Goal: Contribute content: Add original content to the website for others to see

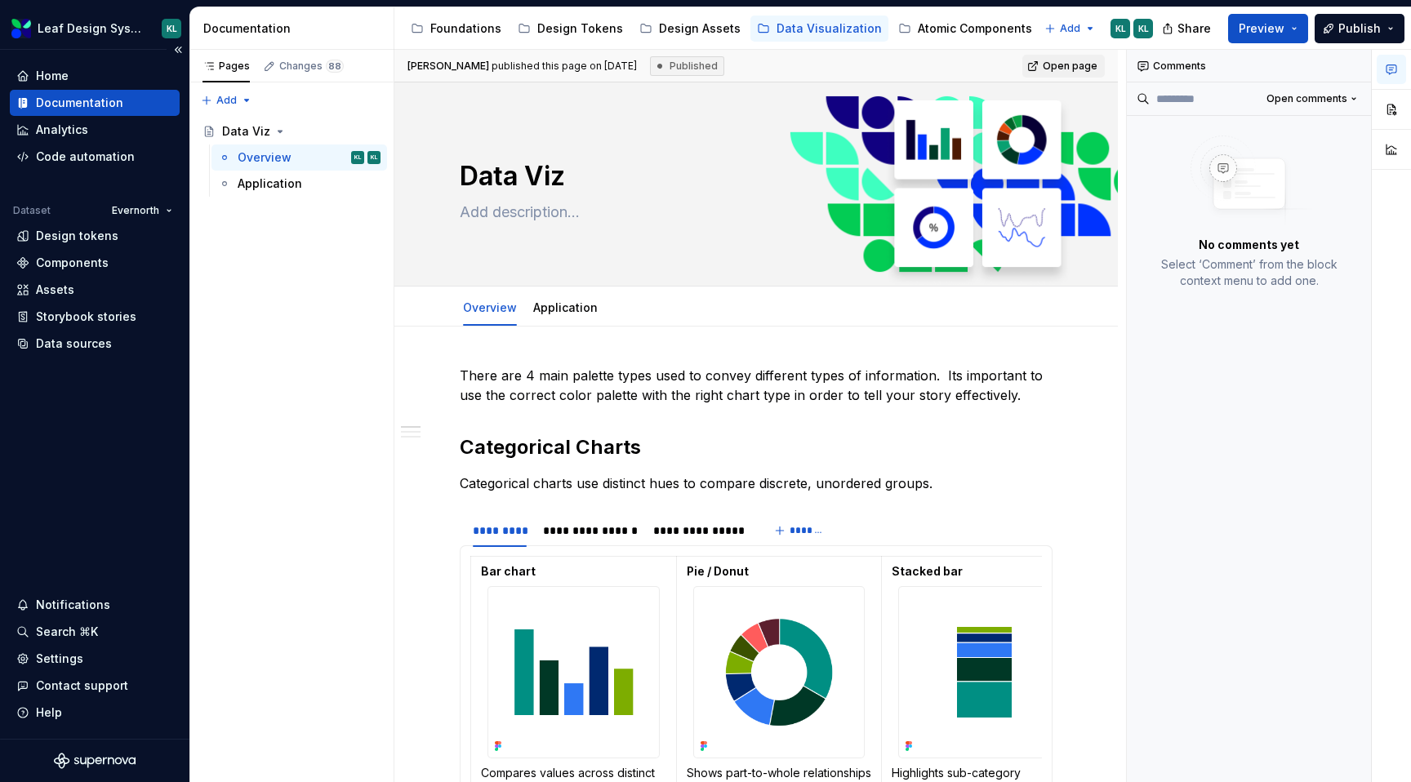
click at [88, 107] on div "Documentation" at bounding box center [79, 103] width 87 height 16
click at [944, 31] on div "Atomic Components" at bounding box center [975, 28] width 114 height 16
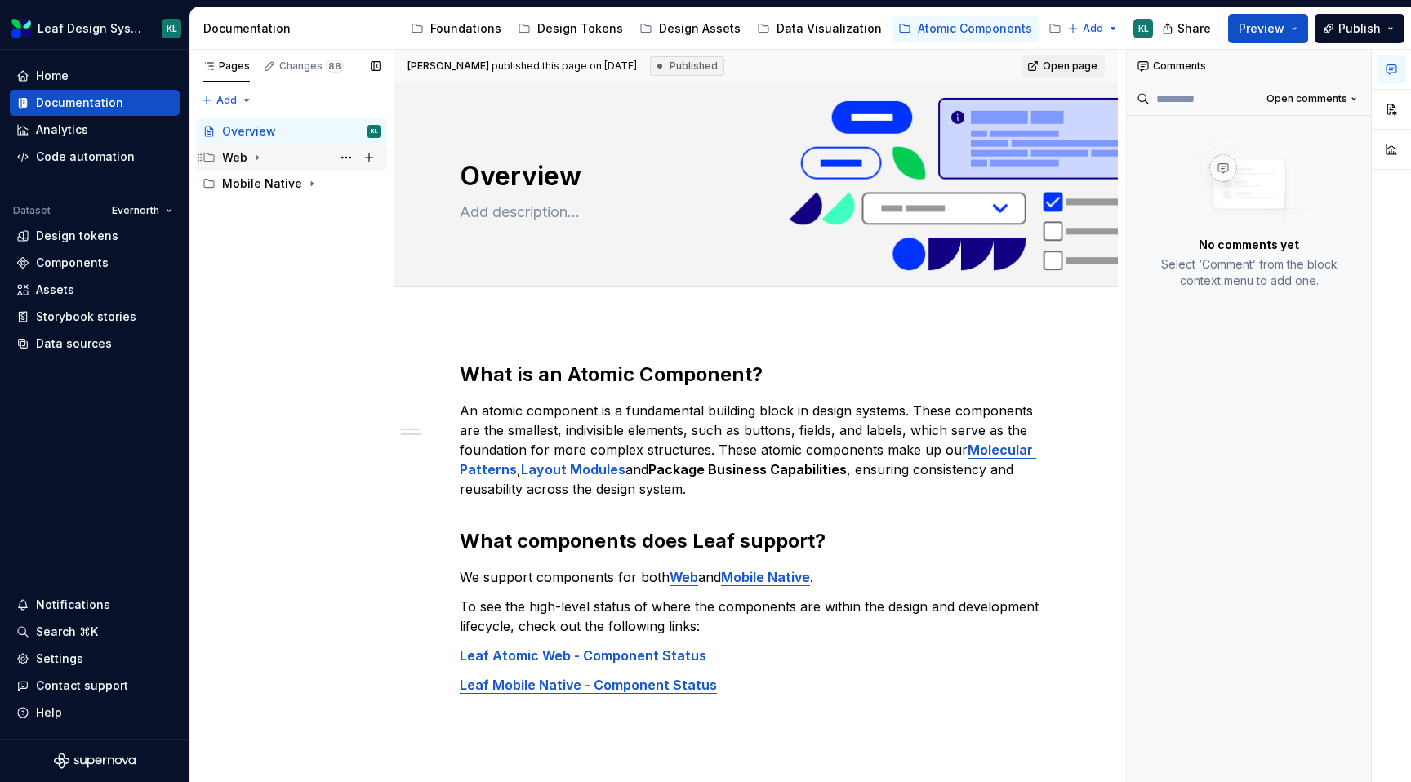
click at [256, 157] on icon "Page tree" at bounding box center [257, 158] width 2 height 4
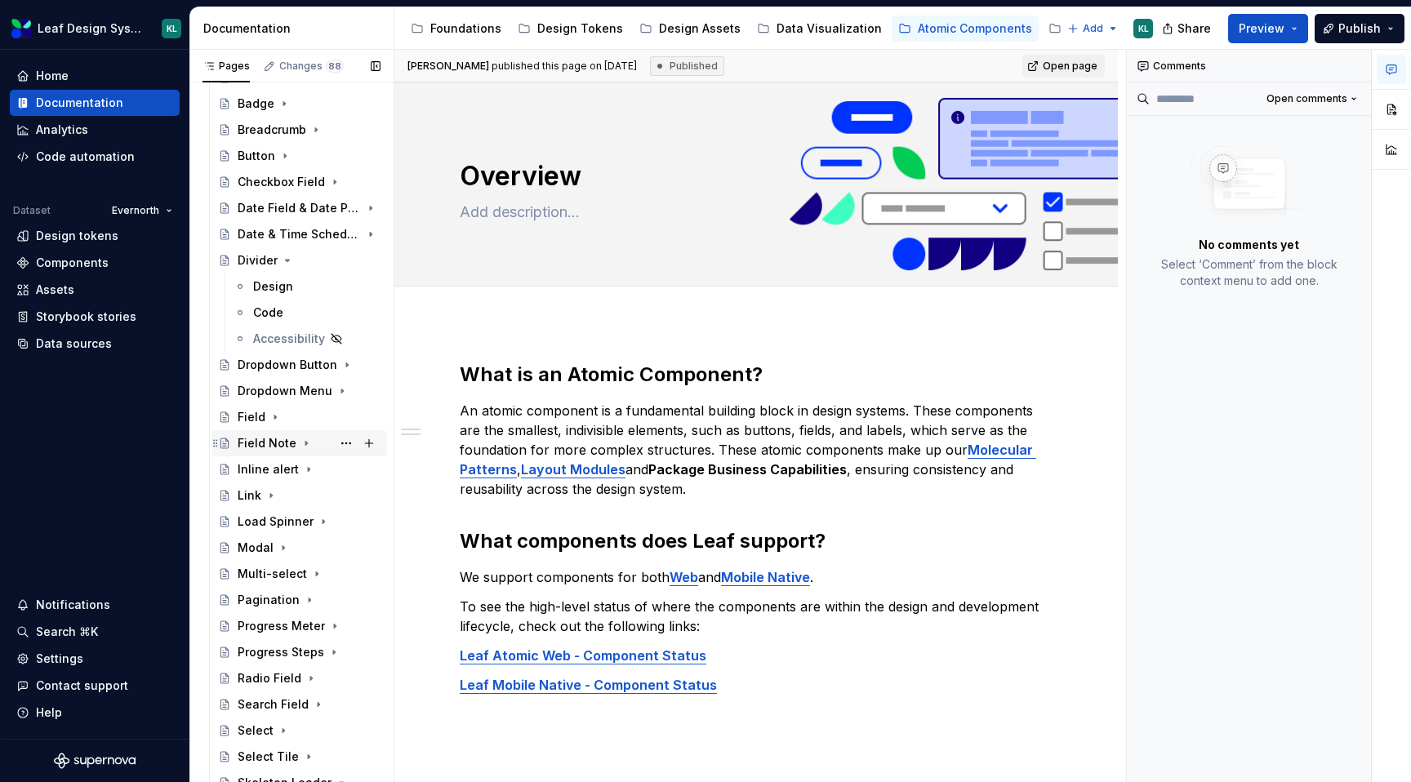
scroll to position [155, 0]
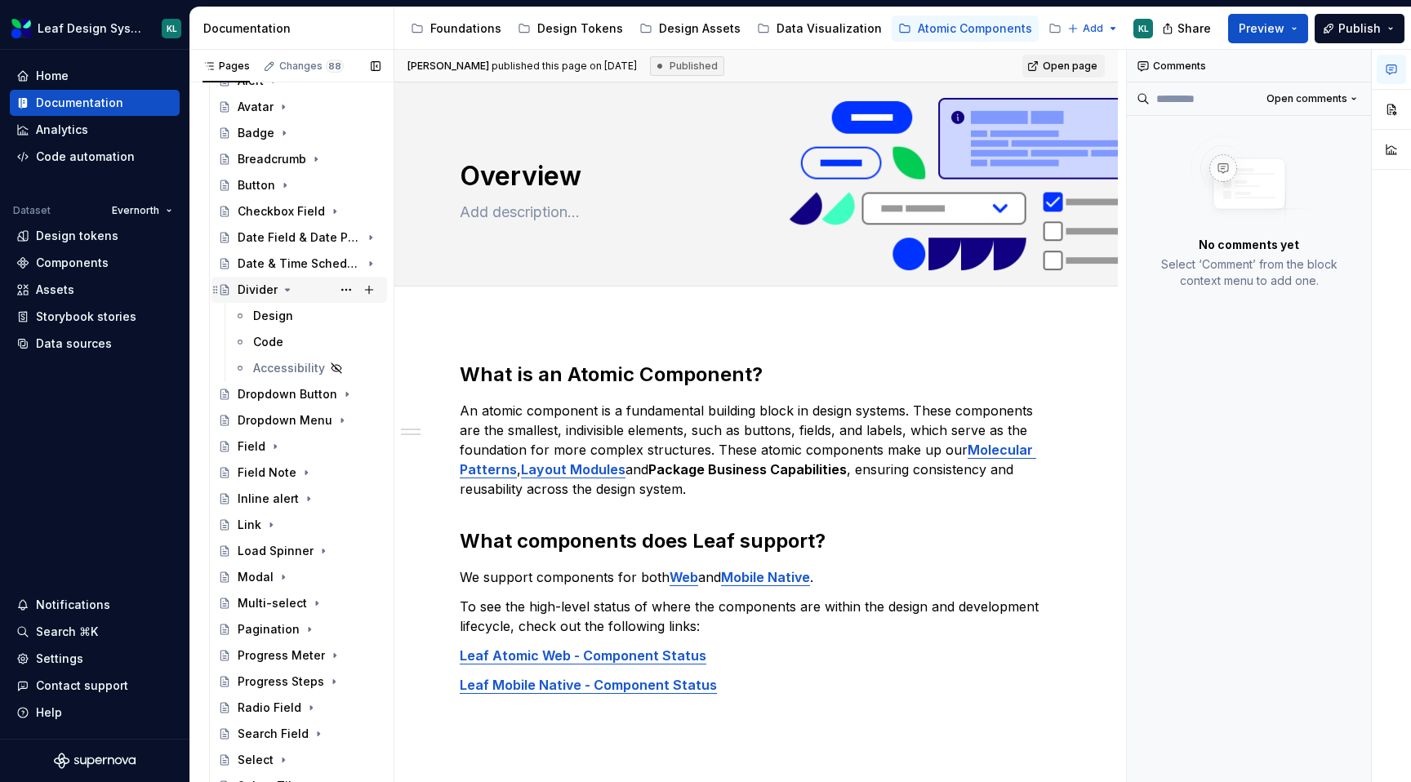
click at [289, 291] on icon "Page tree" at bounding box center [287, 289] width 13 height 13
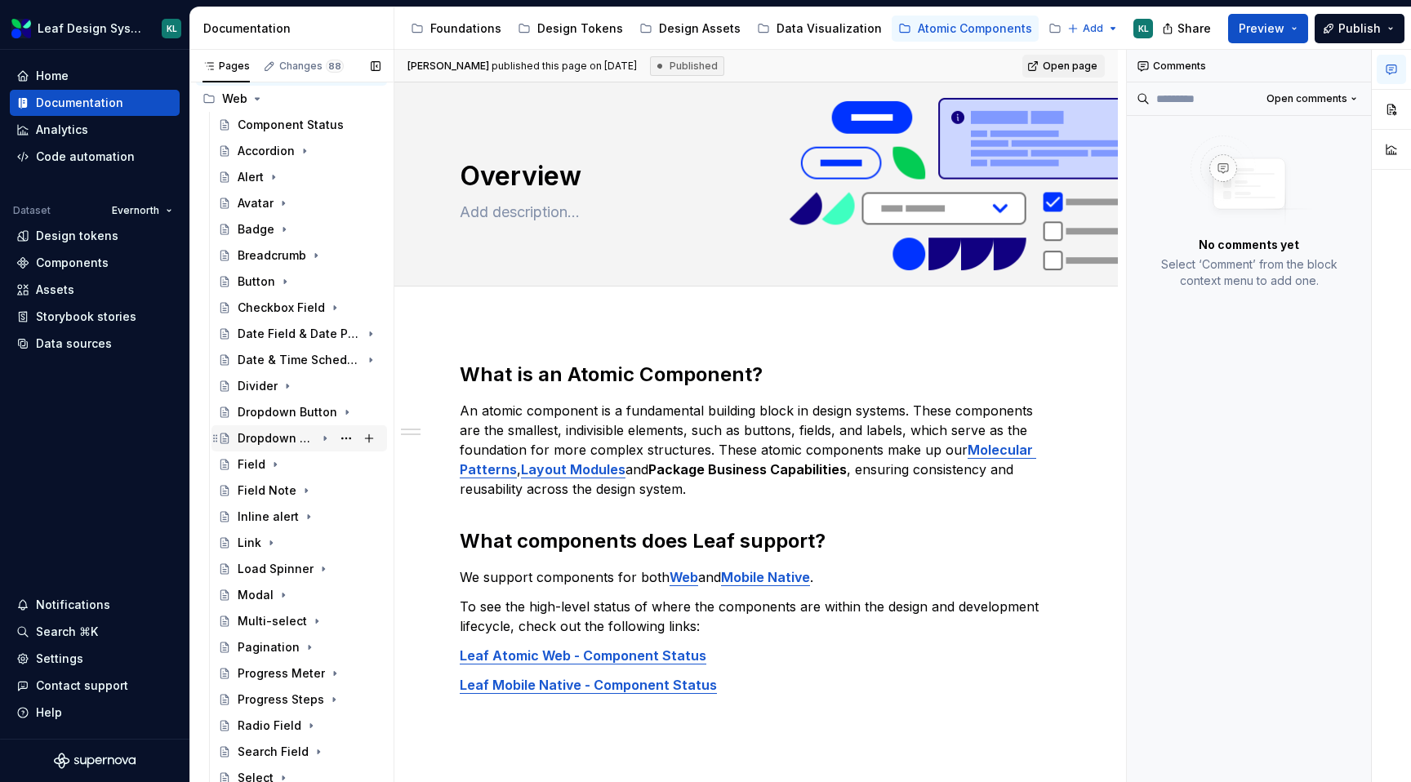
scroll to position [32, 0]
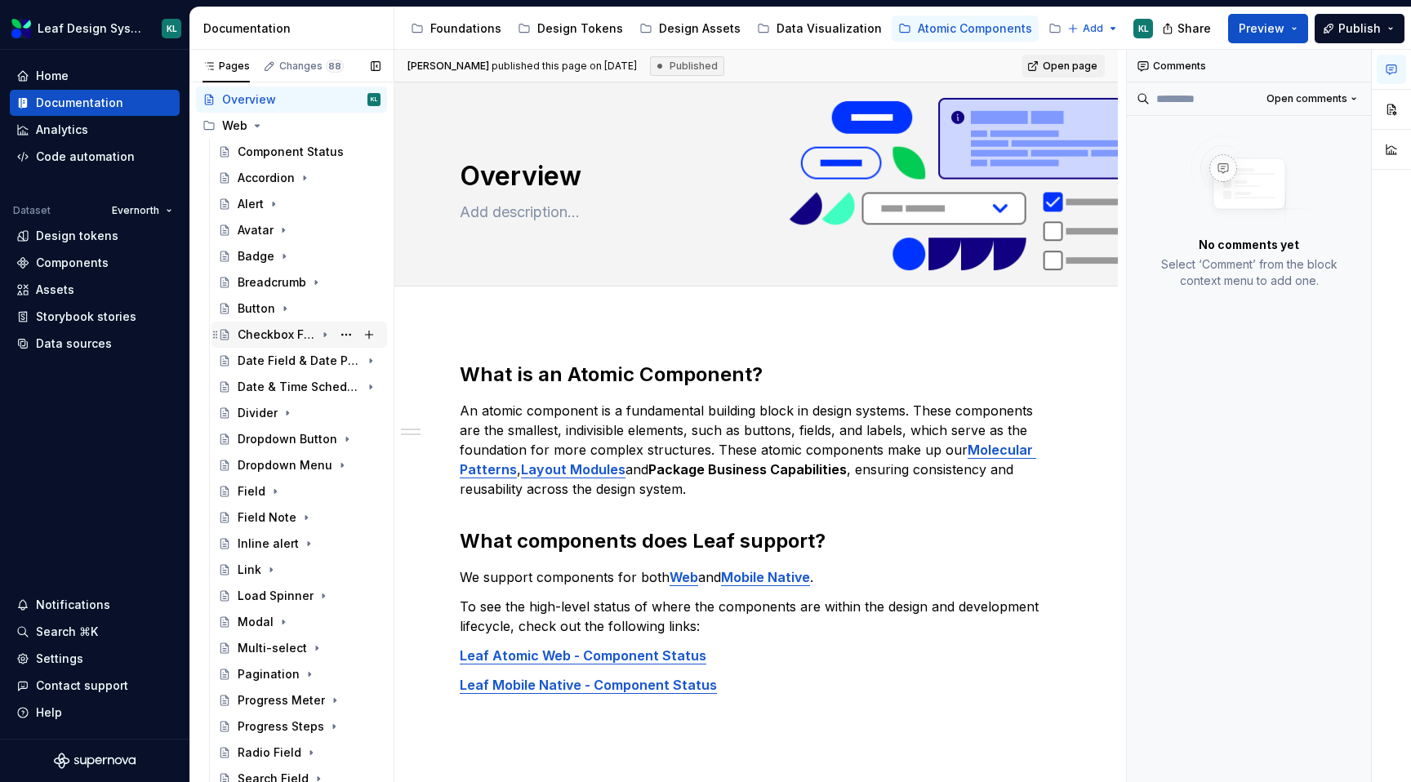
click at [216, 337] on icon "Page tree" at bounding box center [215, 334] width 4 height 7
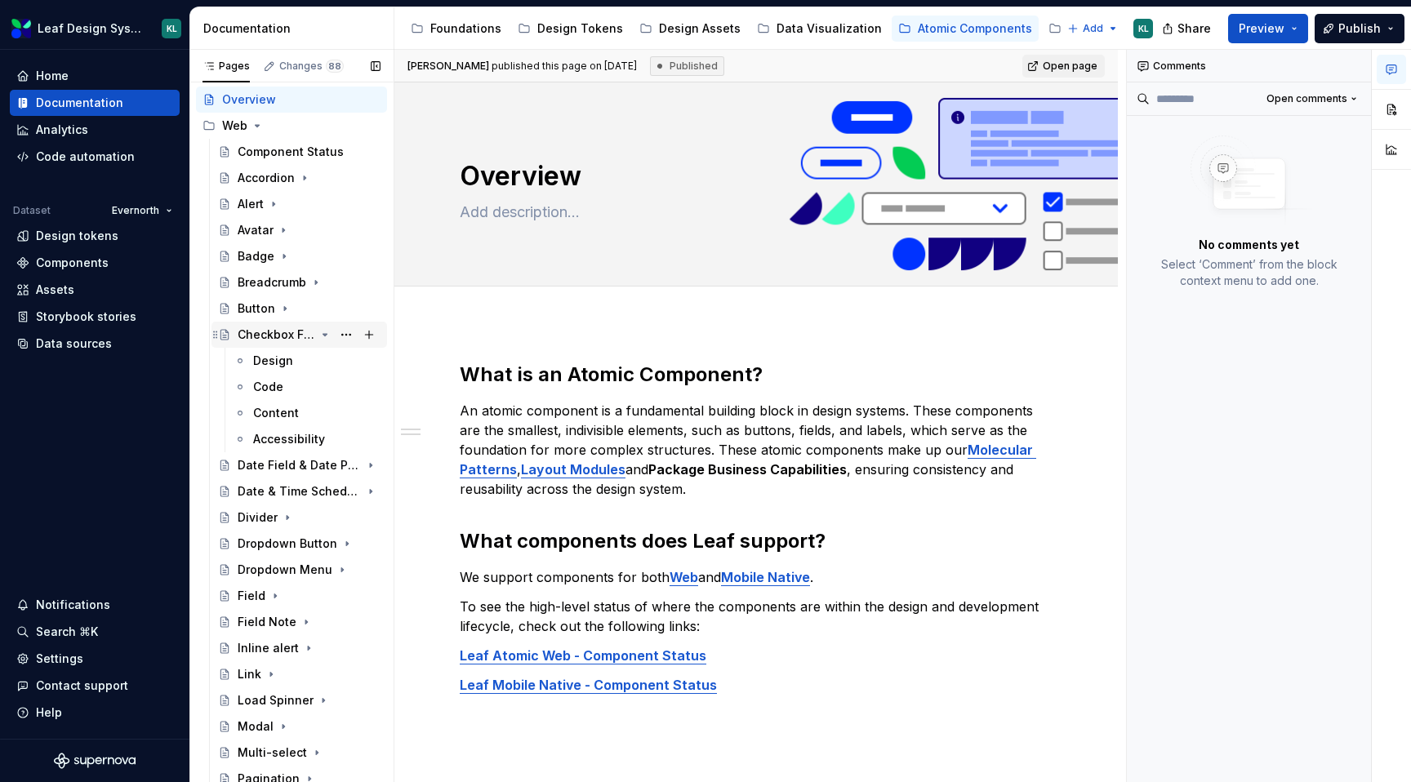
click at [216, 337] on icon "Page tree" at bounding box center [215, 334] width 4 height 7
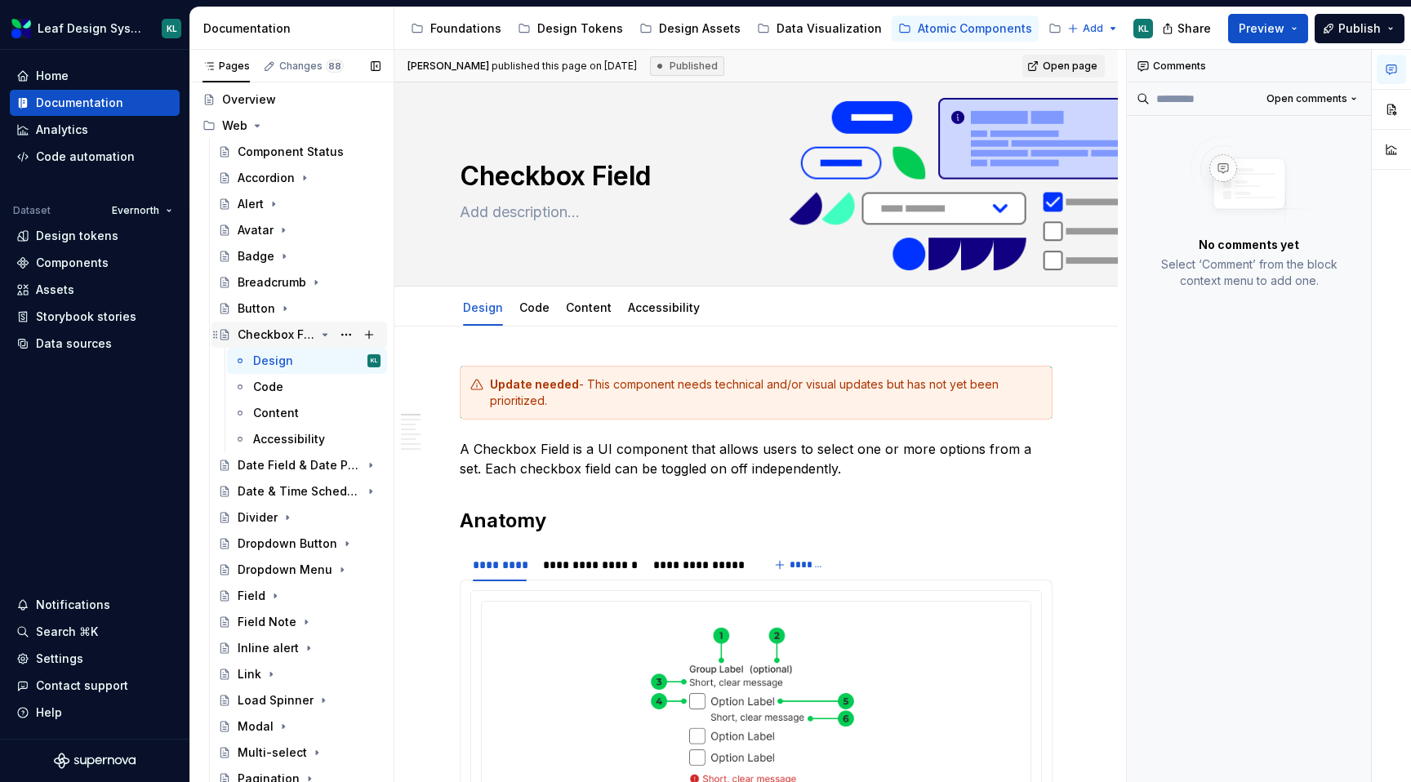
click at [327, 336] on icon "Page tree" at bounding box center [324, 334] width 13 height 13
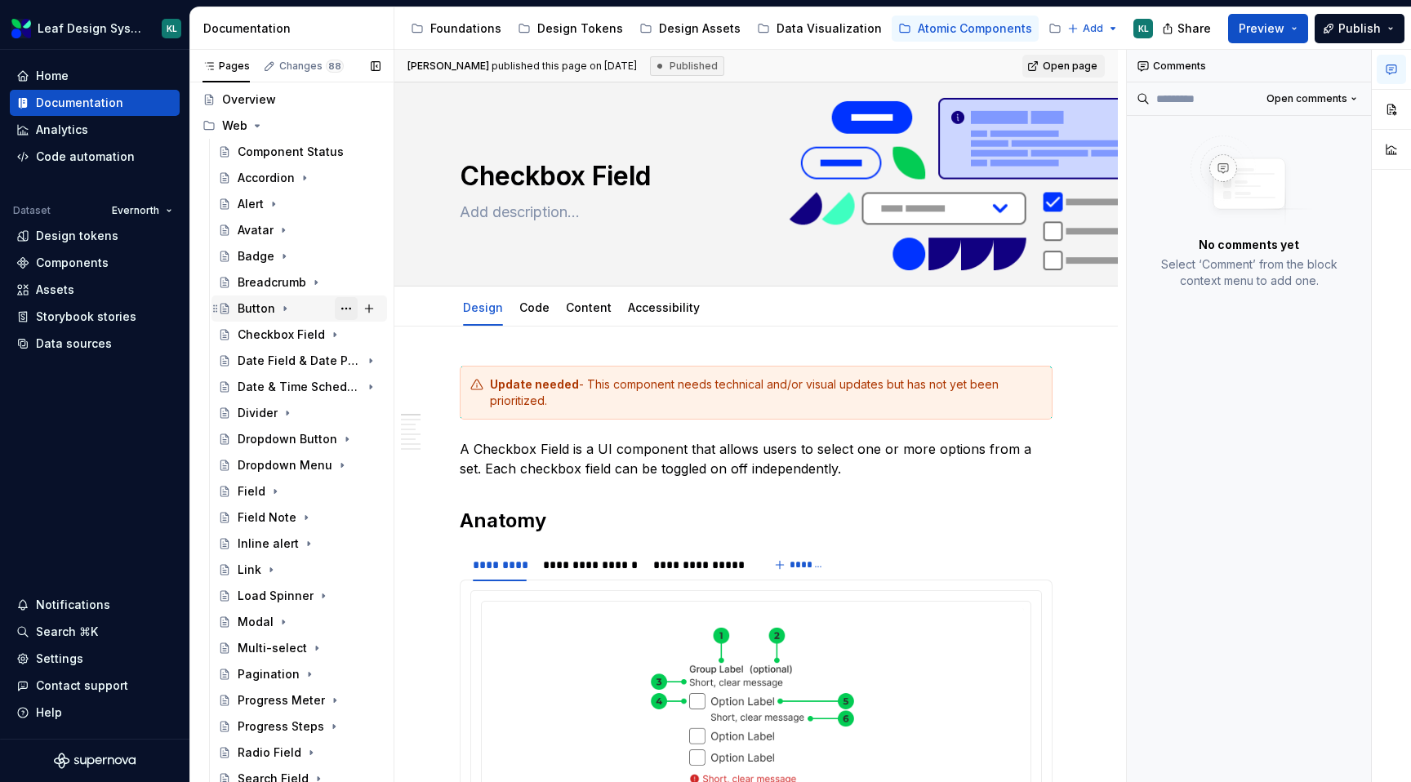
click at [345, 305] on button "Page tree" at bounding box center [346, 308] width 23 height 23
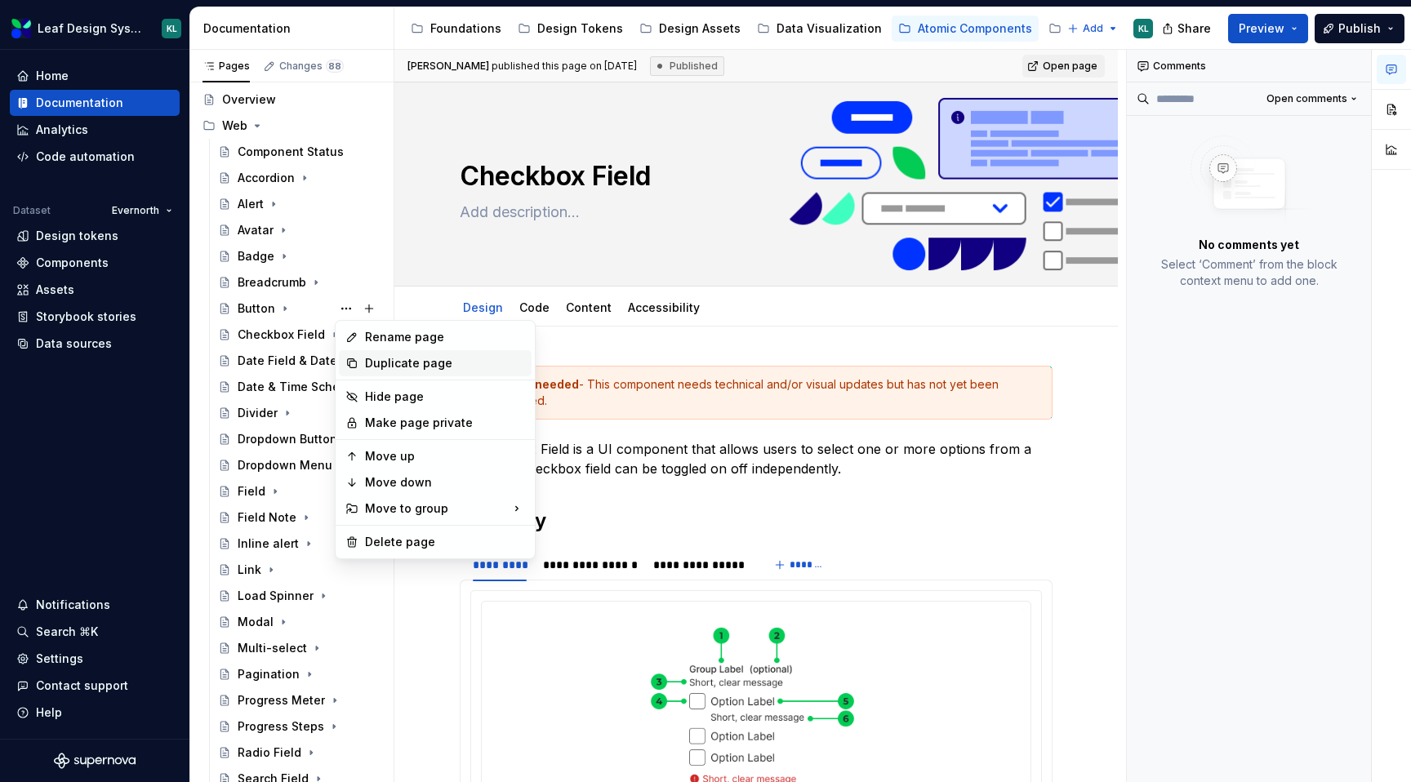
click at [378, 365] on div "Duplicate page" at bounding box center [445, 363] width 160 height 16
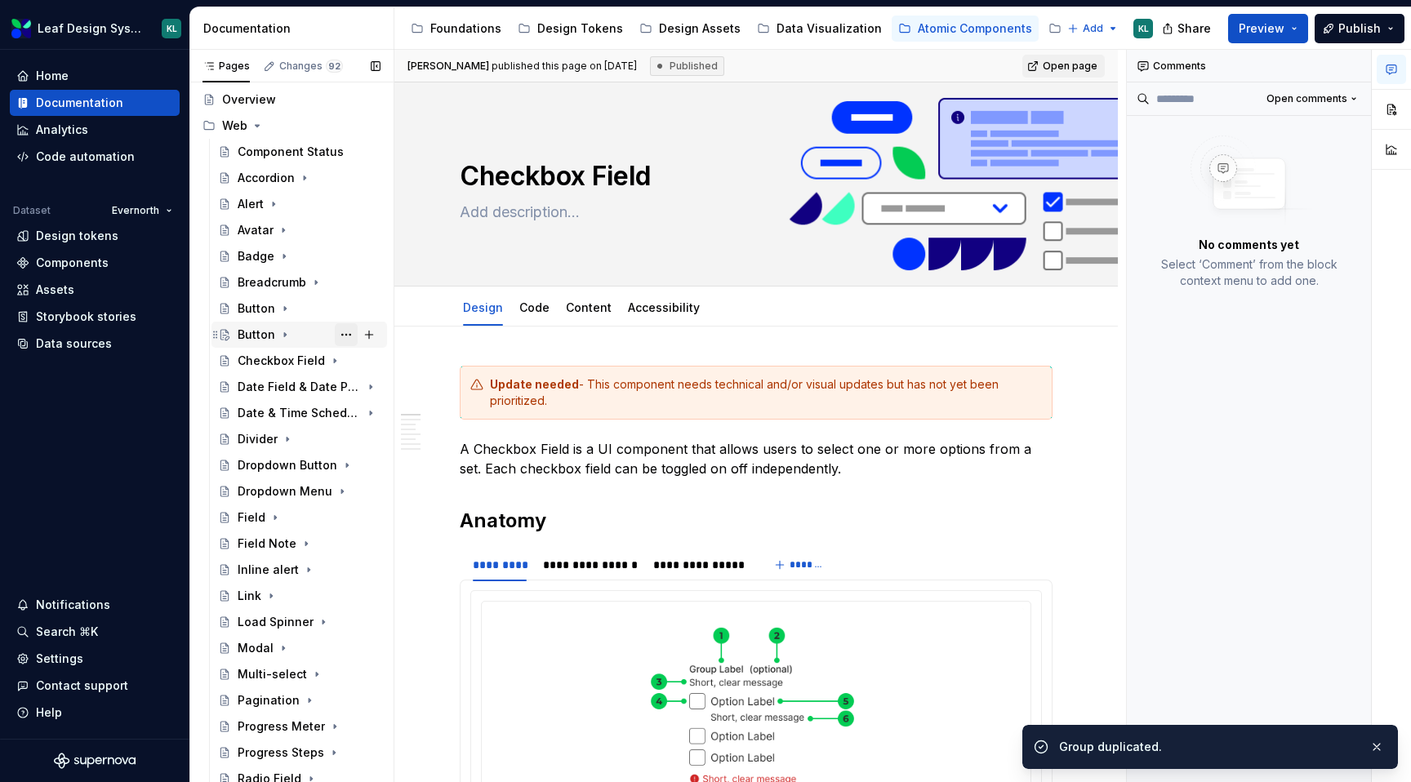
click at [346, 336] on button "Page tree" at bounding box center [346, 334] width 23 height 23
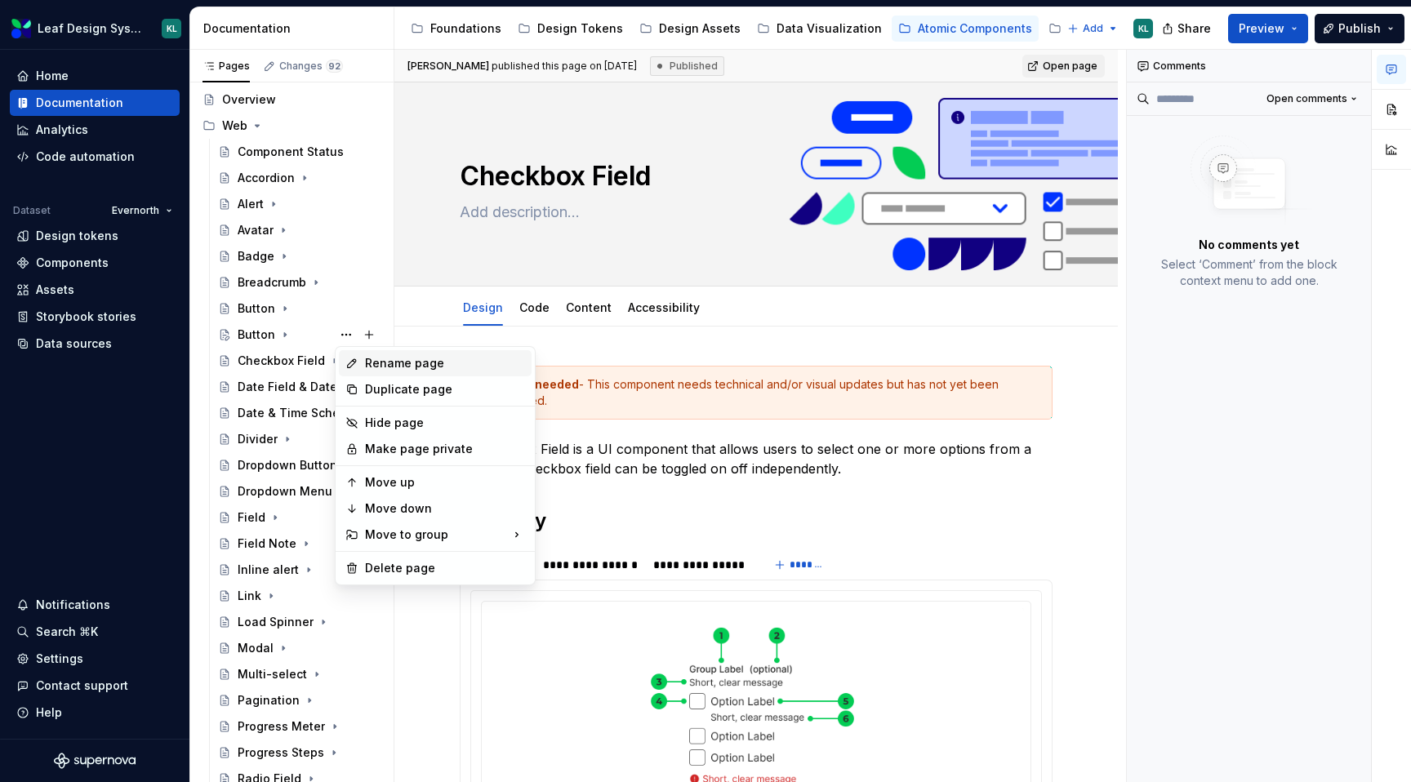
type textarea "*"
click at [382, 359] on div "Rename page" at bounding box center [445, 363] width 160 height 16
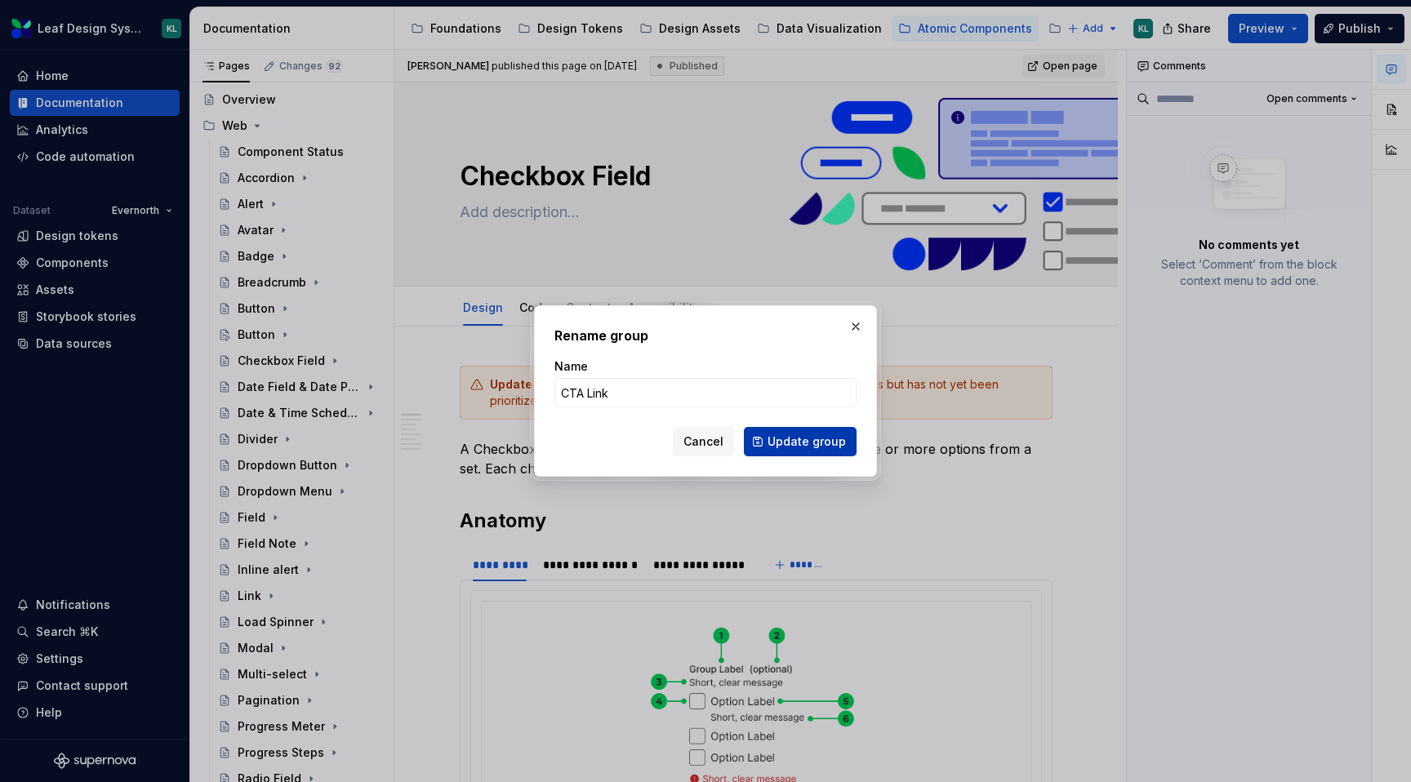
type input "CTA Link"
click at [791, 438] on span "Update group" at bounding box center [806, 441] width 78 height 16
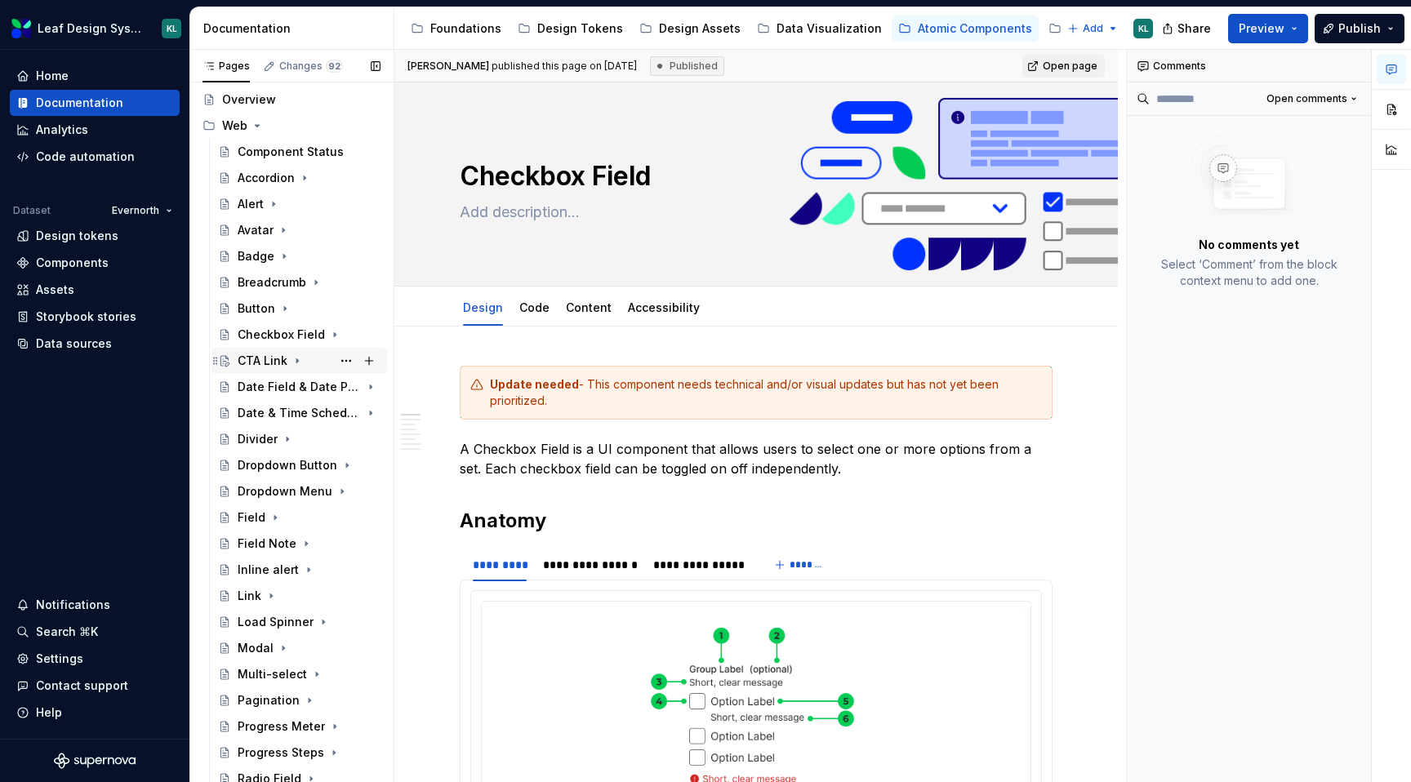
click at [277, 364] on div "CTA Link" at bounding box center [263, 361] width 50 height 16
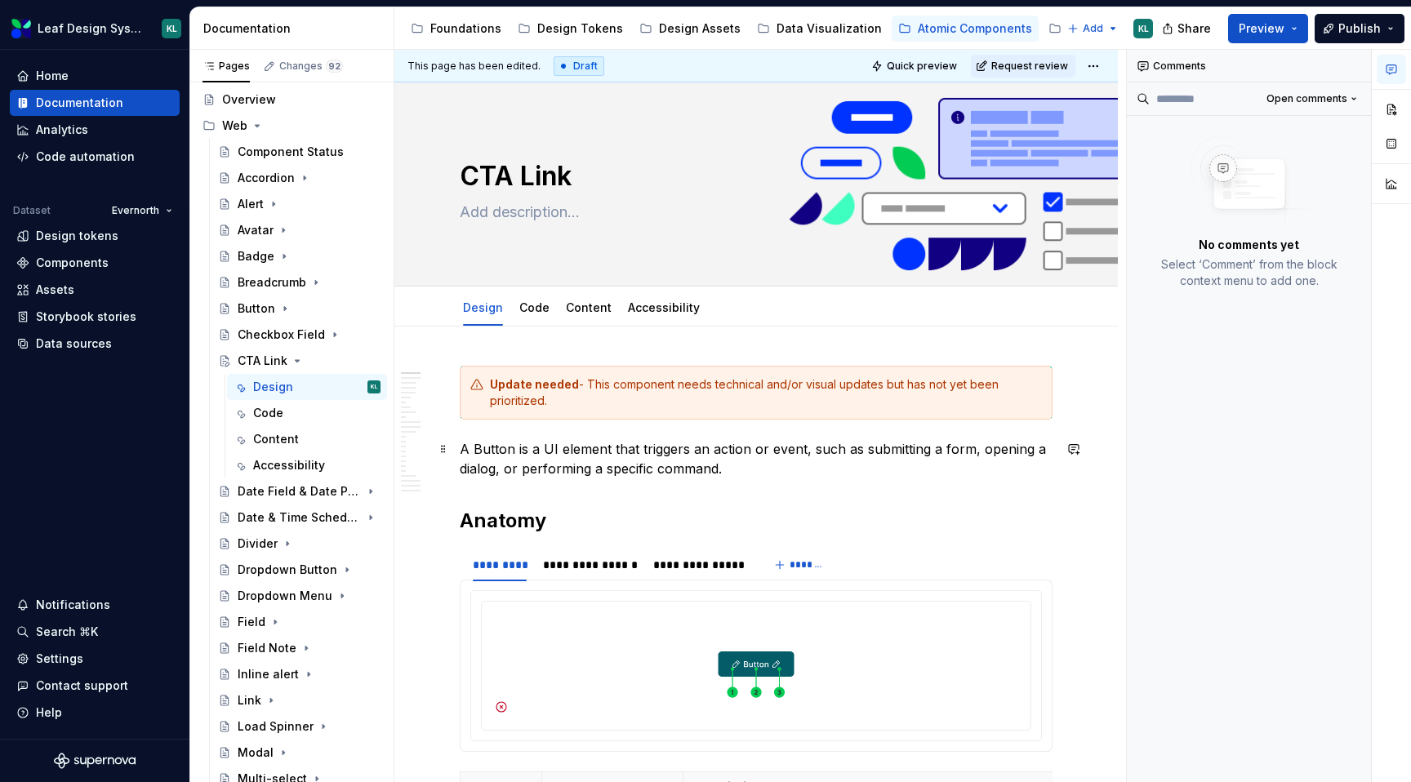
click at [683, 468] on p "A Button is a UI element that triggers an action or event, such as submitting a…" at bounding box center [756, 458] width 593 height 39
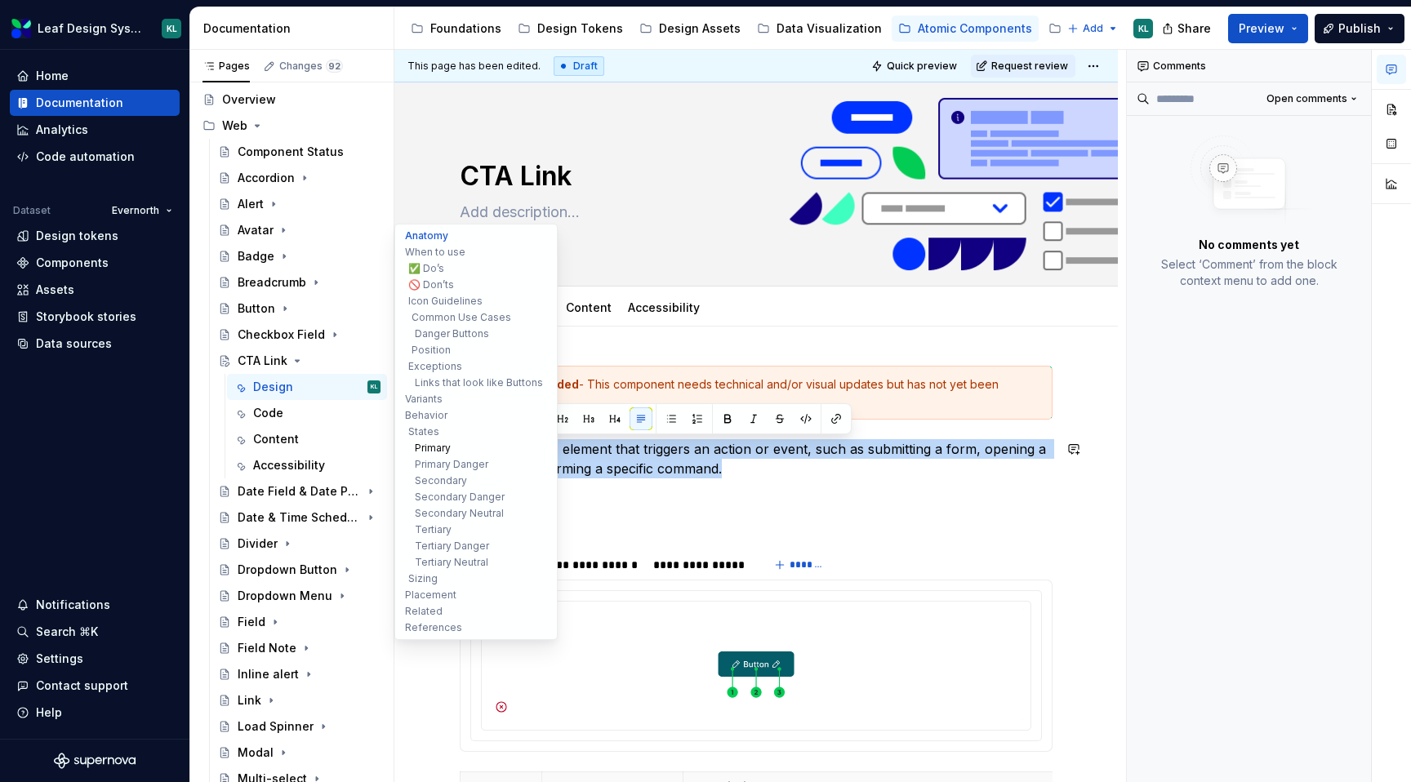
drag, startPoint x: 727, startPoint y: 468, endPoint x: 435, endPoint y: 449, distance: 292.9
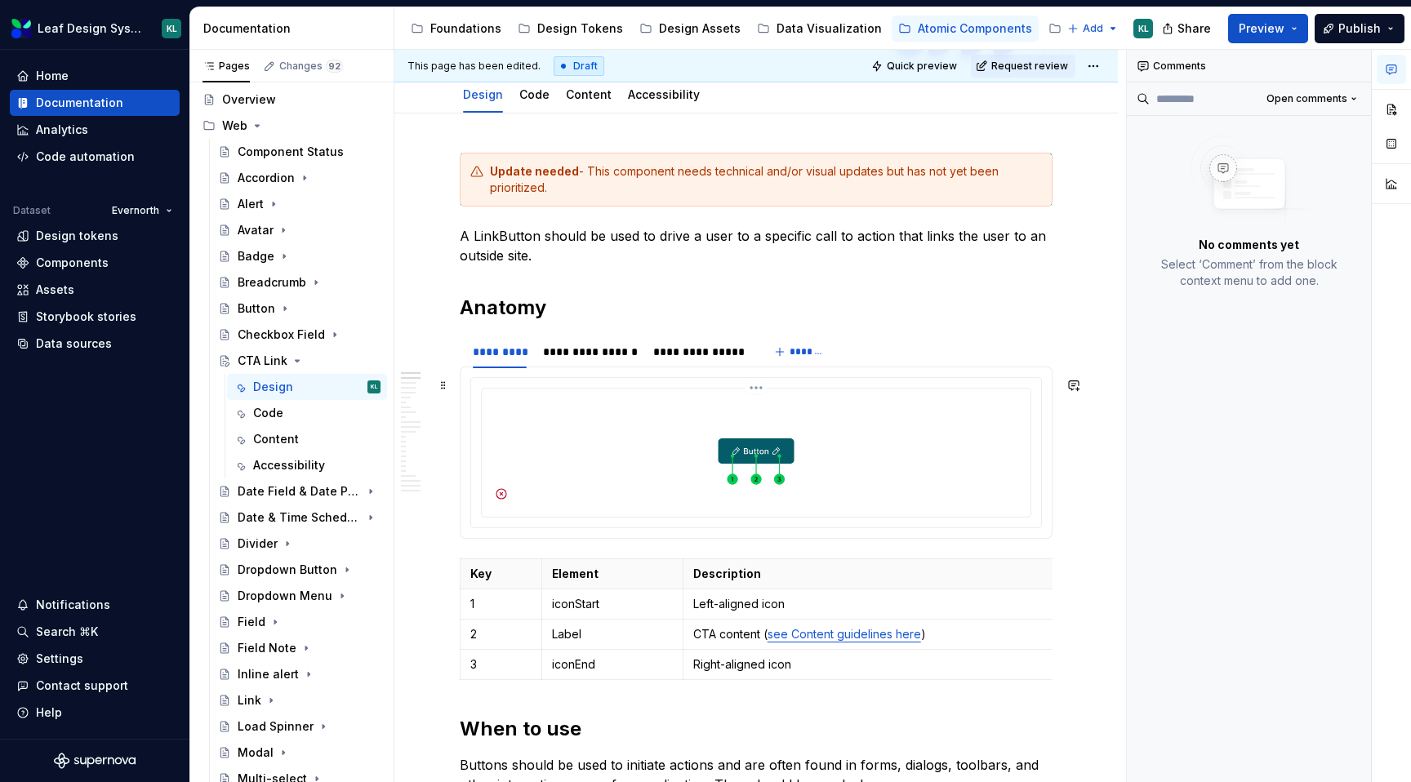
scroll to position [184, 0]
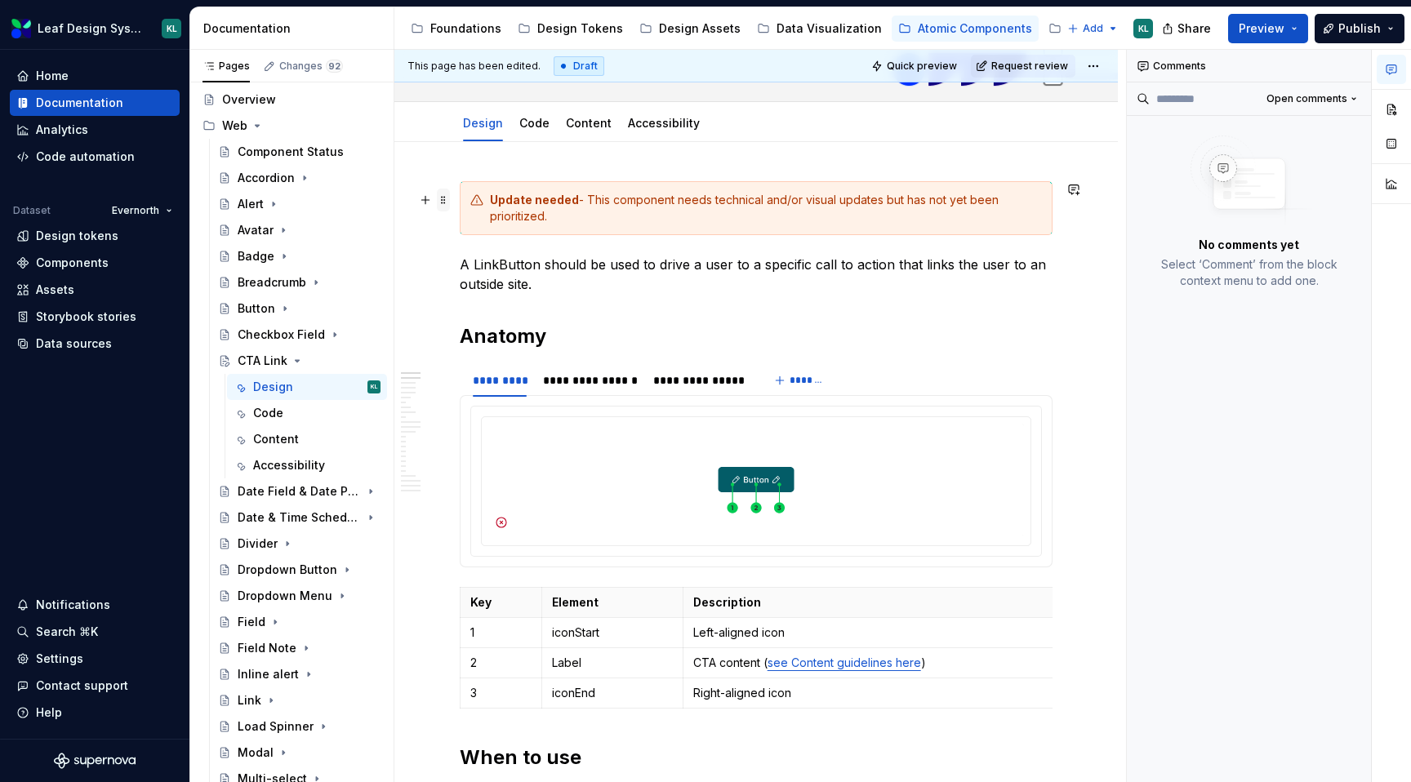
click at [441, 199] on span at bounding box center [443, 200] width 13 height 23
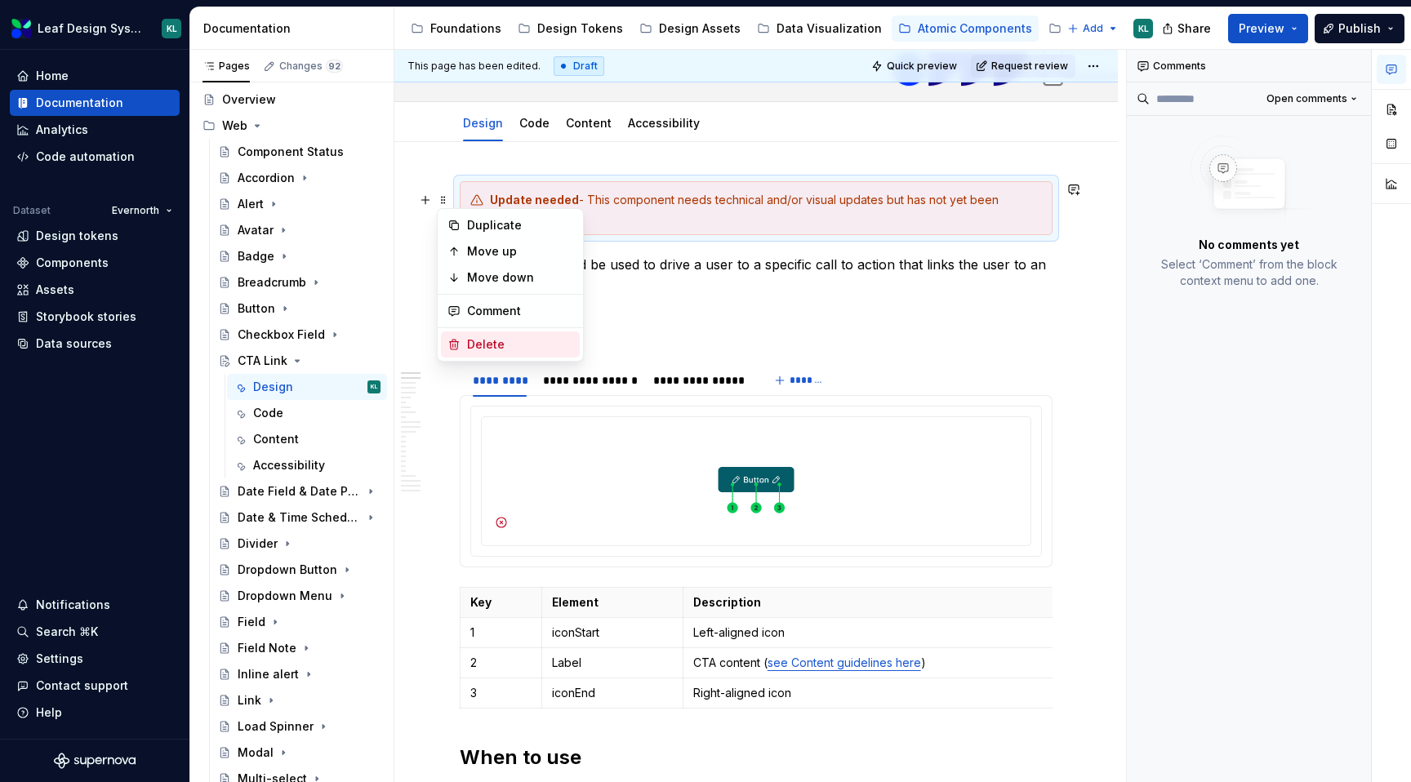
click at [503, 340] on div "Delete" at bounding box center [520, 344] width 106 height 16
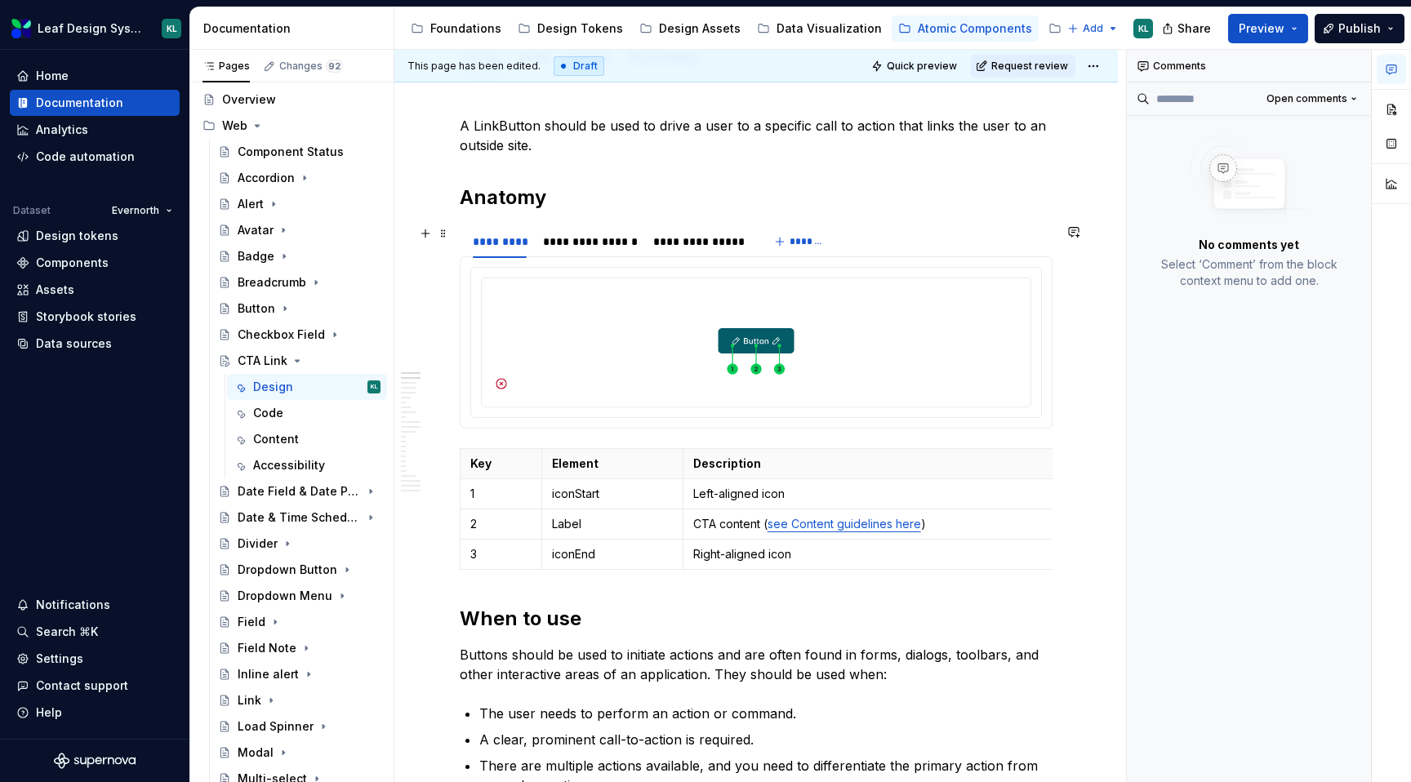
scroll to position [253, 0]
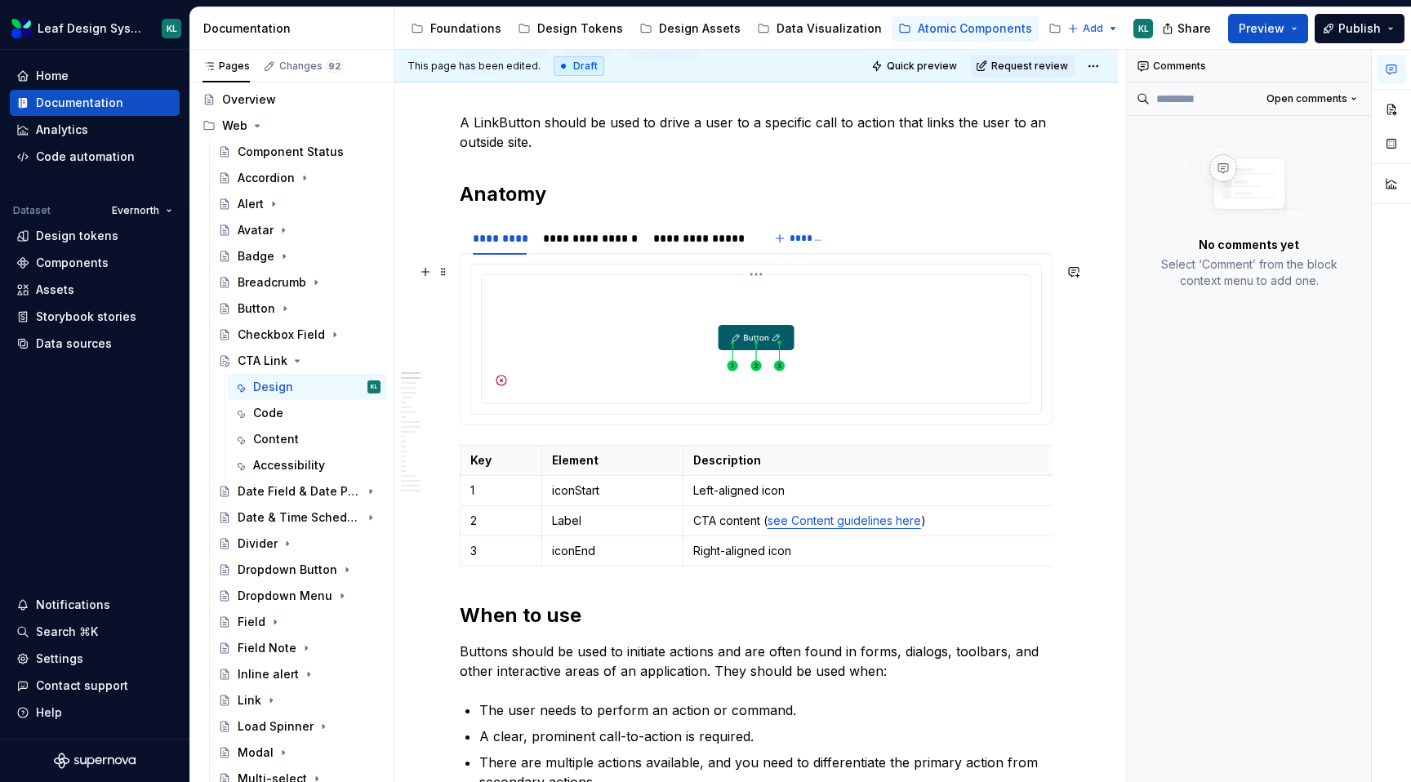
click at [590, 347] on img at bounding box center [756, 338] width 536 height 112
click at [940, 329] on img at bounding box center [756, 338] width 536 height 112
click at [1393, 112] on button "button" at bounding box center [1390, 109] width 29 height 29
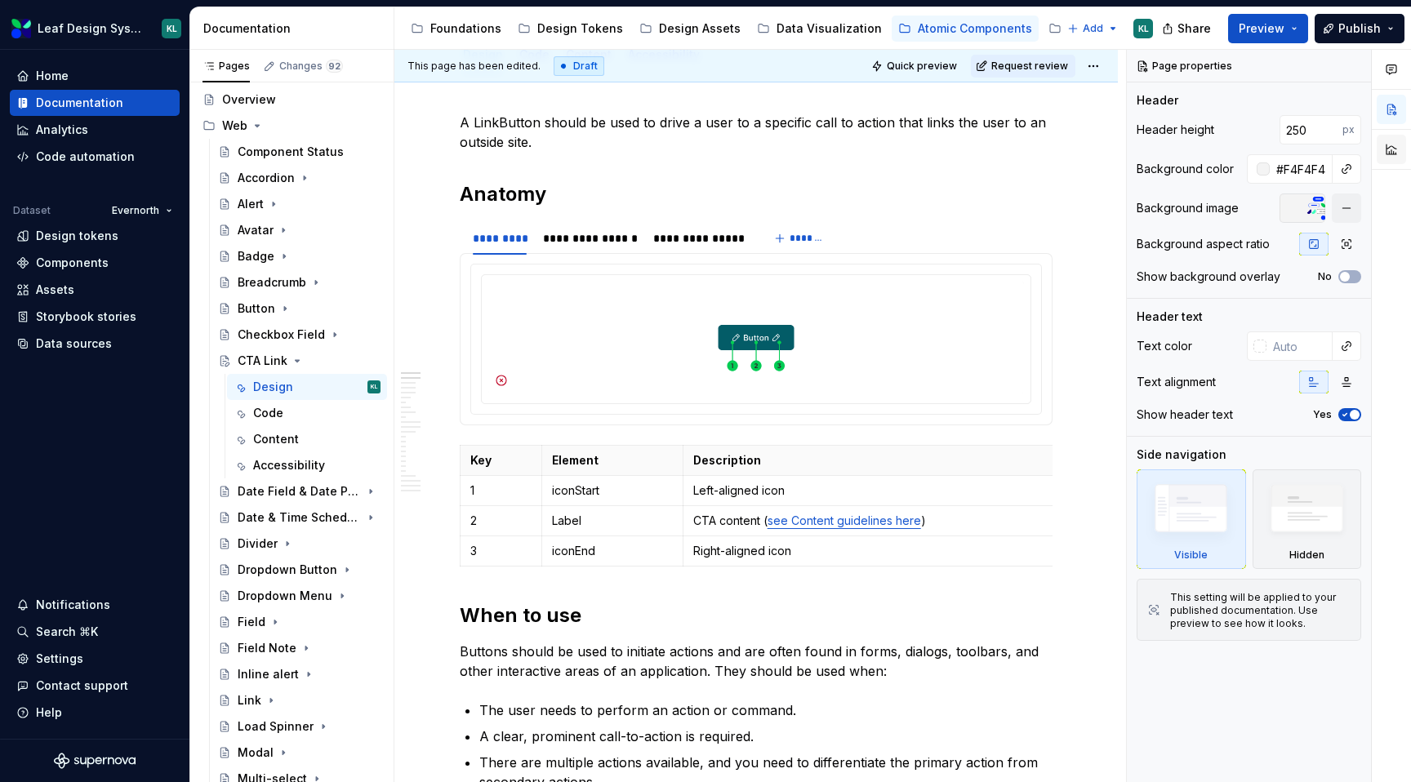
click at [1400, 147] on button "button" at bounding box center [1390, 149] width 29 height 29
click at [1394, 151] on button "button" at bounding box center [1390, 149] width 29 height 29
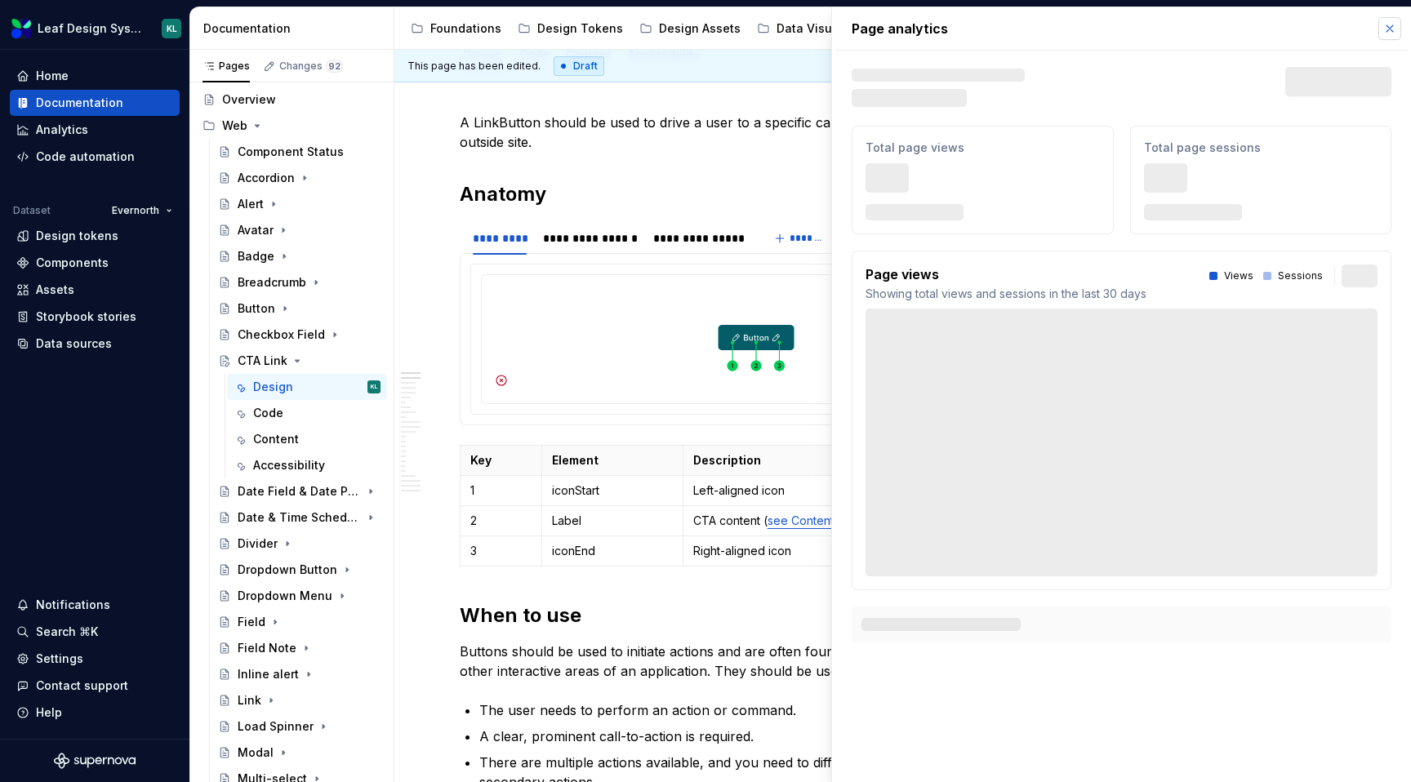
click at [1390, 35] on button "button" at bounding box center [1389, 28] width 23 height 23
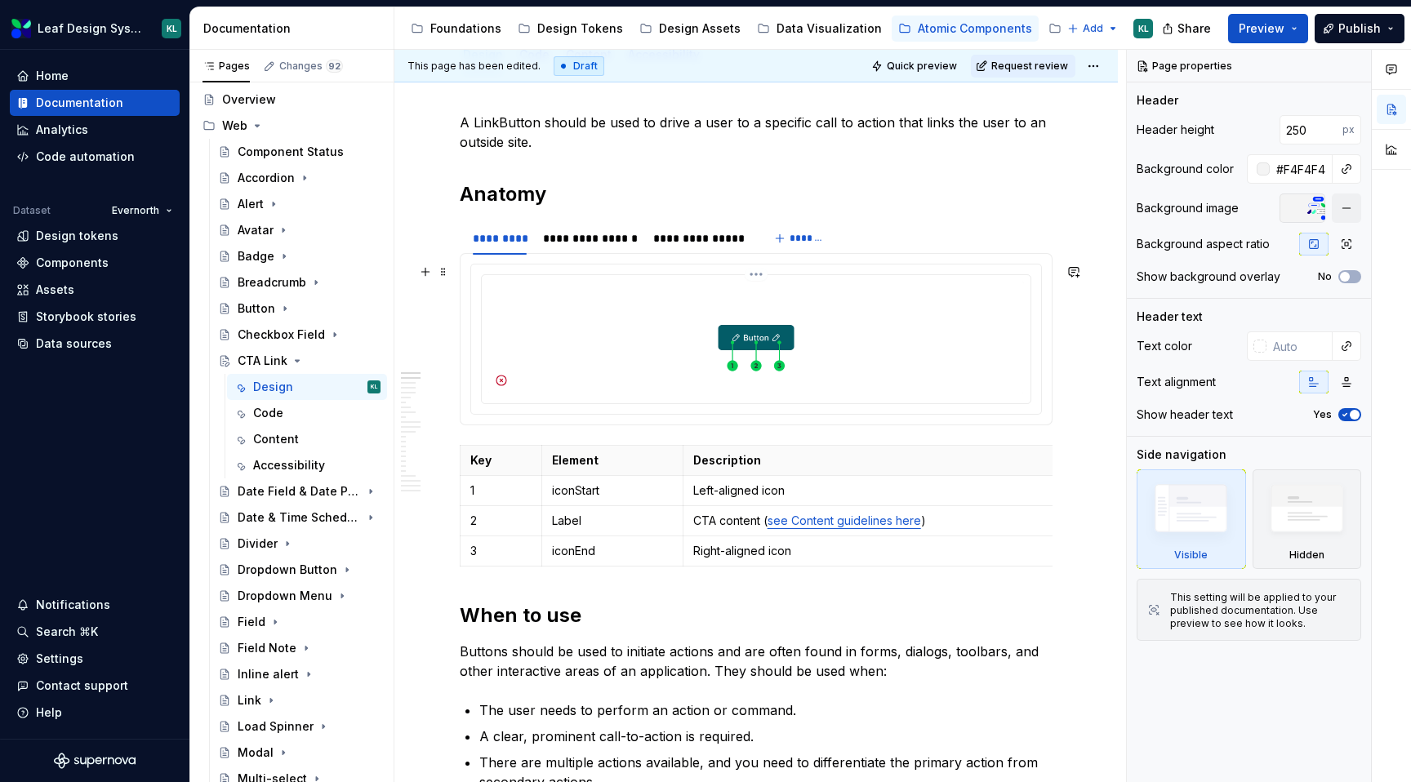
click at [885, 308] on img at bounding box center [756, 338] width 536 height 112
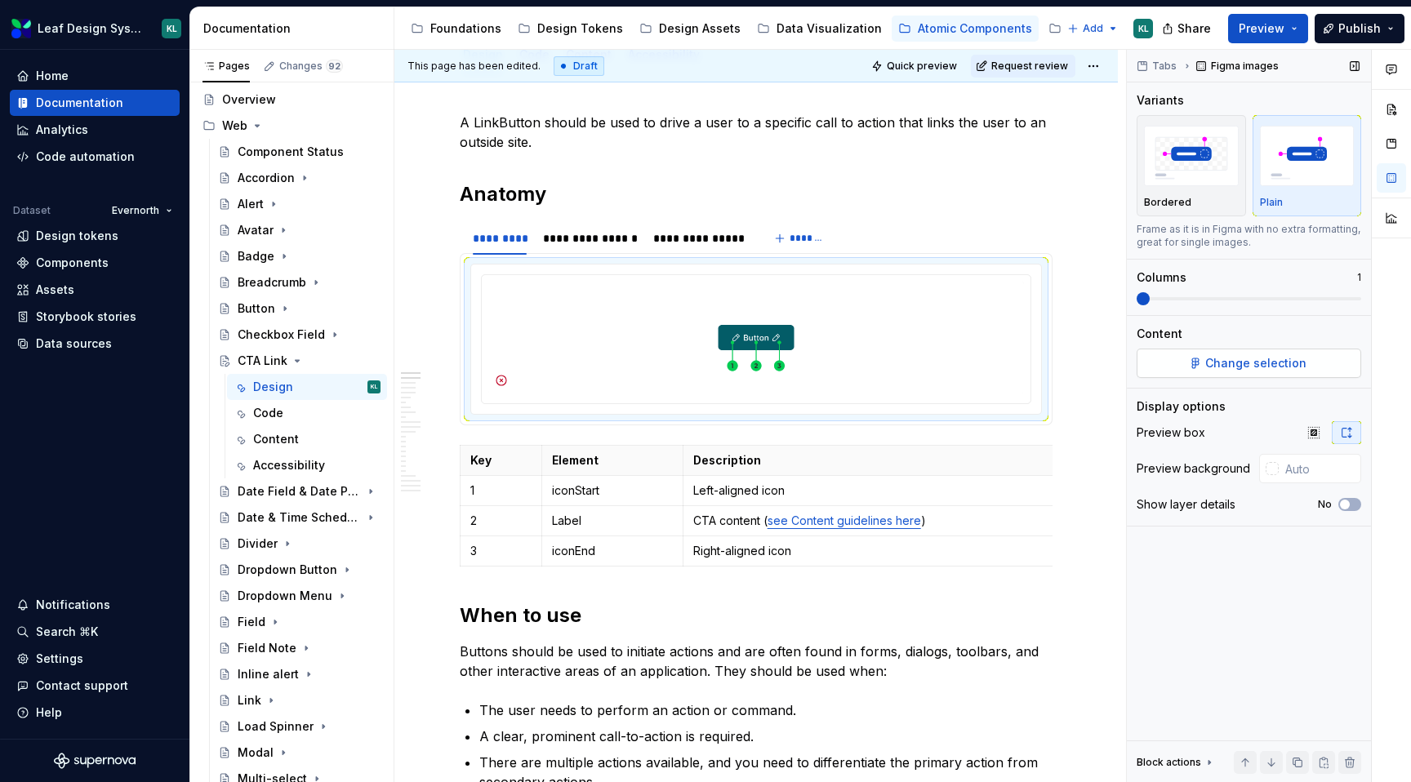
click at [1230, 369] on span "Change selection" at bounding box center [1255, 363] width 101 height 16
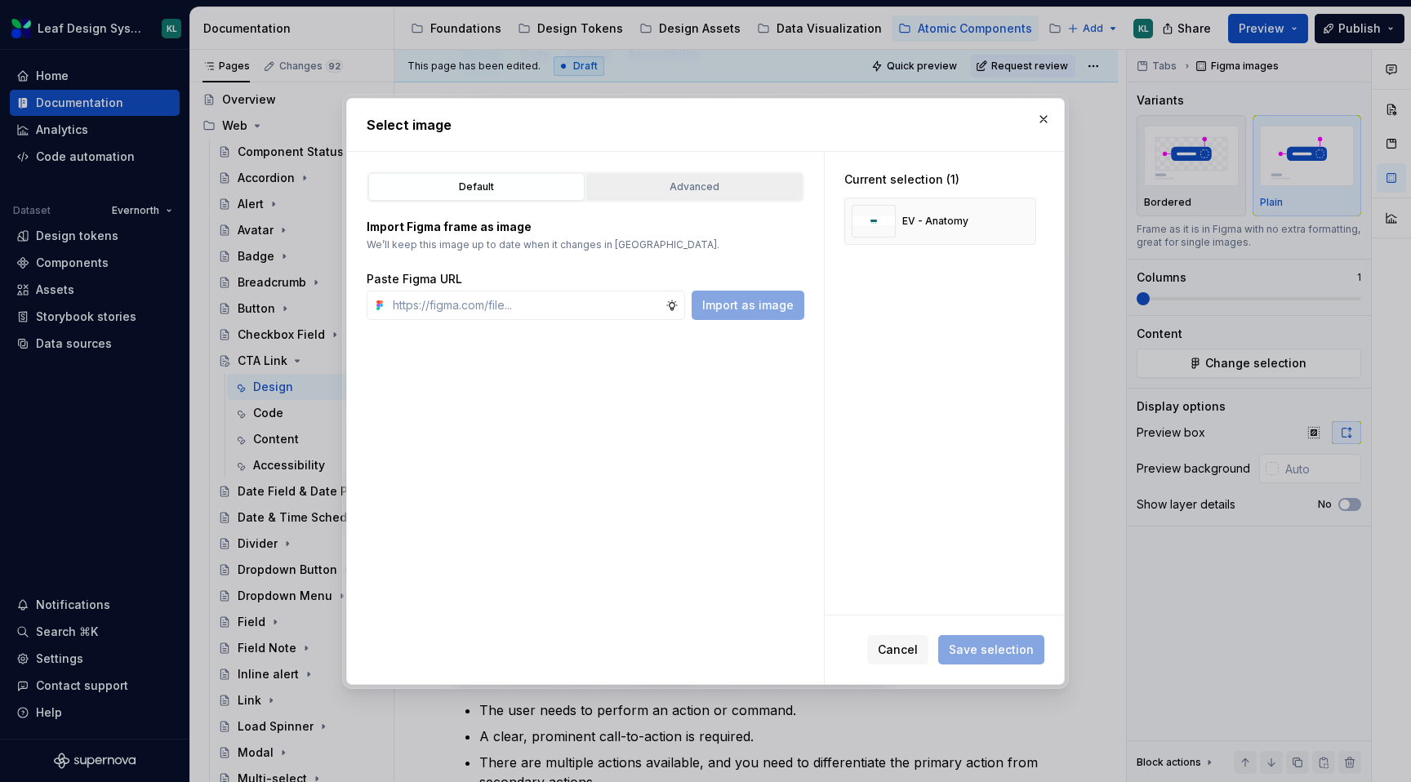
click at [726, 194] on button "Advanced" at bounding box center [694, 187] width 216 height 28
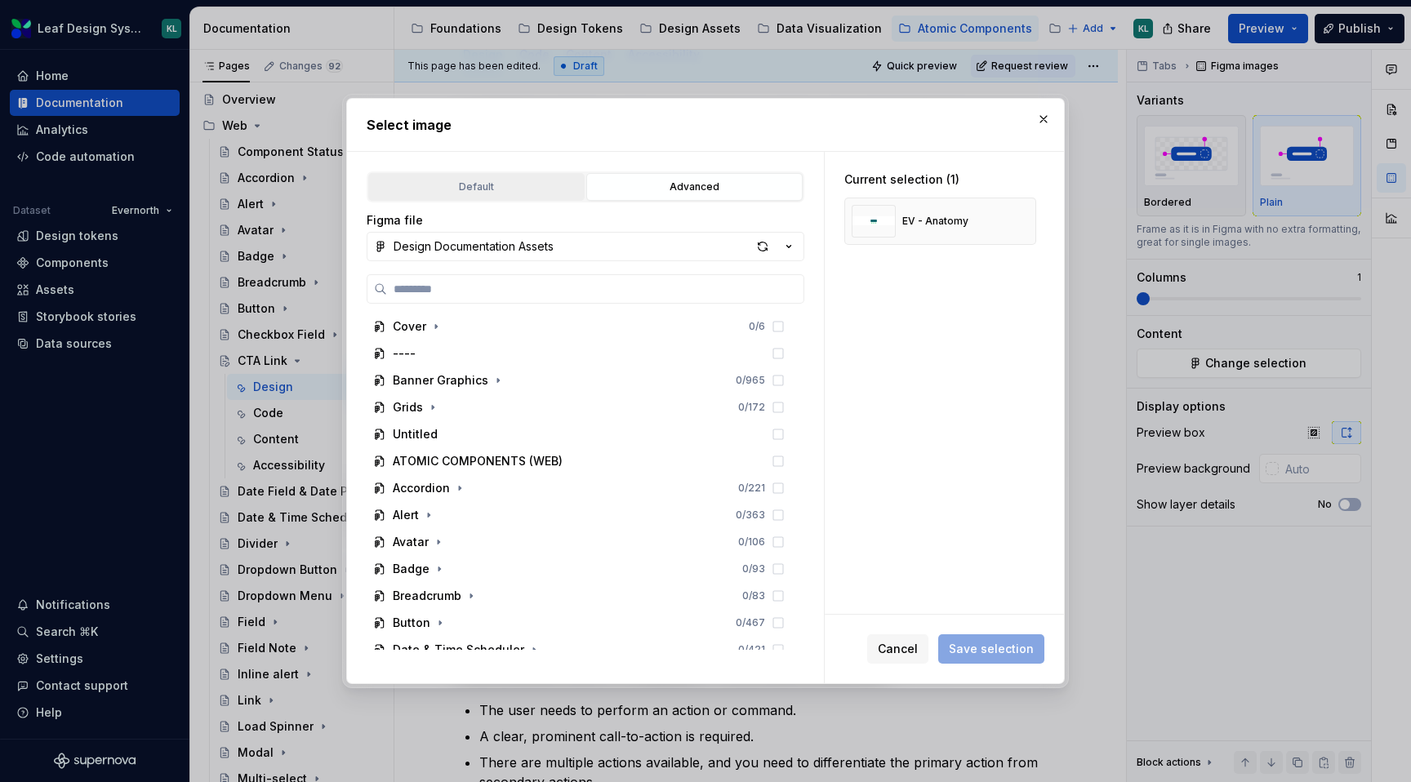
click at [512, 182] on div "Default" at bounding box center [476, 187] width 205 height 16
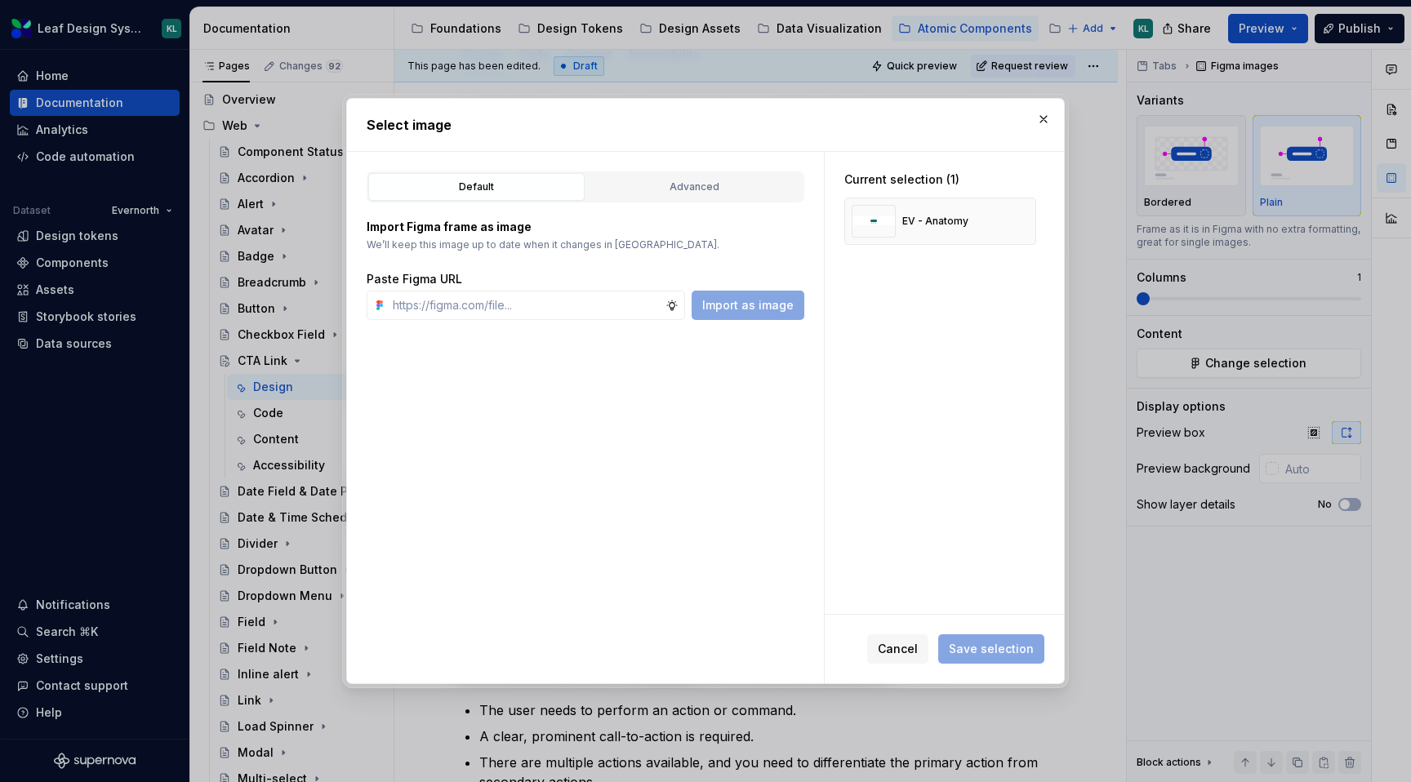
type textarea "*"
click at [538, 305] on input "text" at bounding box center [525, 305] width 279 height 29
paste input "[URL][DOMAIN_NAME]"
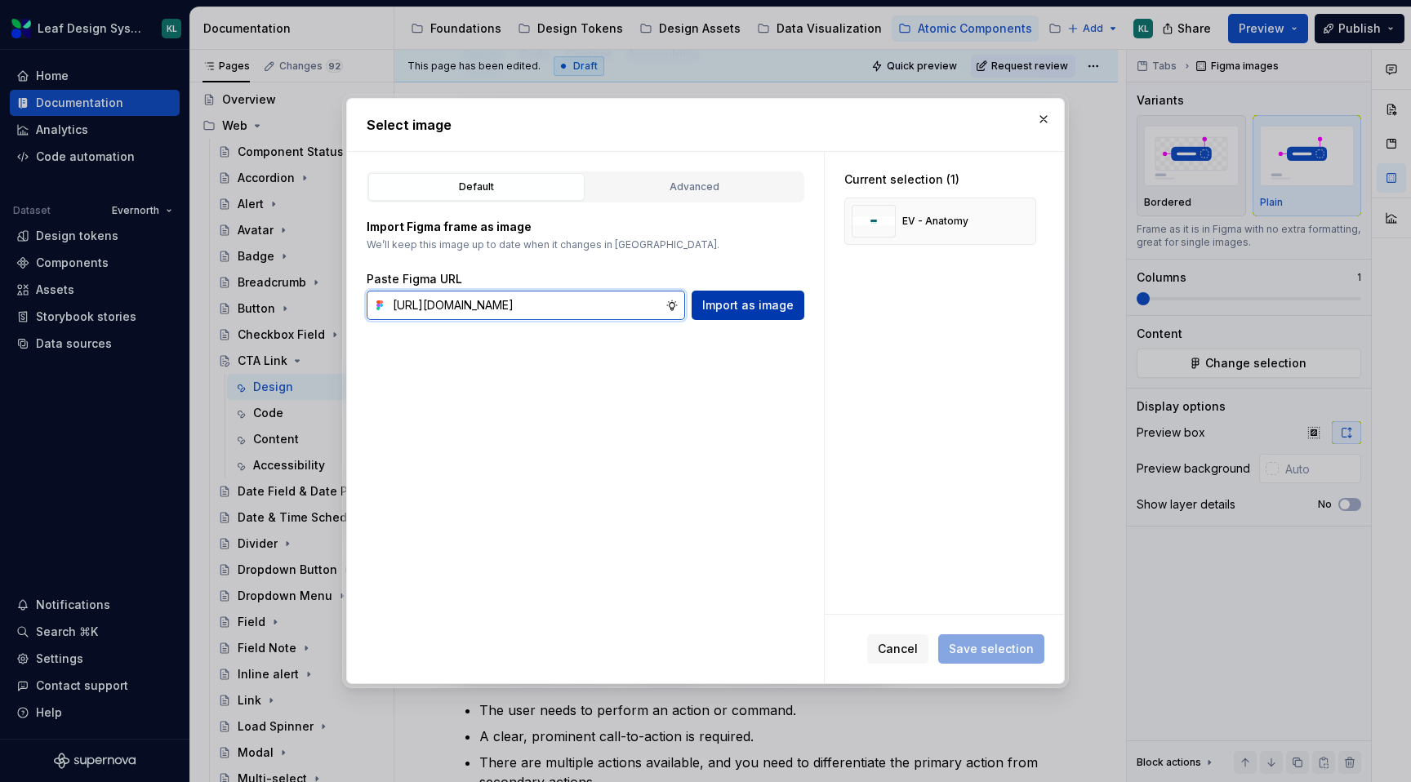
type input "[URL][DOMAIN_NAME]"
click at [740, 307] on span "Import as image" at bounding box center [747, 305] width 91 height 16
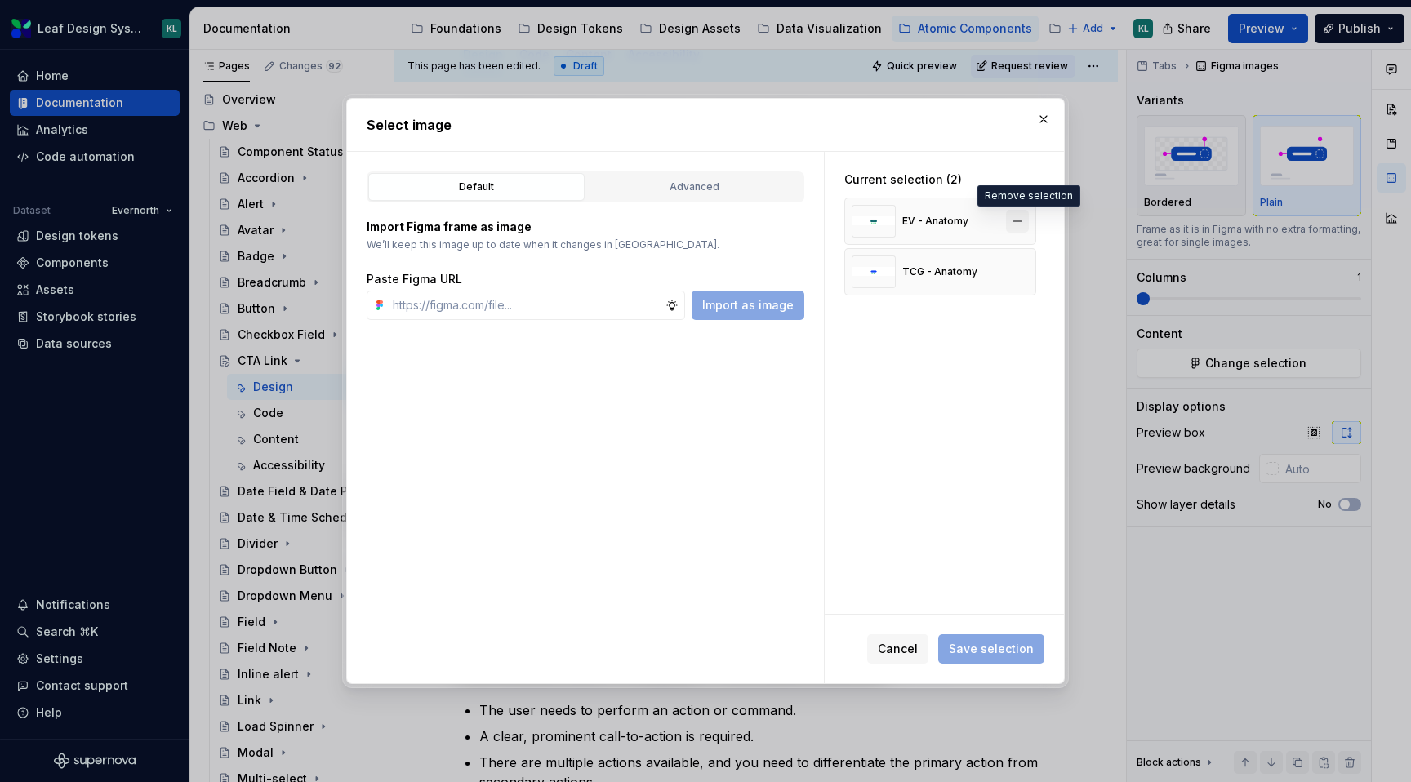
click at [1027, 222] on button "button" at bounding box center [1017, 221] width 23 height 23
click at [970, 642] on span "Save selection" at bounding box center [991, 649] width 85 height 16
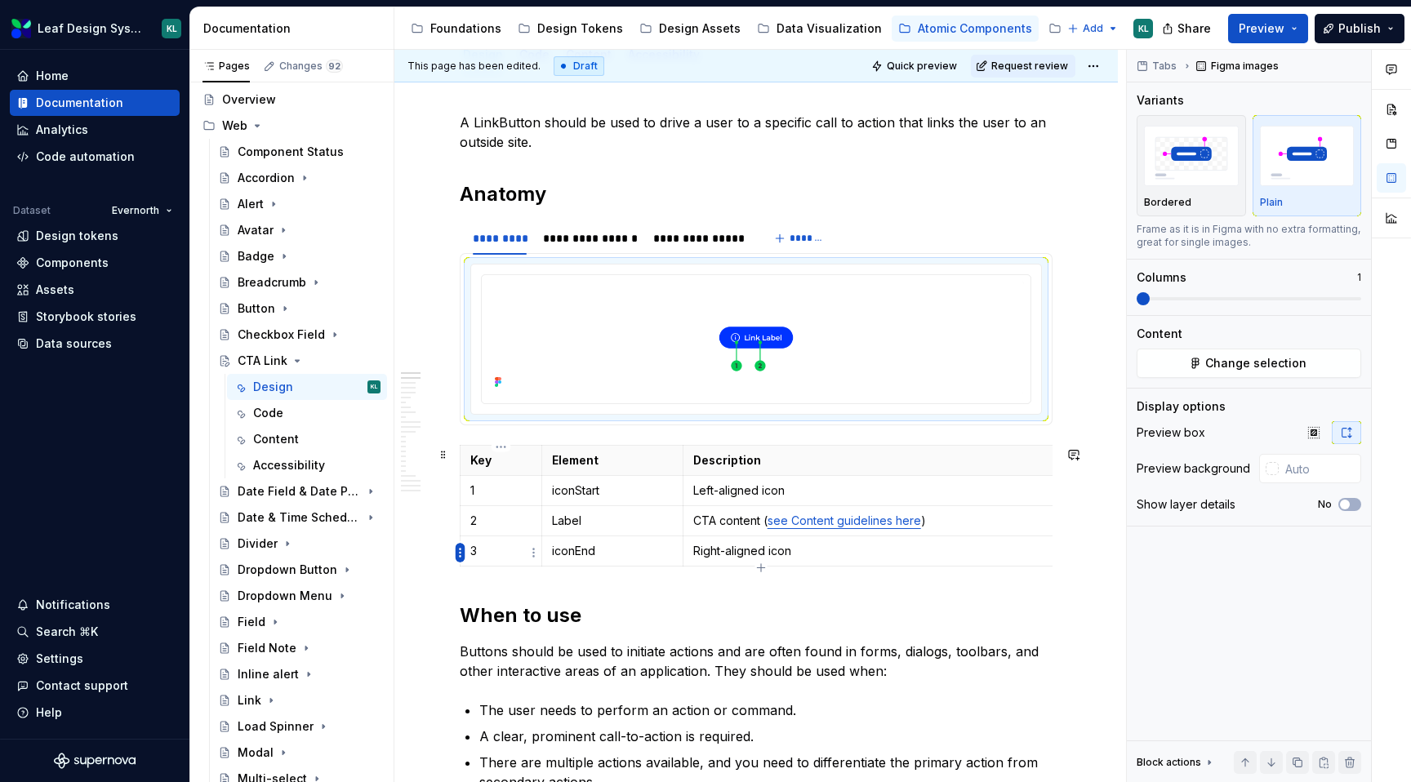
click at [457, 552] on html "Leaf Design System KL Home Documentation Analytics Code automation Dataset Ever…" at bounding box center [705, 391] width 1411 height 782
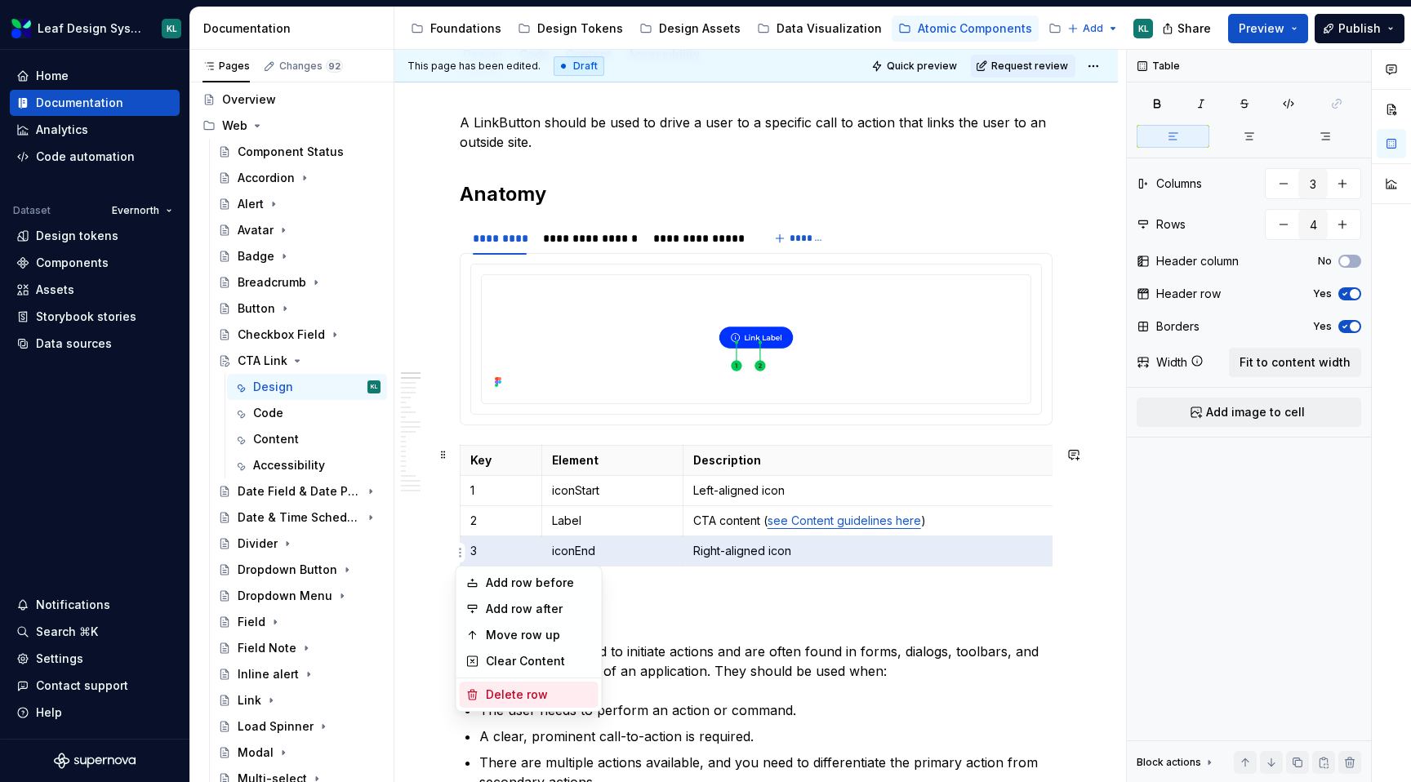
click at [524, 696] on div "Delete row" at bounding box center [539, 695] width 106 height 16
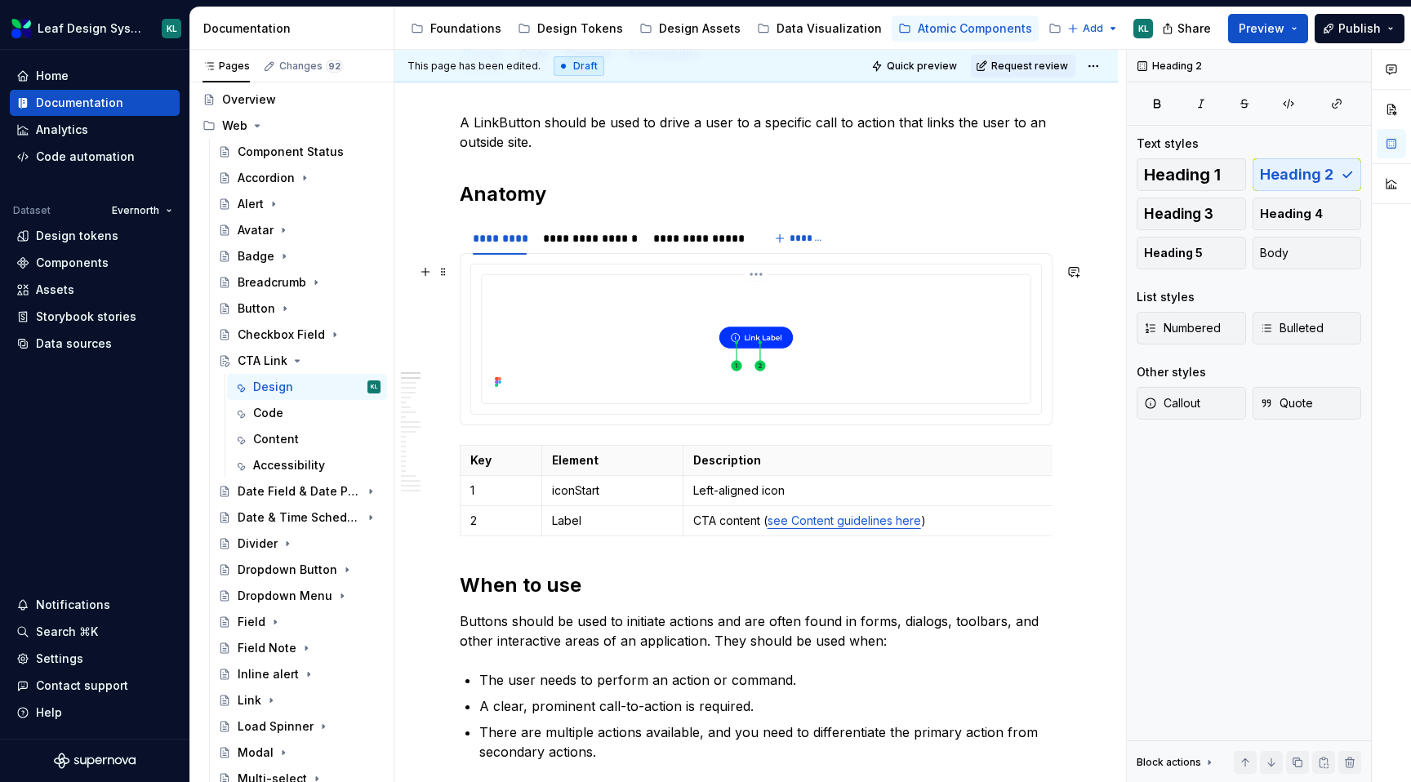
click at [735, 328] on img at bounding box center [756, 338] width 536 height 112
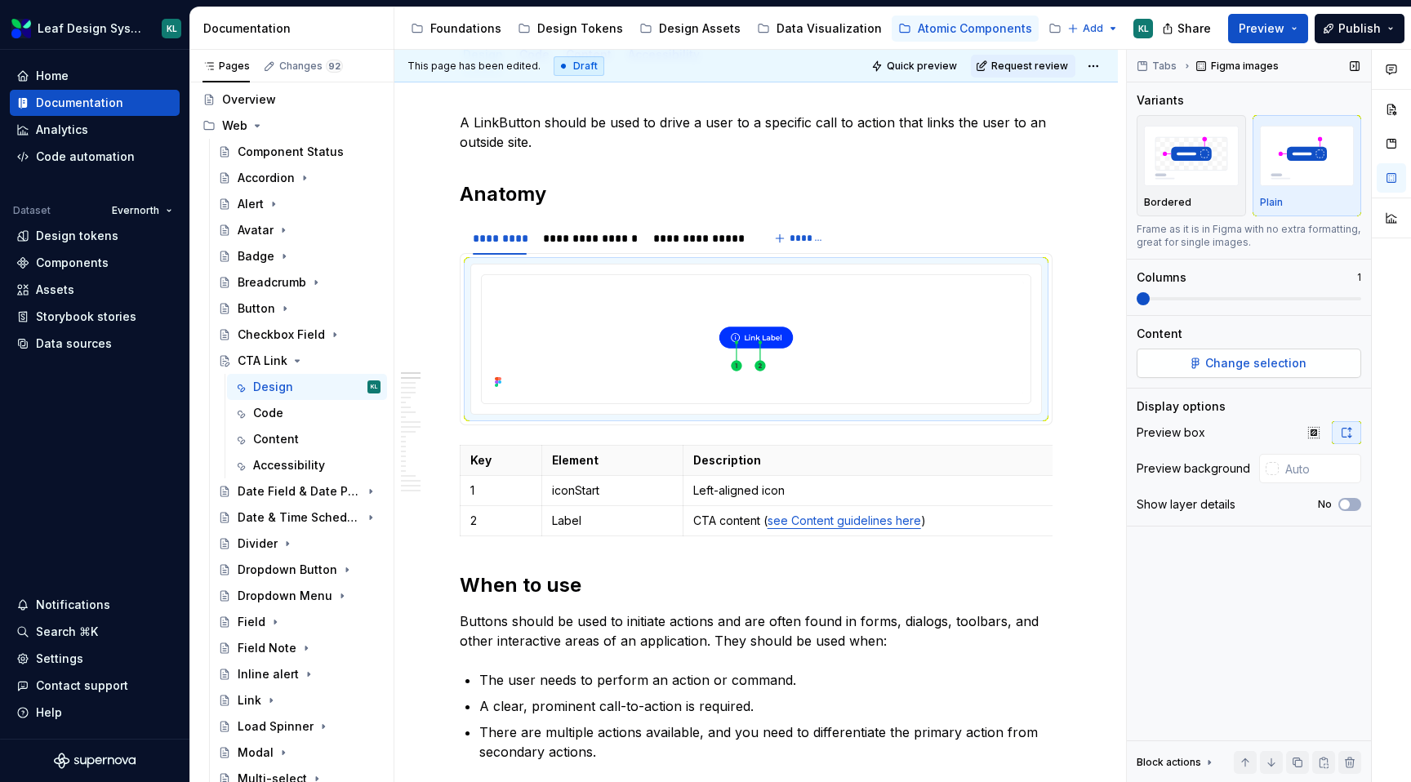
click at [1203, 366] on button "Change selection" at bounding box center [1248, 363] width 225 height 29
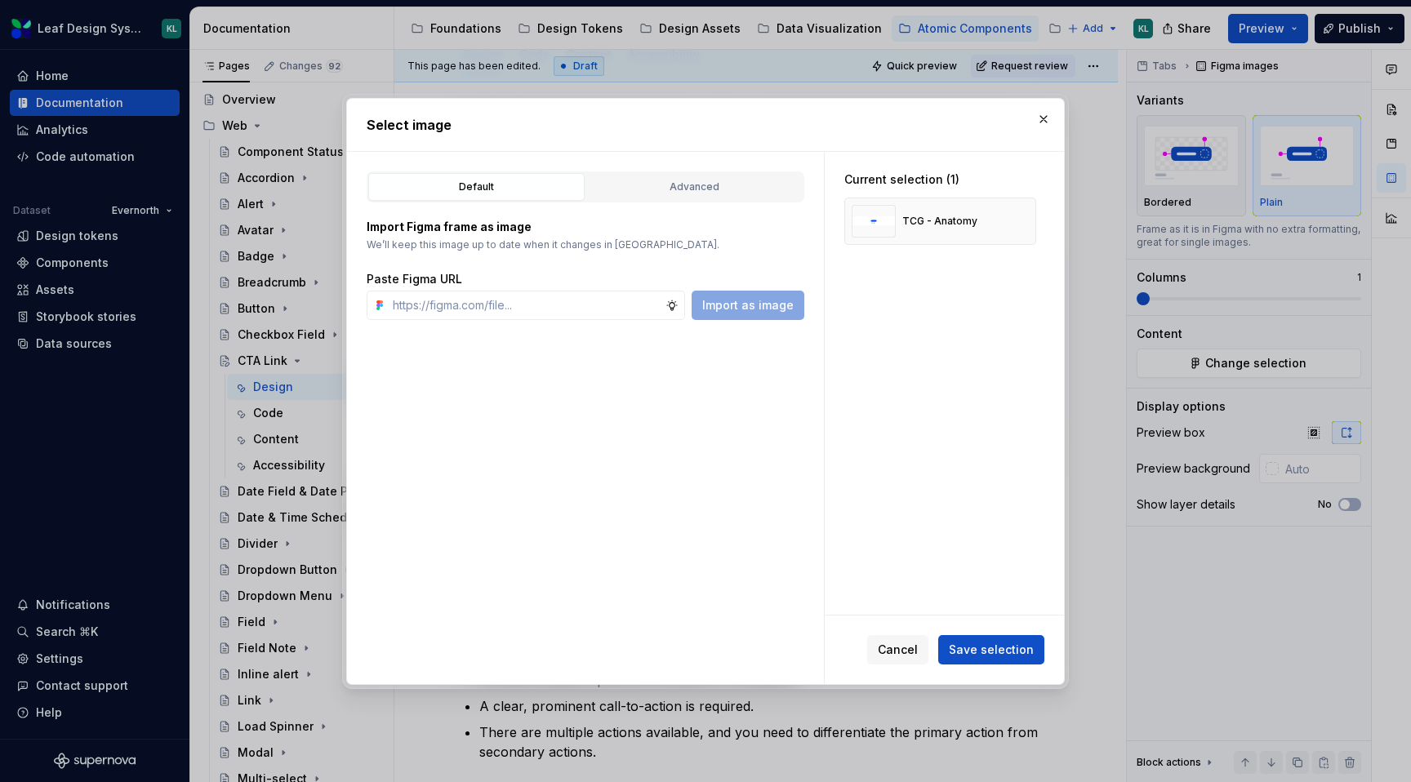
type textarea "*"
click at [549, 295] on input "text" at bounding box center [525, 305] width 279 height 29
paste input "[URL][DOMAIN_NAME]"
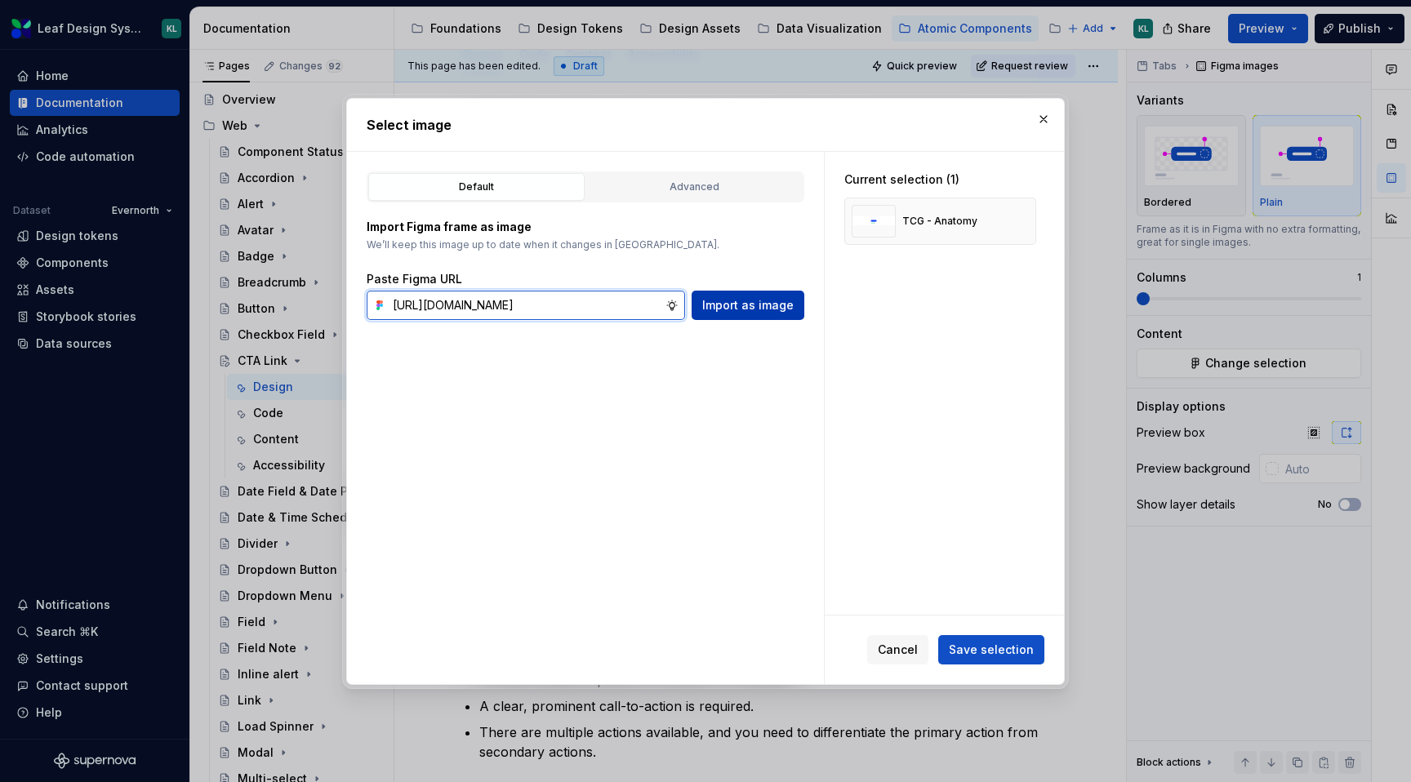
type input "[URL][DOMAIN_NAME]"
click at [768, 307] on span "Import as image" at bounding box center [747, 305] width 91 height 16
click at [1021, 218] on button "button" at bounding box center [1017, 221] width 23 height 23
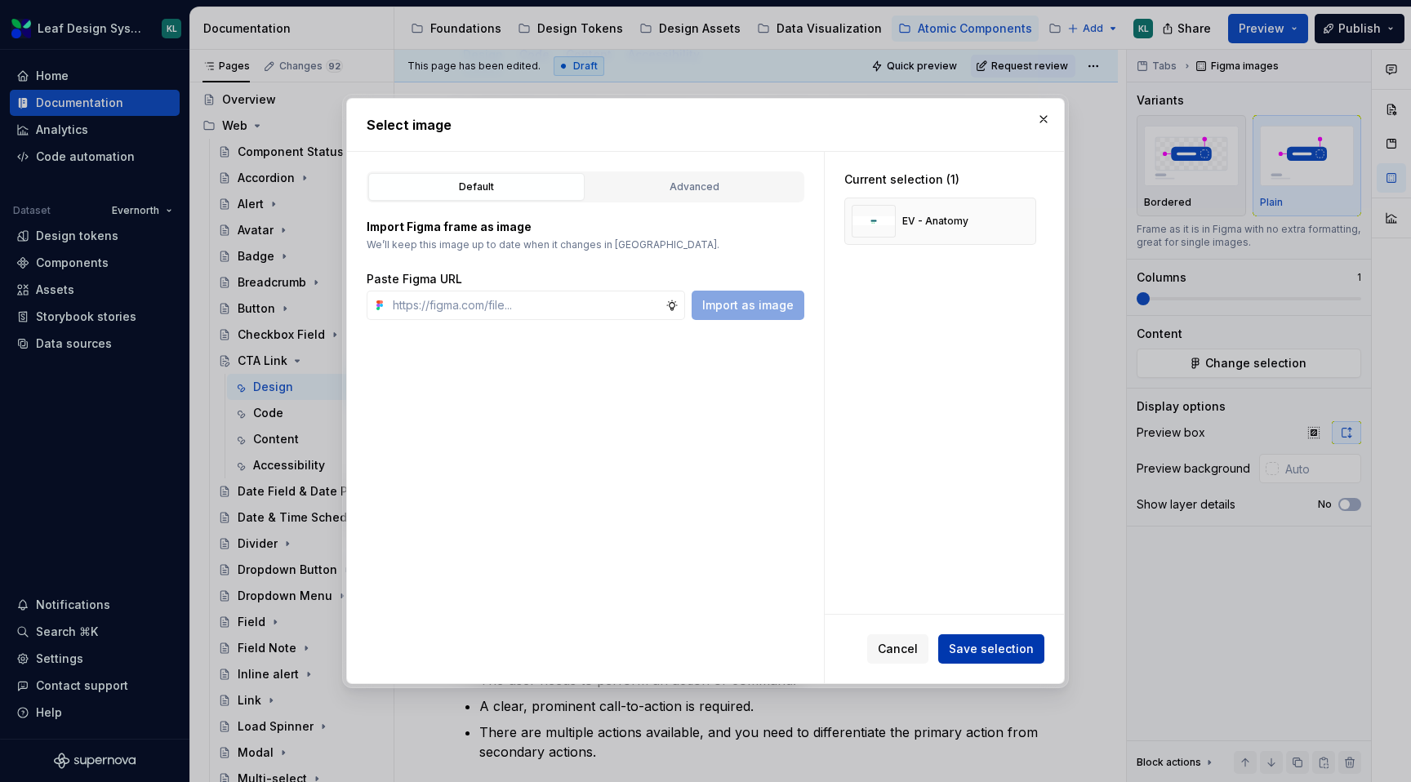
click at [1002, 644] on span "Save selection" at bounding box center [991, 649] width 85 height 16
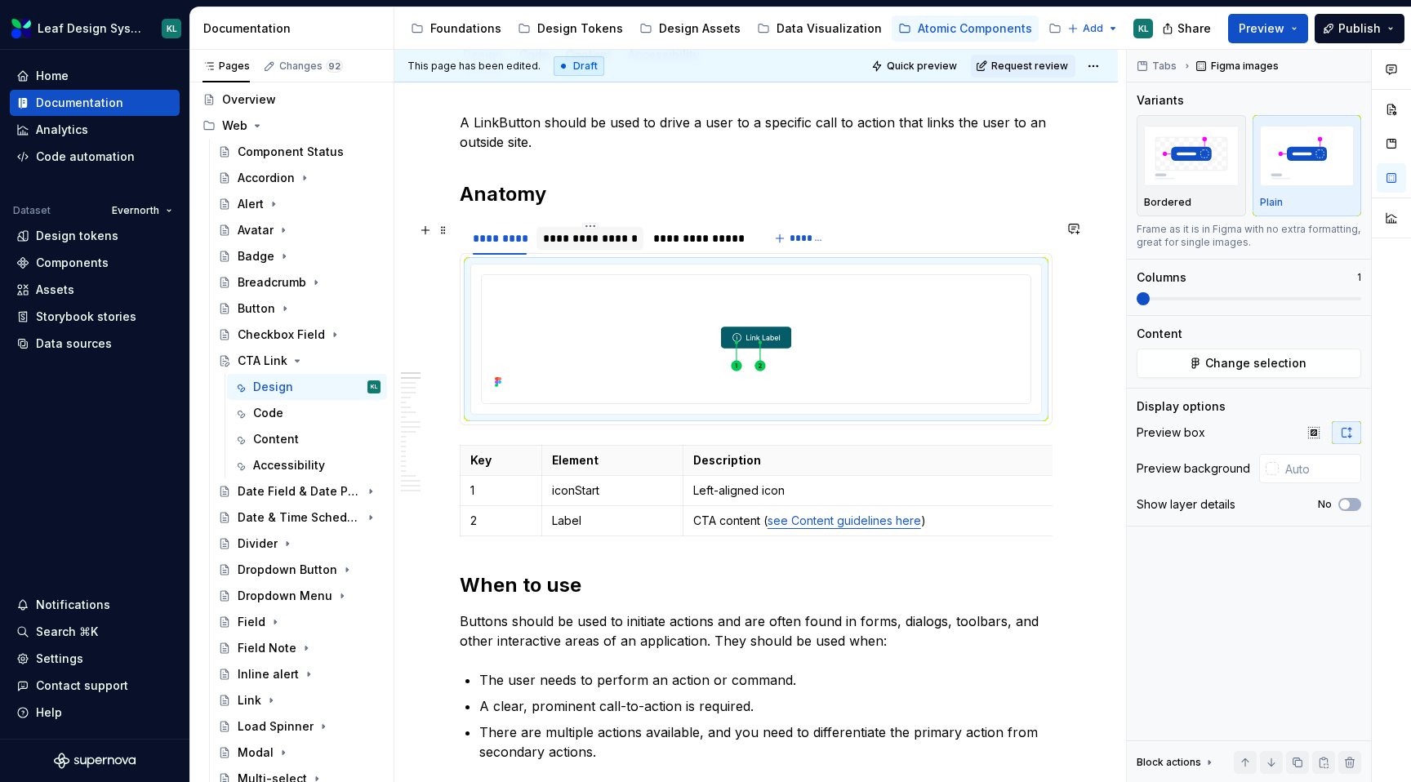
click at [620, 239] on div "**********" at bounding box center [590, 238] width 95 height 16
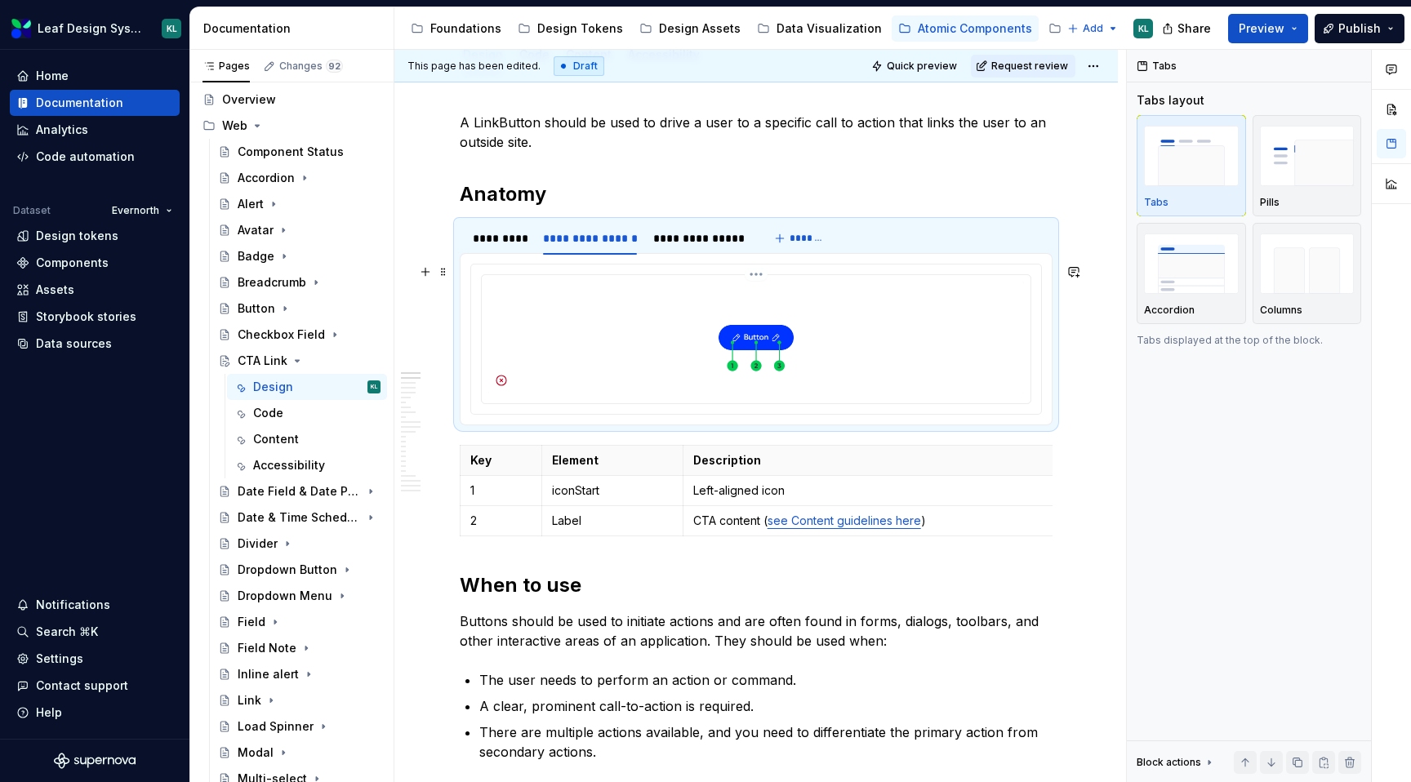
click at [845, 325] on img at bounding box center [756, 338] width 536 height 112
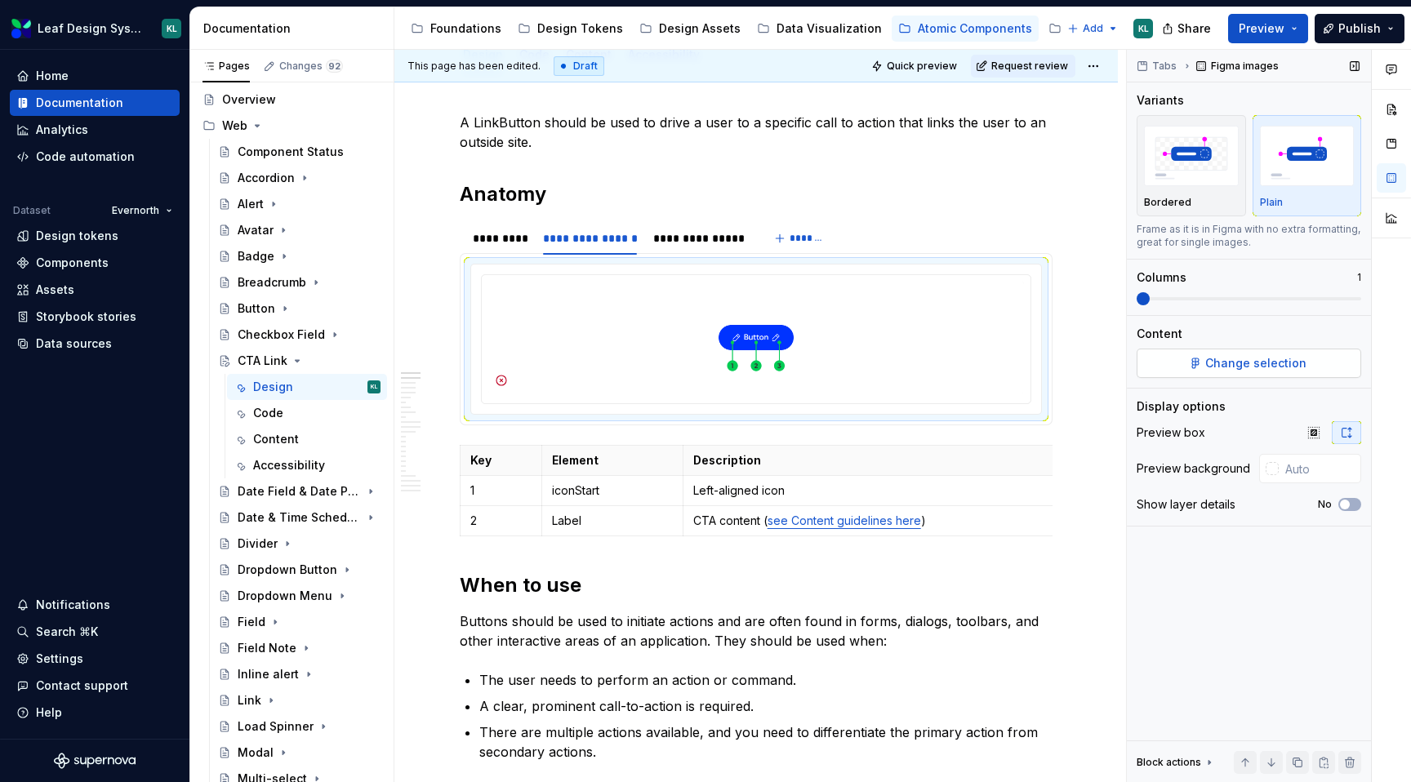
click at [1208, 360] on span "Change selection" at bounding box center [1255, 363] width 101 height 16
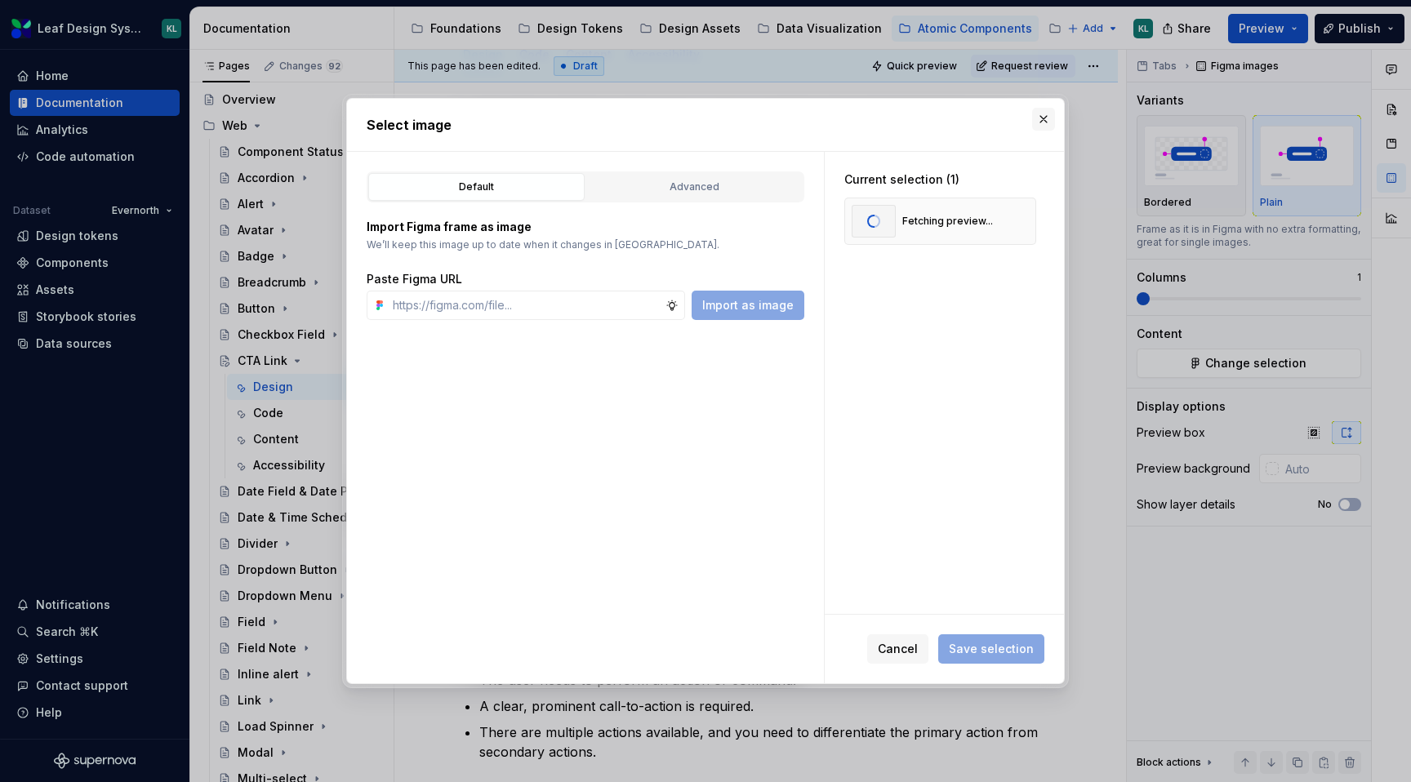
click at [1047, 119] on button "button" at bounding box center [1043, 119] width 23 height 23
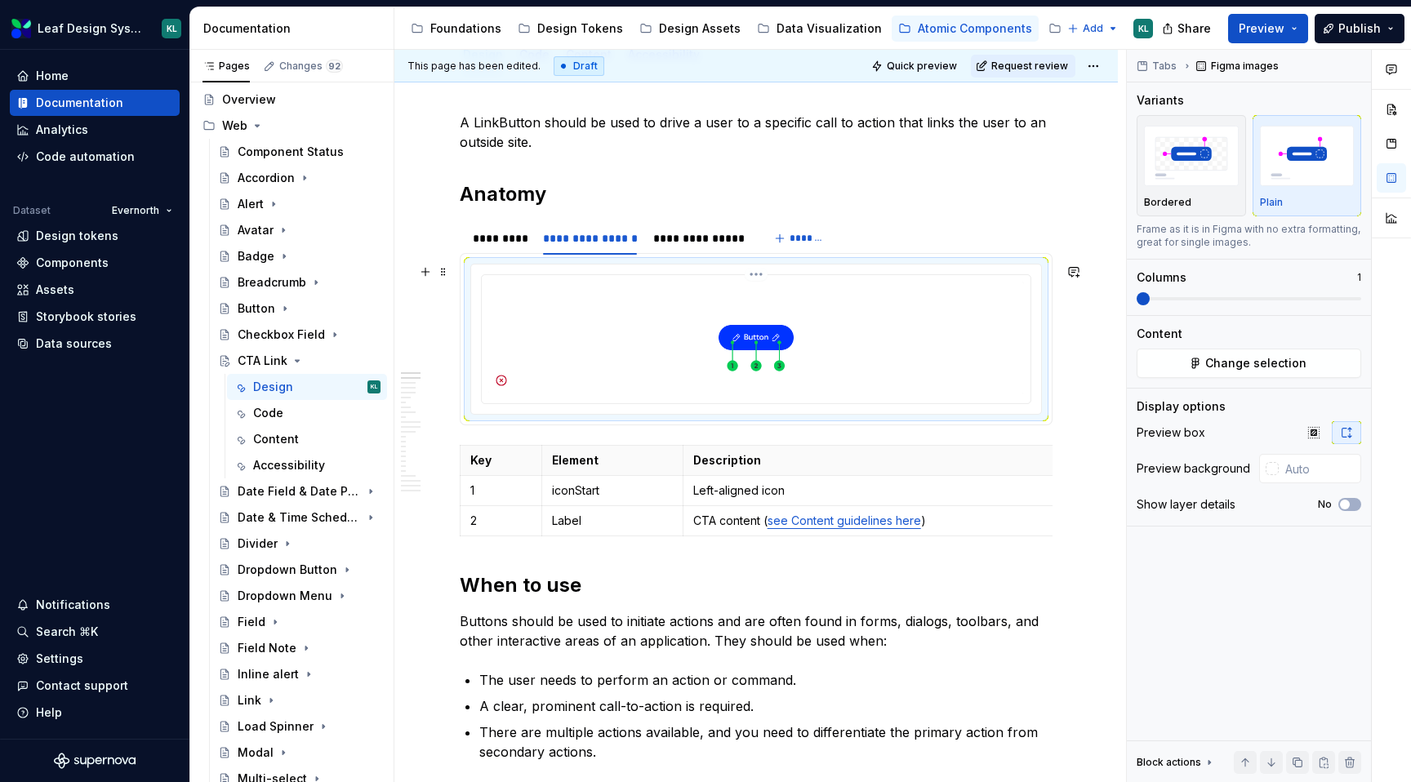
click at [926, 331] on img at bounding box center [756, 338] width 536 height 112
click at [1201, 366] on button "Change selection" at bounding box center [1248, 363] width 225 height 29
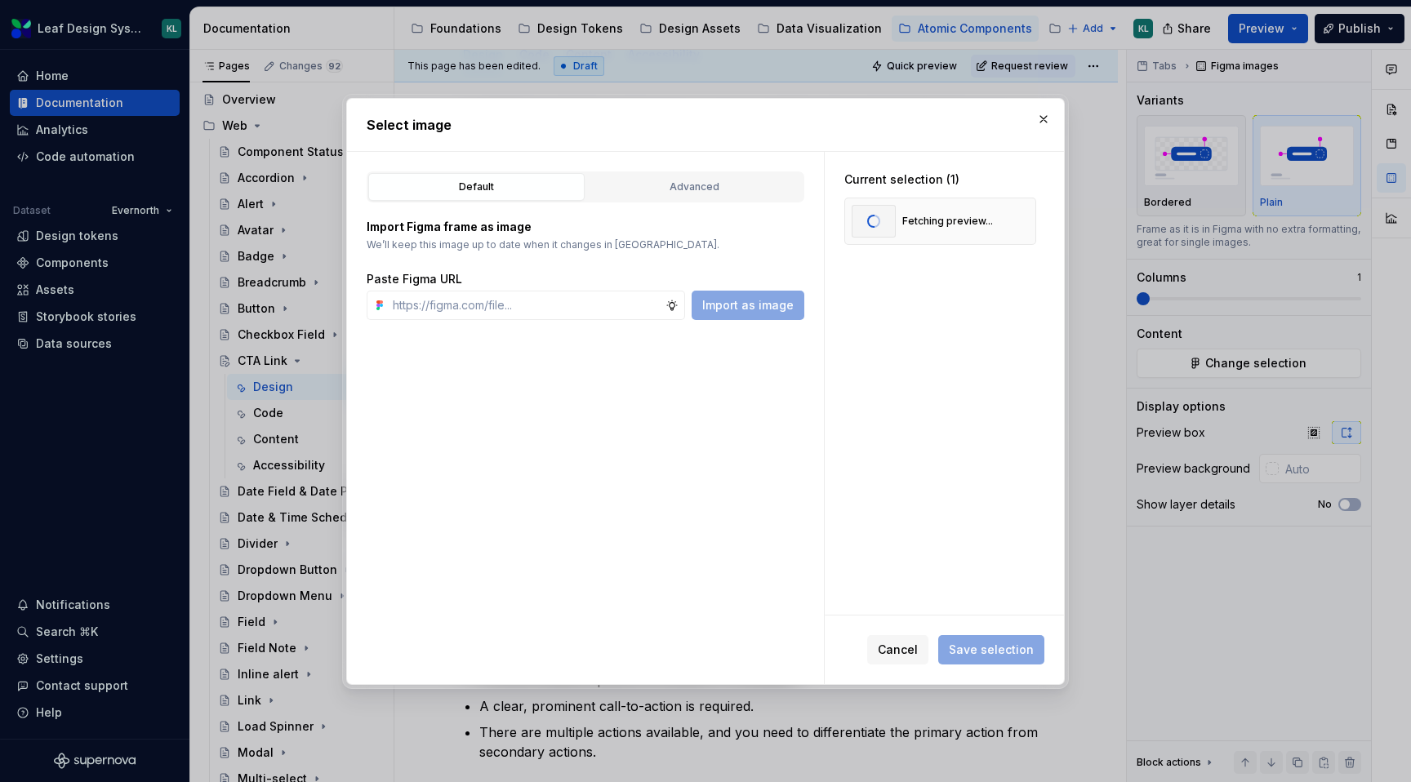
type textarea "*"
click at [539, 301] on input "text" at bounding box center [525, 305] width 279 height 29
paste input "[URL][DOMAIN_NAME]"
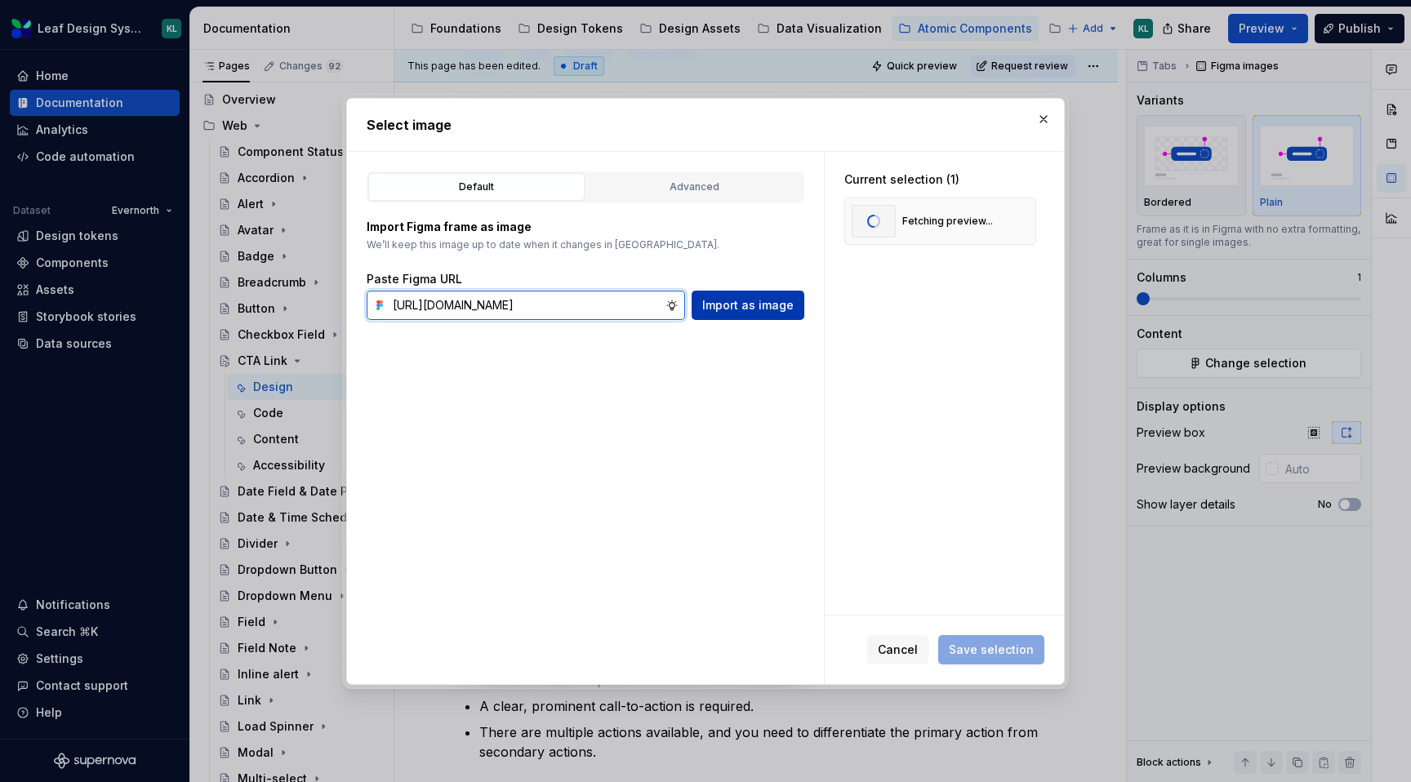
type input "[URL][DOMAIN_NAME]"
click at [740, 309] on span "Import as image" at bounding box center [747, 305] width 91 height 16
type textarea "*"
click at [1025, 222] on button "button" at bounding box center [1017, 221] width 23 height 23
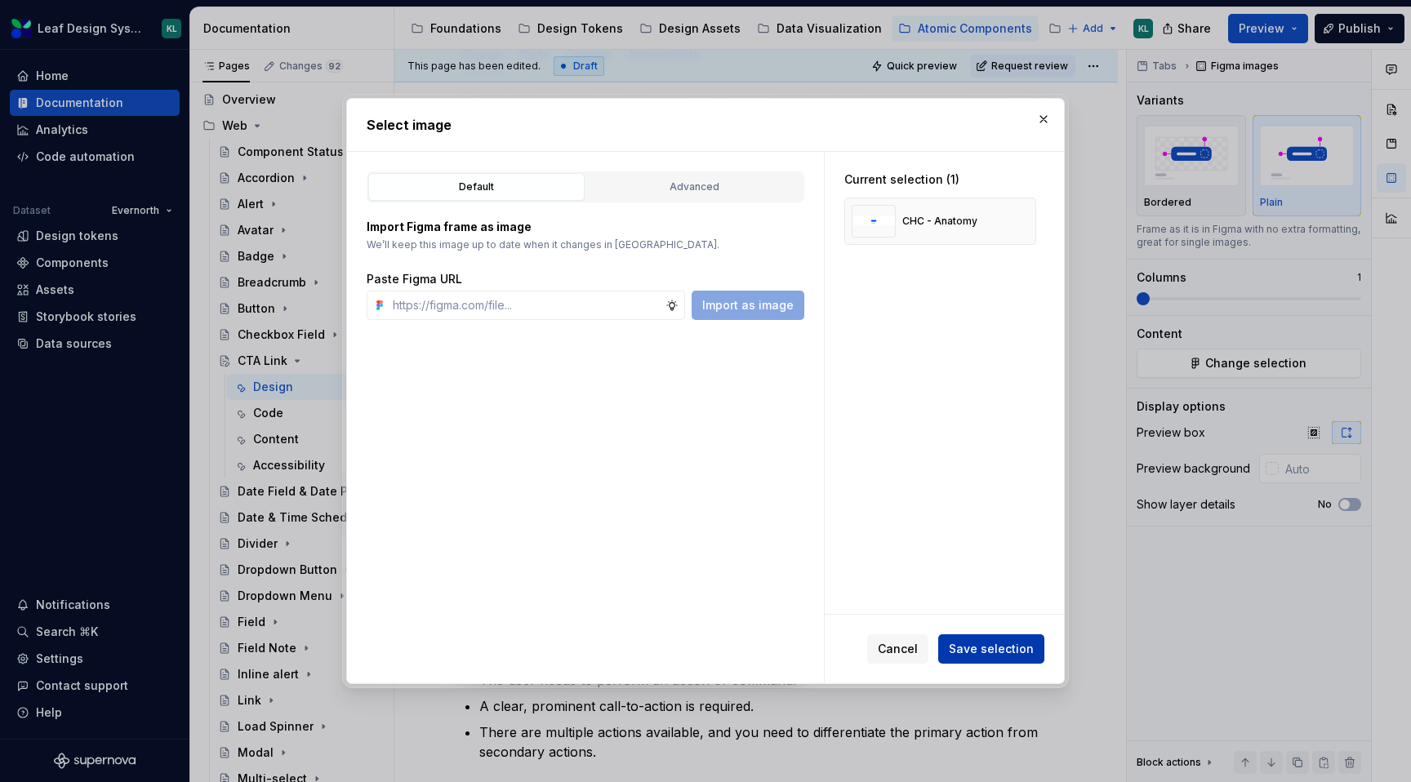
click at [989, 655] on span "Save selection" at bounding box center [991, 649] width 85 height 16
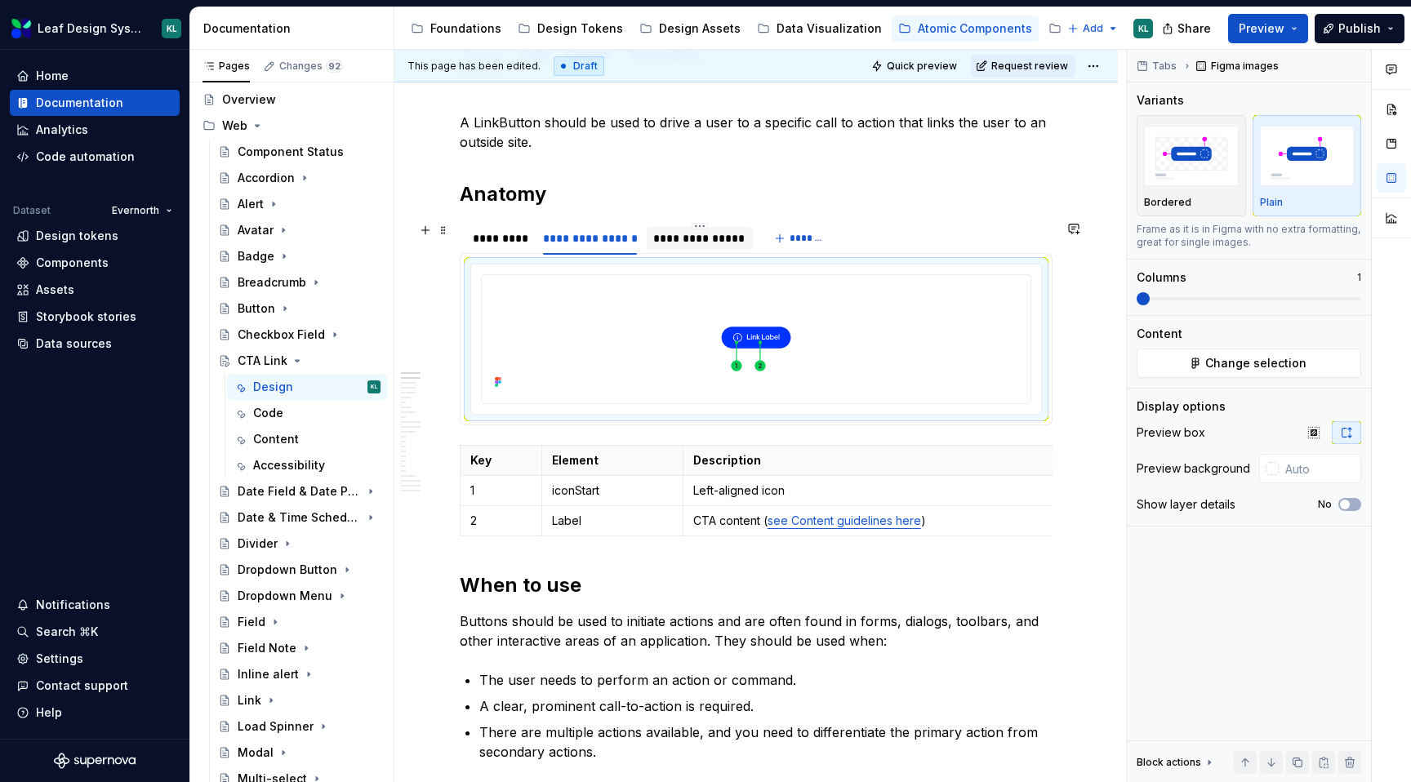
click at [701, 246] on div "**********" at bounding box center [699, 238] width 92 height 16
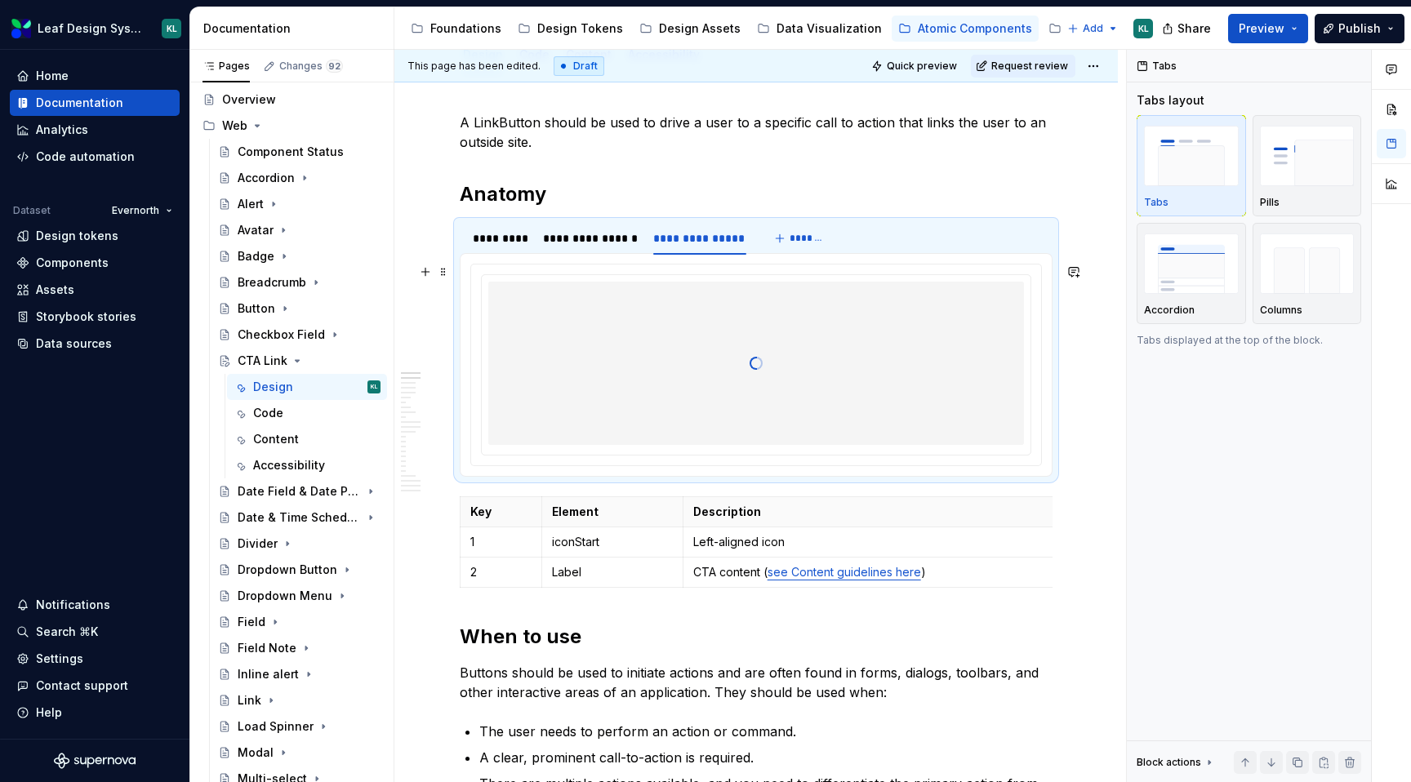
click at [831, 350] on div at bounding box center [756, 363] width 536 height 163
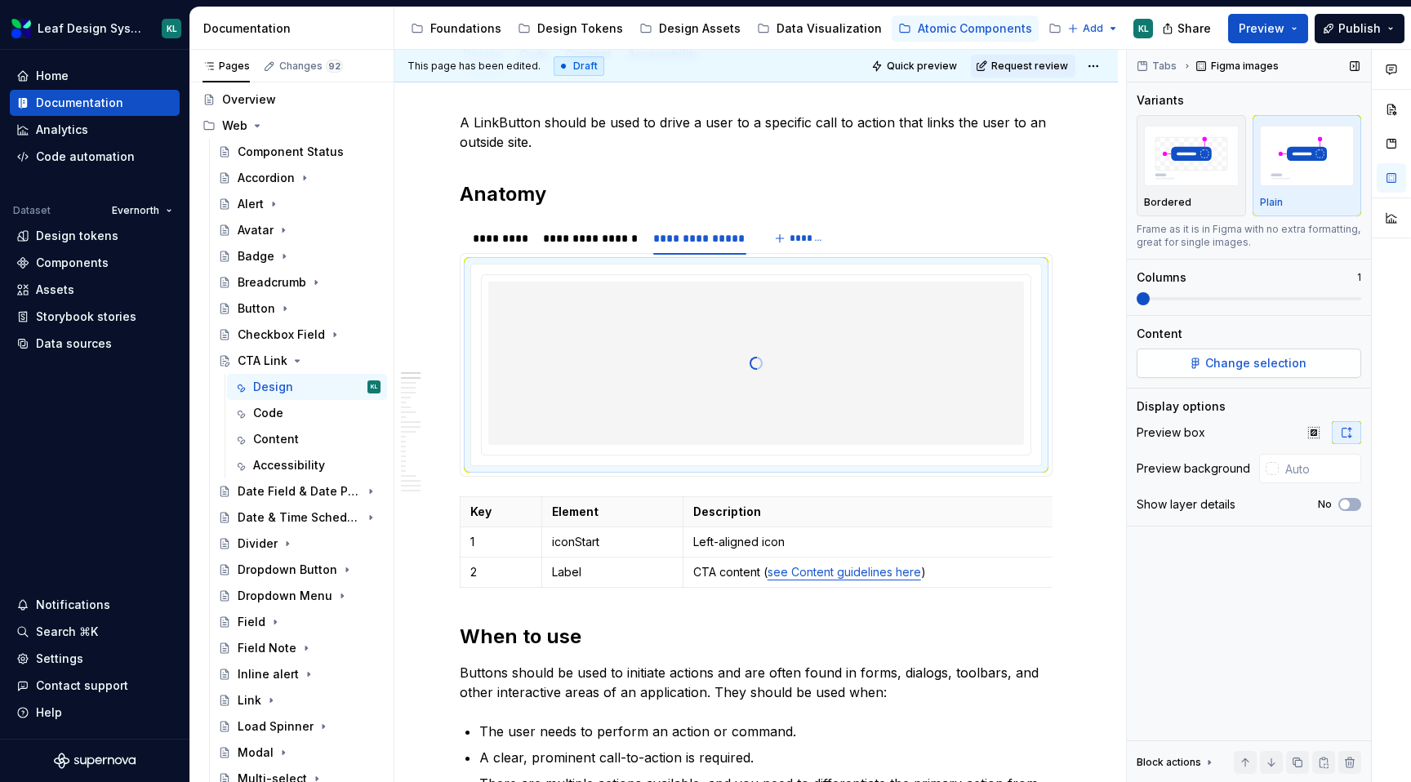
click at [1204, 361] on button "Change selection" at bounding box center [1248, 363] width 225 height 29
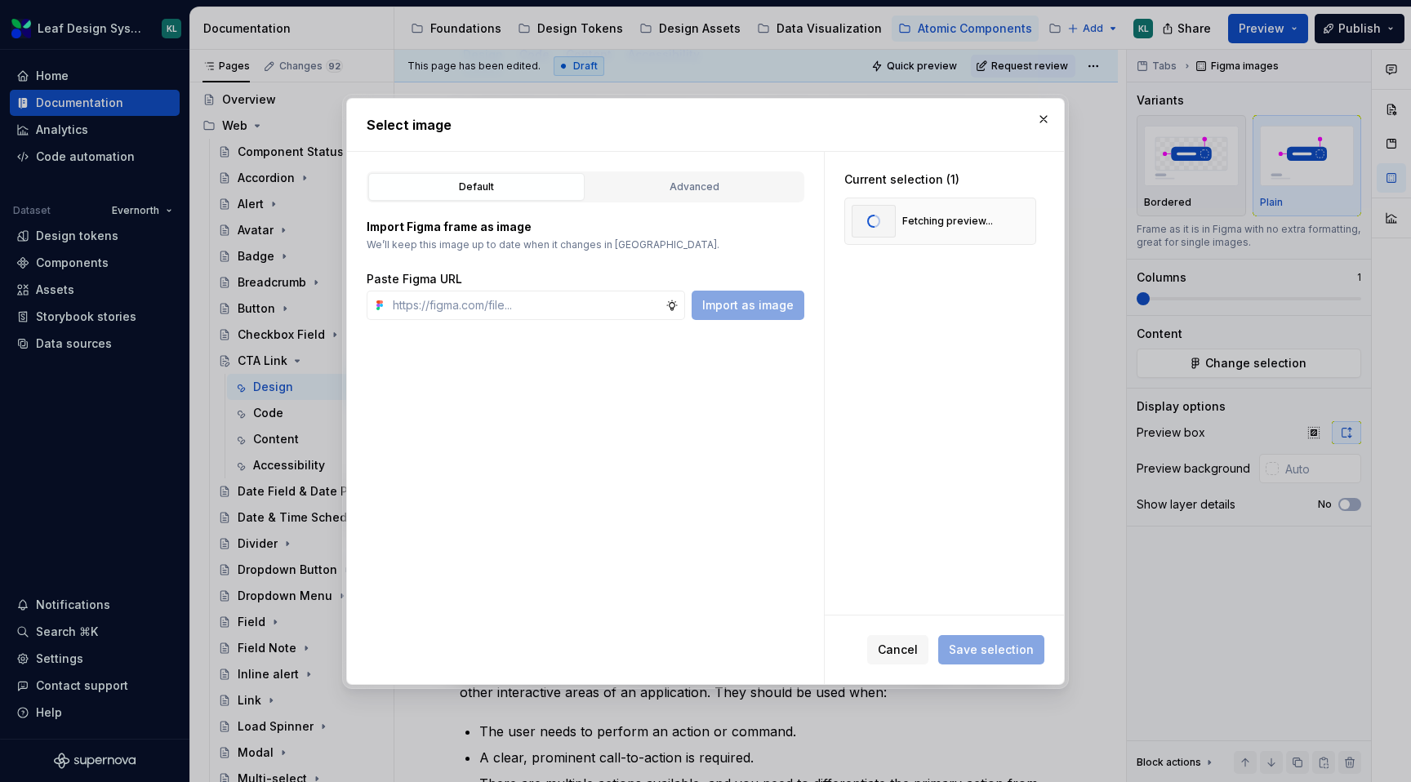
type textarea "*"
type input "[URL][DOMAIN_NAME]"
click at [744, 303] on span "Import as image" at bounding box center [747, 305] width 91 height 16
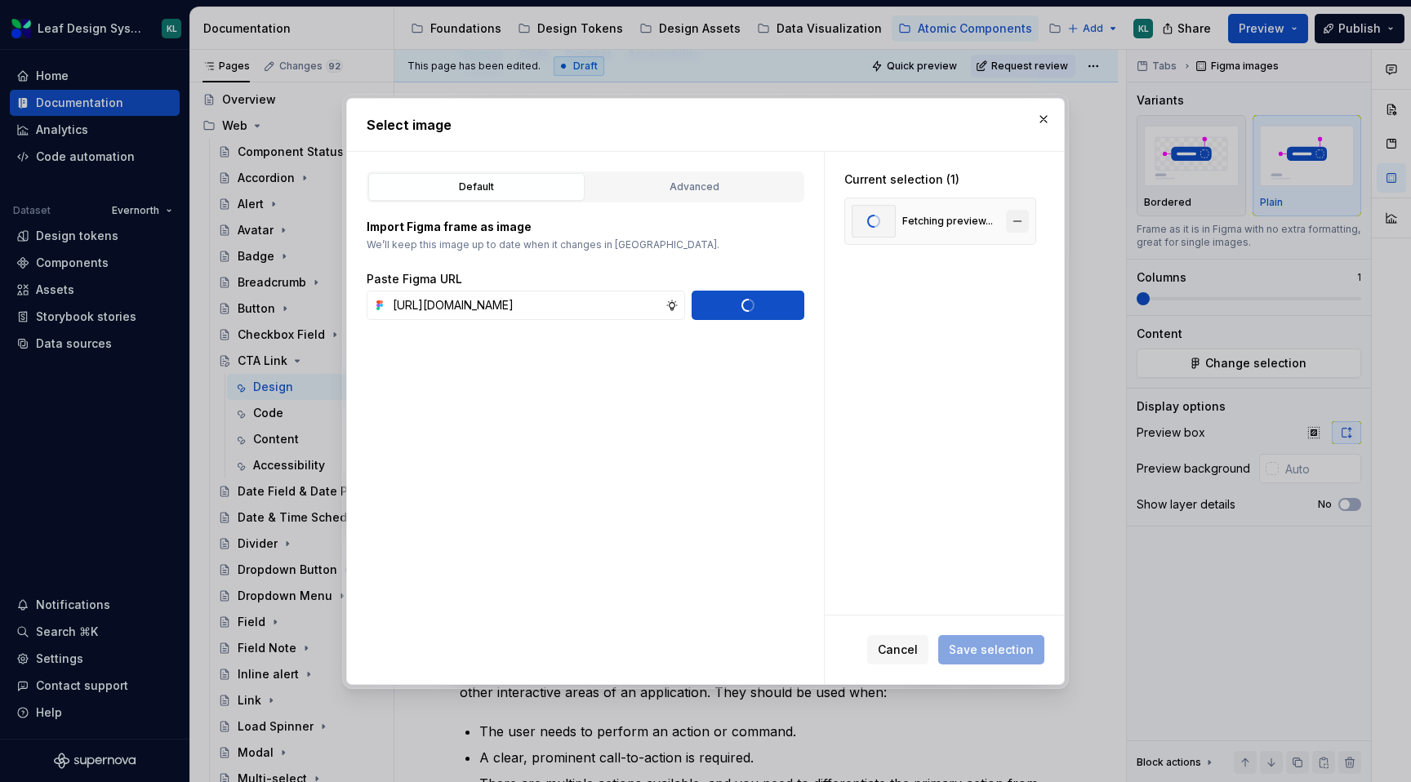
click at [1024, 216] on button "button" at bounding box center [1017, 221] width 23 height 23
click at [998, 651] on span "Save selection" at bounding box center [991, 649] width 85 height 16
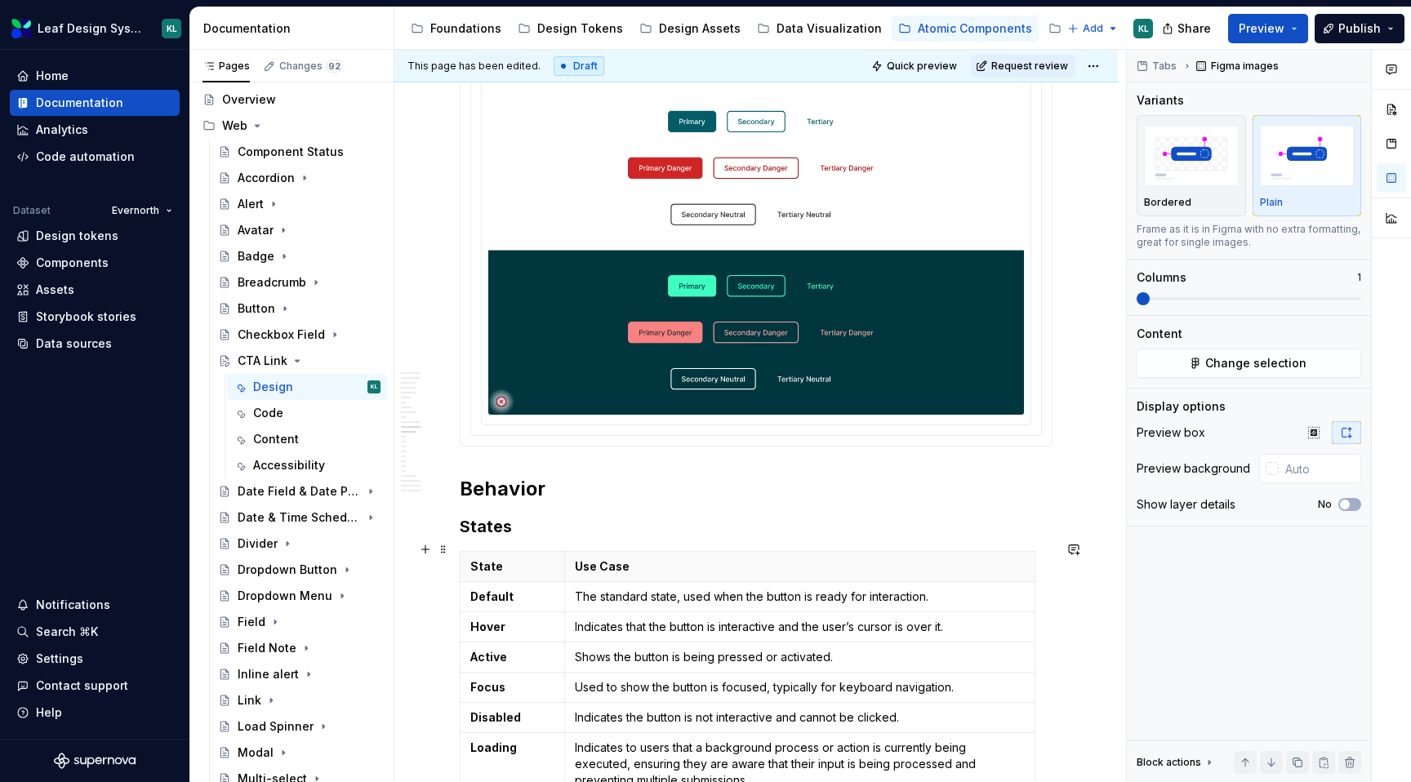
scroll to position [4033, 0]
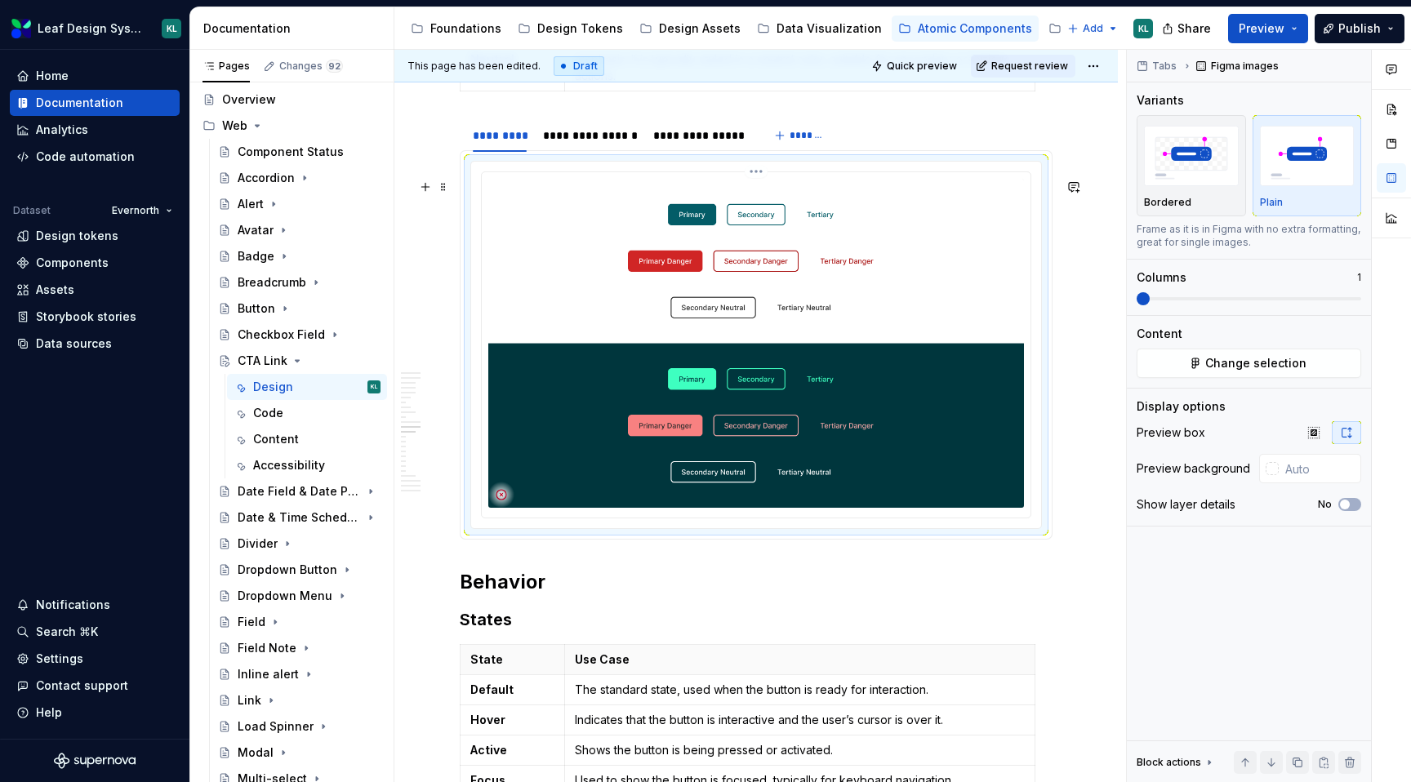
click at [616, 407] on img at bounding box center [756, 343] width 536 height 328
click at [613, 383] on img at bounding box center [756, 343] width 536 height 328
click at [1185, 367] on button "Change selection" at bounding box center [1248, 363] width 225 height 29
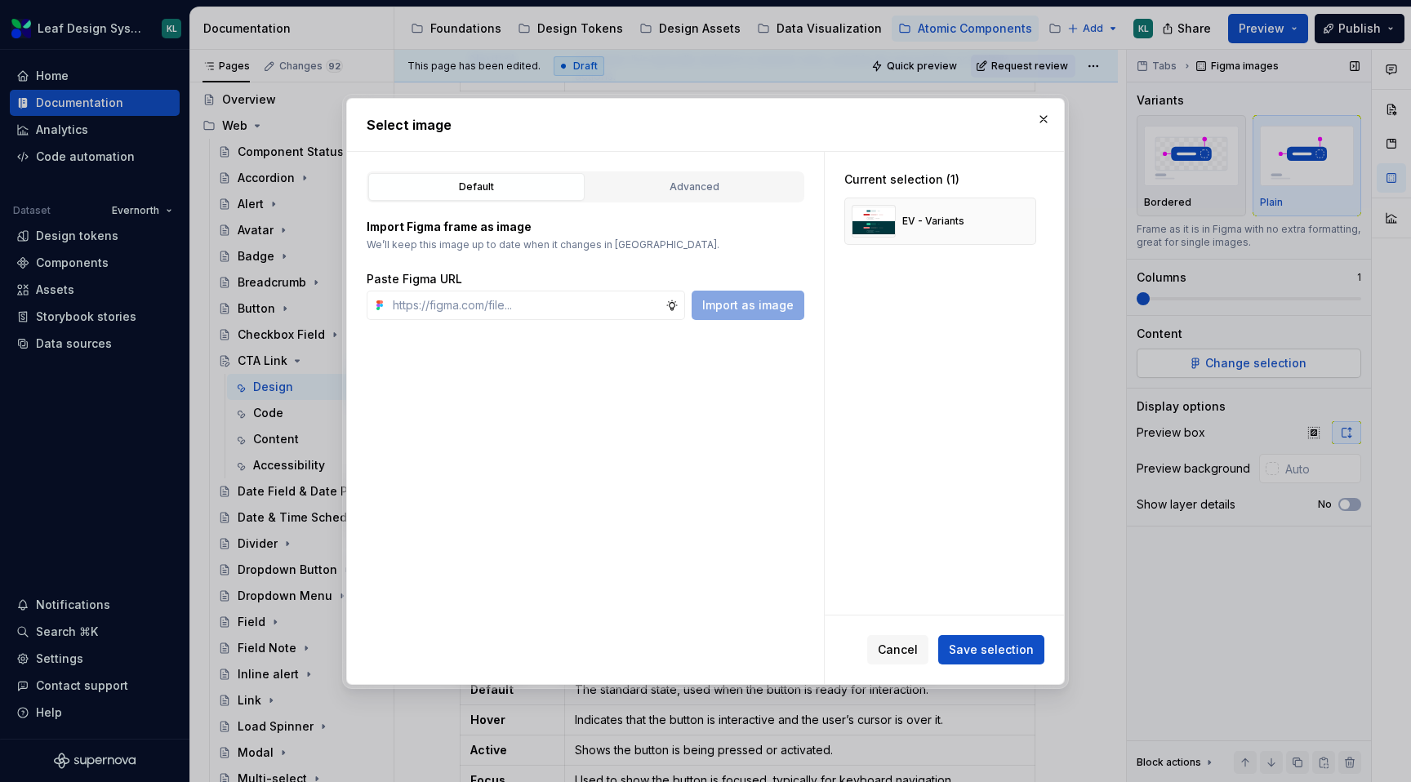
type textarea "*"
type input "[URL][DOMAIN_NAME]"
type textarea "*"
type input "[URL][DOMAIN_NAME]"
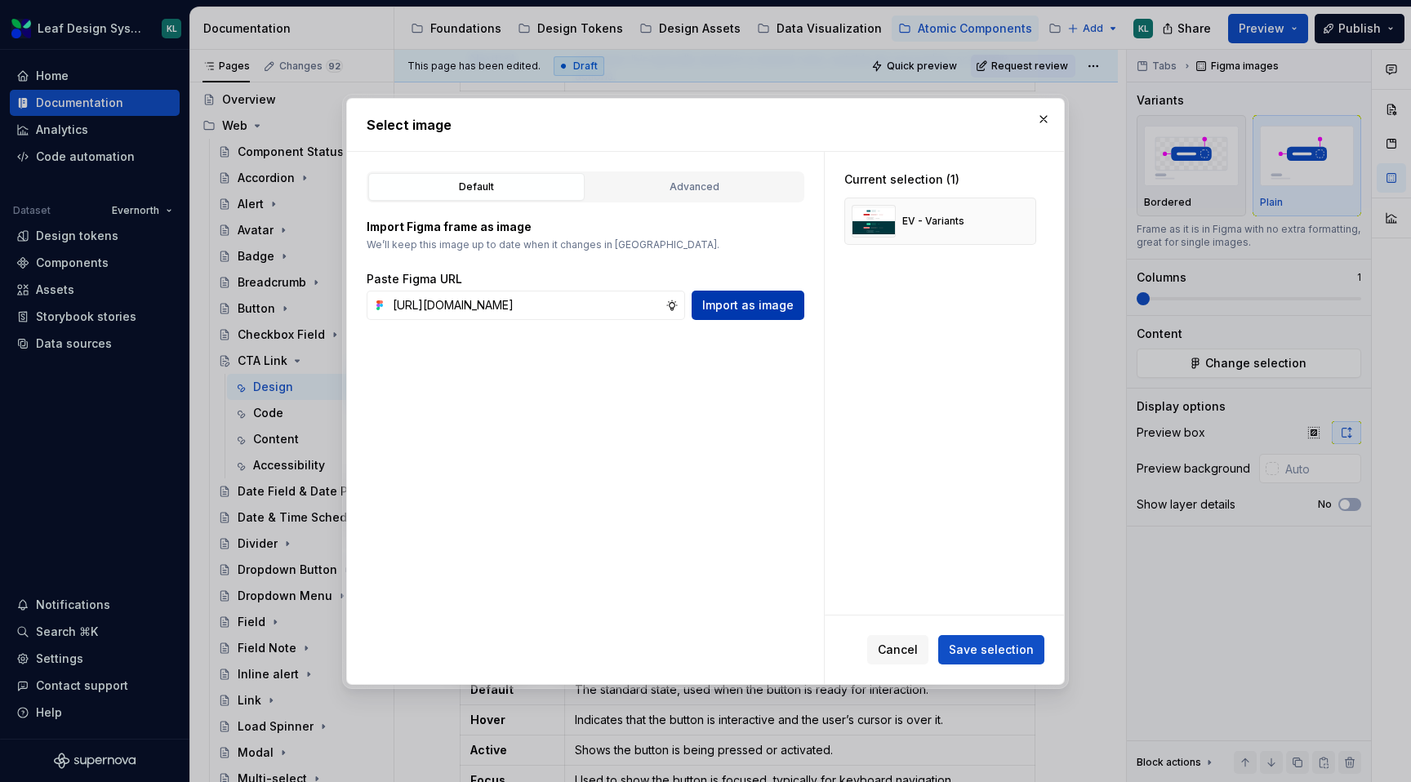
scroll to position [0, 0]
click at [767, 299] on span "Import as image" at bounding box center [747, 305] width 91 height 16
click at [1027, 222] on button "button" at bounding box center [1017, 221] width 23 height 23
click at [973, 638] on button "Save selection" at bounding box center [991, 648] width 106 height 29
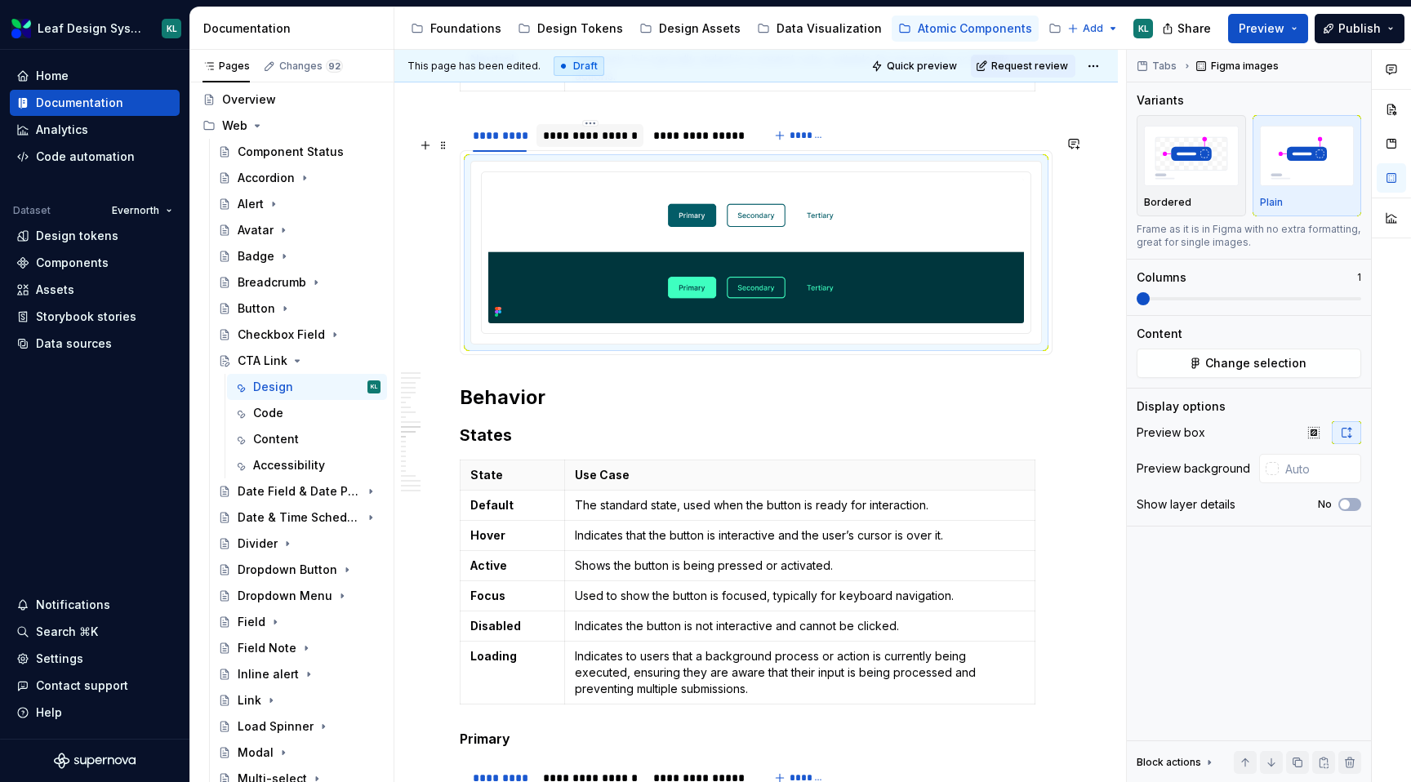
click at [592, 144] on div "**********" at bounding box center [590, 135] width 95 height 16
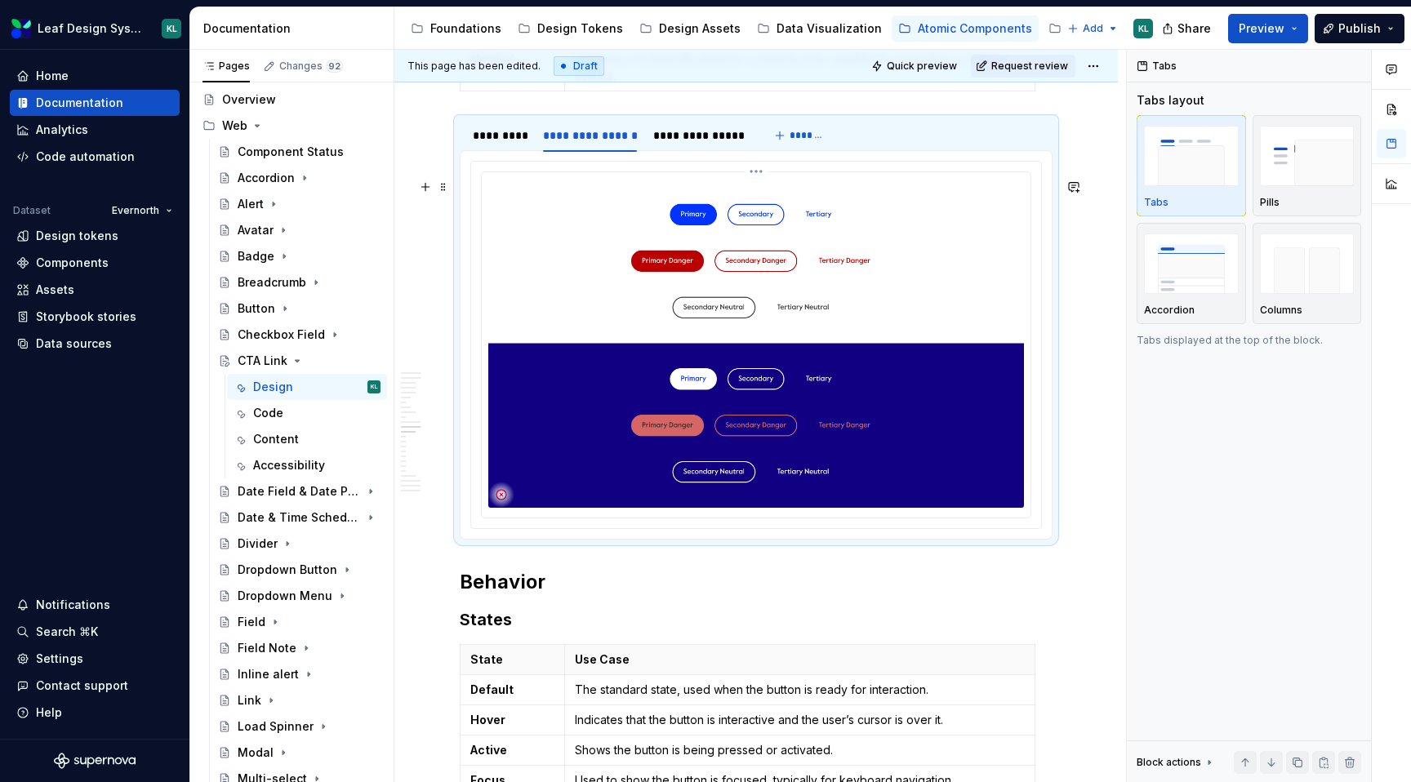
click at [720, 291] on img at bounding box center [756, 343] width 536 height 328
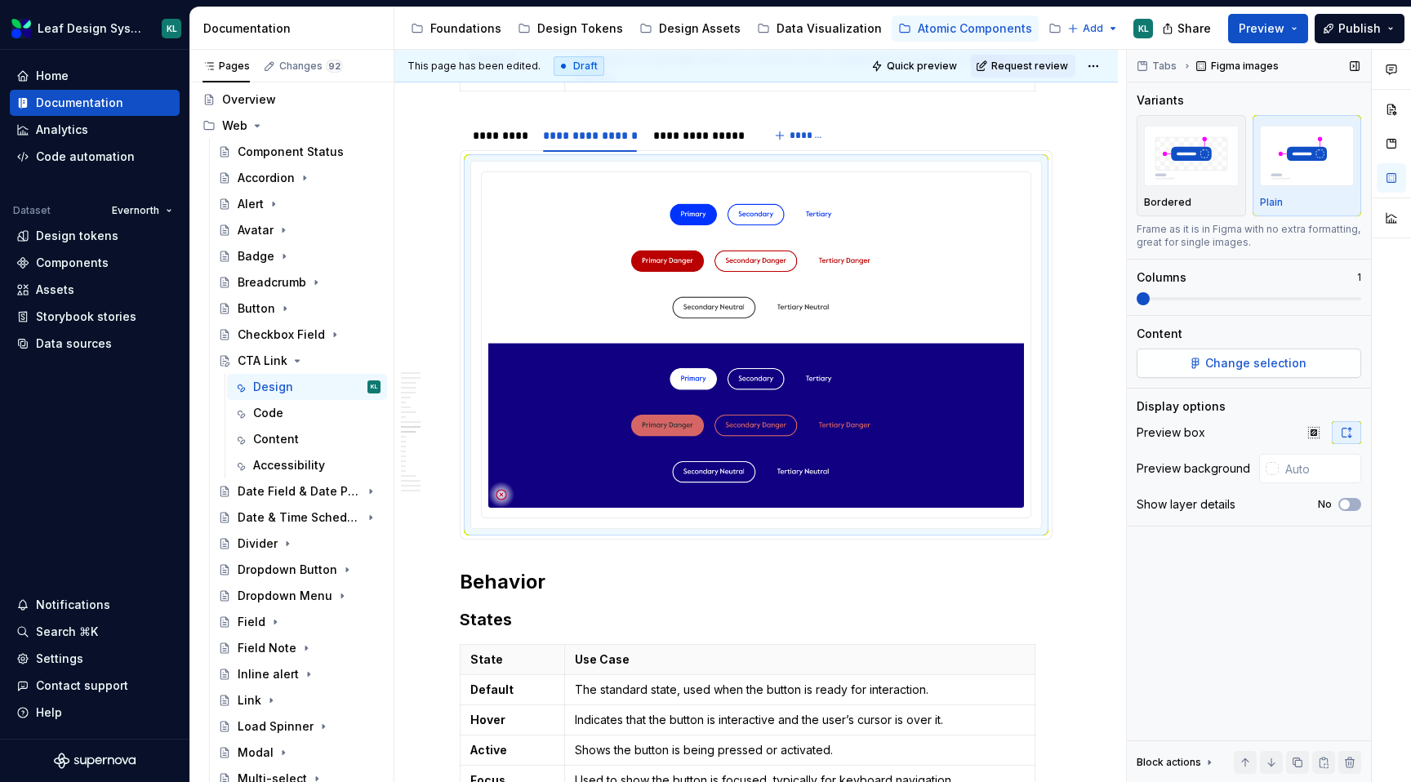
click at [1243, 367] on span "Change selection" at bounding box center [1255, 363] width 101 height 16
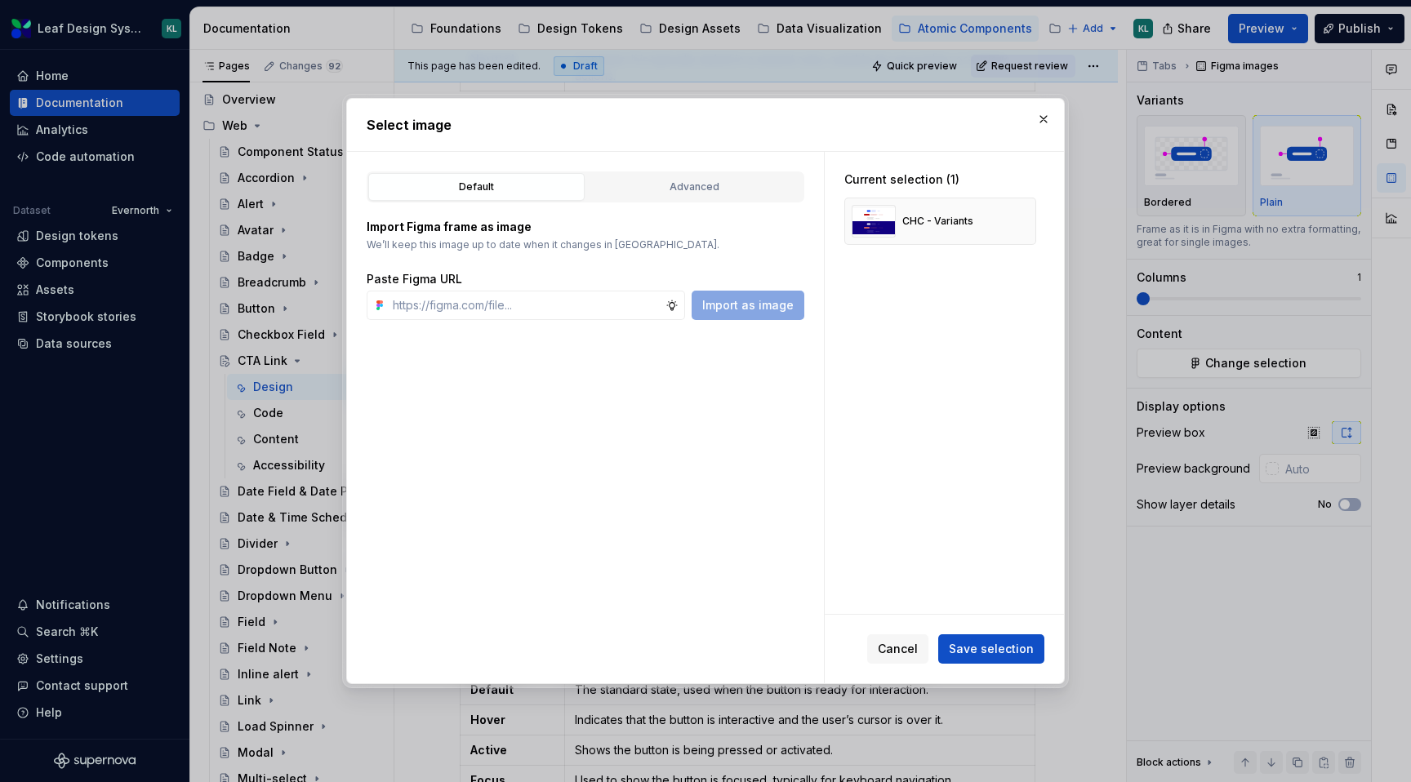
type textarea "*"
paste input "[URL][DOMAIN_NAME]"
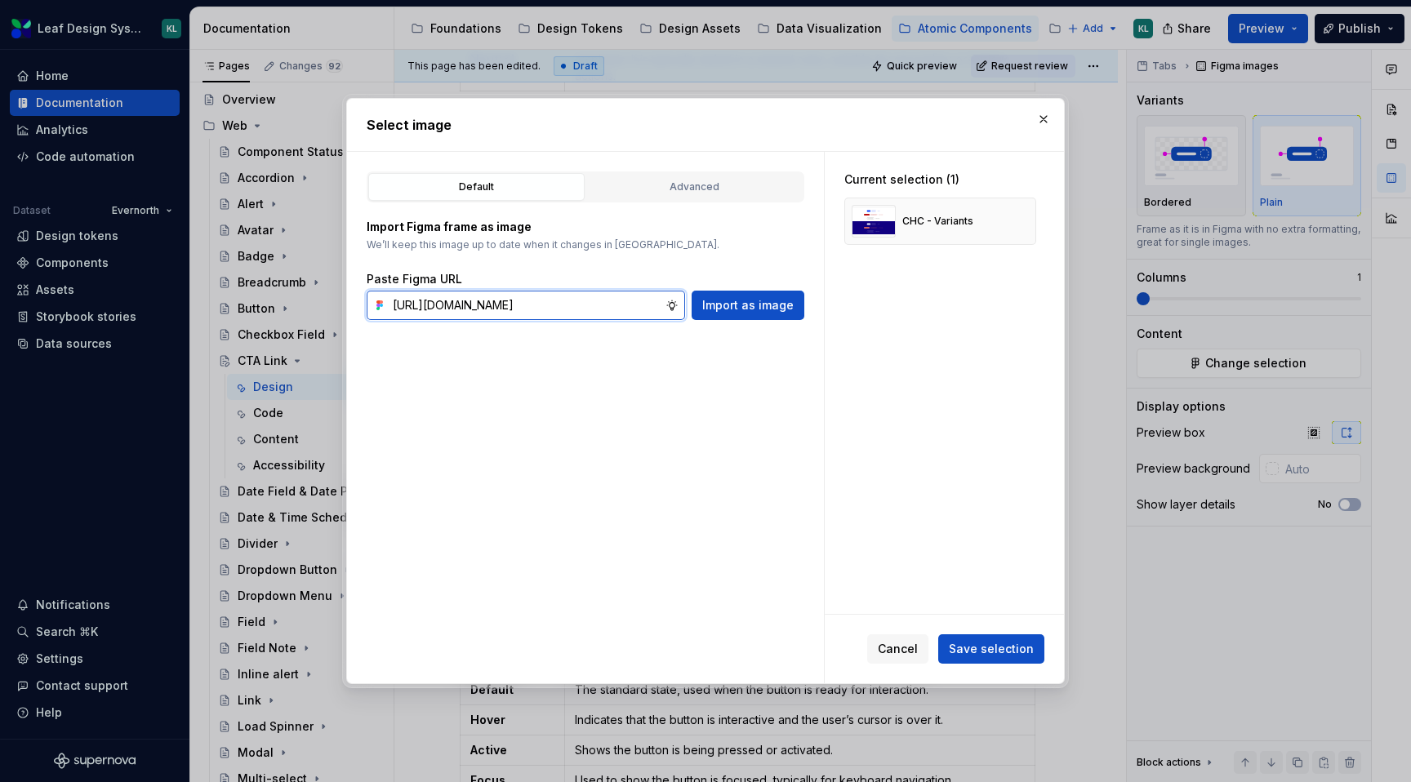
scroll to position [0, 525]
type input "[URL][DOMAIN_NAME]"
click at [794, 303] on button "Import as image" at bounding box center [747, 305] width 113 height 29
click at [1020, 223] on button "button" at bounding box center [1017, 221] width 23 height 23
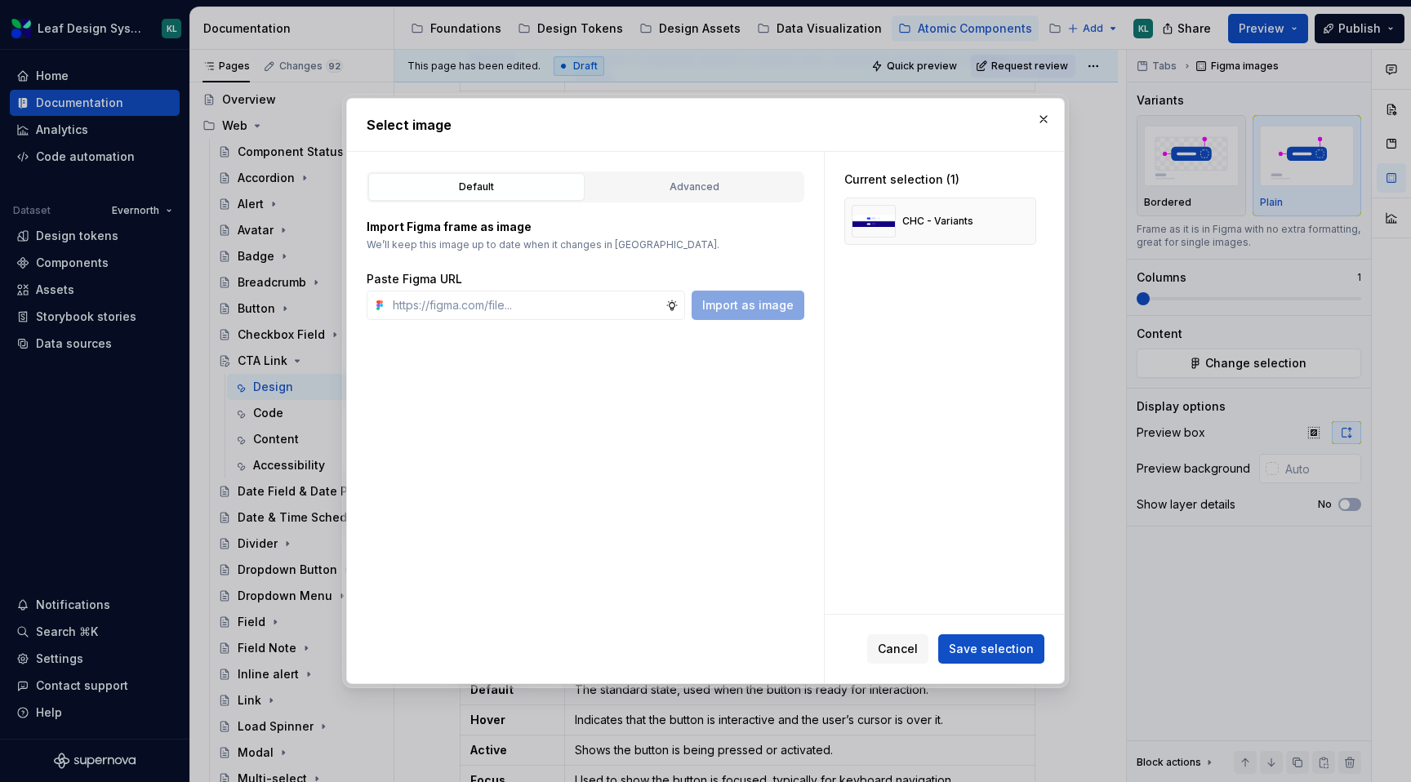
click at [976, 651] on span "Save selection" at bounding box center [991, 649] width 85 height 16
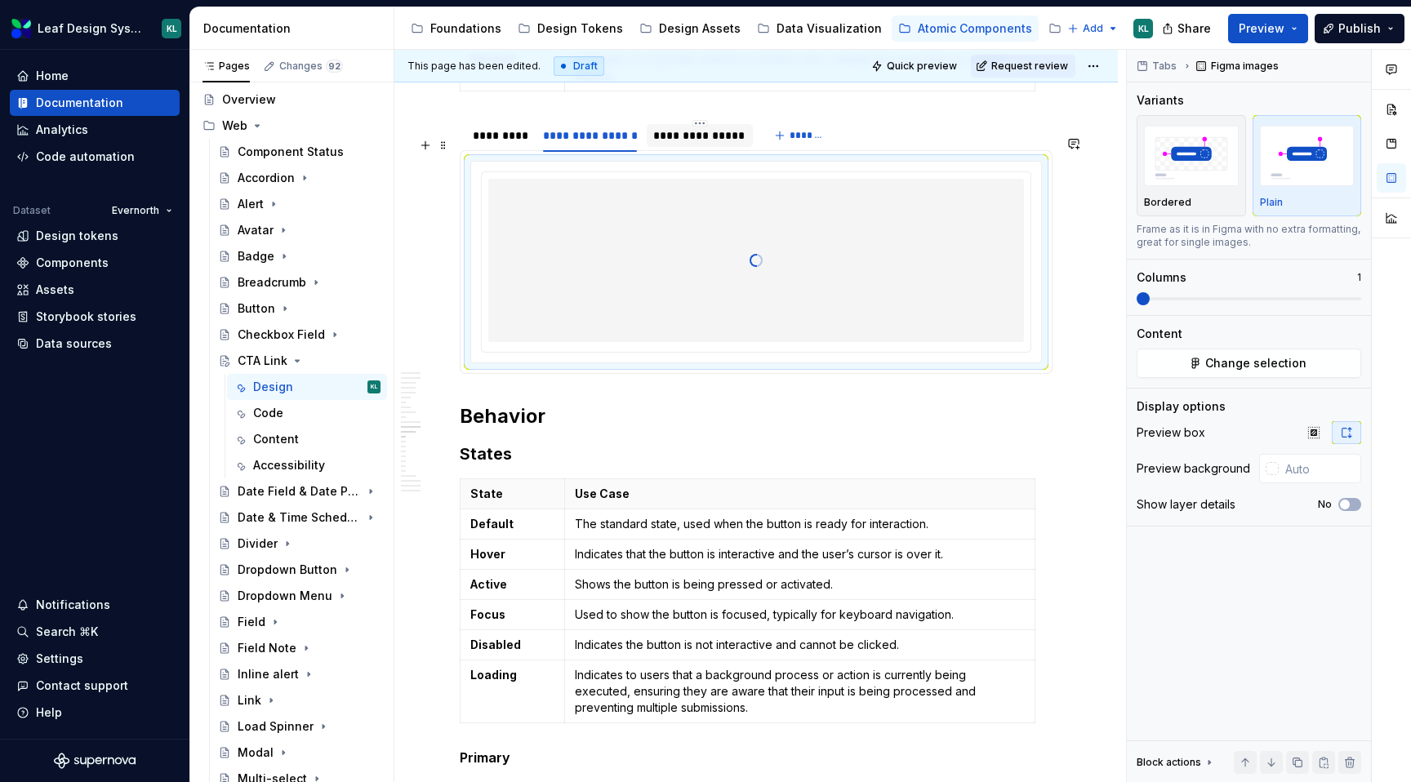
click at [687, 144] on div "**********" at bounding box center [699, 135] width 92 height 16
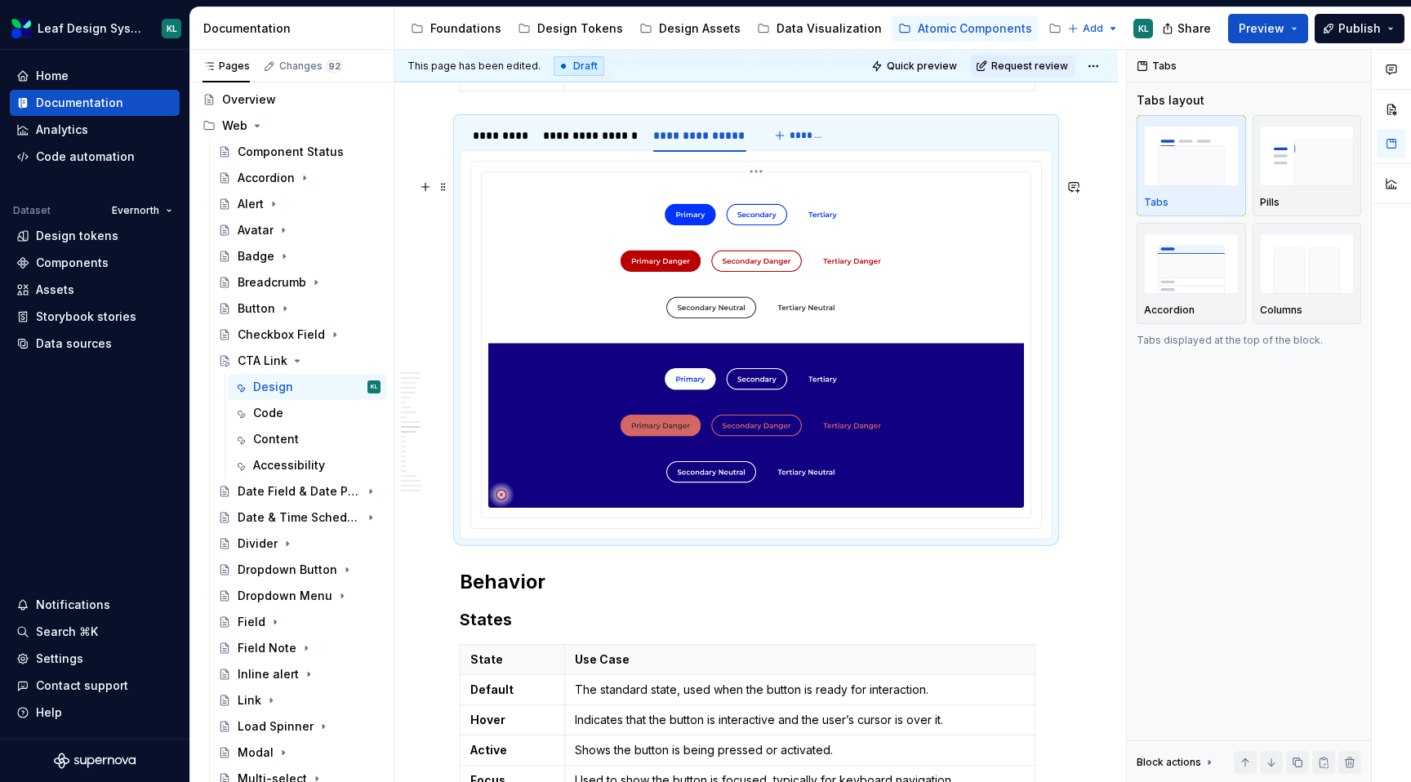
click at [759, 279] on img at bounding box center [756, 343] width 536 height 328
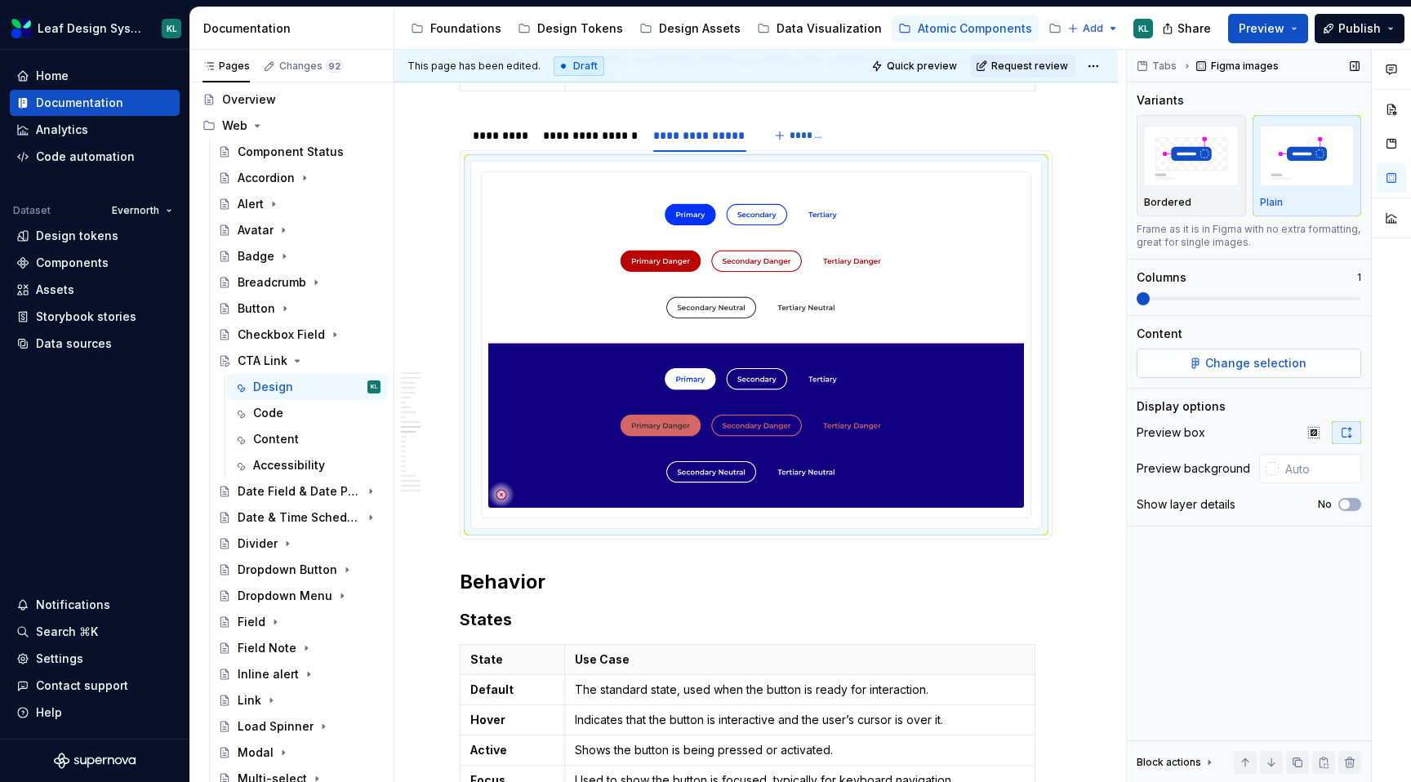
click at [1204, 373] on button "Change selection" at bounding box center [1248, 363] width 225 height 29
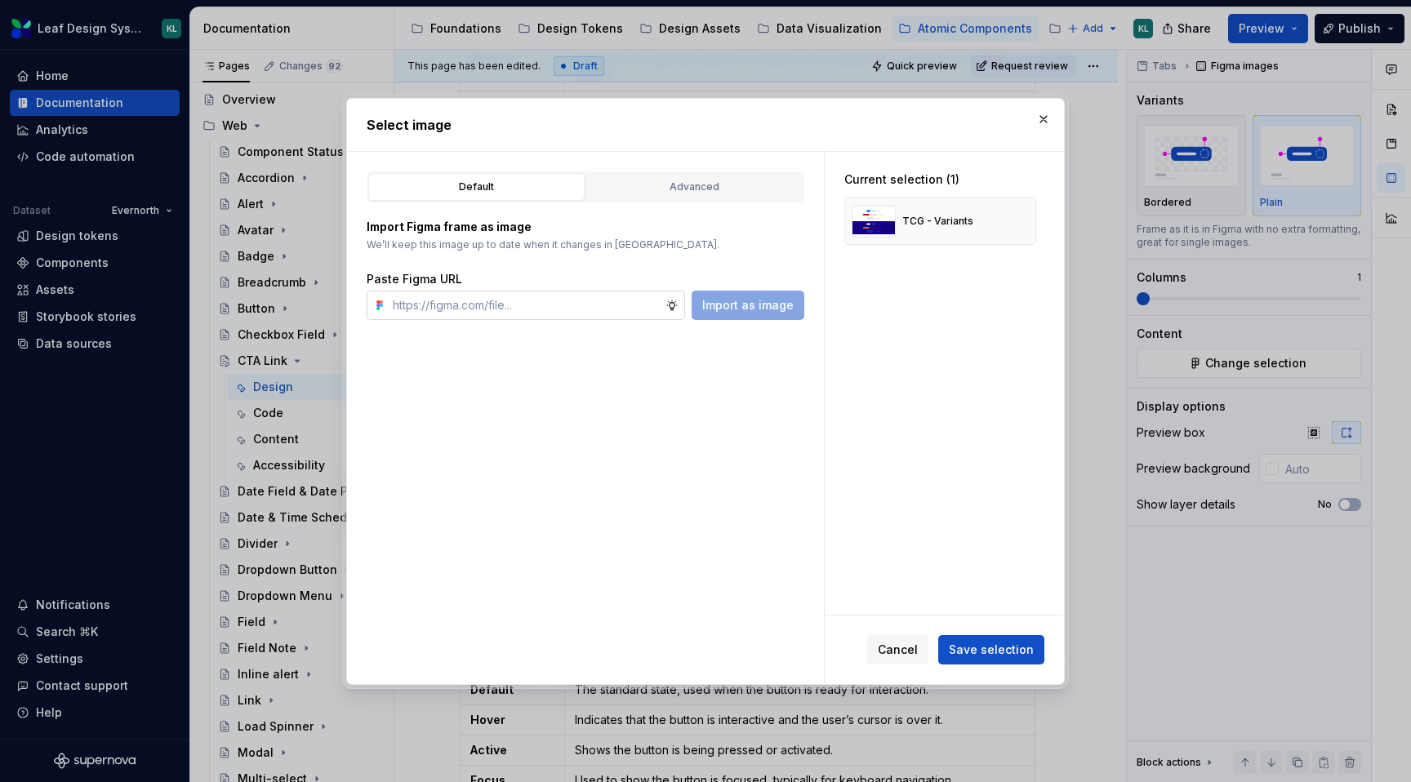
type textarea "*"
type input "[URL][DOMAIN_NAME]"
click at [754, 293] on button "Import as image" at bounding box center [747, 305] width 113 height 29
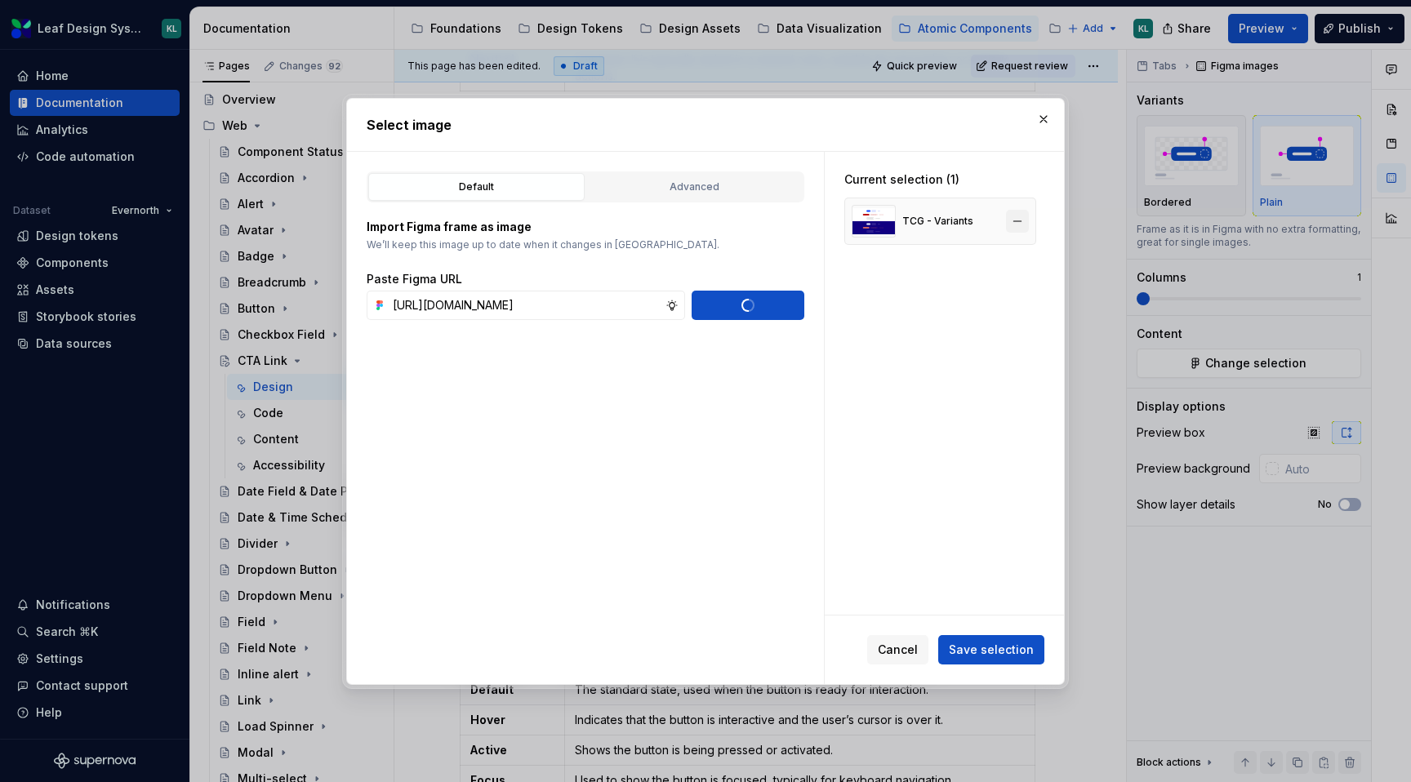
click at [1029, 218] on button "button" at bounding box center [1017, 221] width 23 height 23
click at [988, 643] on span "Save selection" at bounding box center [991, 649] width 85 height 16
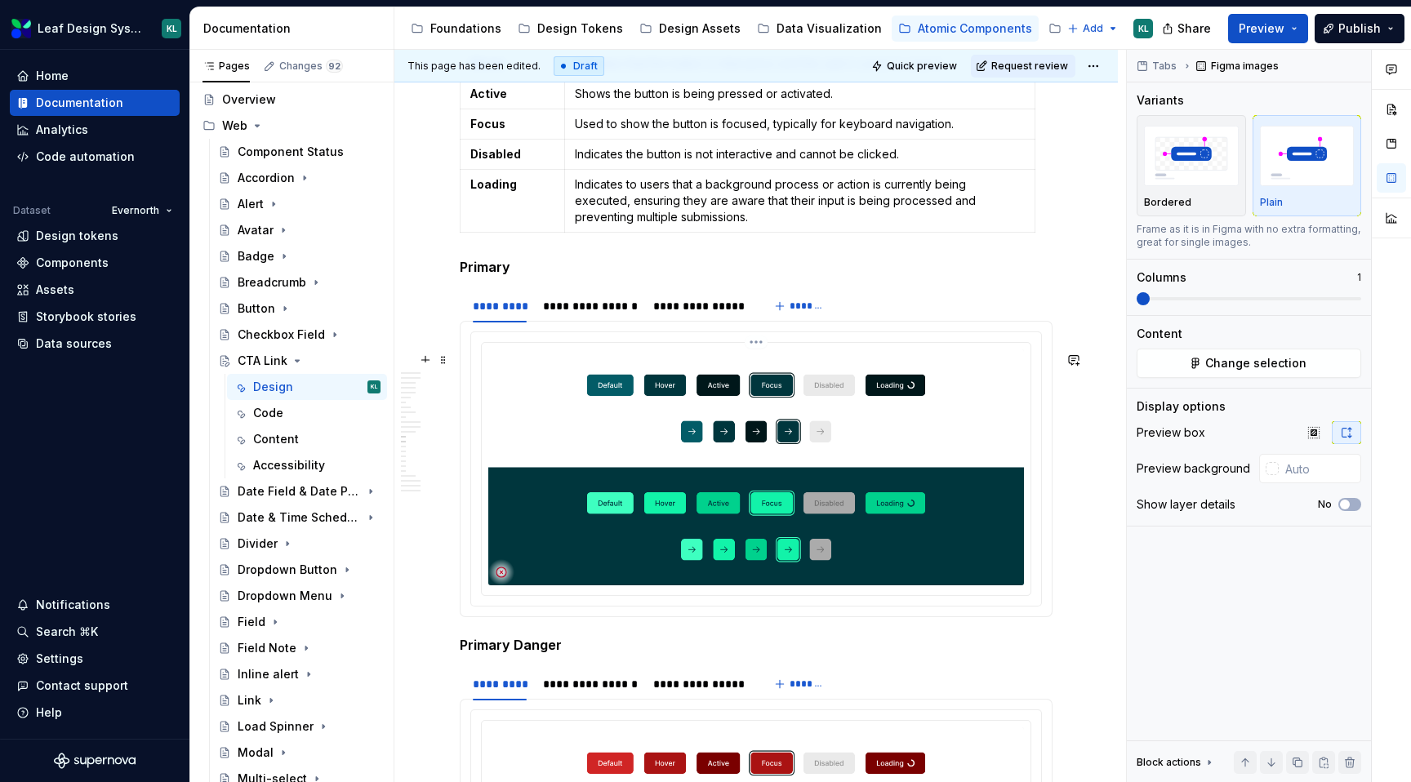
scroll to position [4601, 0]
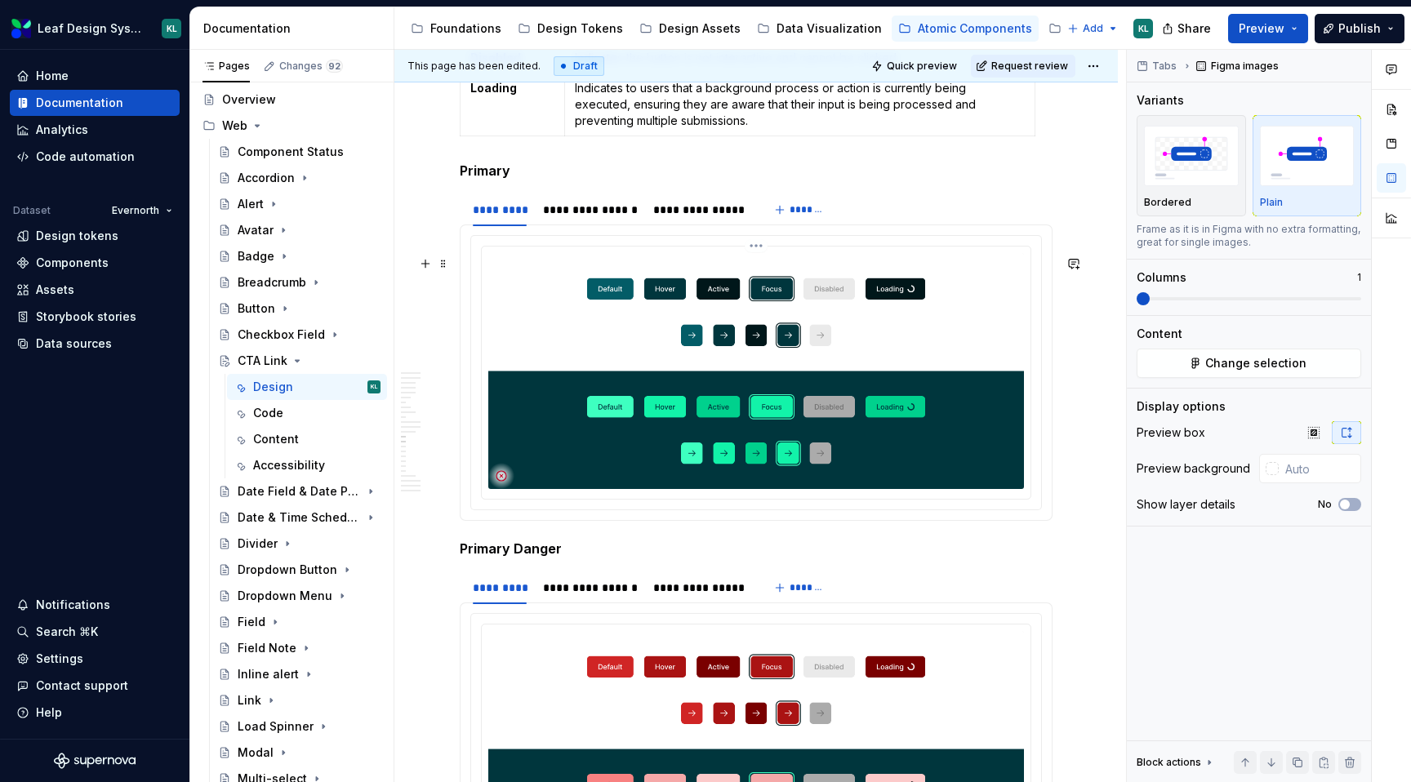
click at [646, 331] on img at bounding box center [756, 371] width 536 height 236
click at [1212, 371] on span "Change selection" at bounding box center [1255, 363] width 101 height 16
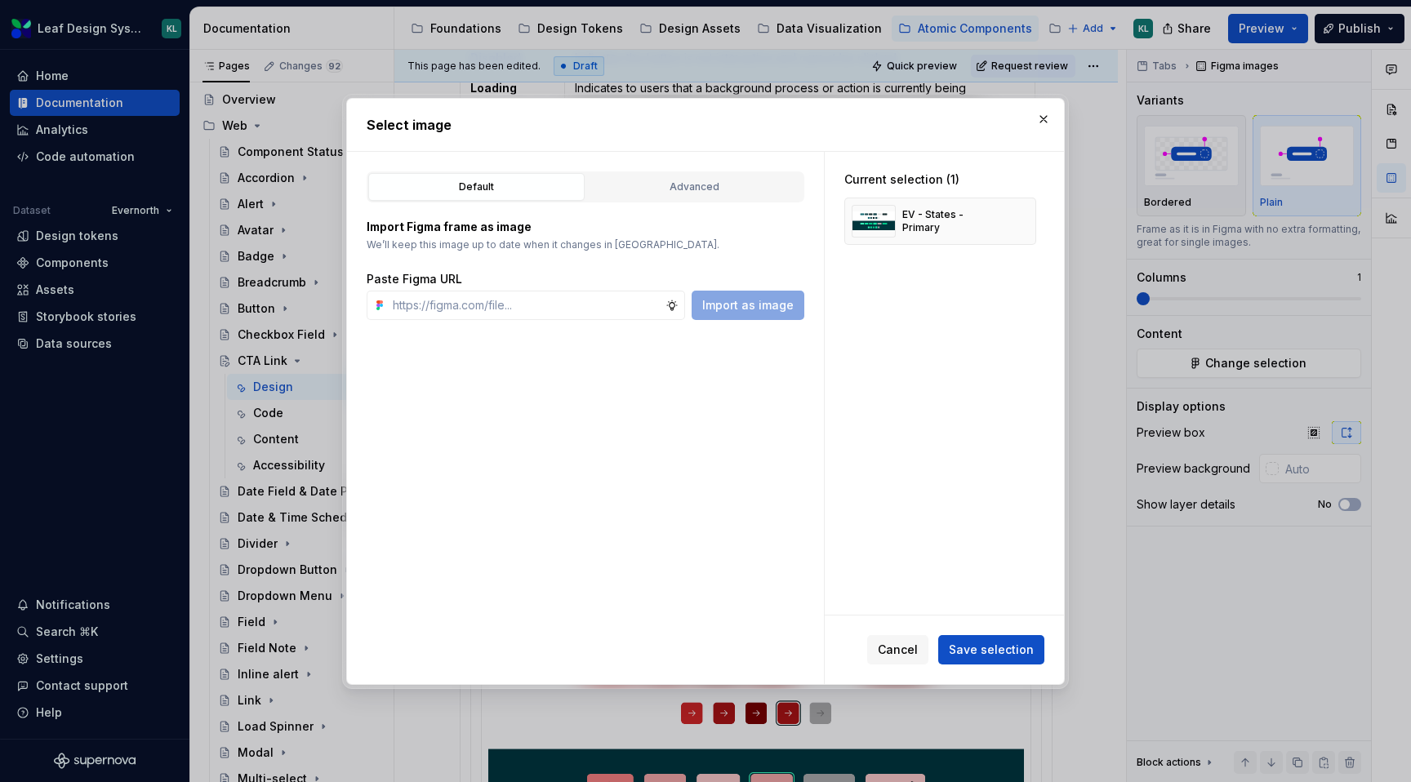
type textarea "*"
click at [550, 302] on input "text" at bounding box center [525, 305] width 279 height 29
paste input "[URL][DOMAIN_NAME]"
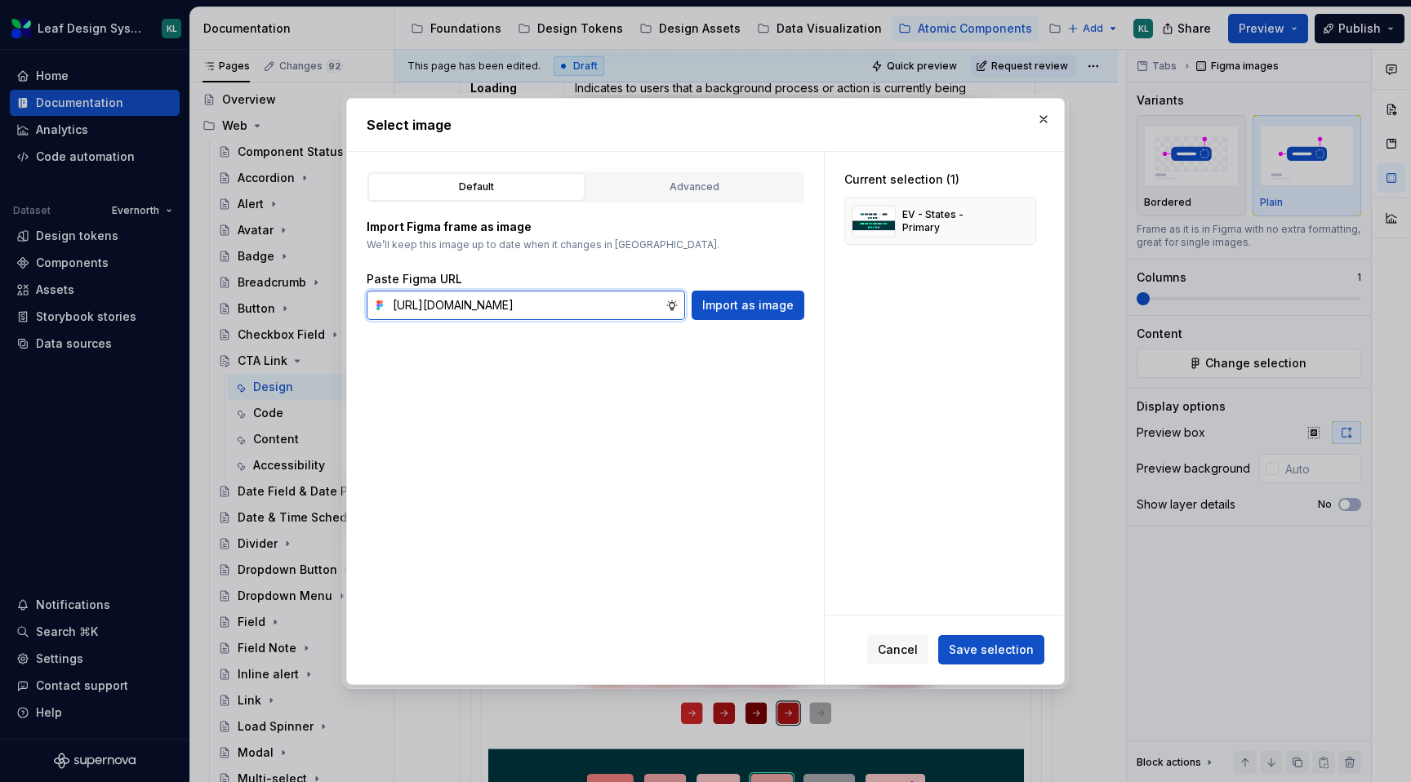
scroll to position [0, 527]
type input "[URL][DOMAIN_NAME]"
click at [767, 293] on button "Import as image" at bounding box center [747, 305] width 113 height 29
click at [1022, 213] on button "button" at bounding box center [1017, 221] width 23 height 23
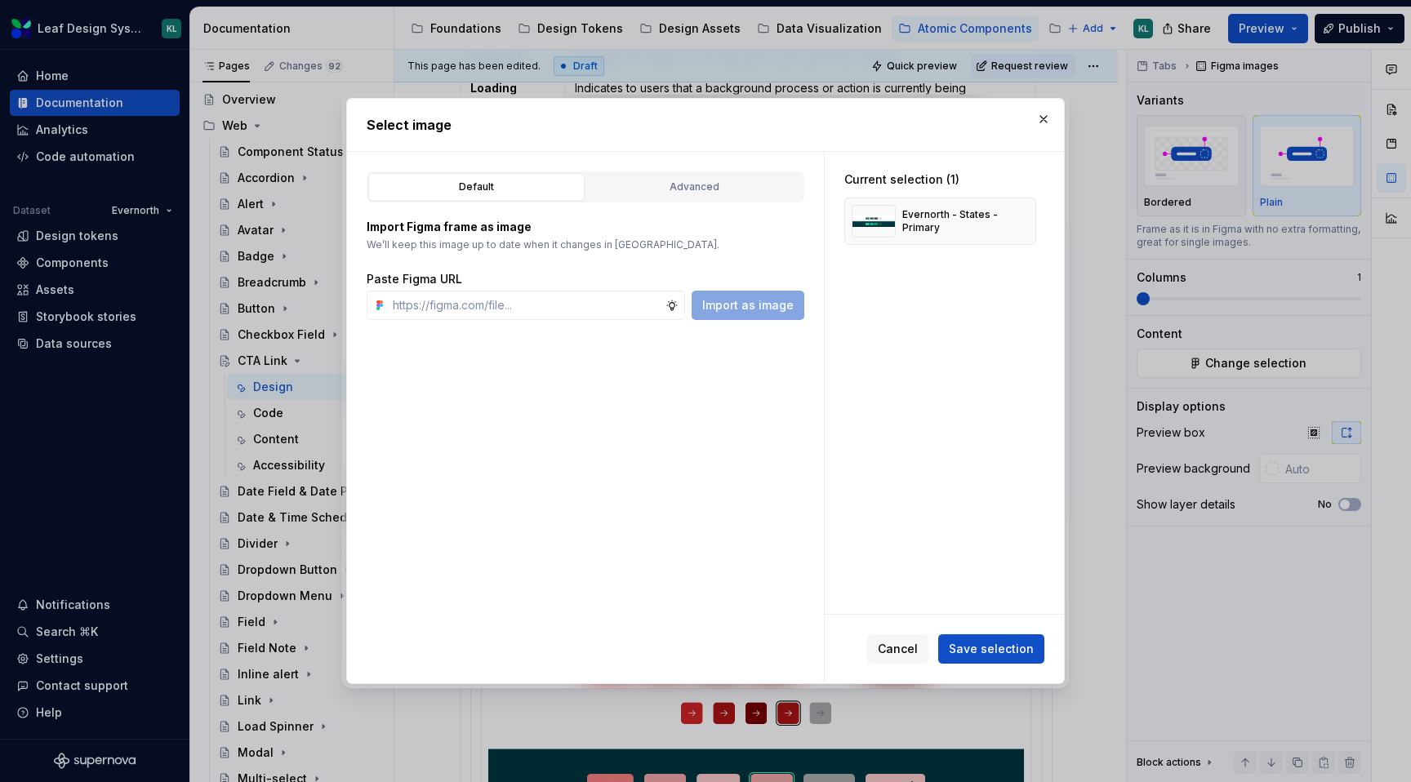
click at [974, 653] on span "Save selection" at bounding box center [991, 649] width 85 height 16
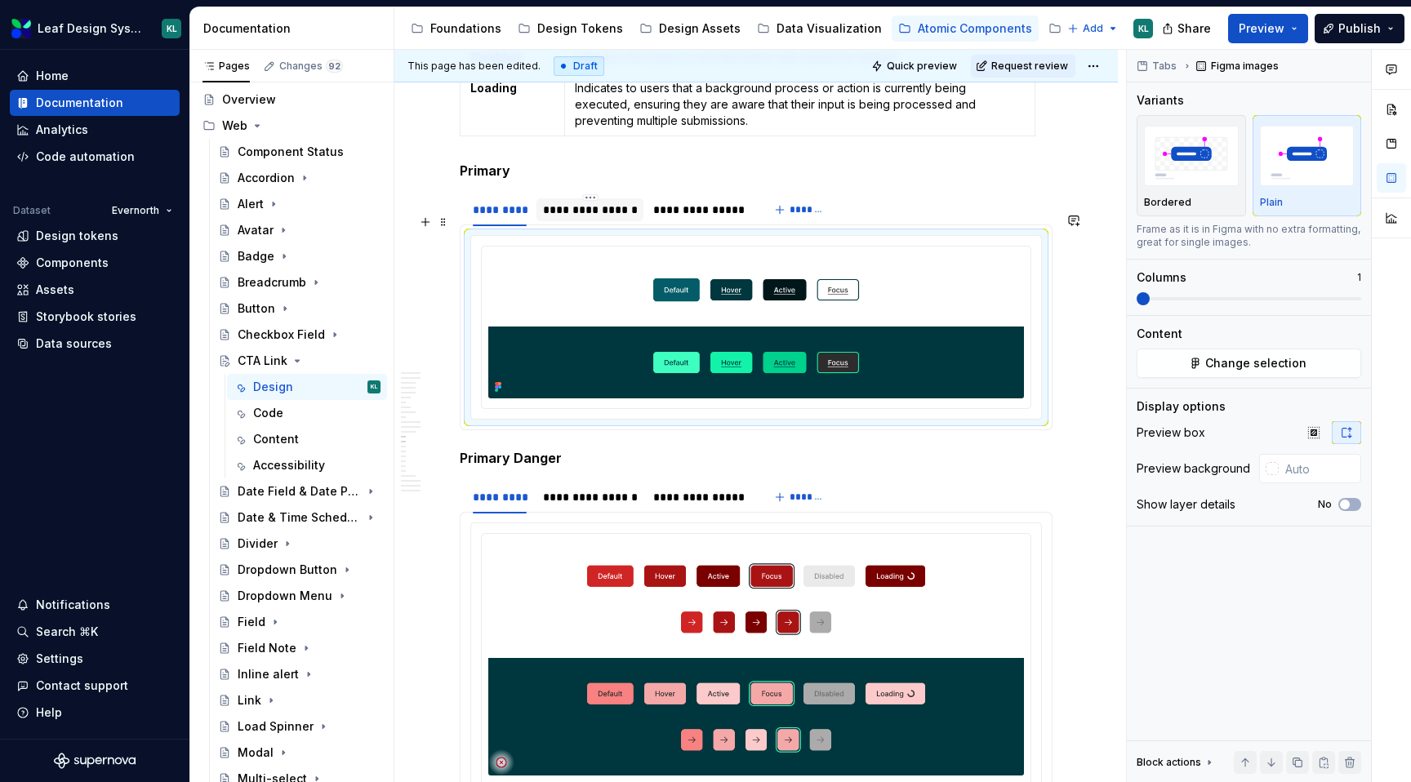
click at [557, 218] on div "**********" at bounding box center [590, 210] width 95 height 16
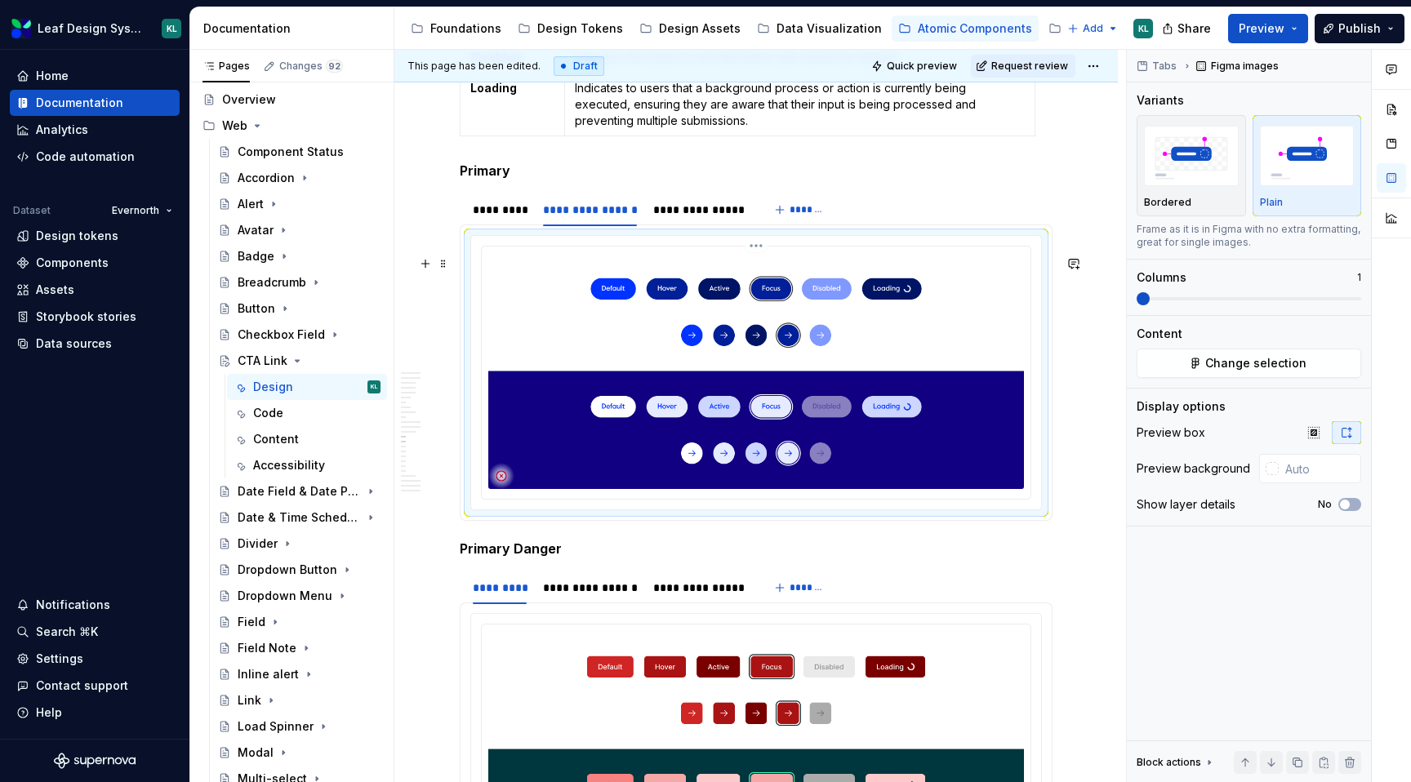
click at [813, 362] on img at bounding box center [756, 371] width 536 height 236
click at [1223, 361] on span "Change selection" at bounding box center [1255, 363] width 101 height 16
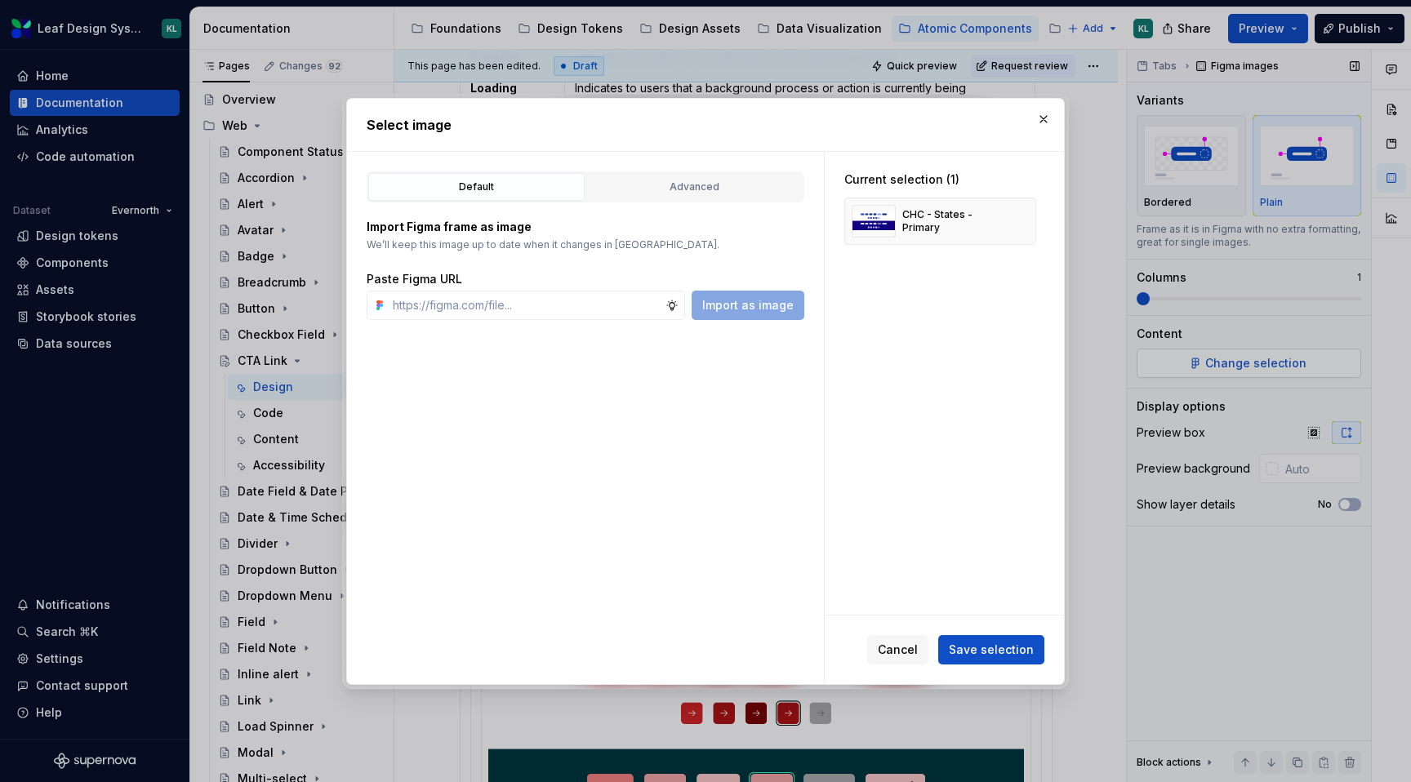
type textarea "*"
click at [594, 298] on input "text" at bounding box center [525, 305] width 279 height 29
paste input "[URL][DOMAIN_NAME]"
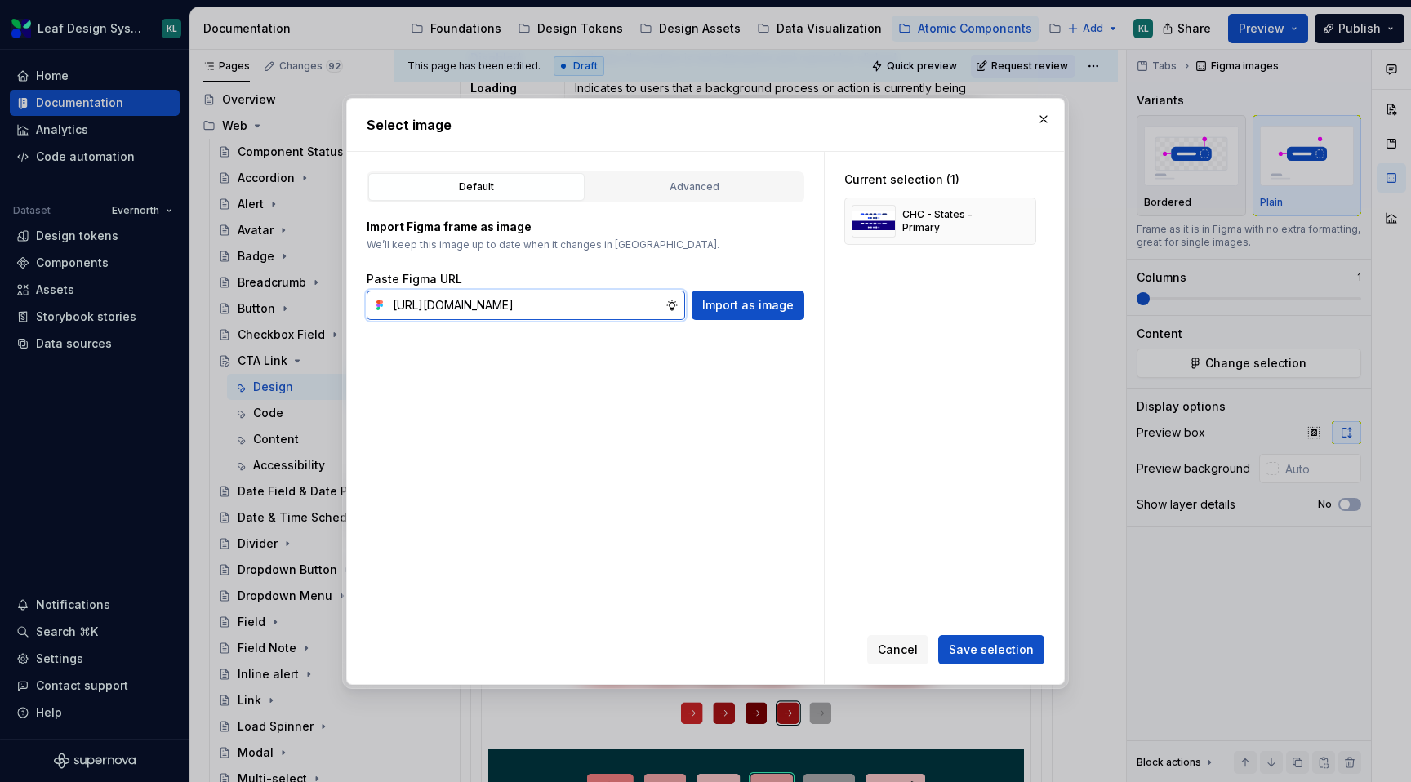
scroll to position [0, 526]
type input "[URL][DOMAIN_NAME]"
click at [713, 305] on span "Import as image" at bounding box center [747, 305] width 91 height 16
click at [1029, 216] on button "button" at bounding box center [1017, 221] width 23 height 23
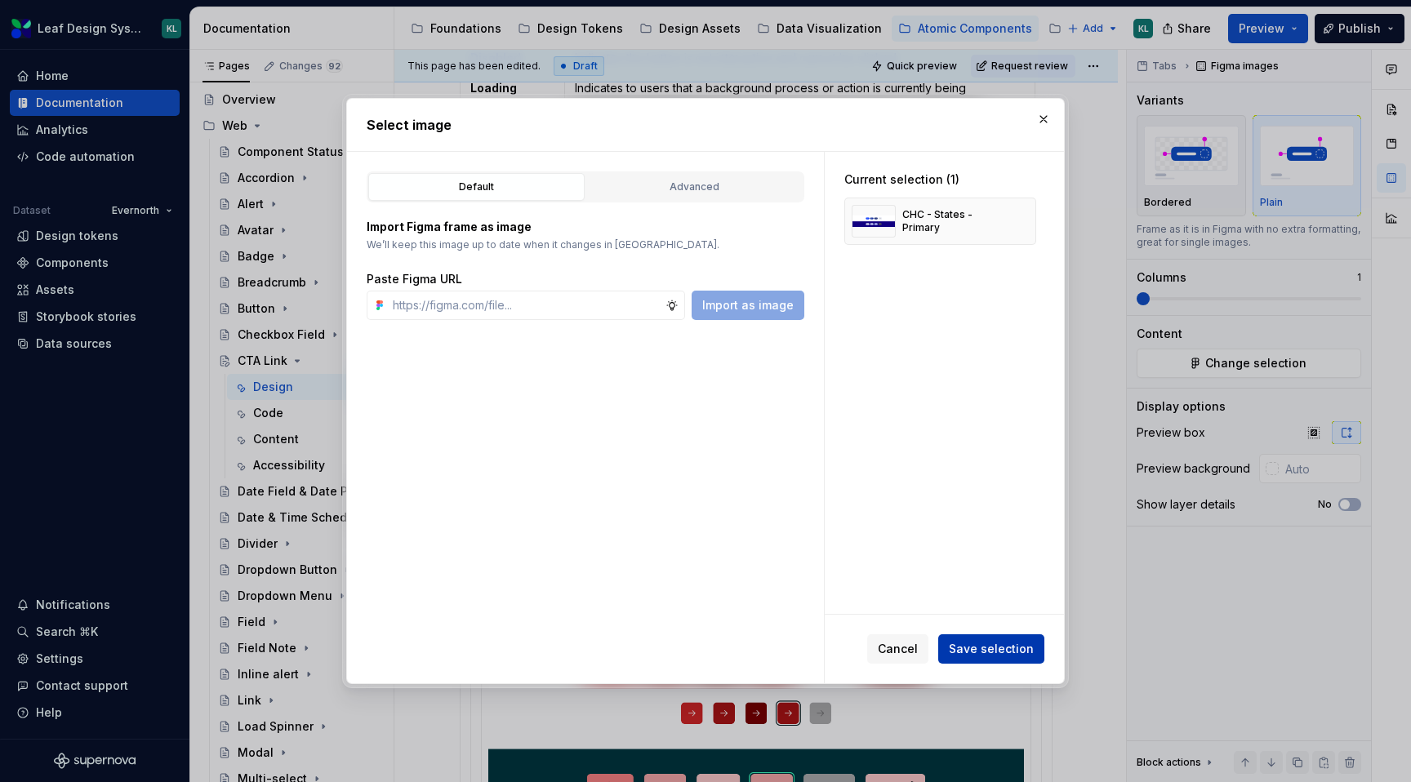
click at [993, 647] on span "Save selection" at bounding box center [991, 649] width 85 height 16
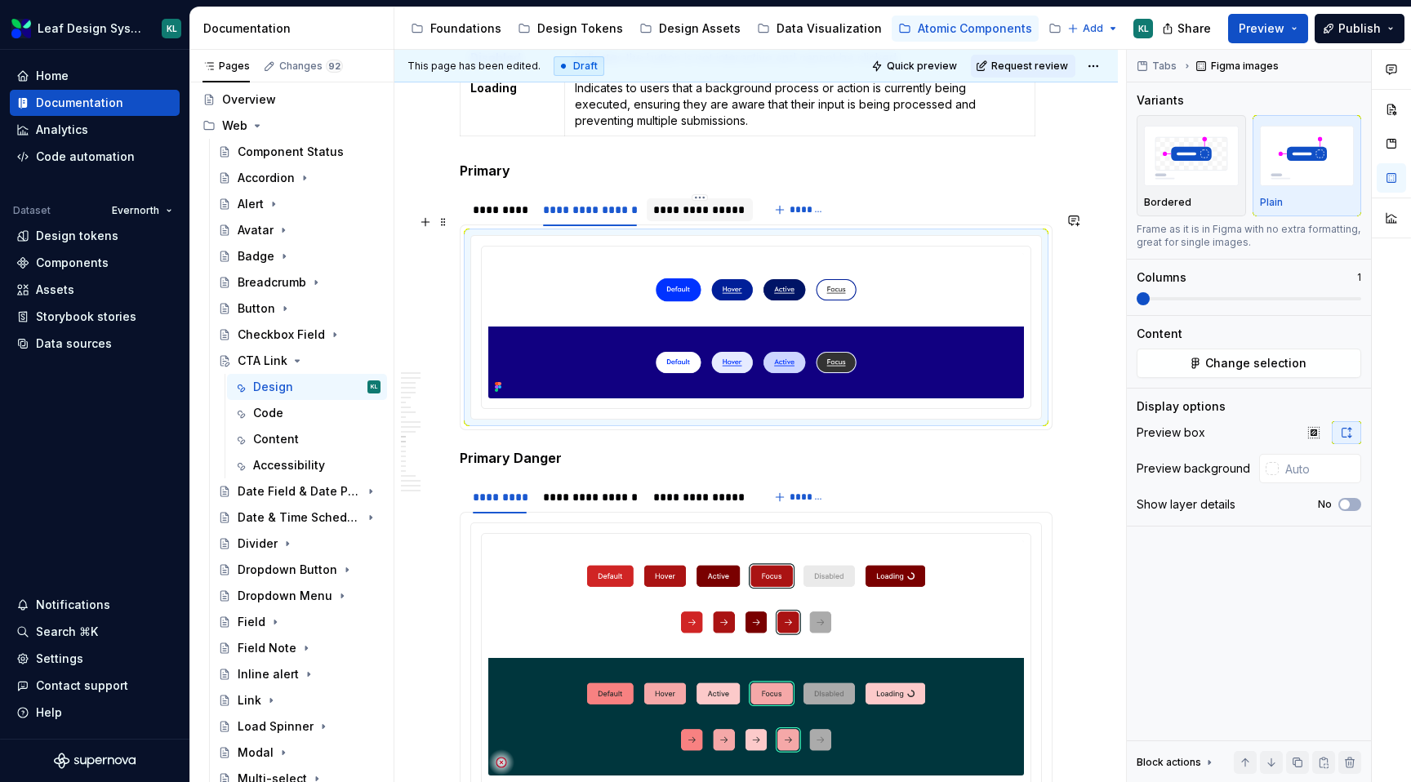
click at [721, 218] on div "**********" at bounding box center [699, 210] width 92 height 16
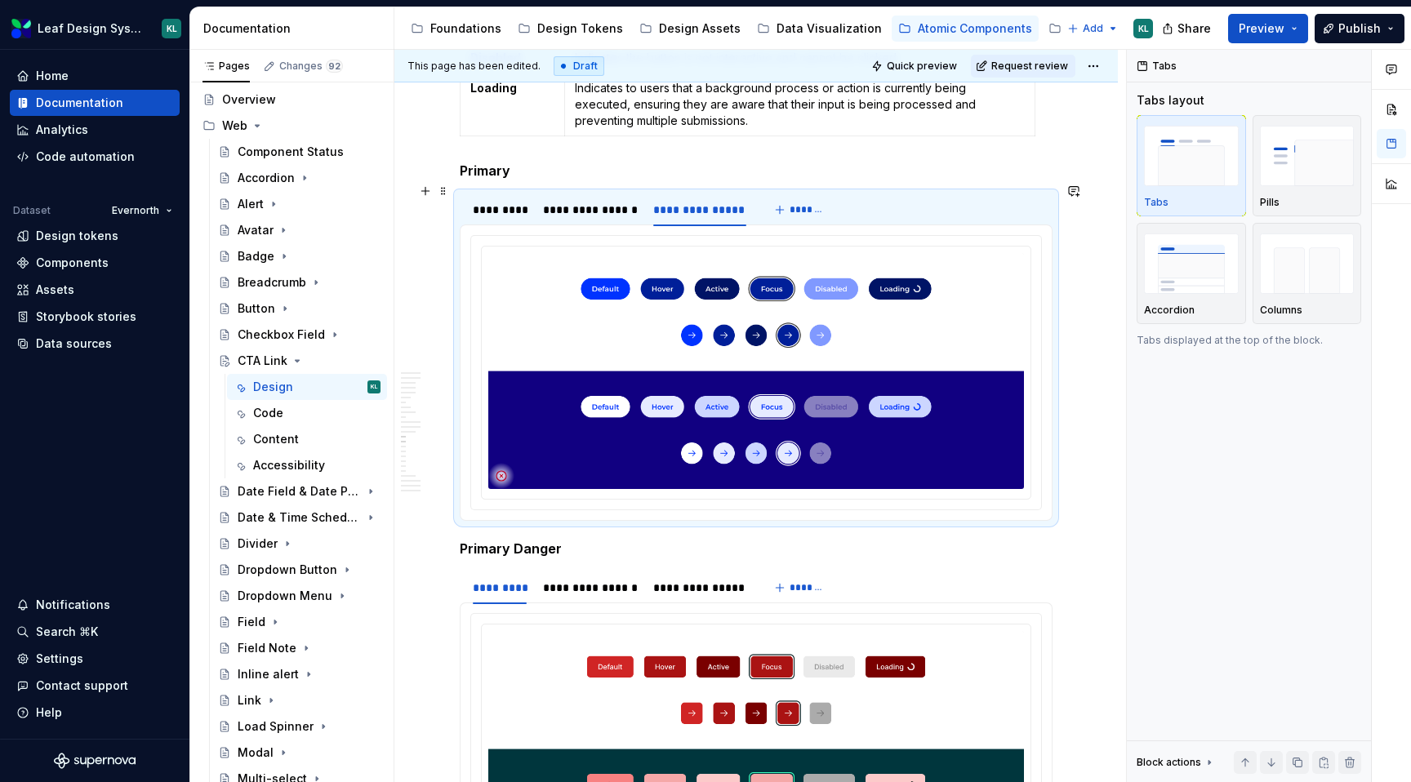
click at [790, 394] on img at bounding box center [756, 371] width 536 height 236
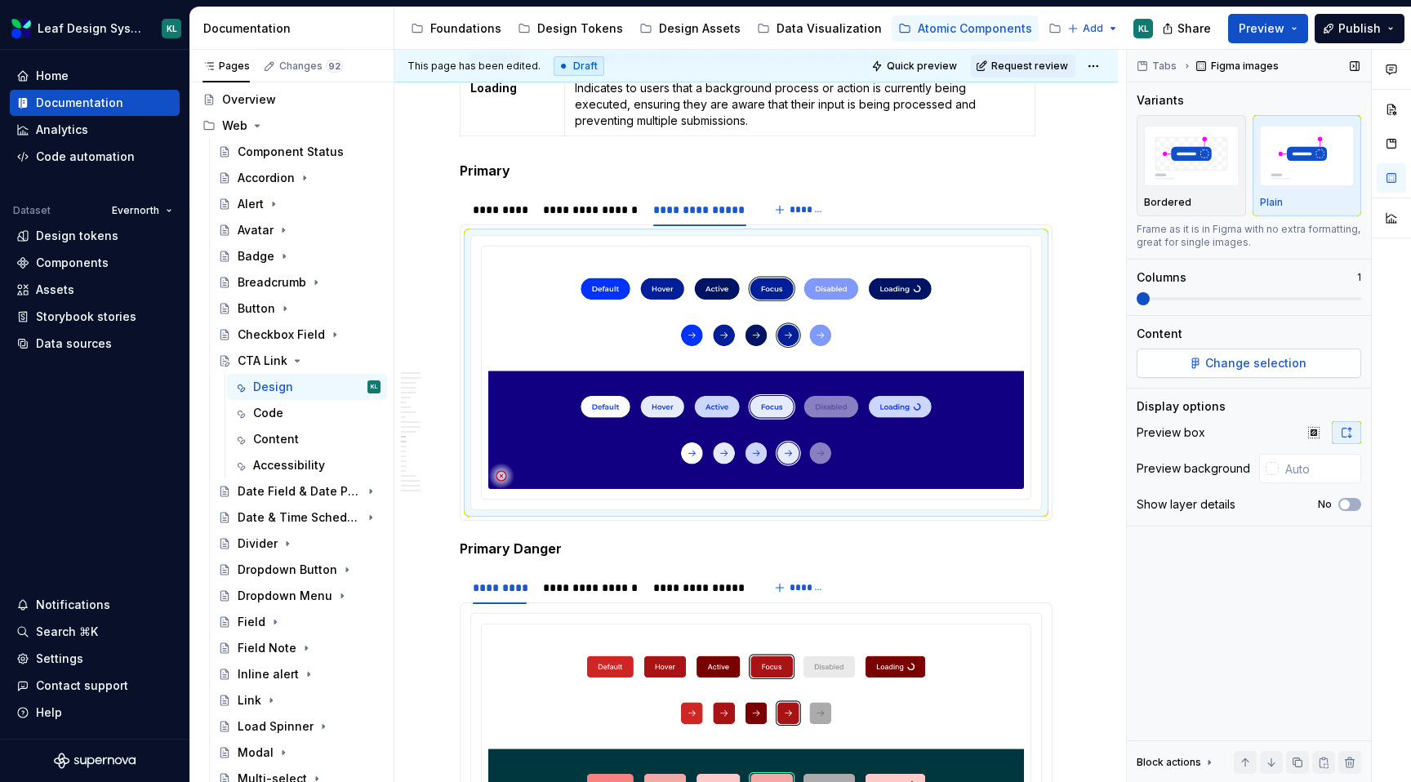
click at [1151, 358] on button "Change selection" at bounding box center [1248, 363] width 225 height 29
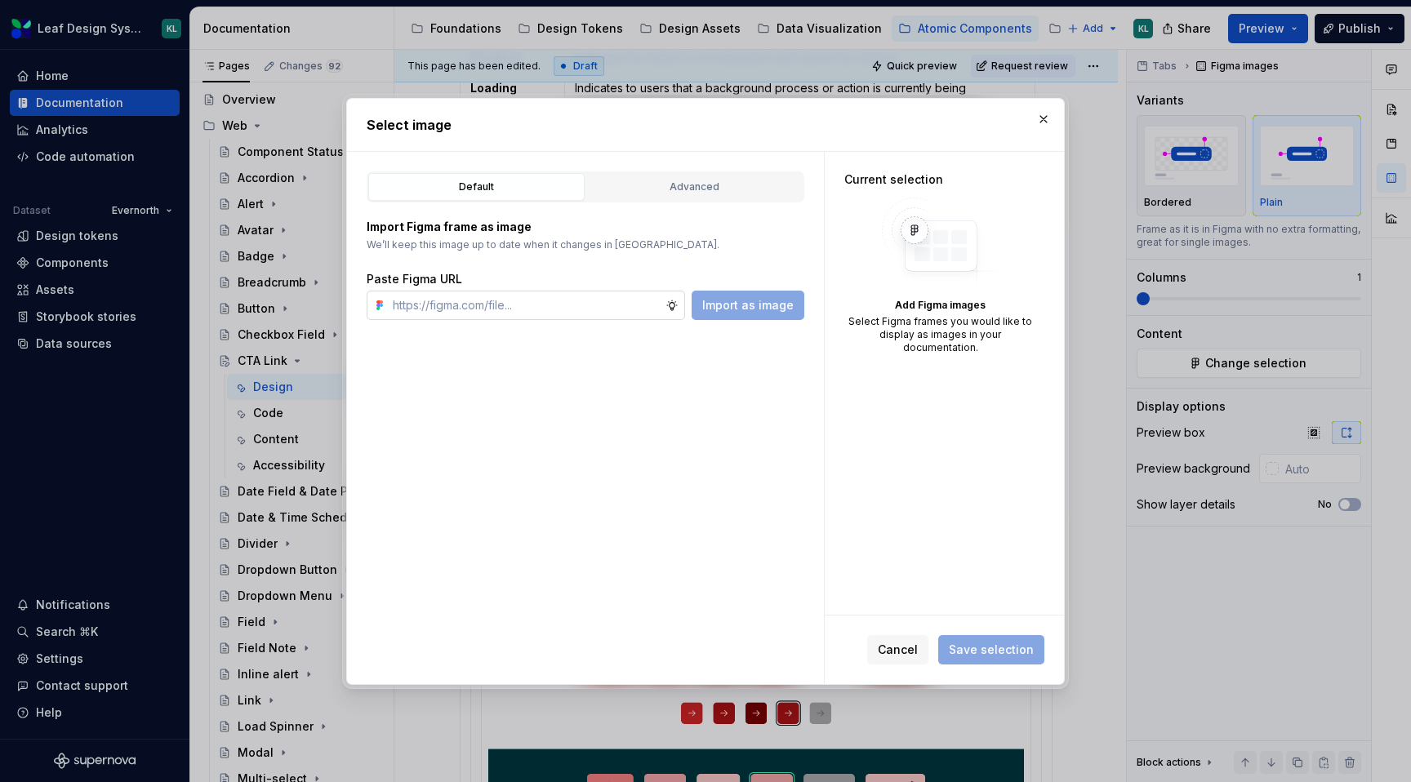
type textarea "*"
type input "[URL][DOMAIN_NAME]"
type textarea "*"
type input "[URL][DOMAIN_NAME]"
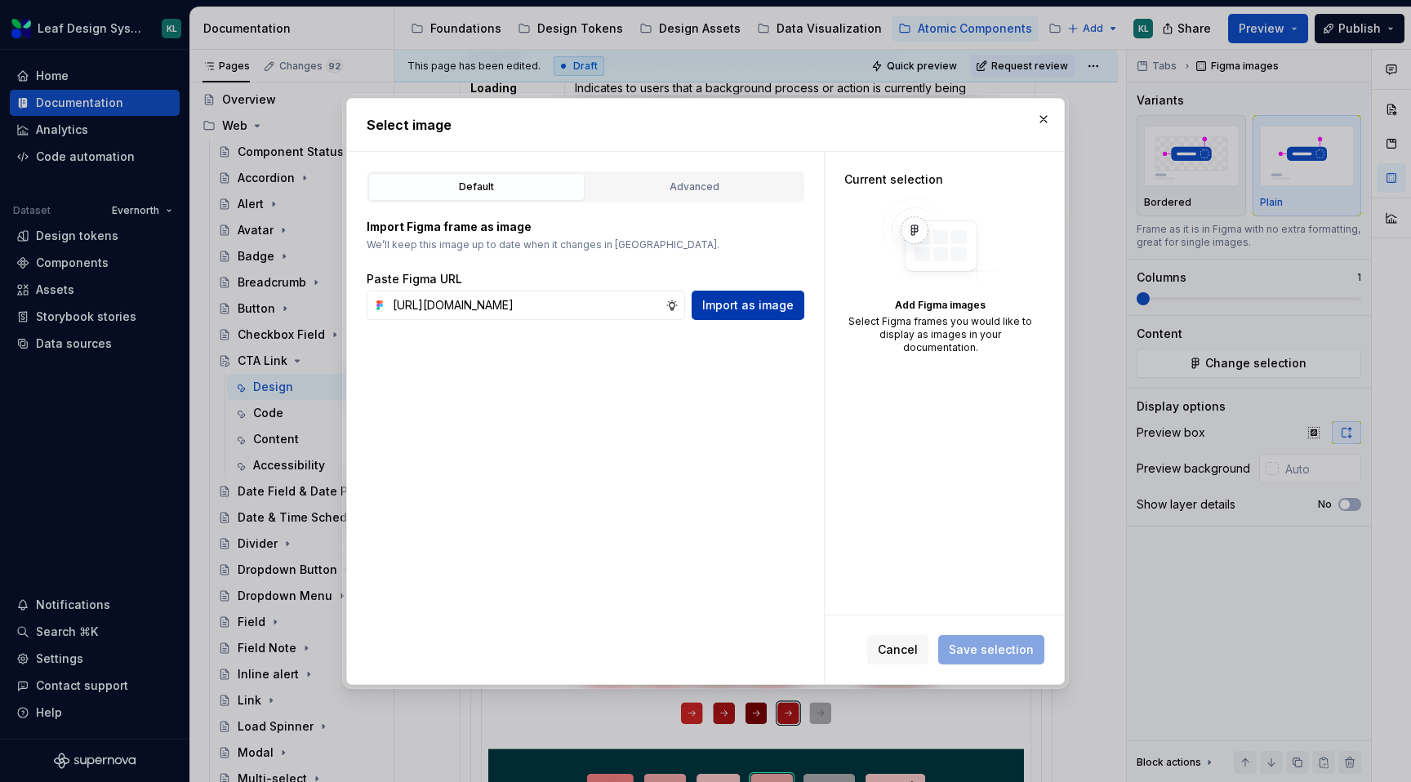
scroll to position [0, 0]
click at [715, 310] on span "Import as image" at bounding box center [747, 305] width 91 height 16
type textarea "*"
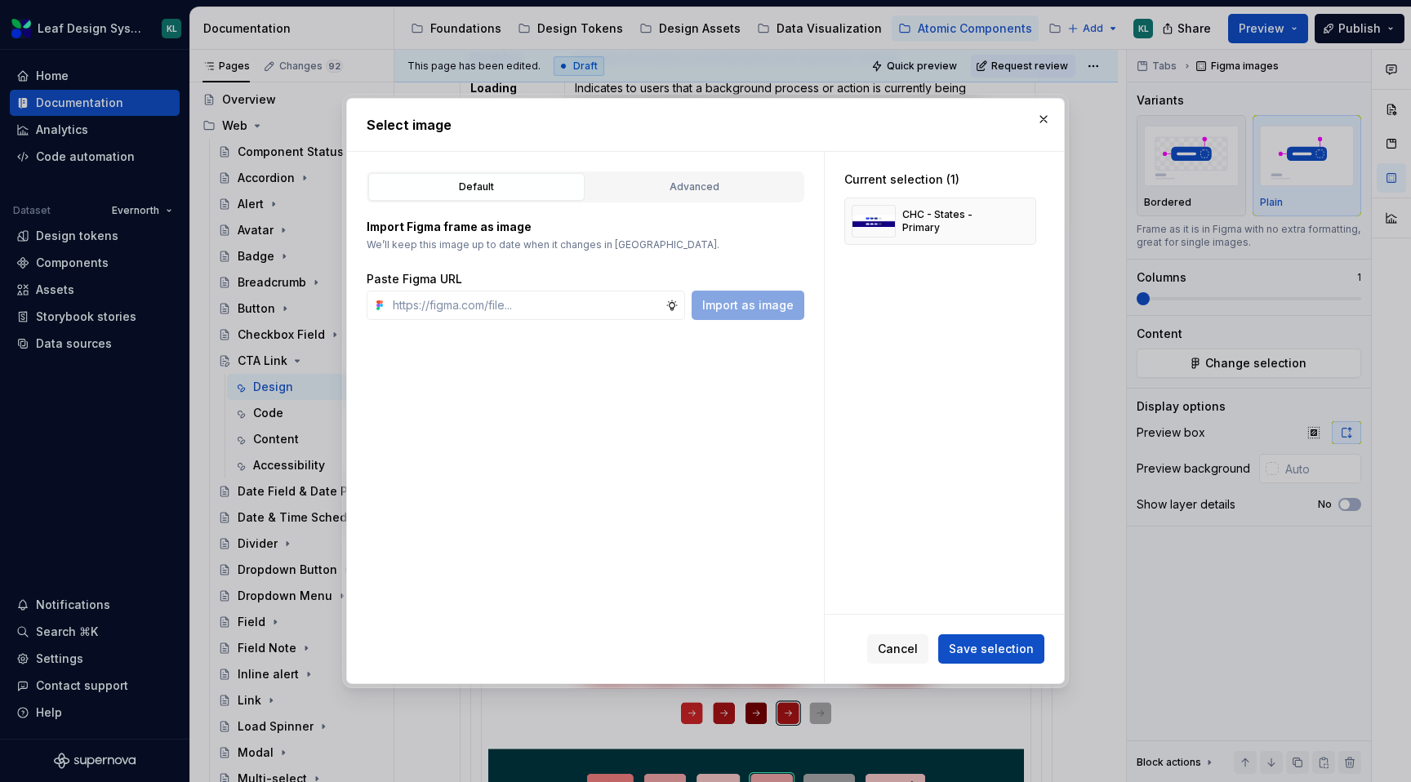
click at [982, 639] on button "Save selection" at bounding box center [991, 648] width 106 height 29
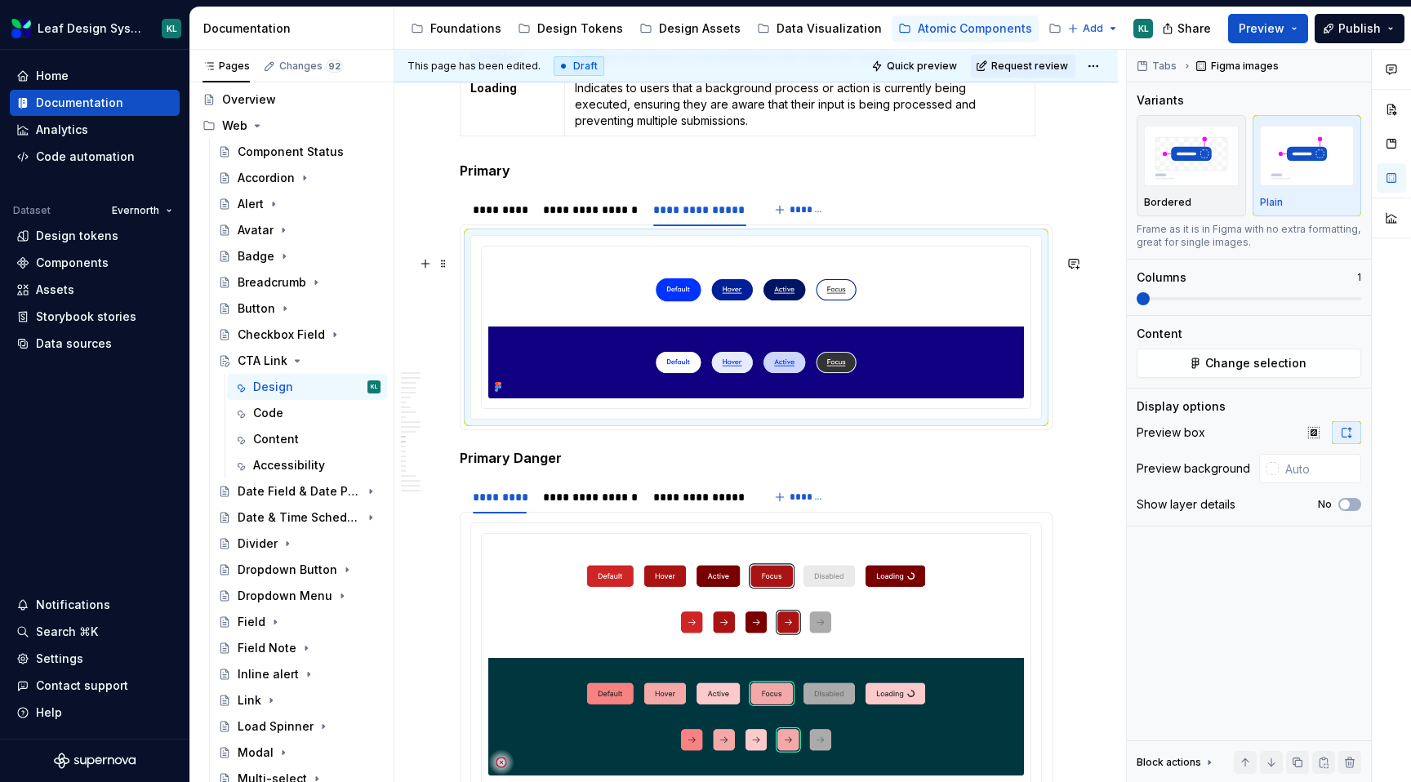
type textarea "*"
click at [739, 318] on img at bounding box center [756, 325] width 536 height 144
click at [1225, 361] on span "Change selection" at bounding box center [1255, 363] width 101 height 16
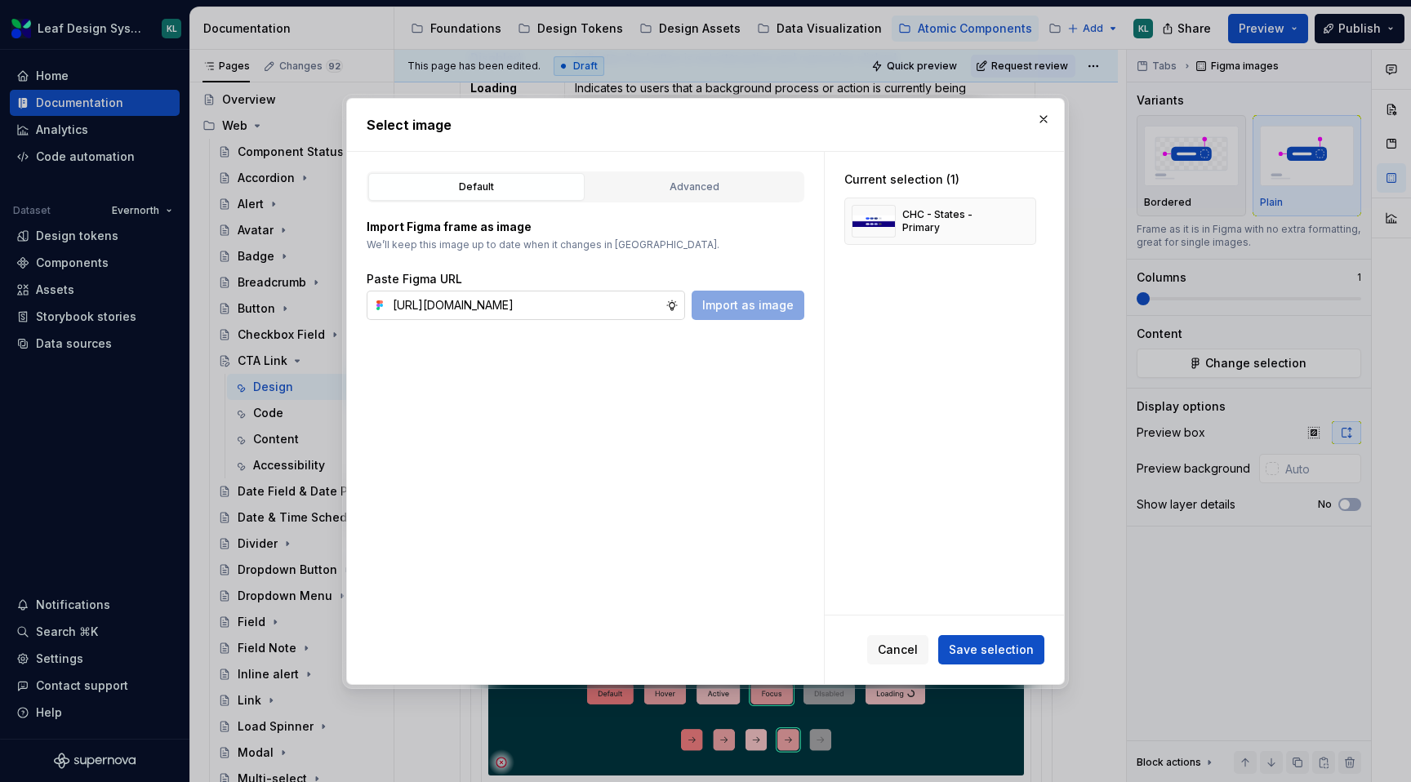
scroll to position [0, 525]
type input "[URL][DOMAIN_NAME]"
click at [778, 300] on span "Import as image" at bounding box center [747, 305] width 91 height 16
click at [1029, 217] on button "button" at bounding box center [1017, 221] width 23 height 23
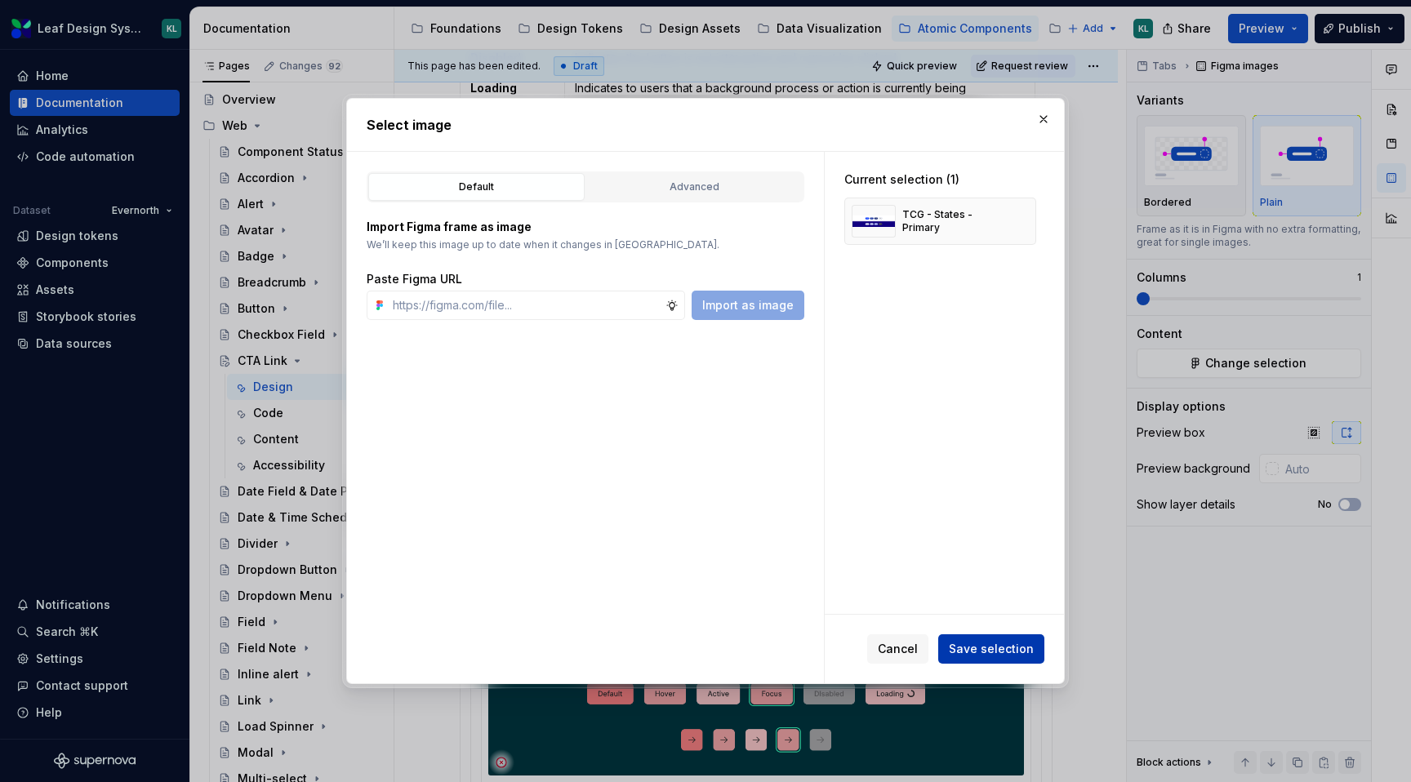
click at [979, 646] on span "Save selection" at bounding box center [991, 649] width 85 height 16
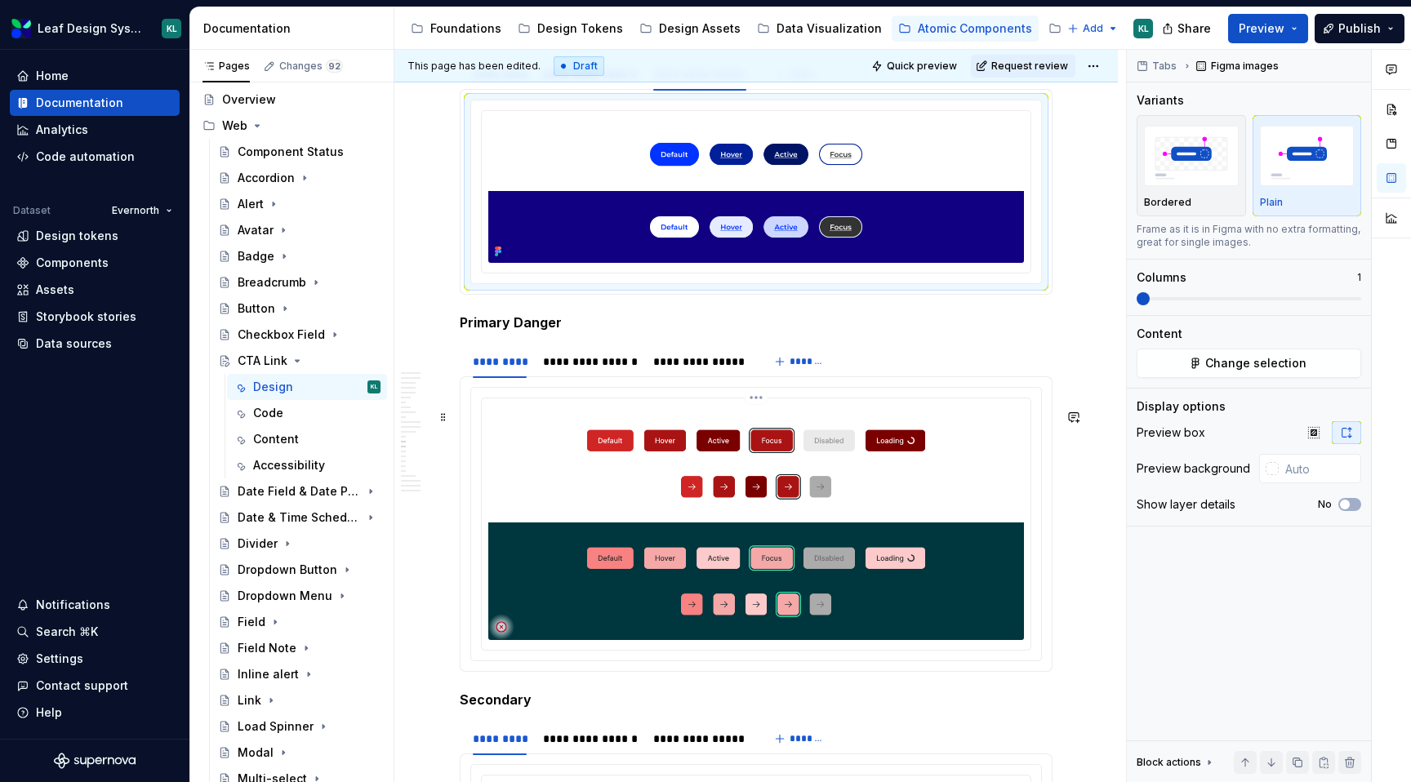
scroll to position [4765, 0]
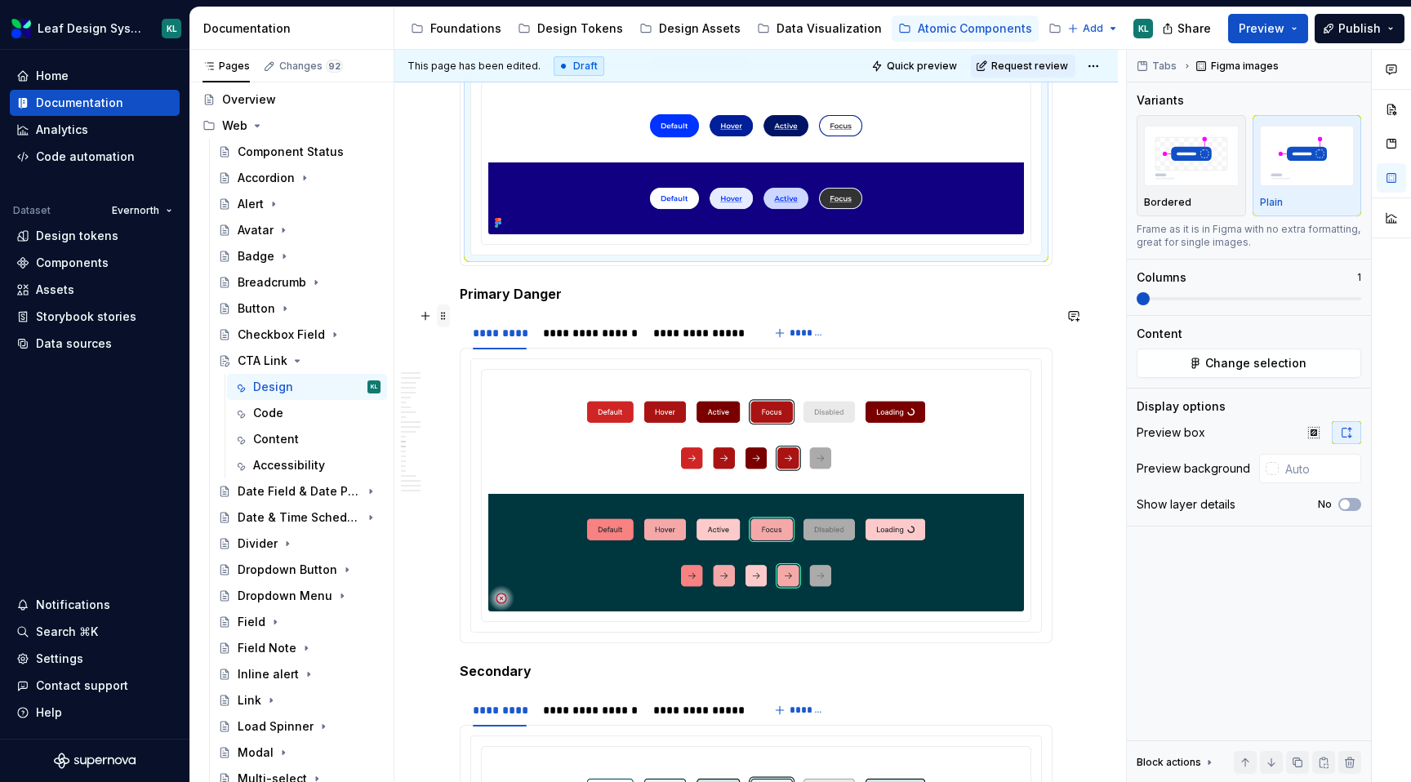
click at [442, 317] on span at bounding box center [443, 316] width 13 height 23
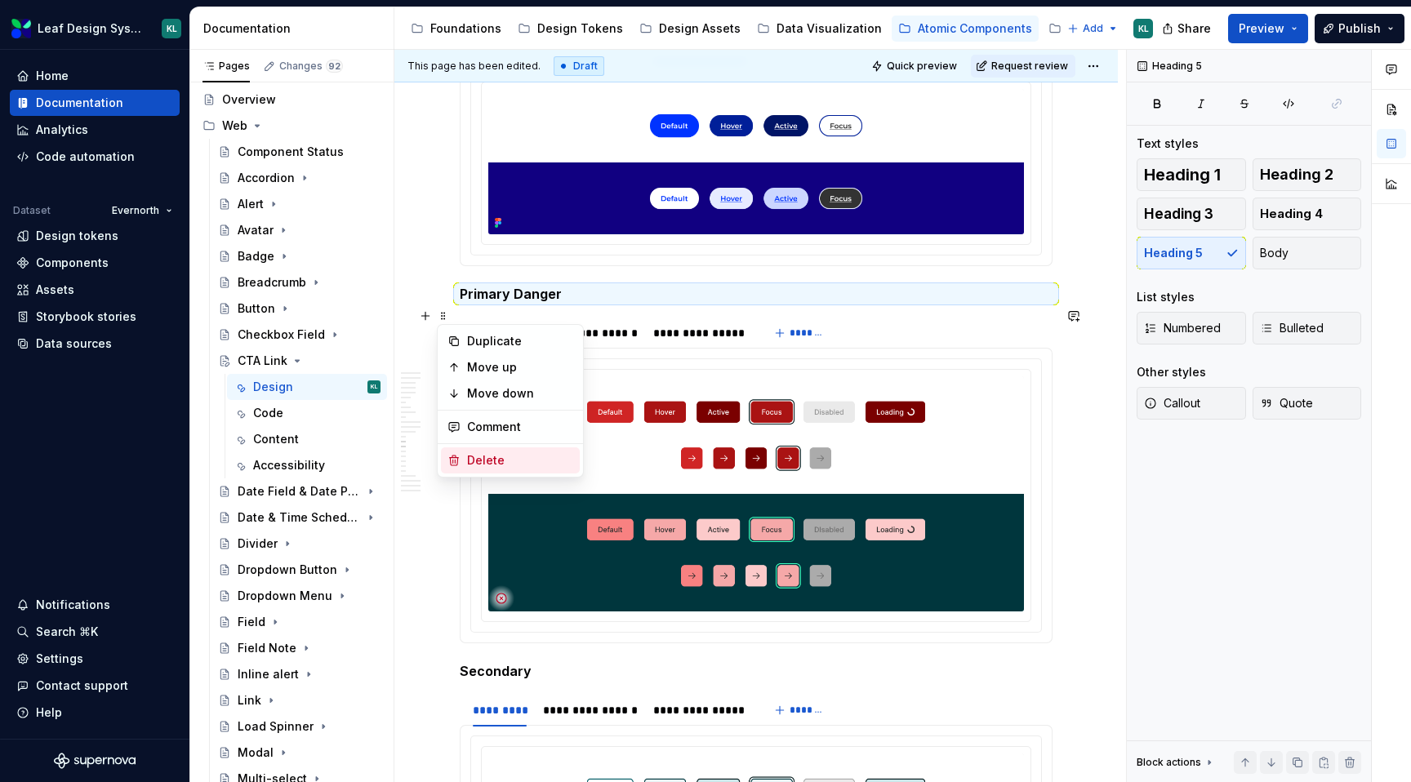
click at [487, 458] on div "Delete" at bounding box center [520, 460] width 106 height 16
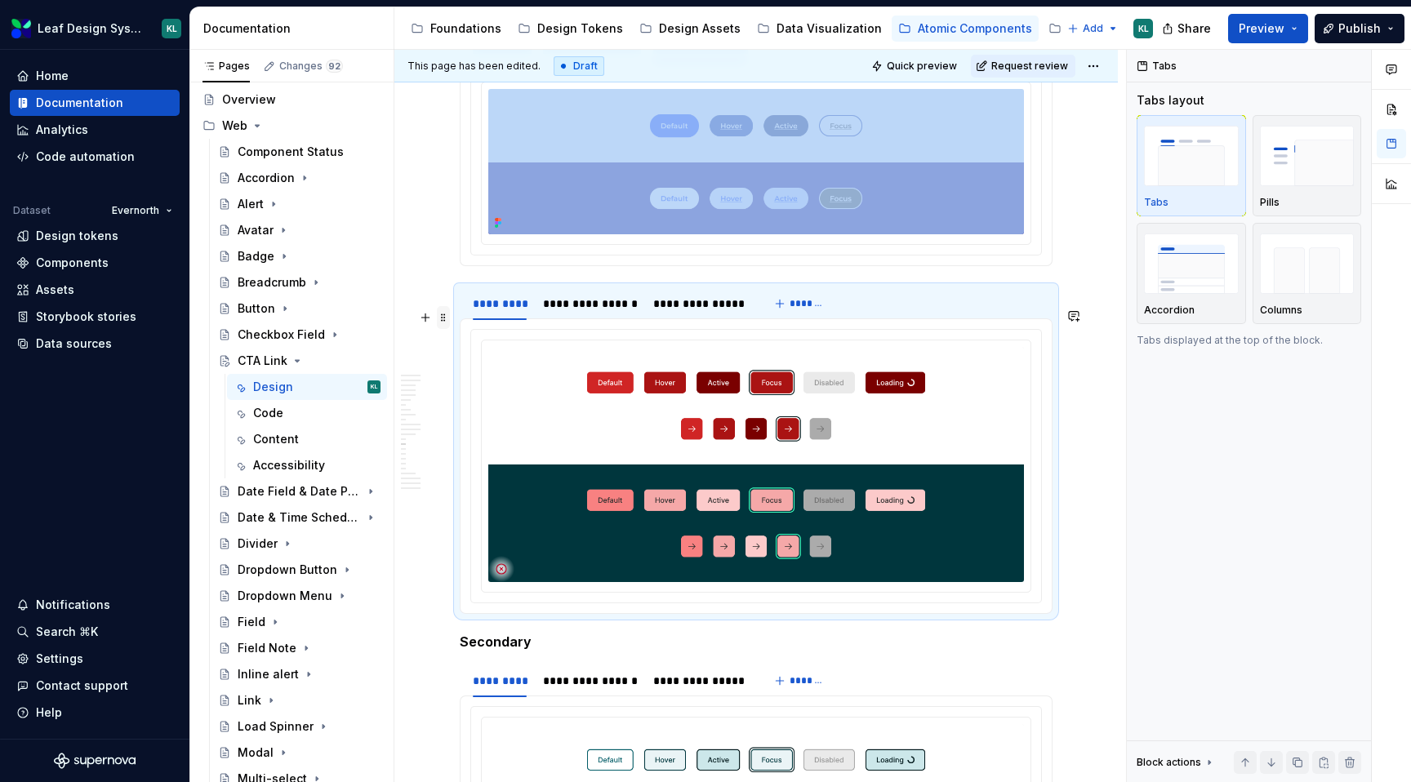
click at [441, 313] on span at bounding box center [443, 317] width 13 height 23
click at [496, 455] on div "Delete" at bounding box center [520, 462] width 106 height 16
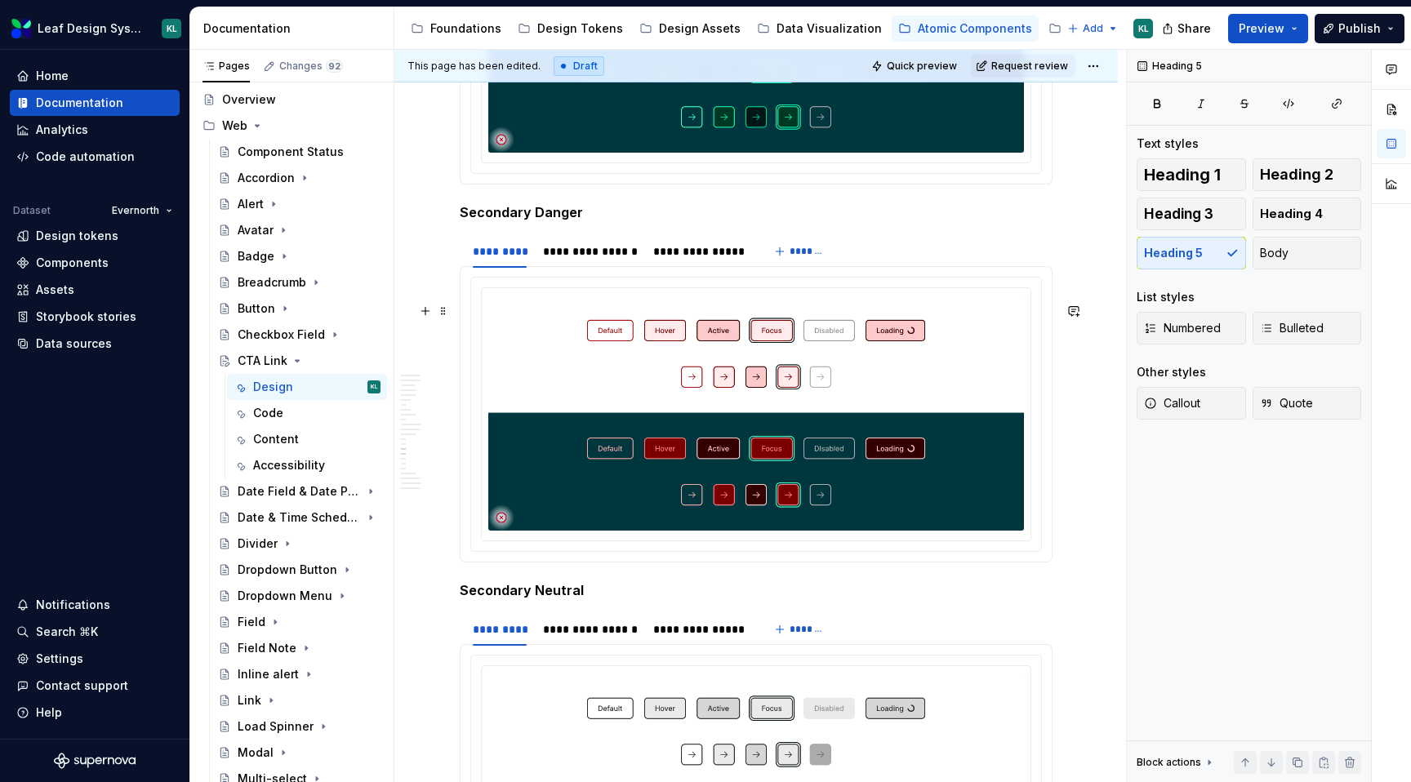
scroll to position [5250, 0]
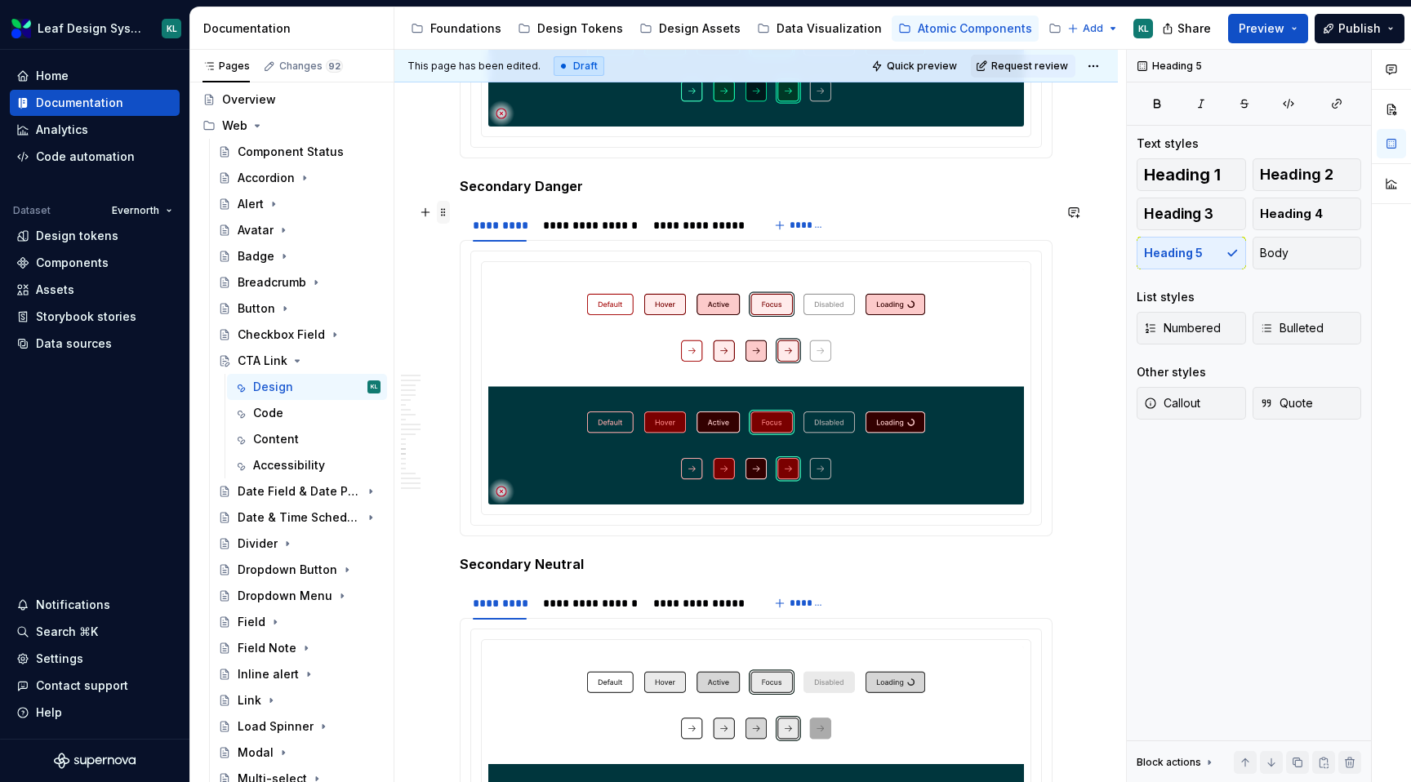
click at [443, 213] on span at bounding box center [443, 212] width 13 height 23
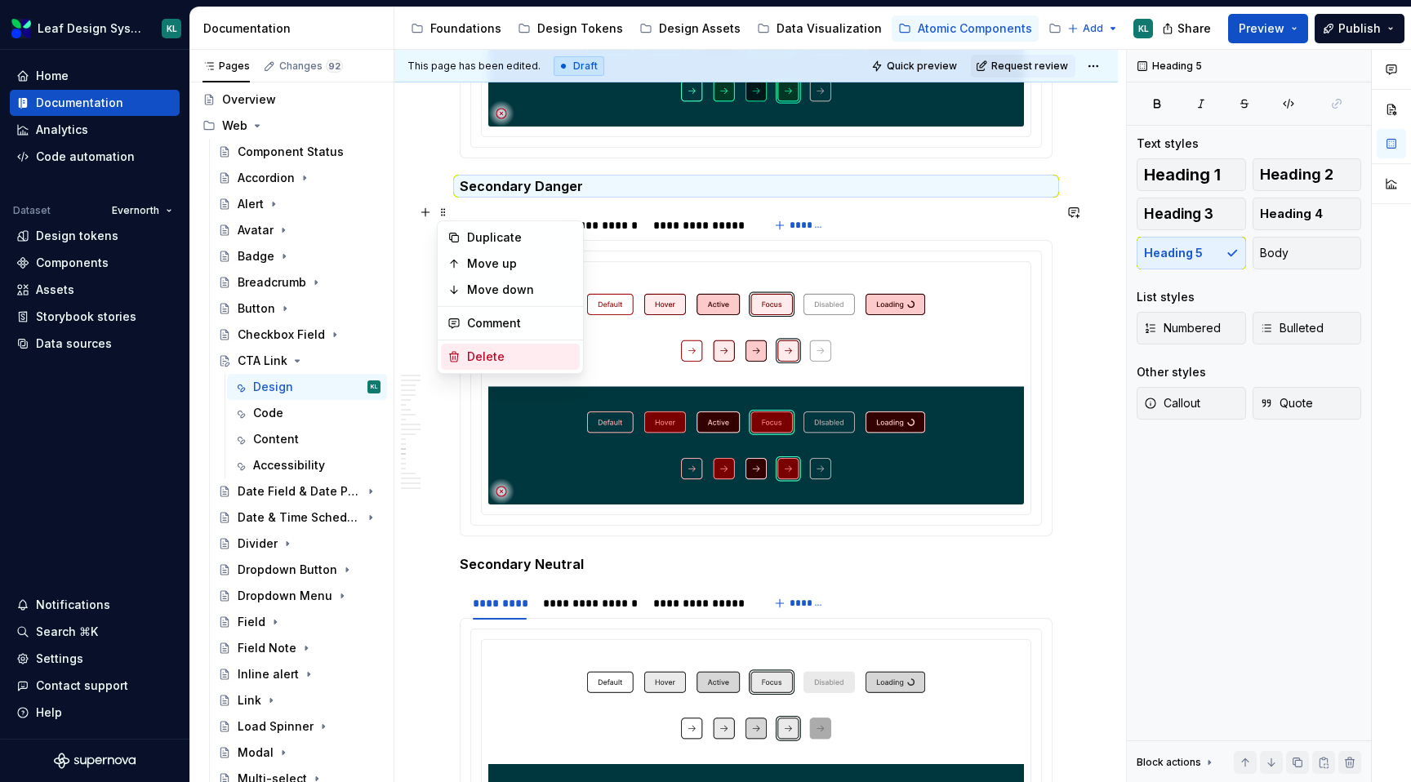
click at [498, 348] on div "Delete" at bounding box center [510, 357] width 139 height 26
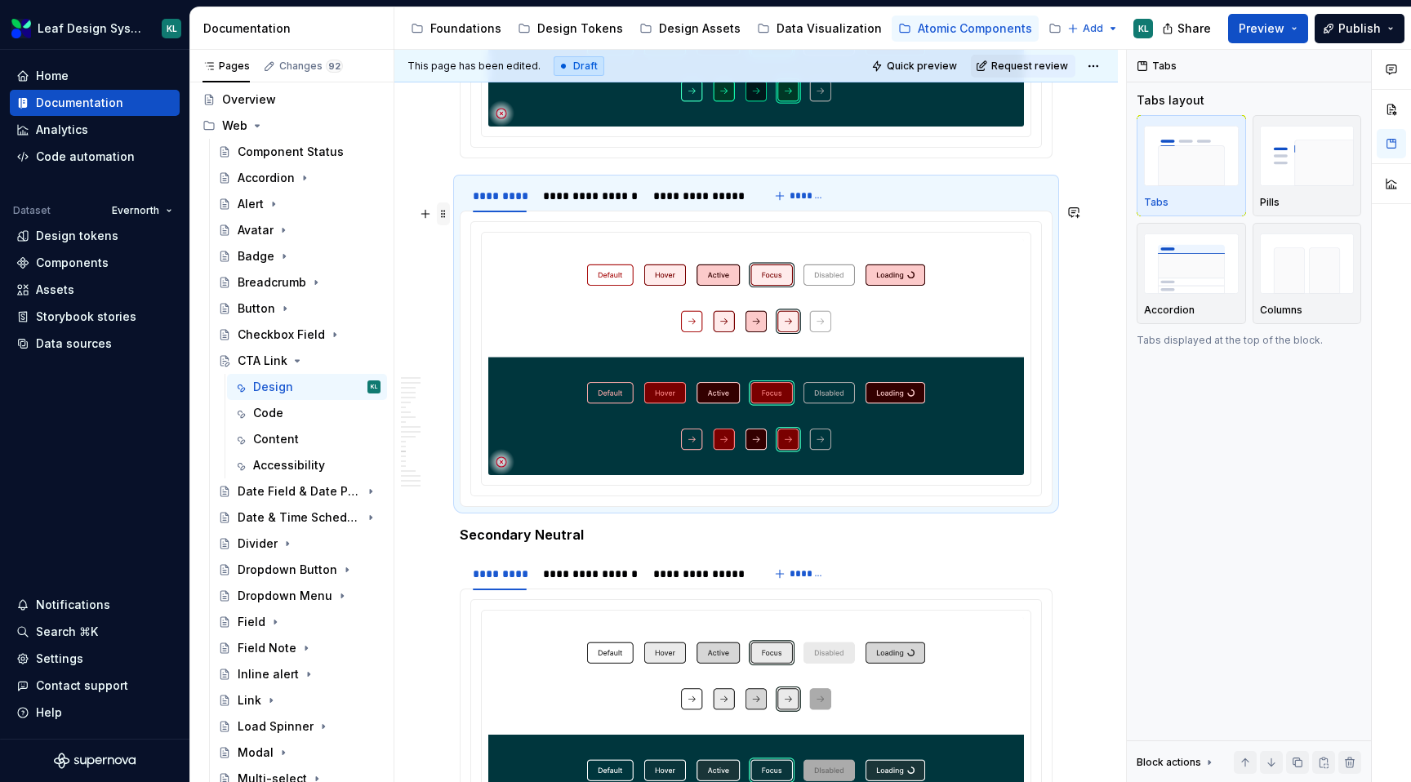
click at [442, 213] on span at bounding box center [443, 213] width 13 height 23
click at [498, 349] on div "Delete" at bounding box center [510, 358] width 139 height 26
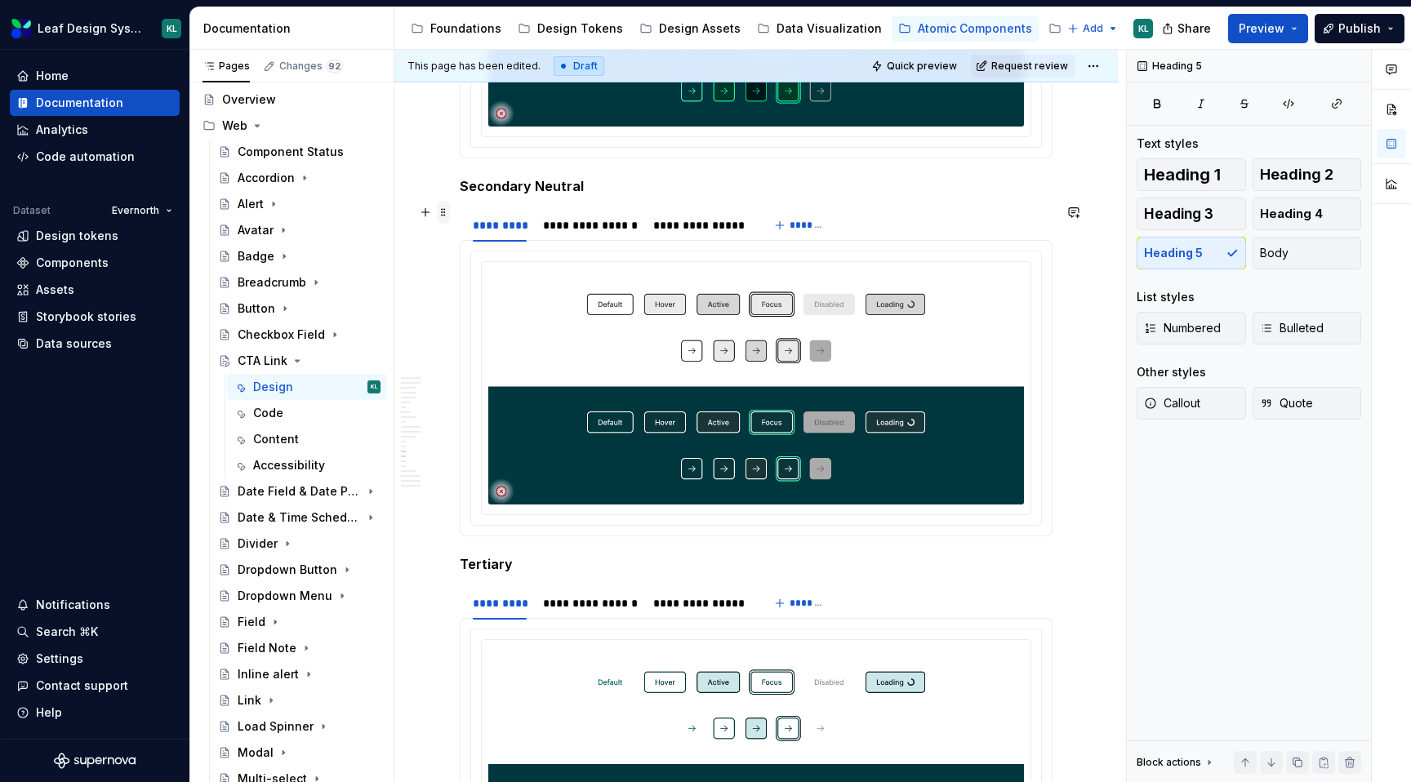
click at [445, 211] on span at bounding box center [443, 212] width 13 height 23
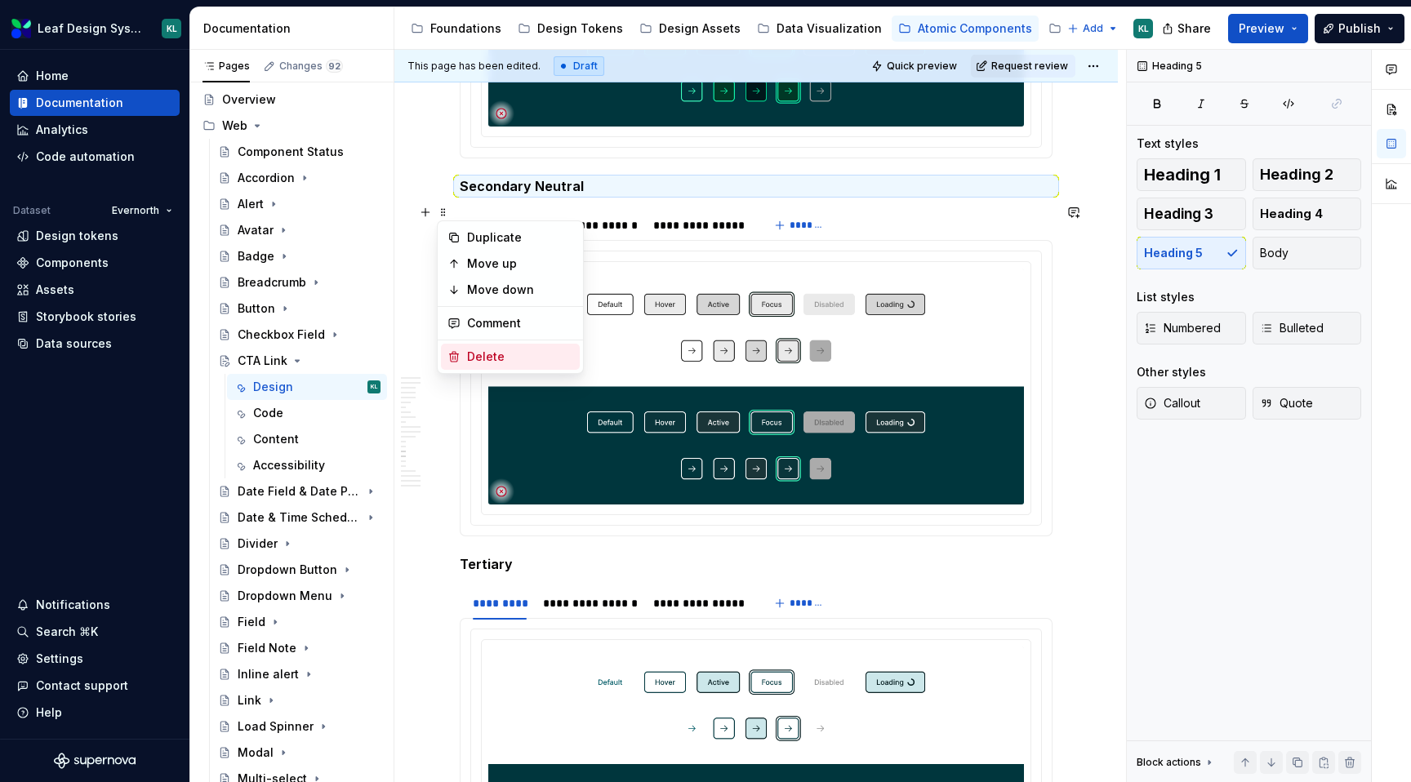
click at [508, 347] on div "Delete" at bounding box center [510, 357] width 139 height 26
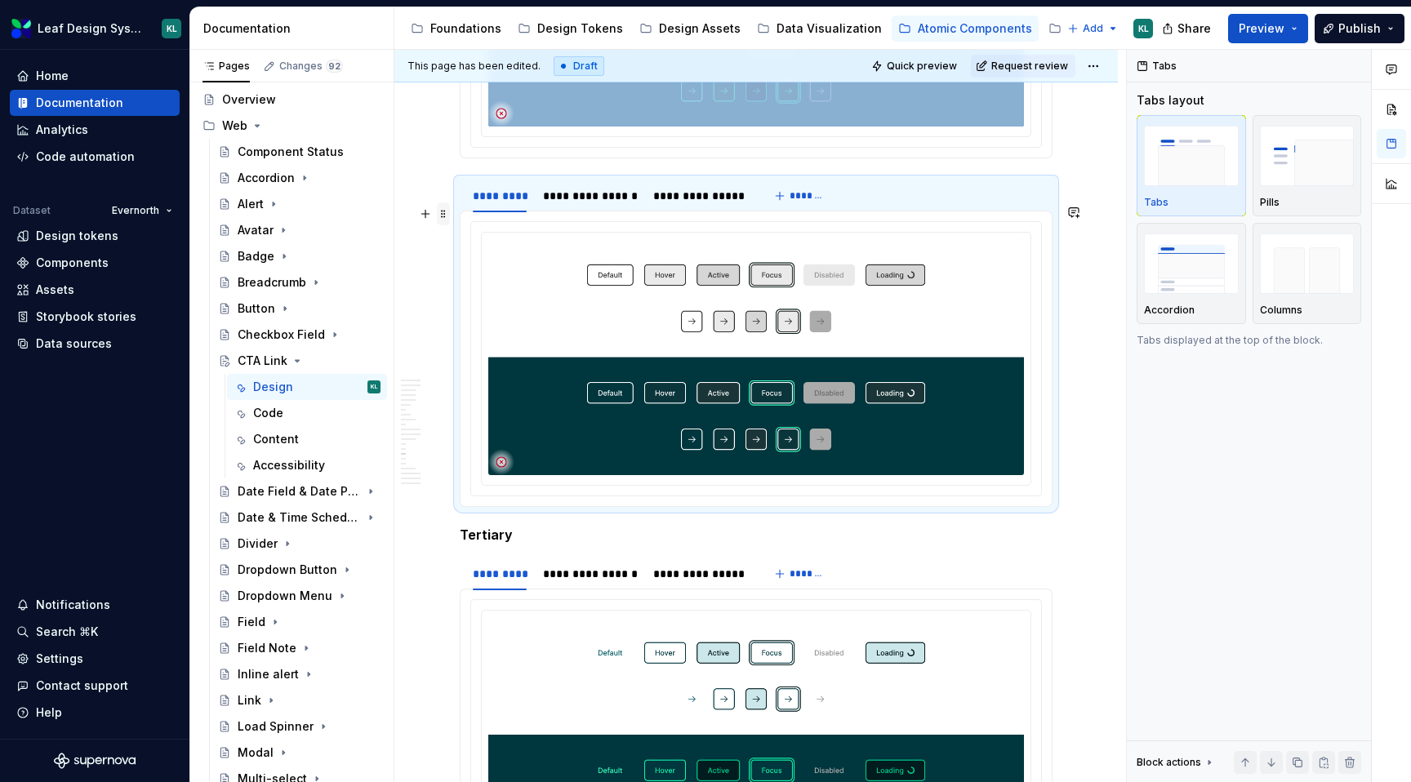
click at [444, 209] on span at bounding box center [443, 213] width 13 height 23
click at [498, 358] on div "Delete" at bounding box center [520, 358] width 106 height 16
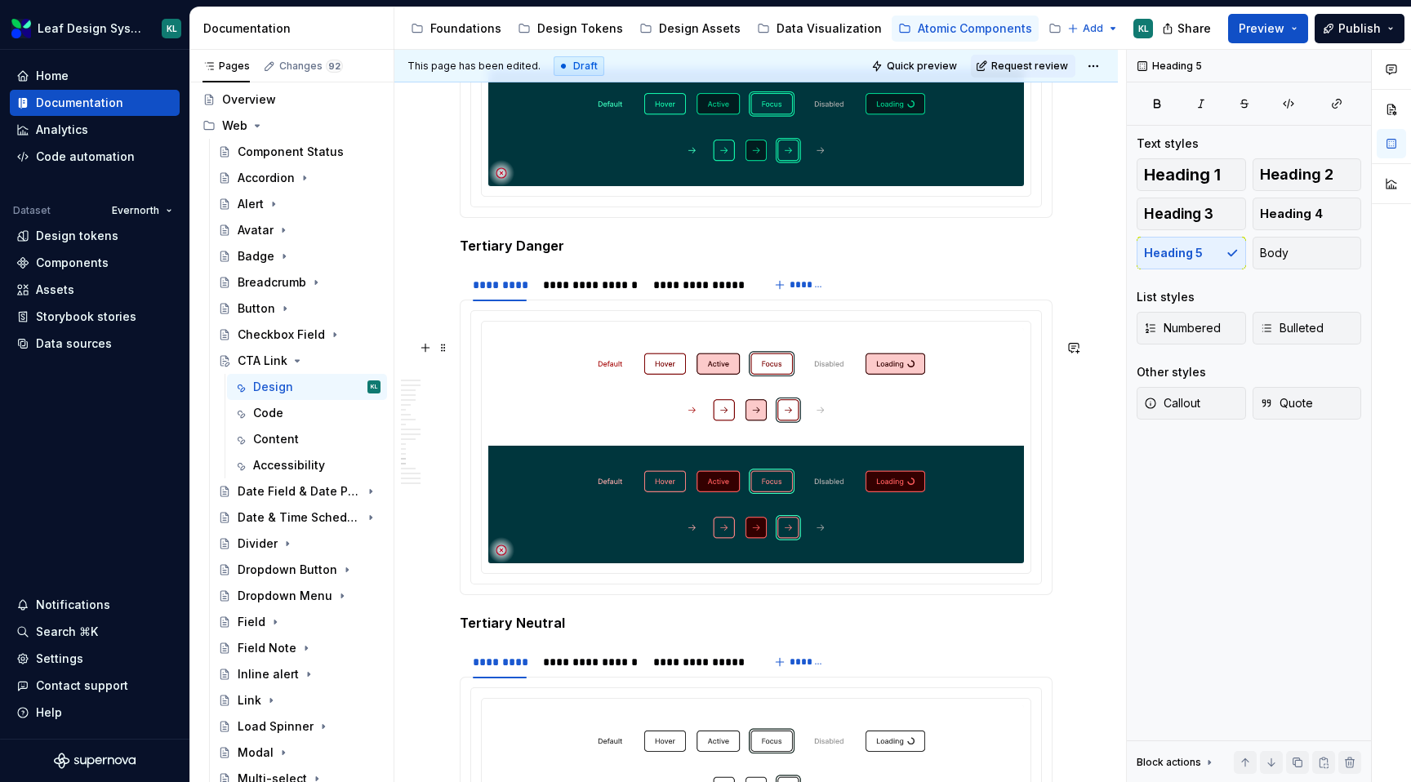
scroll to position [5615, 0]
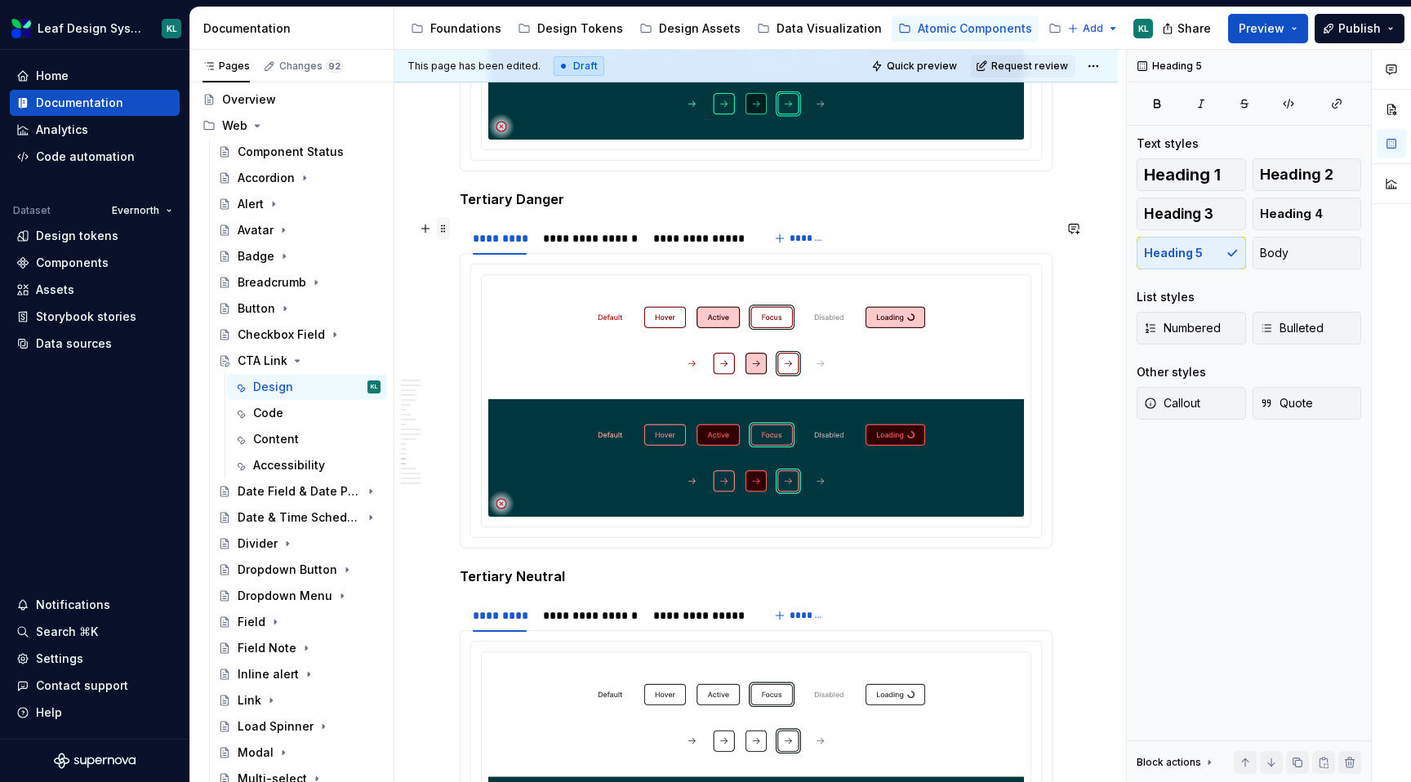
click at [445, 228] on span at bounding box center [443, 228] width 13 height 23
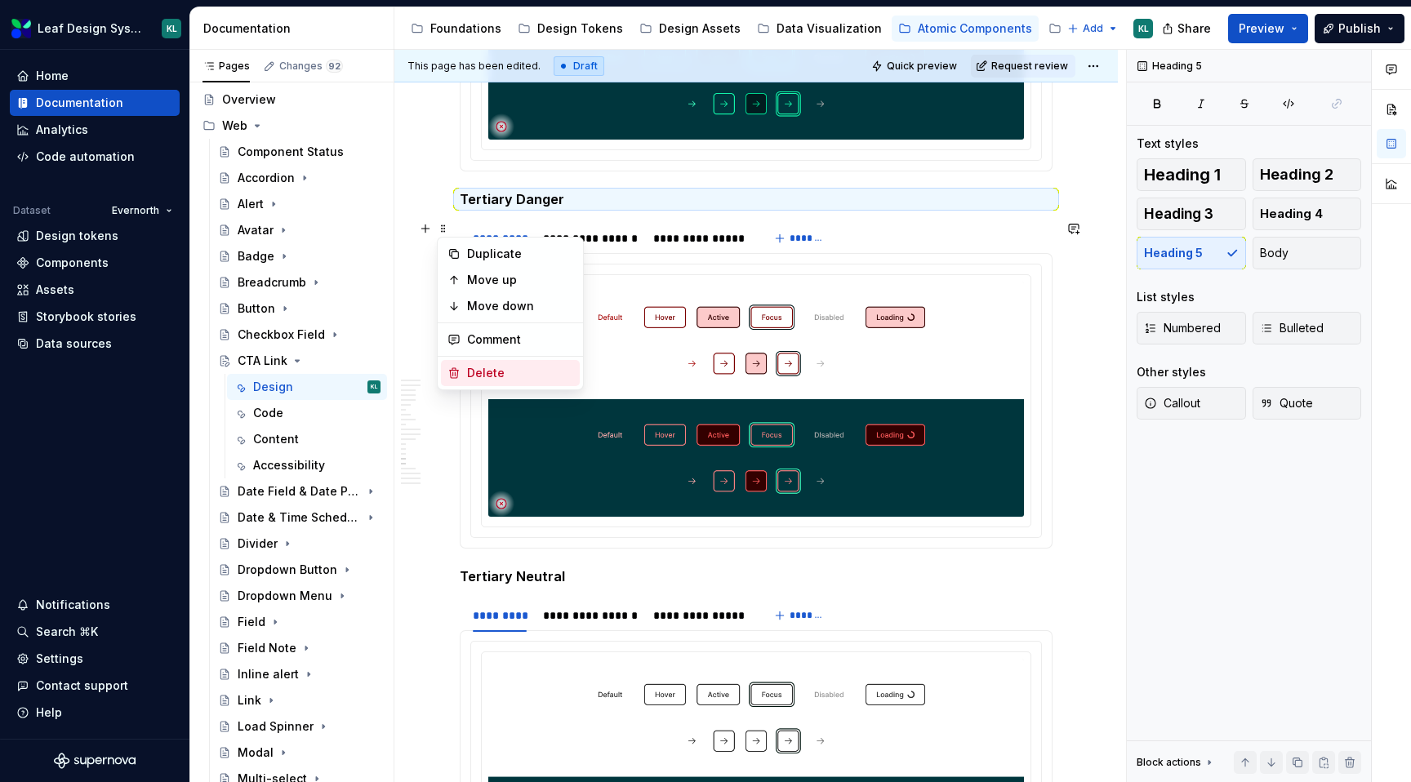
click at [500, 381] on div "Delete" at bounding box center [510, 373] width 139 height 26
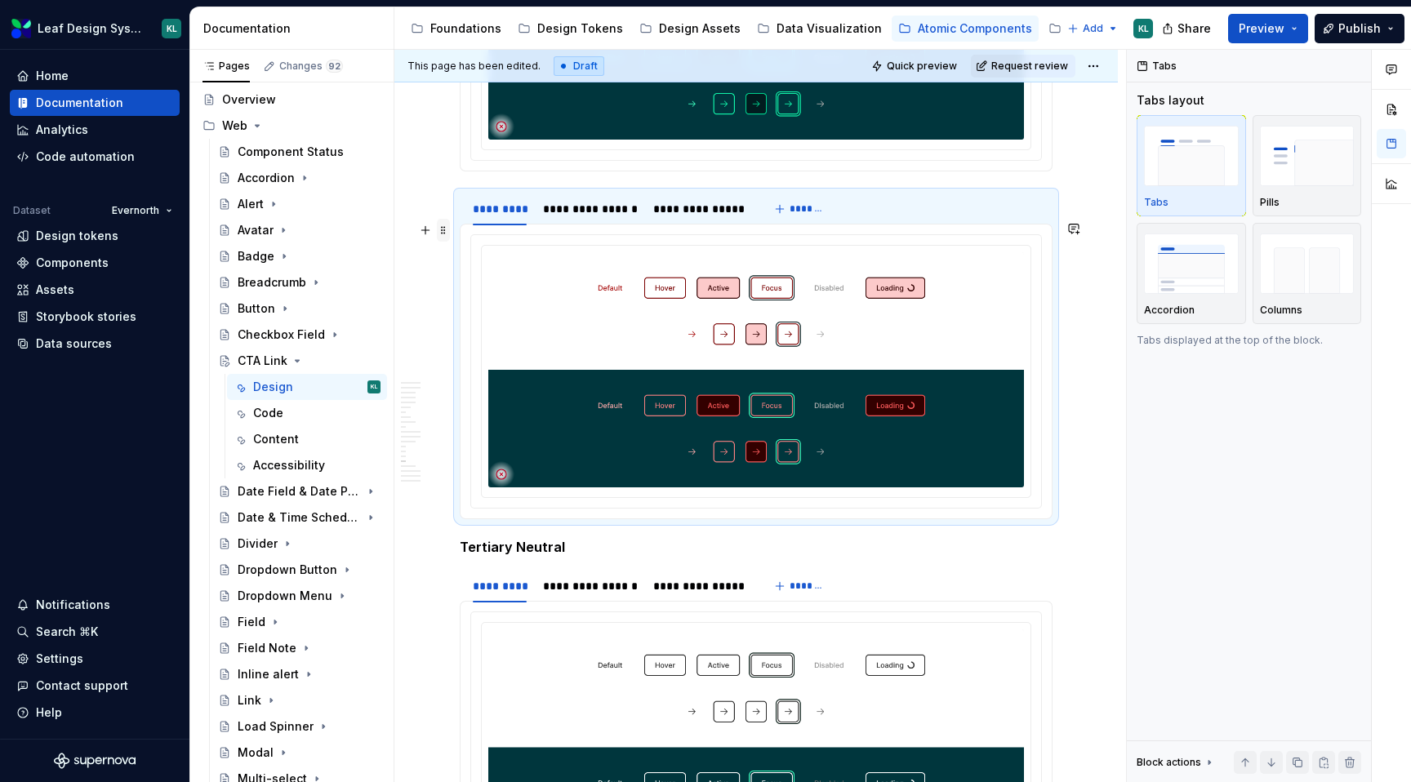
click at [441, 235] on span at bounding box center [443, 230] width 13 height 23
click at [509, 368] on div "Delete" at bounding box center [520, 375] width 106 height 16
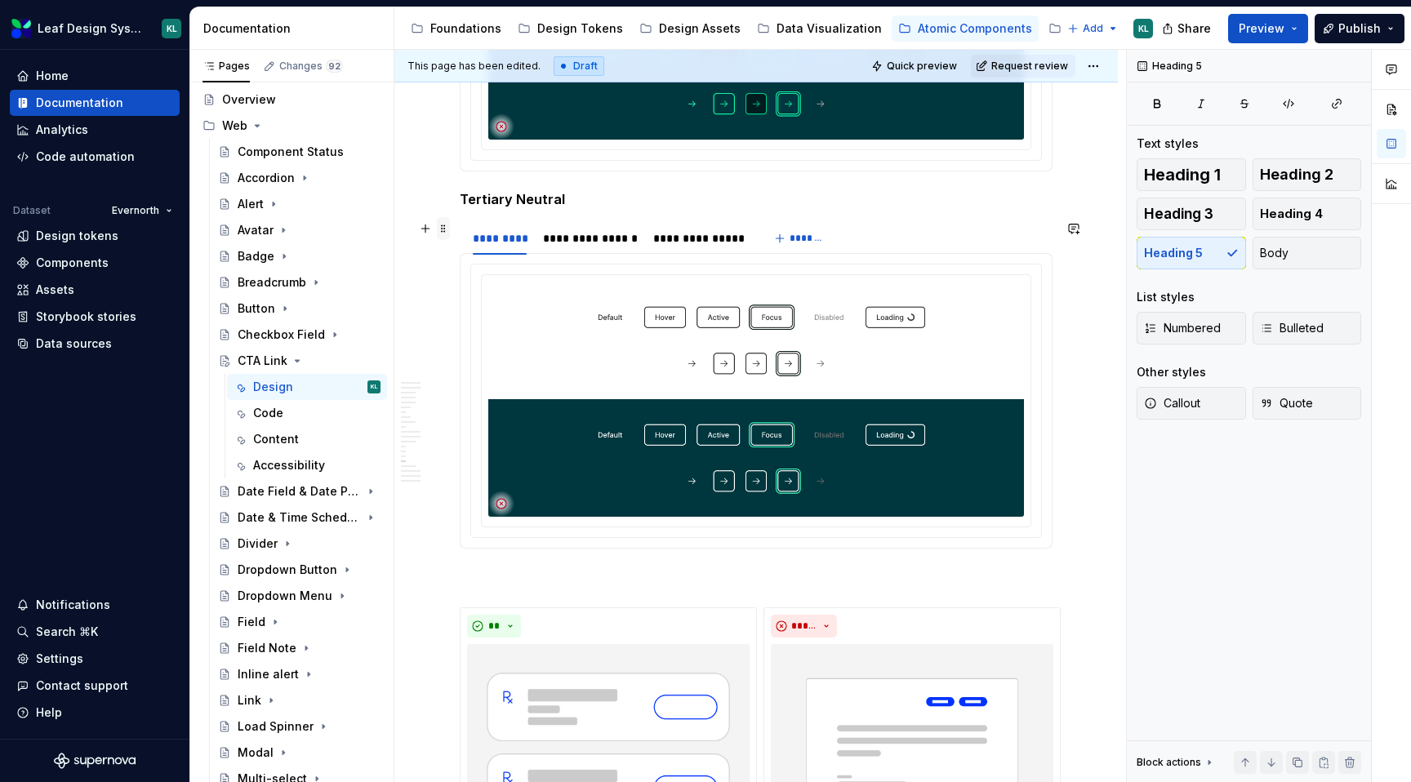
click at [445, 228] on span at bounding box center [443, 228] width 13 height 23
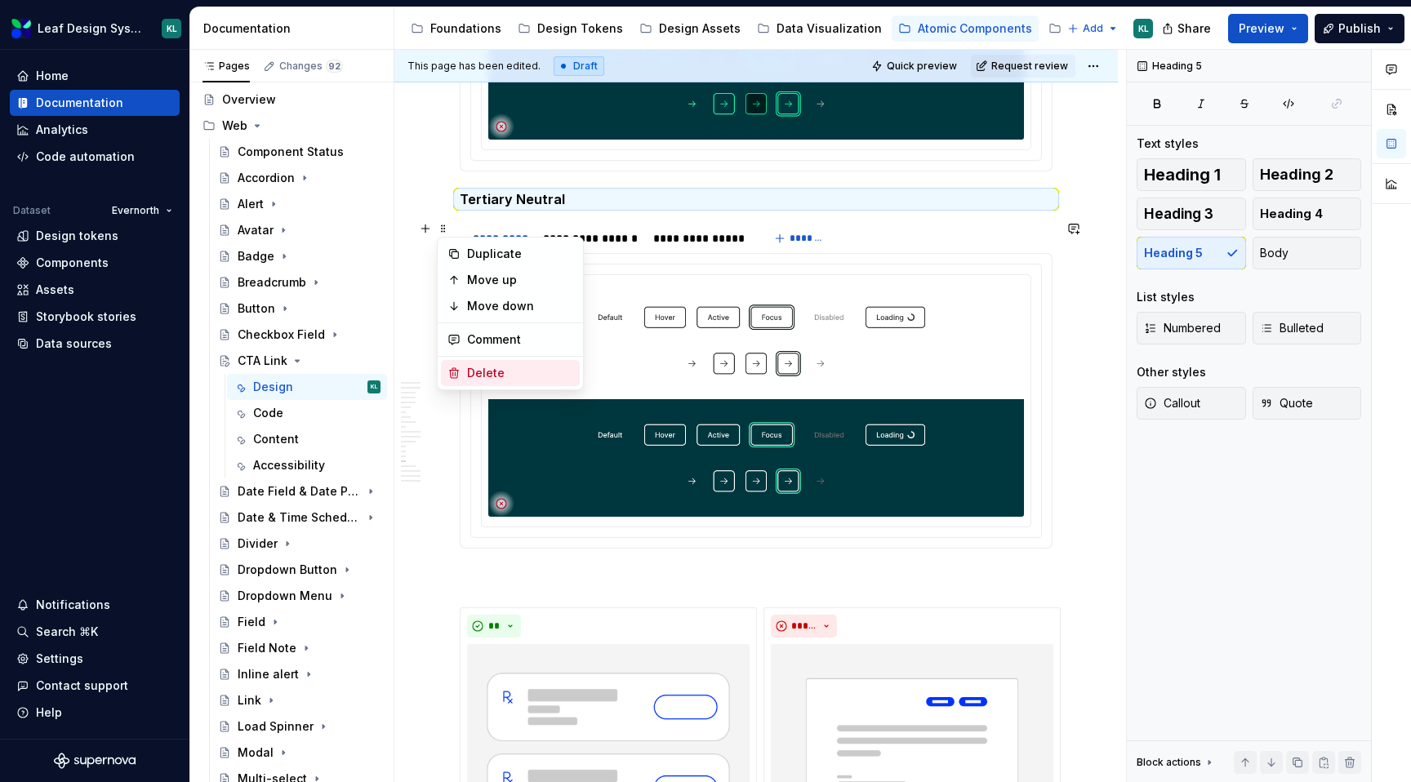
click at [492, 371] on div "Delete" at bounding box center [520, 373] width 106 height 16
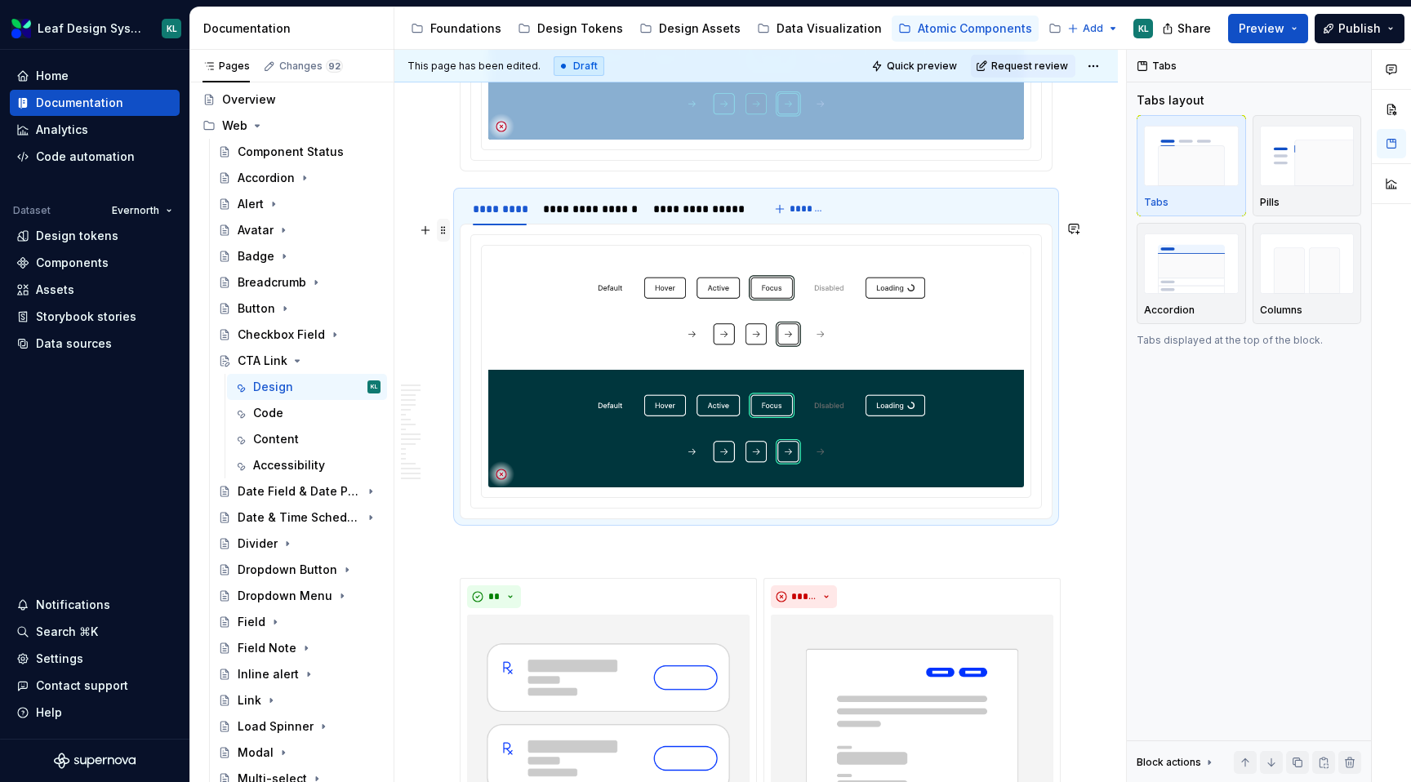
click at [438, 231] on span at bounding box center [443, 230] width 13 height 23
click at [492, 376] on div "Delete" at bounding box center [520, 375] width 106 height 16
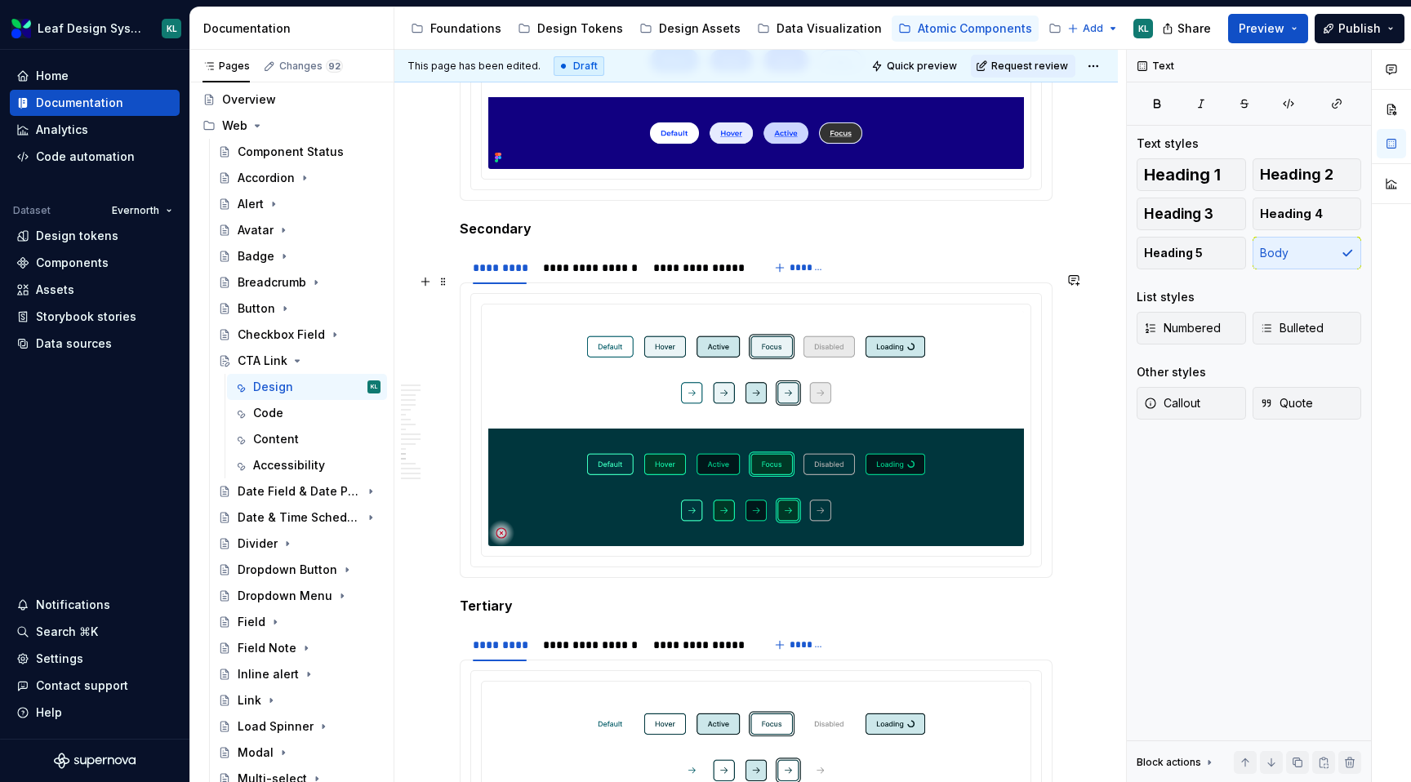
scroll to position [4831, 0]
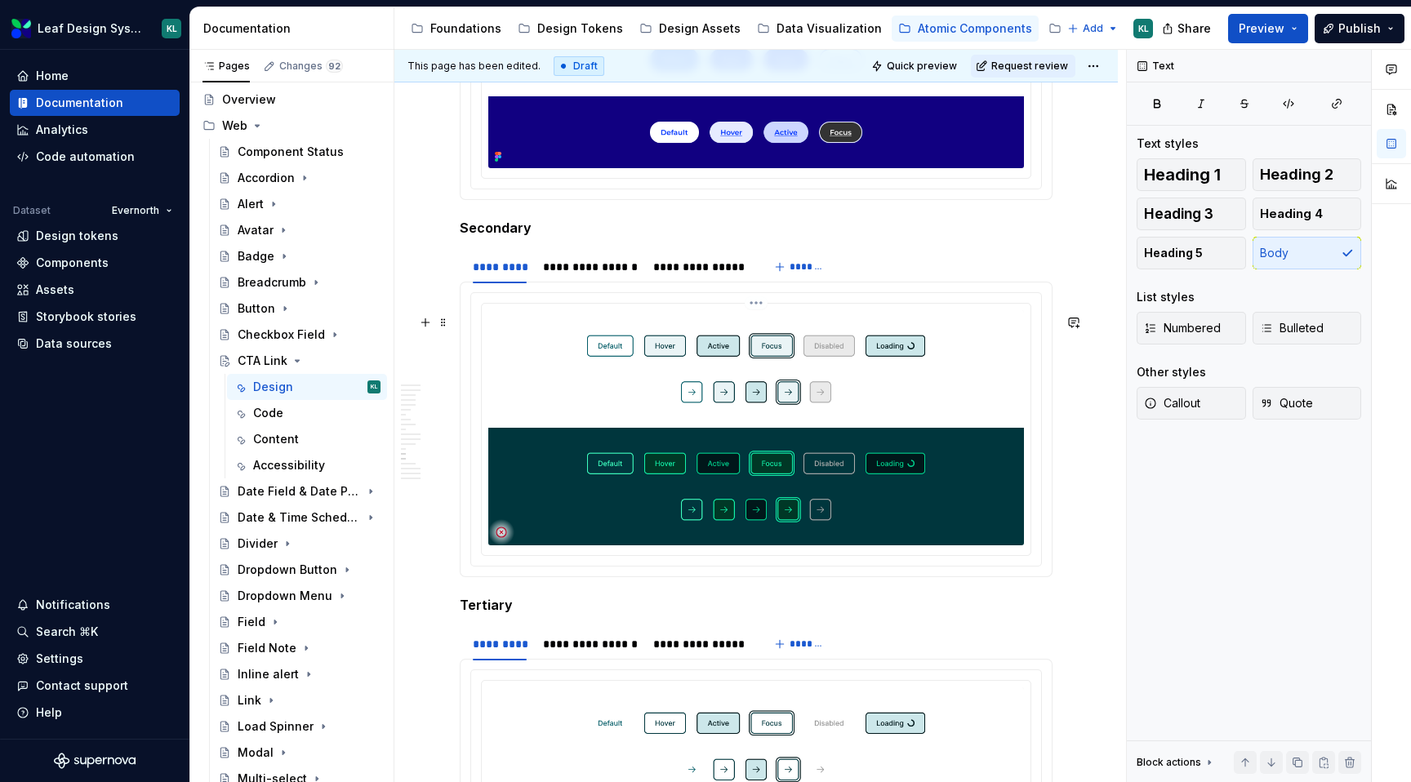
click at [660, 433] on img at bounding box center [756, 428] width 536 height 236
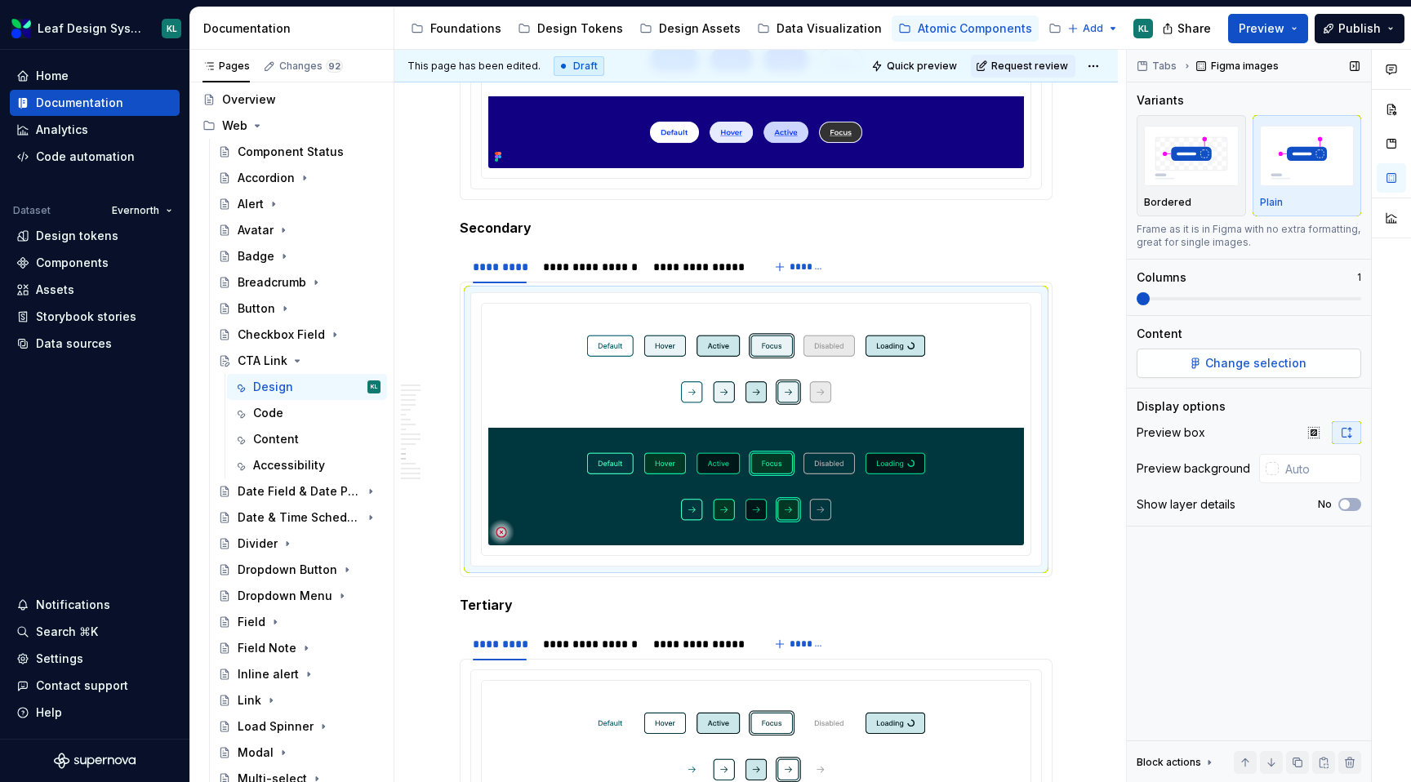
click at [1199, 356] on button "Change selection" at bounding box center [1248, 363] width 225 height 29
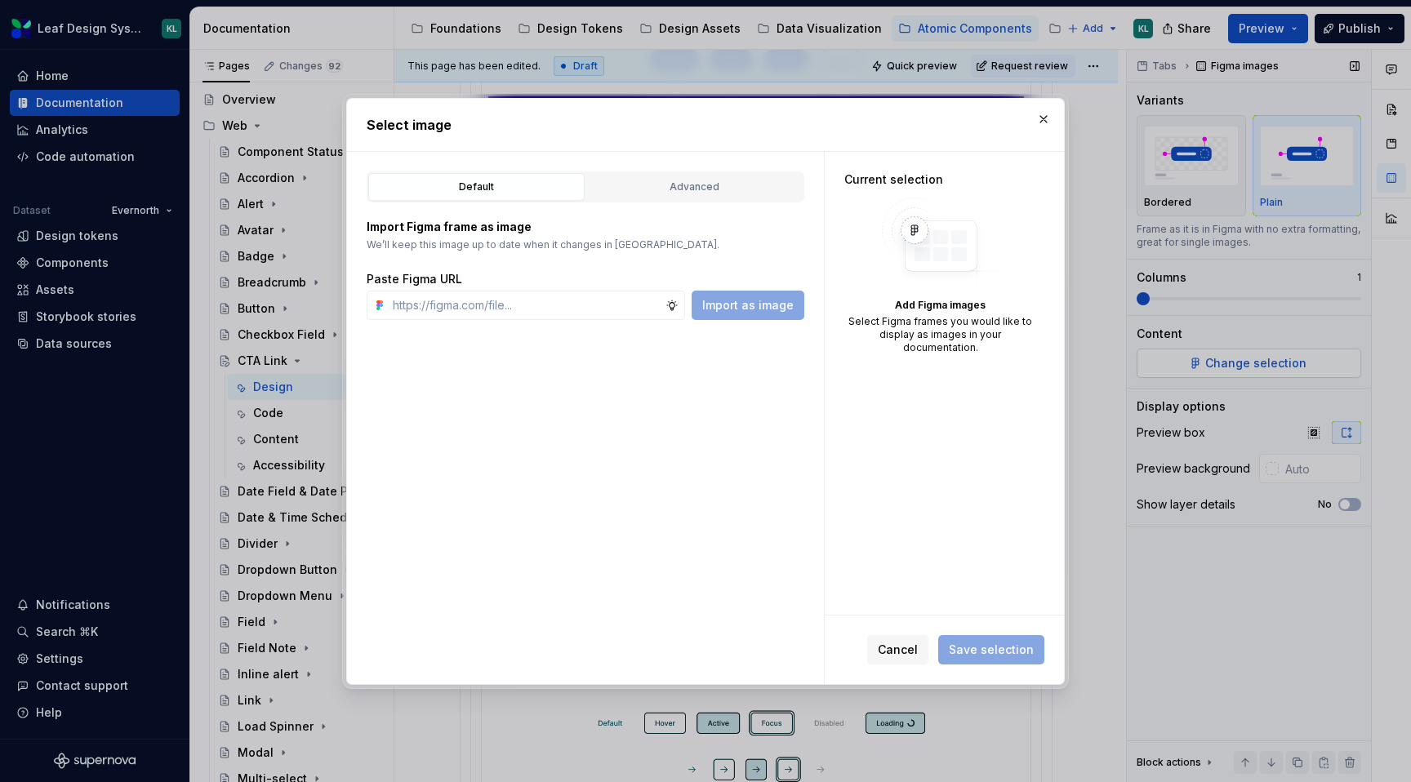
type textarea "*"
type input "[URL][DOMAIN_NAME]"
type textarea "*"
type input "[URL][DOMAIN_NAME]"
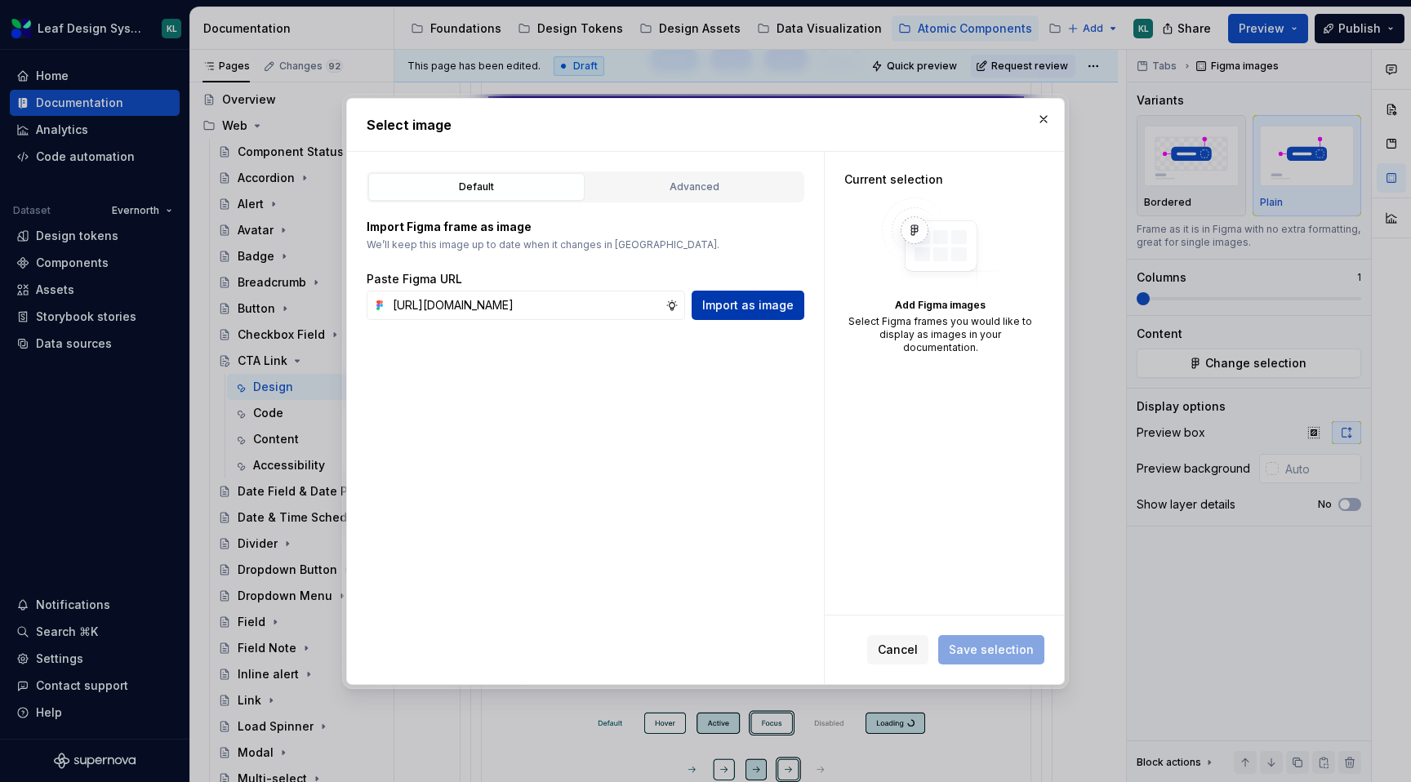
click at [752, 301] on span "Import as image" at bounding box center [747, 305] width 91 height 16
type textarea "*"
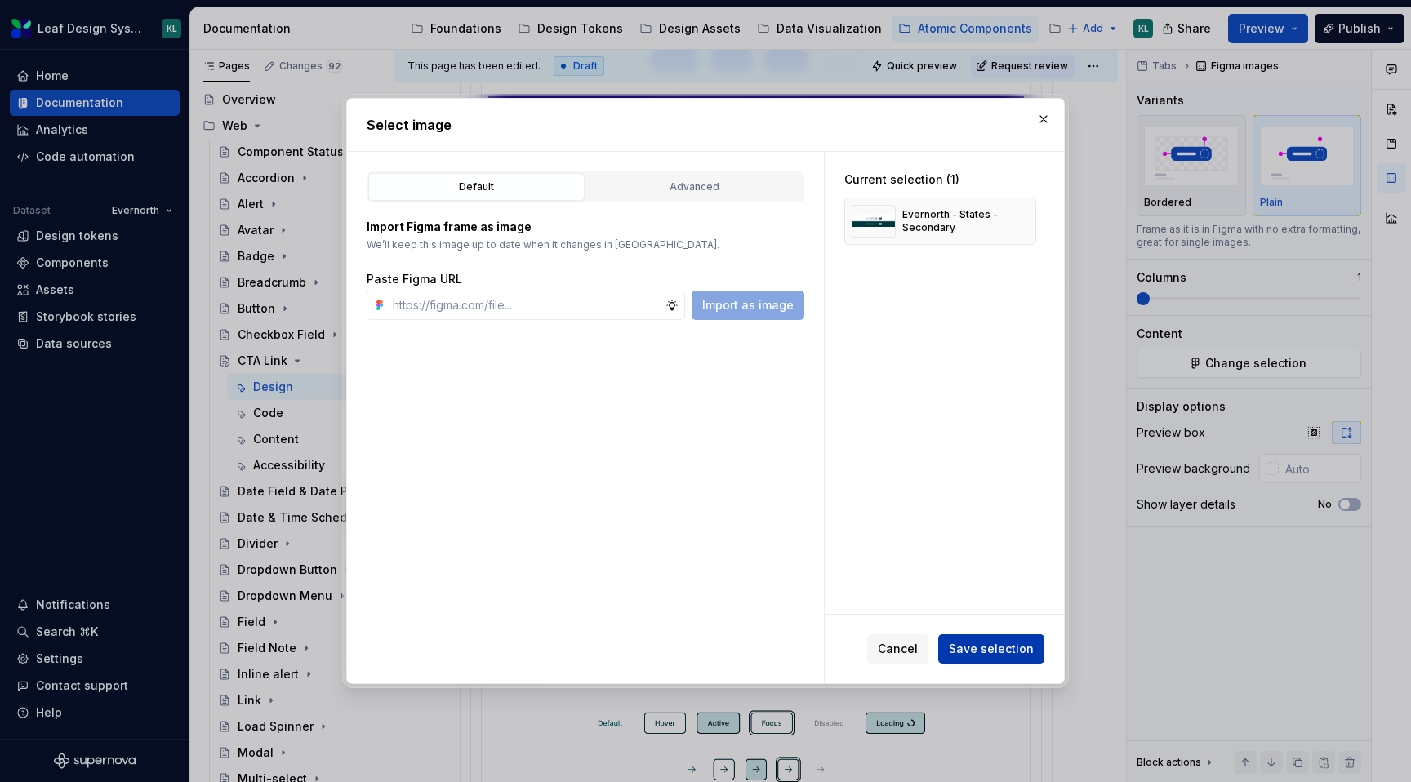
click at [979, 650] on span "Save selection" at bounding box center [991, 649] width 85 height 16
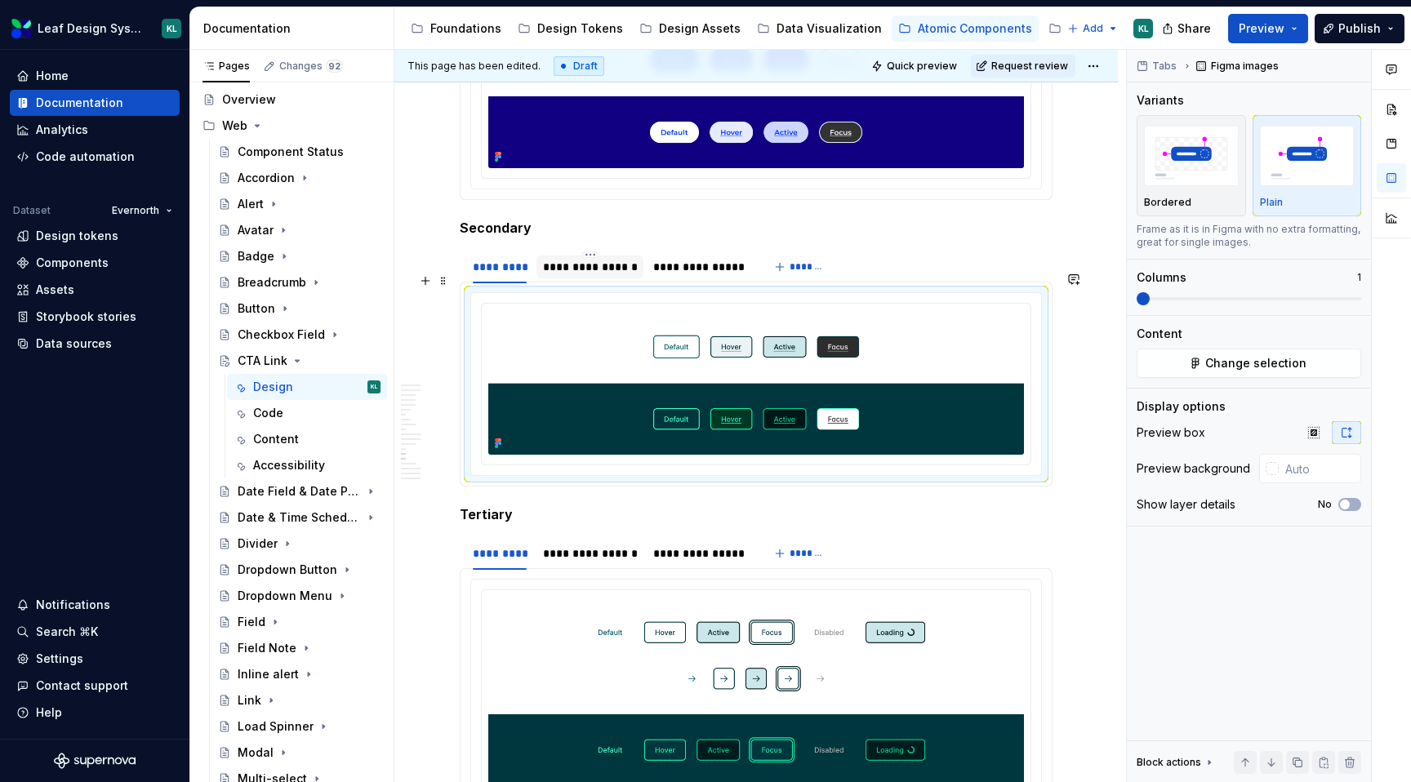
click at [607, 278] on div "**********" at bounding box center [590, 267] width 108 height 23
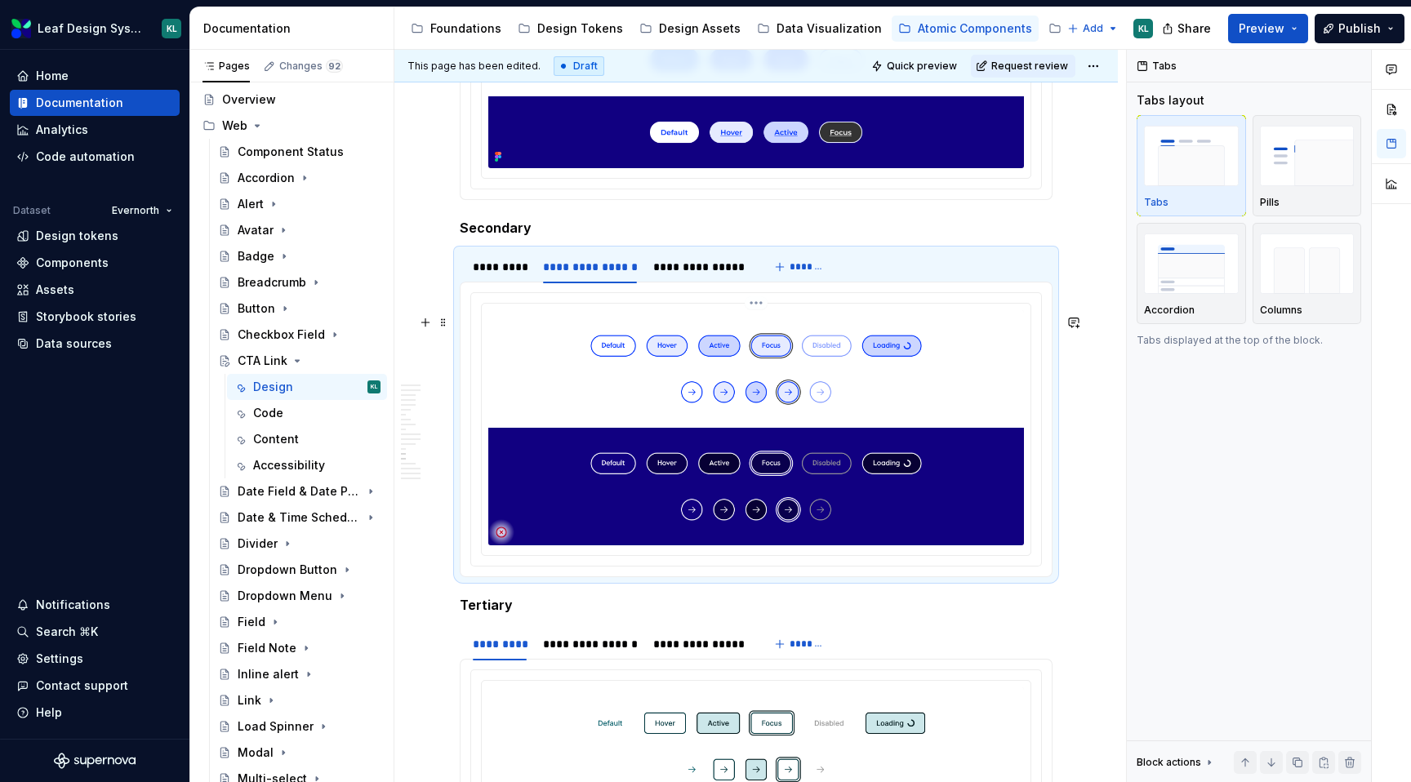
click at [718, 367] on img at bounding box center [756, 428] width 536 height 236
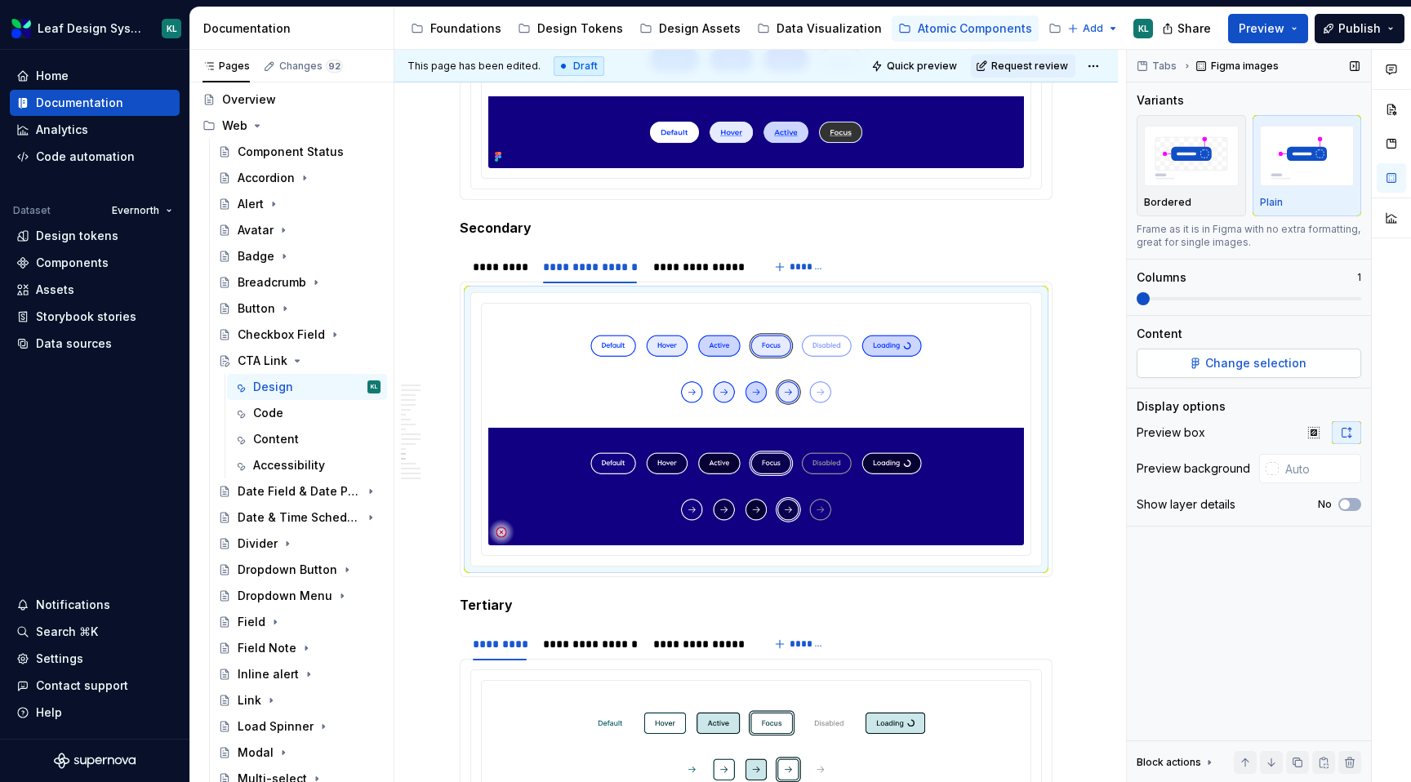
click at [1229, 357] on span "Change selection" at bounding box center [1255, 363] width 101 height 16
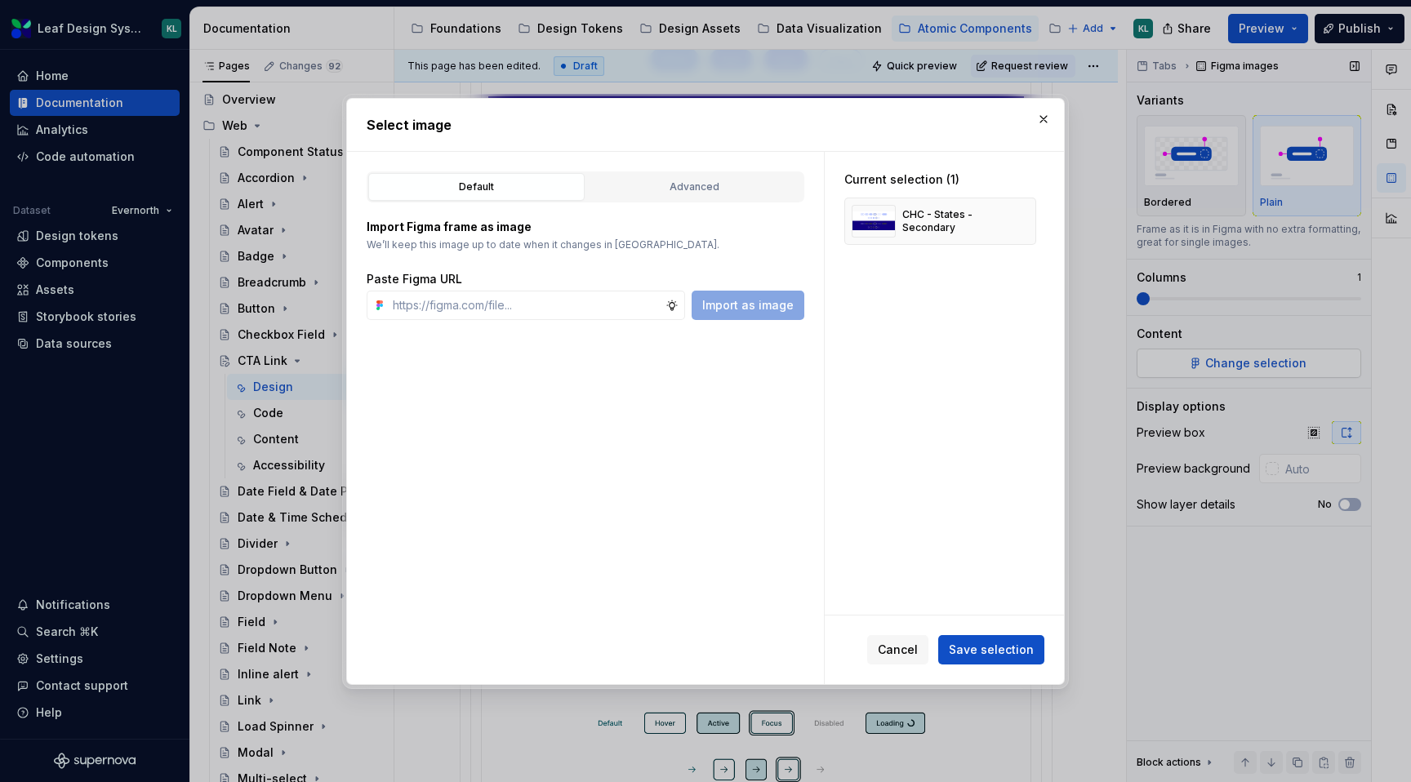
type textarea "*"
paste input "[URL][DOMAIN_NAME]"
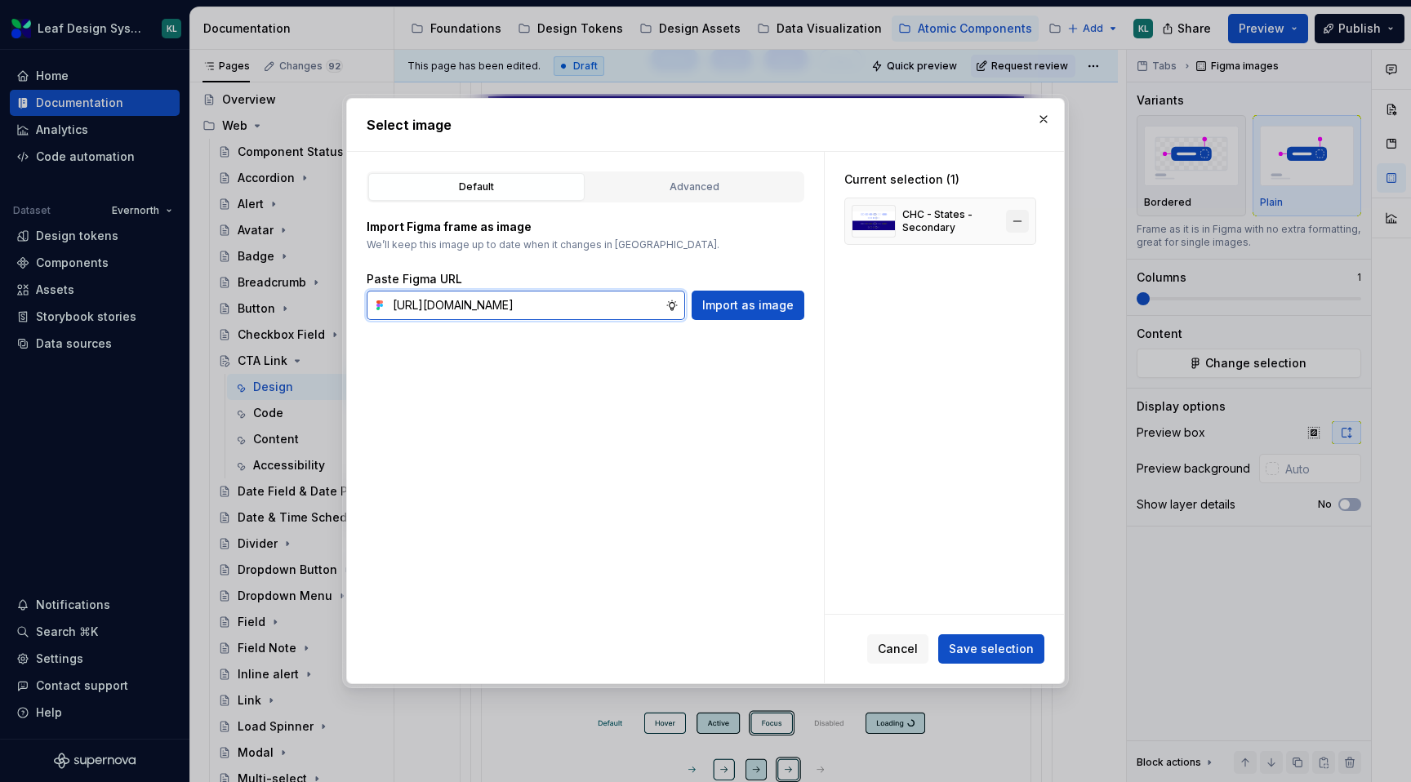
type input "[URL][DOMAIN_NAME]"
click at [1020, 220] on button "button" at bounding box center [1017, 221] width 23 height 23
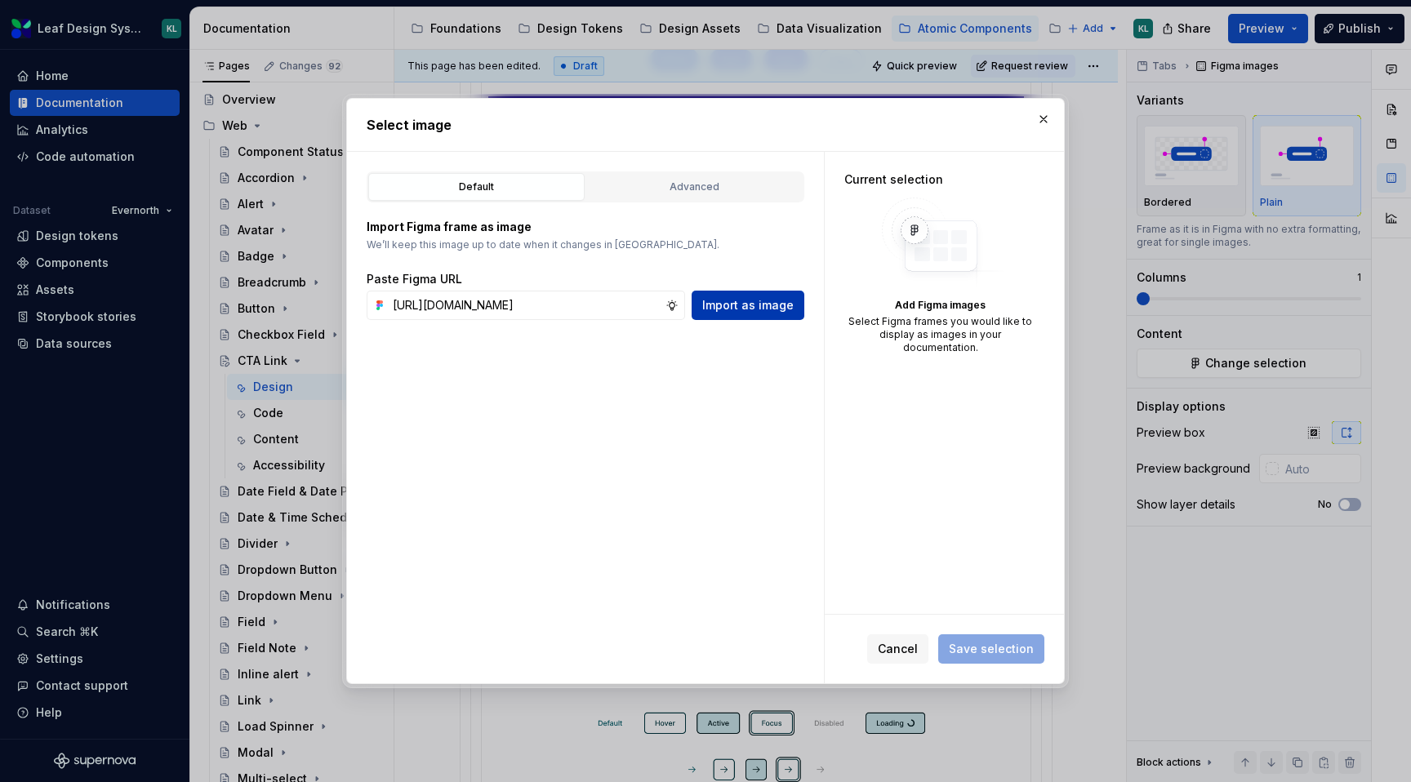
click at [778, 309] on span "Import as image" at bounding box center [747, 305] width 91 height 16
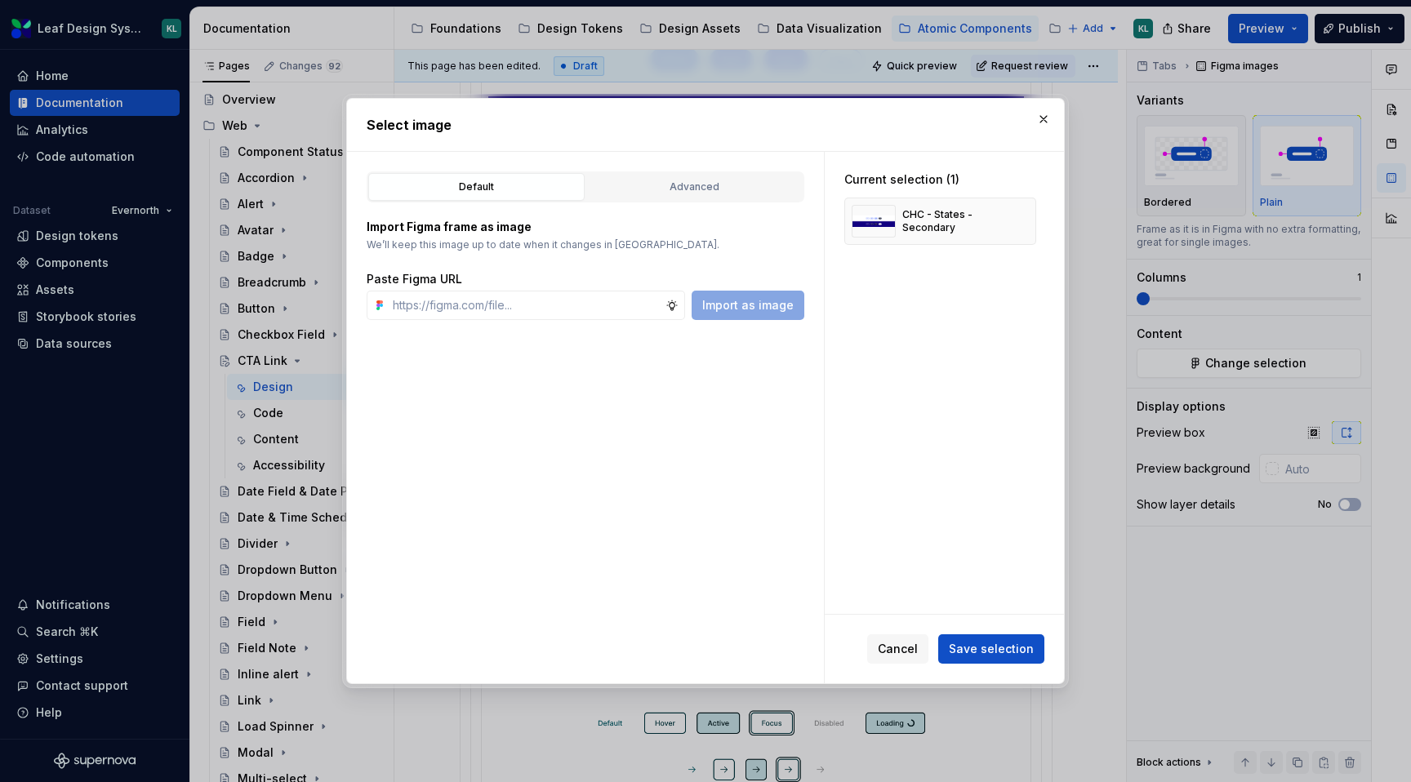
click at [994, 645] on span "Save selection" at bounding box center [991, 649] width 85 height 16
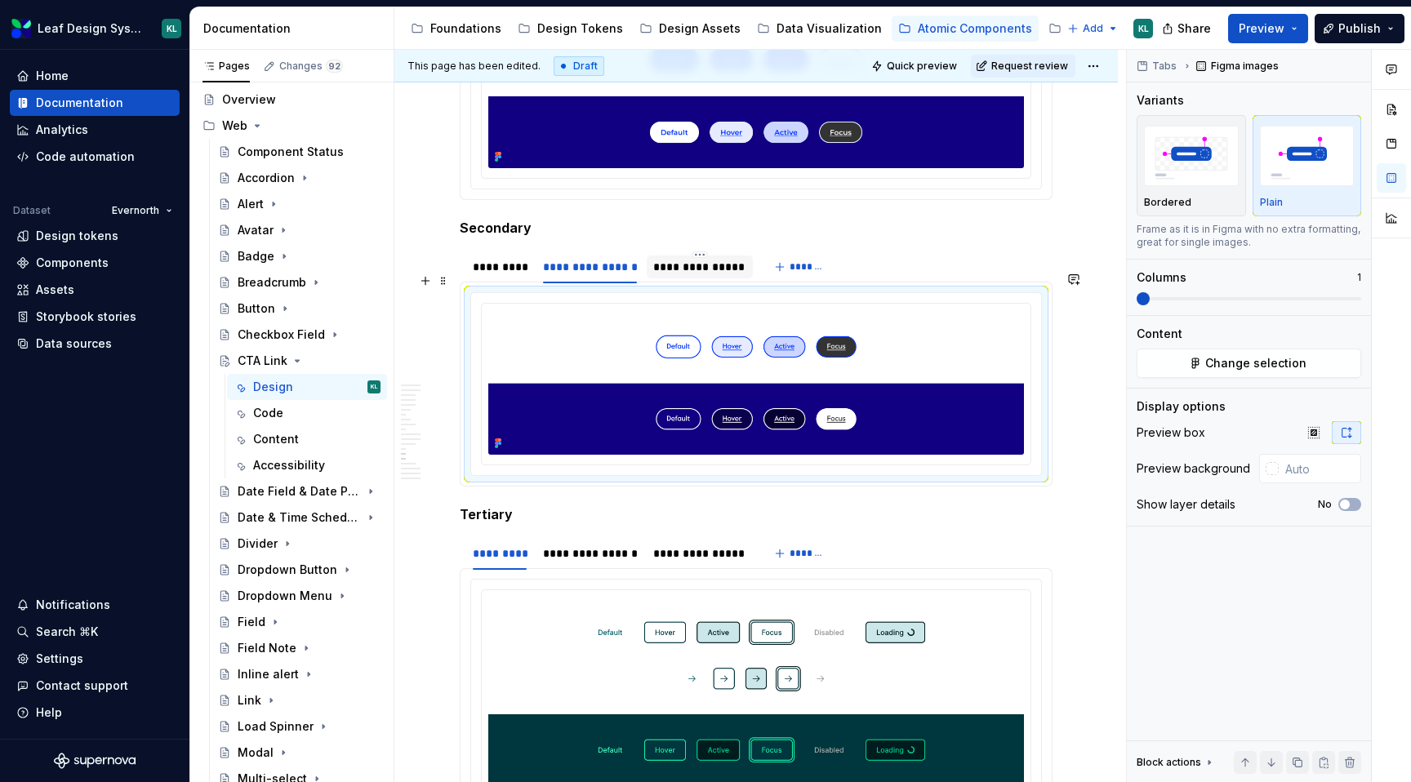
click at [674, 275] on div "**********" at bounding box center [699, 267] width 92 height 16
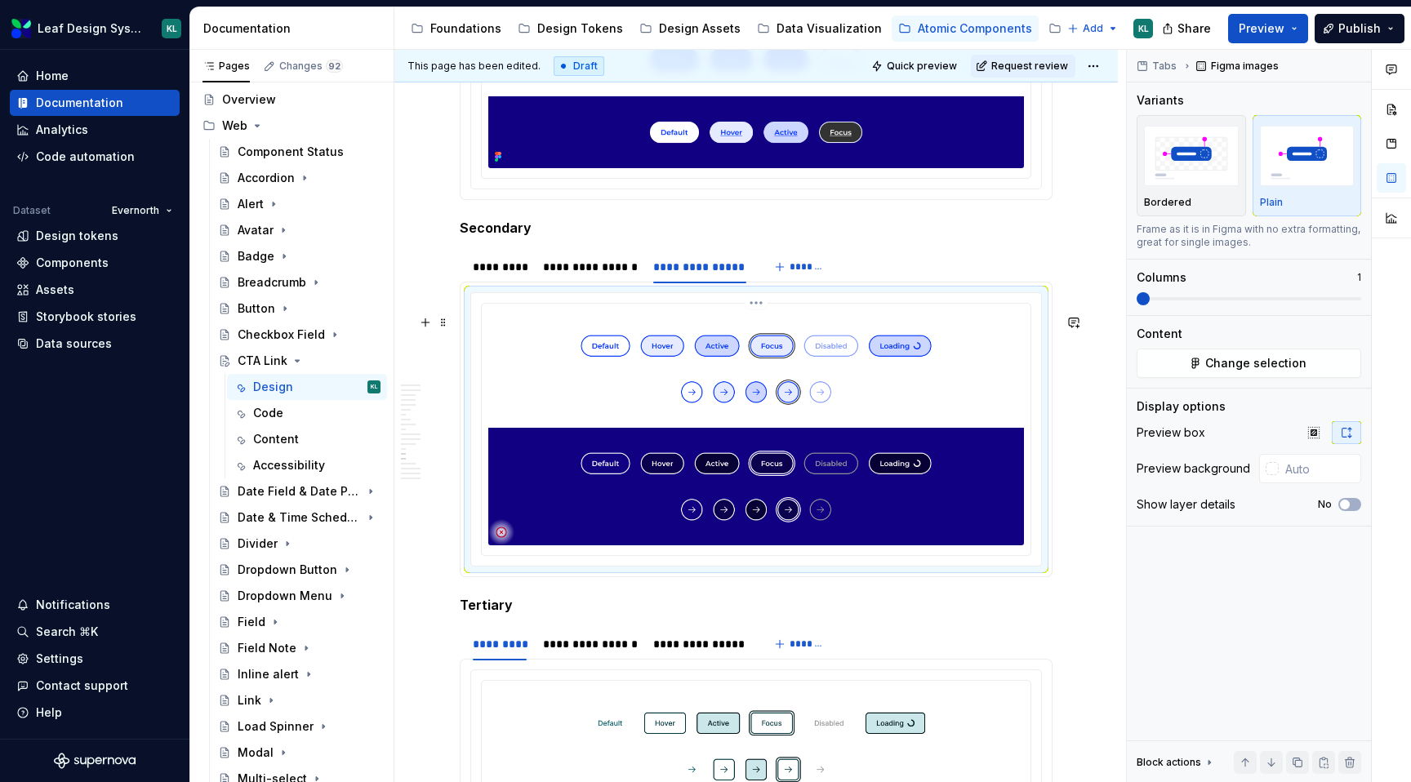
click at [843, 397] on img at bounding box center [756, 428] width 536 height 236
click at [1224, 362] on span "Change selection" at bounding box center [1255, 363] width 101 height 16
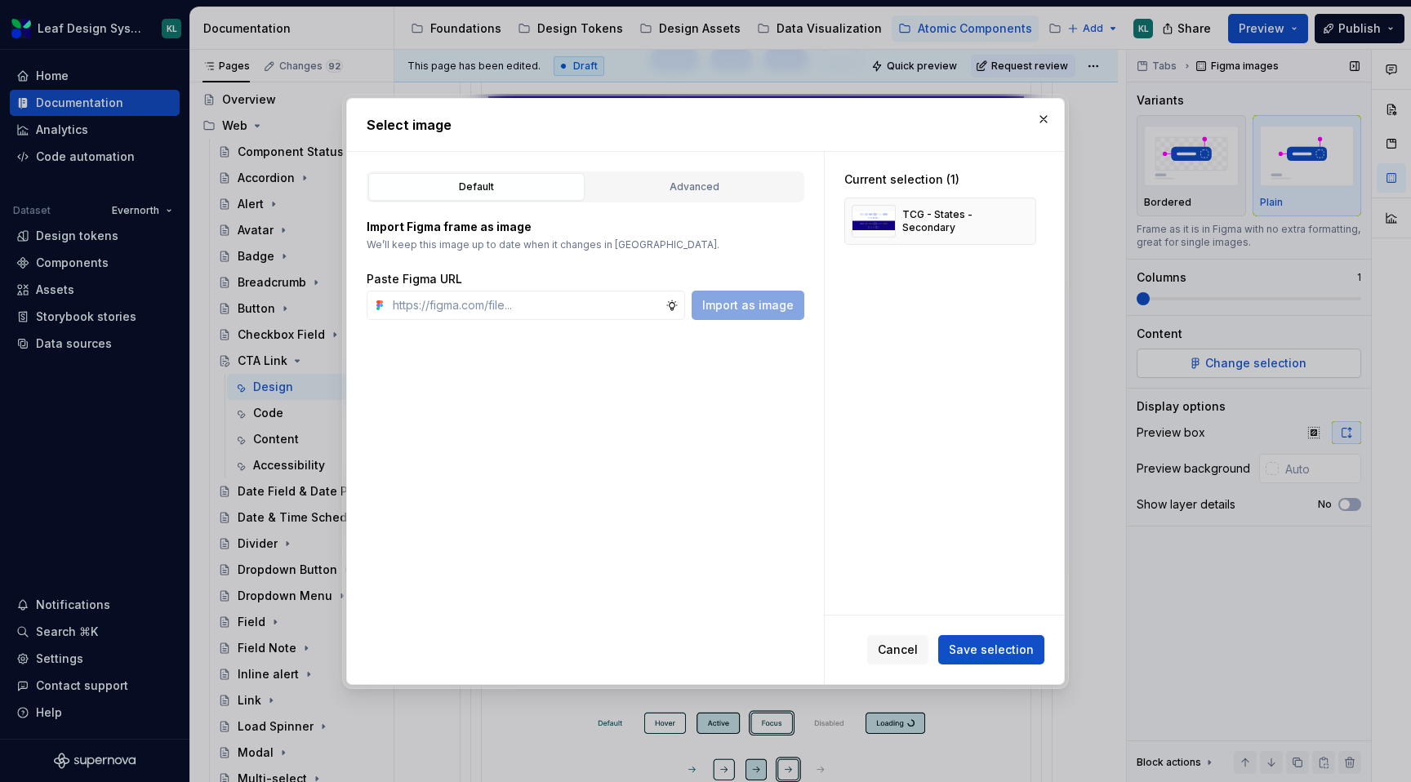
type textarea "*"
type input "[URL][DOMAIN_NAME]"
type textarea "*"
type input "[URL][DOMAIN_NAME]"
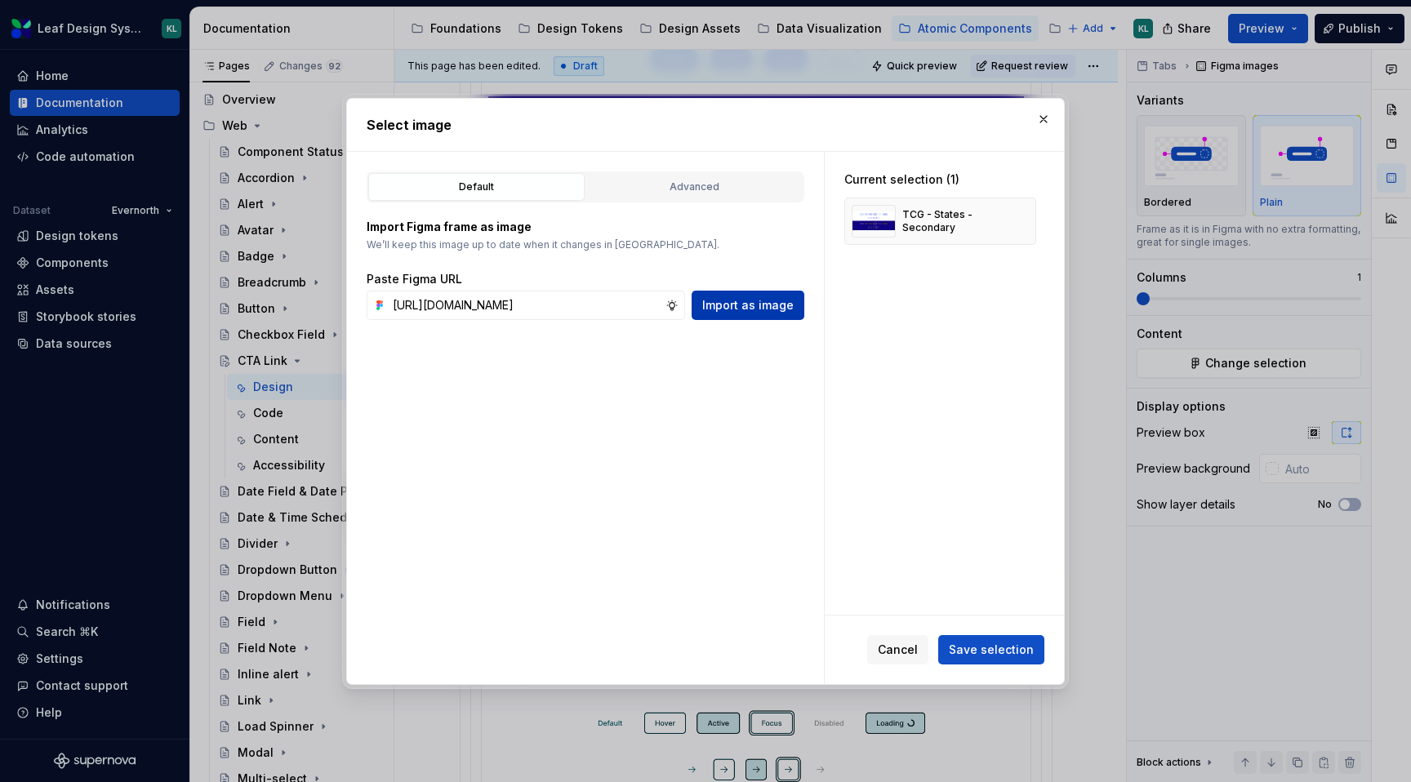
type textarea "*"
click at [779, 309] on span "Import as image" at bounding box center [747, 305] width 91 height 16
click at [1022, 219] on button "button" at bounding box center [1017, 221] width 23 height 23
click at [977, 657] on button "Save selection" at bounding box center [991, 648] width 106 height 29
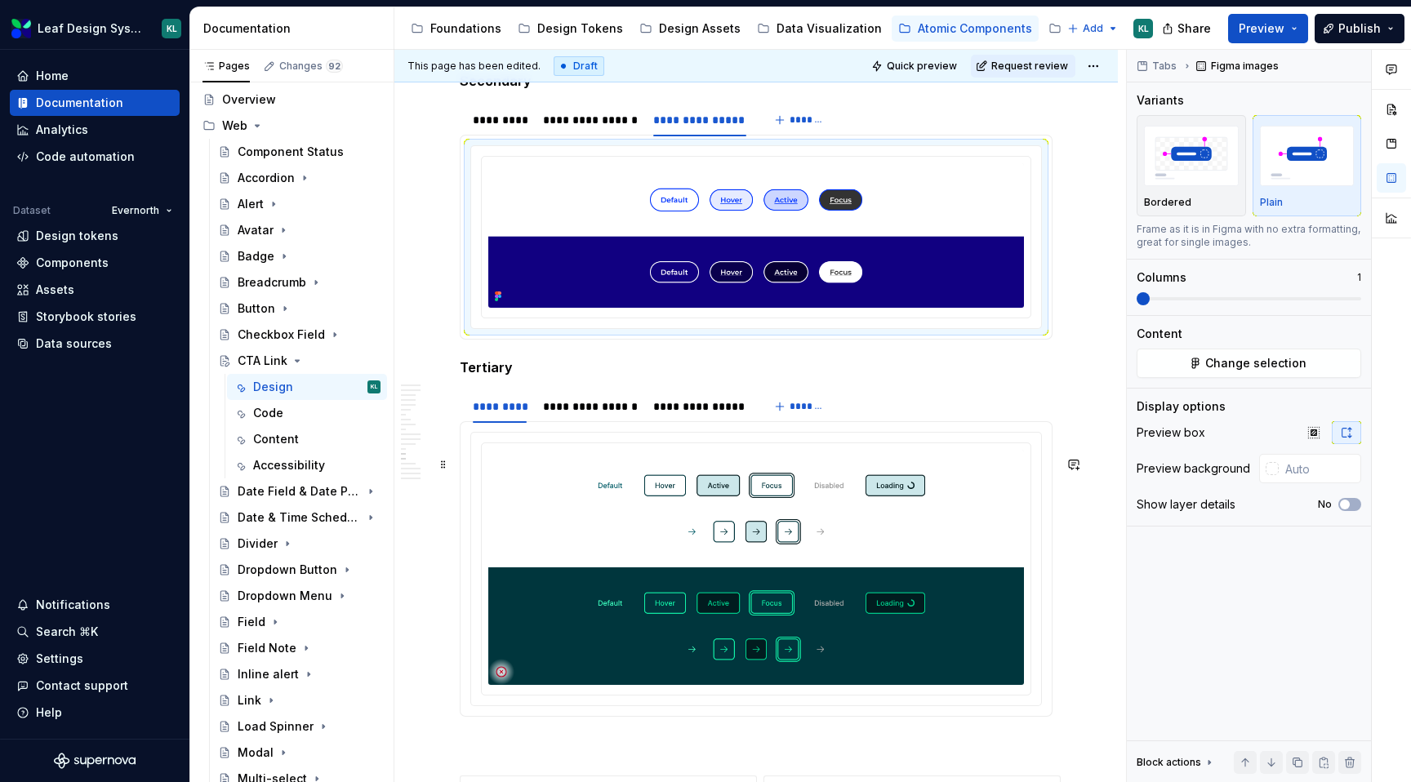
scroll to position [5076, 0]
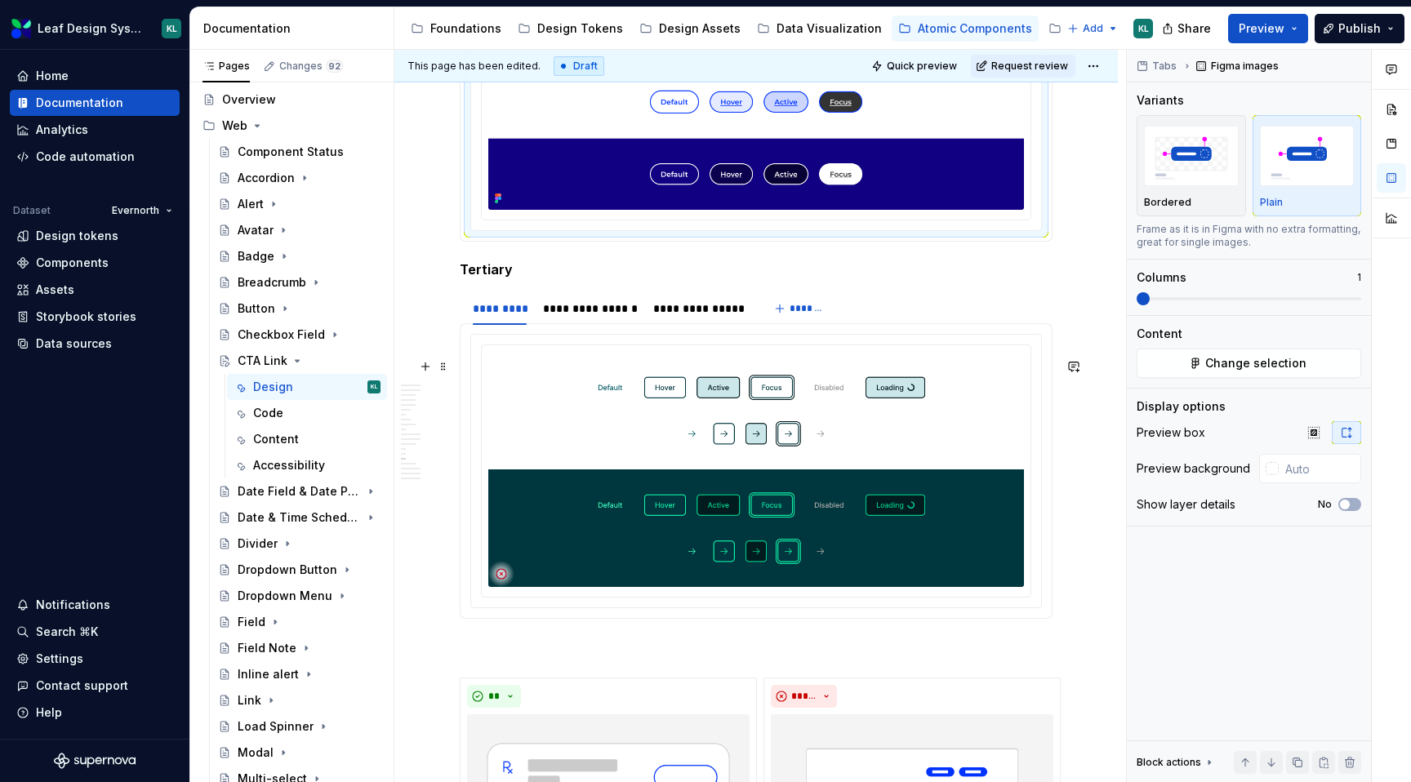
type textarea "*"
click at [658, 444] on img at bounding box center [756, 470] width 536 height 236
click at [1260, 366] on span "Change selection" at bounding box center [1255, 363] width 101 height 16
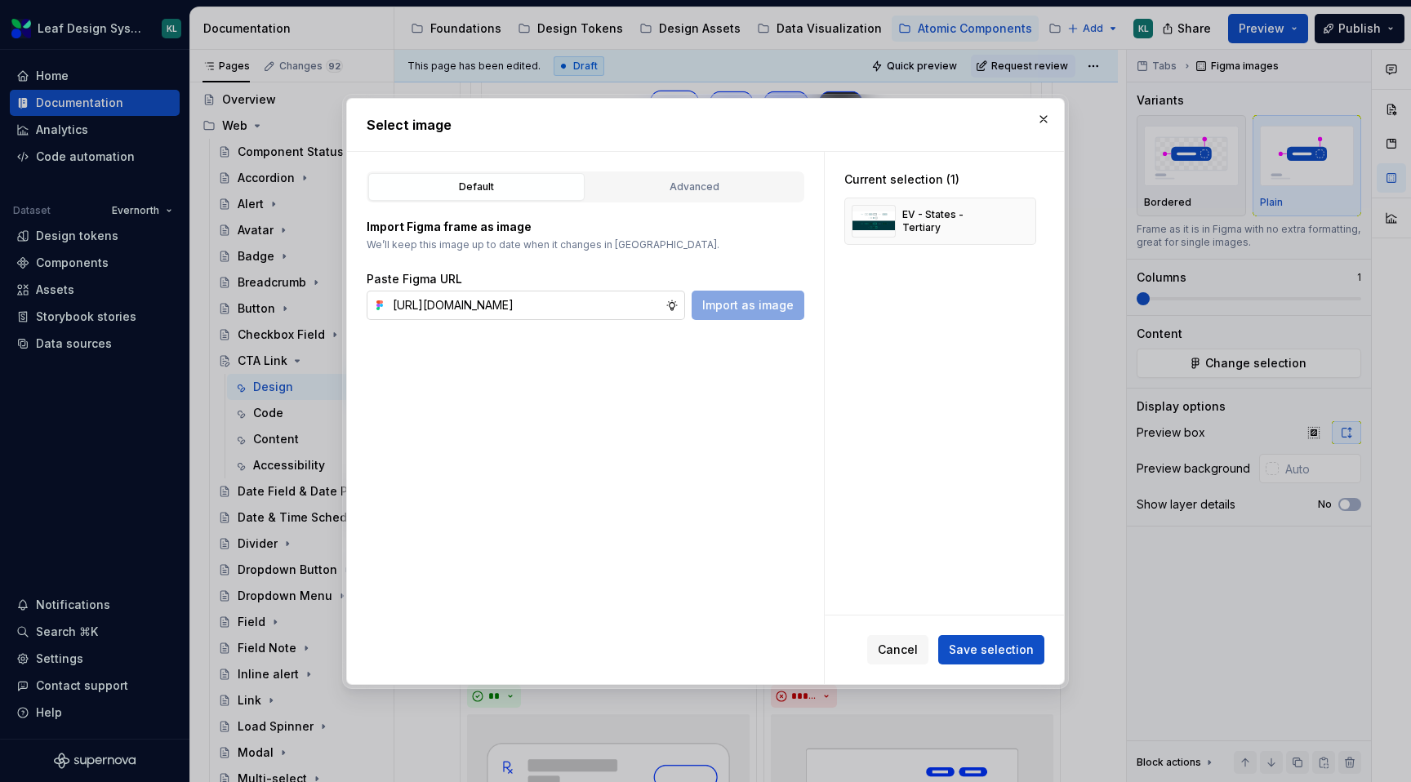
scroll to position [0, 527]
type input "[URL][DOMAIN_NAME]"
click at [745, 303] on span "Import as image" at bounding box center [747, 305] width 91 height 16
click at [1016, 221] on button "button" at bounding box center [1017, 221] width 23 height 23
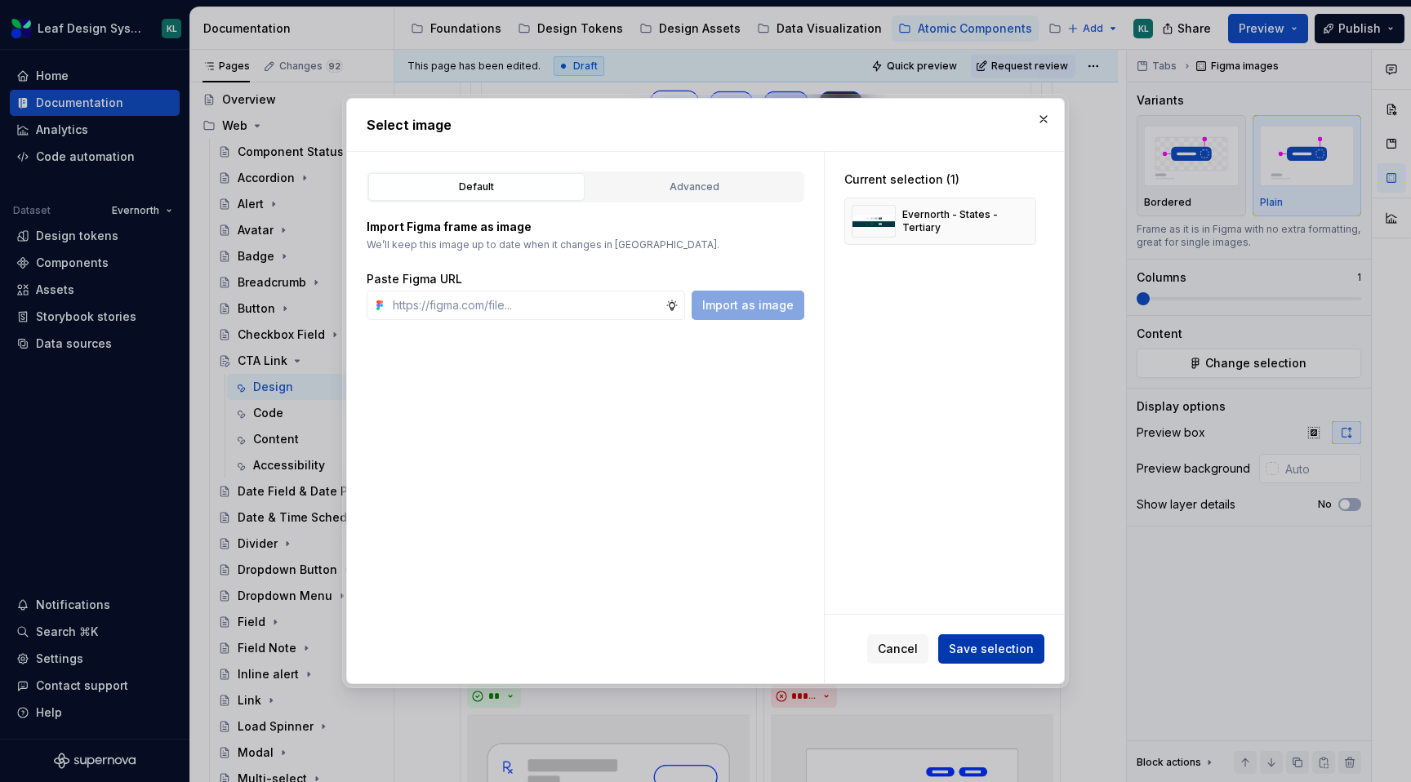
click at [988, 648] on span "Save selection" at bounding box center [991, 649] width 85 height 16
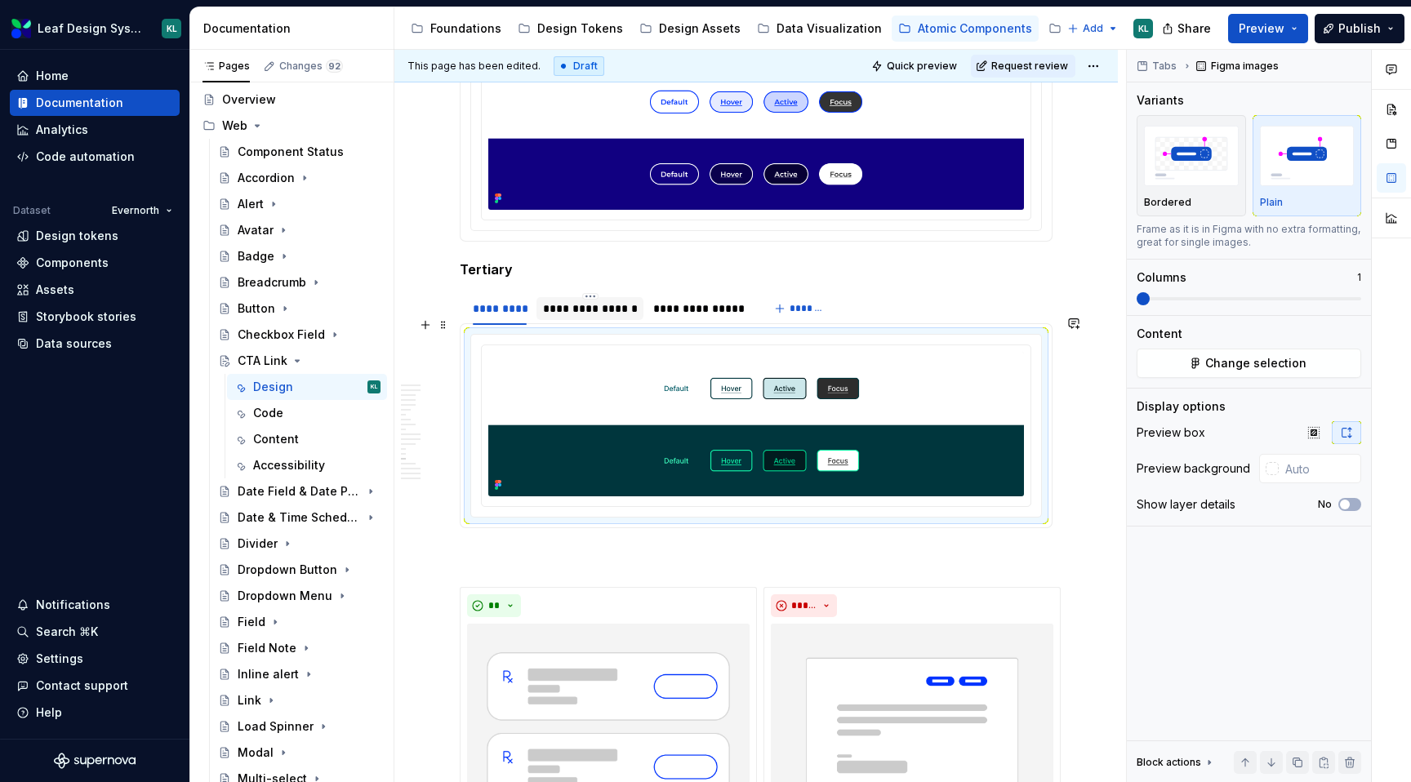
click at [596, 317] on div "**********" at bounding box center [590, 308] width 95 height 16
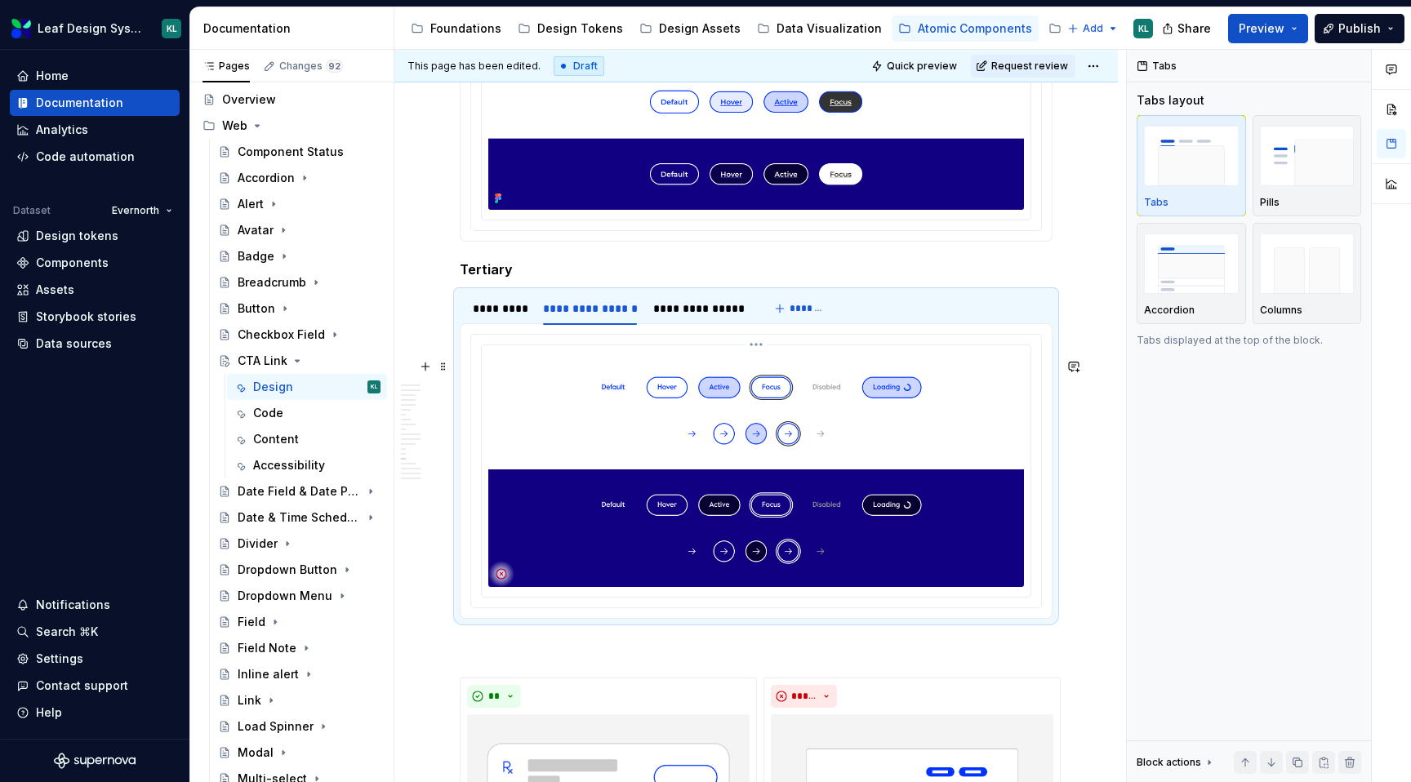
click at [639, 444] on img at bounding box center [756, 470] width 536 height 236
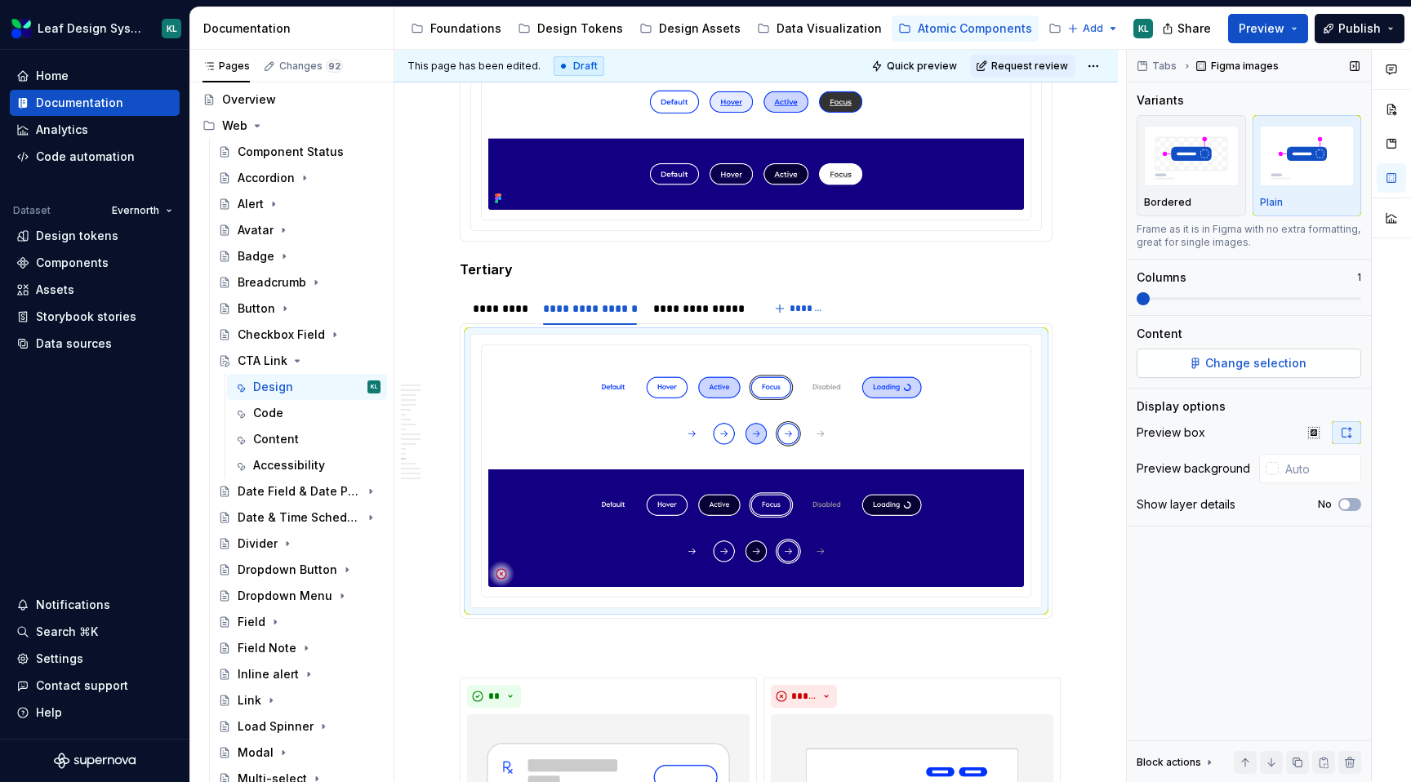
click at [1278, 361] on span "Change selection" at bounding box center [1255, 363] width 101 height 16
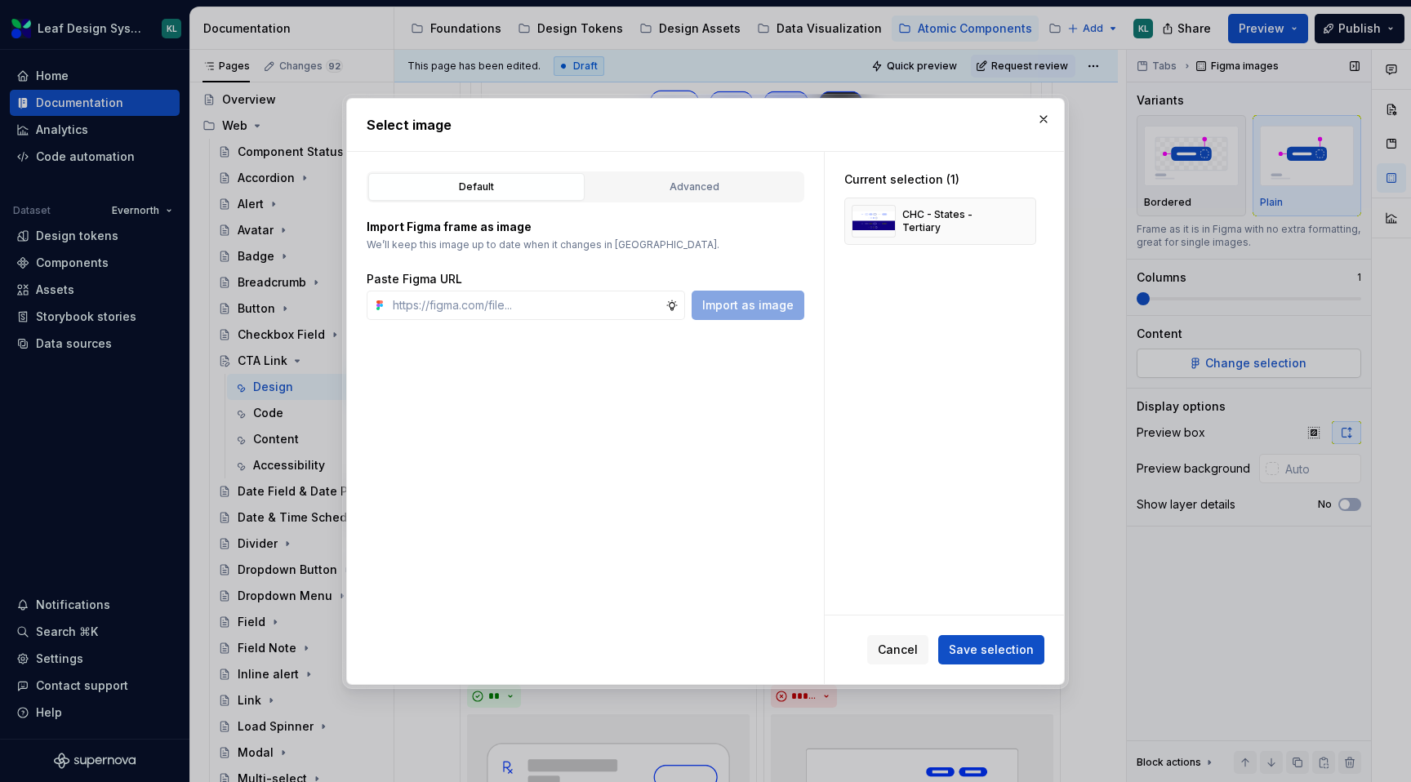
type textarea "*"
type input "[URL][DOMAIN_NAME]"
type textarea "*"
type input "[URL][DOMAIN_NAME]"
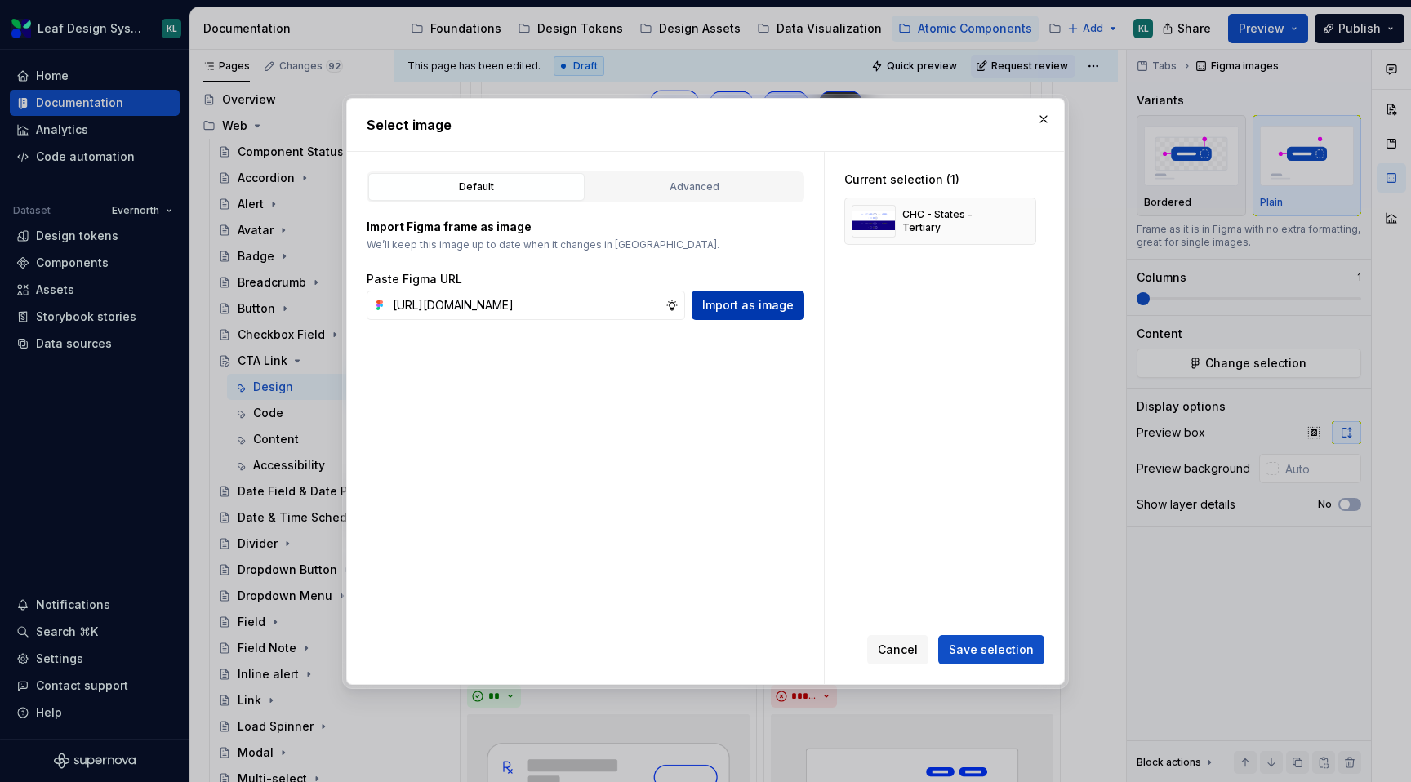
scroll to position [0, 0]
click at [795, 315] on button "Import as image" at bounding box center [747, 305] width 113 height 29
click at [1028, 218] on button "button" at bounding box center [1017, 221] width 23 height 23
click at [973, 652] on span "Save selection" at bounding box center [991, 649] width 85 height 16
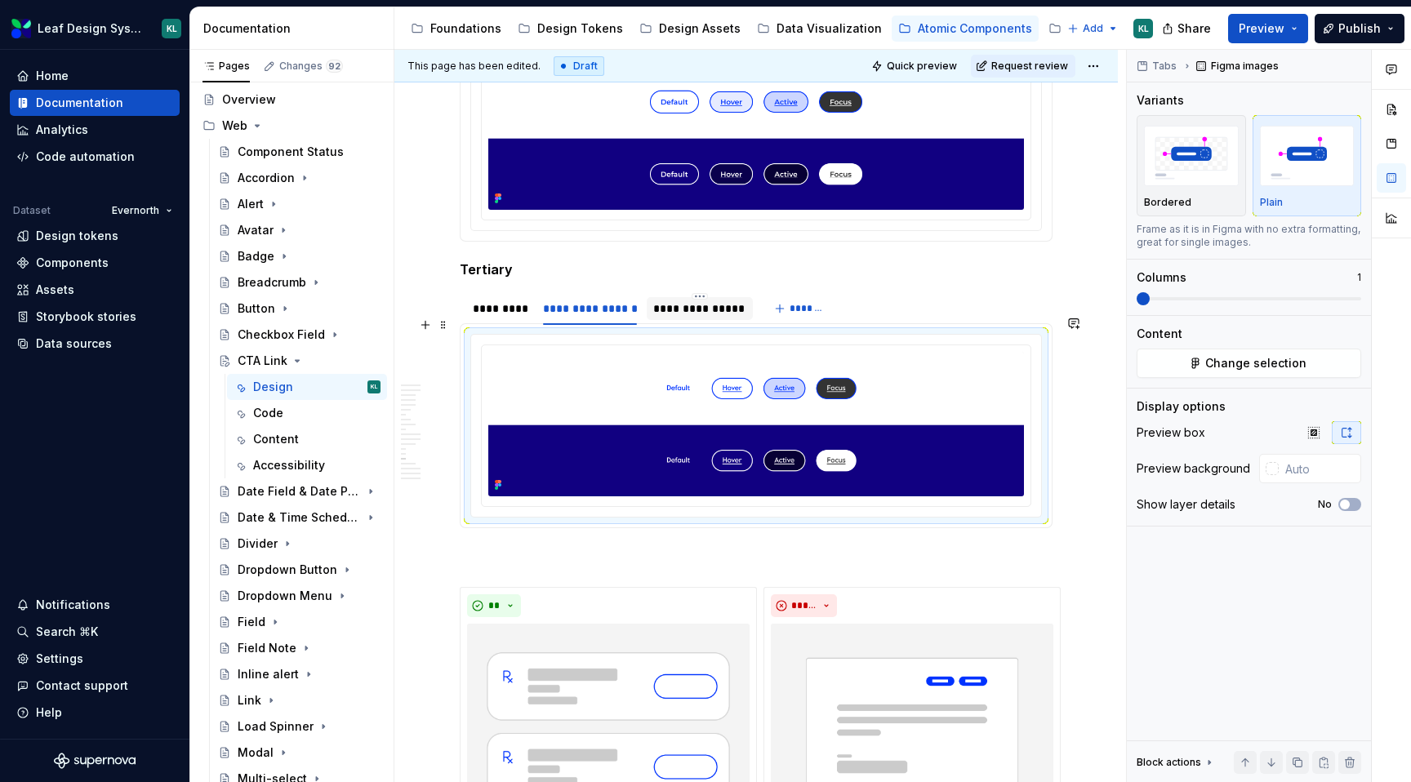
click at [713, 323] on div at bounding box center [699, 323] width 105 height 2
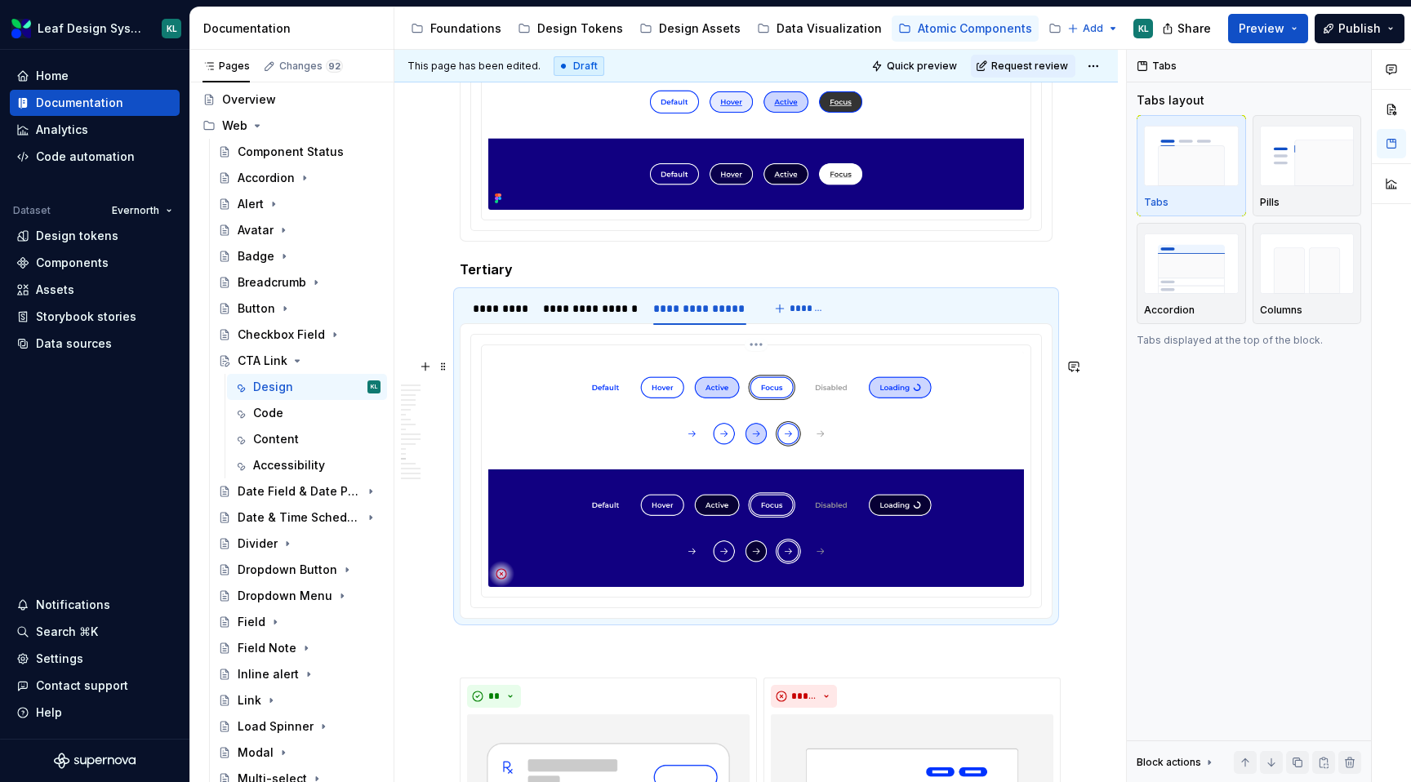
click at [760, 456] on img at bounding box center [756, 470] width 536 height 236
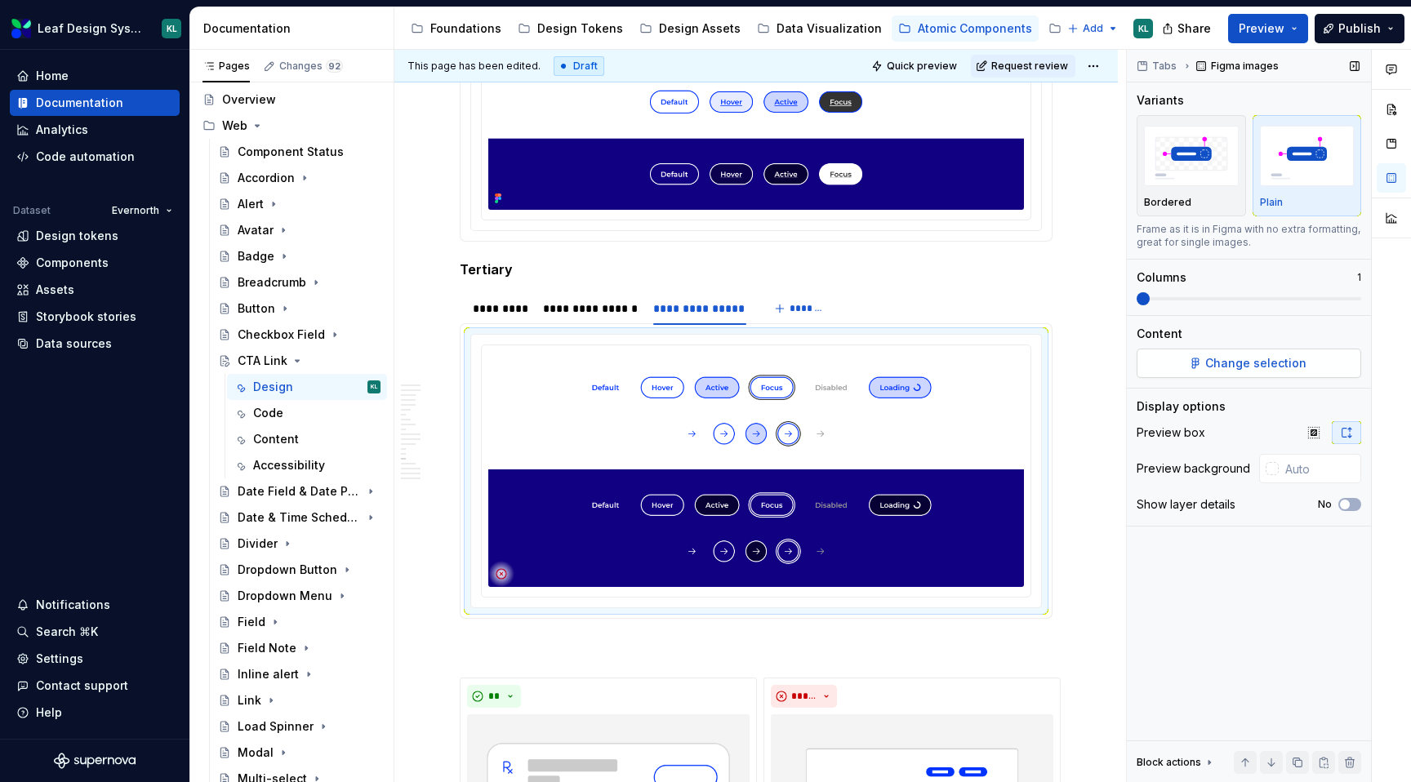
click at [1238, 367] on span "Change selection" at bounding box center [1255, 363] width 101 height 16
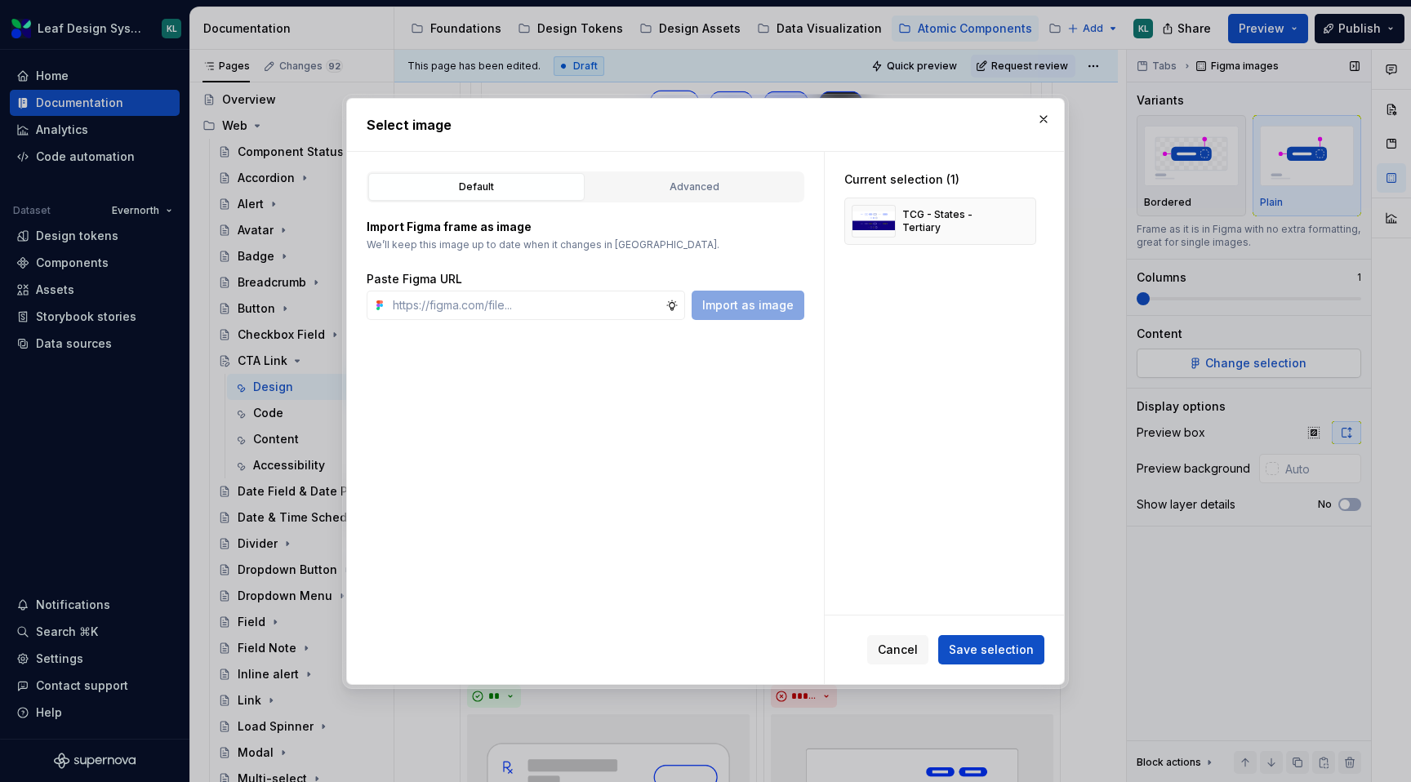
type textarea "*"
click at [561, 305] on input "text" at bounding box center [525, 305] width 279 height 29
paste input "[URL][DOMAIN_NAME]"
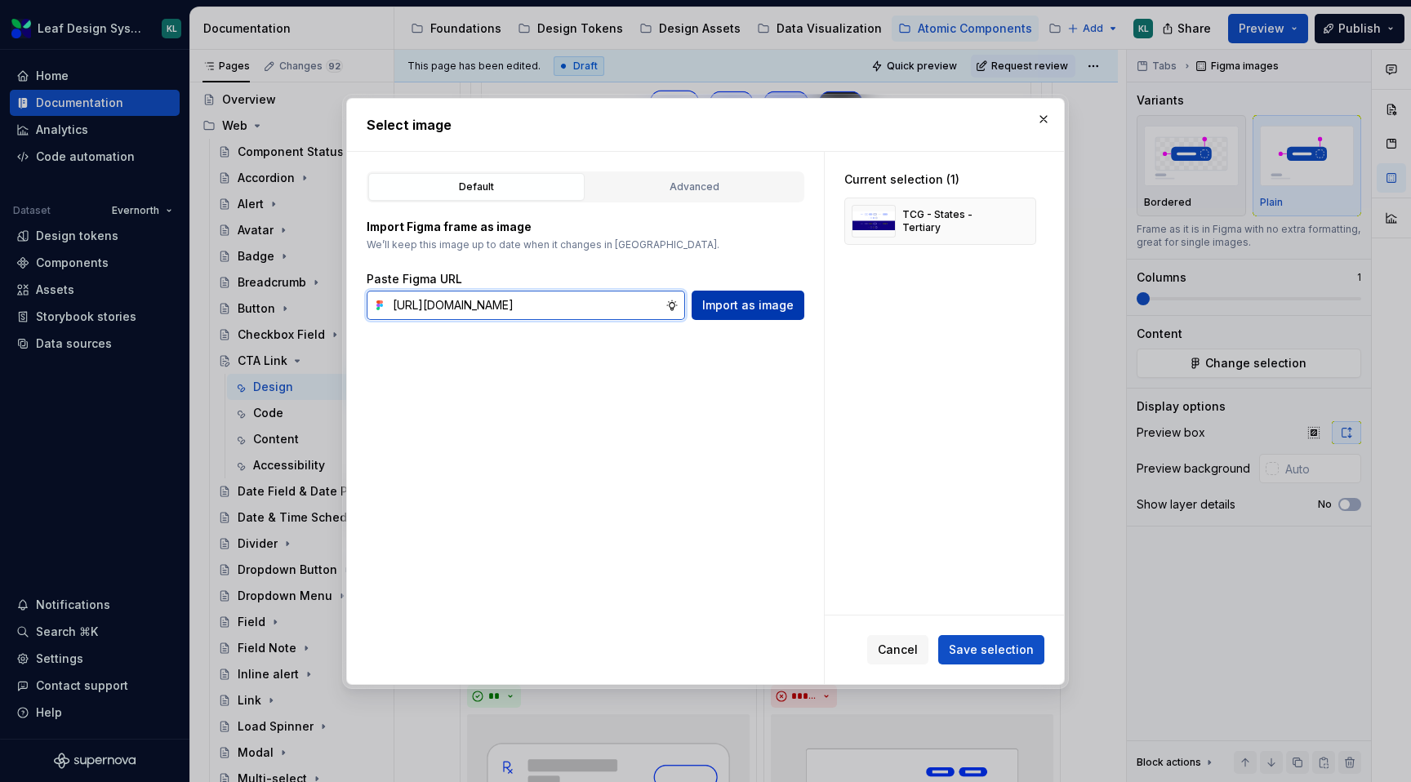
type input "[URL][DOMAIN_NAME]"
click at [758, 297] on span "Import as image" at bounding box center [747, 305] width 91 height 16
click at [1020, 219] on button "button" at bounding box center [1017, 221] width 23 height 23
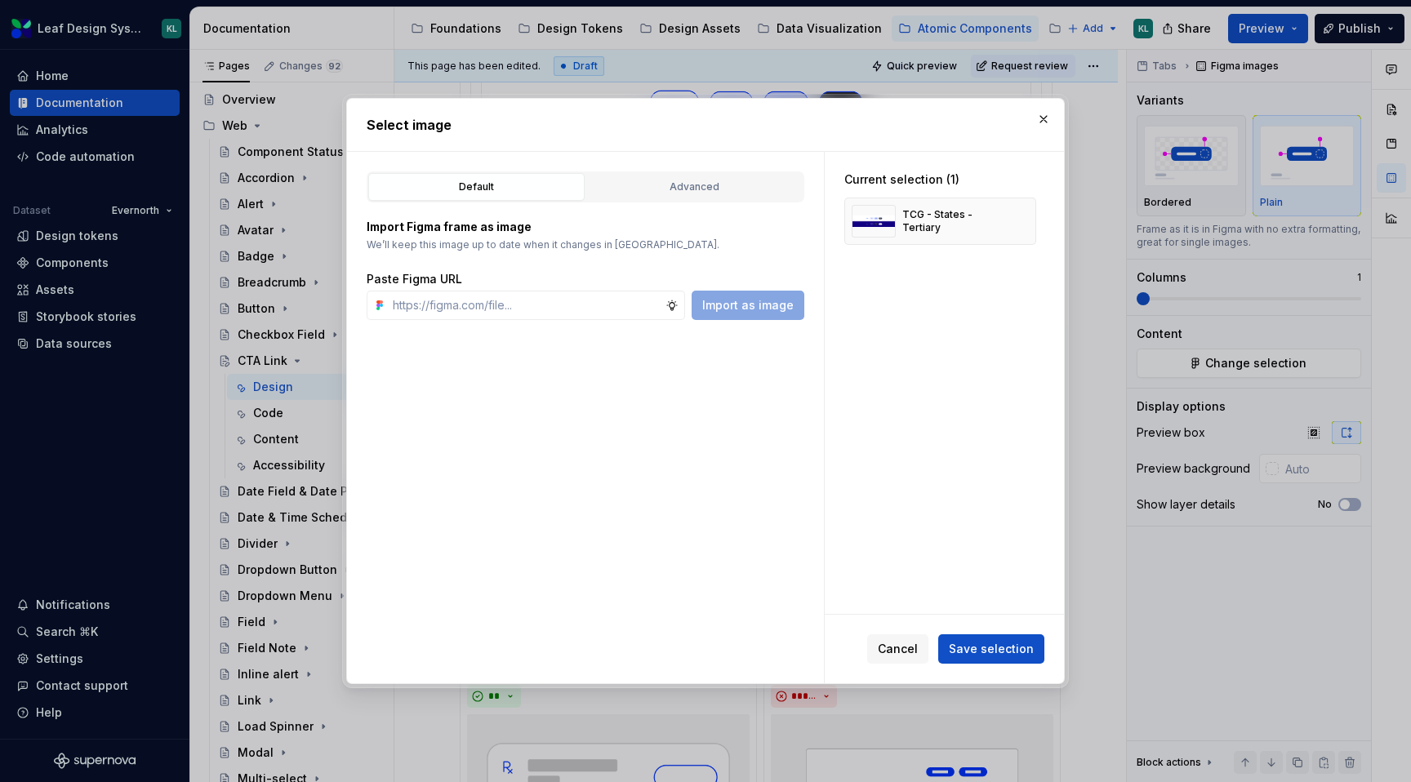
click at [976, 655] on span "Save selection" at bounding box center [991, 649] width 85 height 16
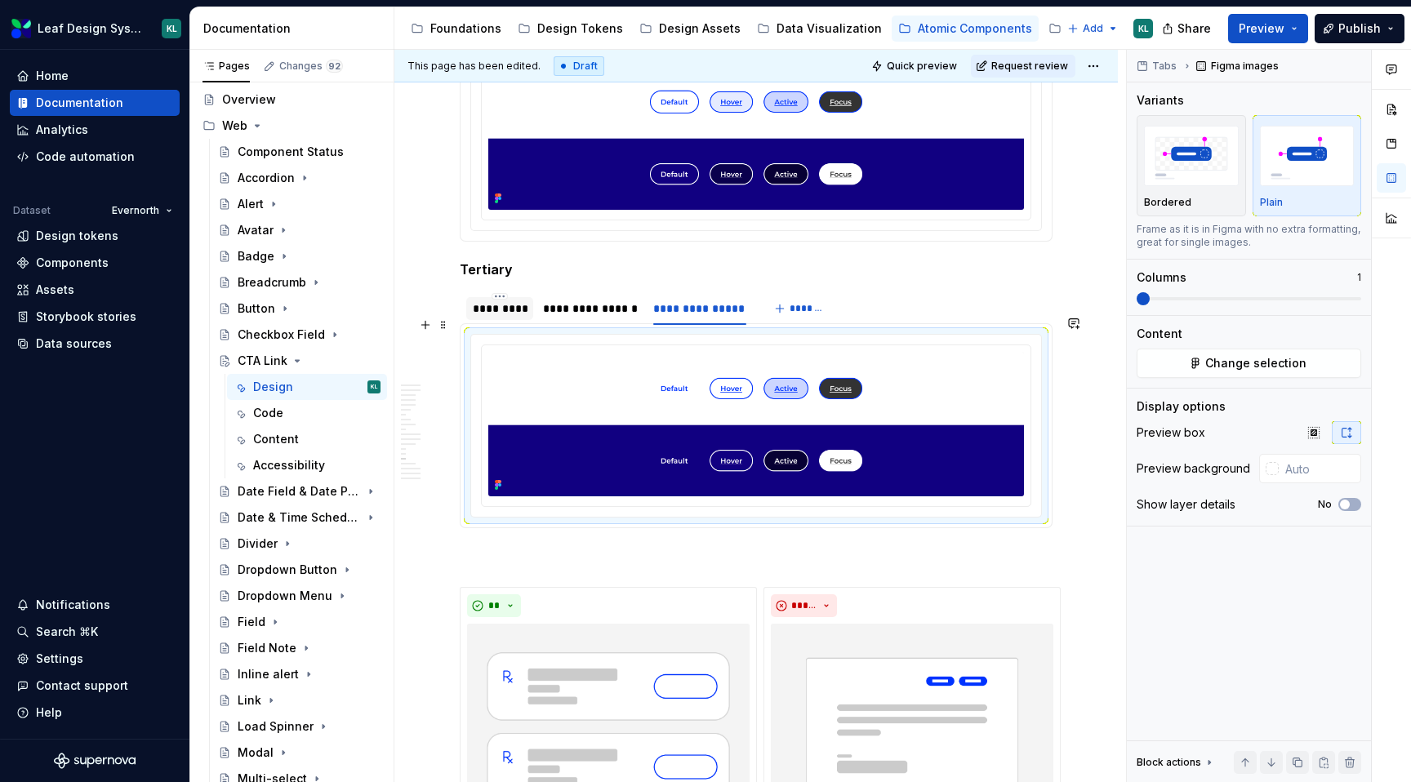
click at [491, 317] on div "*********" at bounding box center [500, 308] width 54 height 16
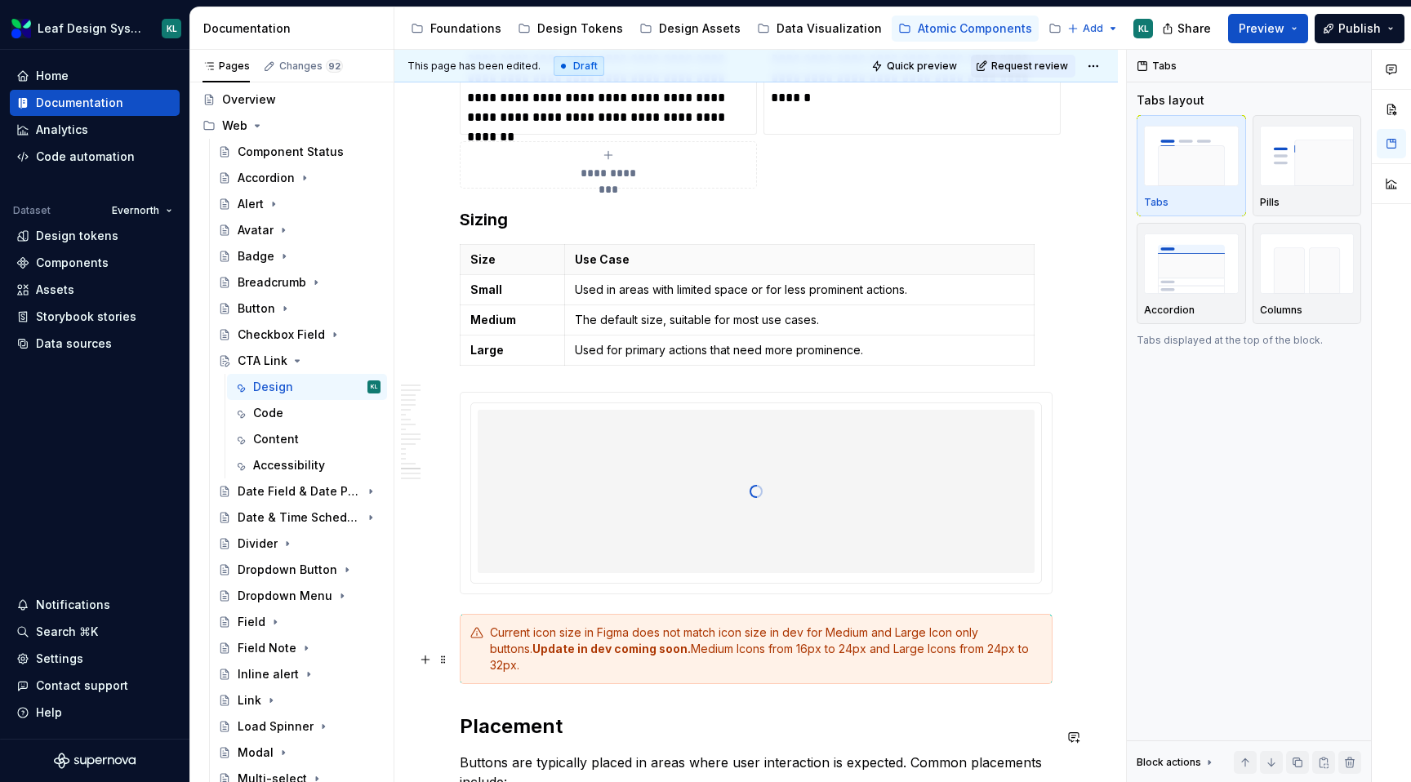
scroll to position [5877, 0]
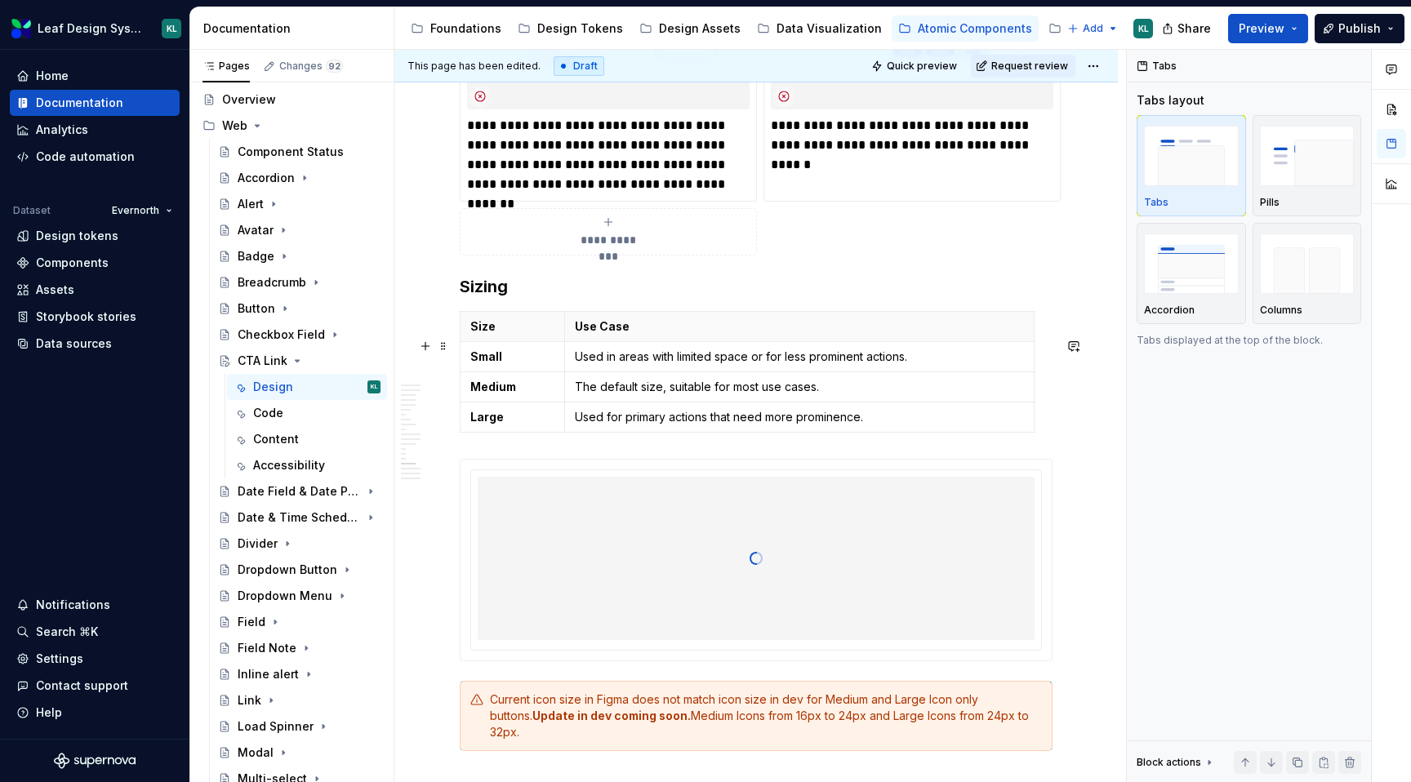
type textarea "*"
click at [639, 558] on div at bounding box center [756, 558] width 557 height 163
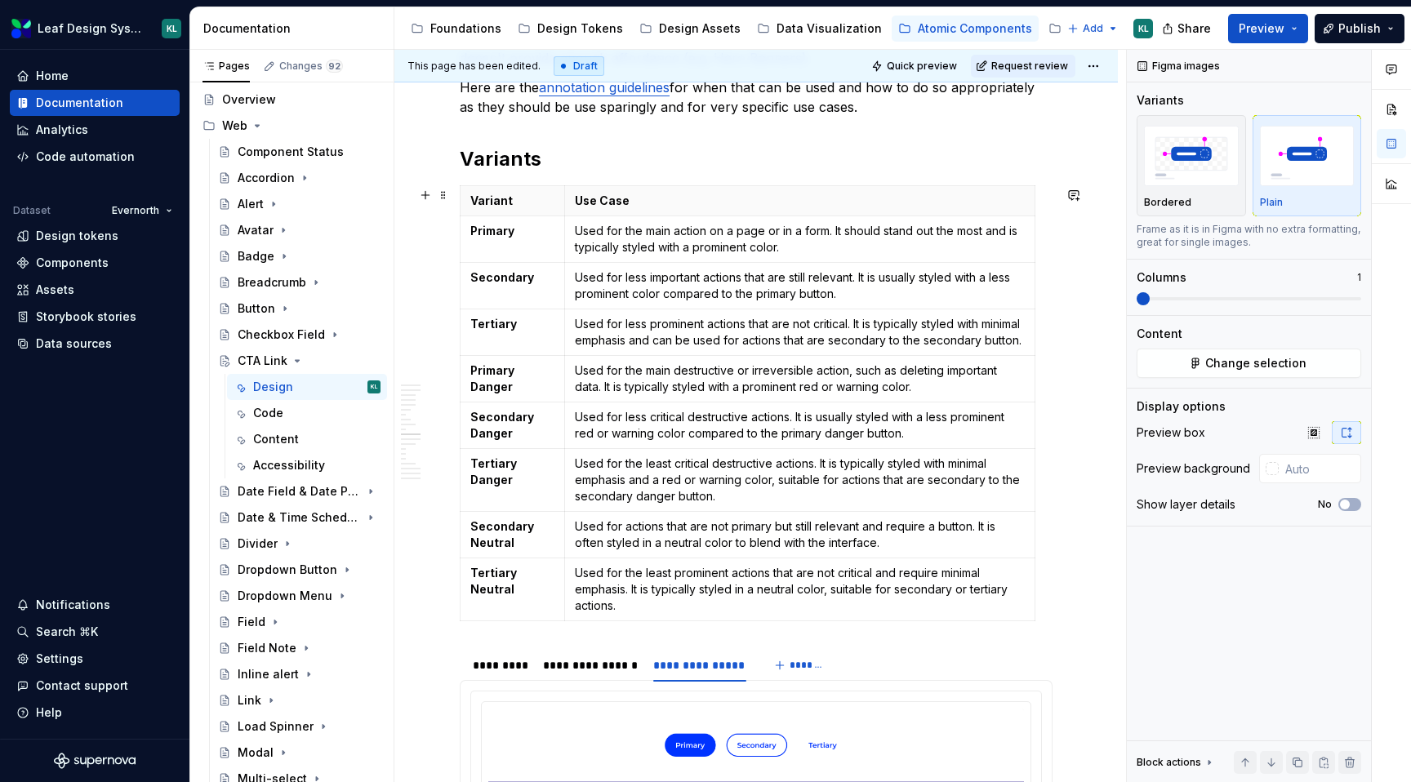
scroll to position [3501, 0]
click at [459, 404] on div "**********" at bounding box center [755, 745] width 723 height 7839
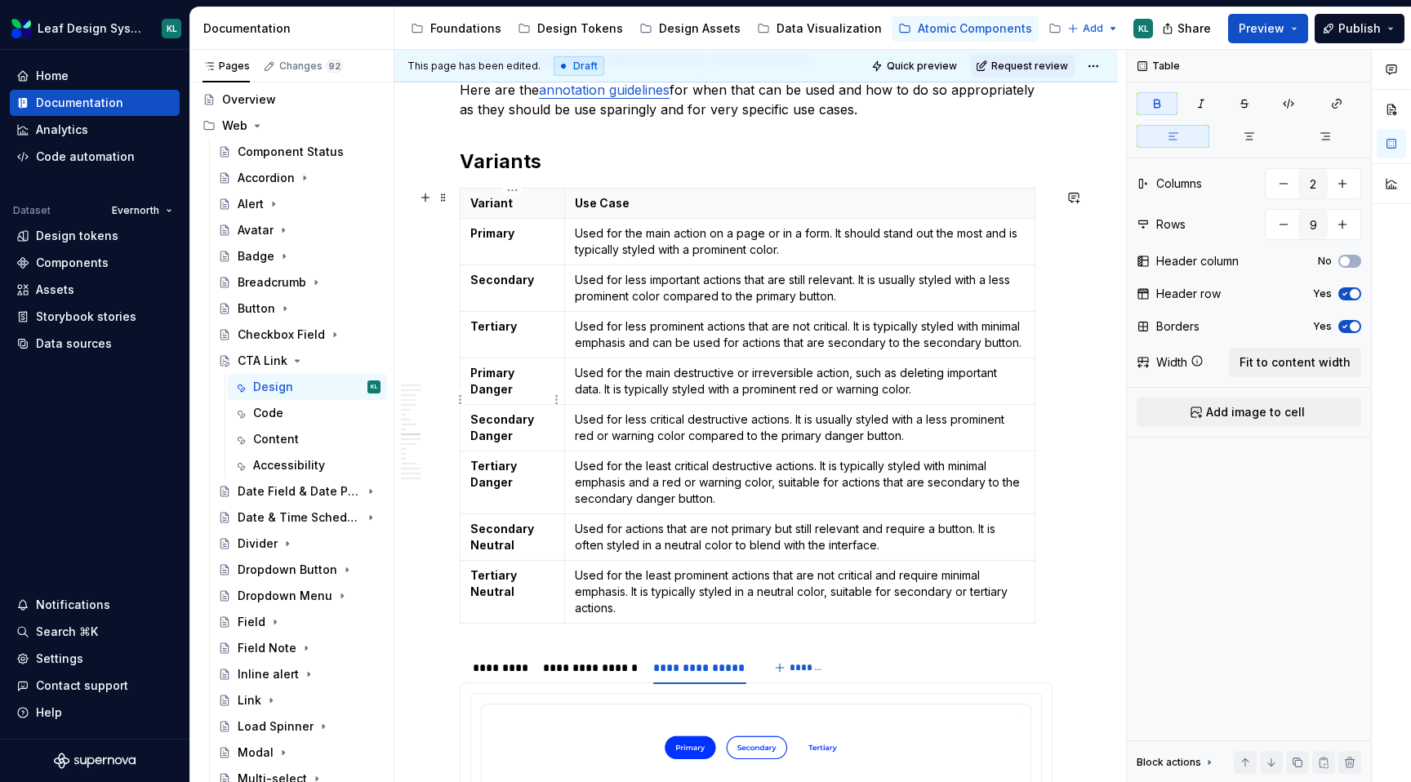
click at [471, 396] on strong "Primary Danger" at bounding box center [493, 381] width 47 height 30
click at [459, 396] on html "Leaf Design System KL Home Documentation Analytics Code automation Dataset Ever…" at bounding box center [705, 391] width 1411 height 782
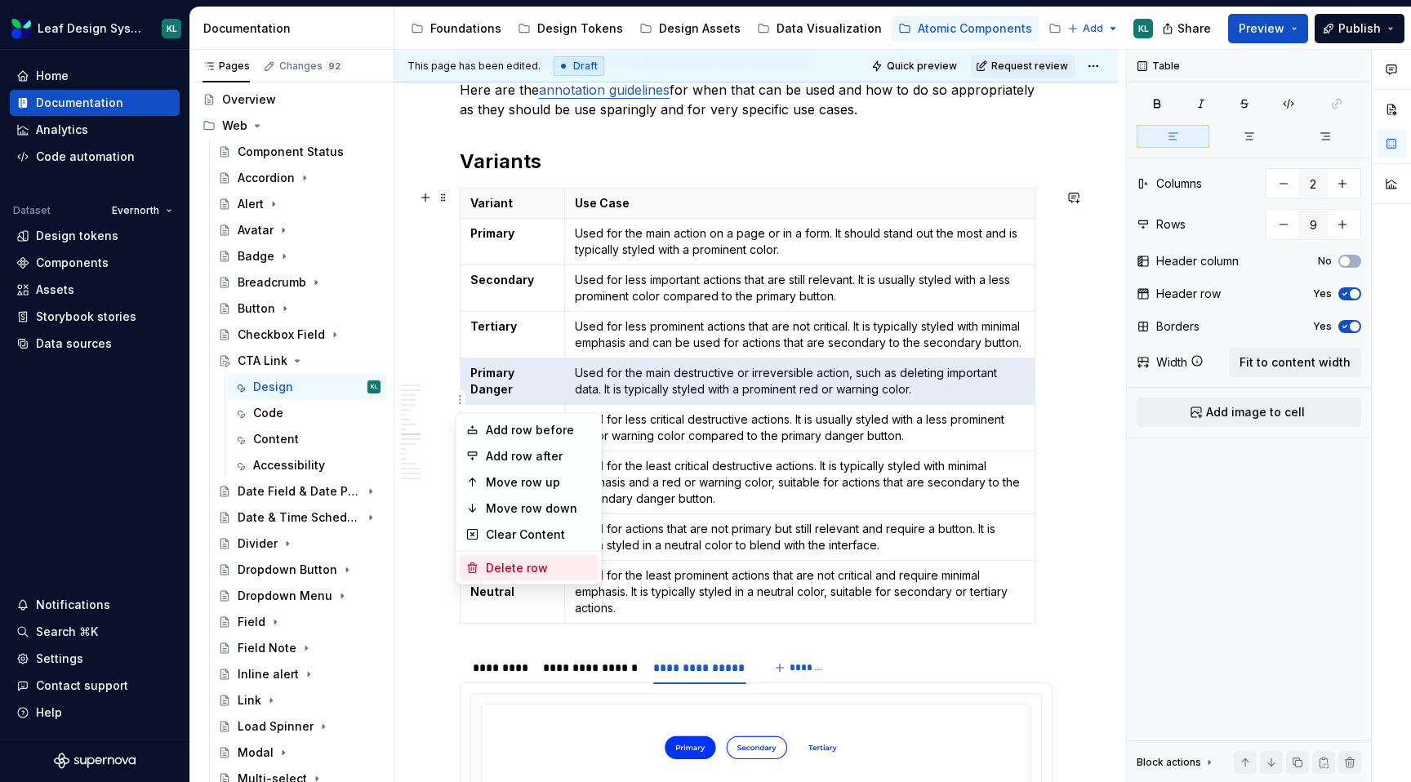
click at [505, 568] on div "Delete row" at bounding box center [539, 568] width 106 height 16
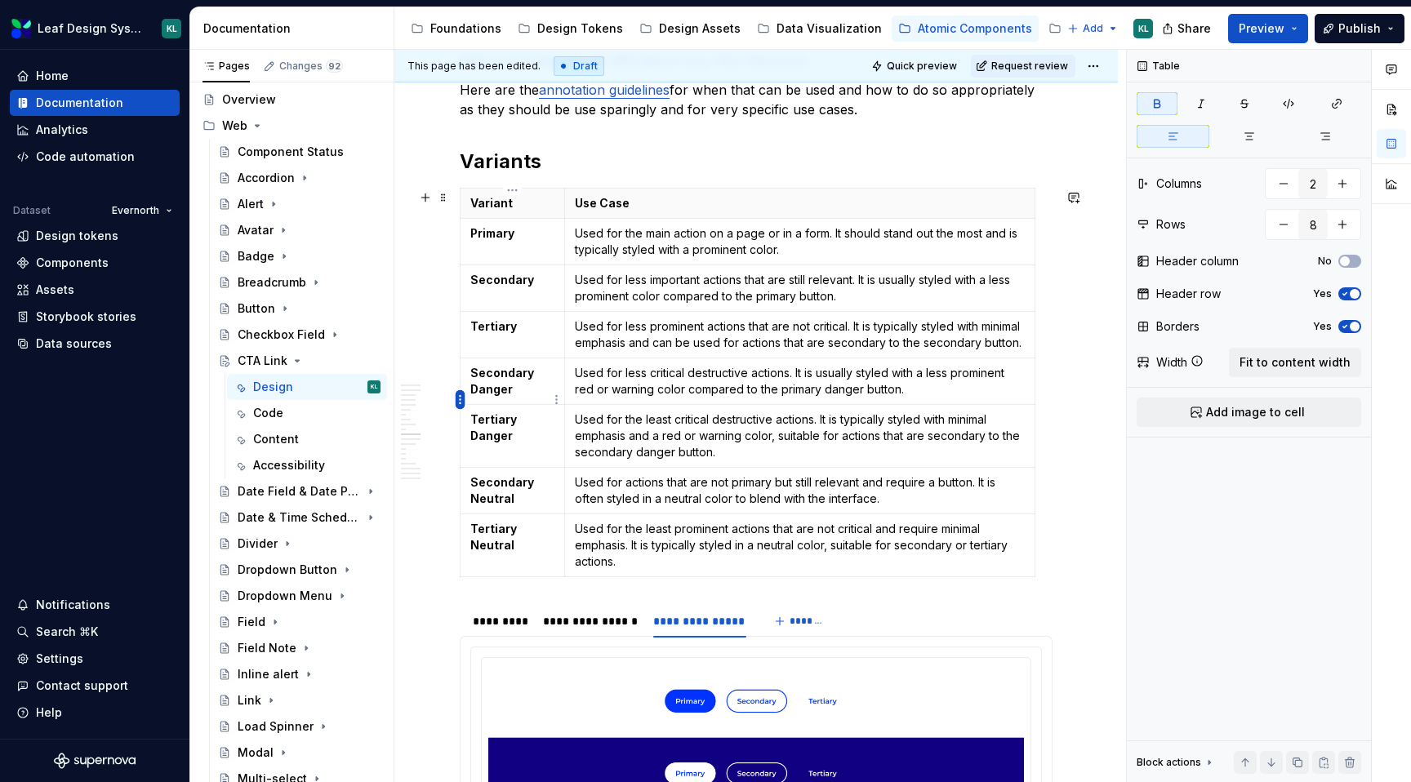
click at [462, 392] on html "Leaf Design System KL Home Documentation Analytics Code automation Dataset Ever…" at bounding box center [705, 391] width 1411 height 782
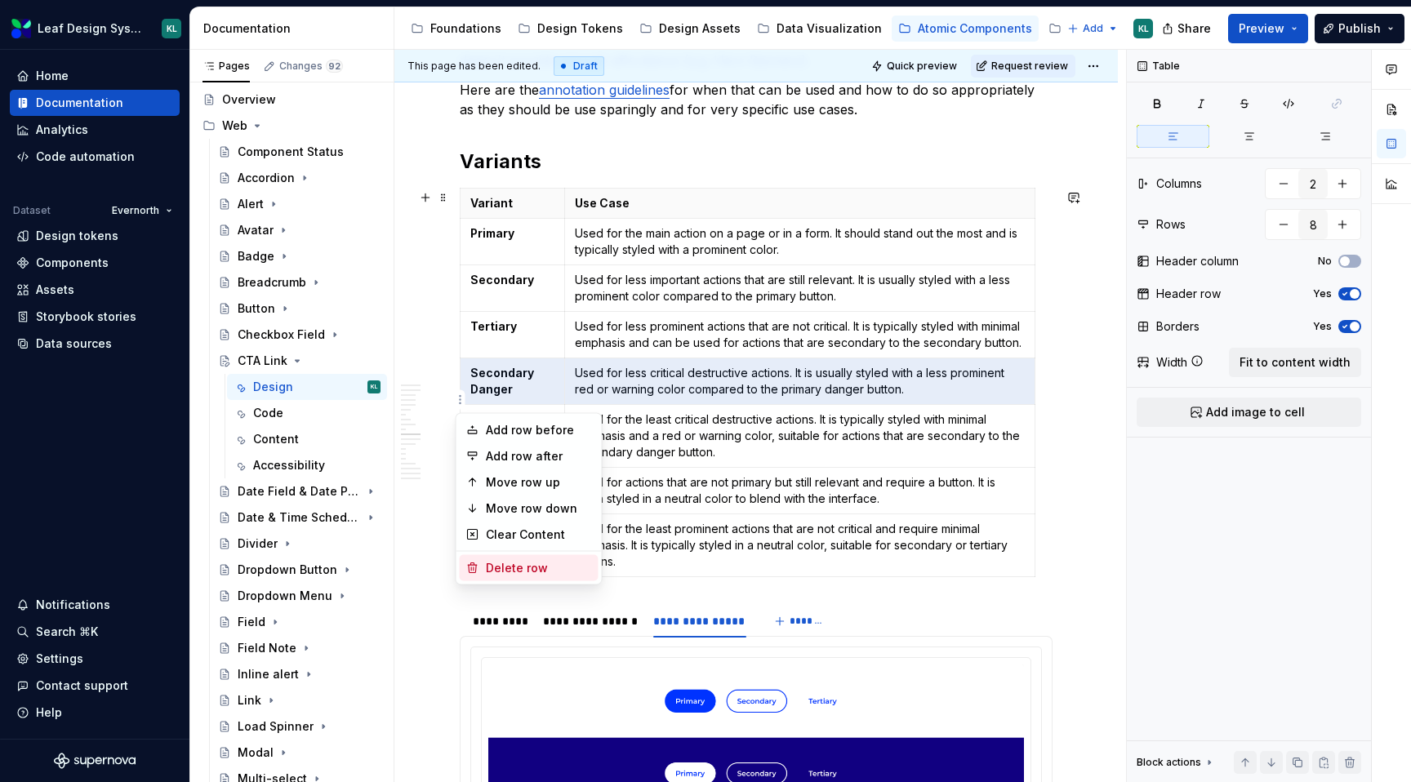
click at [525, 567] on div "Delete row" at bounding box center [539, 568] width 106 height 16
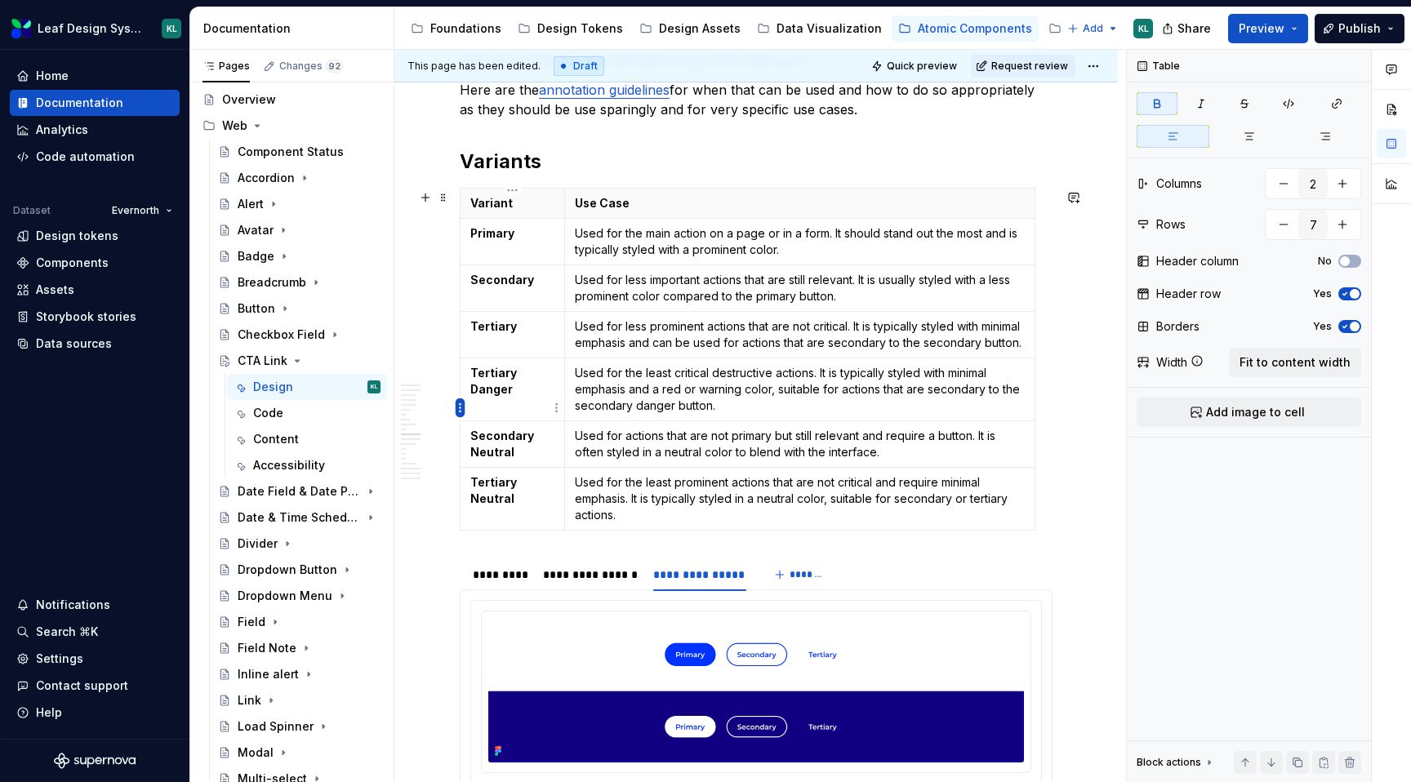
click at [457, 406] on html "Leaf Design System KL Home Documentation Analytics Code automation Dataset Ever…" at bounding box center [705, 391] width 1411 height 782
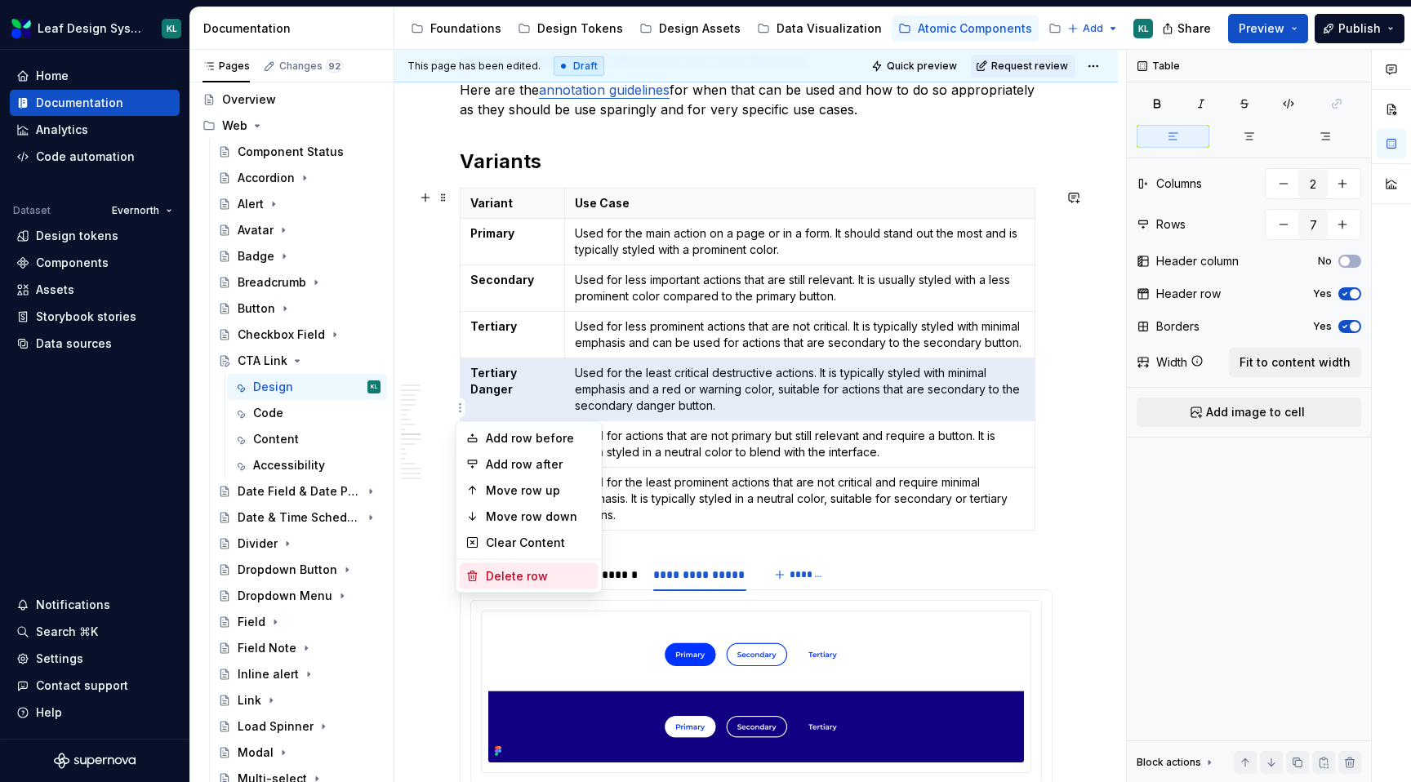
click at [508, 567] on div "Delete row" at bounding box center [529, 576] width 139 height 26
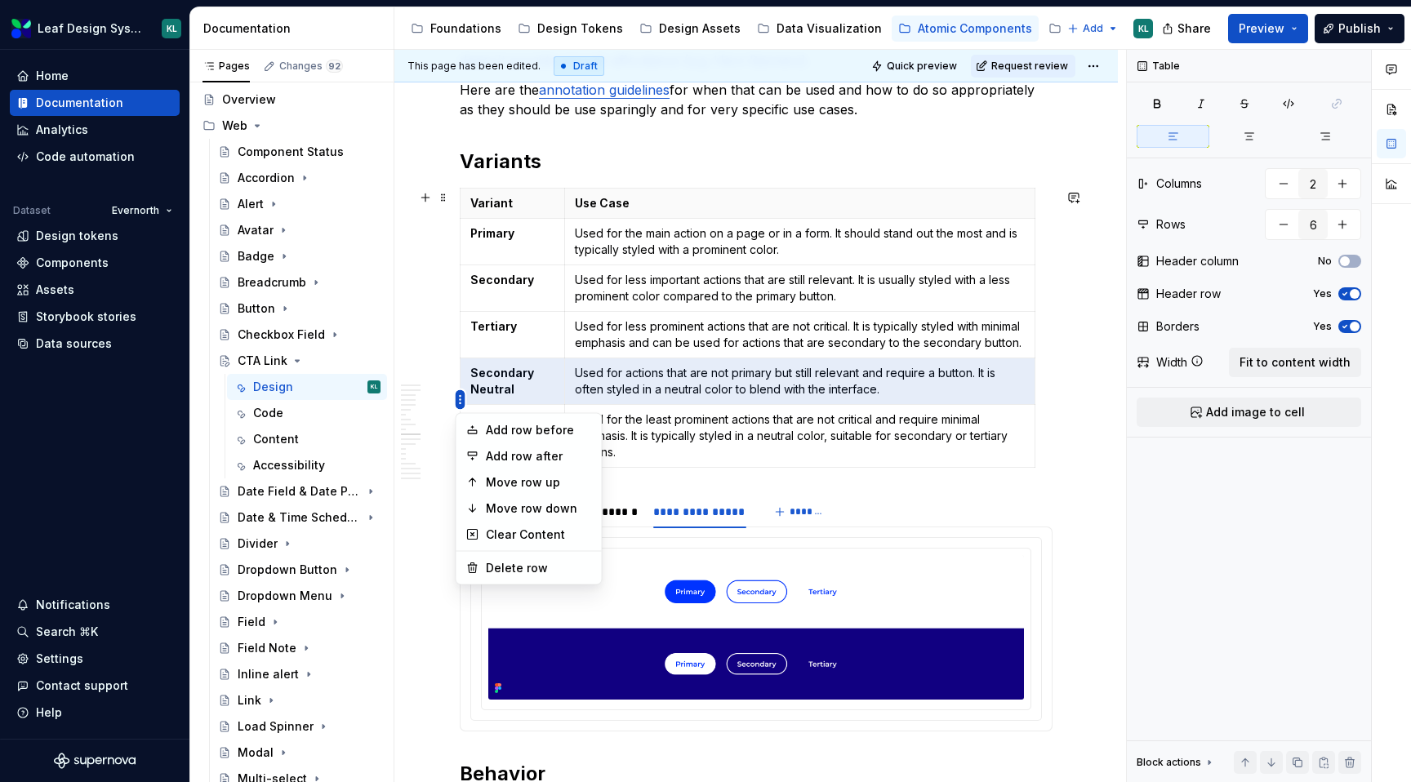
click at [456, 393] on html "Leaf Design System KL Home Documentation Analytics Code automation Dataset Ever…" at bounding box center [705, 391] width 1411 height 782
click at [500, 567] on div "Delete row" at bounding box center [539, 568] width 106 height 16
type input "5"
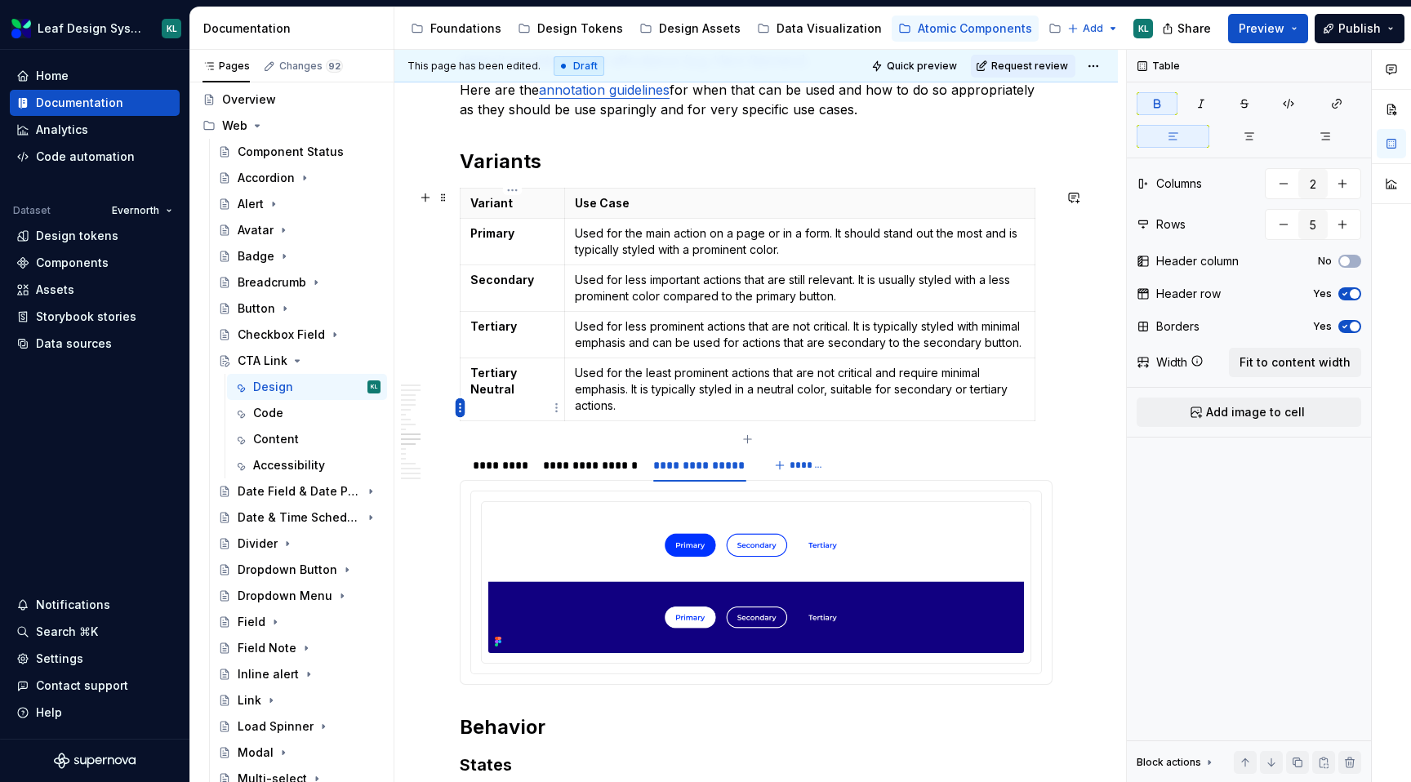
click at [460, 405] on html "Leaf Design System KL Home Documentation Analytics Code automation Dataset Ever…" at bounding box center [705, 391] width 1411 height 782
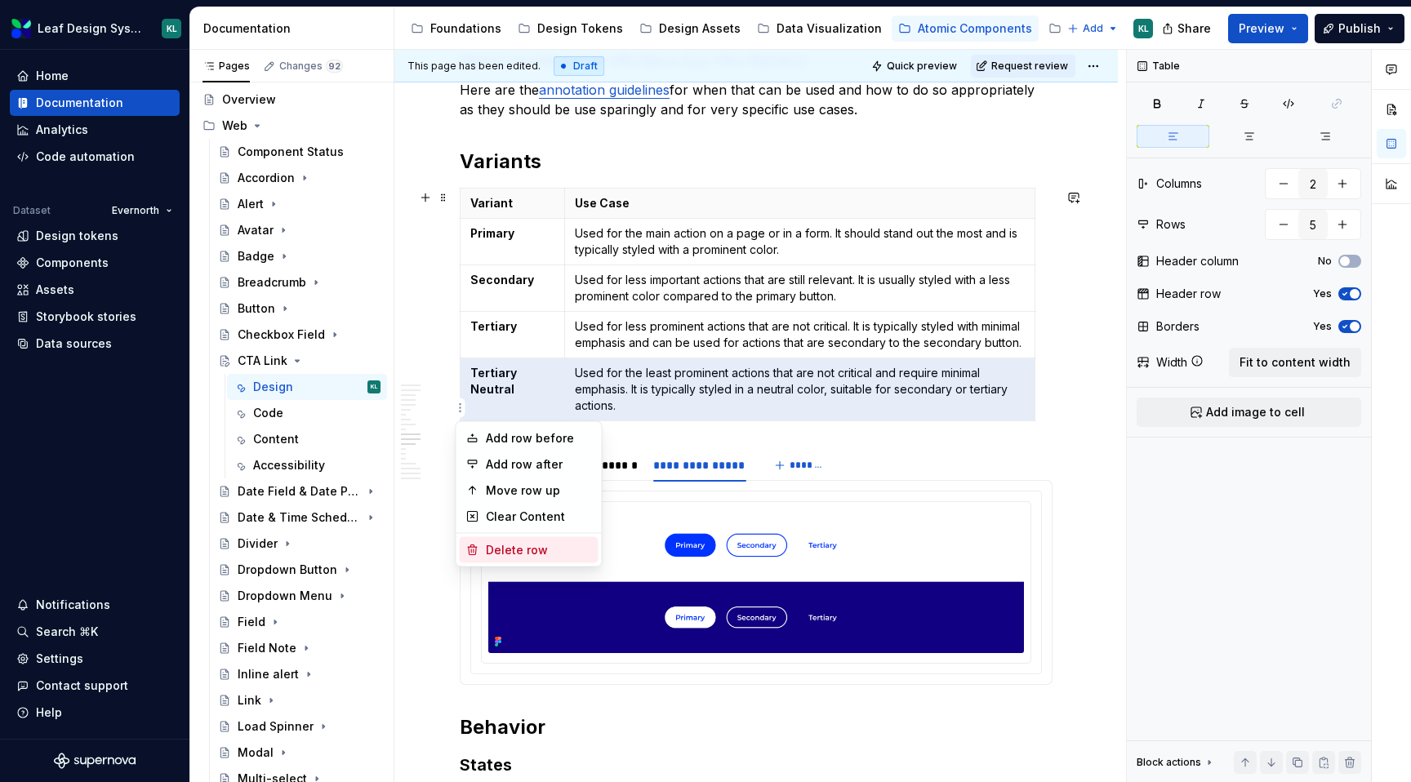
click at [536, 553] on div "Delete row" at bounding box center [539, 550] width 106 height 16
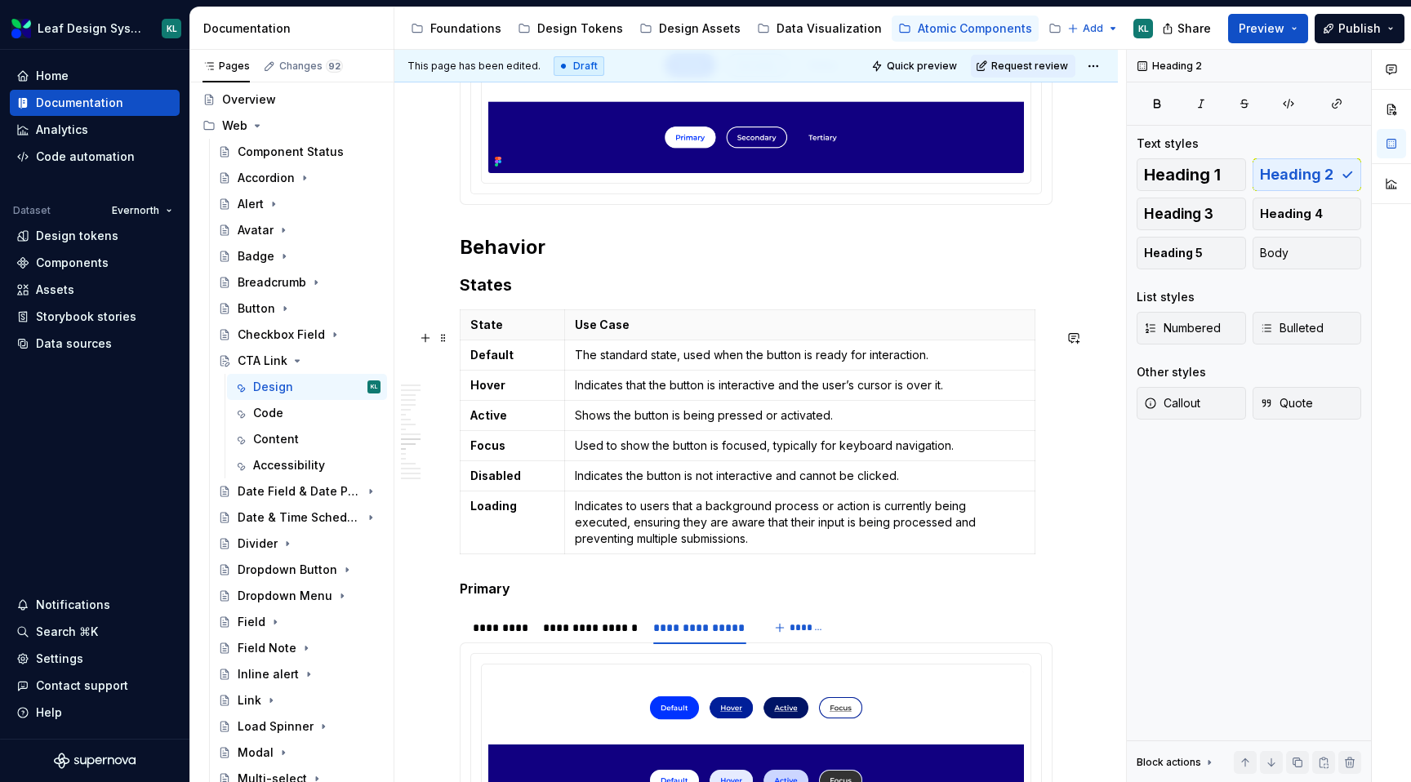
scroll to position [3925, 0]
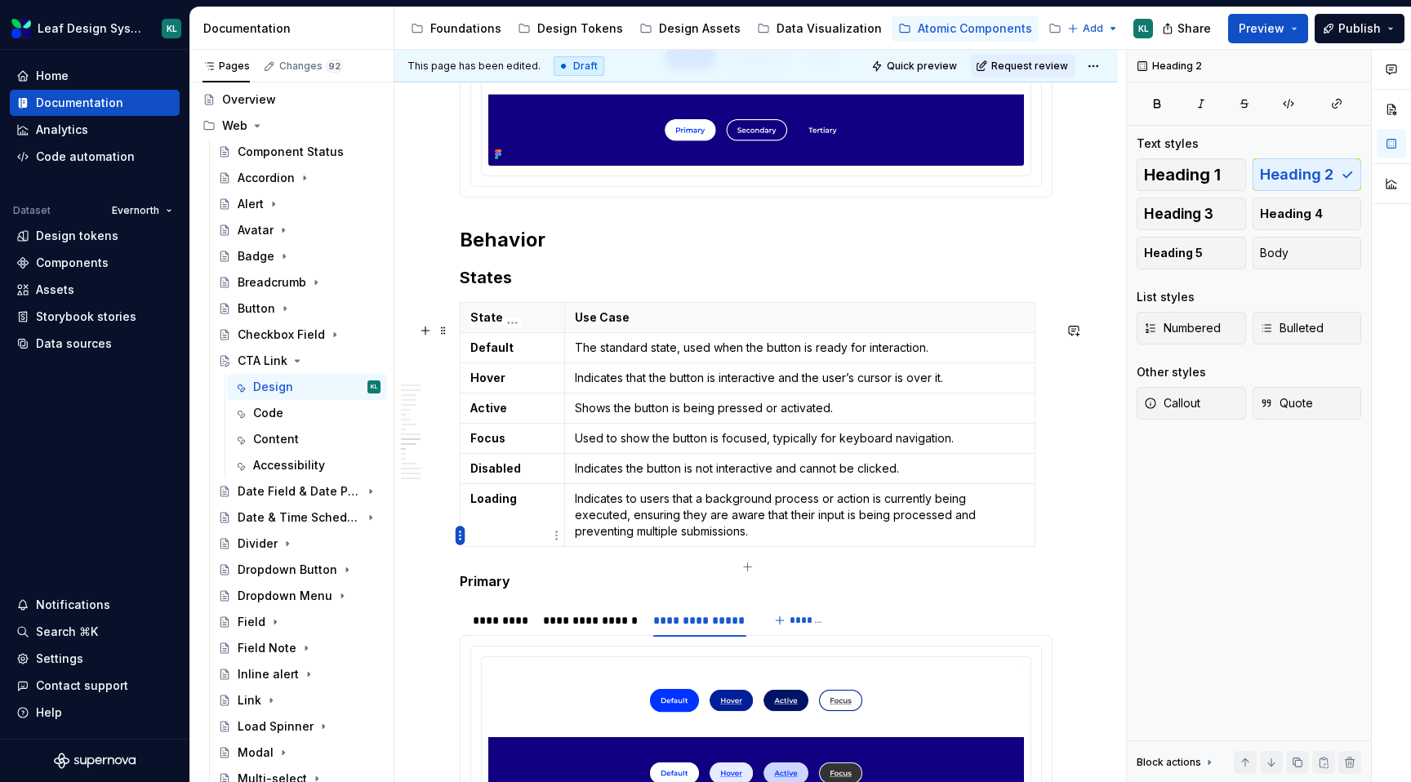
click at [461, 527] on html "Leaf Design System KL Home Documentation Analytics Code automation Dataset Ever…" at bounding box center [705, 391] width 1411 height 782
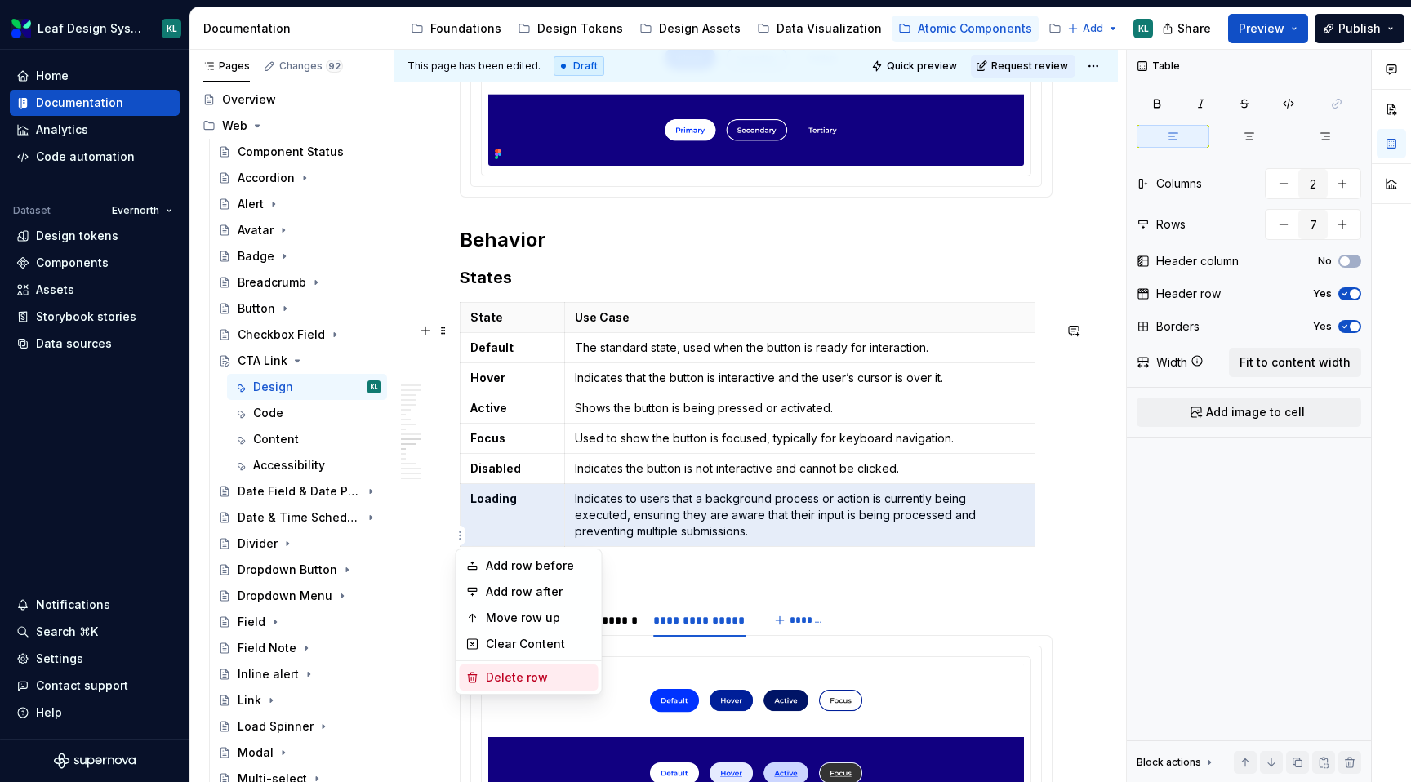
click at [520, 671] on div "Delete row" at bounding box center [539, 677] width 106 height 16
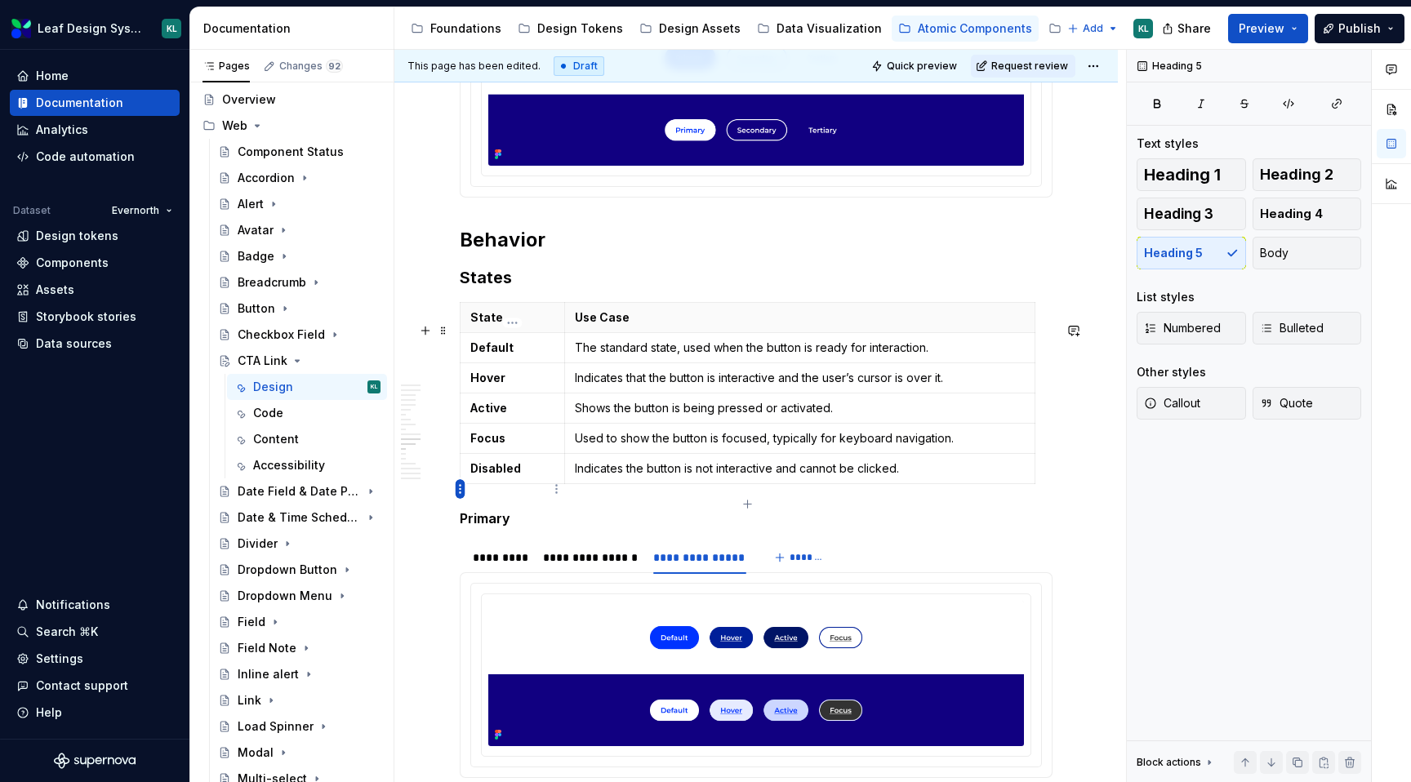
click at [460, 486] on html "Leaf Design System KL Home Documentation Analytics Code automation Dataset Ever…" at bounding box center [705, 391] width 1411 height 782
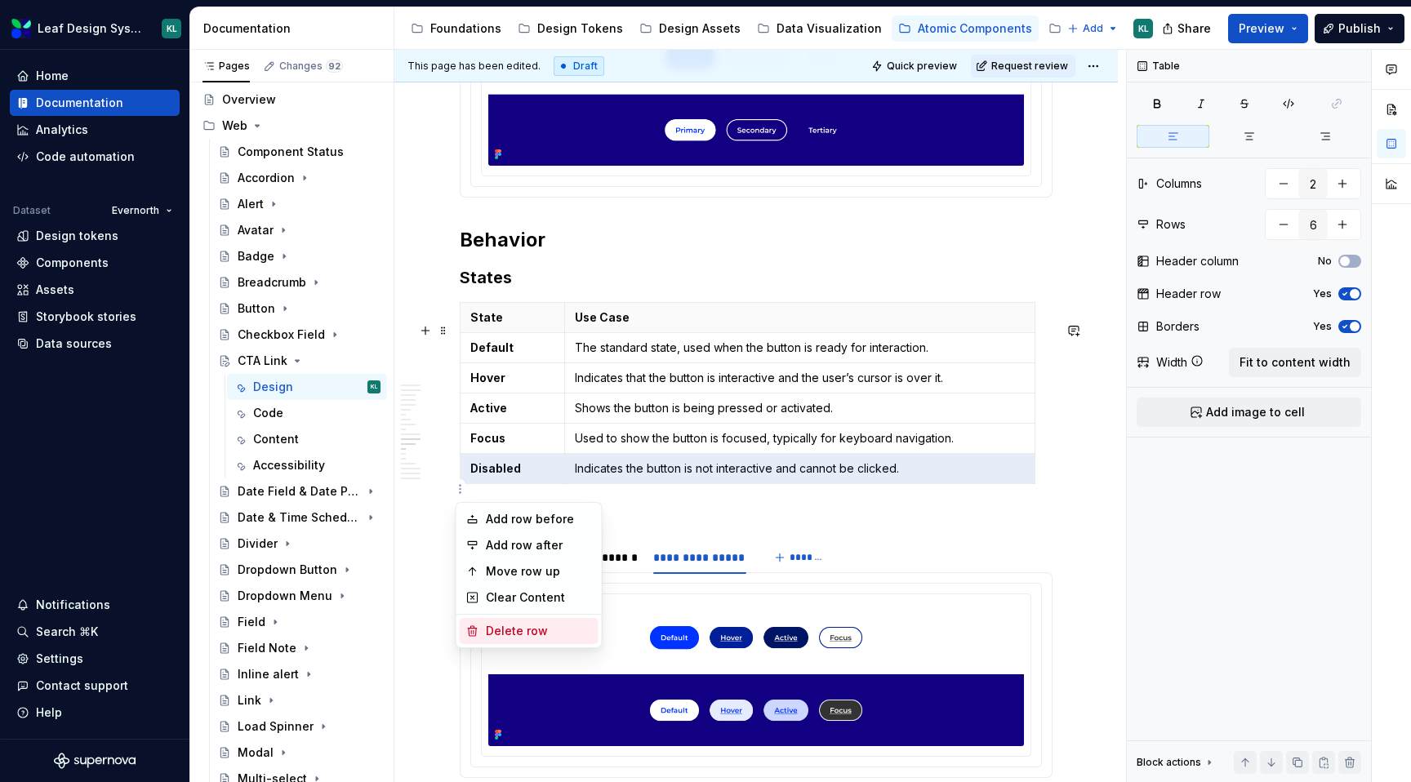
click at [518, 626] on div "Delete row" at bounding box center [539, 631] width 106 height 16
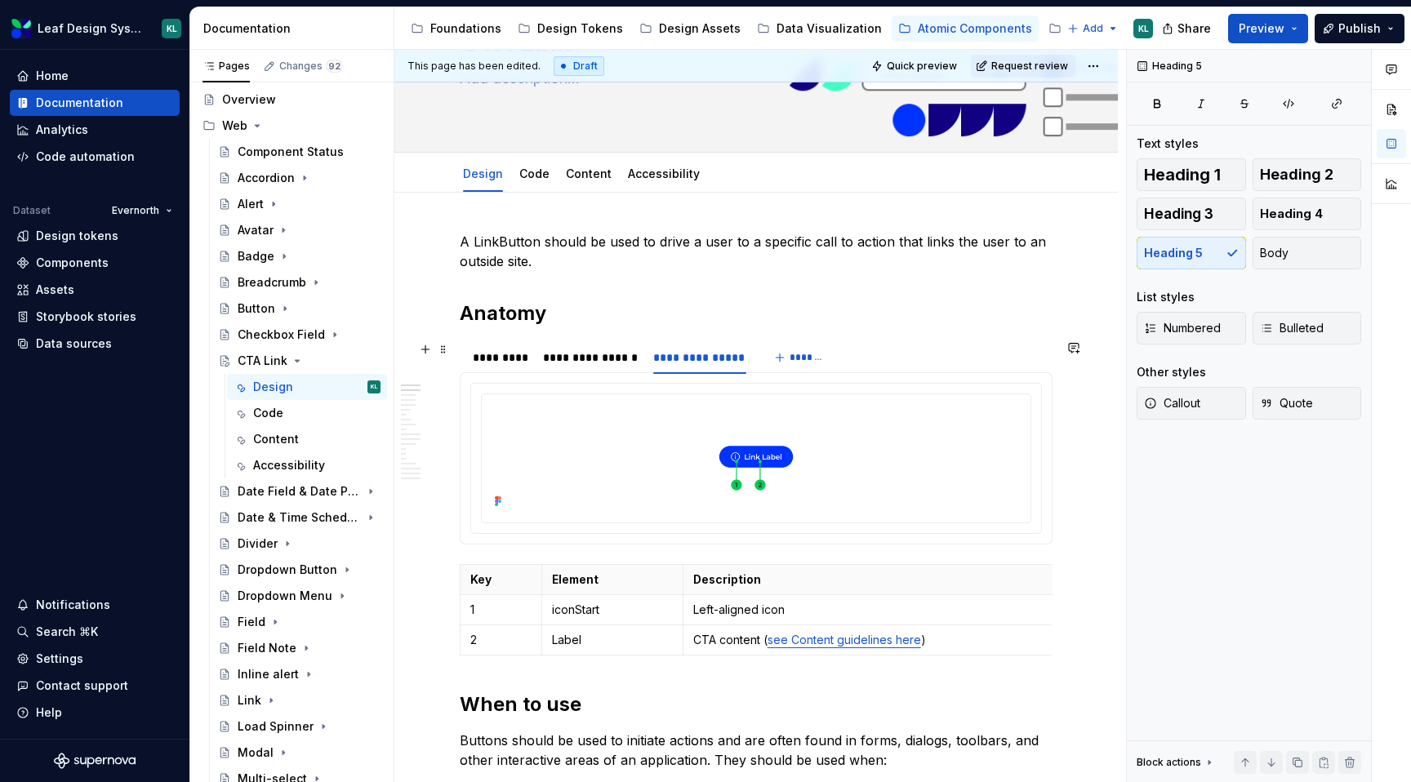
scroll to position [0, 0]
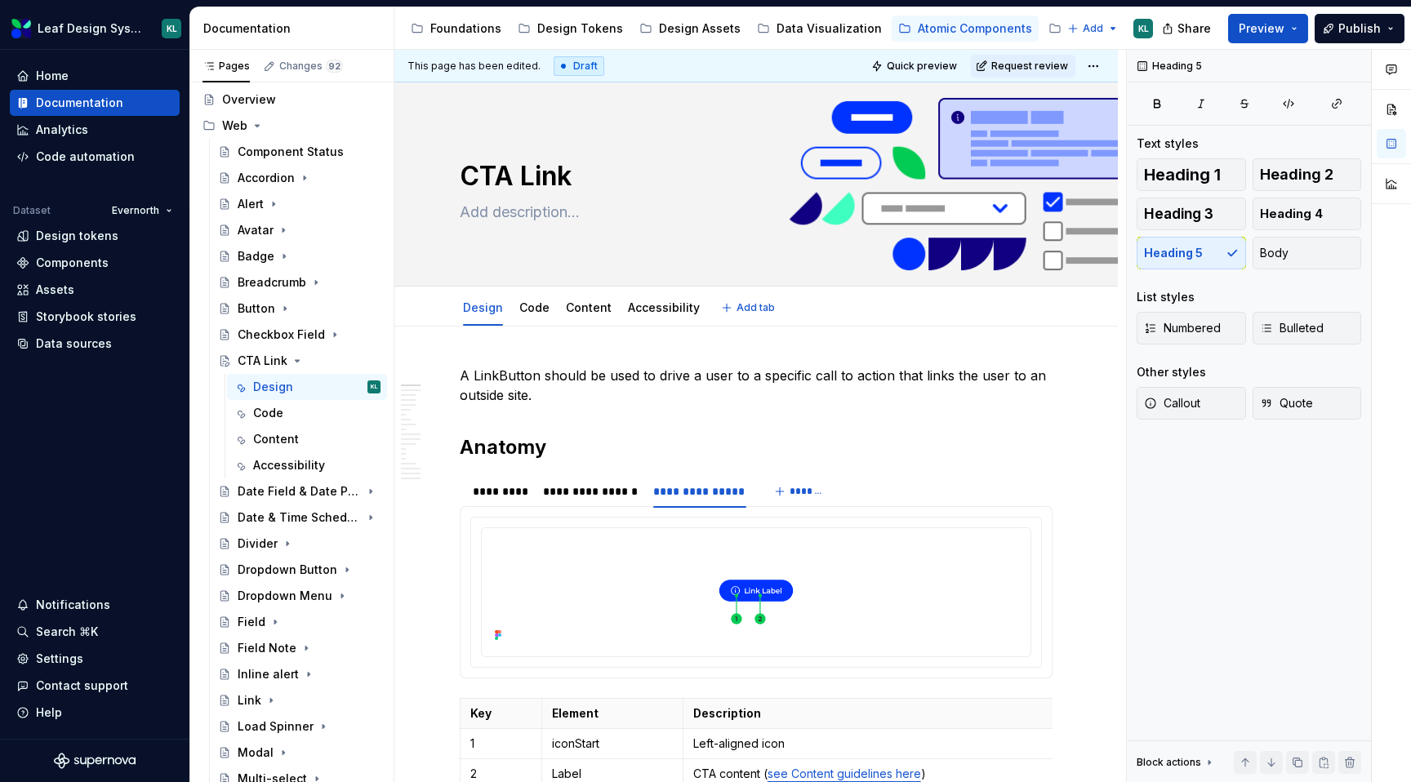
type textarea "*"
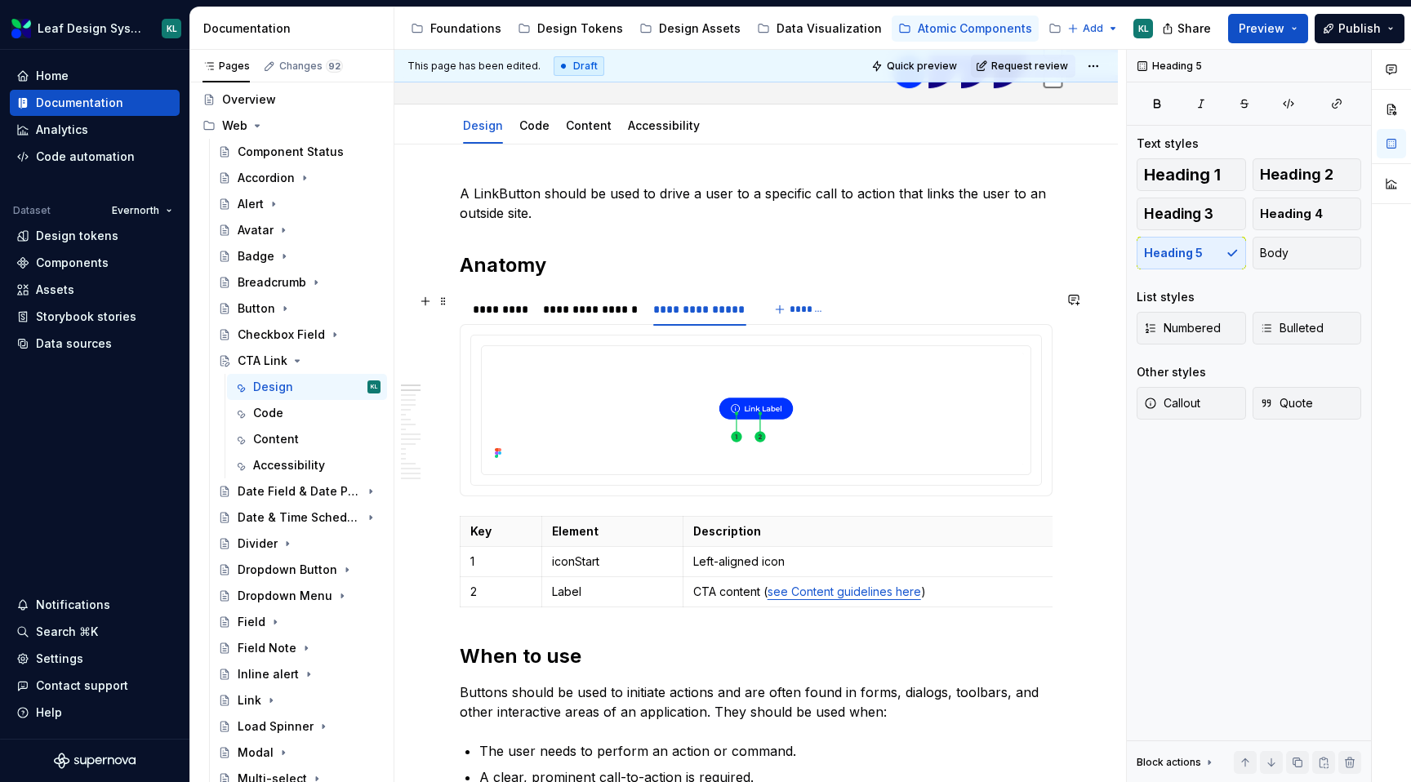
scroll to position [180, 0]
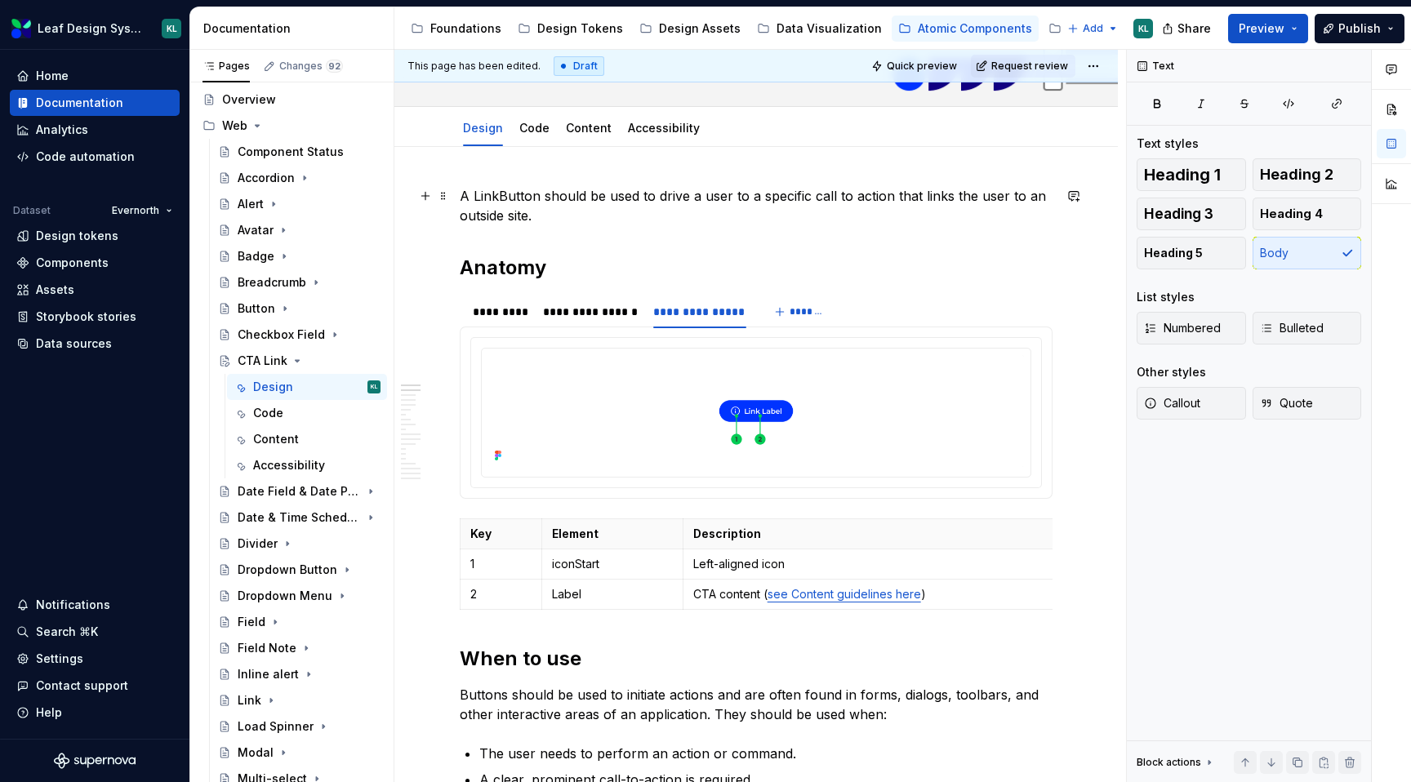
click at [534, 198] on p "A LinkButton should be used to drive a user to a specific call to action that l…" at bounding box center [756, 205] width 593 height 39
click at [539, 215] on p "A LinkButton should be used to drive a user to a specific call to action that l…" at bounding box center [756, 205] width 593 height 39
click at [900, 216] on p "A LinkButton should be used to drive a user to a specific call to action that l…" at bounding box center [756, 205] width 593 height 39
click at [1021, 216] on p "A LinkButton should be used to drive a user to a specific call to action that l…" at bounding box center [756, 205] width 593 height 39
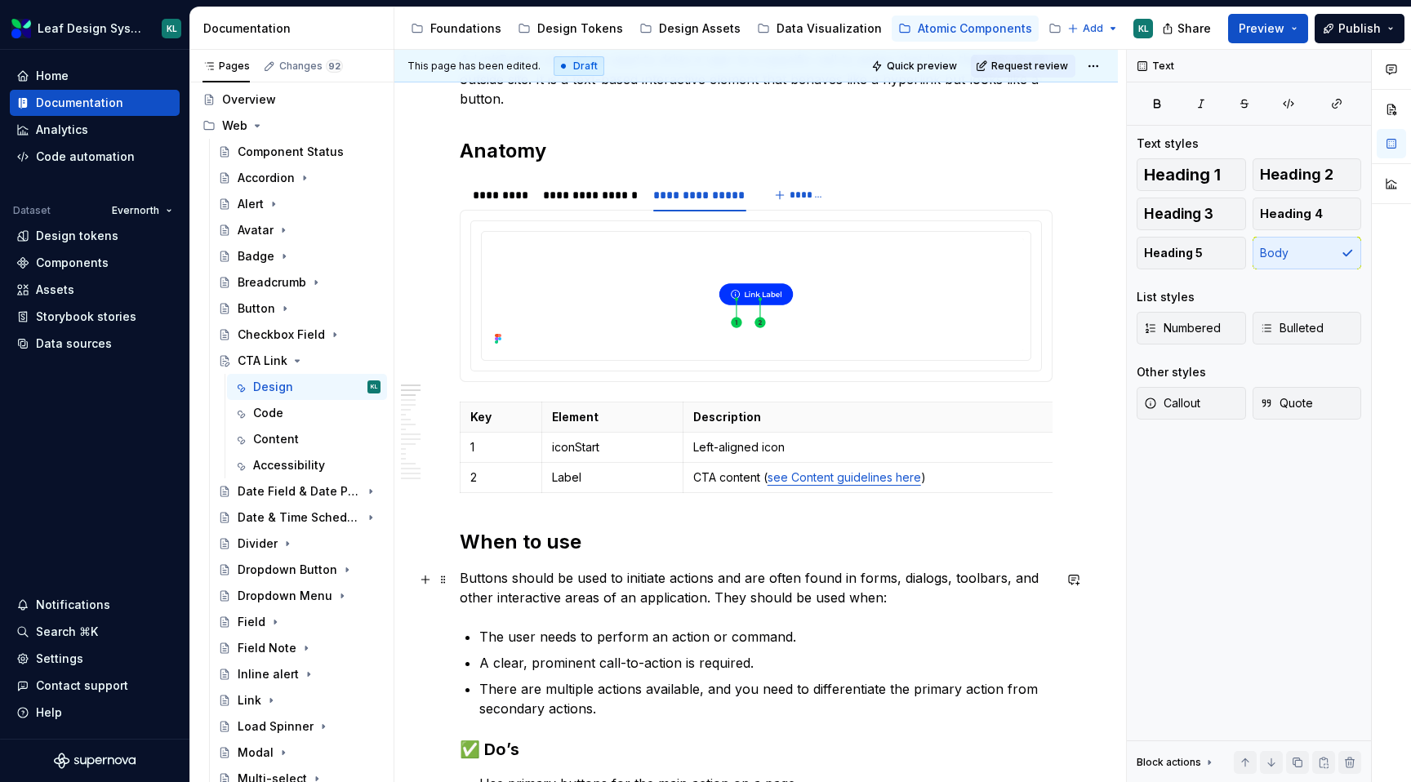
scroll to position [323, 0]
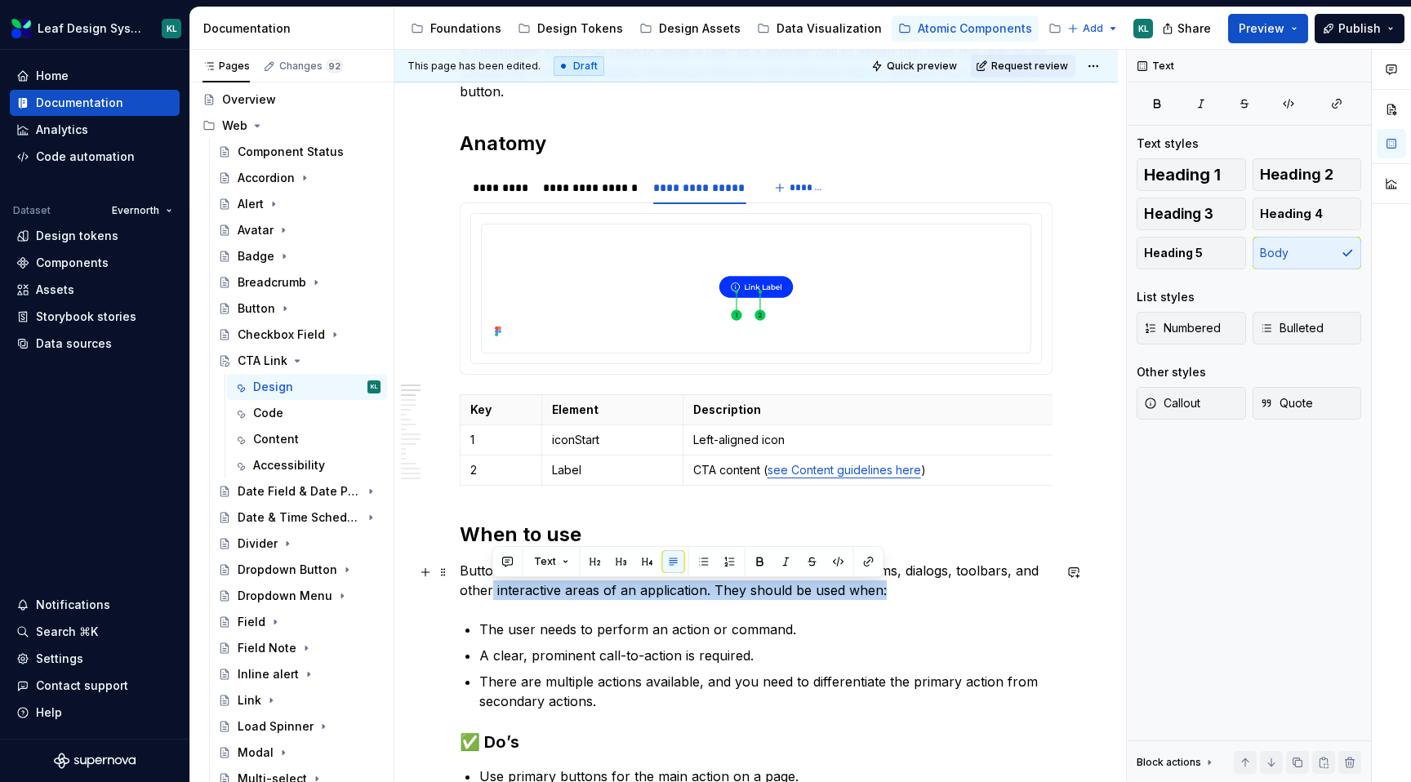
drag, startPoint x: 890, startPoint y: 590, endPoint x: 492, endPoint y: 590, distance: 397.6
click at [492, 590] on p "Buttons should be used to initiate actions and are often found in forms, dialog…" at bounding box center [756, 580] width 593 height 39
click at [549, 593] on p "Buttons should be used to initiate actions and are often found in forms, dialog…" at bounding box center [756, 580] width 593 height 39
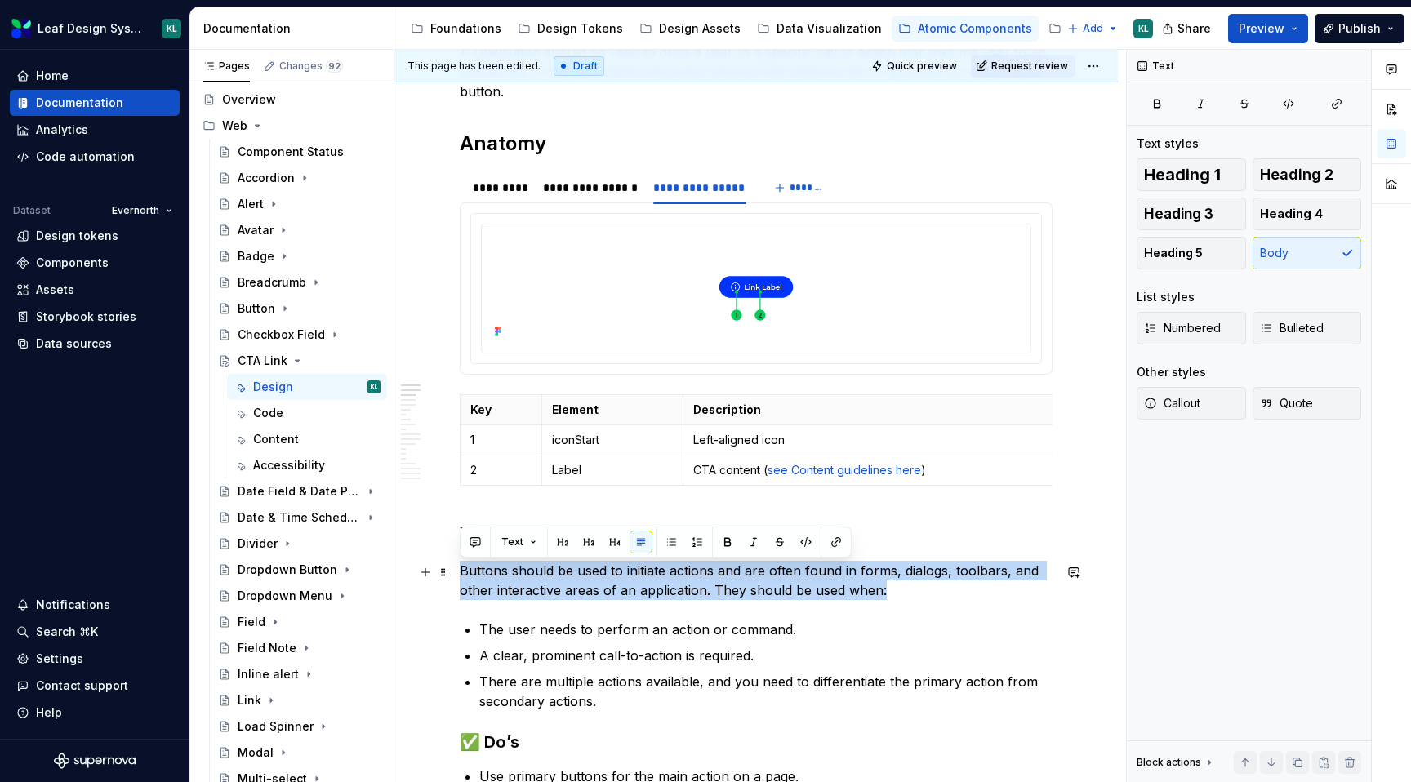
drag, startPoint x: 897, startPoint y: 589, endPoint x: 452, endPoint y: 573, distance: 445.2
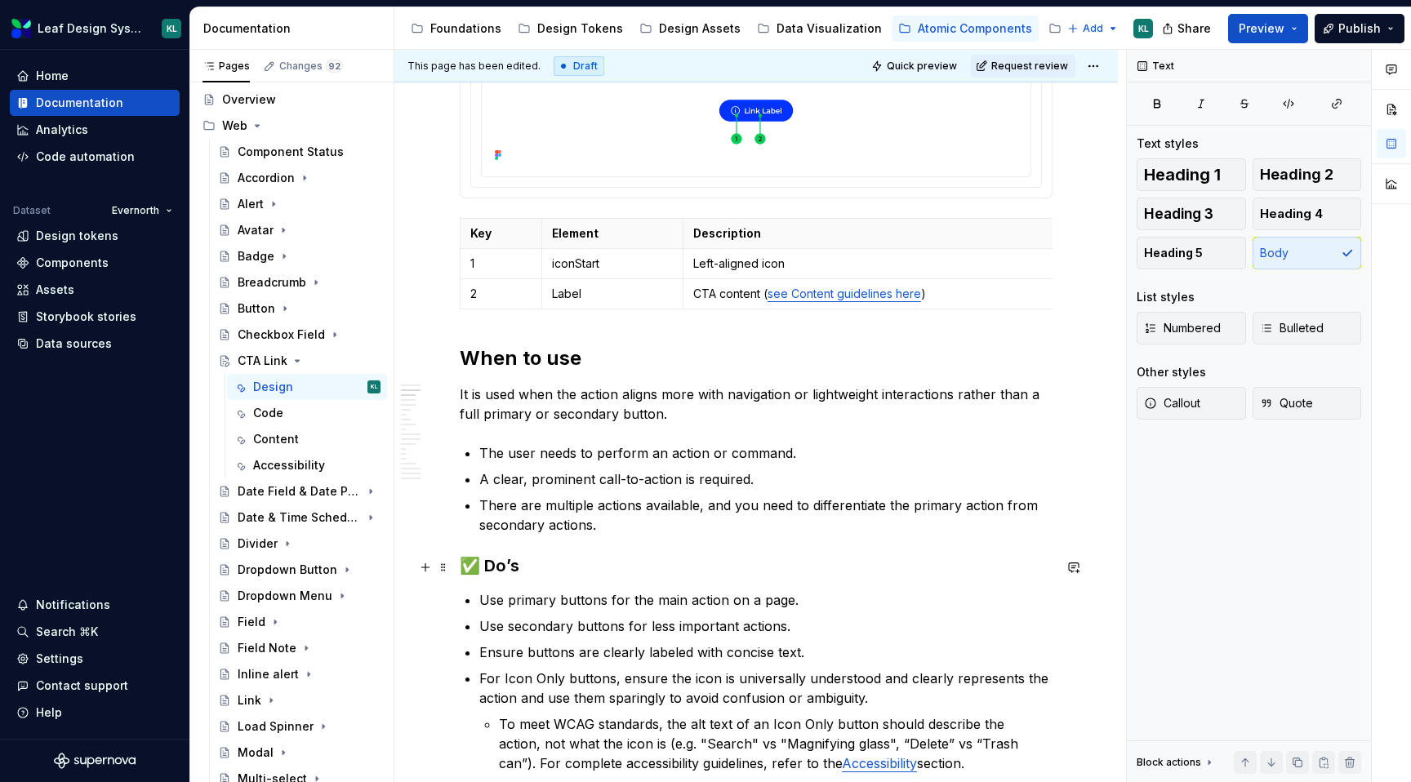
scroll to position [501, 0]
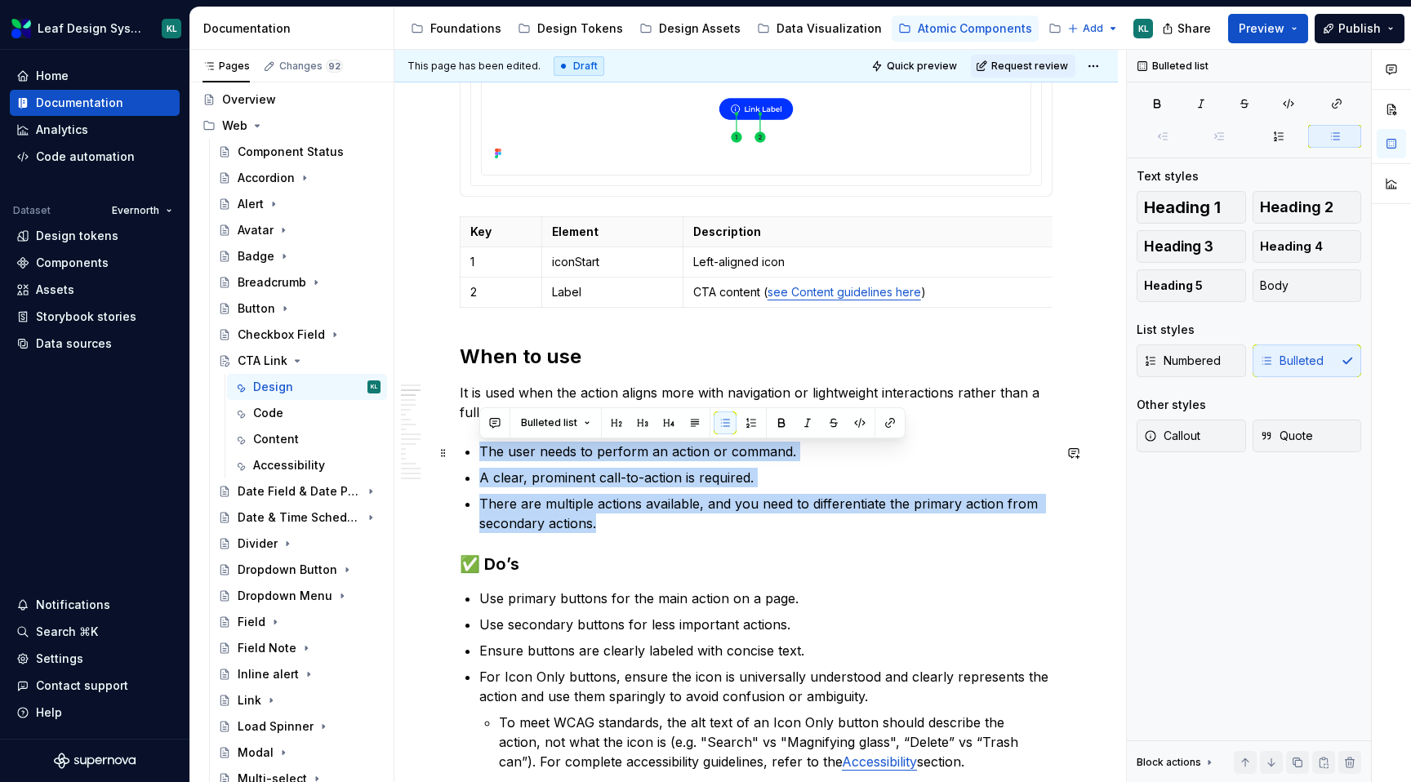
drag, startPoint x: 624, startPoint y: 525, endPoint x: 482, endPoint y: 456, distance: 158.1
click at [482, 456] on ul "The user needs to perform an action or command. A clear, prominent call-to-acti…" at bounding box center [765, 487] width 573 height 91
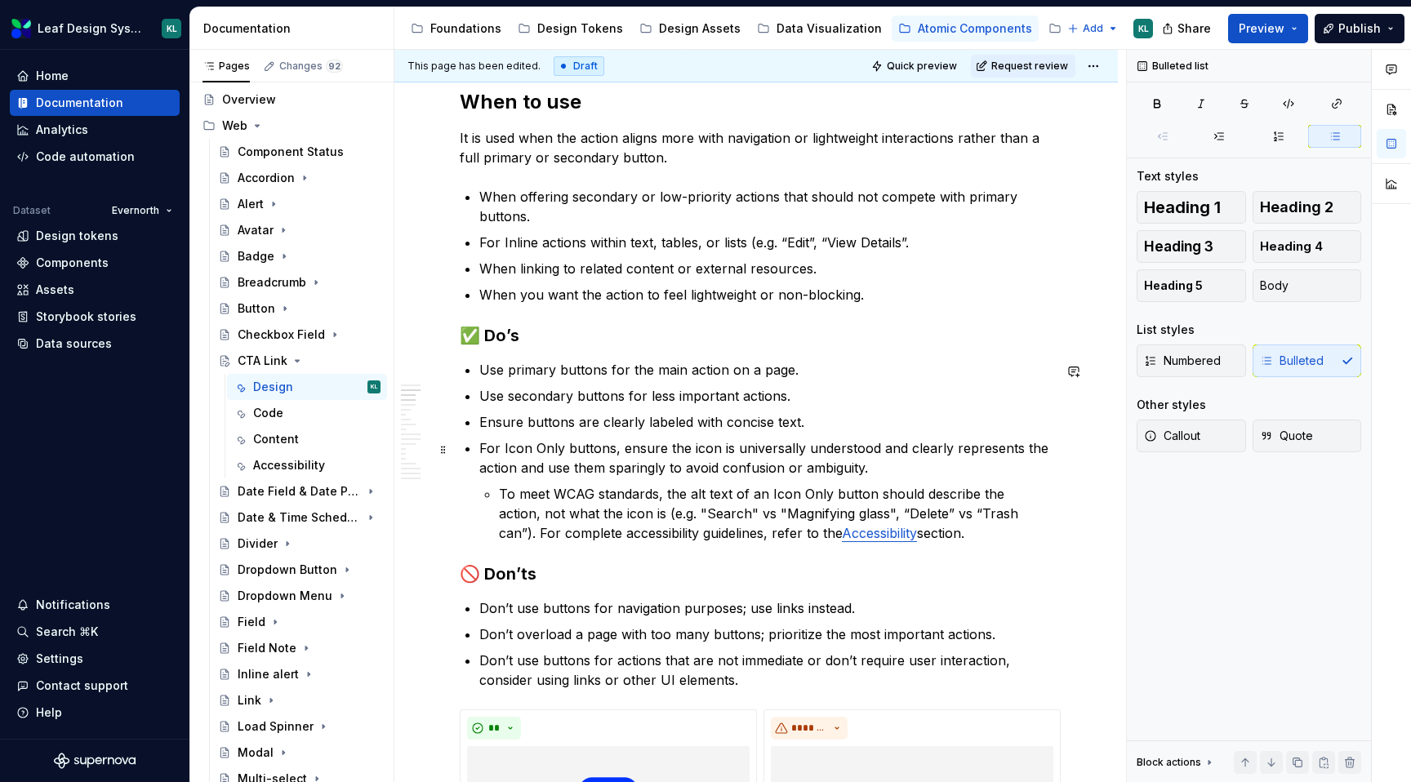
scroll to position [758, 0]
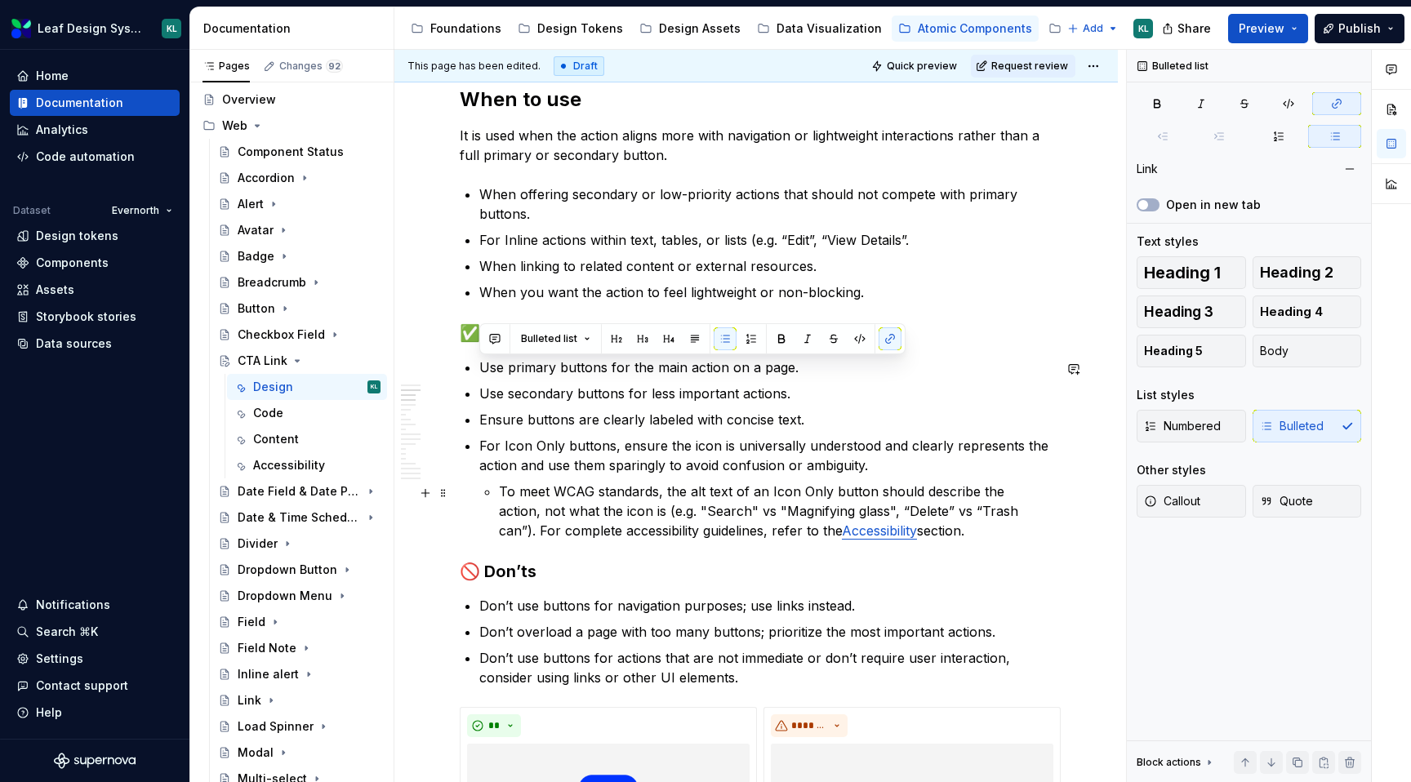
drag, startPoint x: 483, startPoint y: 368, endPoint x: 938, endPoint y: 527, distance: 481.8
click at [938, 527] on ul "Use primary buttons for the main action on a page. Use secondary buttons for le…" at bounding box center [765, 449] width 573 height 183
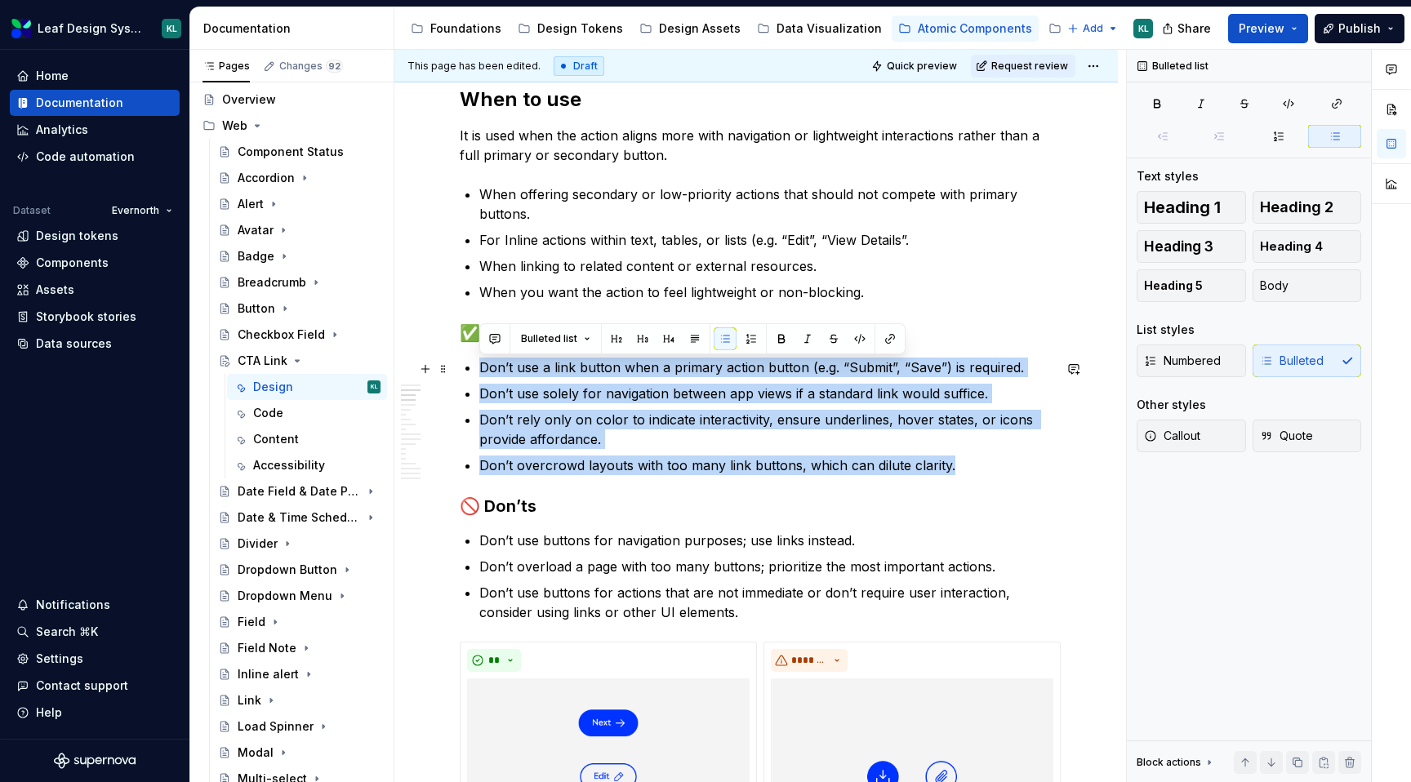
drag, startPoint x: 960, startPoint y: 465, endPoint x: 458, endPoint y: 367, distance: 511.7
copy ul "Don’t use a link button when a primary action button (e.g. “Submit”, “Save”) is…"
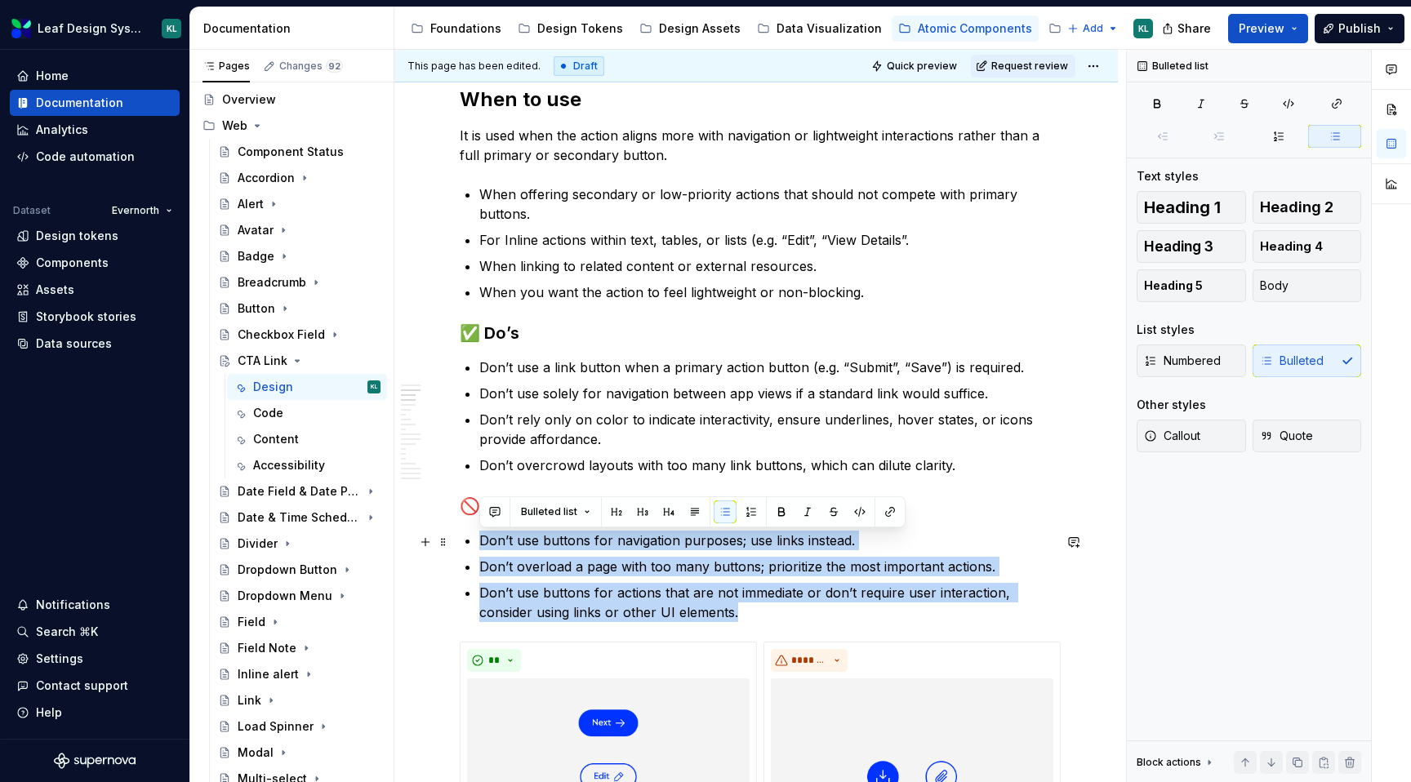
drag, startPoint x: 782, startPoint y: 613, endPoint x: 480, endPoint y: 545, distance: 309.6
click at [480, 545] on ul "Don’t use buttons for navigation purposes; use links instead. Don’t overload a …" at bounding box center [765, 576] width 573 height 91
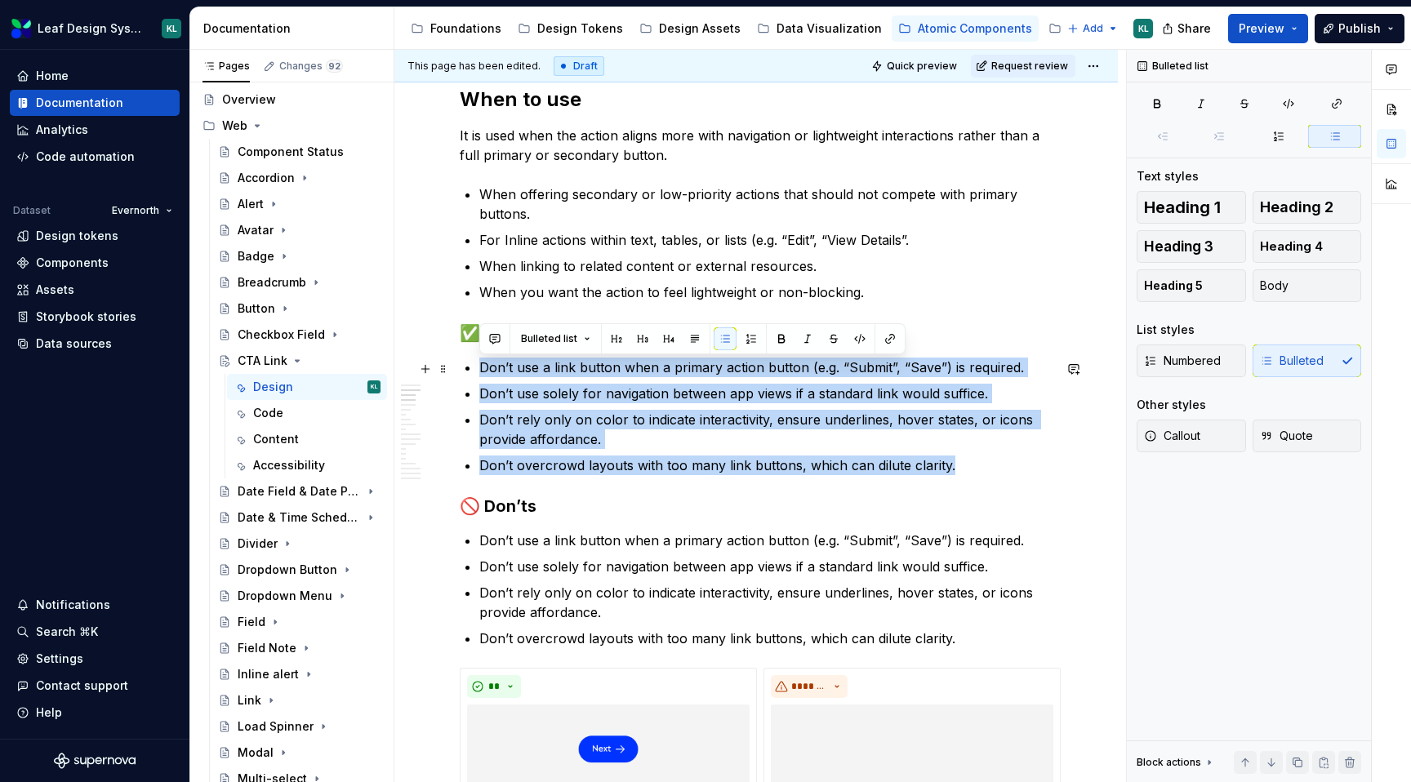
drag, startPoint x: 959, startPoint y: 466, endPoint x: 478, endPoint y: 373, distance: 490.6
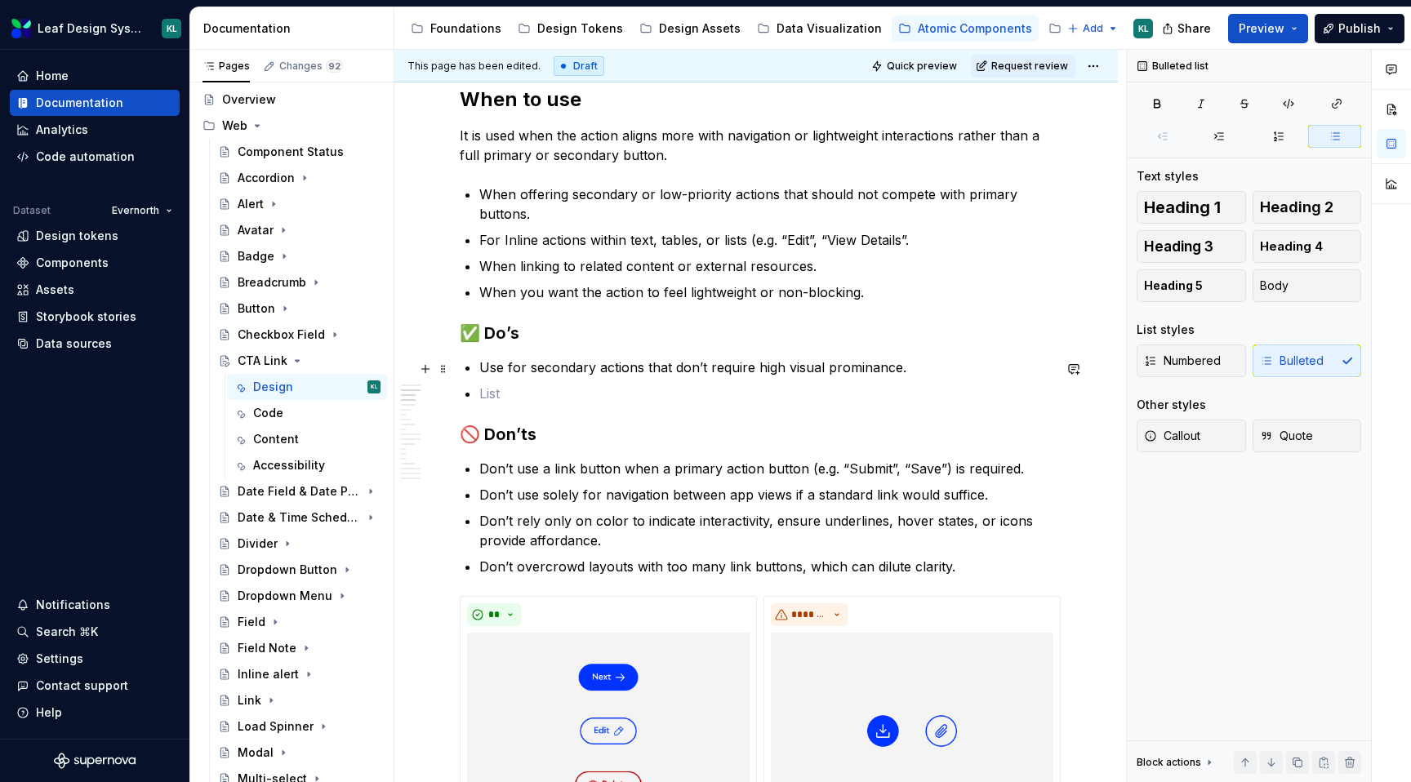
click at [869, 369] on p "Use for secondary actions that don’t require high visual prominance." at bounding box center [765, 368] width 573 height 20
click at [714, 385] on p at bounding box center [765, 394] width 573 height 20
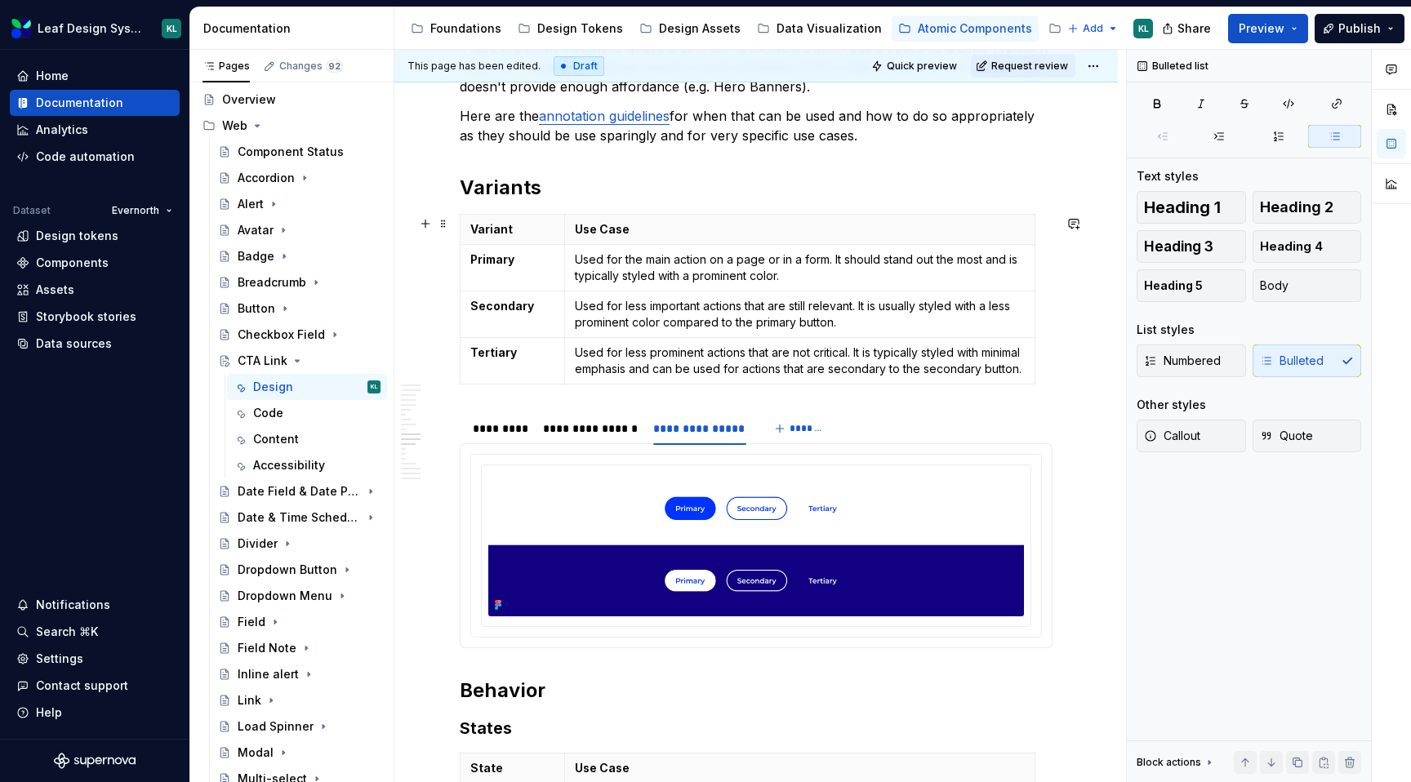
scroll to position [3483, 0]
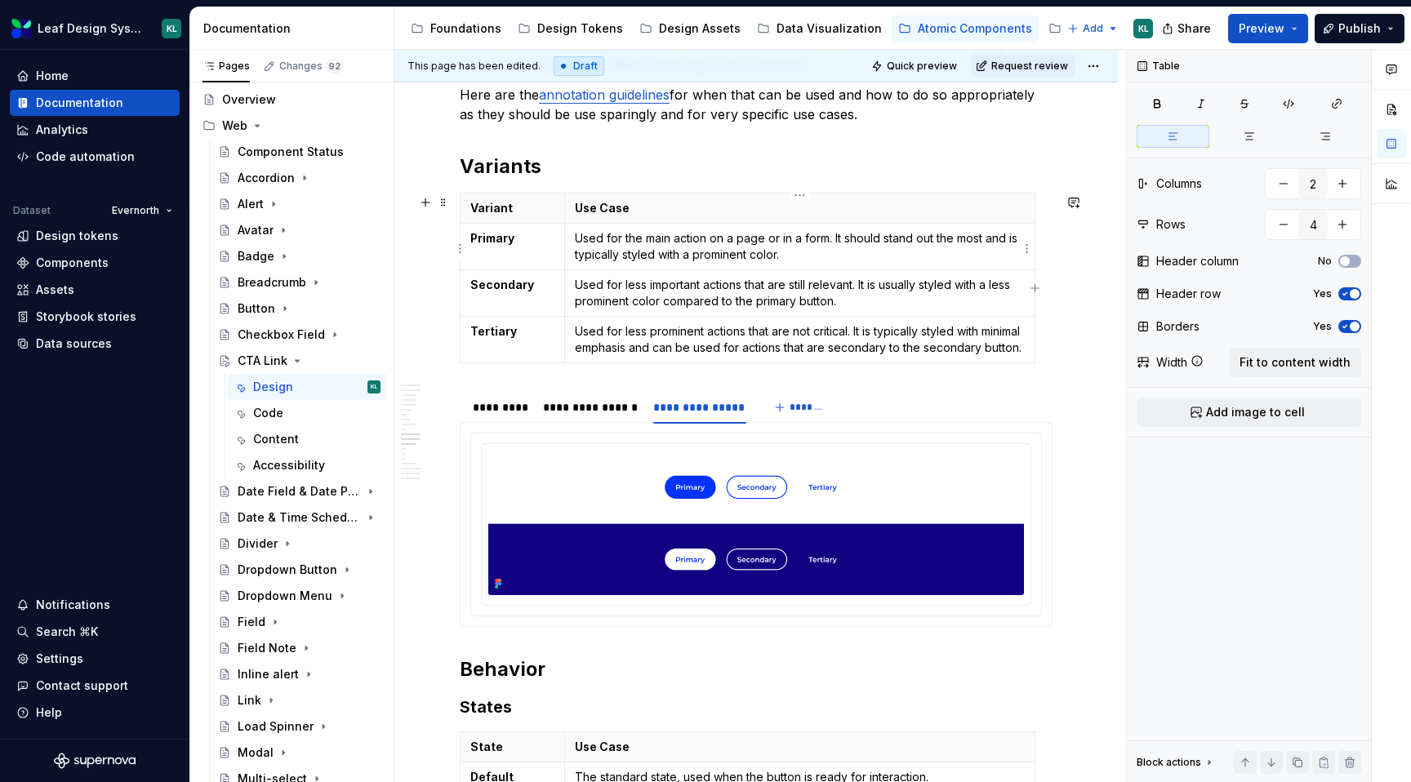
click at [790, 256] on p "Used for the main action on a page or in a form. It should stand out the most a…" at bounding box center [800, 246] width 450 height 33
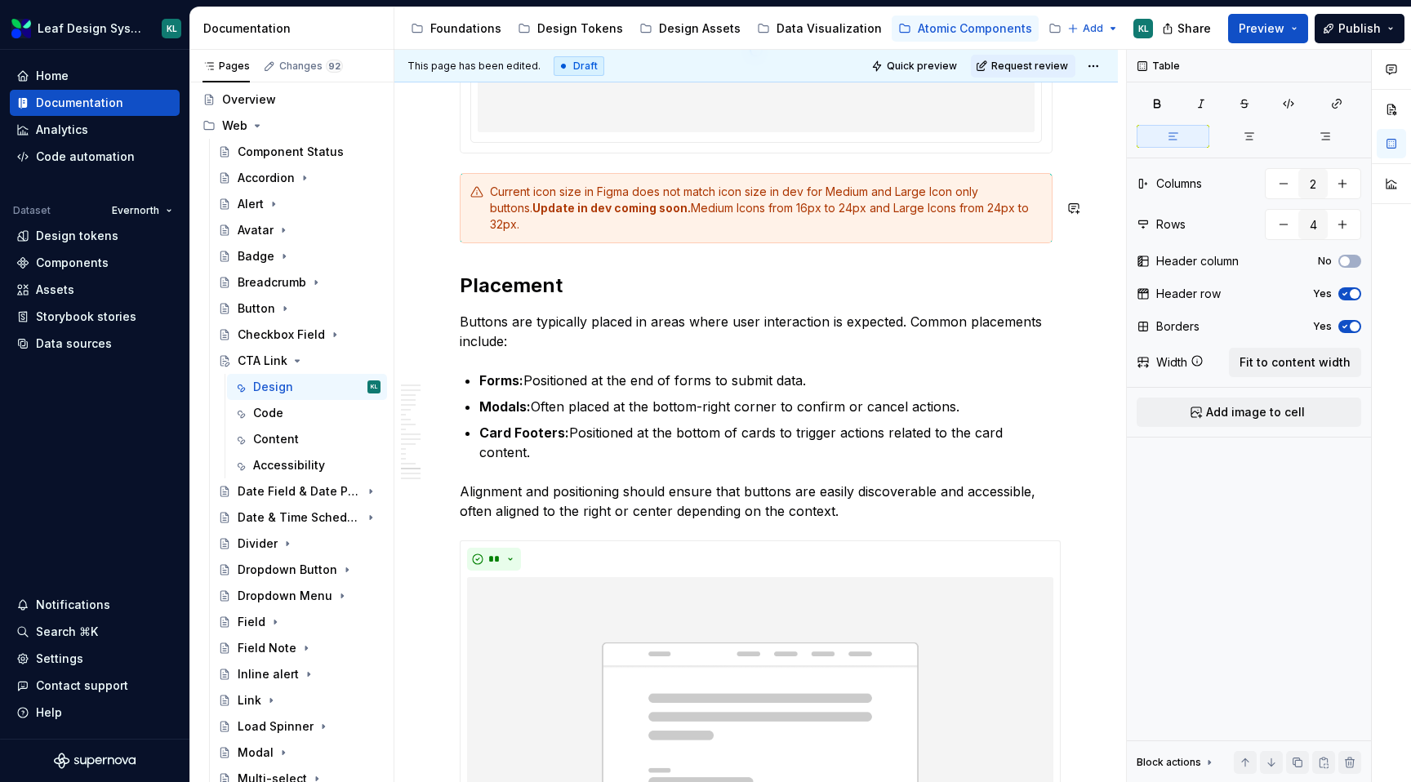
scroll to position [6027, 0]
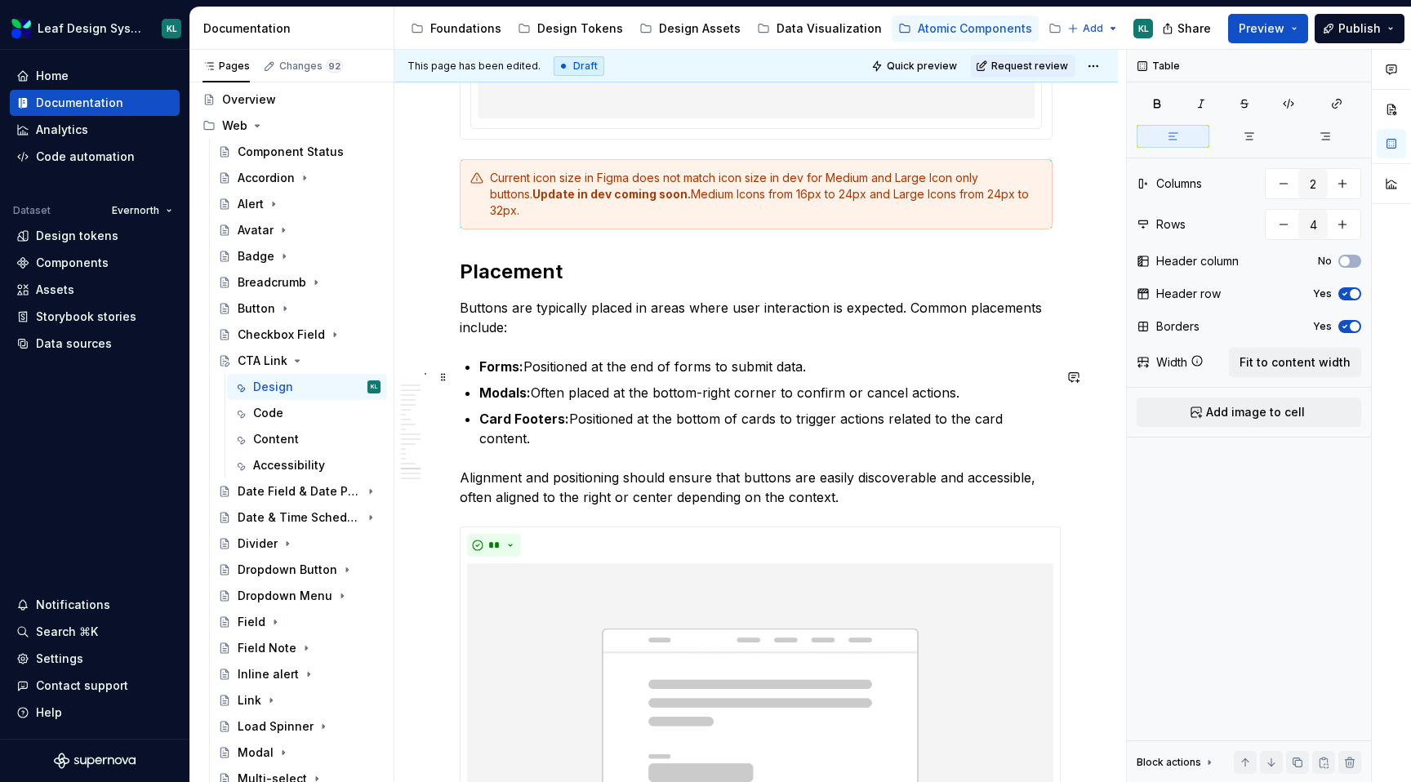
click at [642, 376] on p "Forms: Positioned at the end of forms to submit data." at bounding box center [765, 367] width 573 height 20
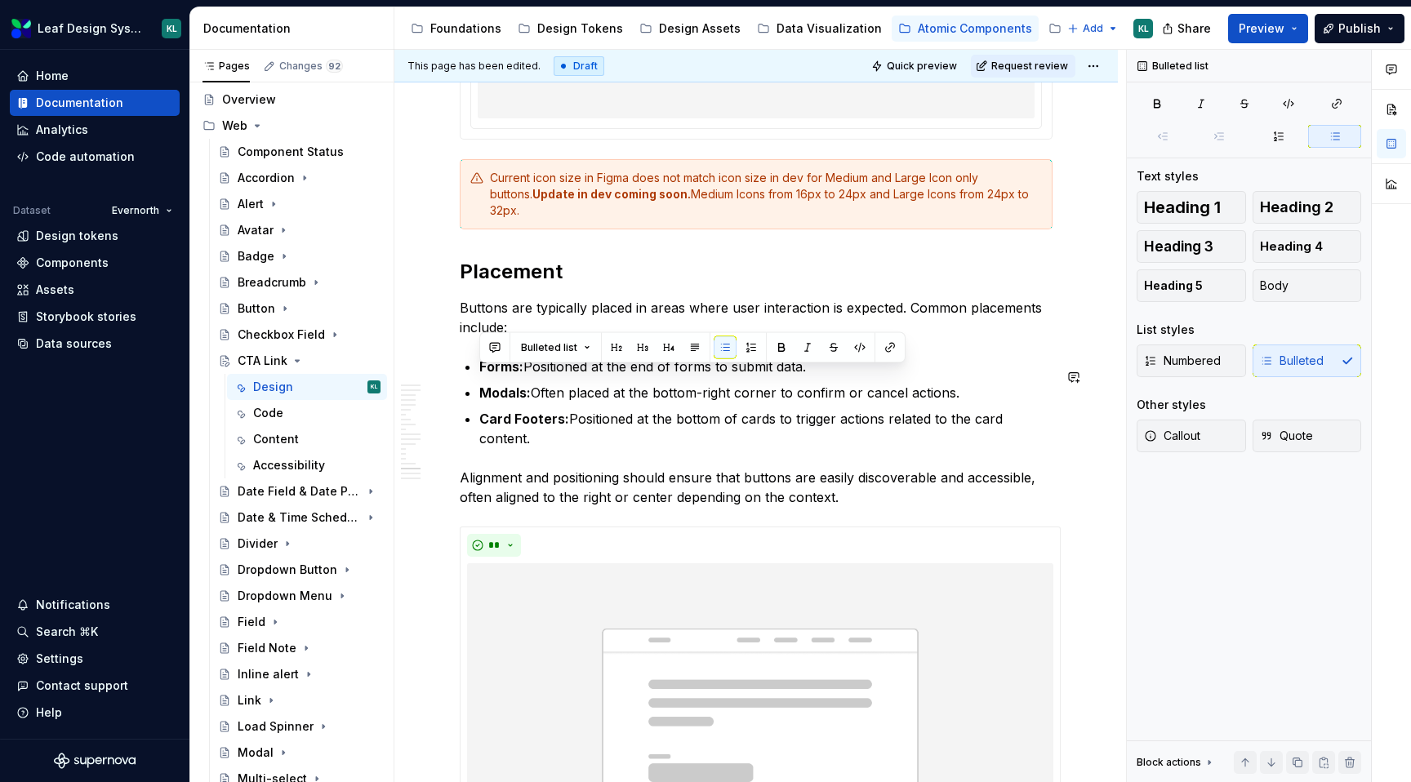
drag, startPoint x: 814, startPoint y: 372, endPoint x: 482, endPoint y: 367, distance: 332.3
click at [508, 401] on strong "Modals:" at bounding box center [504, 393] width 51 height 16
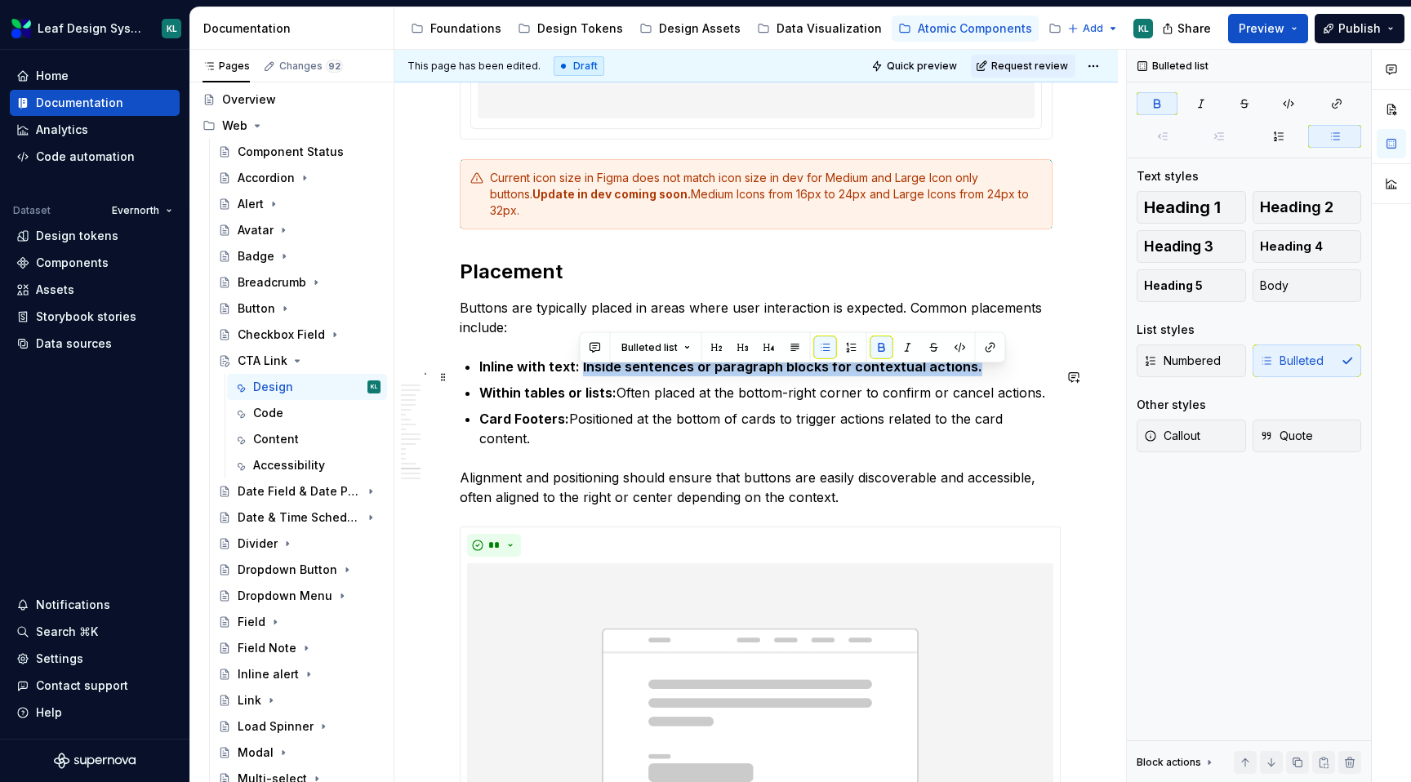
drag, startPoint x: 971, startPoint y: 376, endPoint x: 579, endPoint y: 369, distance: 392.7
click at [579, 369] on p "Inline with text: Inside sentences or paragraph blocks for contextual actions." at bounding box center [765, 367] width 573 height 20
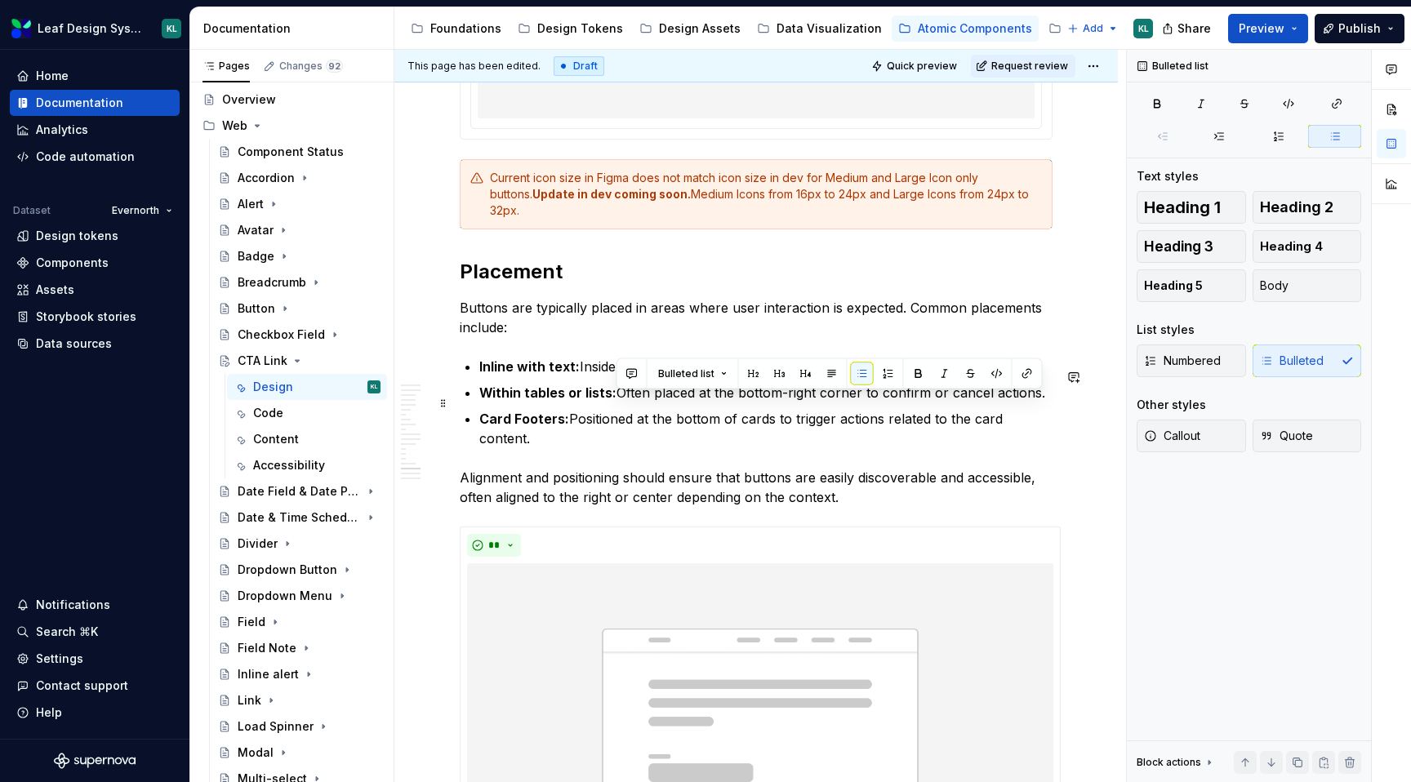
drag, startPoint x: 617, startPoint y: 404, endPoint x: 1043, endPoint y: 403, distance: 426.1
click at [1043, 402] on p "Within tables or lists: Often placed at the bottom-right corner to confirm or c…" at bounding box center [765, 393] width 573 height 20
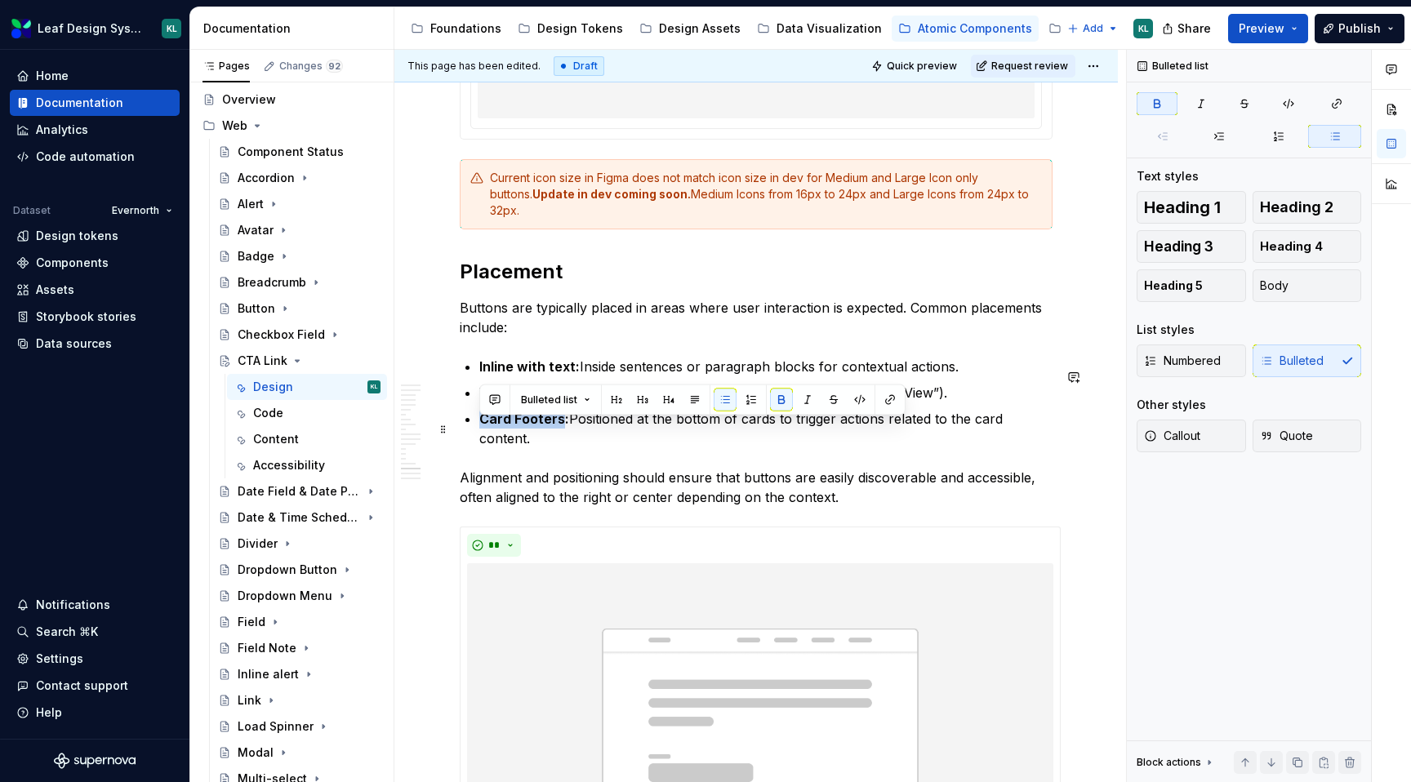
drag, startPoint x: 559, startPoint y: 430, endPoint x: 483, endPoint y: 430, distance: 75.9
click at [483, 427] on strong "Card Footers:" at bounding box center [524, 419] width 90 height 16
click at [527, 427] on strong "Alongisde other banners:" at bounding box center [561, 419] width 165 height 16
drag, startPoint x: 572, startPoint y: 451, endPoint x: 643, endPoint y: 433, distance: 73.1
click at [643, 433] on p "Alongside other banners: Positioned at the bottom of cards to trigger actions r…" at bounding box center [765, 428] width 573 height 39
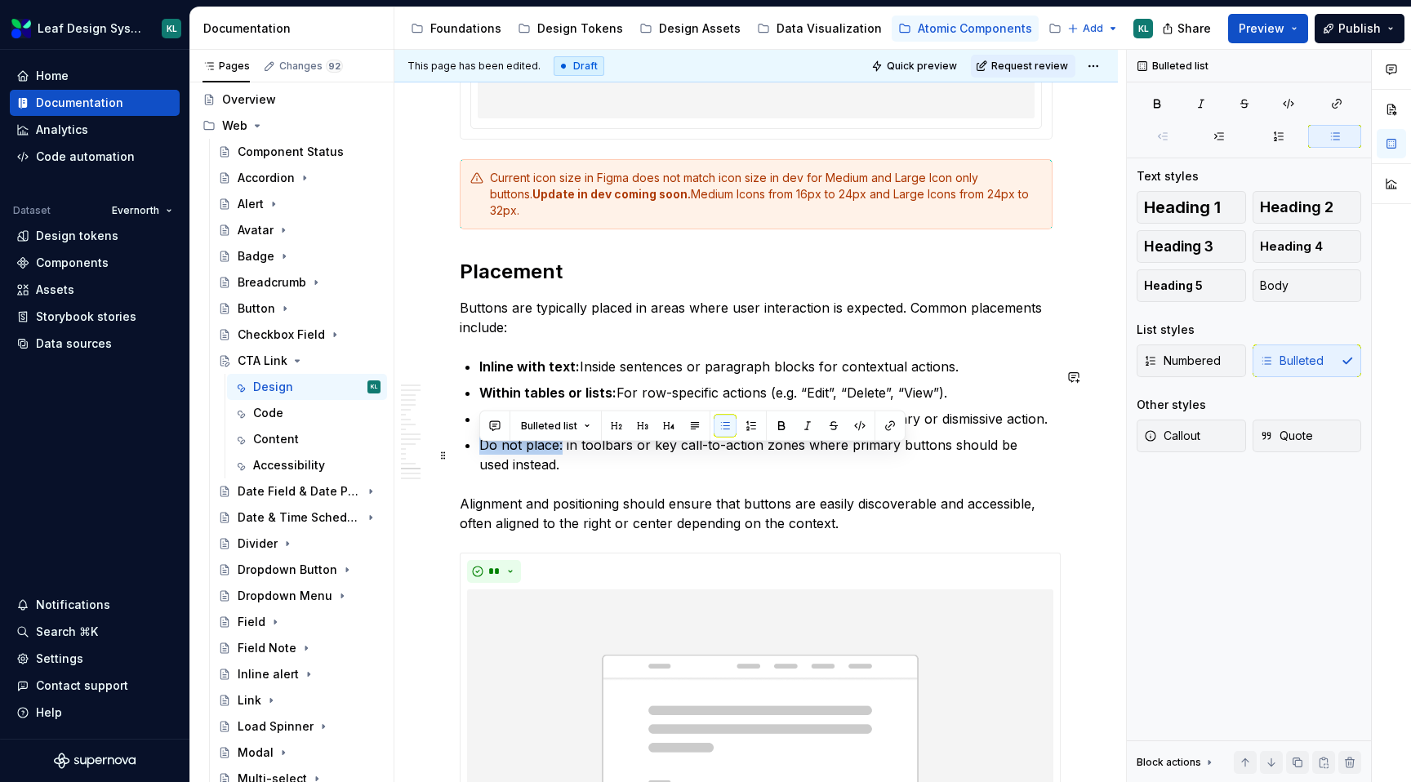
drag, startPoint x: 560, startPoint y: 453, endPoint x: 483, endPoint y: 453, distance: 76.7
click at [483, 453] on p "Do not place: in toolbars or key call-to-action zones where primary buttons sho…" at bounding box center [765, 454] width 573 height 39
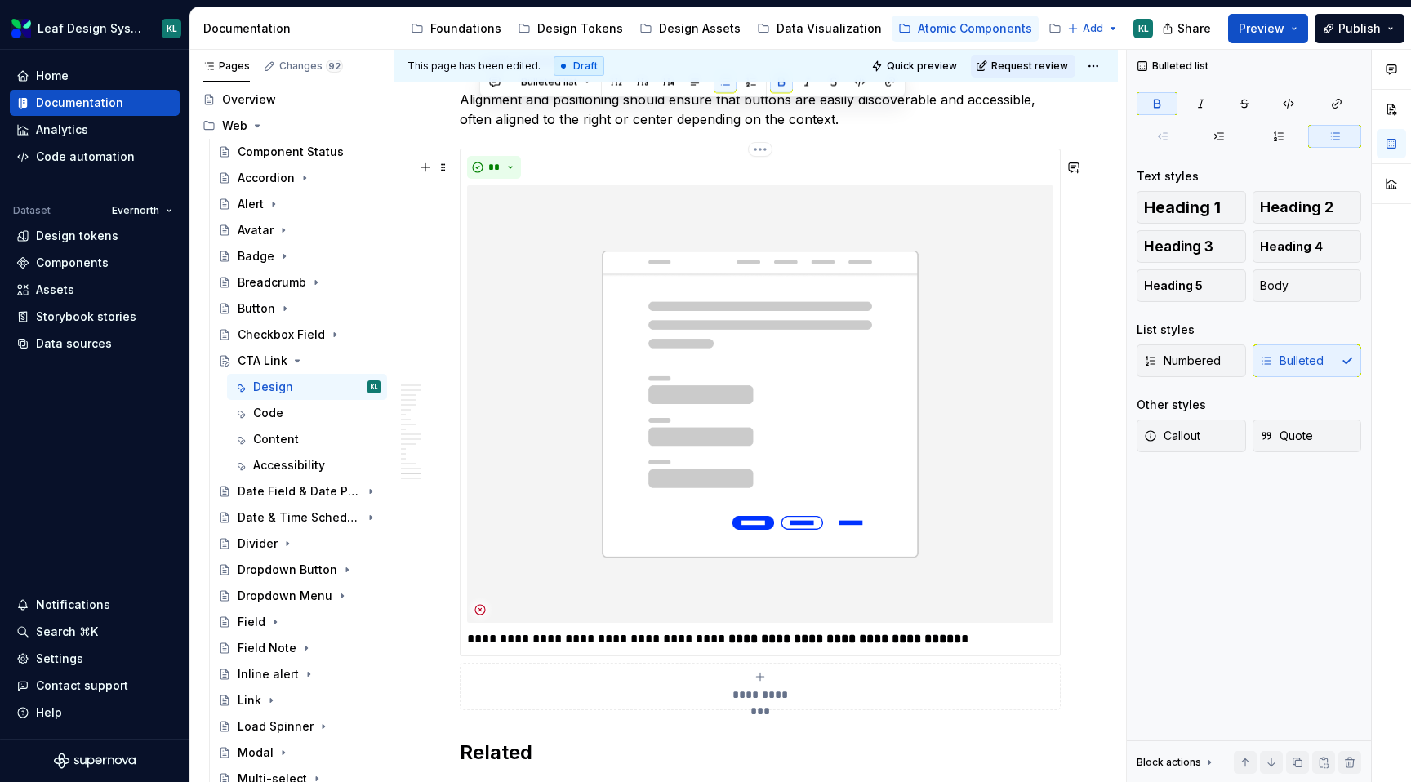
scroll to position [6400, 0]
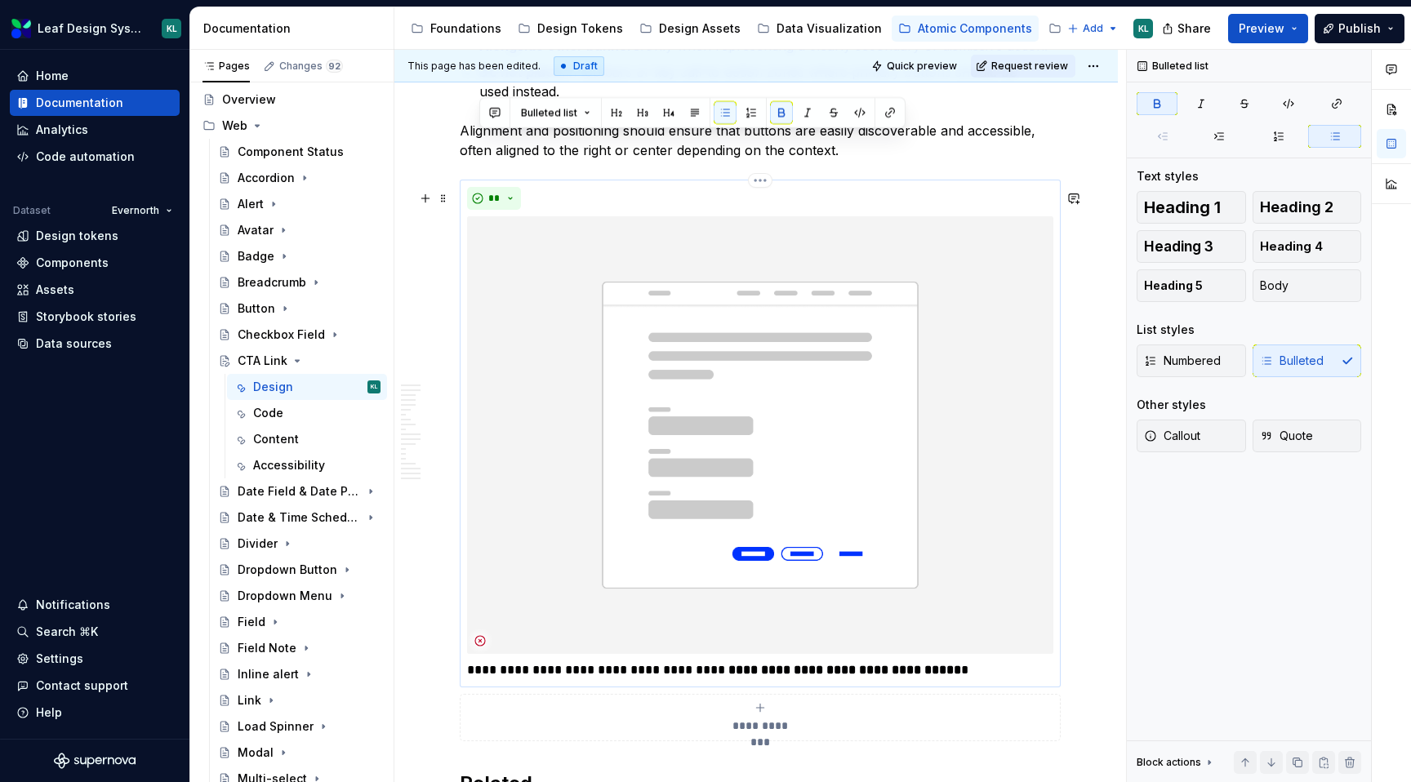
click at [630, 680] on p "**********" at bounding box center [760, 670] width 586 height 20
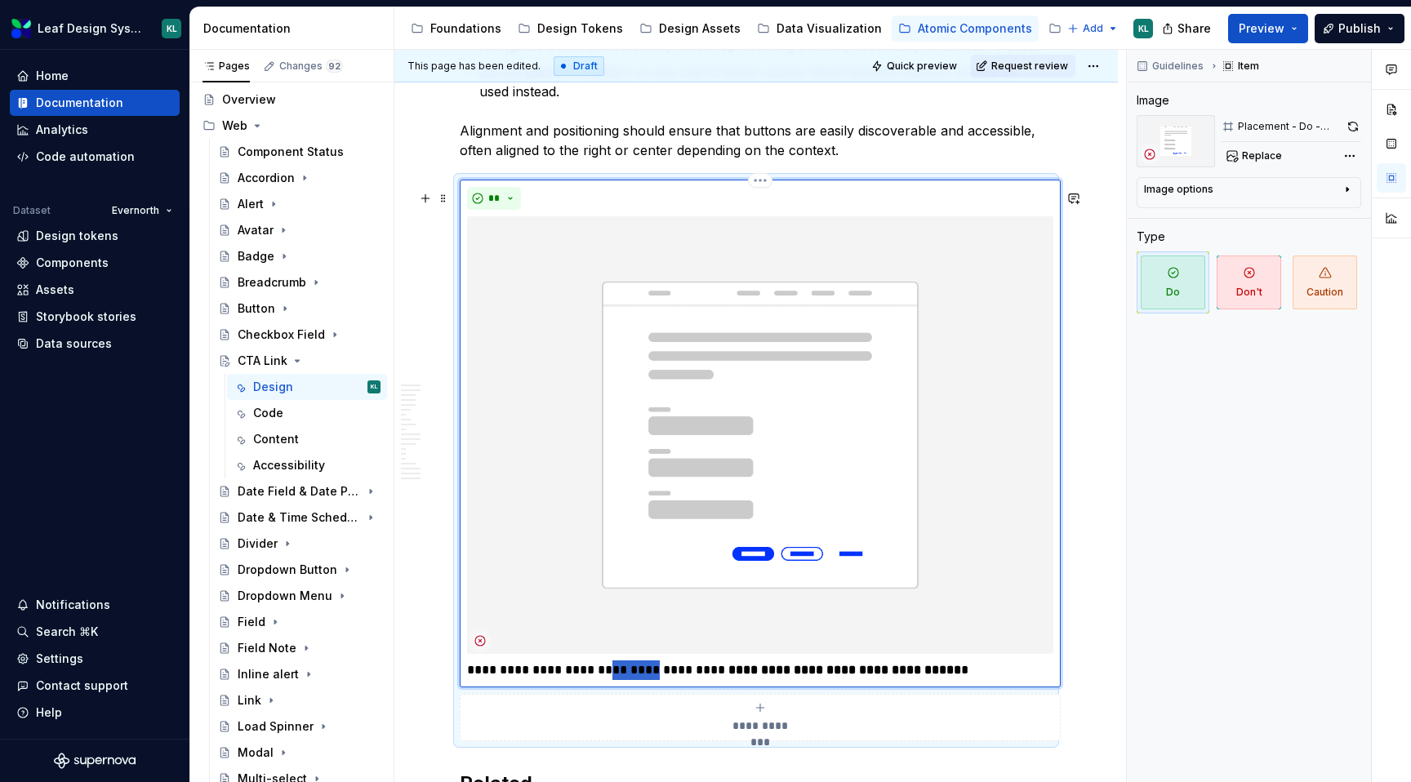
click at [630, 680] on p "**********" at bounding box center [760, 670] width 586 height 20
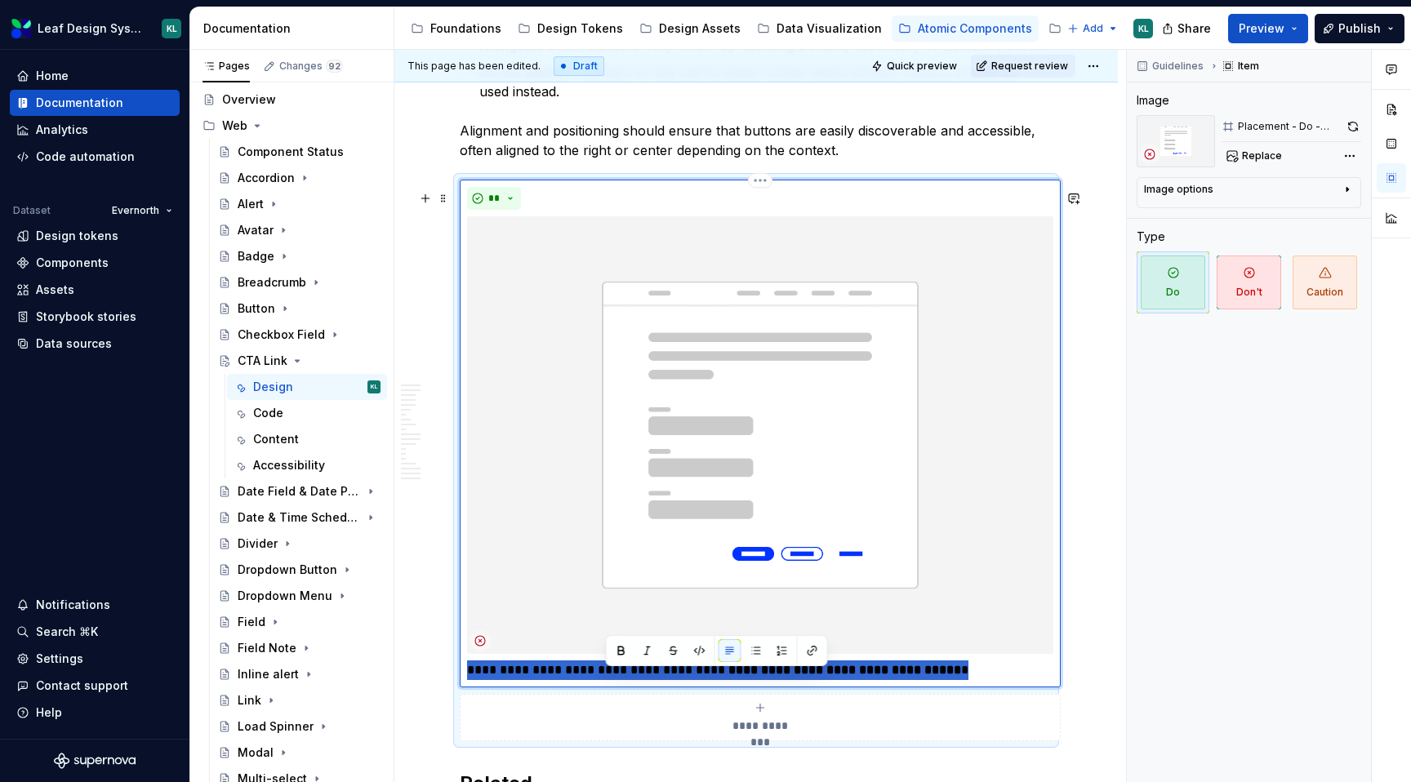
click at [630, 680] on p "**********" at bounding box center [760, 670] width 586 height 20
type textarea "*"
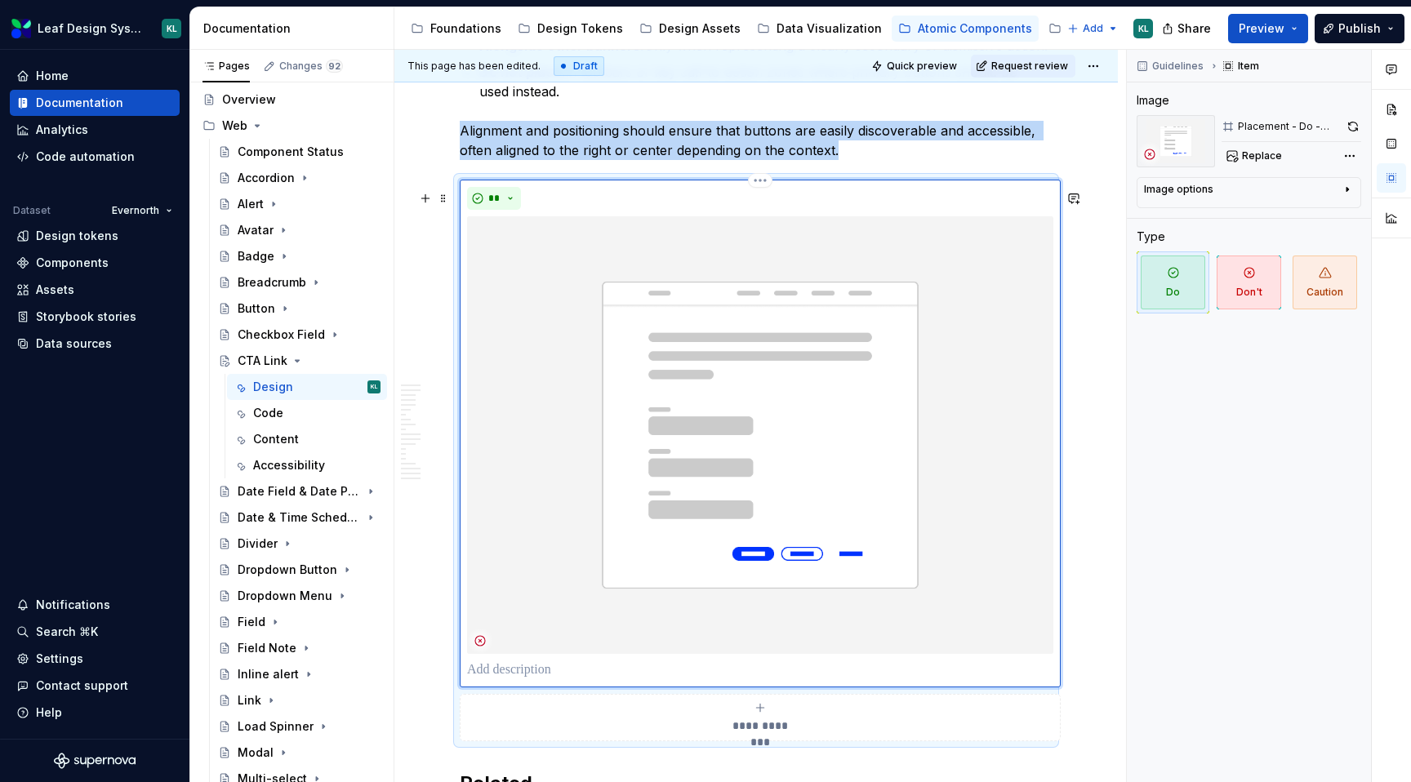
click at [585, 418] on img at bounding box center [760, 435] width 586 height 438
click at [716, 382] on img at bounding box center [760, 435] width 586 height 438
click at [968, 353] on img at bounding box center [760, 435] width 586 height 438
click at [953, 366] on img at bounding box center [760, 435] width 586 height 438
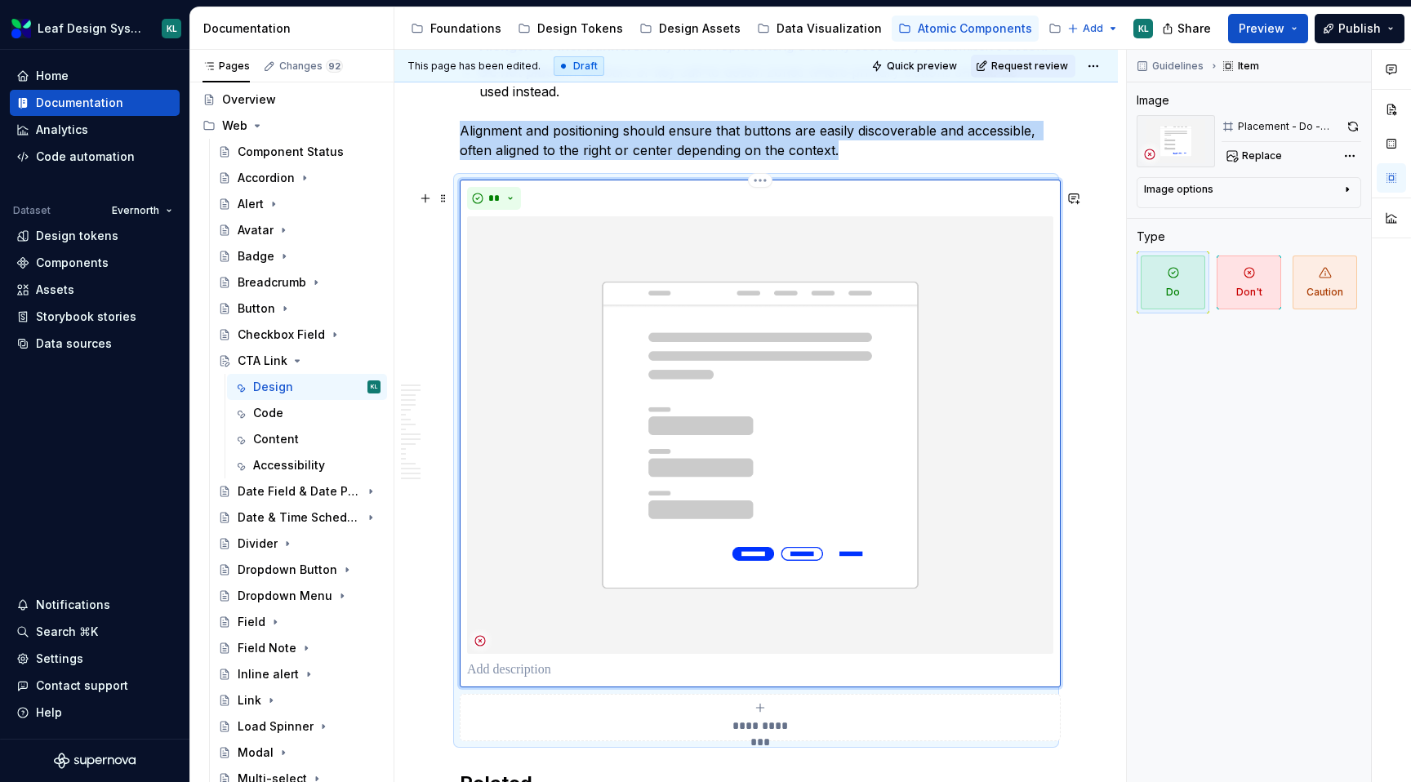
click at [953, 366] on img at bounding box center [760, 435] width 586 height 438
click at [531, 289] on img at bounding box center [760, 435] width 586 height 438
click at [1193, 150] on img at bounding box center [1175, 141] width 78 height 52
click at [1252, 157] on span "Replace" at bounding box center [1262, 155] width 40 height 13
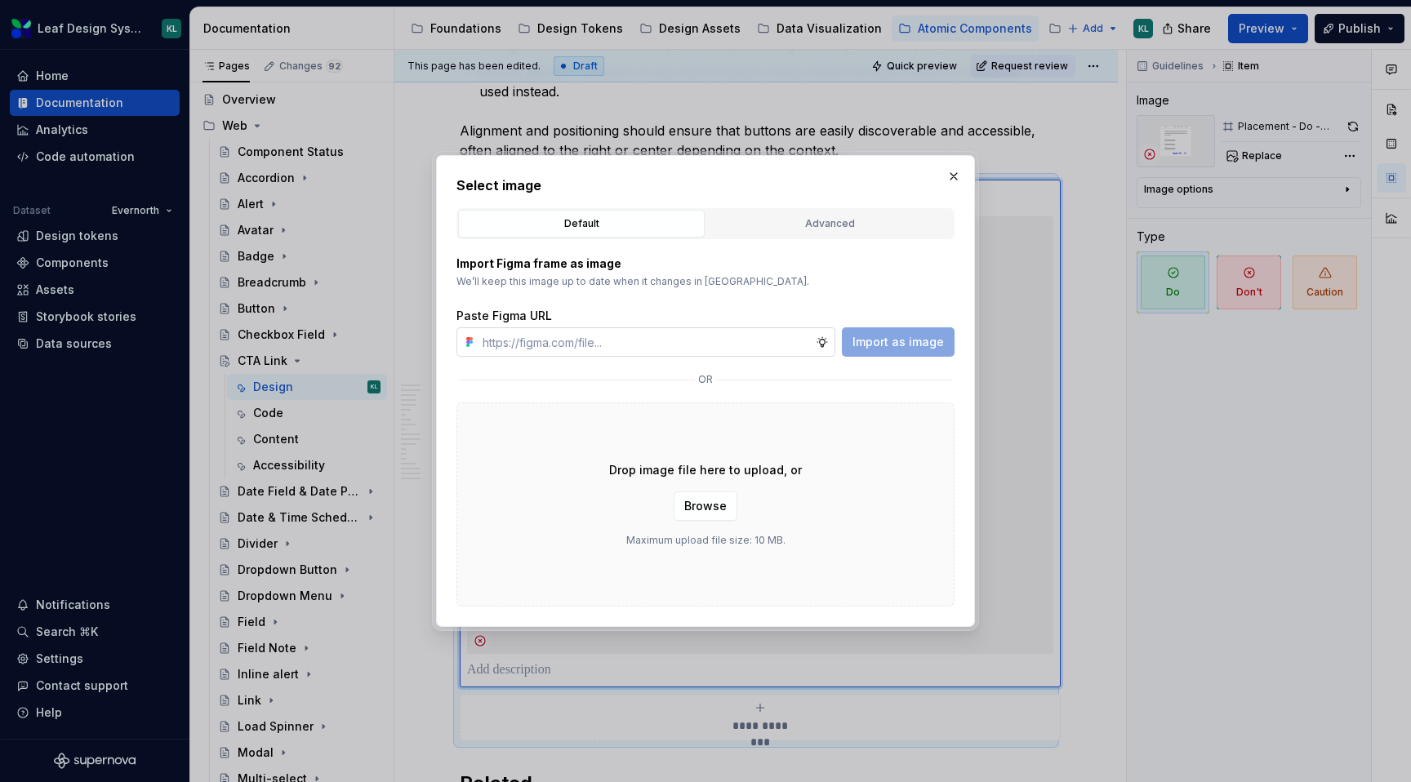
click at [712, 347] on input "text" at bounding box center [646, 341] width 340 height 29
type textarea "*"
type input "[URL][DOMAIN_NAME]"
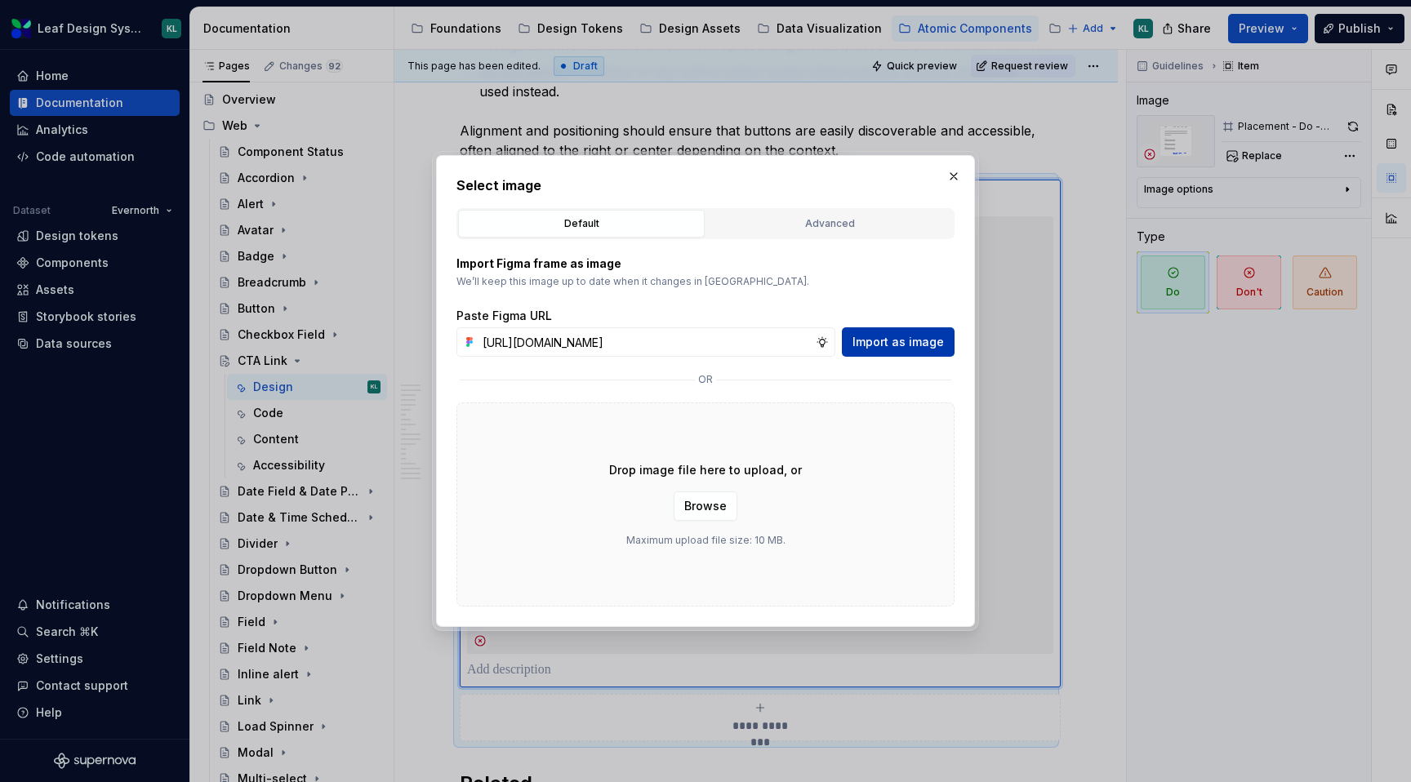
click at [879, 339] on span "Import as image" at bounding box center [897, 342] width 91 height 16
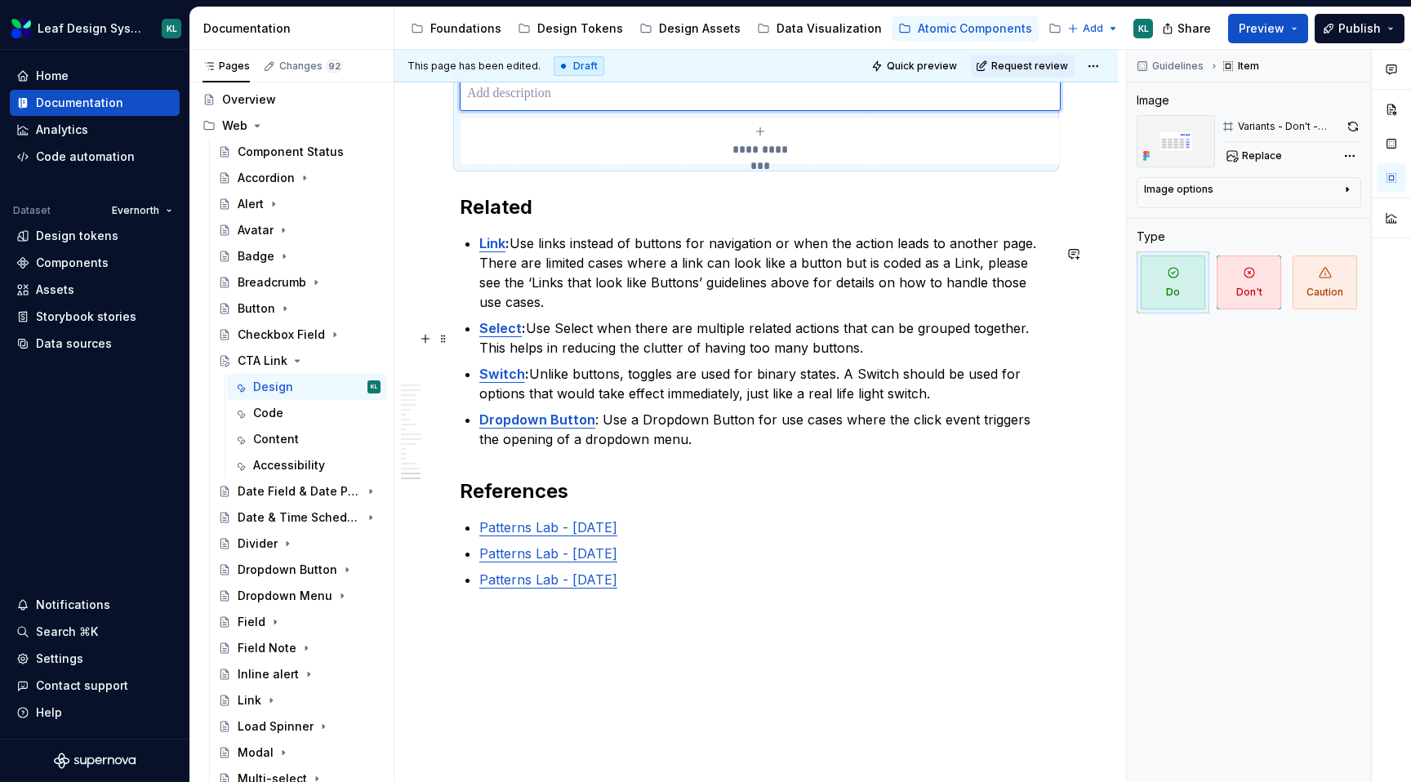
scroll to position [7149, 0]
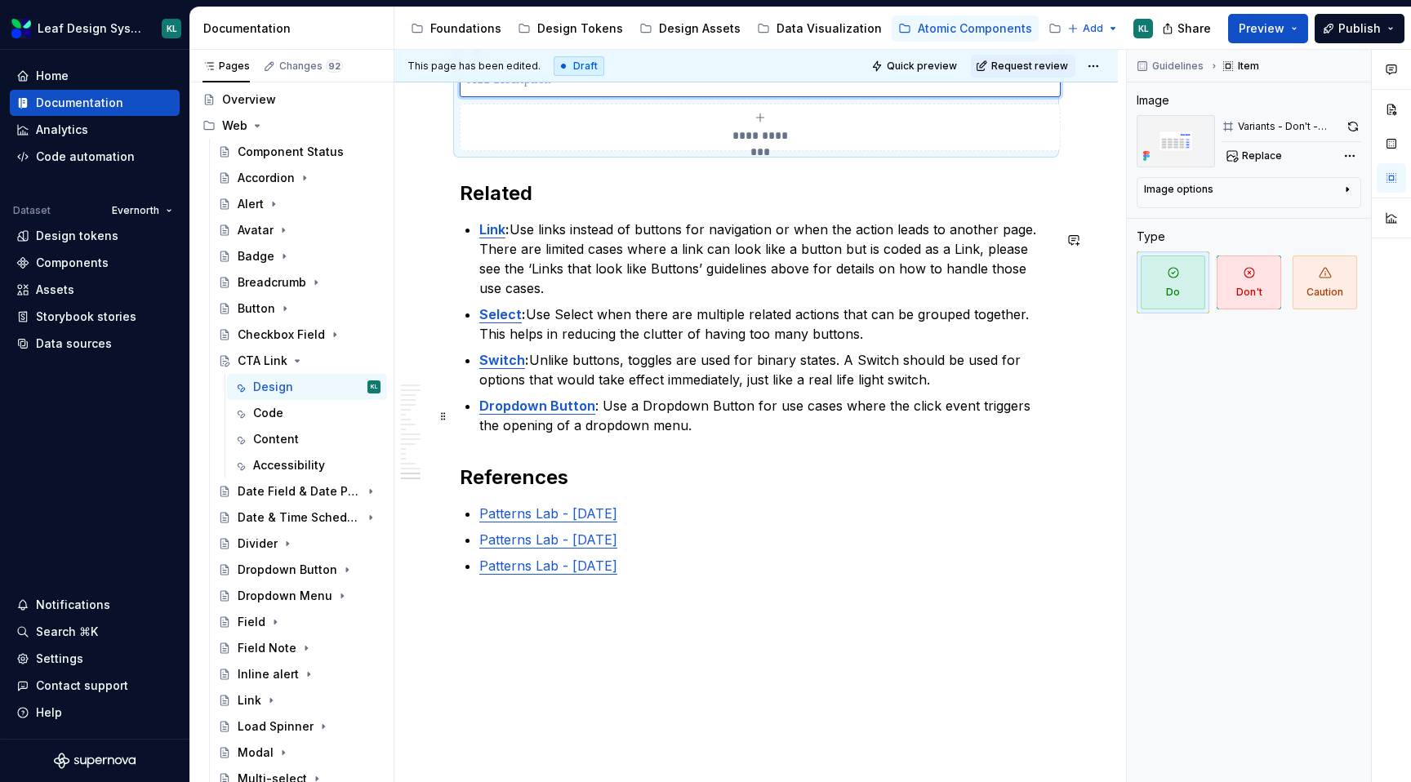
click at [682, 429] on p "Dropdown Button : Use a Dropdown Button for use cases where the click event tri…" at bounding box center [765, 415] width 573 height 39
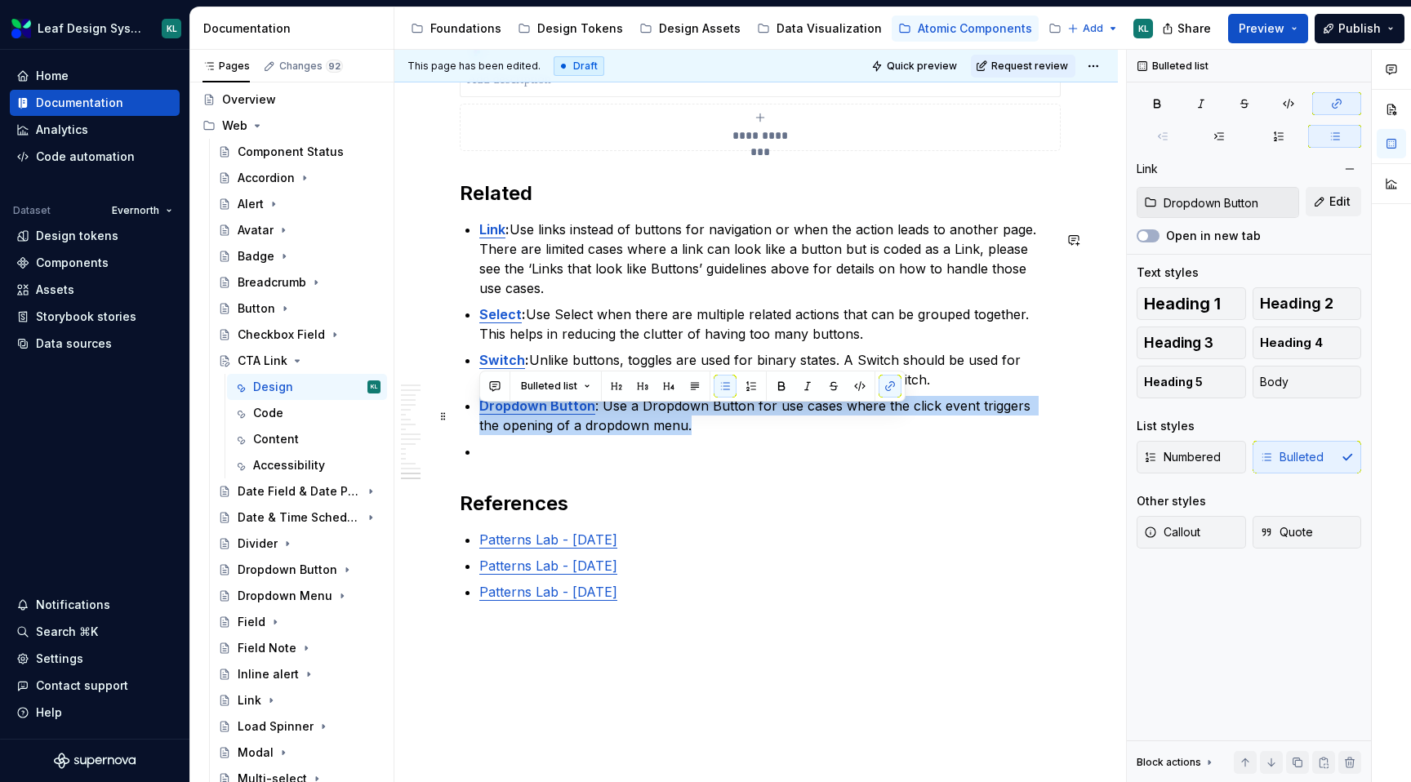
drag, startPoint x: 681, startPoint y: 434, endPoint x: 475, endPoint y: 413, distance: 206.8
copy p "Dropdown Button : Use a Dropdown Button for use cases where the click event tri…"
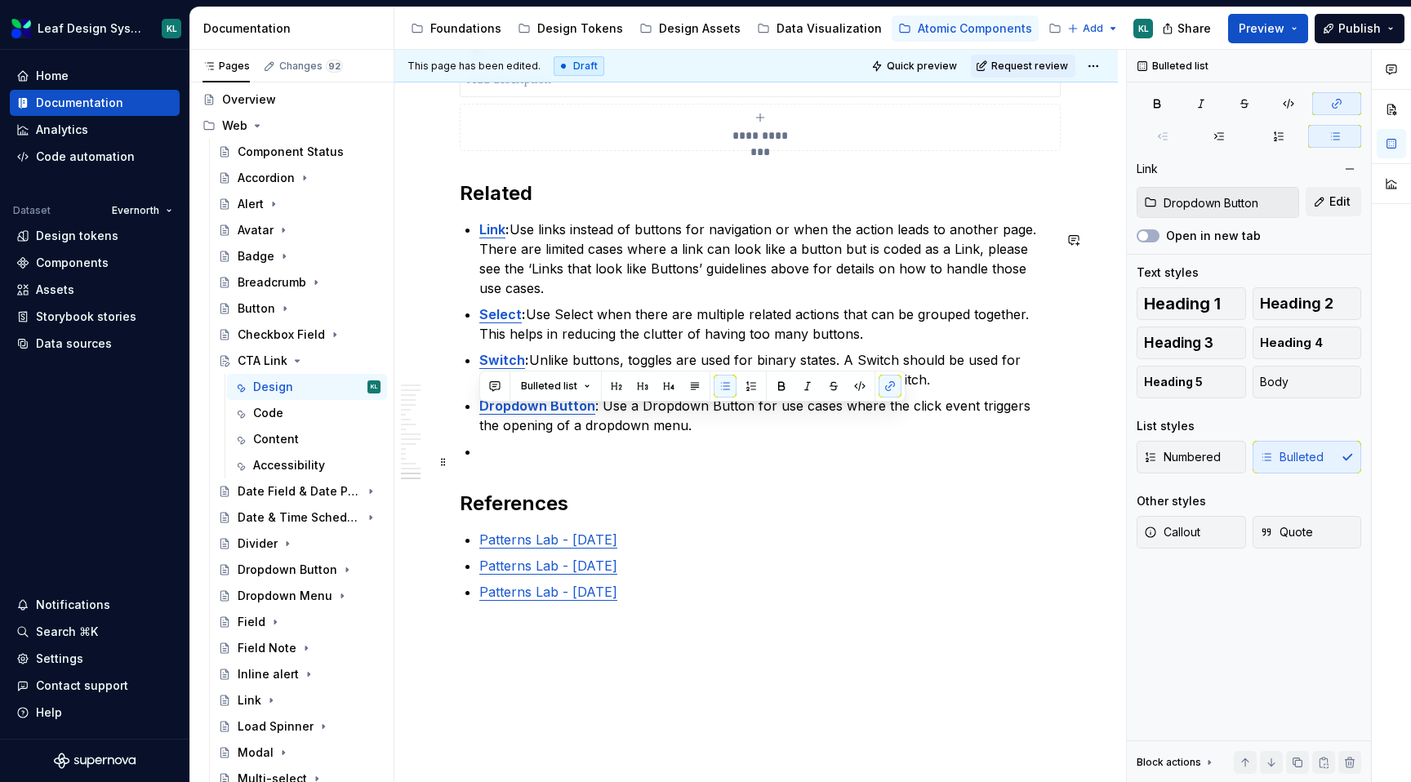
click at [534, 461] on p at bounding box center [765, 452] width 573 height 20
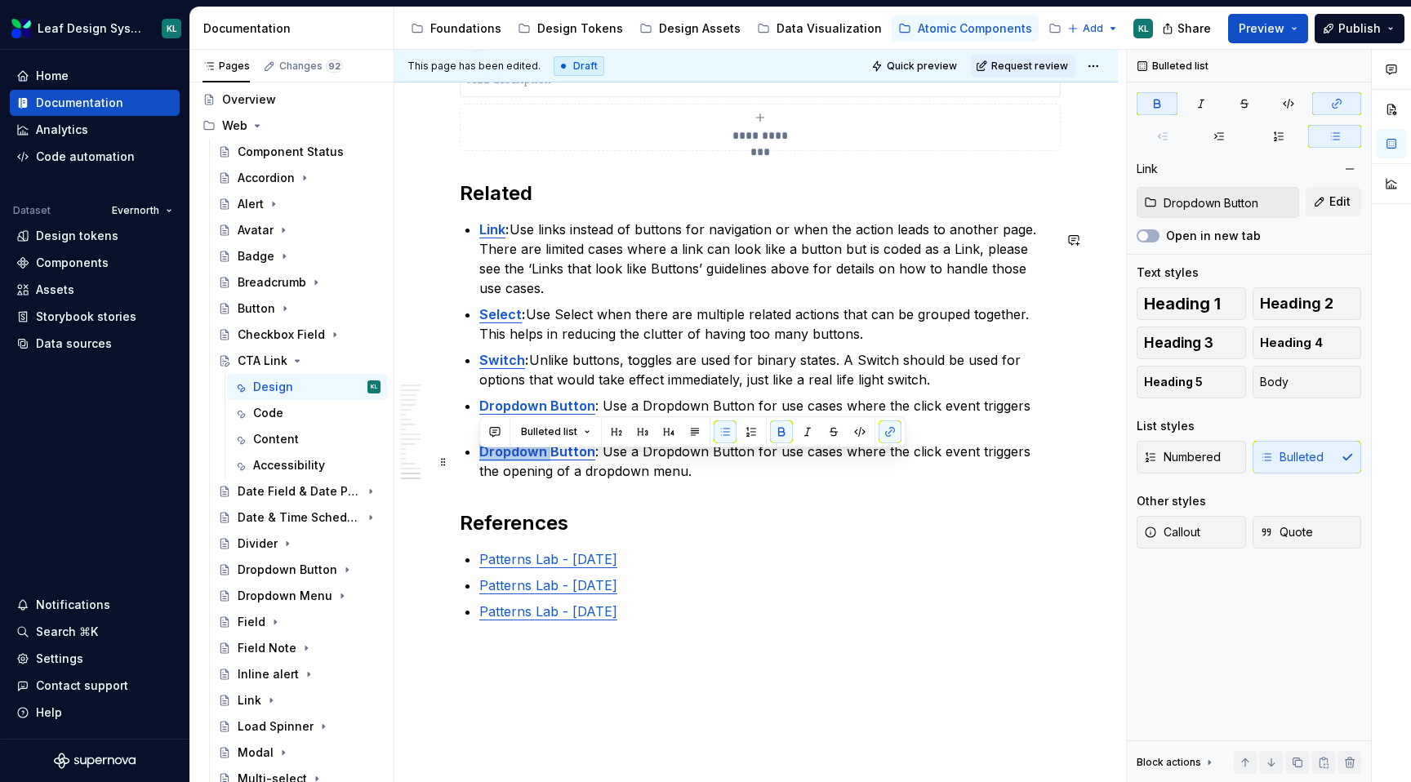
drag, startPoint x: 548, startPoint y: 463, endPoint x: 482, endPoint y: 464, distance: 66.1
click at [482, 460] on strong "Dropdown Button" at bounding box center [537, 451] width 116 height 16
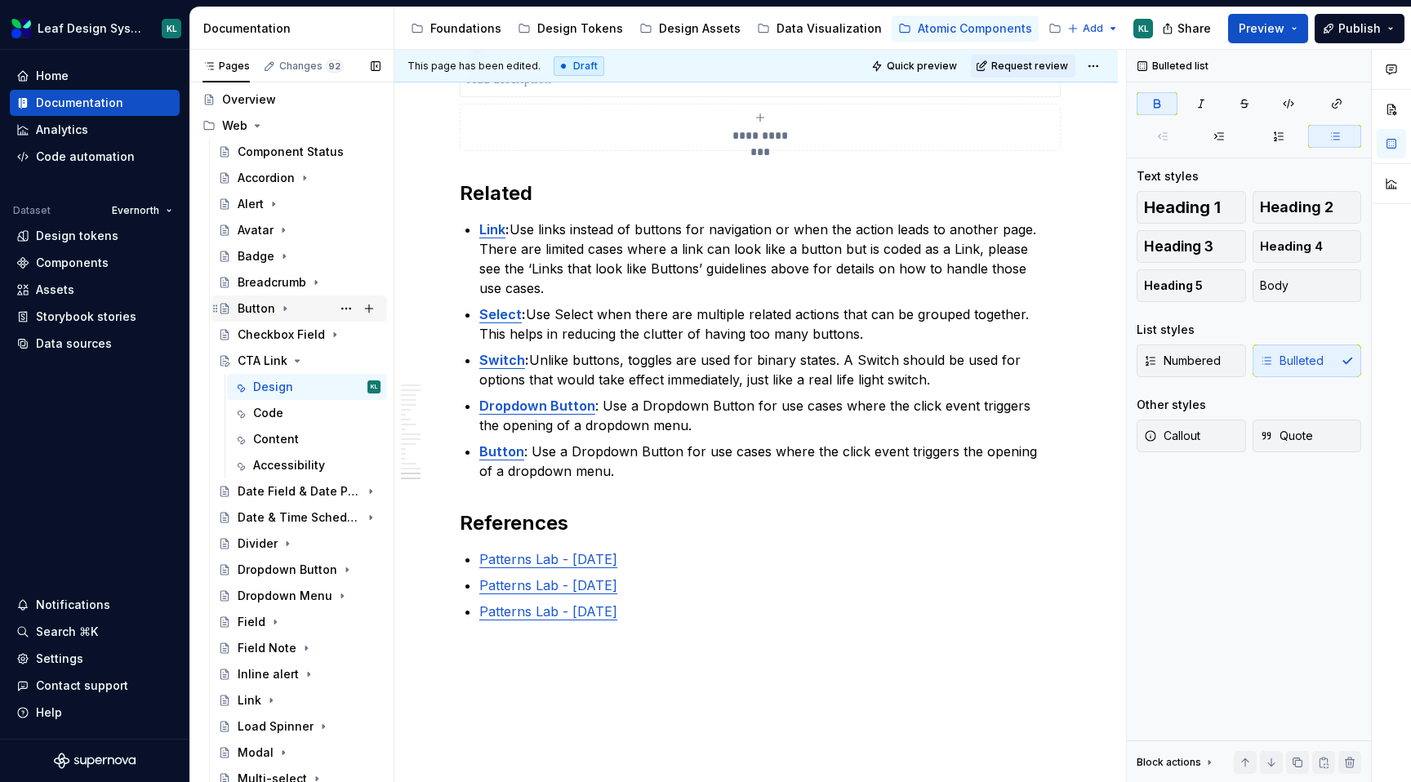
click at [291, 309] on div "Button" at bounding box center [309, 308] width 143 height 23
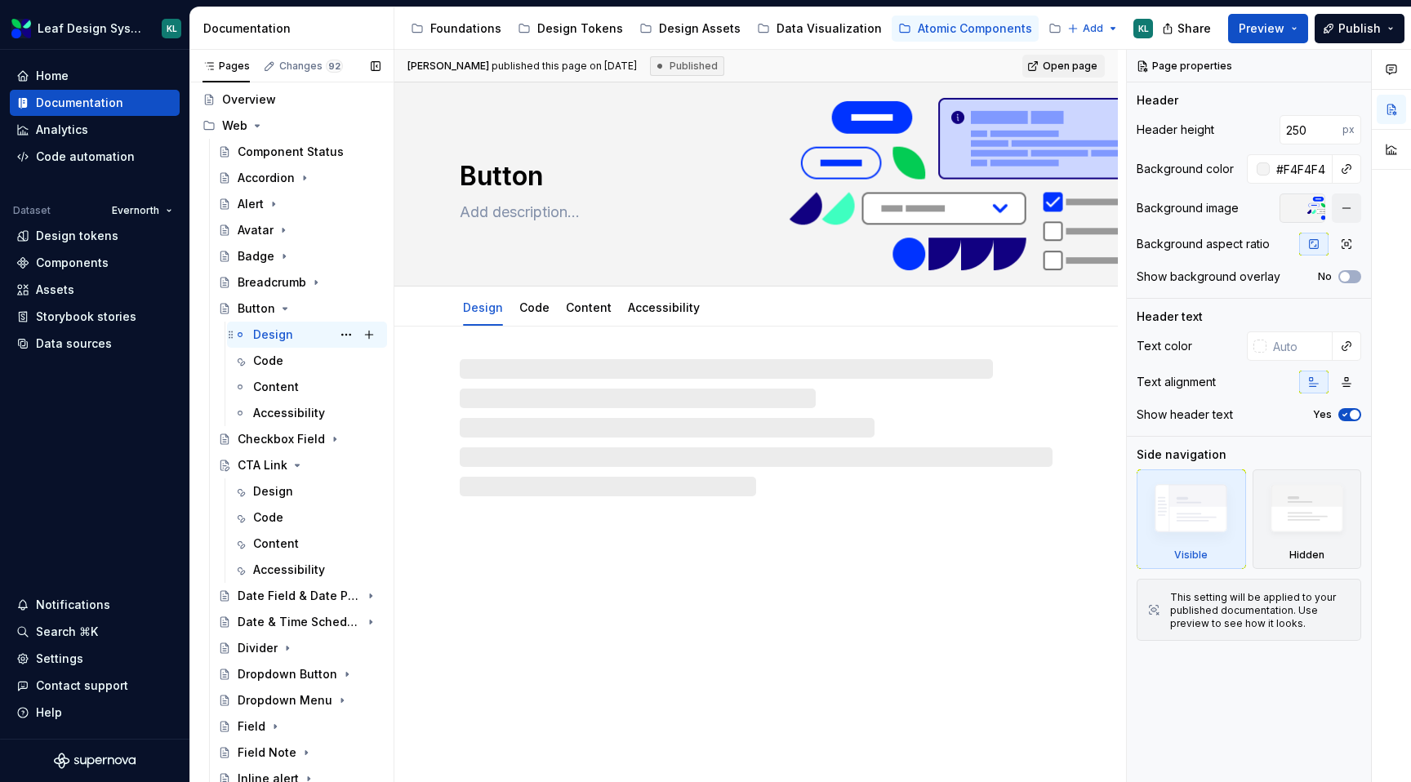
click at [309, 330] on div "Design KL" at bounding box center [316, 334] width 127 height 23
click at [1184, 29] on span "Share" at bounding box center [1193, 28] width 33 height 16
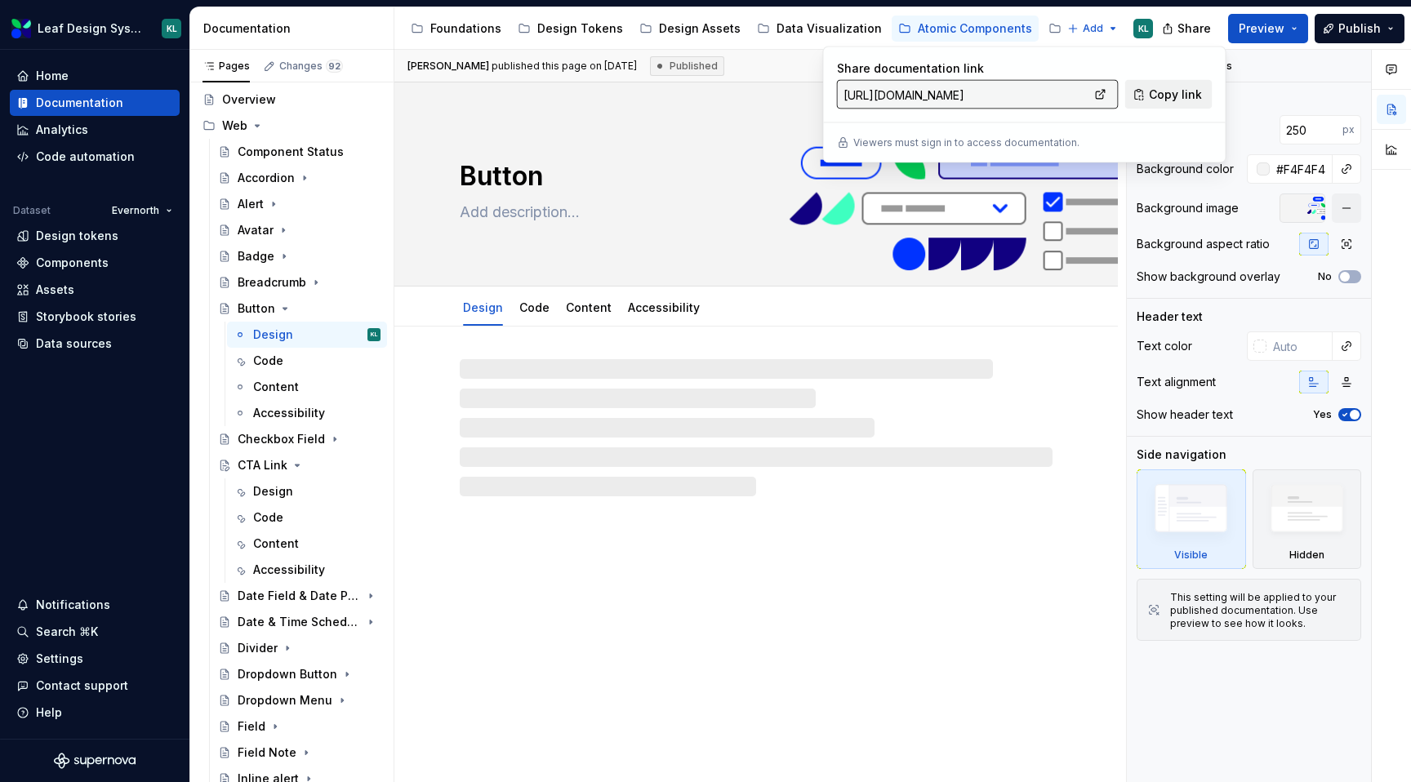
click at [1150, 91] on span "Copy link" at bounding box center [1175, 95] width 53 height 16
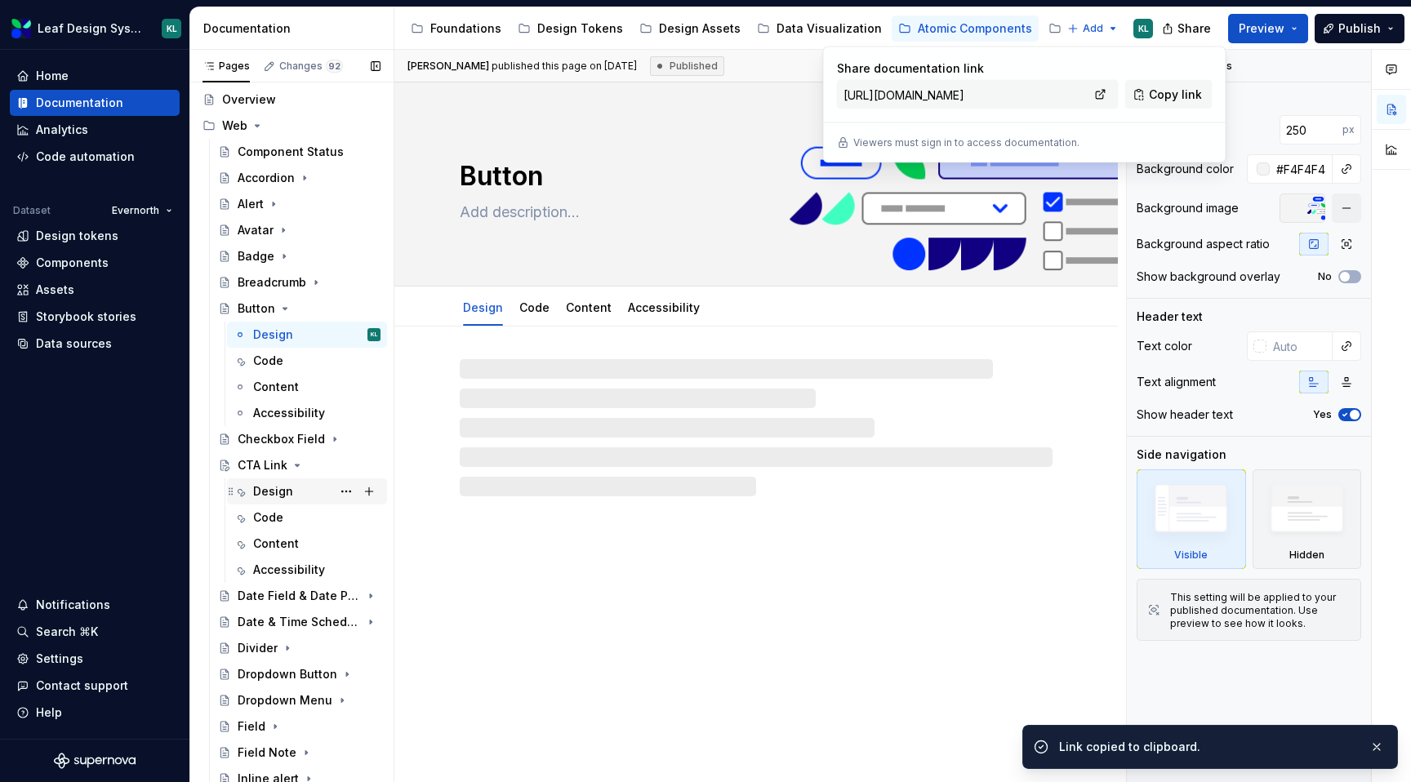
click at [289, 492] on div "Design" at bounding box center [273, 491] width 40 height 16
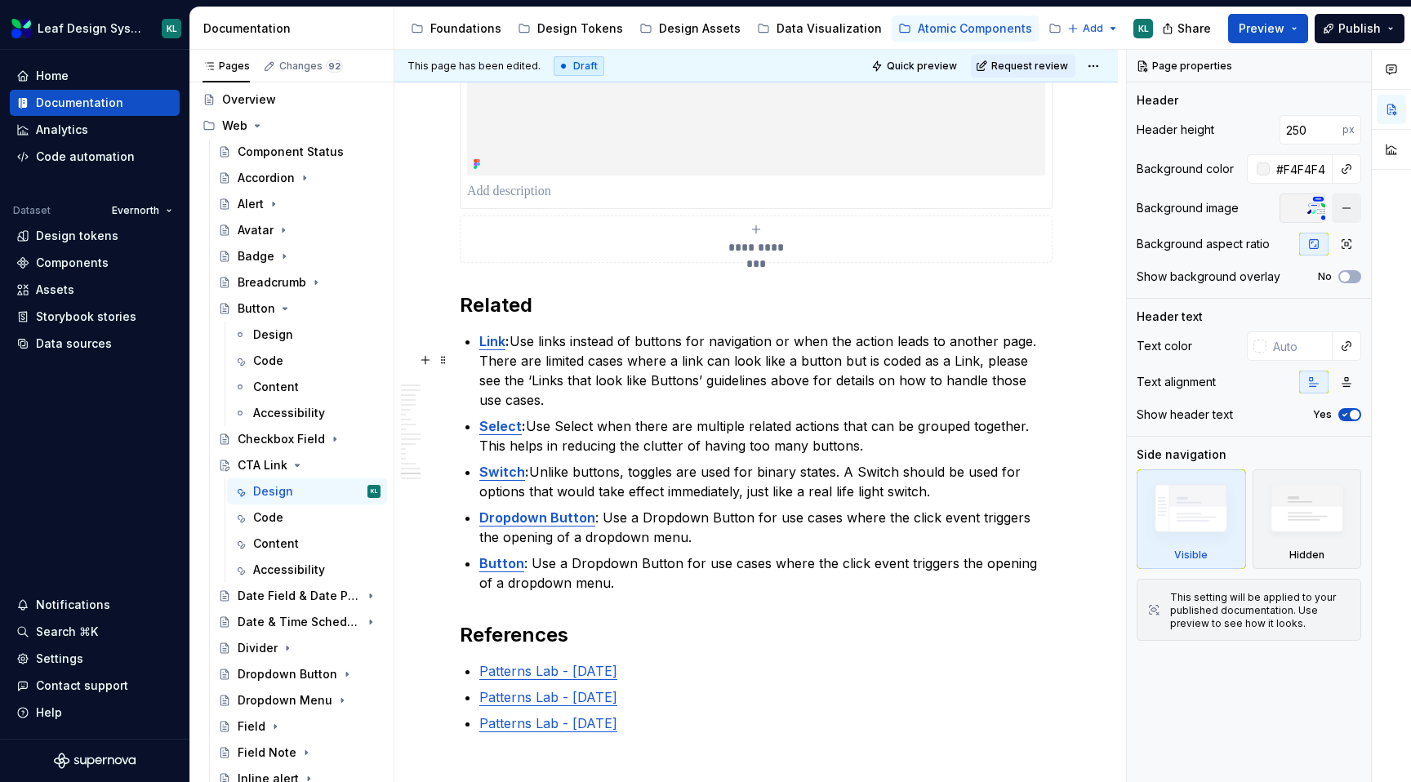
scroll to position [7252, 0]
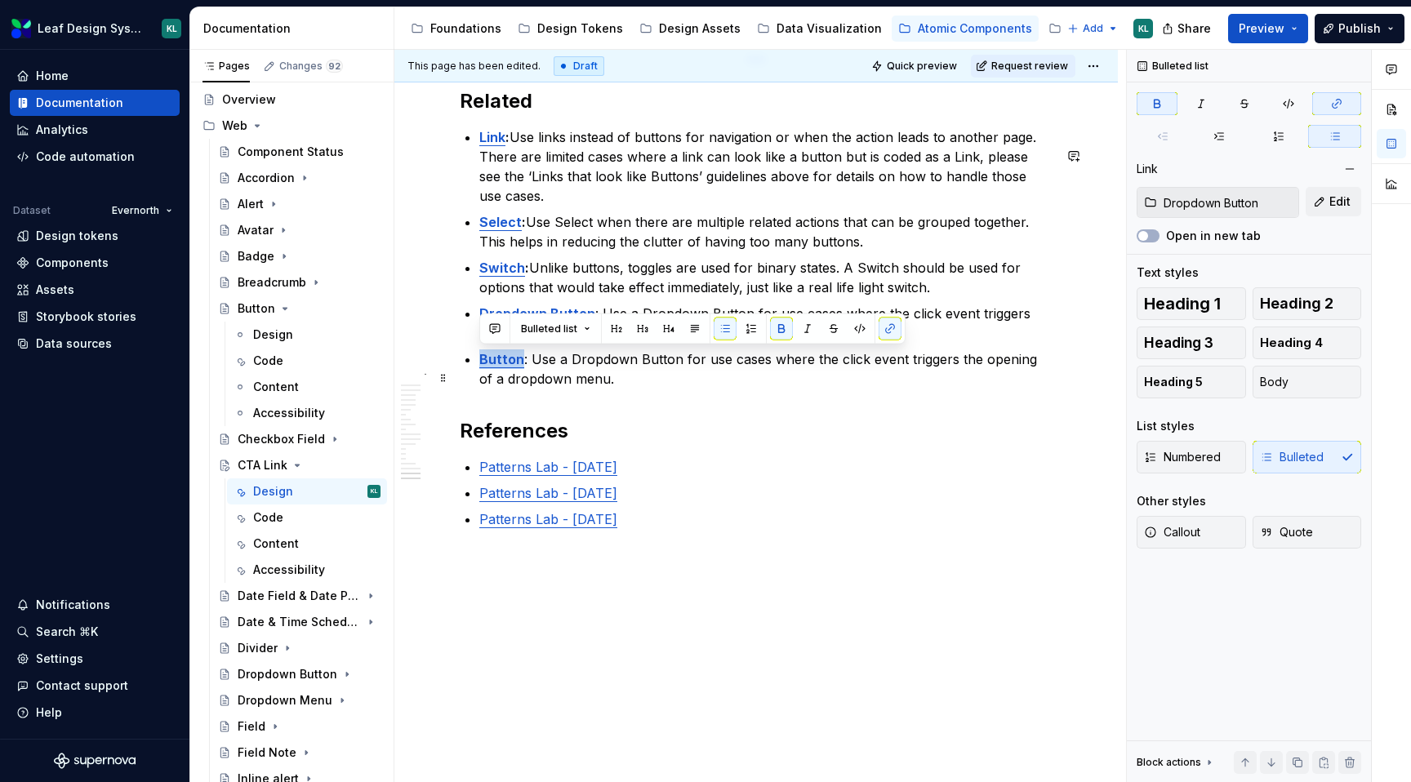
drag, startPoint x: 519, startPoint y: 357, endPoint x: 480, endPoint y: 357, distance: 39.2
click at [480, 357] on strong "Button" at bounding box center [501, 359] width 45 height 16
click at [285, 341] on div "Design" at bounding box center [273, 335] width 40 height 16
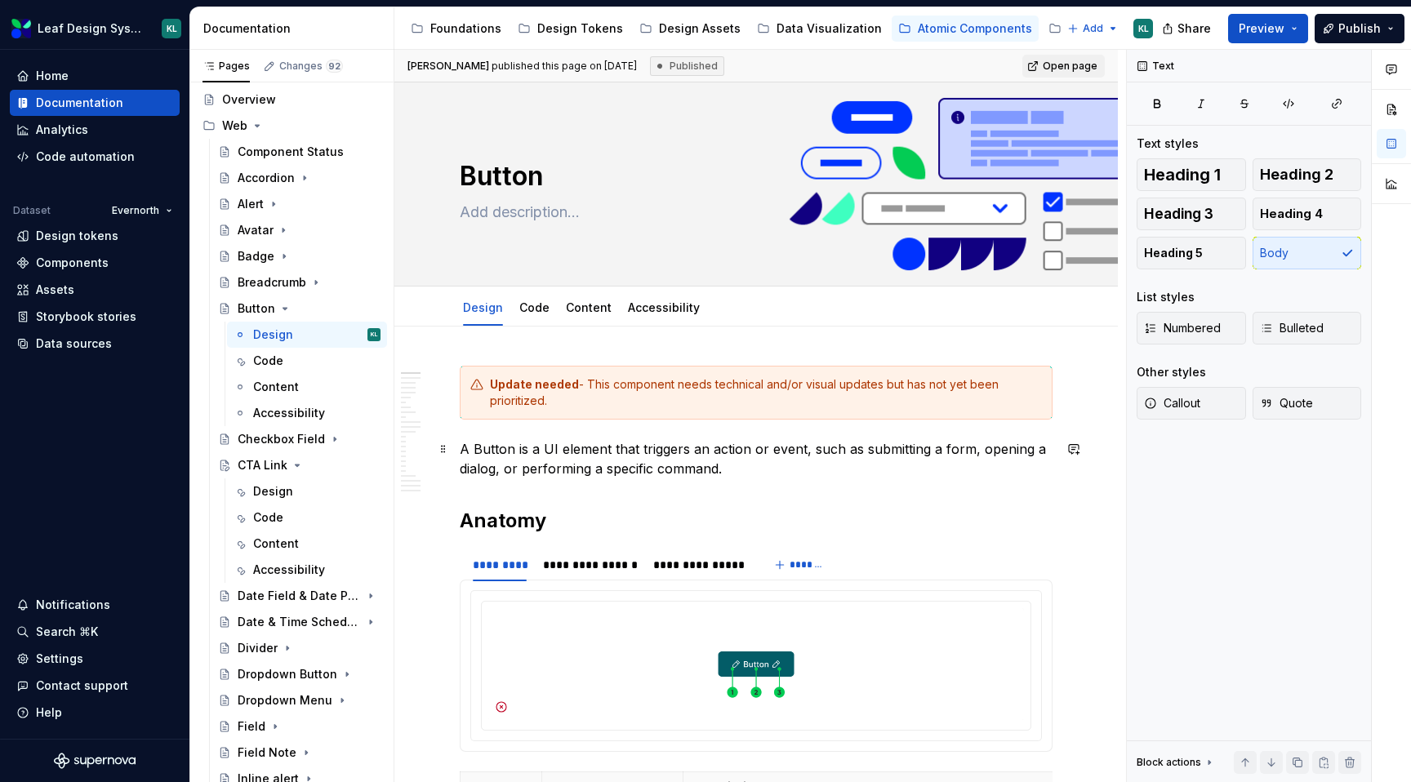
click at [696, 467] on p "A Button is a UI element that triggers an action or event, such as submitting a…" at bounding box center [756, 458] width 593 height 39
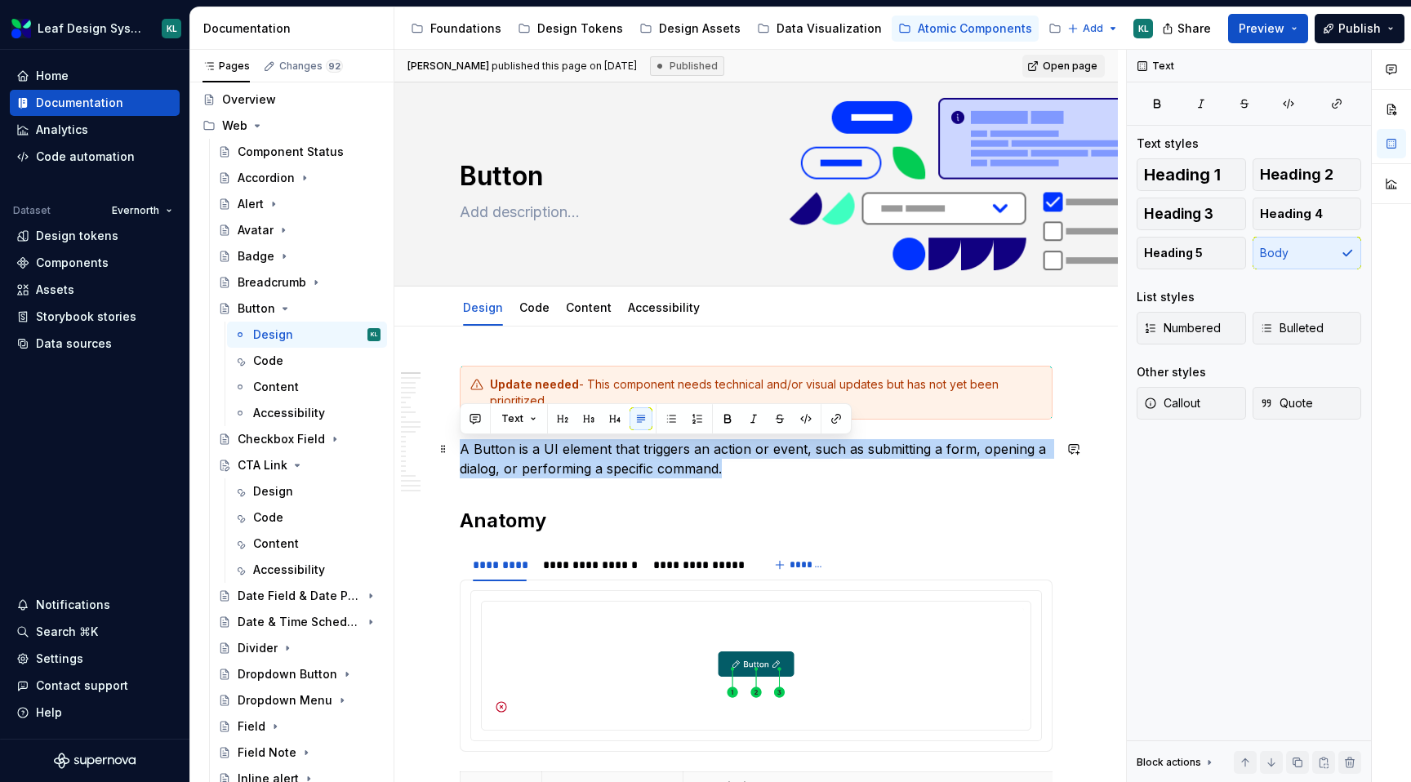
drag, startPoint x: 725, startPoint y: 469, endPoint x: 462, endPoint y: 448, distance: 263.7
click at [462, 448] on p "A Button is a UI element that triggers an action or event, such as submitting a…" at bounding box center [756, 458] width 593 height 39
copy p "A Button is a UI element that triggers an action or event, such as submitting a…"
click at [287, 497] on div "Design" at bounding box center [273, 491] width 40 height 16
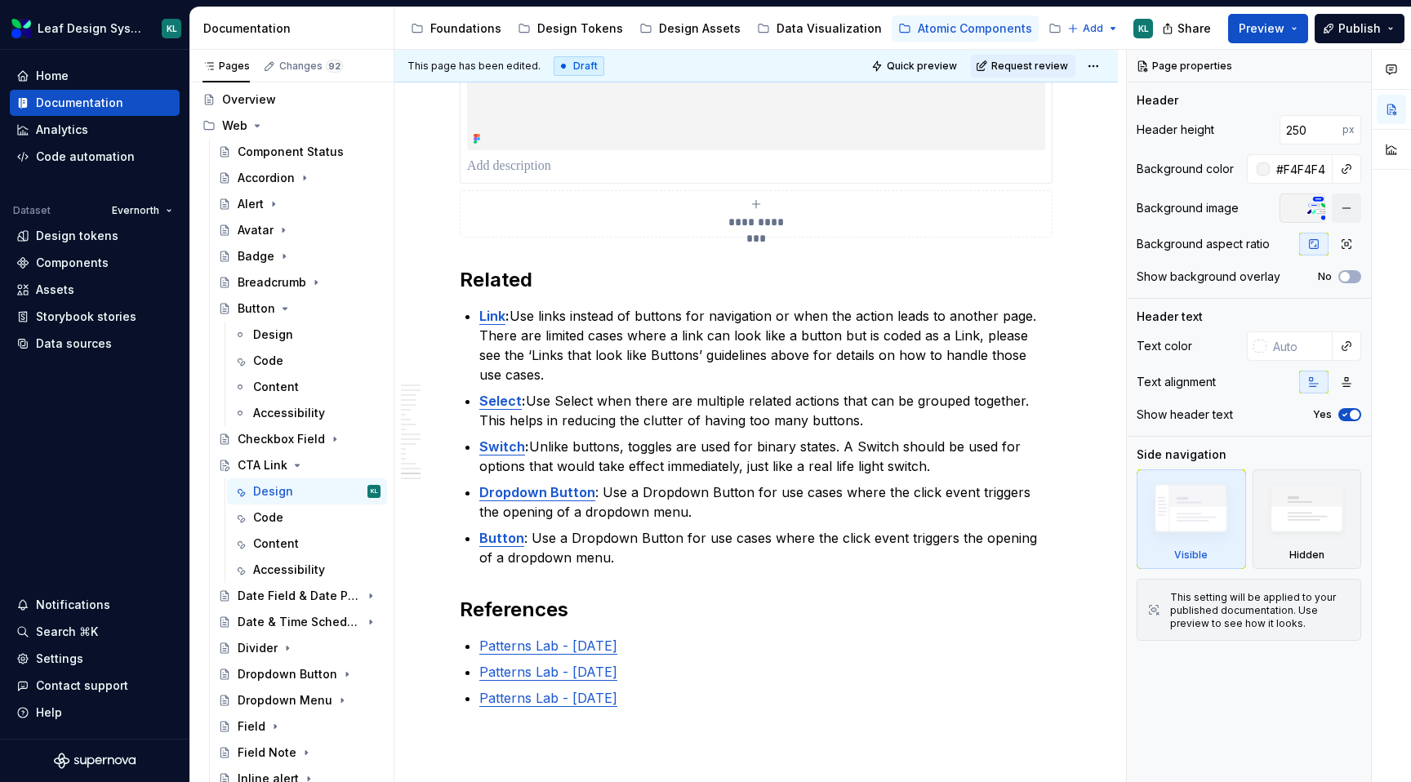
scroll to position [7252, 0]
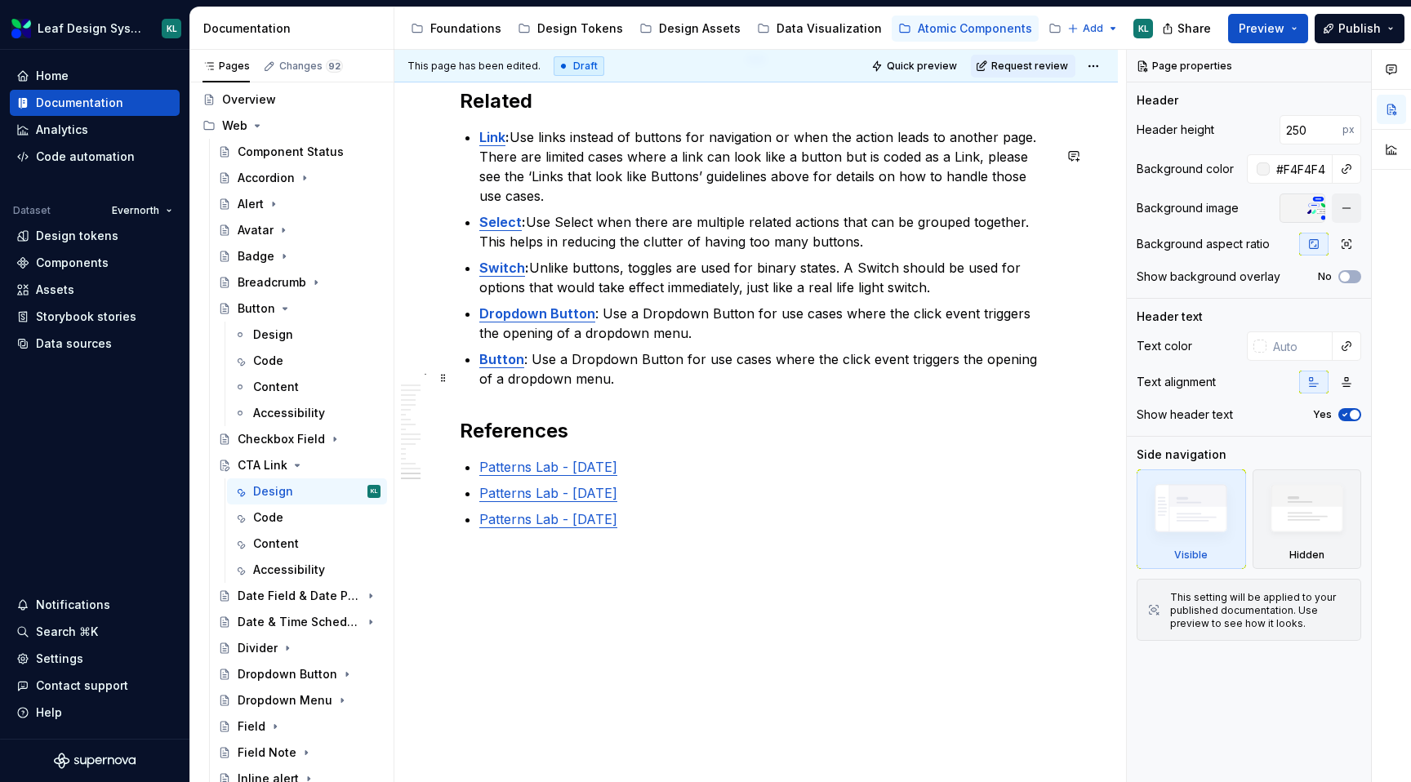
type textarea "*"
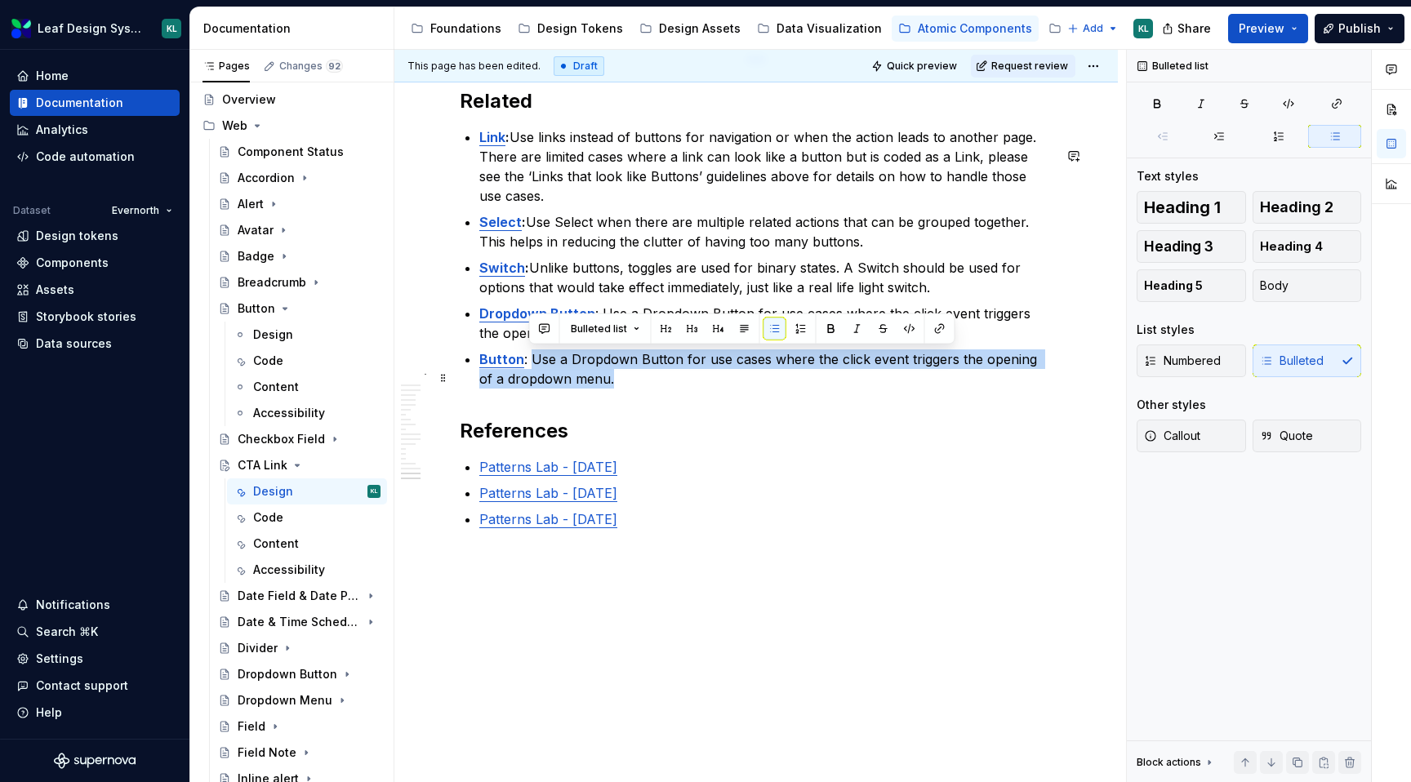
drag, startPoint x: 585, startPoint y: 375, endPoint x: 531, endPoint y: 359, distance: 56.1
click at [531, 359] on p "Button : Use a Dropdown Button for use cases where the click event triggers the…" at bounding box center [765, 368] width 573 height 39
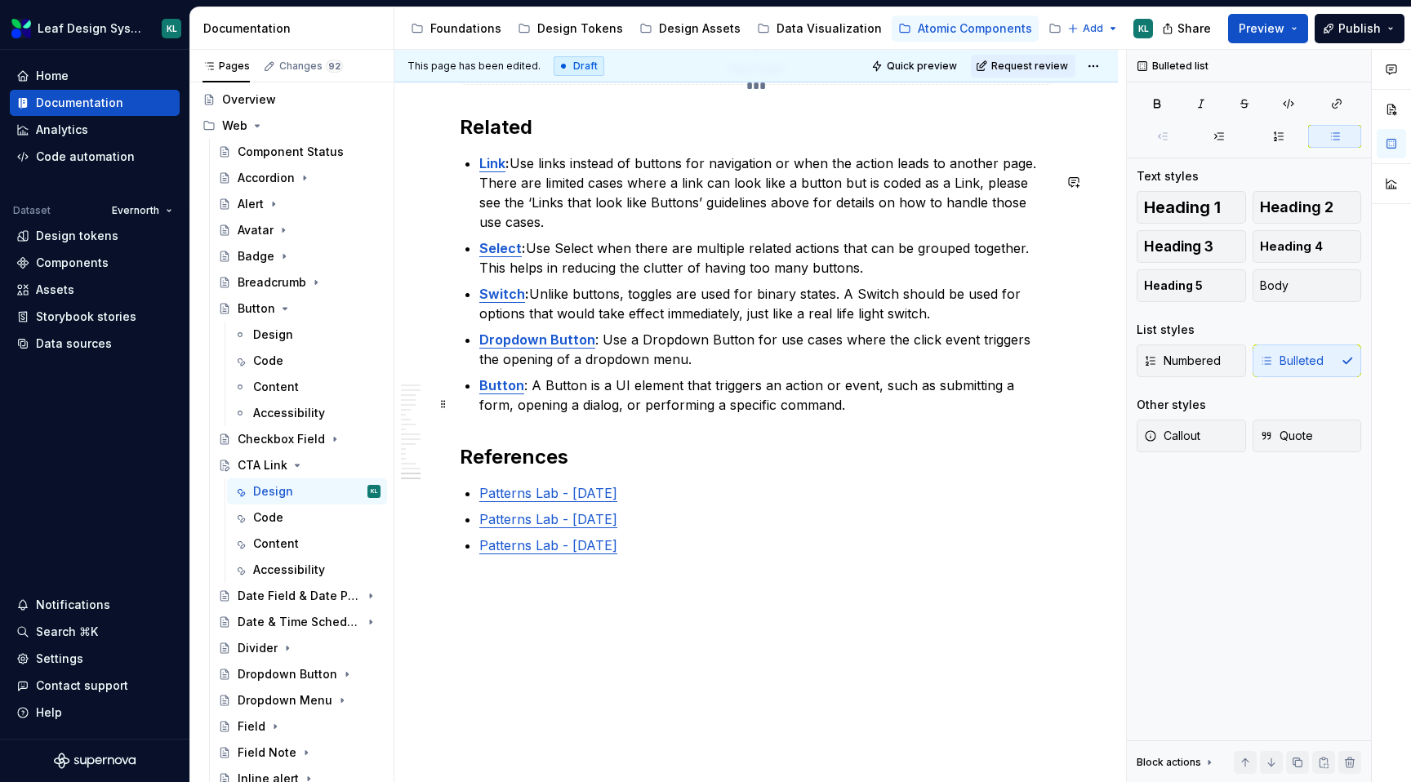
scroll to position [7200, 0]
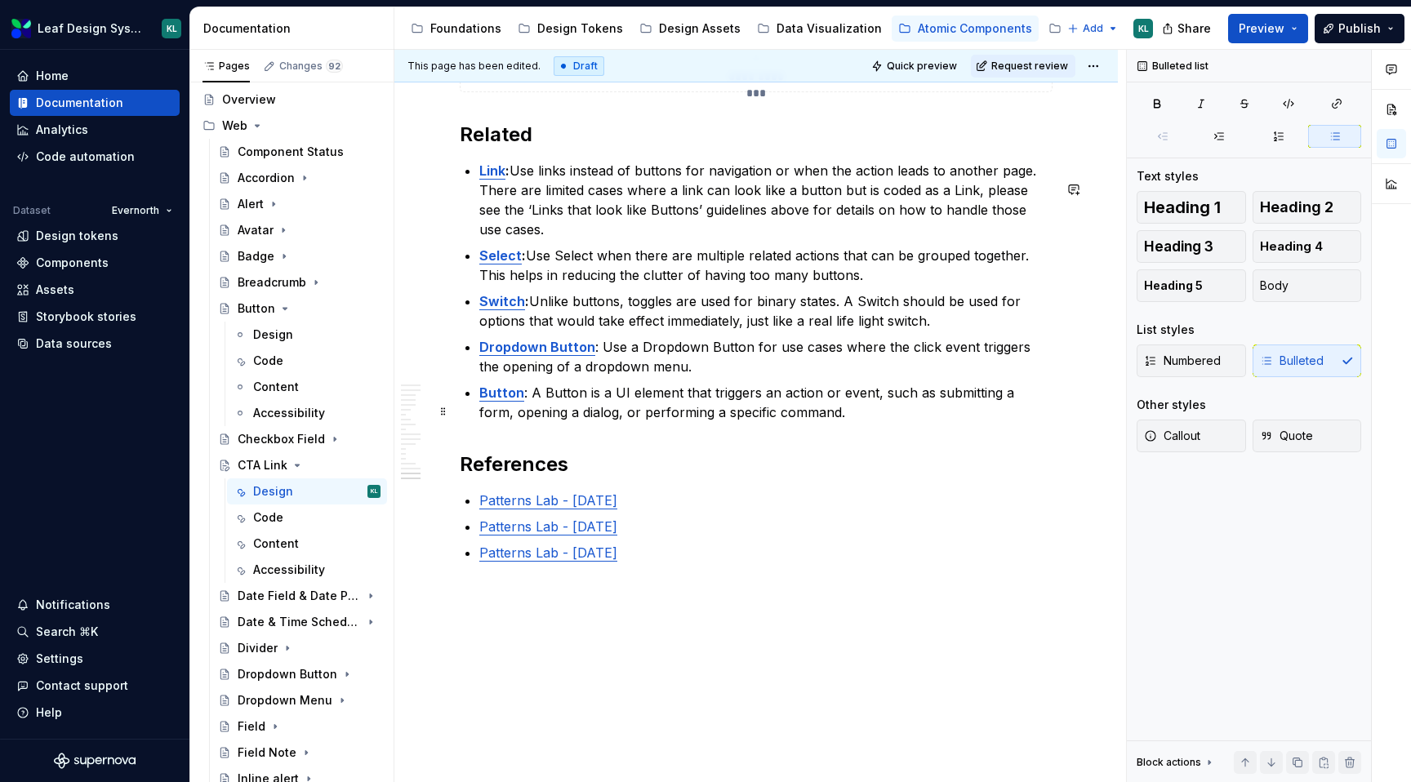
click at [531, 409] on p "Button : A Button is a UI element that triggers an action or event, such as sub…" at bounding box center [765, 402] width 573 height 39
drag, startPoint x: 612, startPoint y: 407, endPoint x: 731, endPoint y: 404, distance: 118.4
click at [731, 404] on p "Button : Use A Button is a UI element that triggers an action or event, such as…" at bounding box center [765, 402] width 573 height 39
click at [675, 404] on p "Button : Use A Button to triggers an action or event, such as submitting a form…" at bounding box center [765, 402] width 573 height 39
click at [767, 422] on p "Button : Use A Button to trigger an action or event, such as submitting a form,…" at bounding box center [765, 402] width 573 height 39
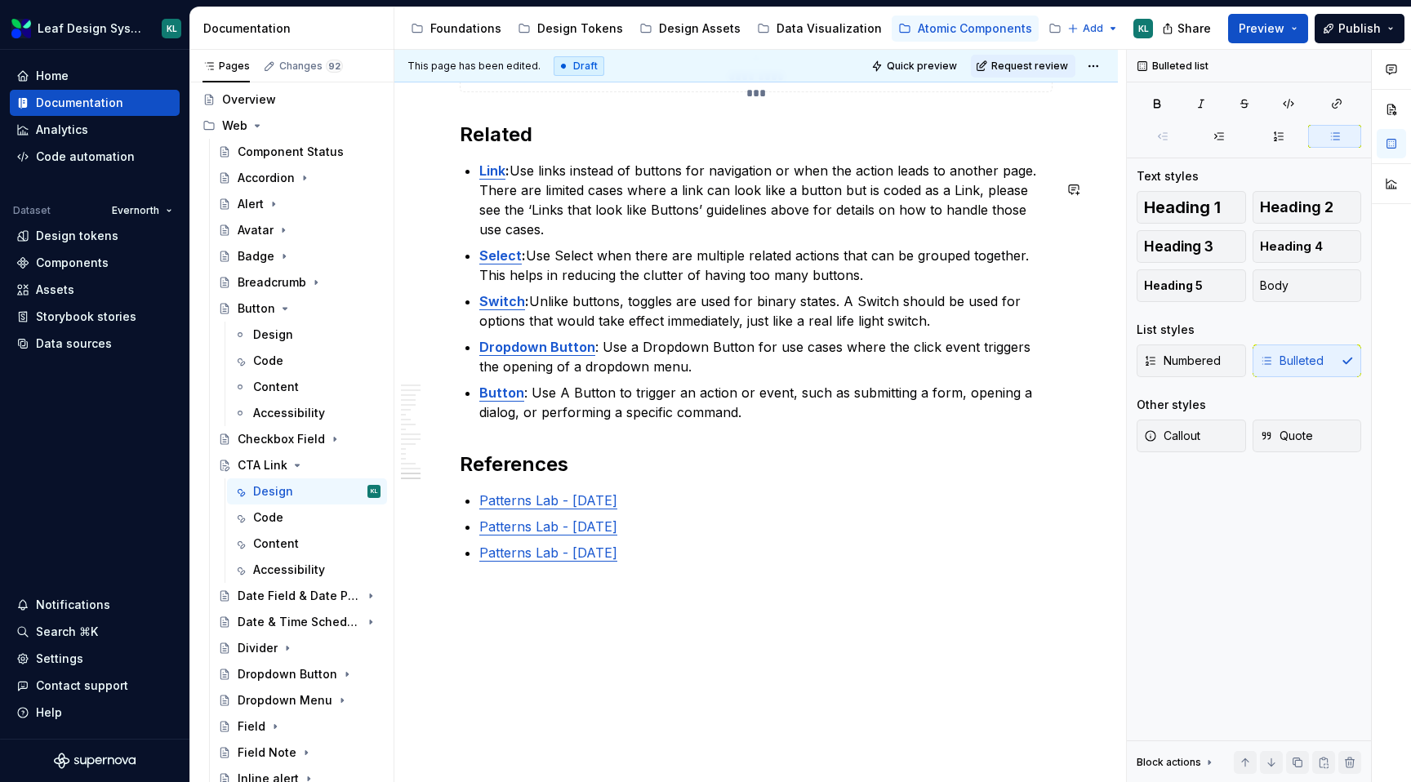
scroll to position [7194, 0]
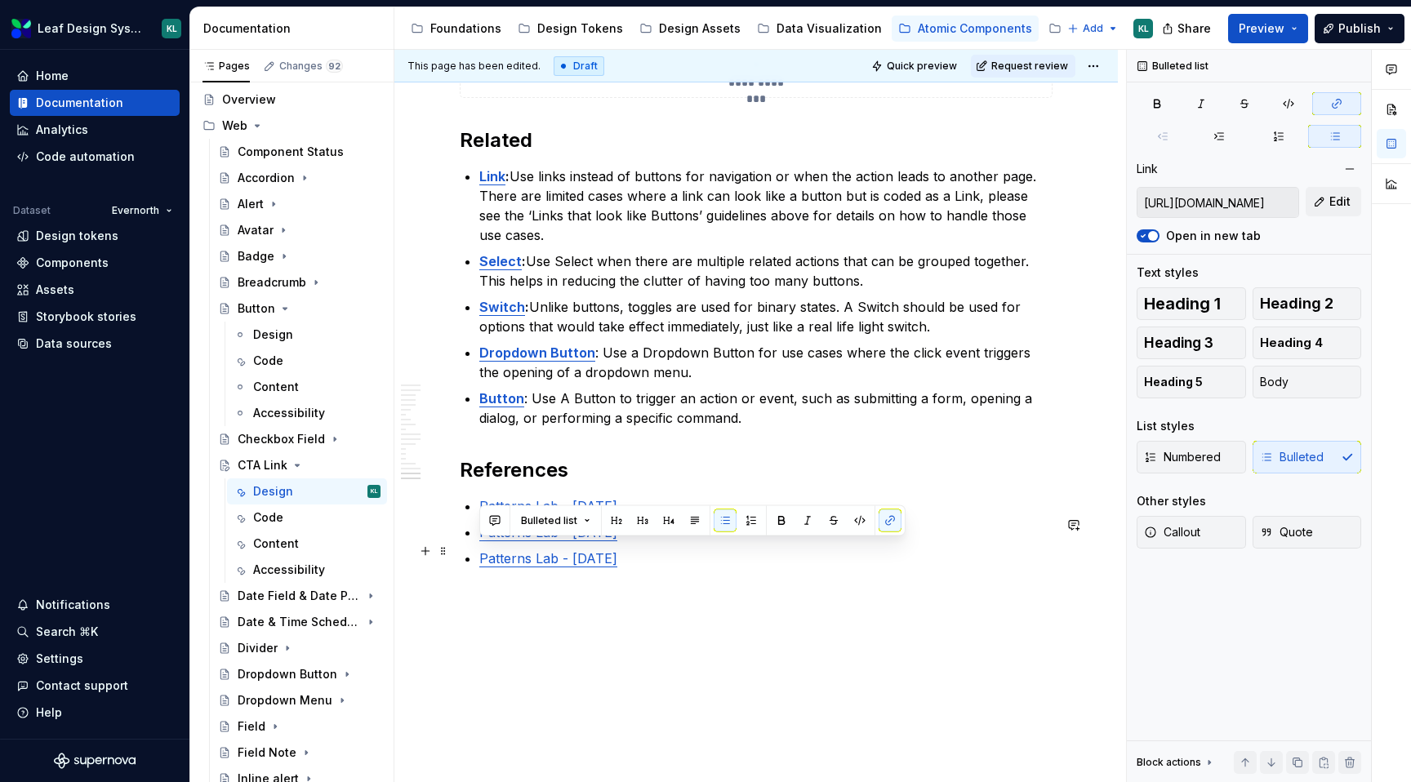
type input "[URL][DOMAIN_NAME]"
drag, startPoint x: 662, startPoint y: 578, endPoint x: 464, endPoint y: 521, distance: 206.4
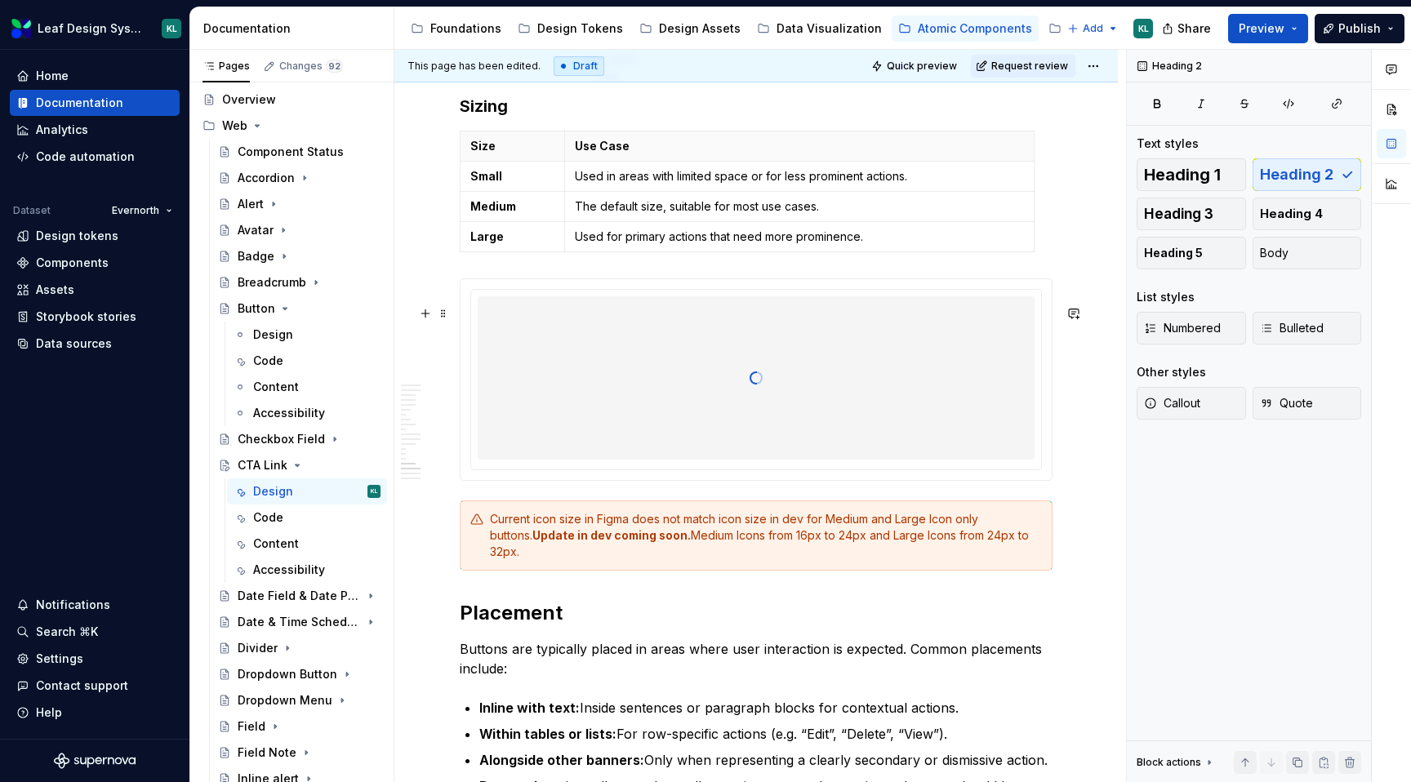
scroll to position [5572, 0]
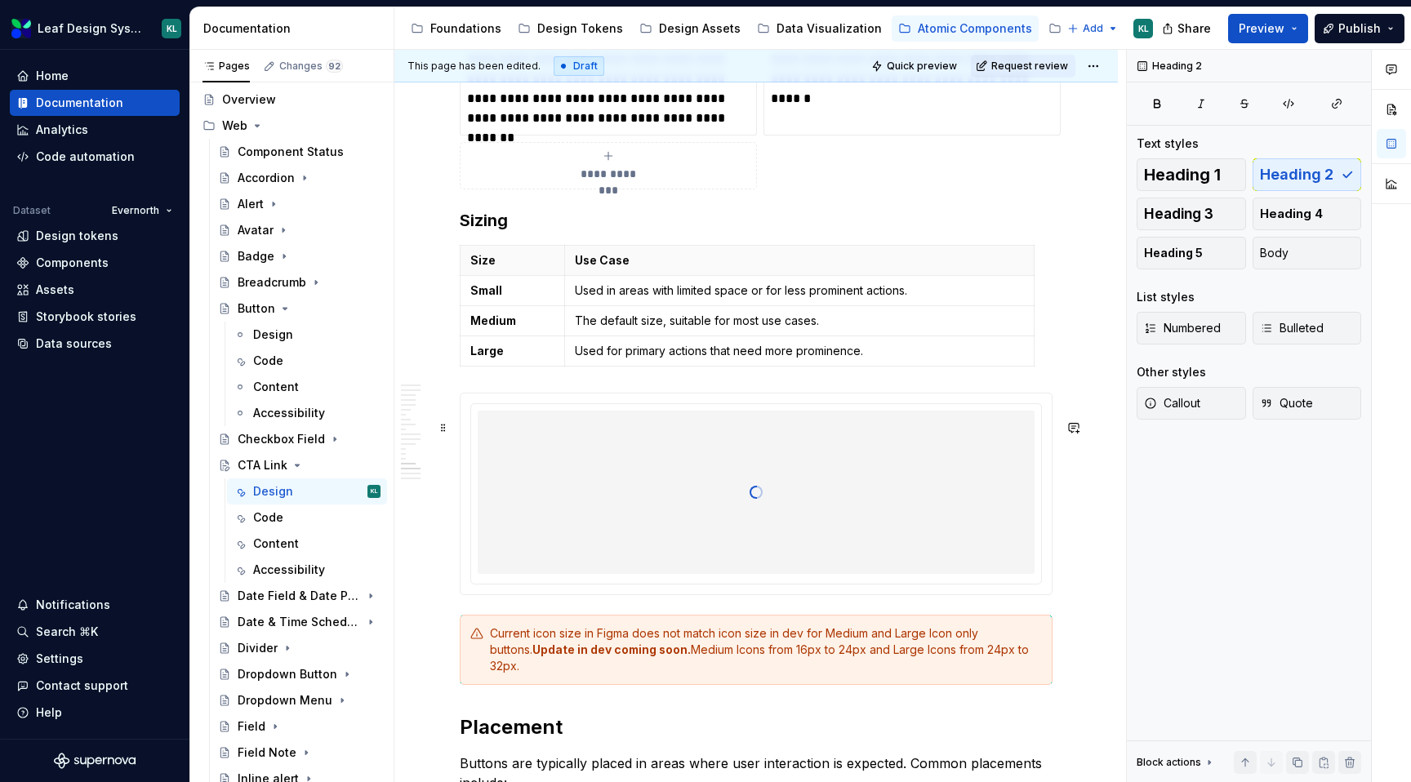
click at [634, 499] on div at bounding box center [756, 492] width 557 height 163
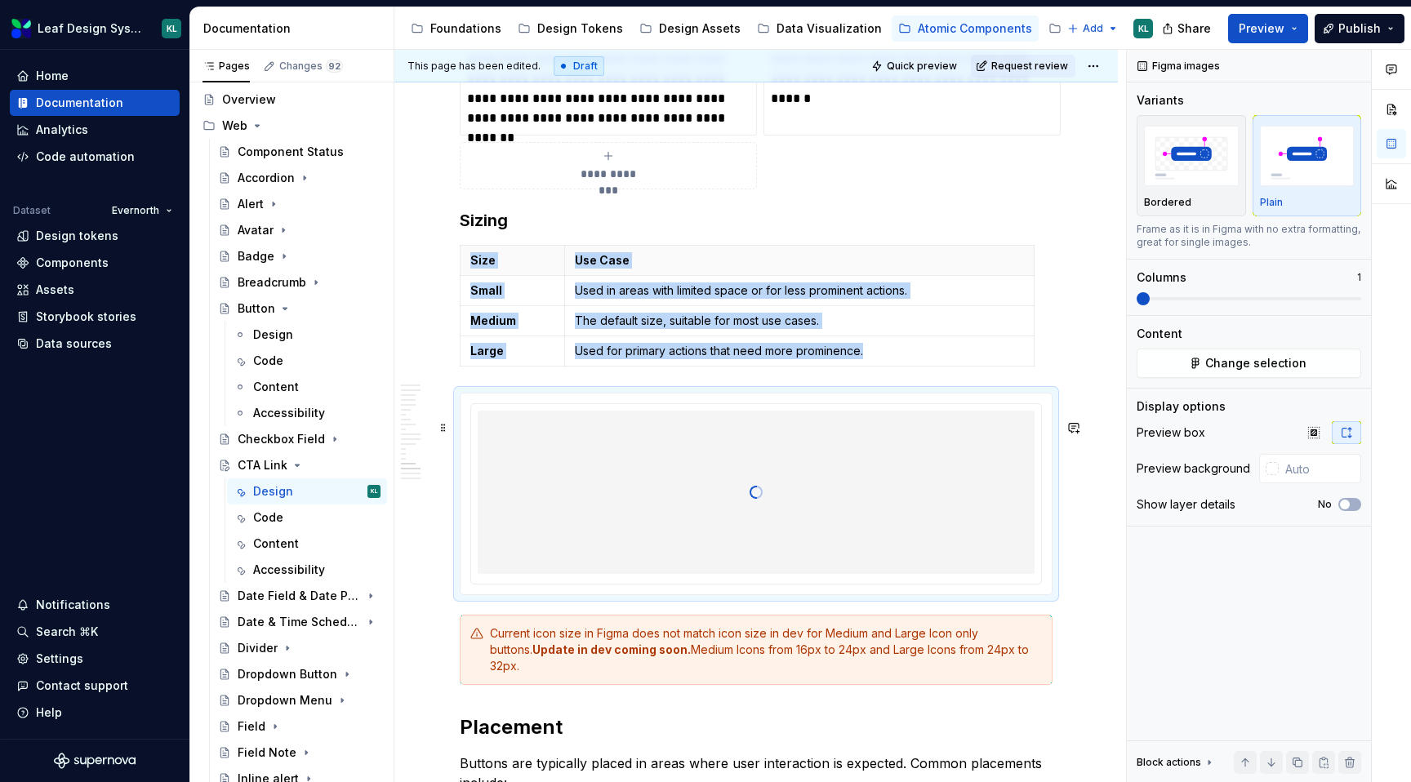
click at [762, 504] on div at bounding box center [756, 492] width 557 height 163
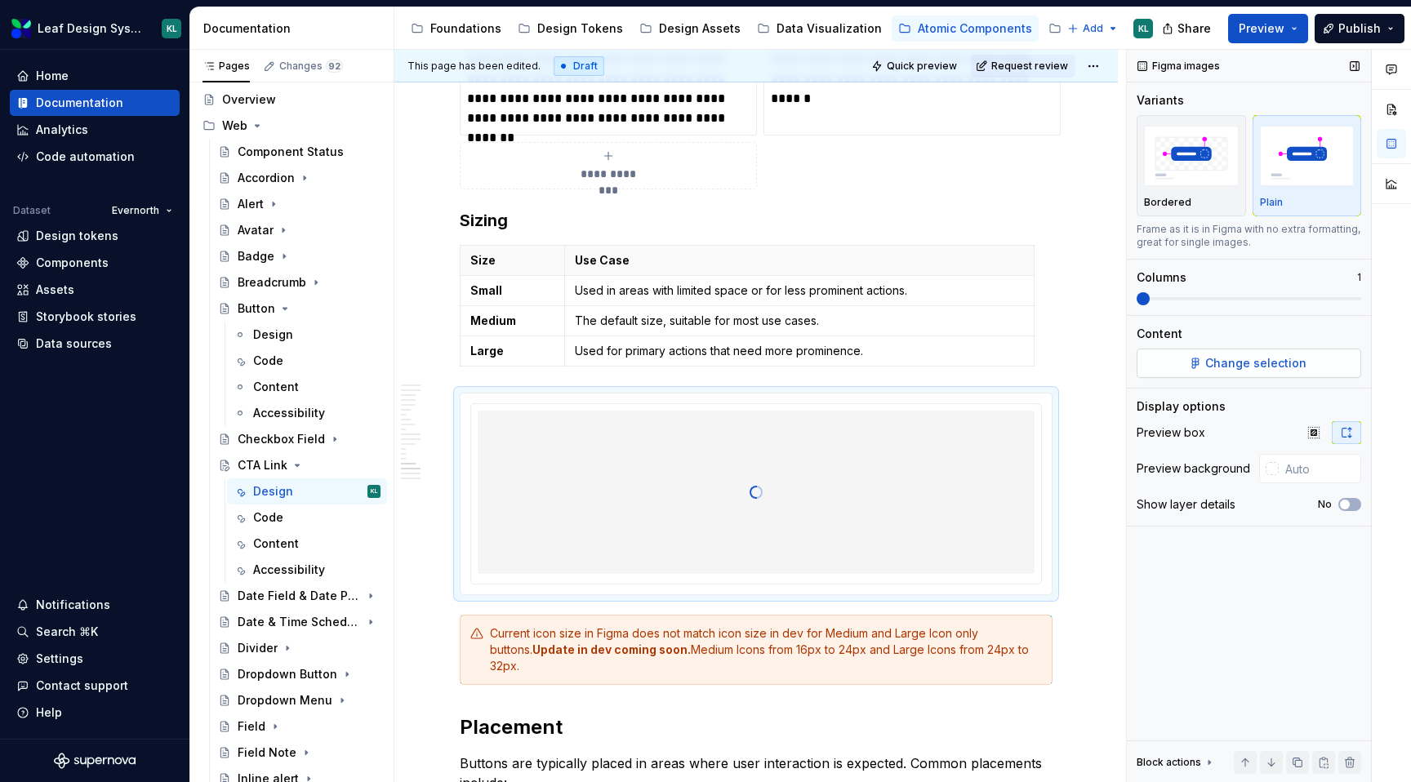
click at [1211, 359] on span "Change selection" at bounding box center [1255, 363] width 101 height 16
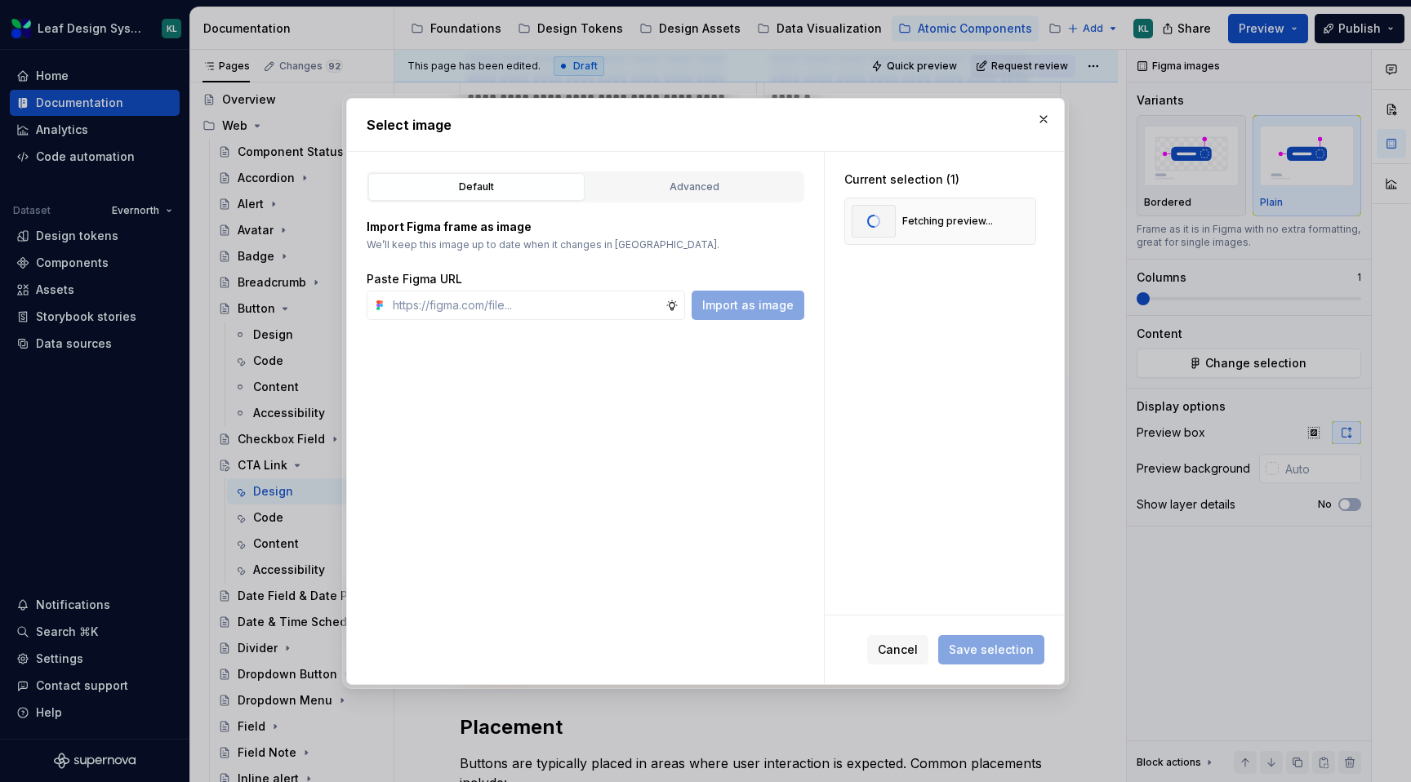
type textarea "*"
type input "[URL][DOMAIN_NAME]"
type textarea "*"
type input "[URL][DOMAIN_NAME]"
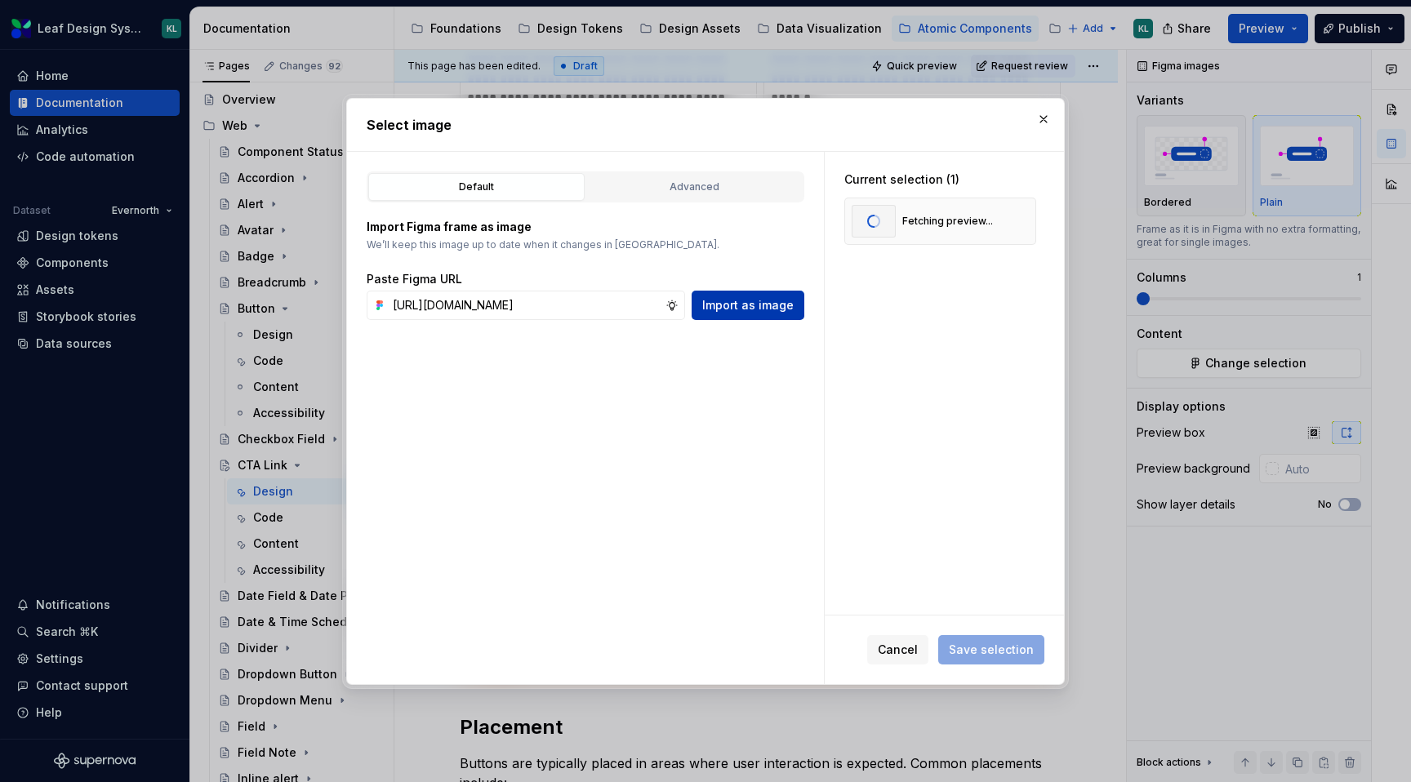
scroll to position [0, 0]
click at [787, 296] on button "Import as image" at bounding box center [747, 305] width 113 height 29
click at [1025, 221] on button "button" at bounding box center [1017, 221] width 23 height 23
click at [989, 649] on span "Save selection" at bounding box center [991, 649] width 85 height 16
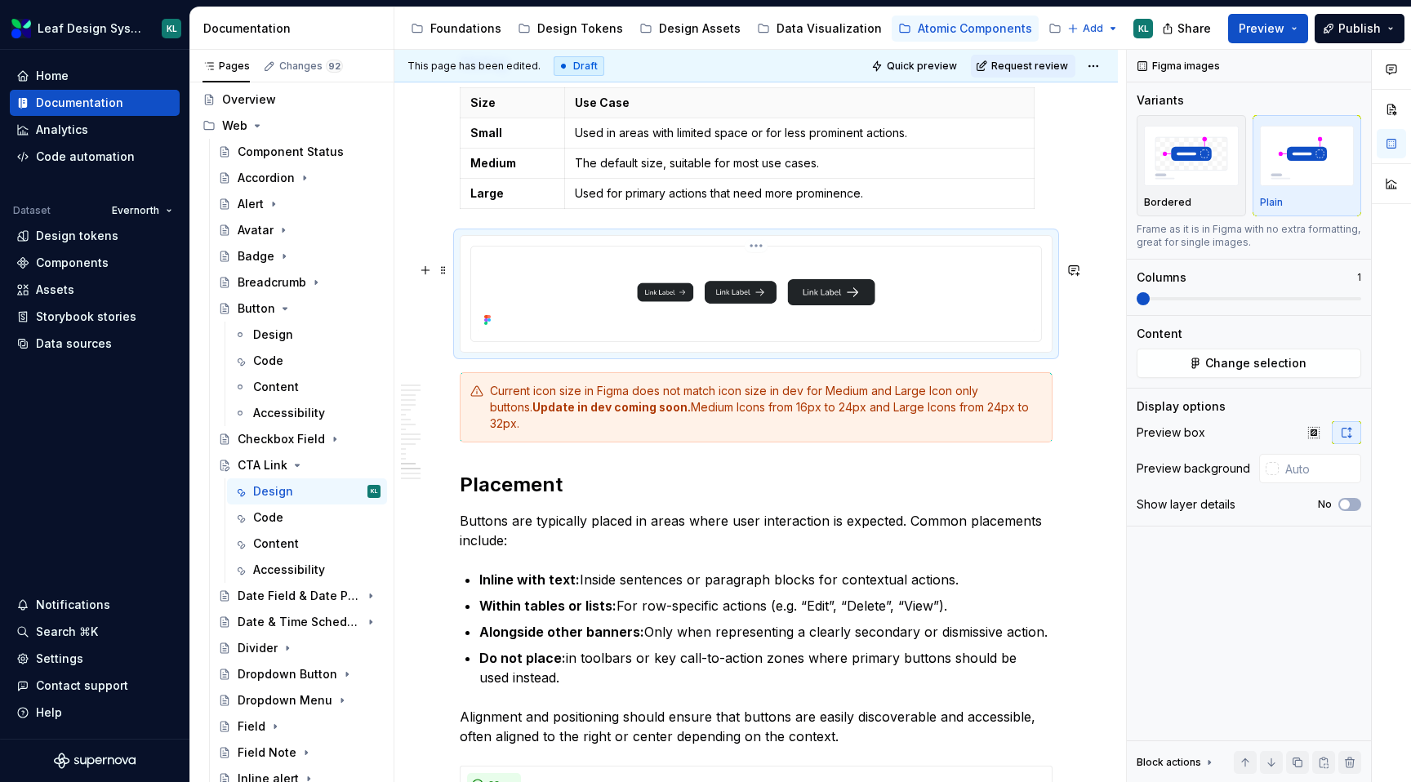
scroll to position [5878, 0]
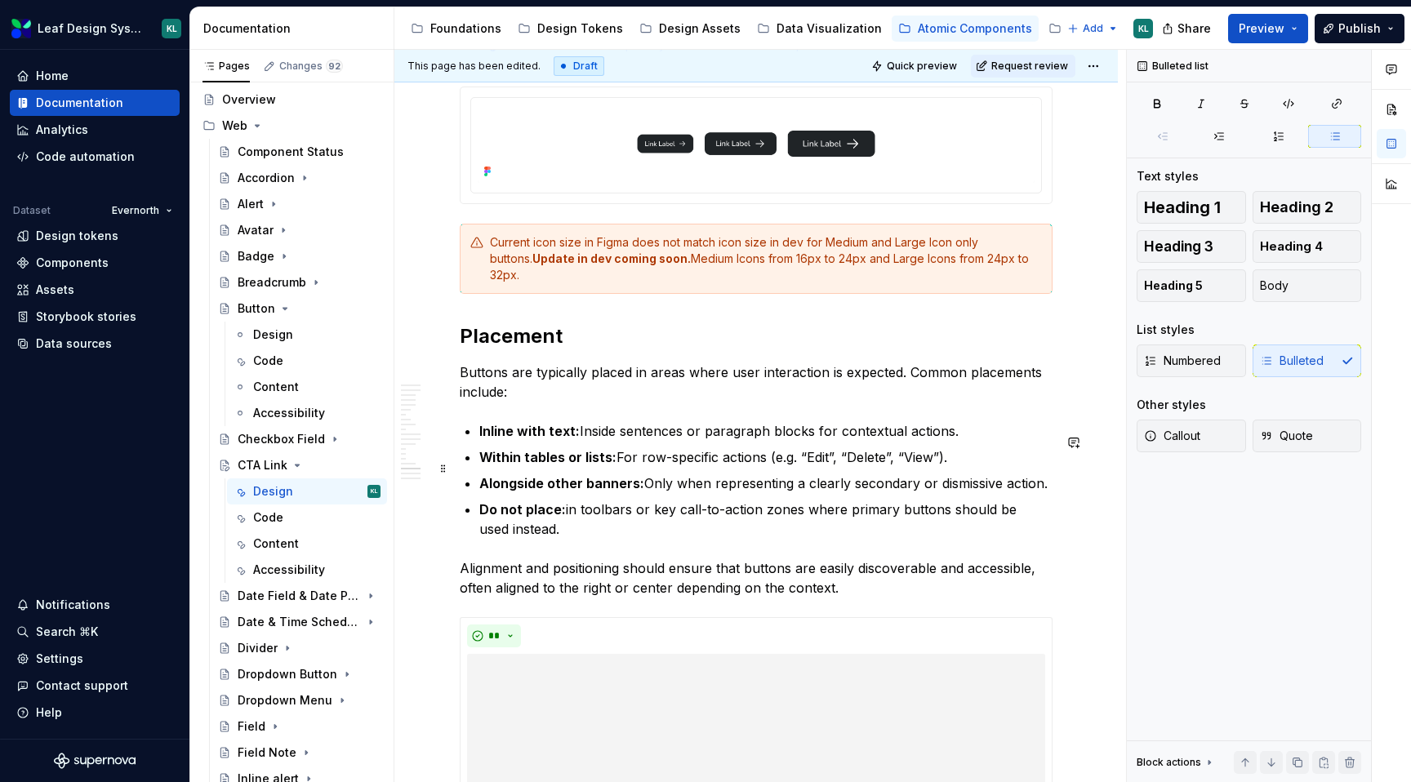
click at [891, 465] on p "Within tables or lists: For row-specific actions (e.g. “Edit”, “Delete”, “View”…" at bounding box center [765, 457] width 573 height 20
click at [814, 462] on p "Within tables or lists: For row-specific actions (e.g. “Edit”, “View”)." at bounding box center [765, 457] width 573 height 20
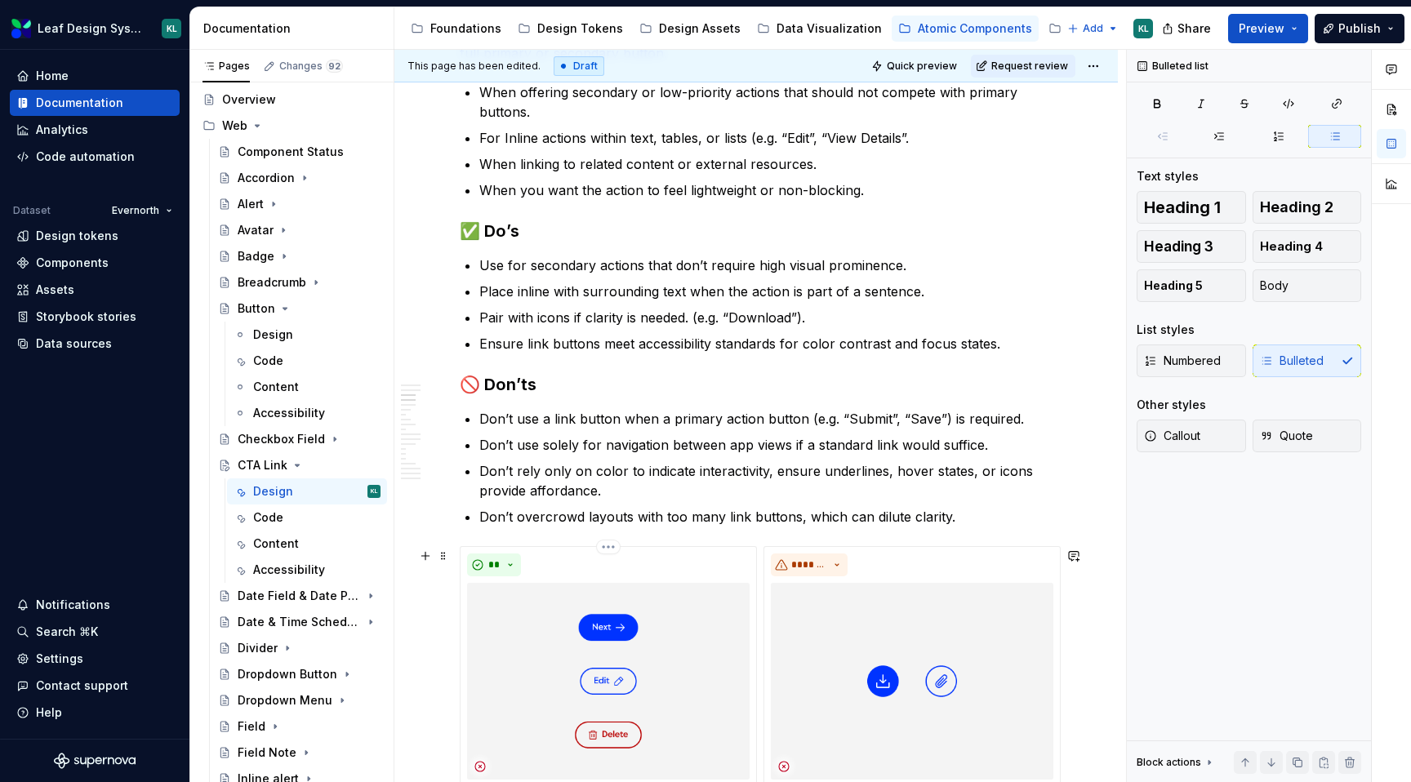
scroll to position [805, 0]
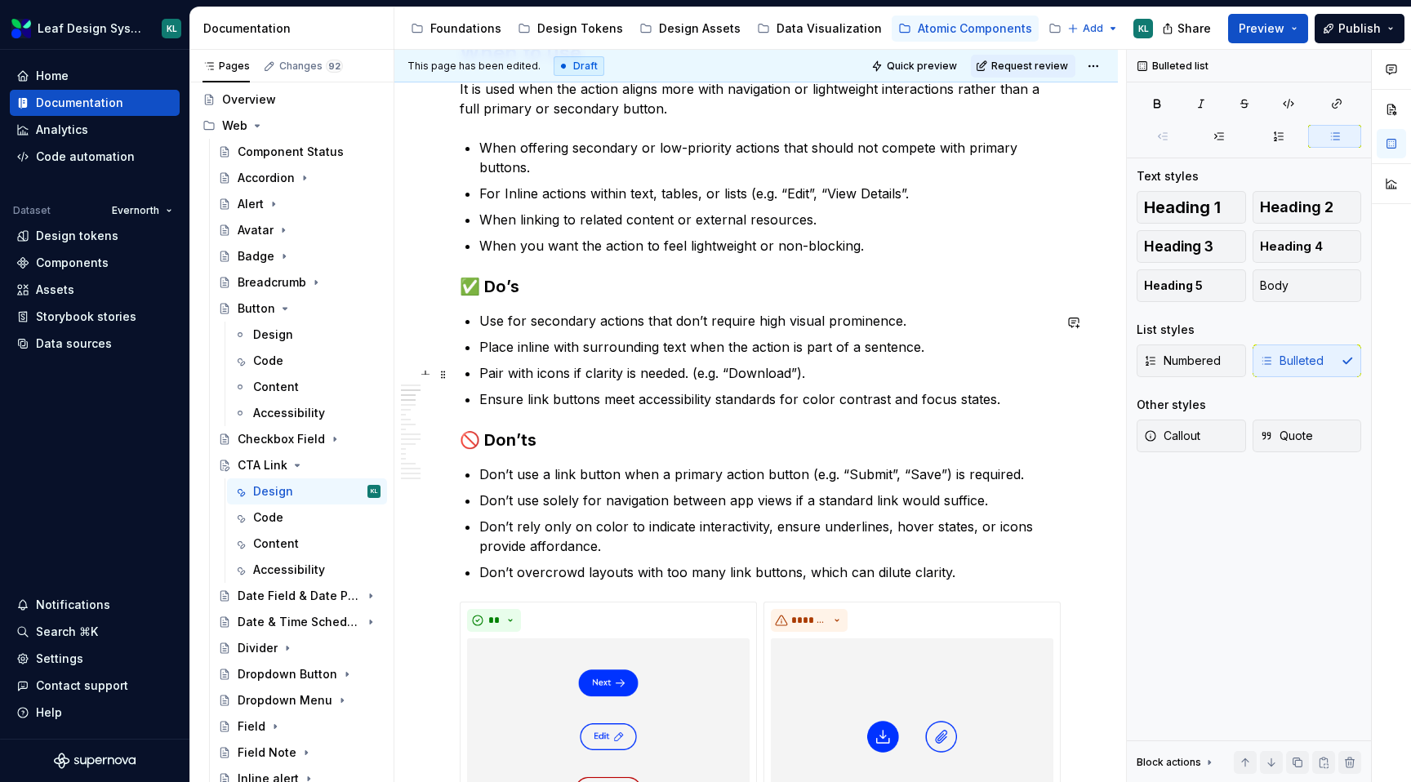
click at [760, 371] on p "Pair with icons if clarity is needed. (e.g. “Download”)." at bounding box center [765, 373] width 573 height 20
click at [830, 375] on p "Pair with icons if clarity is needed. (e.g. “Download”)." at bounding box center [765, 373] width 573 height 20
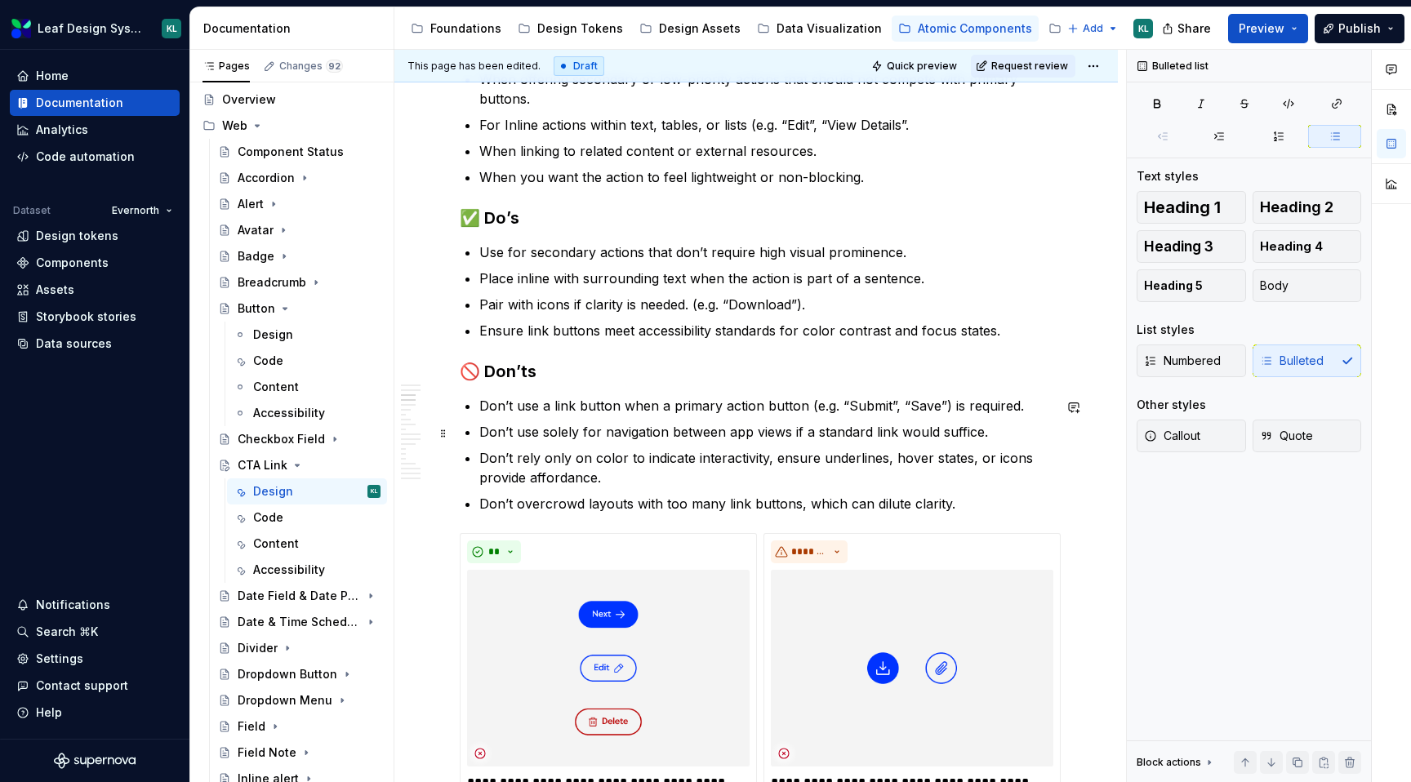
scroll to position [1014, 0]
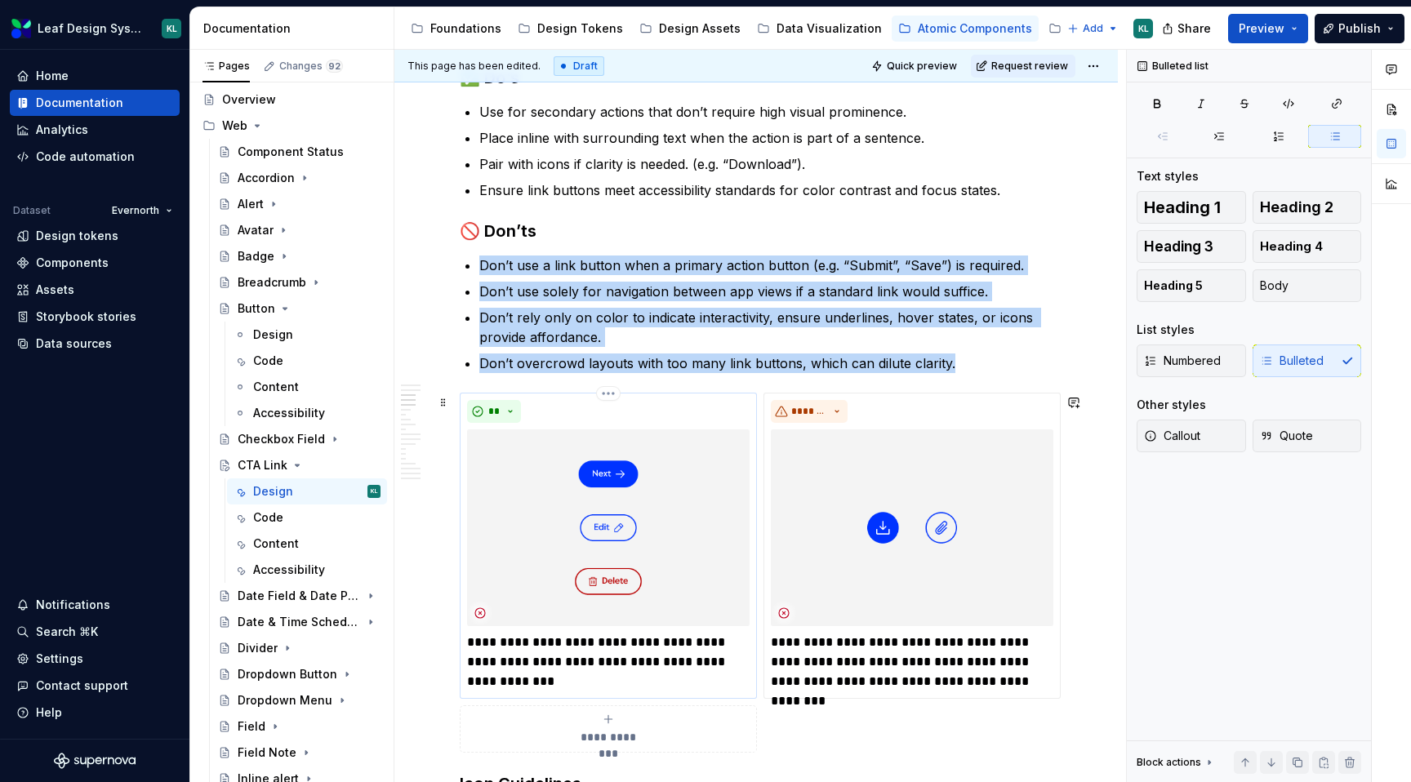
click at [658, 529] on img at bounding box center [608, 528] width 282 height 198
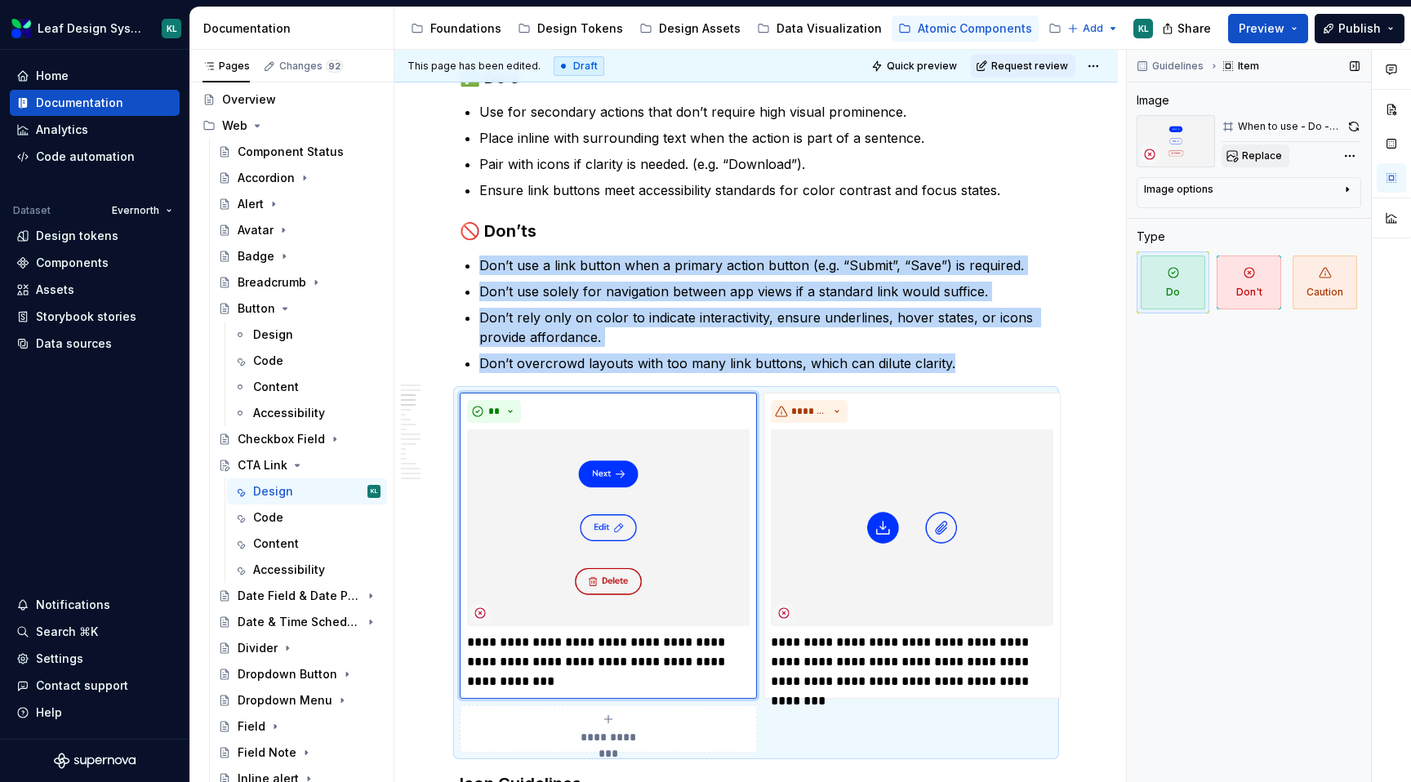
click at [1273, 153] on span "Replace" at bounding box center [1262, 155] width 40 height 13
type textarea "*"
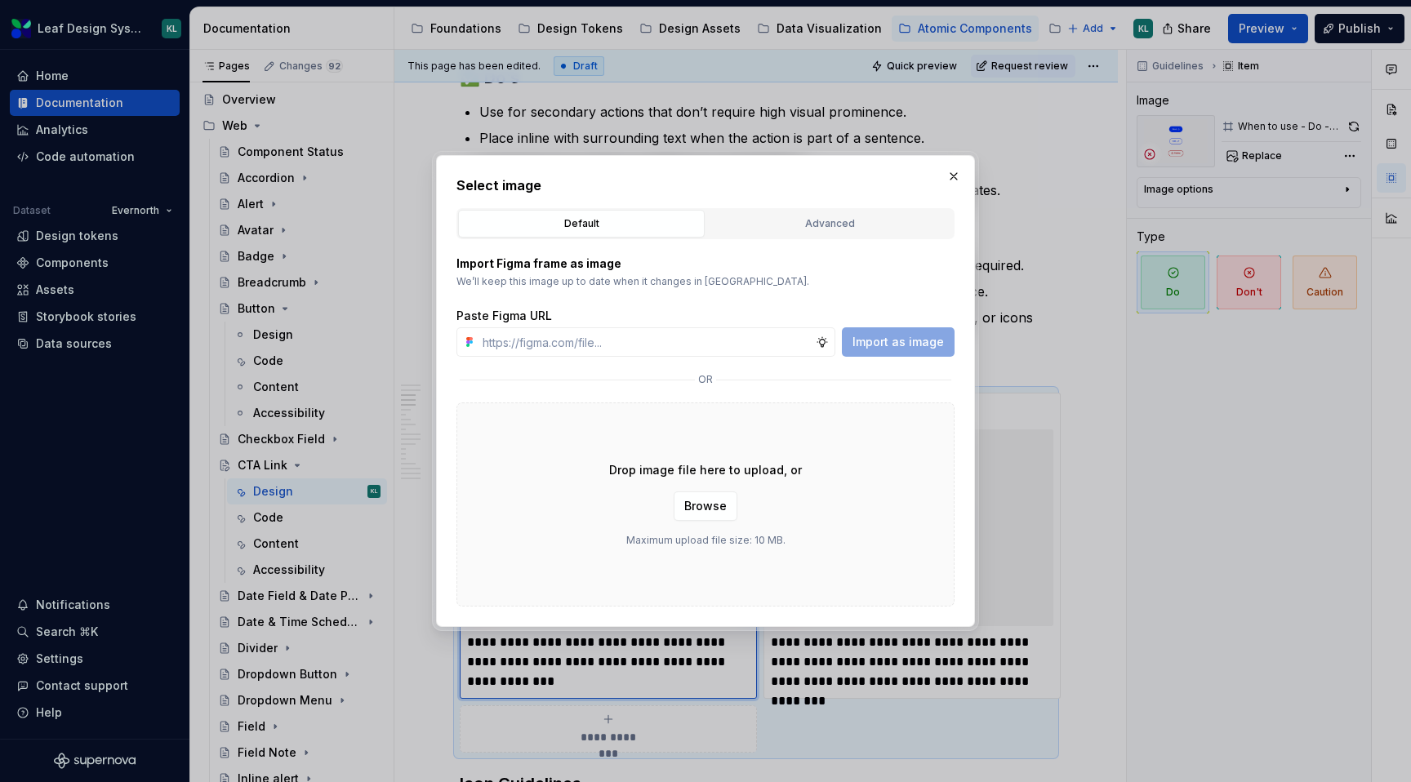
type input "[URL][DOMAIN_NAME]"
type textarea "*"
type input "[URL][DOMAIN_NAME]"
click at [890, 344] on span "Import as image" at bounding box center [897, 342] width 91 height 16
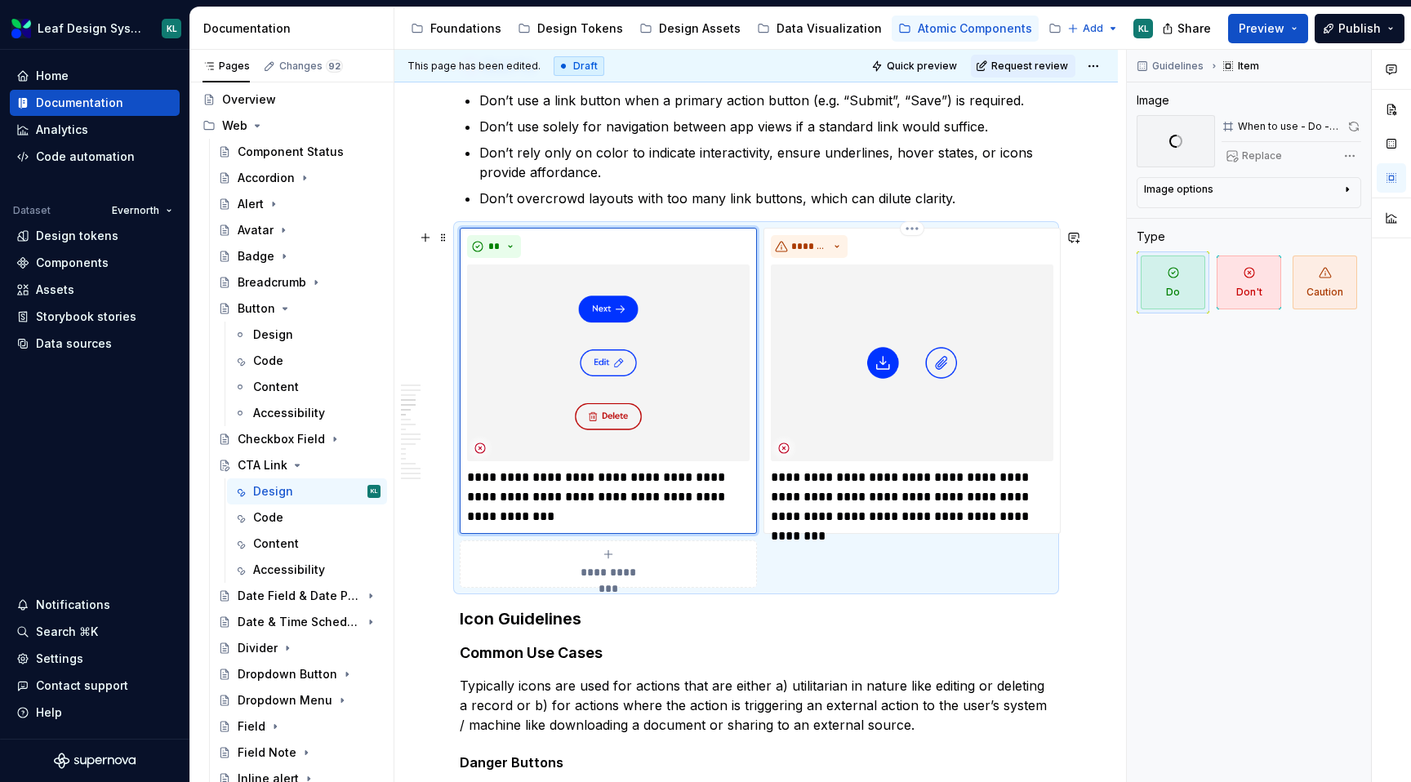
scroll to position [1180, 0]
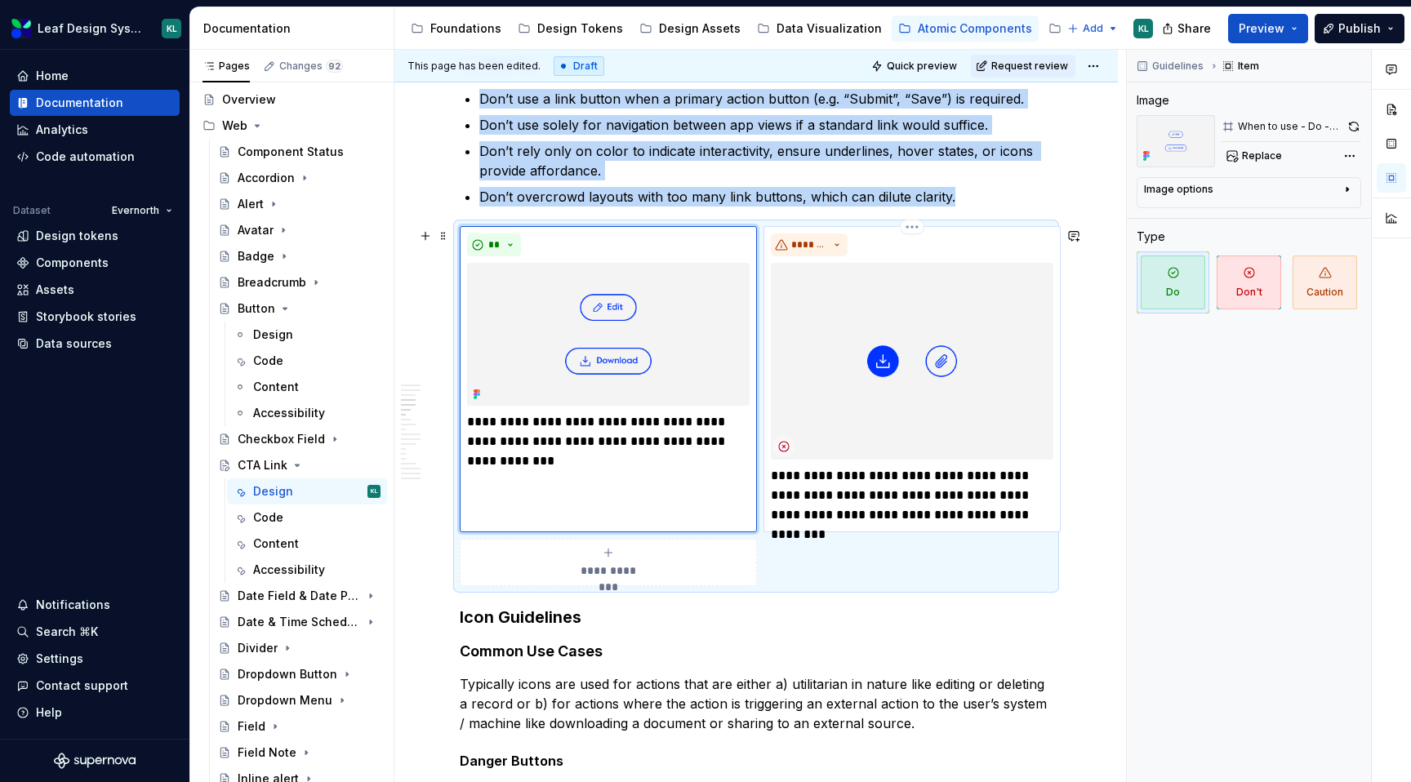
click at [937, 307] on img at bounding box center [912, 362] width 282 height 198
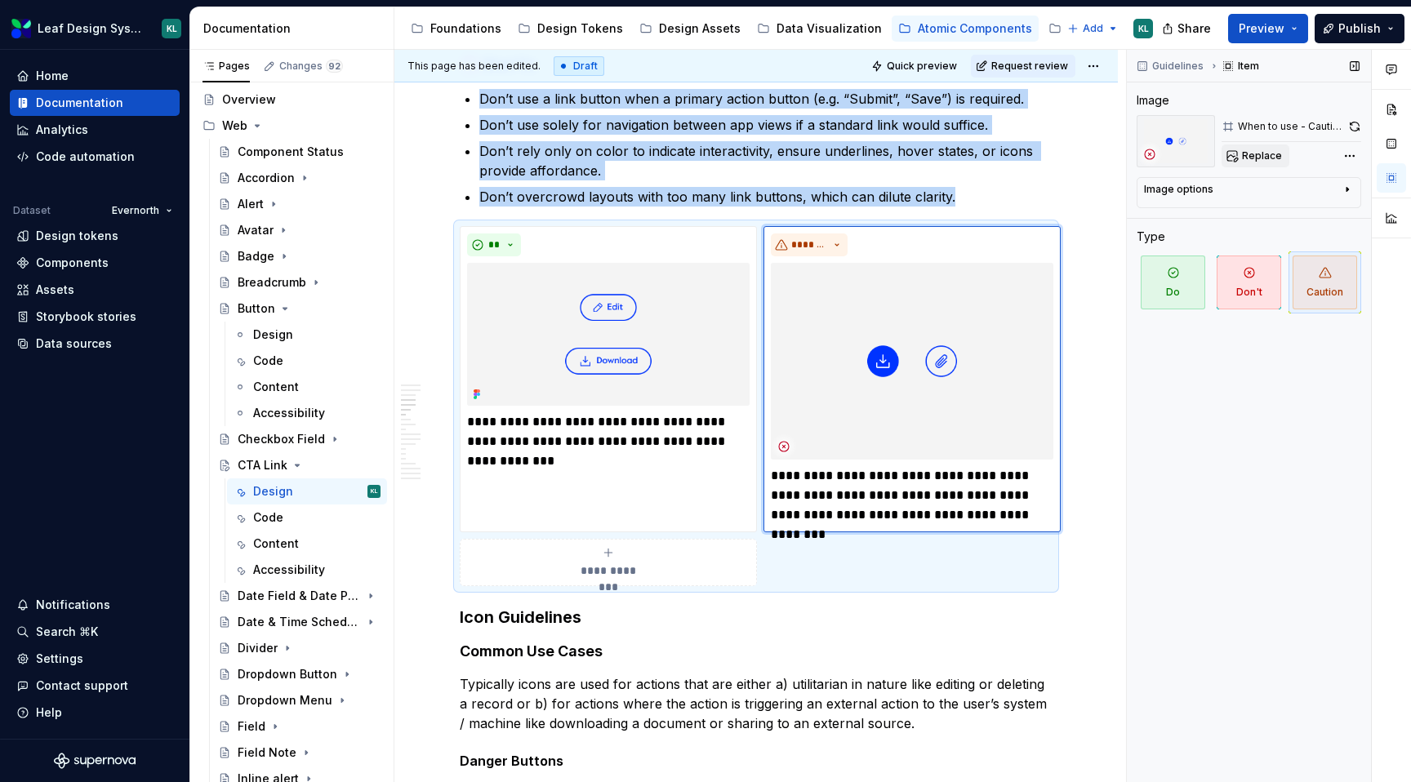
click at [1267, 152] on span "Replace" at bounding box center [1262, 155] width 40 height 13
type textarea "*"
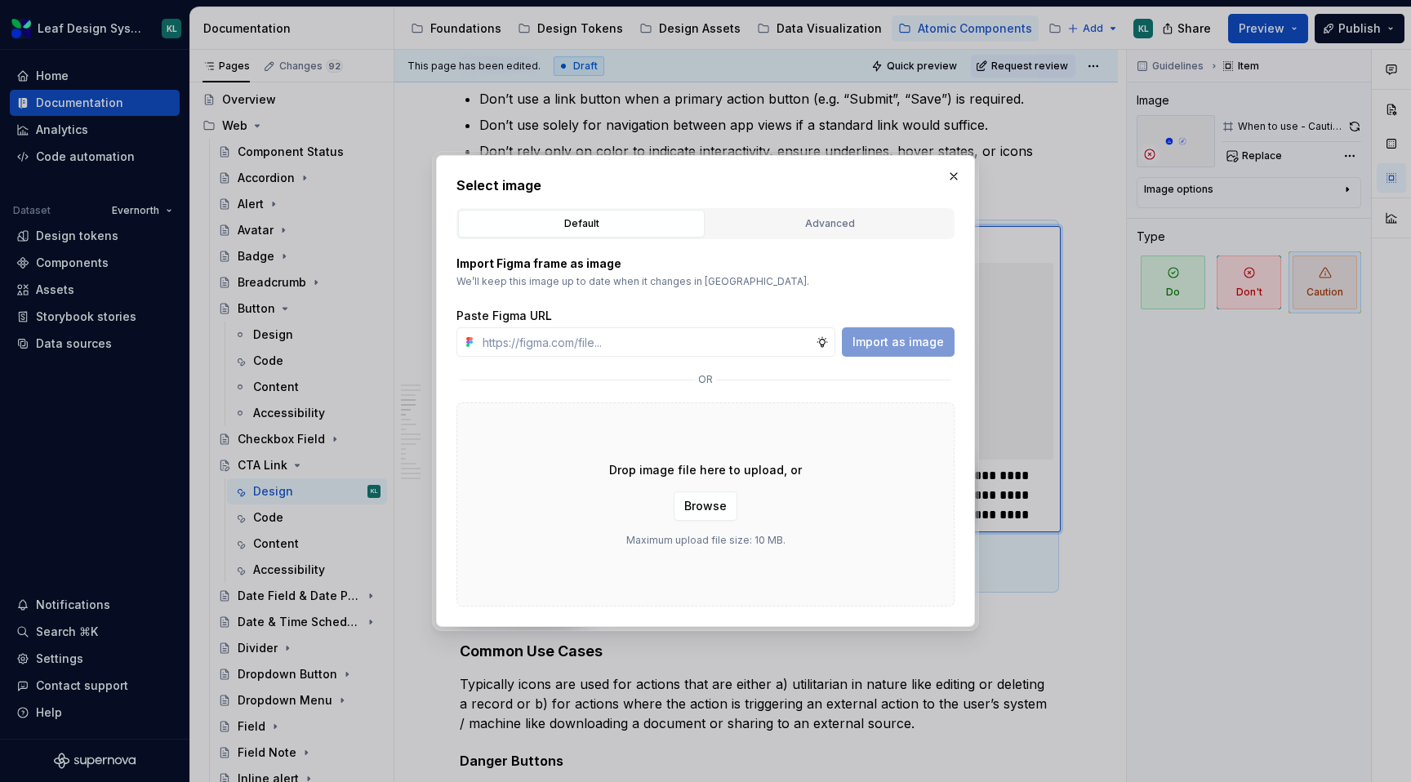
type input "[URL][DOMAIN_NAME]"
type textarea "*"
type input "[URL][DOMAIN_NAME]"
click at [888, 348] on span "Import as image" at bounding box center [897, 342] width 91 height 16
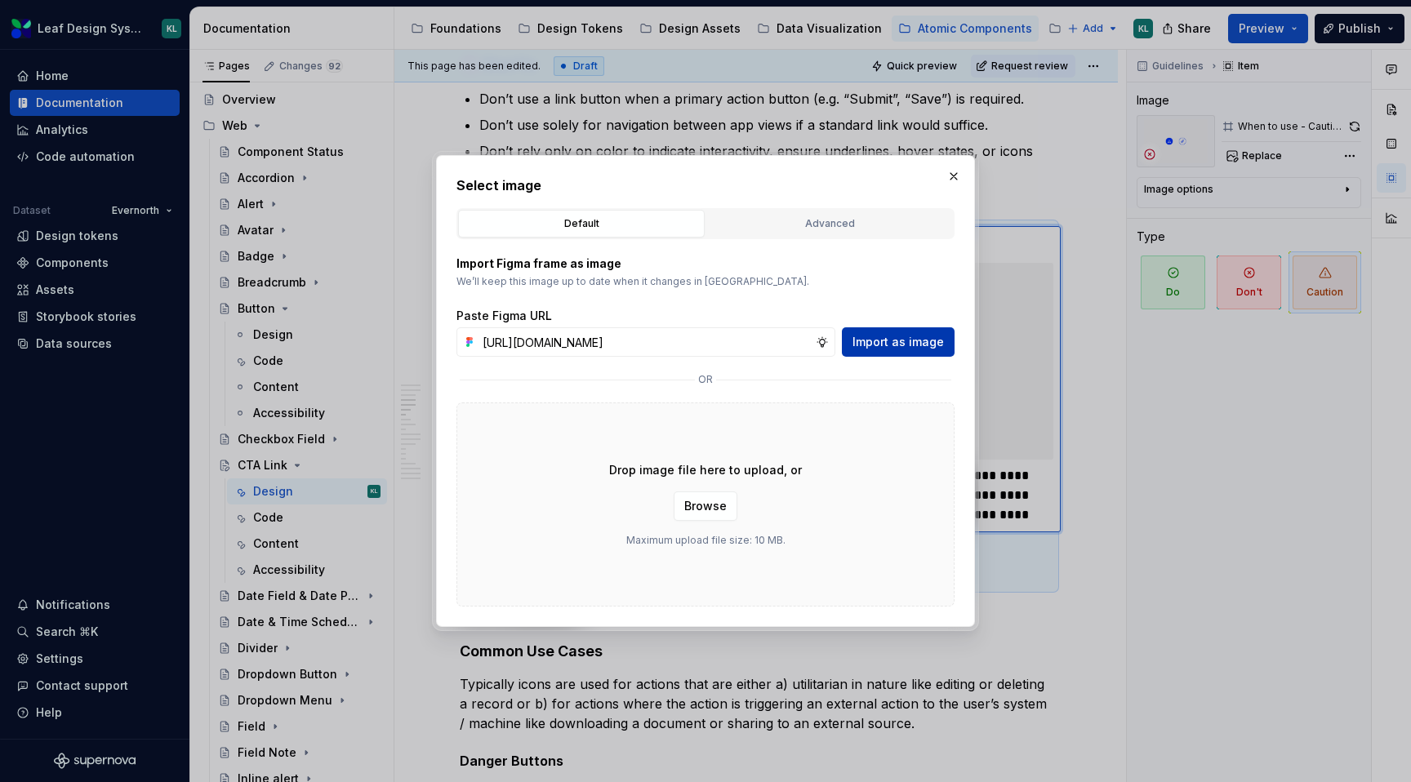
scroll to position [0, 0]
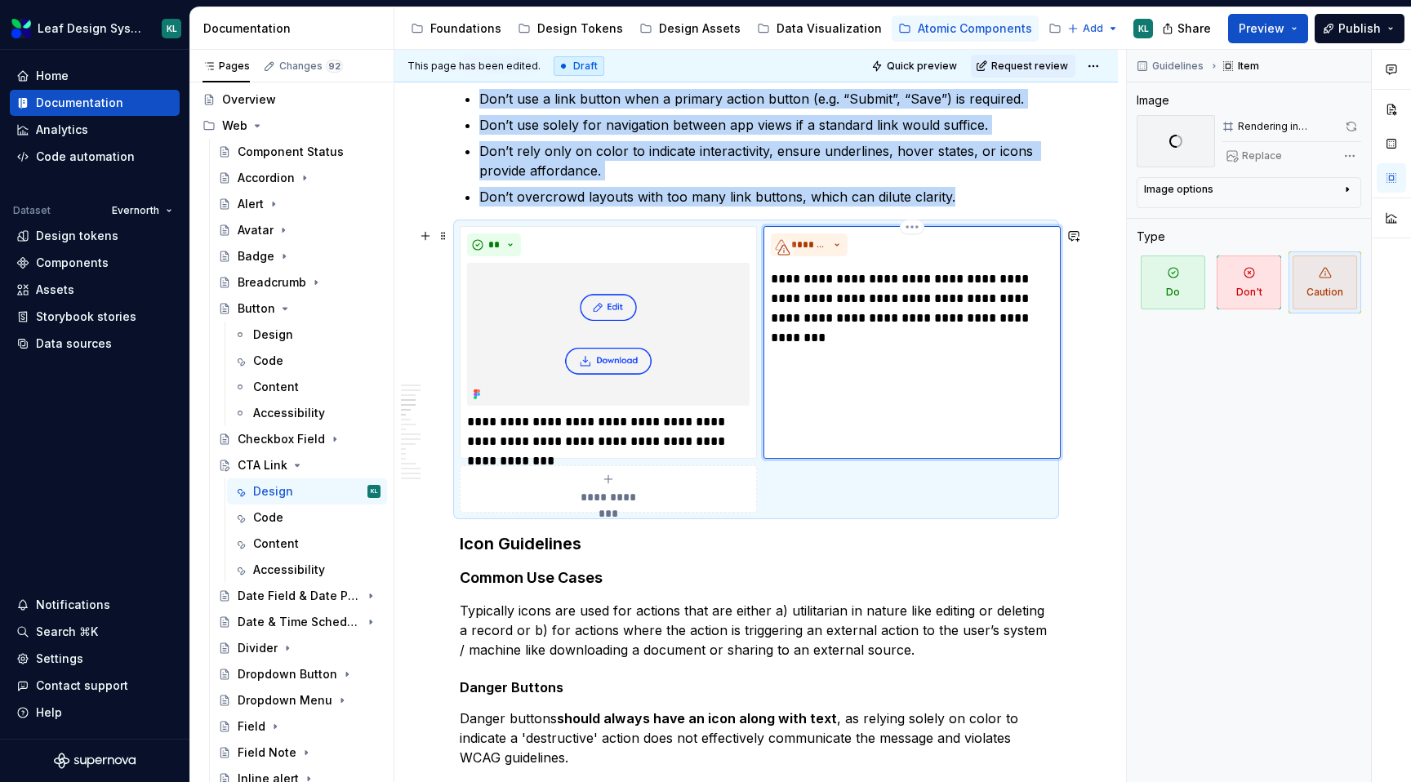
click at [859, 309] on p "**********" at bounding box center [912, 298] width 282 height 59
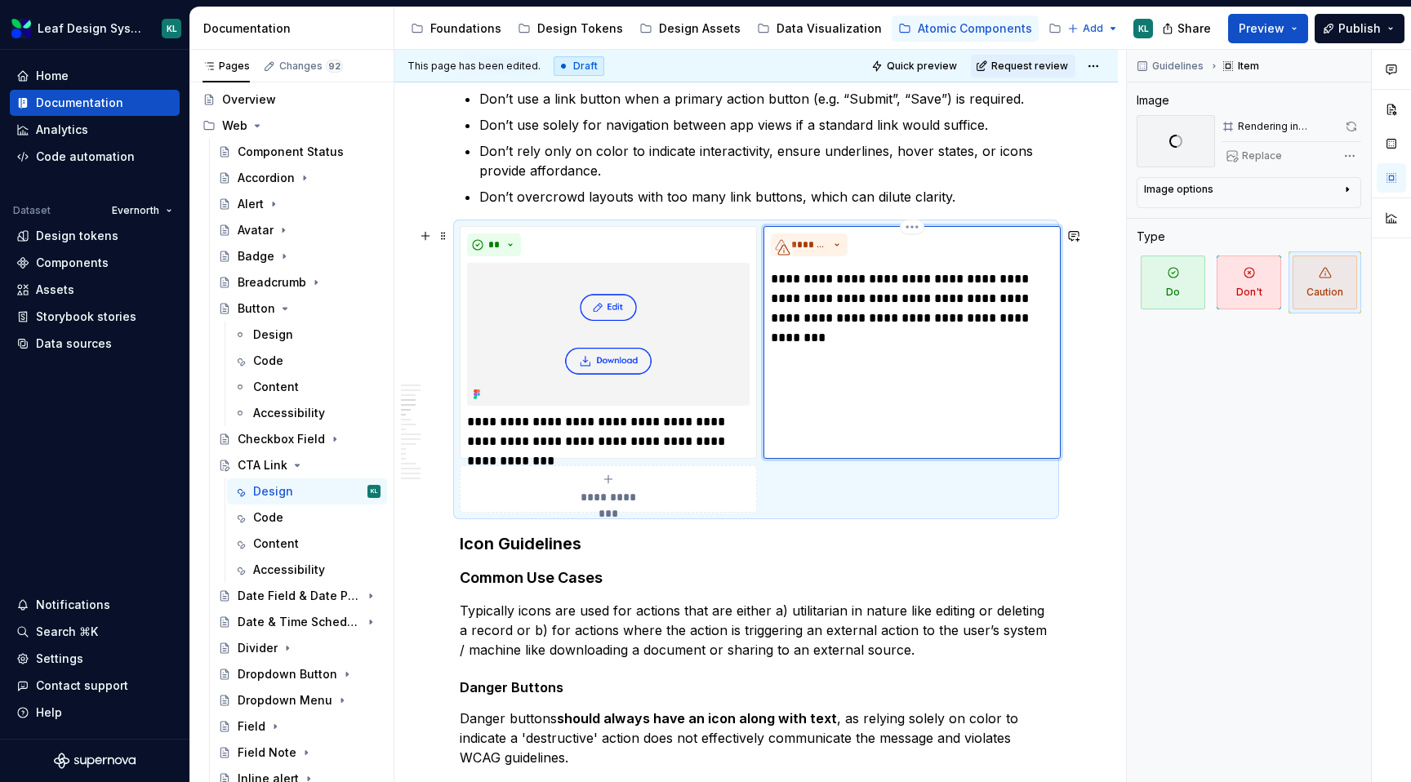
click at [842, 293] on p "**********" at bounding box center [912, 298] width 282 height 59
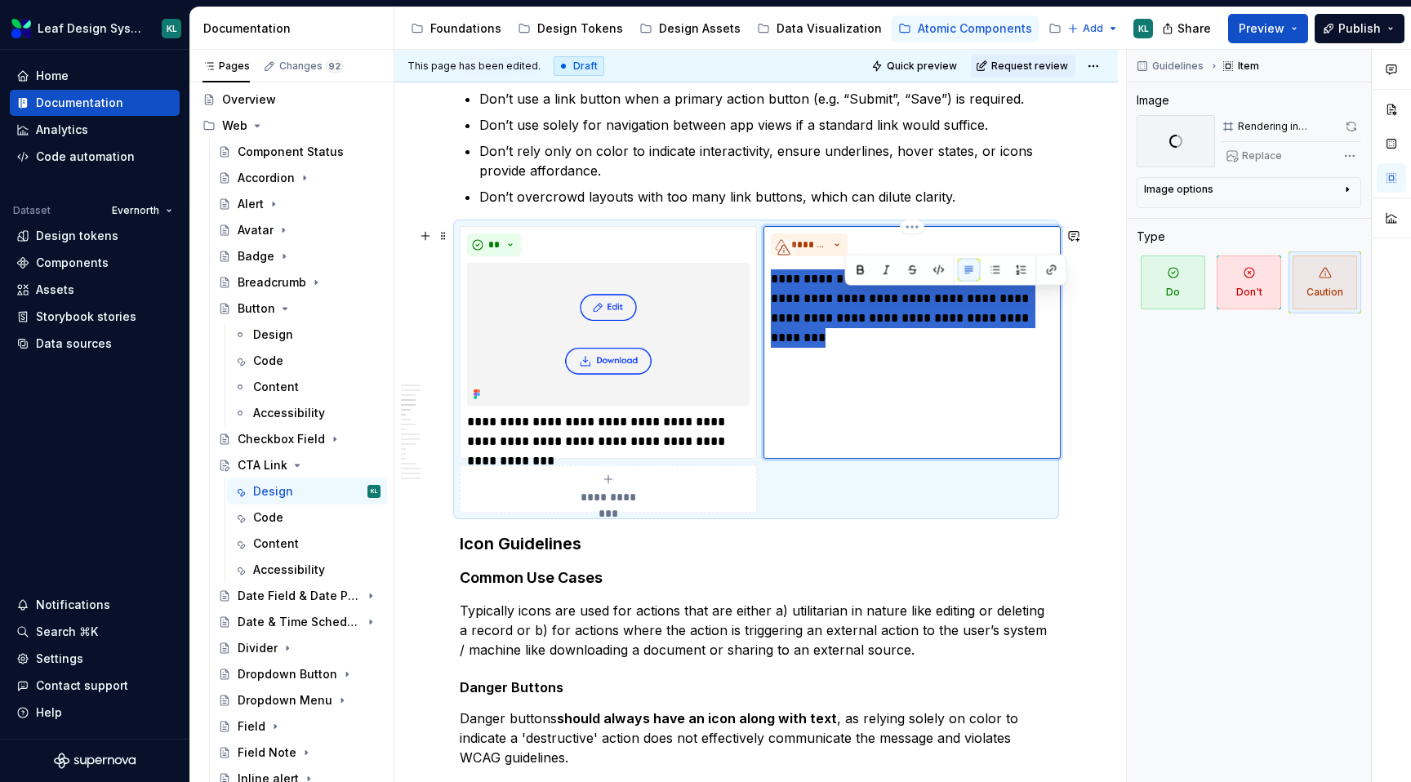
click at [842, 293] on p "**********" at bounding box center [912, 298] width 282 height 59
type textarea "*"
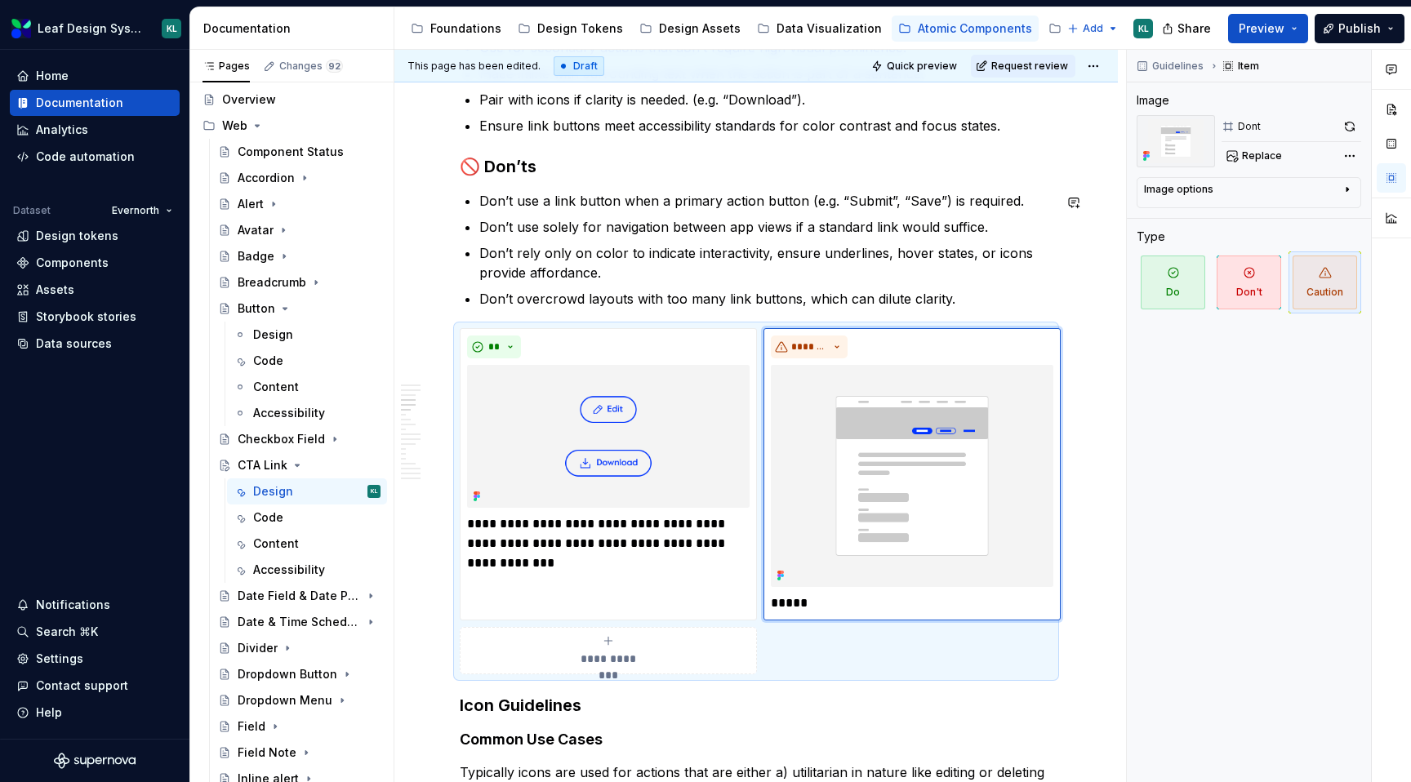
scroll to position [1080, 0]
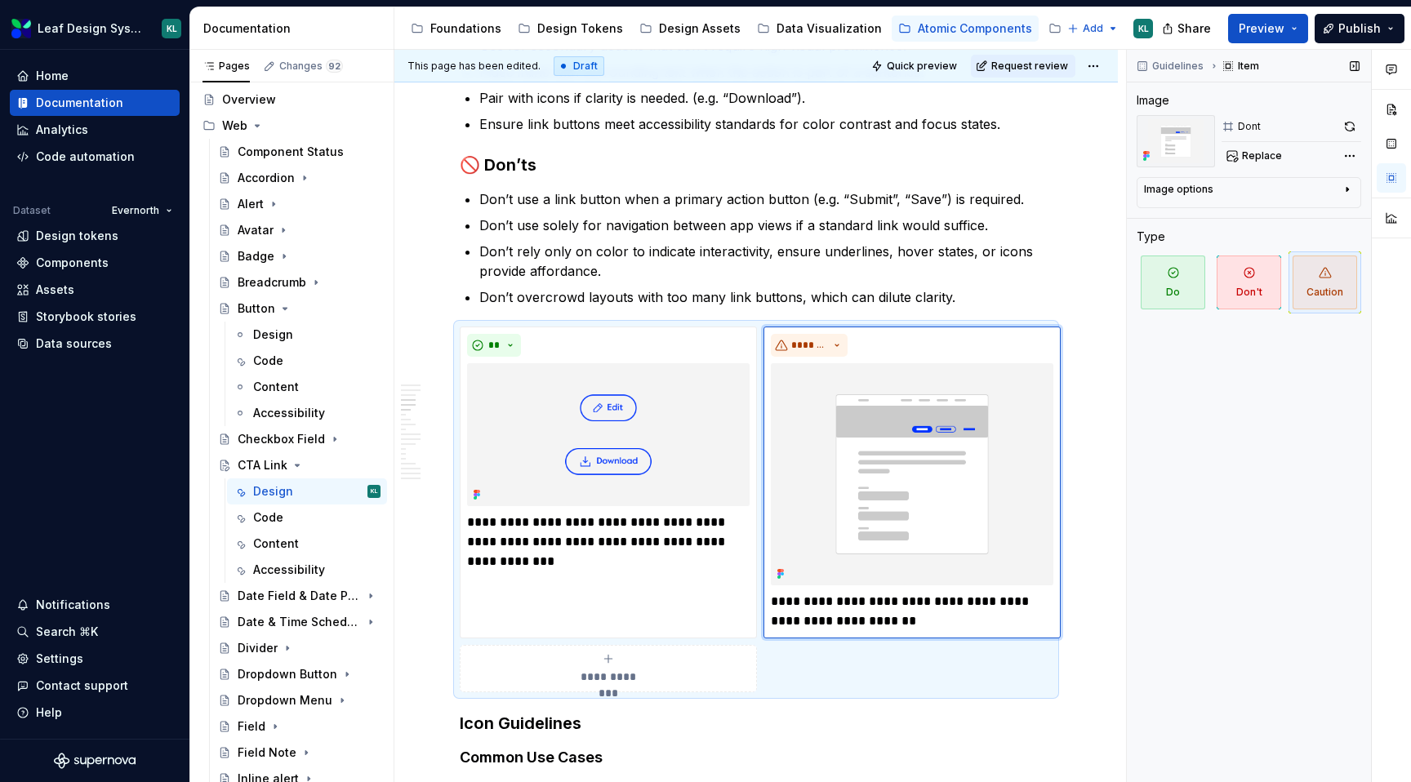
click at [1137, 392] on div "Guidelines Item Image Dont Replace Image options Alignment Caption Type Do Don'…" at bounding box center [1249, 416] width 244 height 733
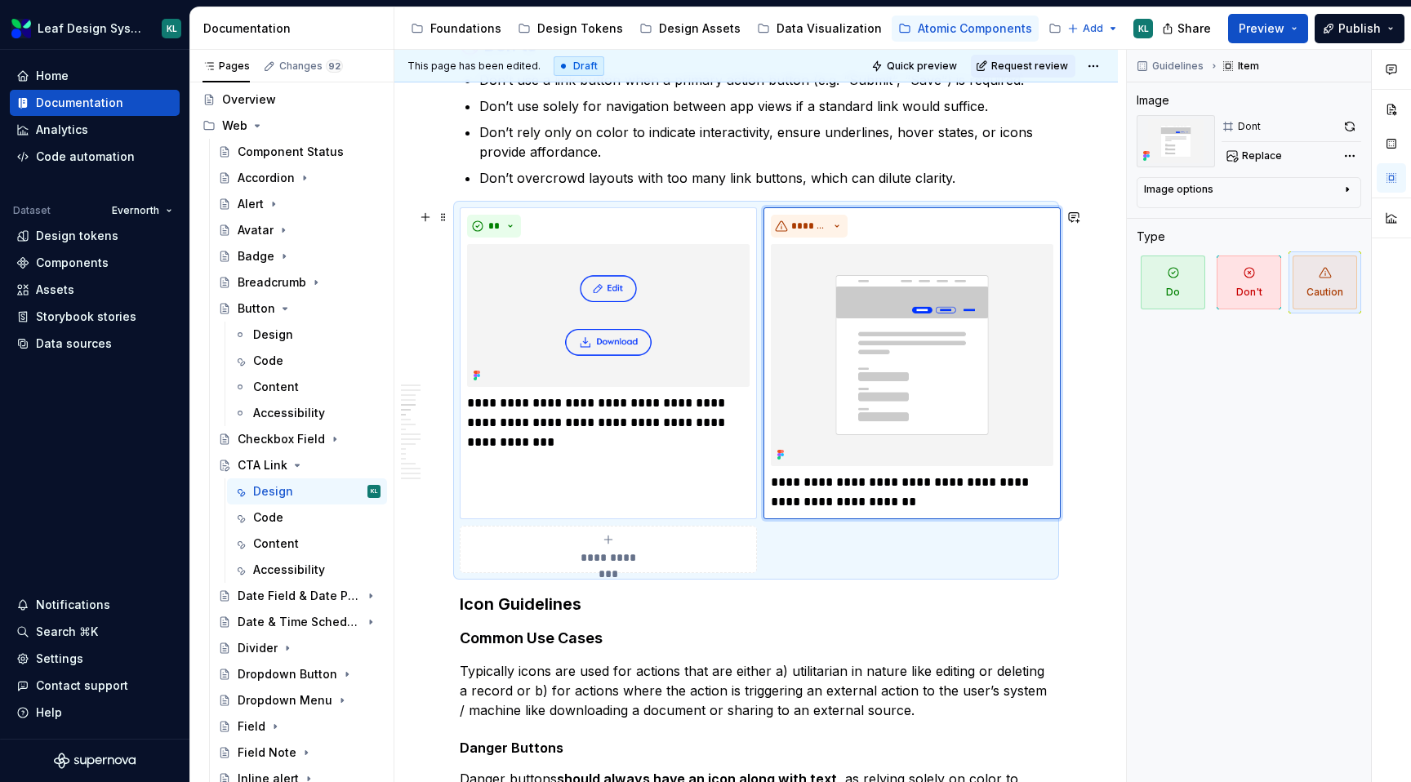
scroll to position [1223, 0]
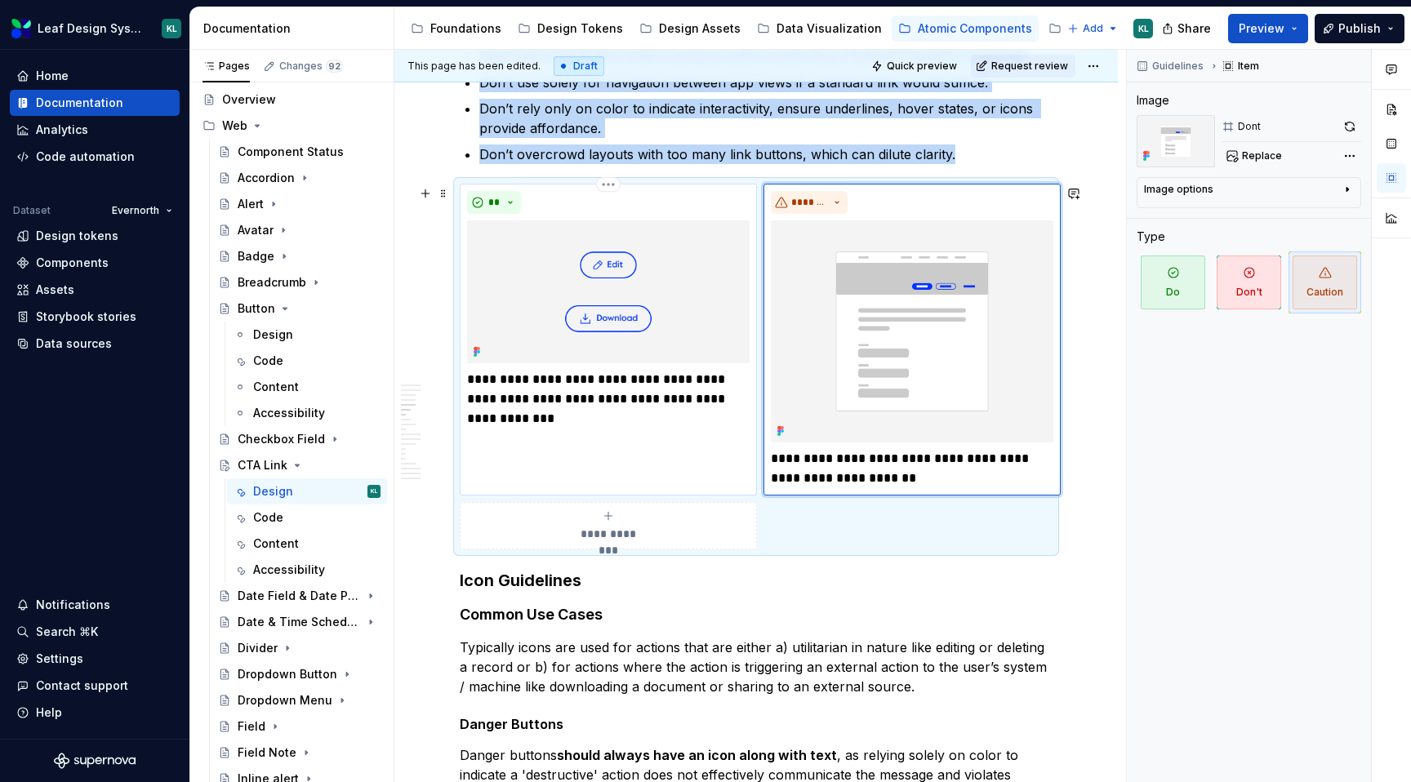
click at [681, 337] on img at bounding box center [608, 292] width 282 height 144
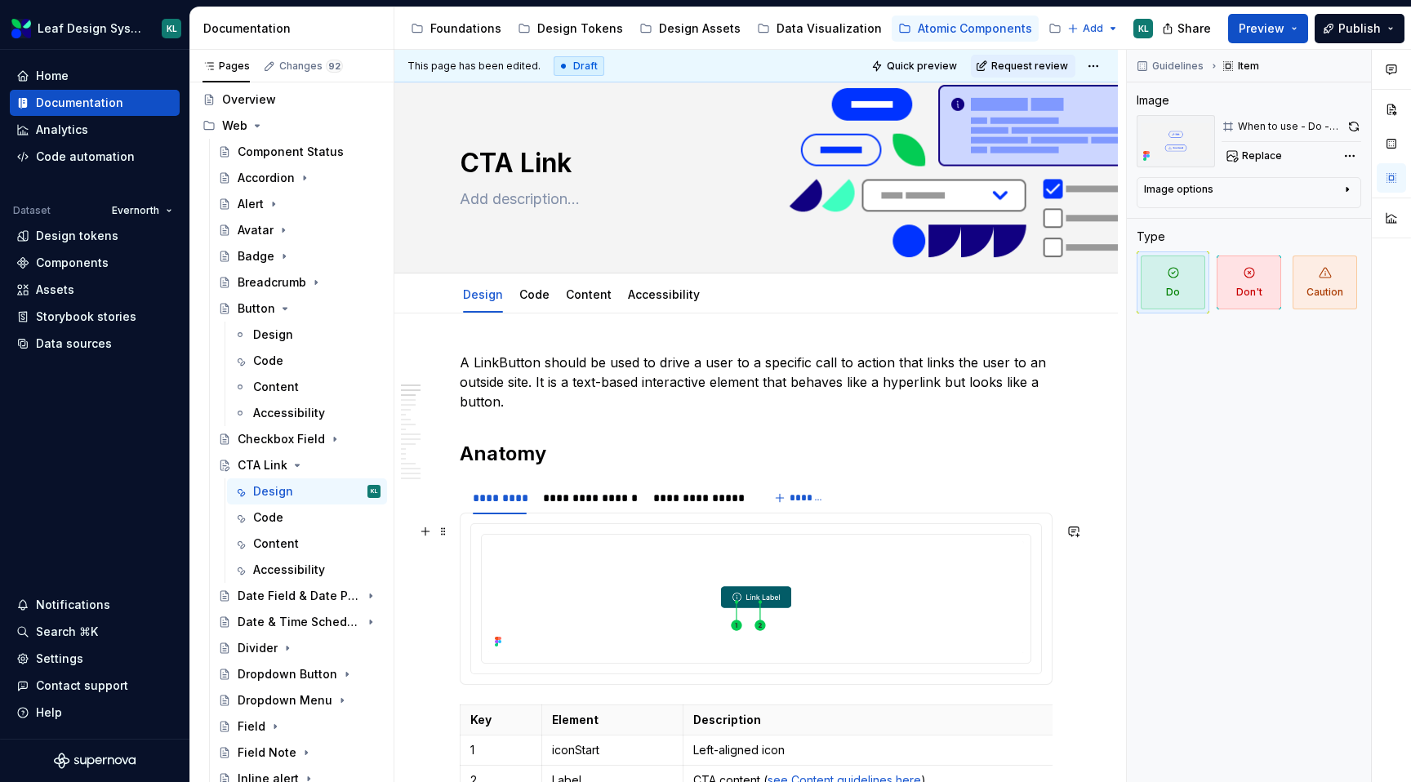
scroll to position [0, 0]
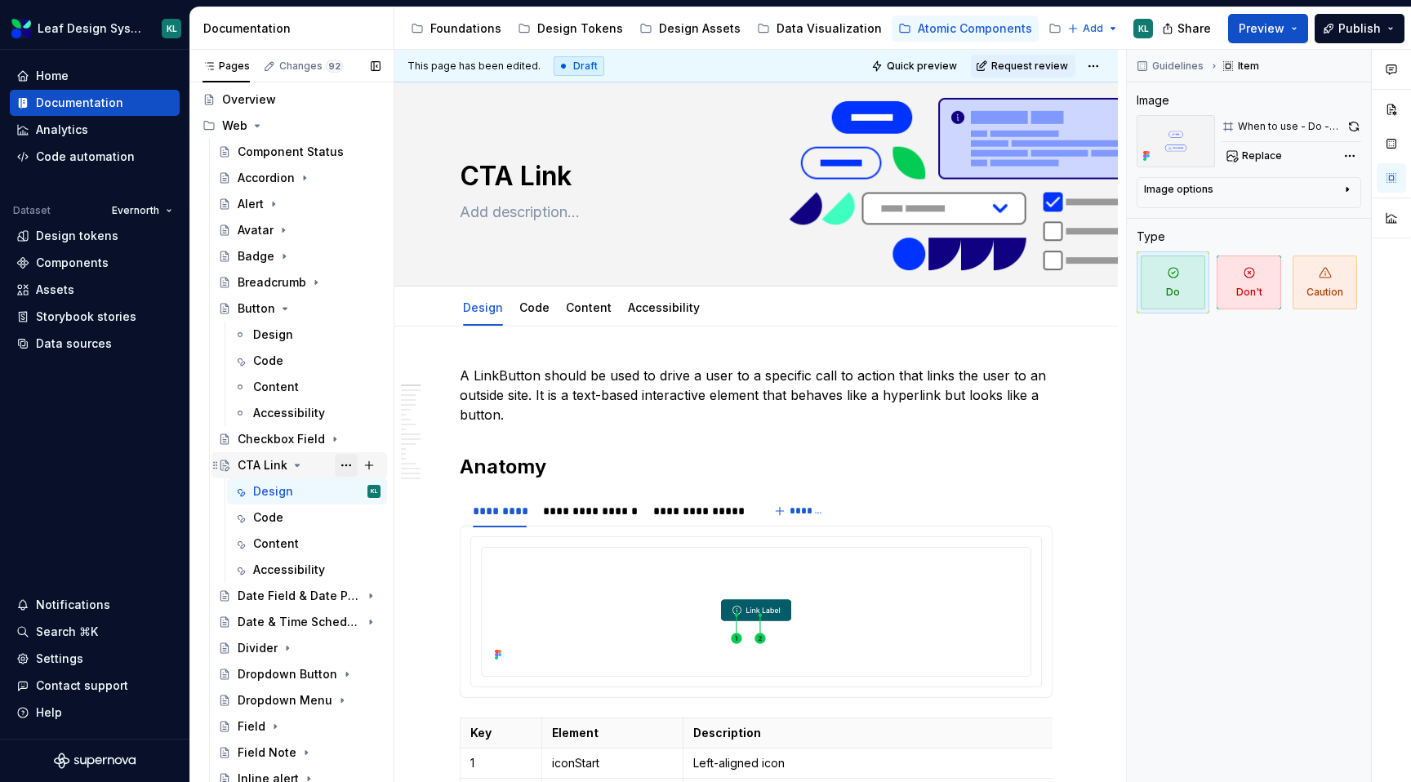
click at [340, 462] on button "Page tree" at bounding box center [346, 465] width 23 height 23
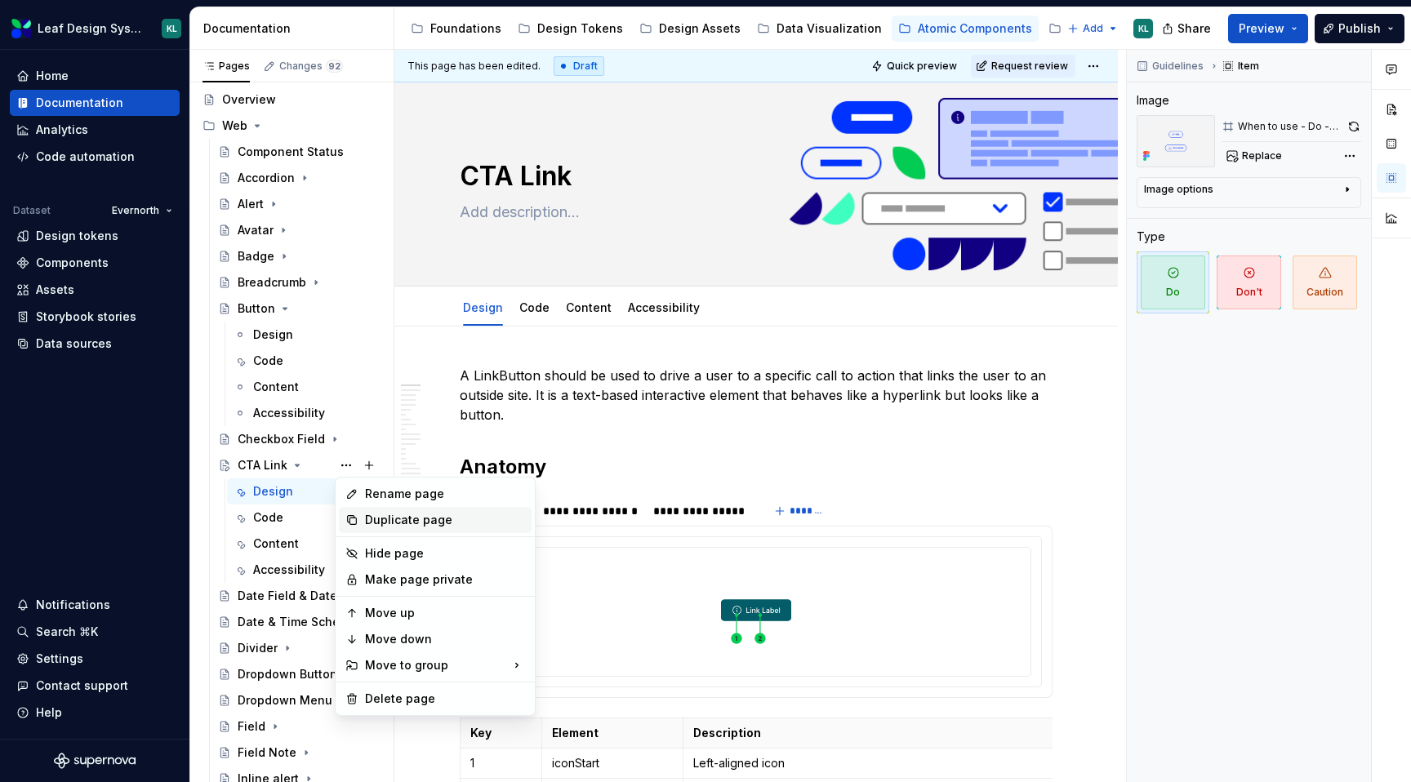
click at [393, 514] on div "Duplicate page" at bounding box center [445, 520] width 160 height 16
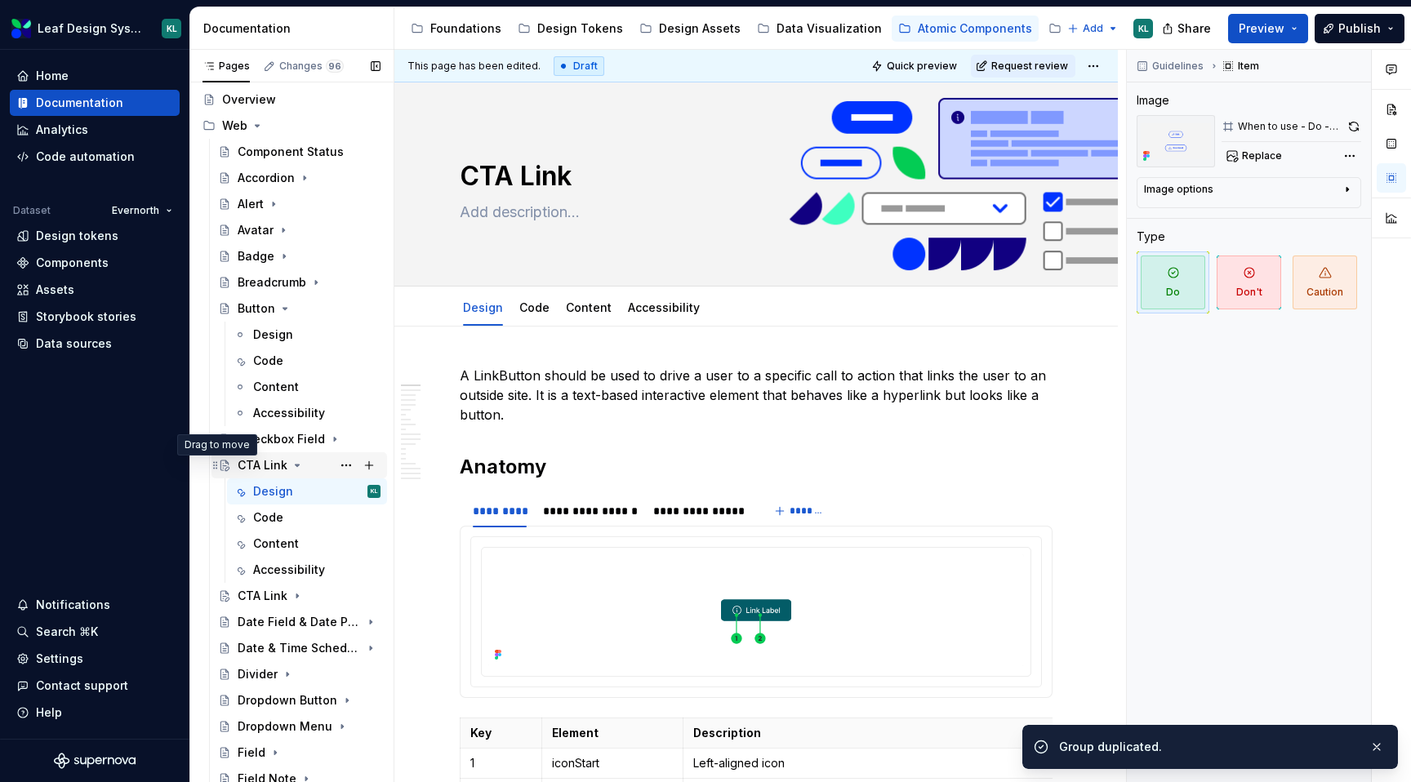
click at [216, 465] on icon "Page tree" at bounding box center [215, 464] width 4 height 7
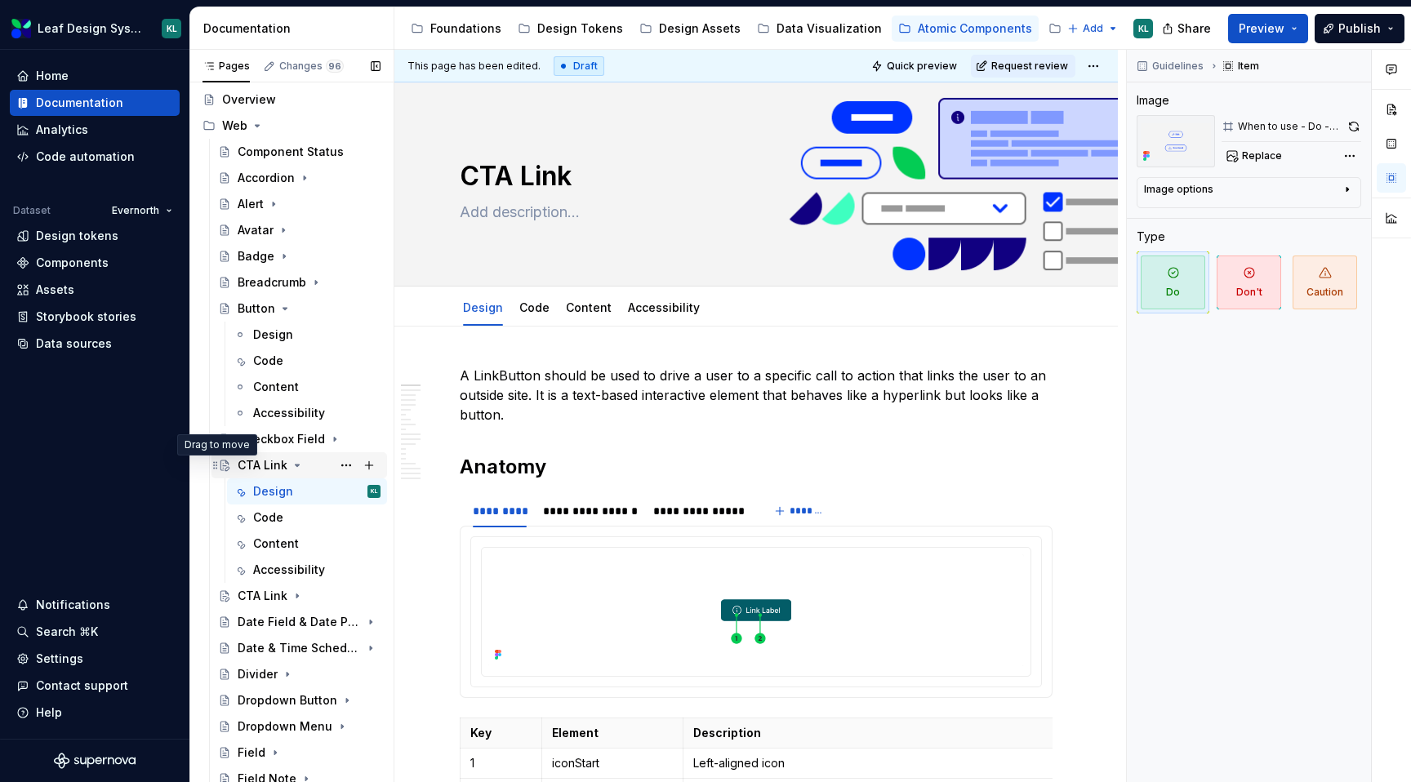
click at [214, 467] on icon "Page tree" at bounding box center [215, 465] width 13 height 13
click at [296, 465] on icon "Page tree" at bounding box center [298, 466] width 4 height 2
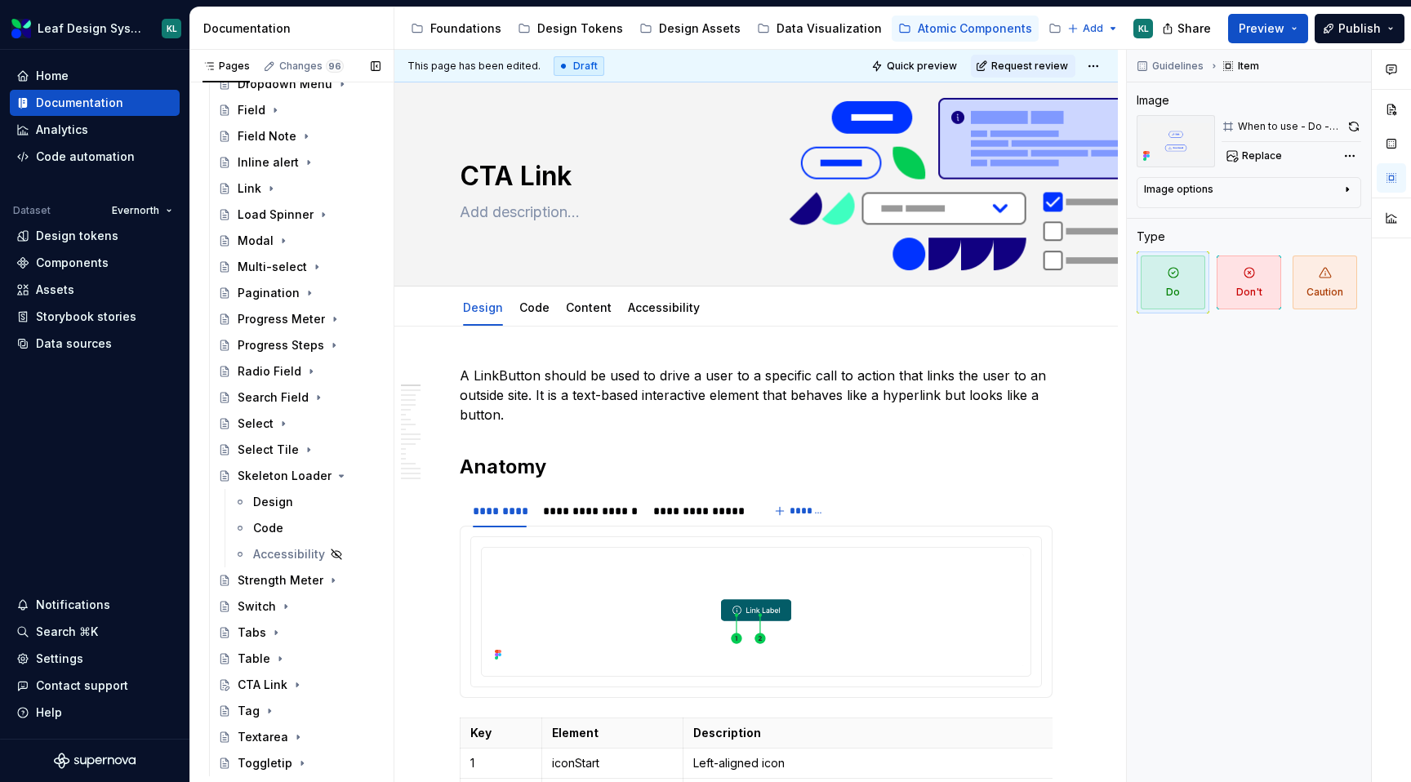
scroll to position [560, 0]
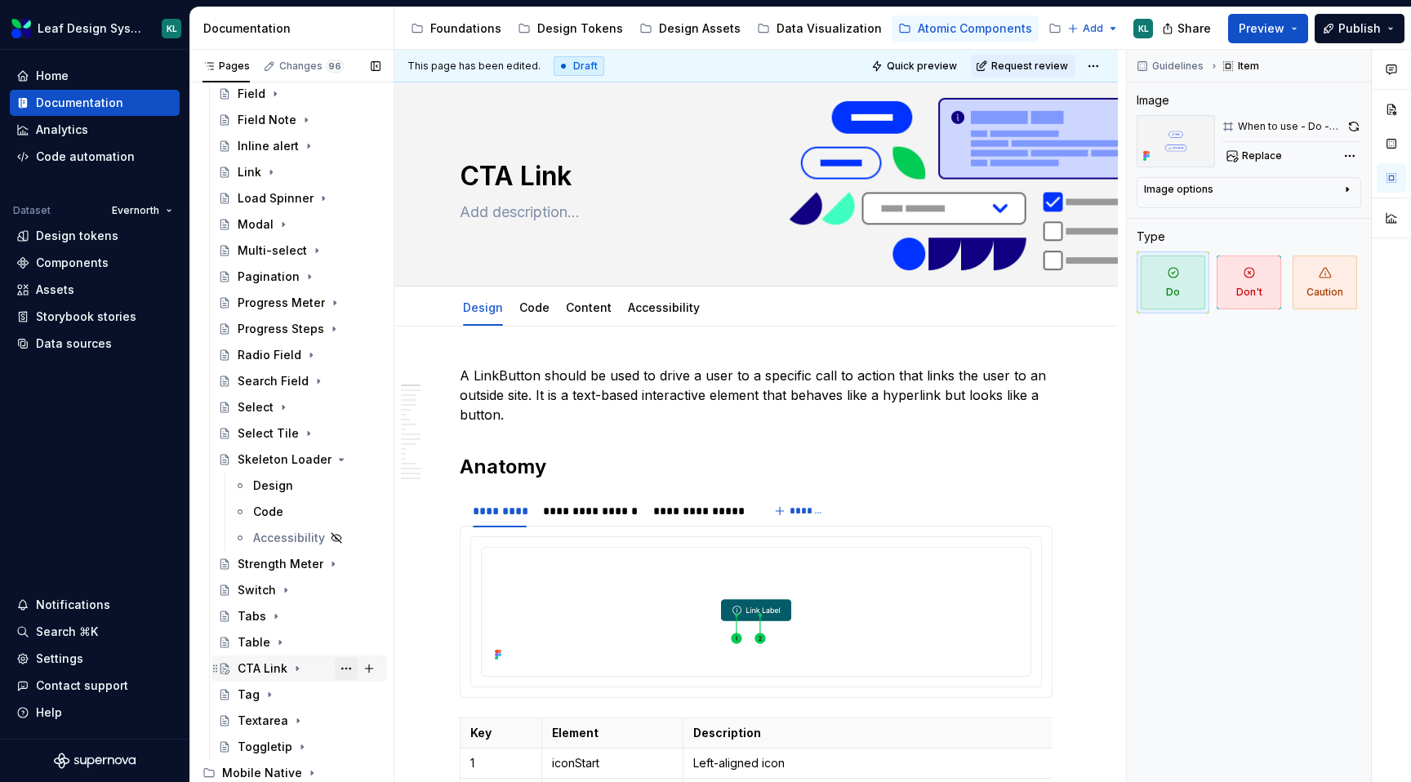
click at [342, 665] on button "Page tree" at bounding box center [346, 668] width 23 height 23
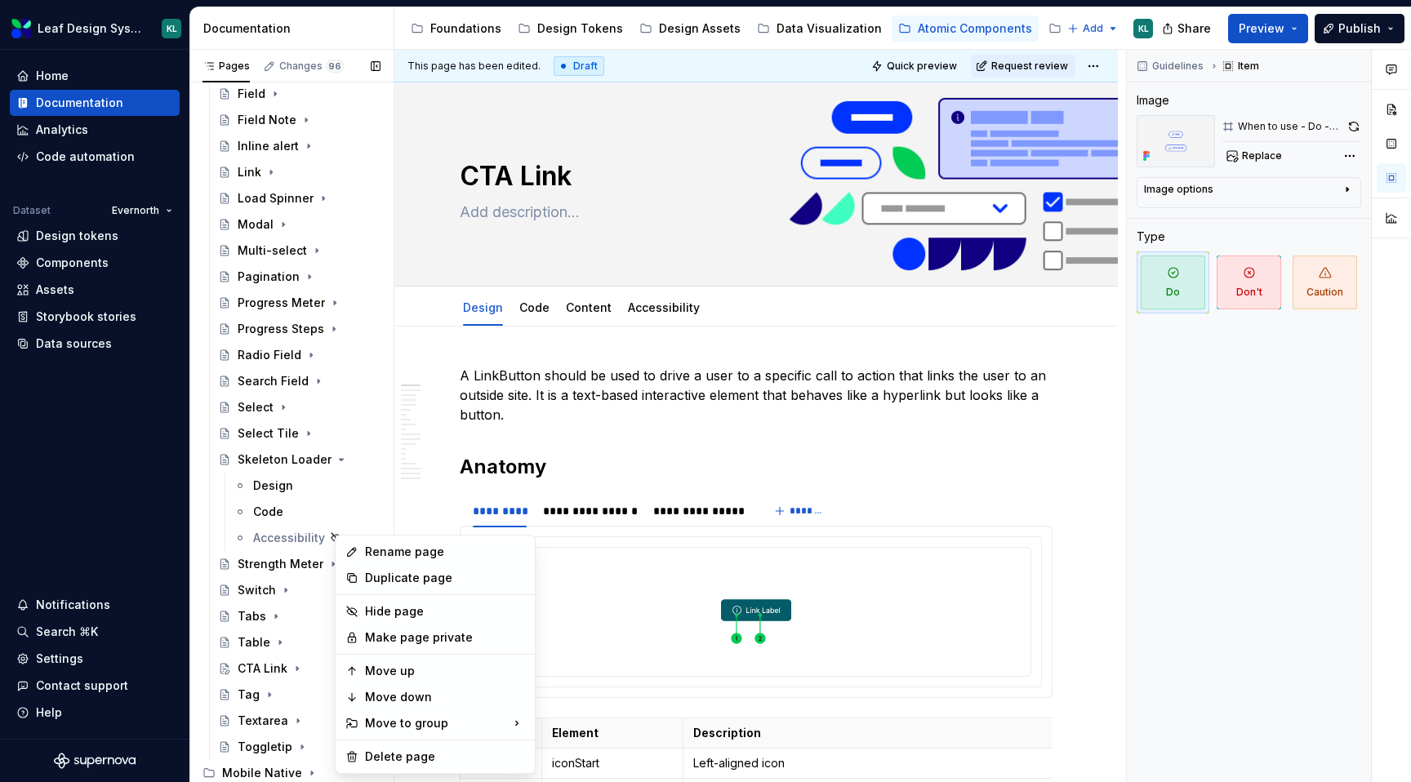
click at [193, 588] on div "Pages Changes 96 Add Accessibility guide for tree Page tree. Navigate the tree …" at bounding box center [291, 420] width 204 height 740
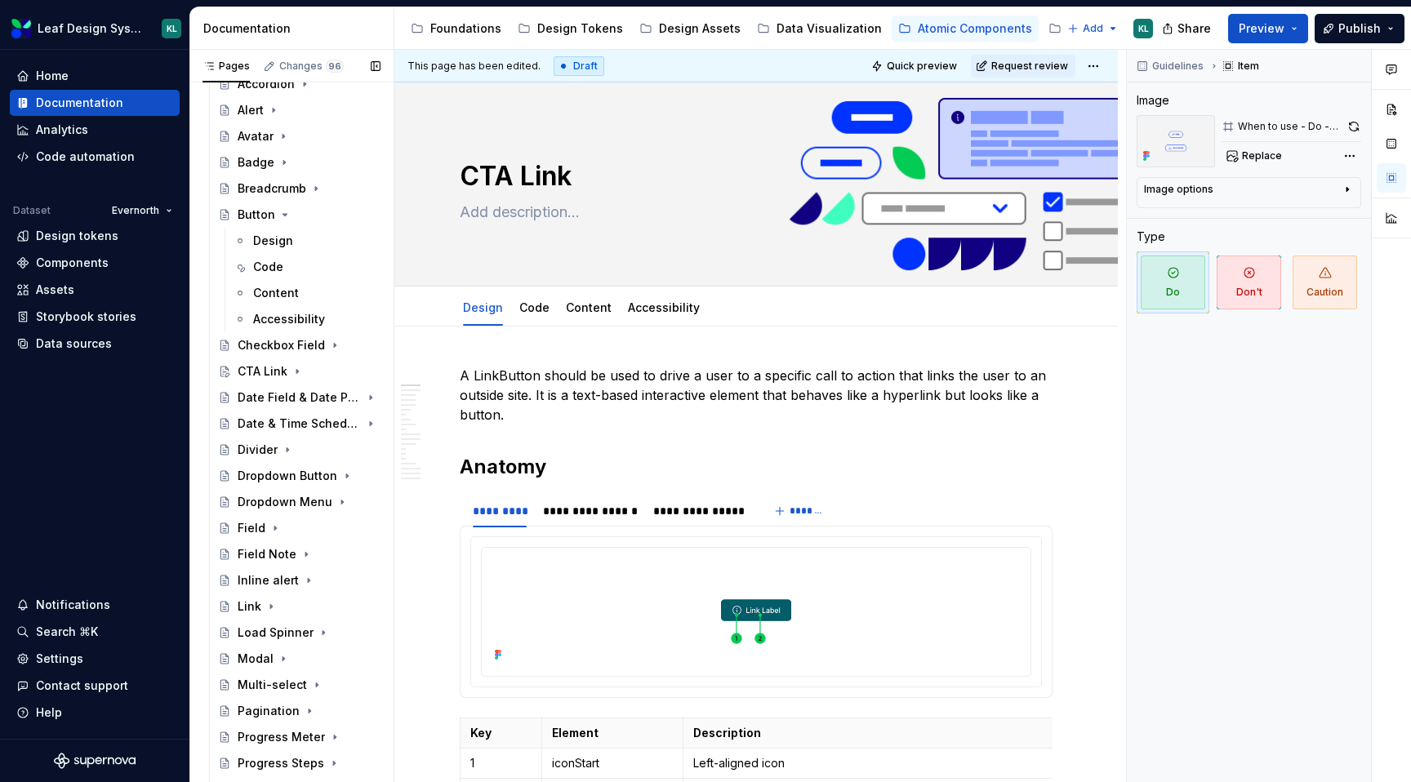
scroll to position [0, 0]
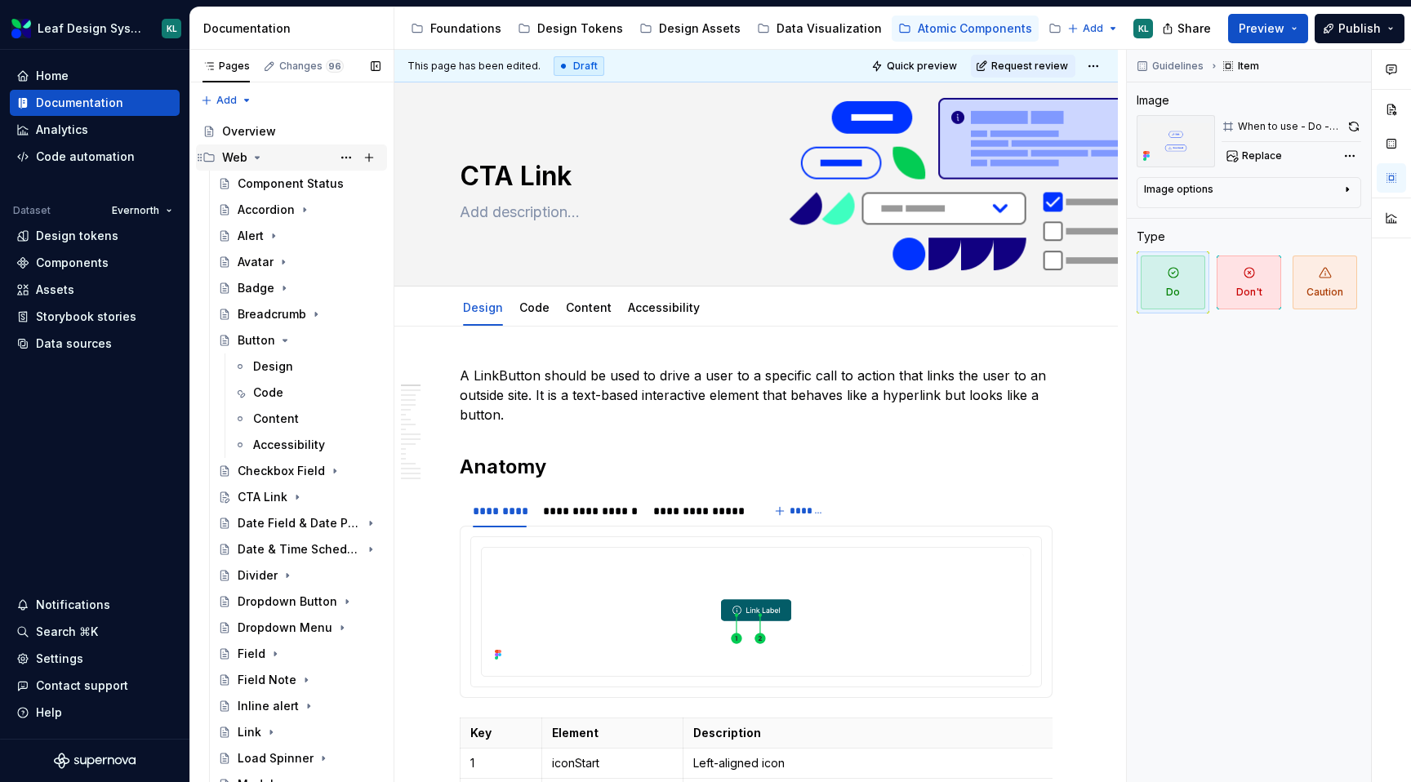
click at [256, 158] on icon "Page tree" at bounding box center [258, 158] width 4 height 2
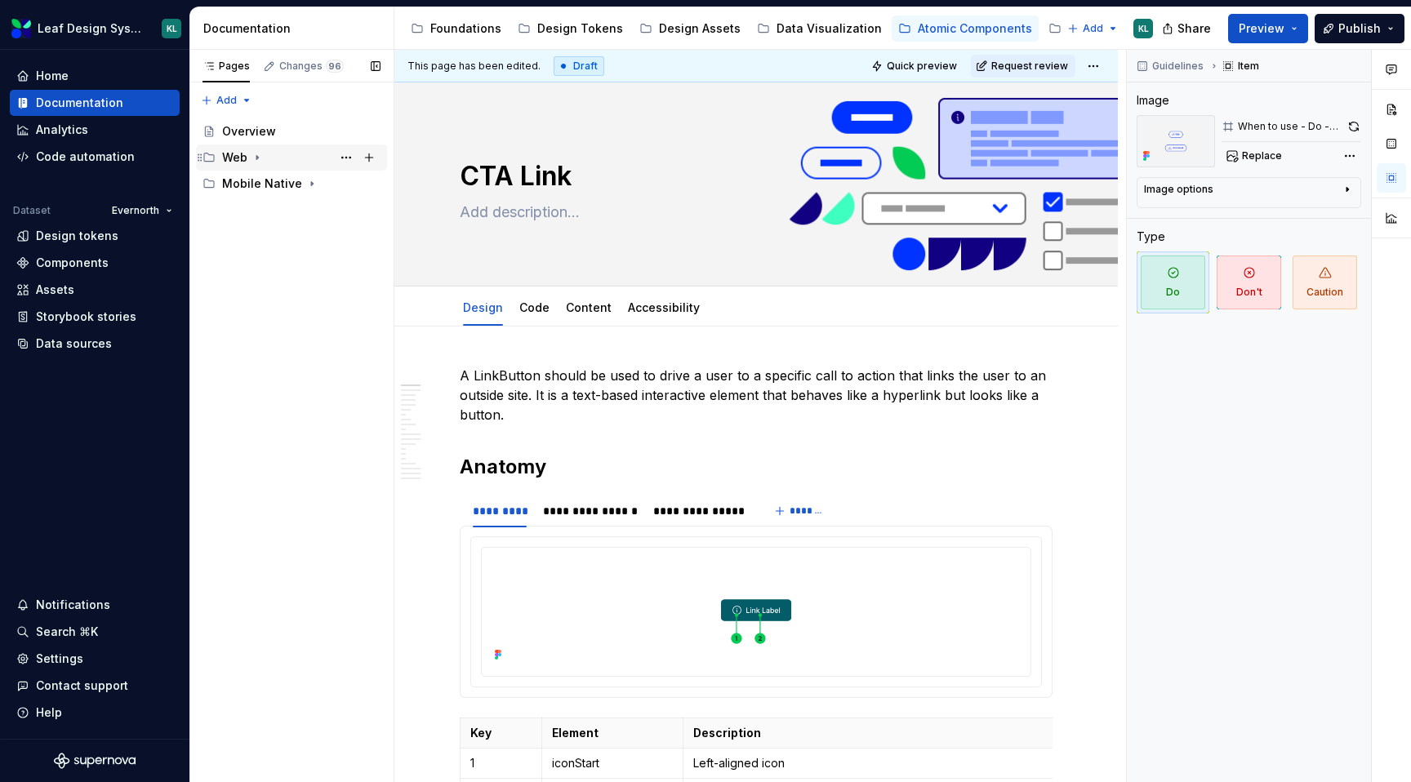
click at [256, 158] on icon "Page tree" at bounding box center [257, 158] width 2 height 4
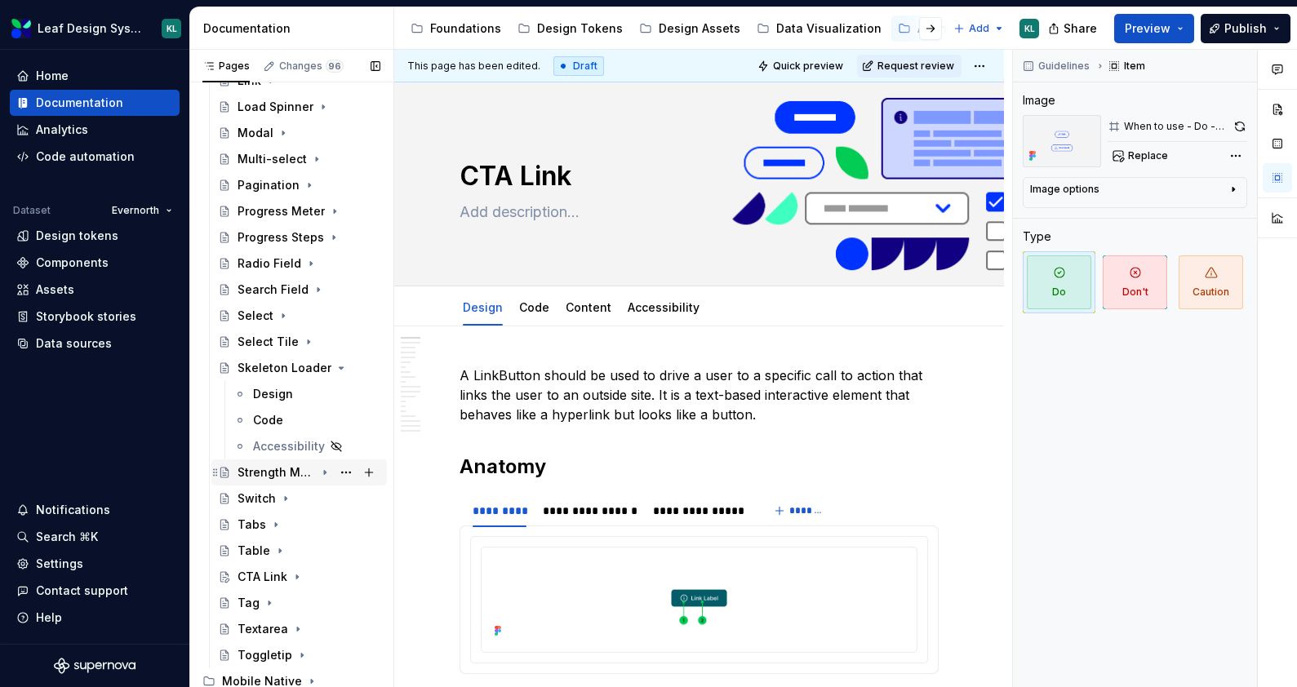
scroll to position [655, 0]
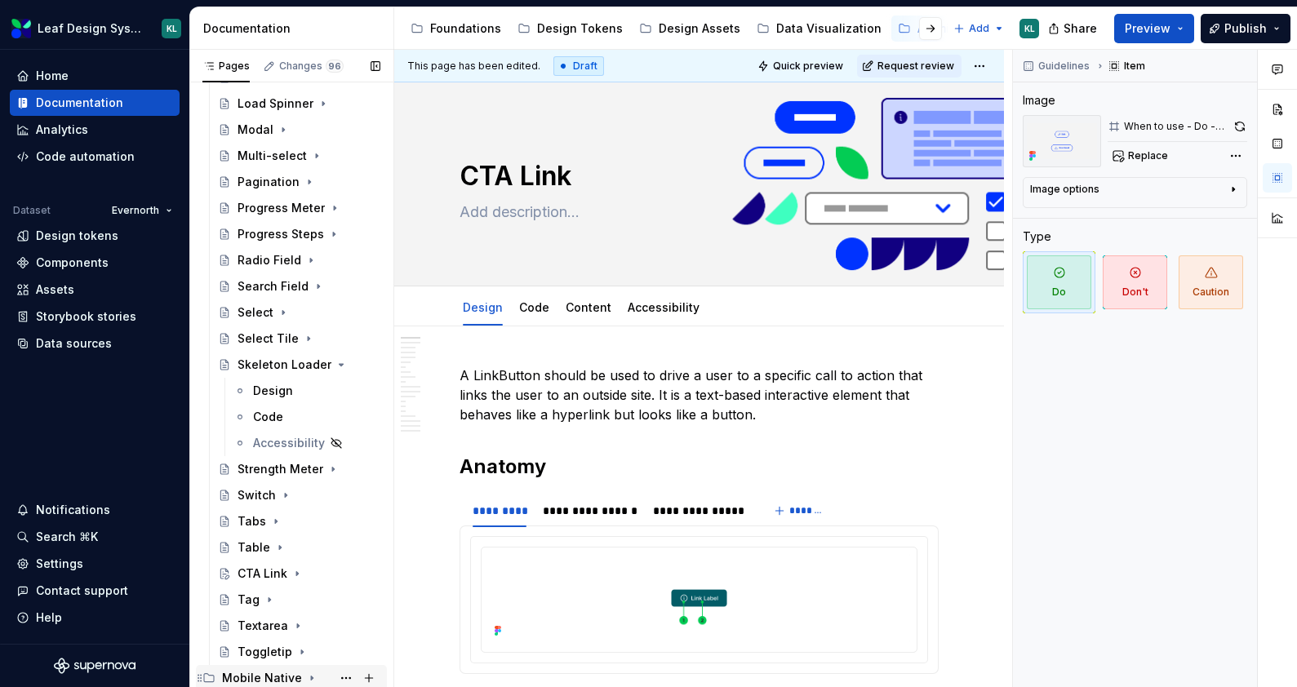
click at [307, 677] on icon "Page tree" at bounding box center [311, 678] width 13 height 13
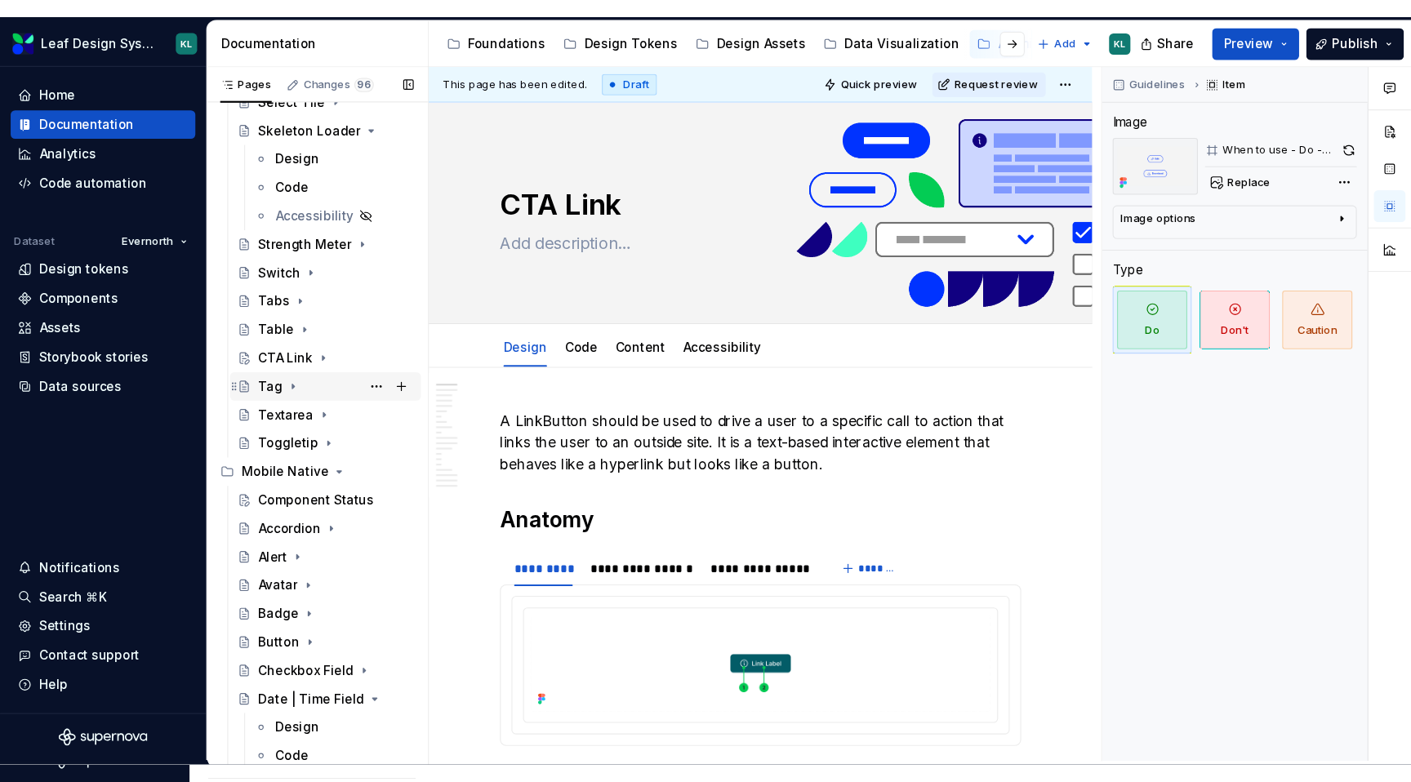
scroll to position [973, 0]
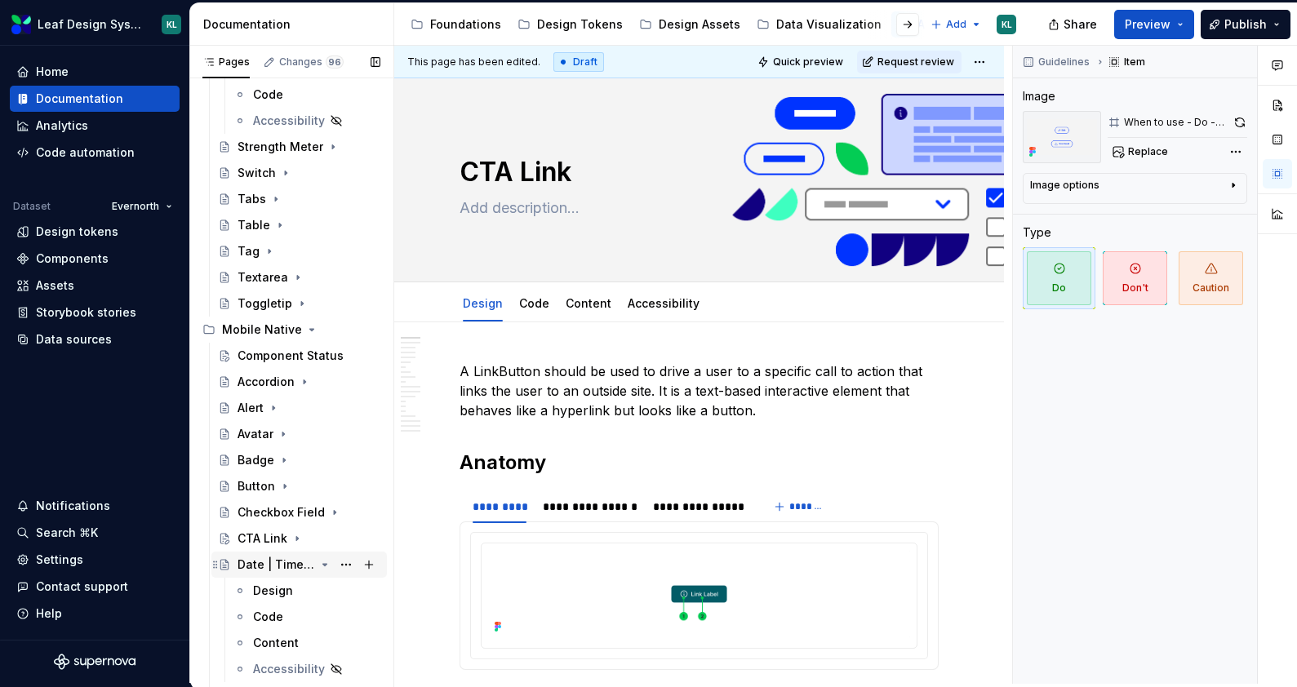
click at [216, 566] on icon "Page tree" at bounding box center [215, 564] width 13 height 13
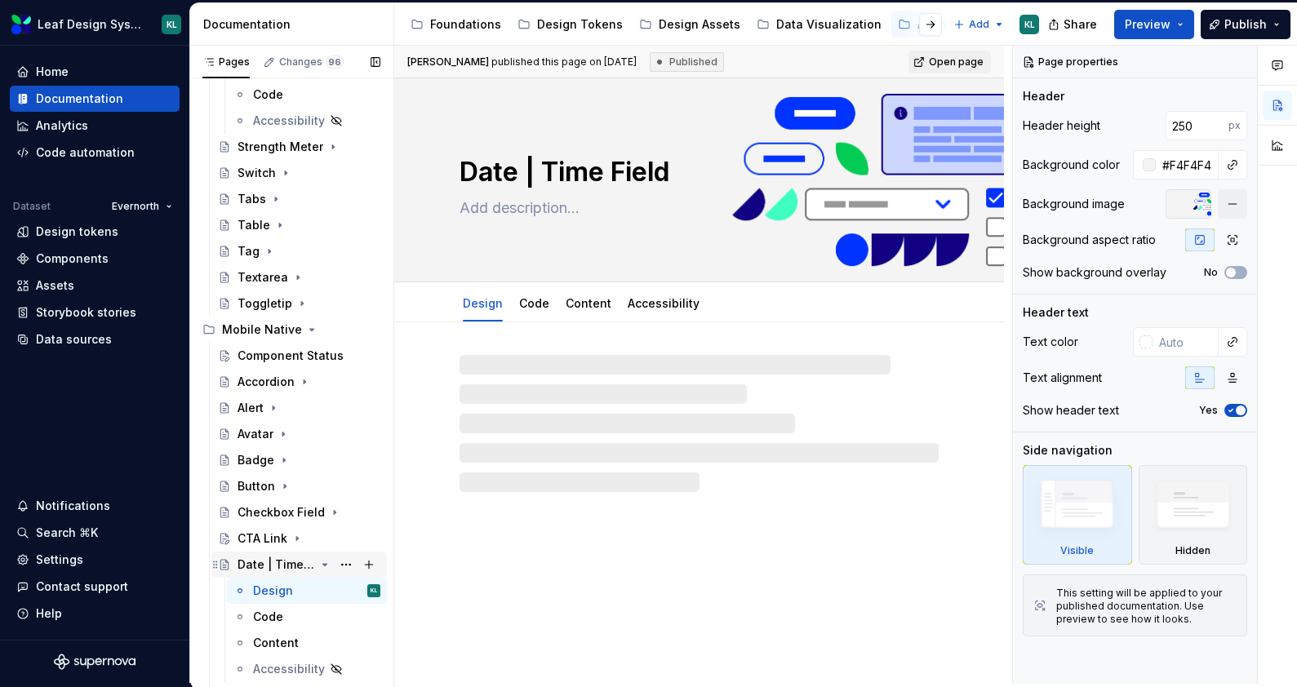
click at [329, 566] on icon "Page tree" at bounding box center [324, 564] width 13 height 13
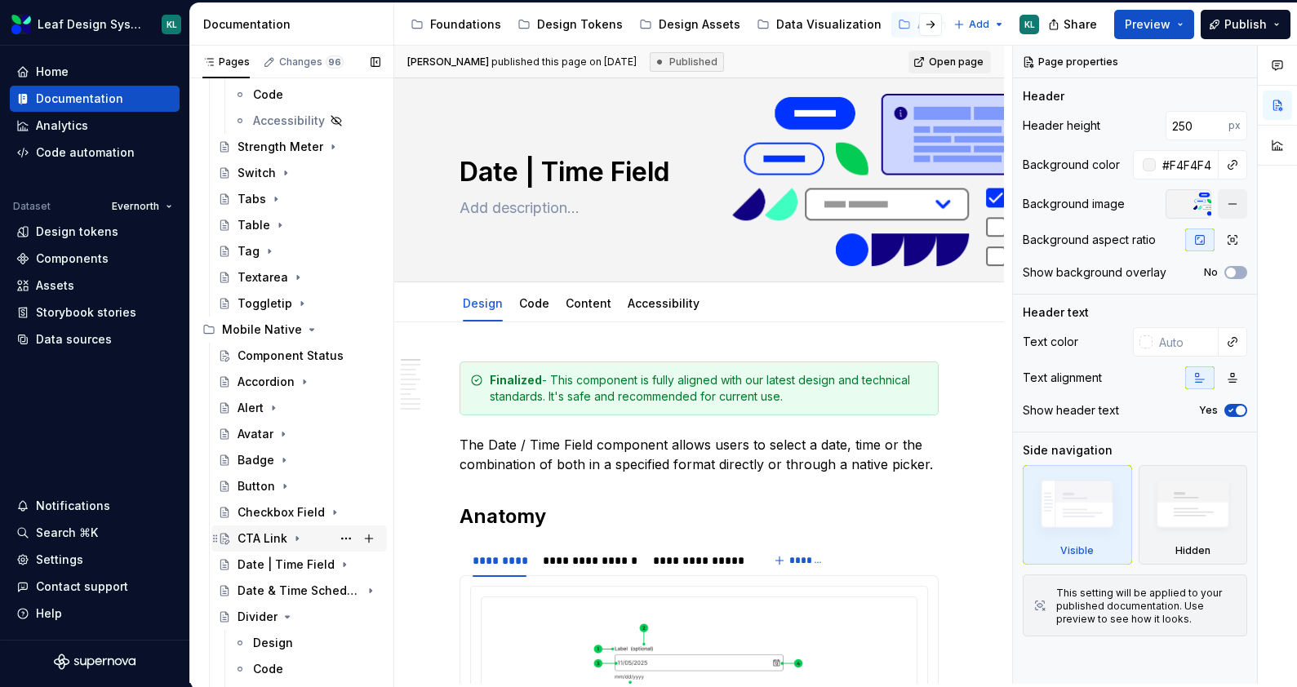
click at [266, 538] on div "CTA Link" at bounding box center [263, 539] width 50 height 16
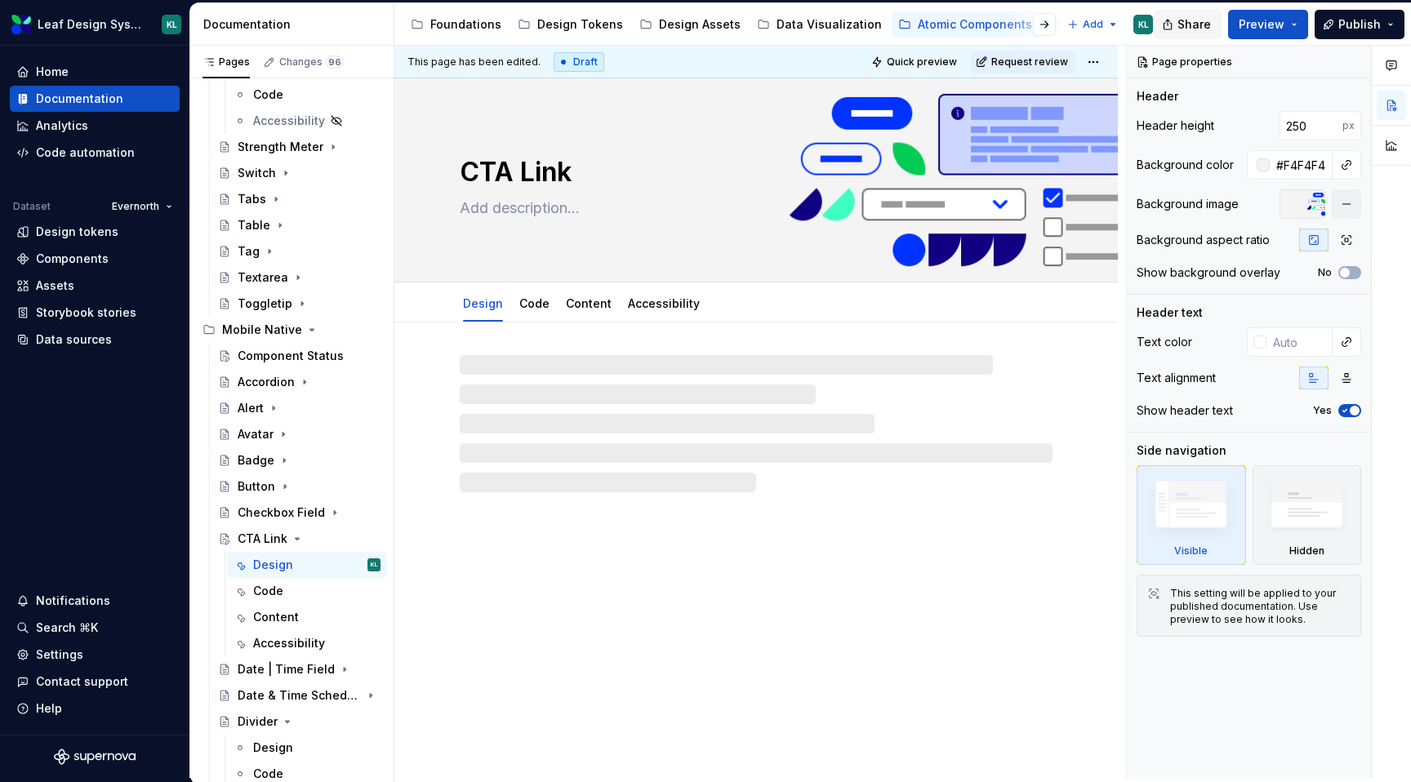
click at [1204, 23] on span "Share" at bounding box center [1193, 24] width 33 height 16
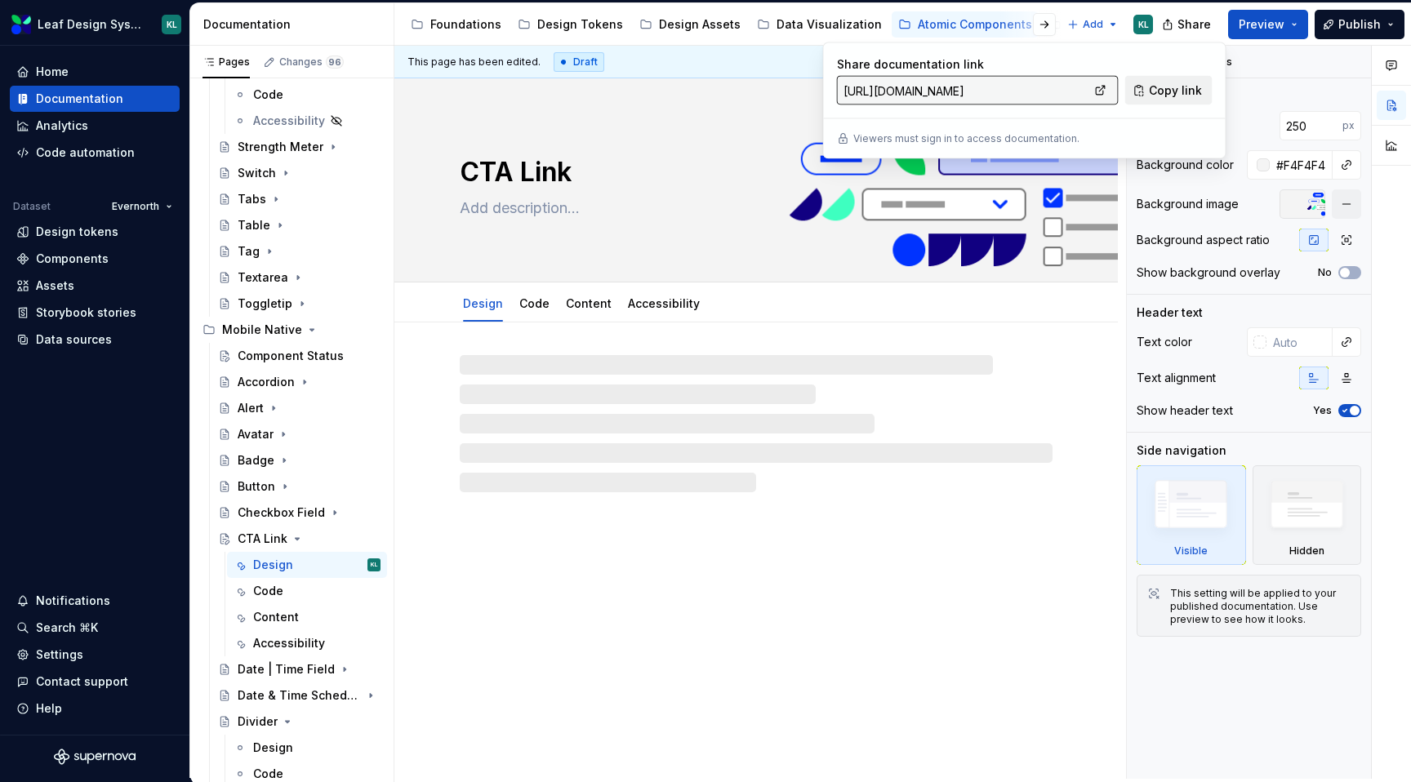
click at [1164, 94] on span "Copy link" at bounding box center [1175, 90] width 53 height 16
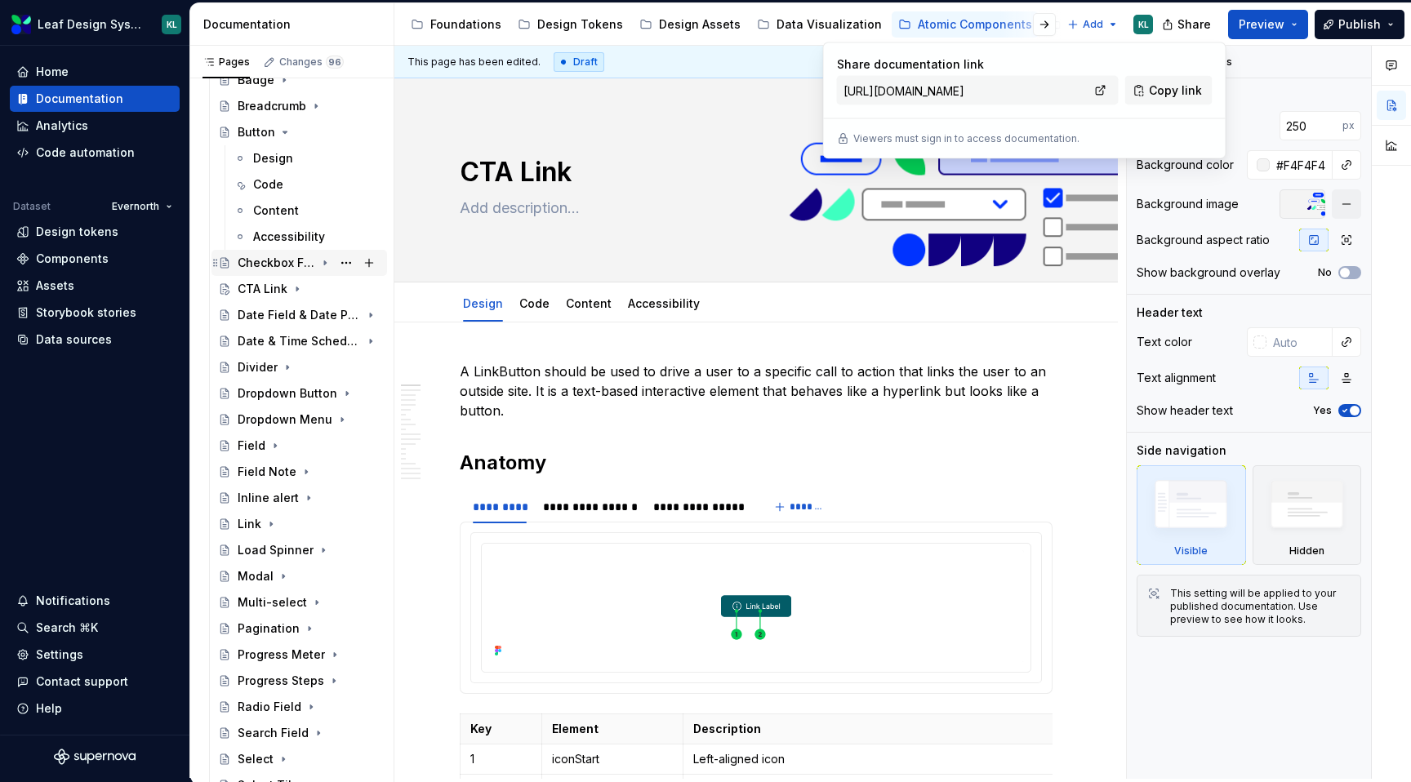
scroll to position [207, 0]
click at [281, 295] on div "CTA Link" at bounding box center [309, 286] width 143 height 23
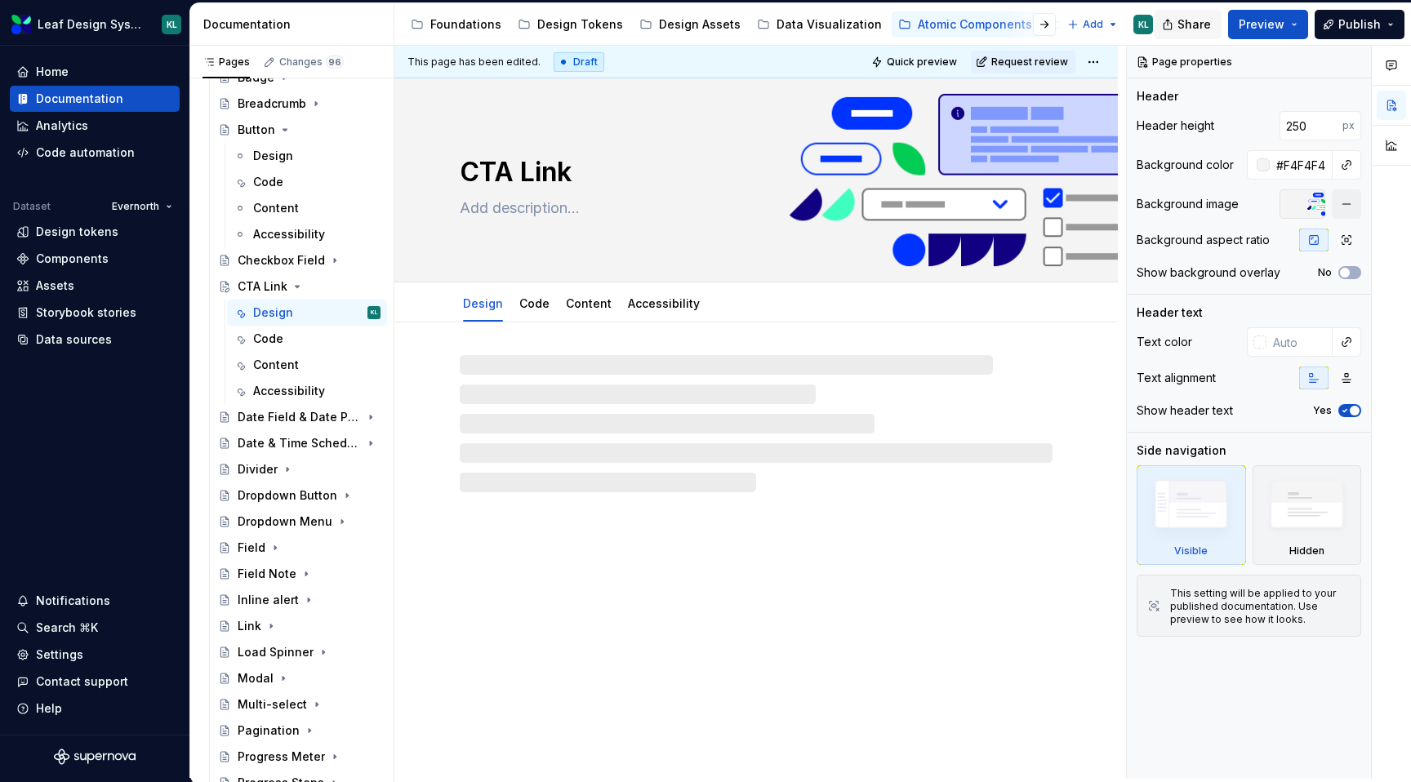
click at [1210, 21] on span "Share" at bounding box center [1193, 24] width 33 height 16
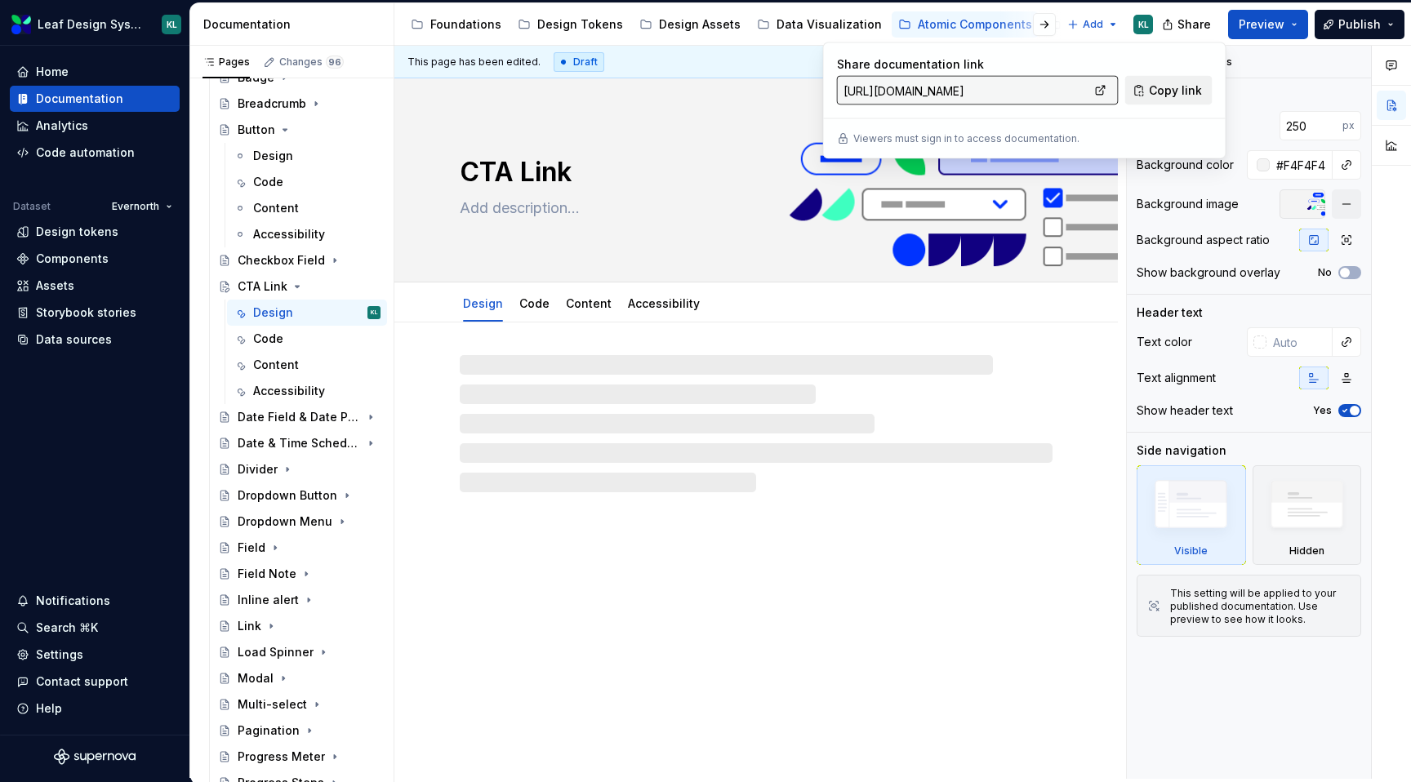
click at [1163, 83] on span "Copy link" at bounding box center [1175, 90] width 53 height 16
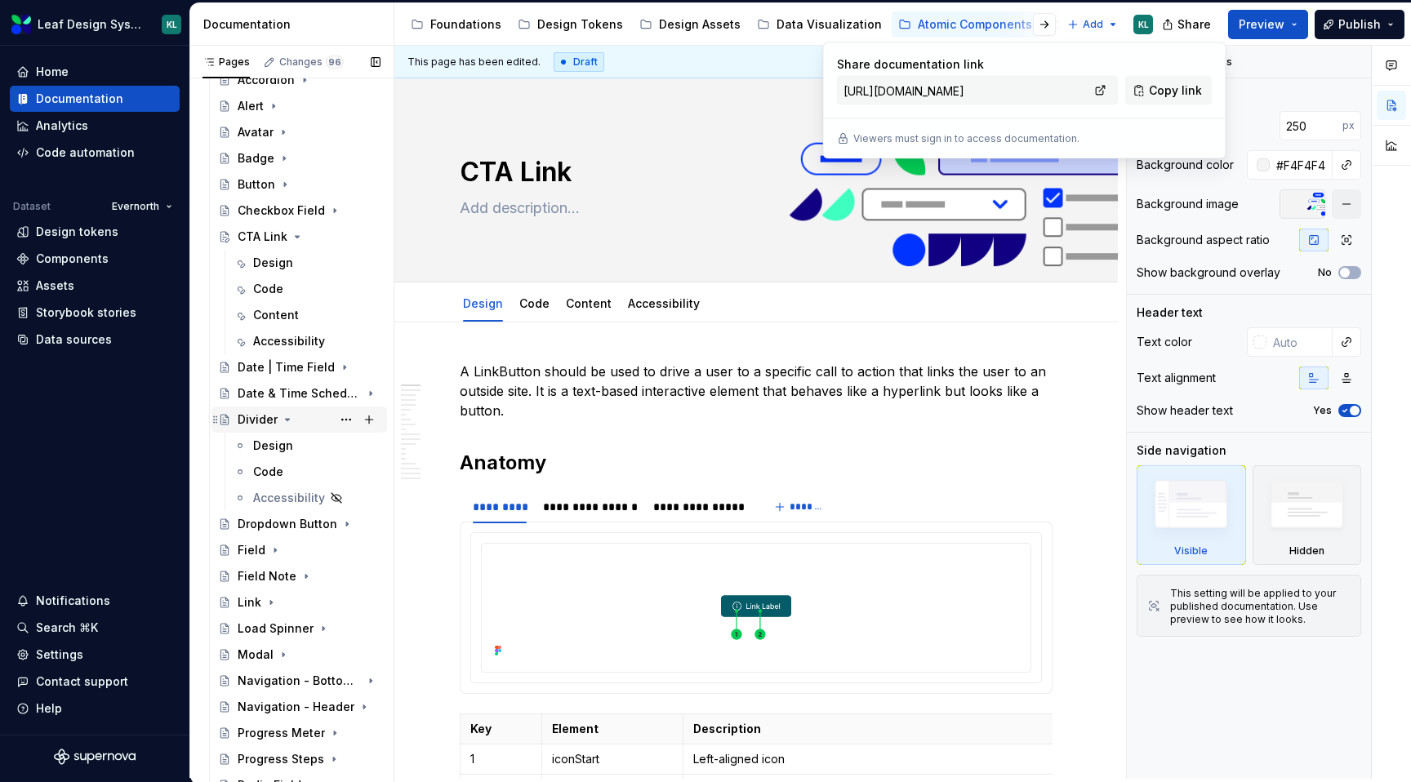
scroll to position [1364, 0]
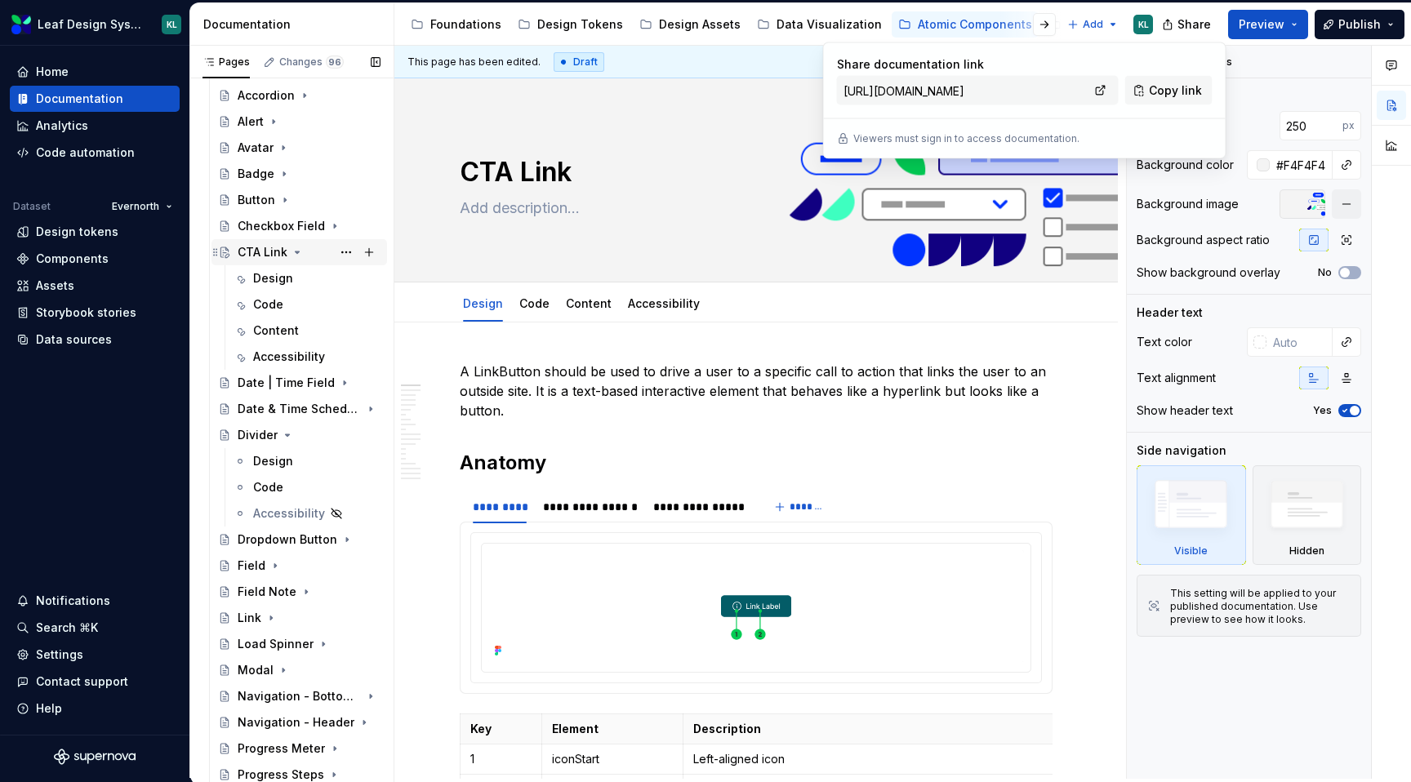
click at [293, 257] on icon "Page tree" at bounding box center [297, 252] width 13 height 13
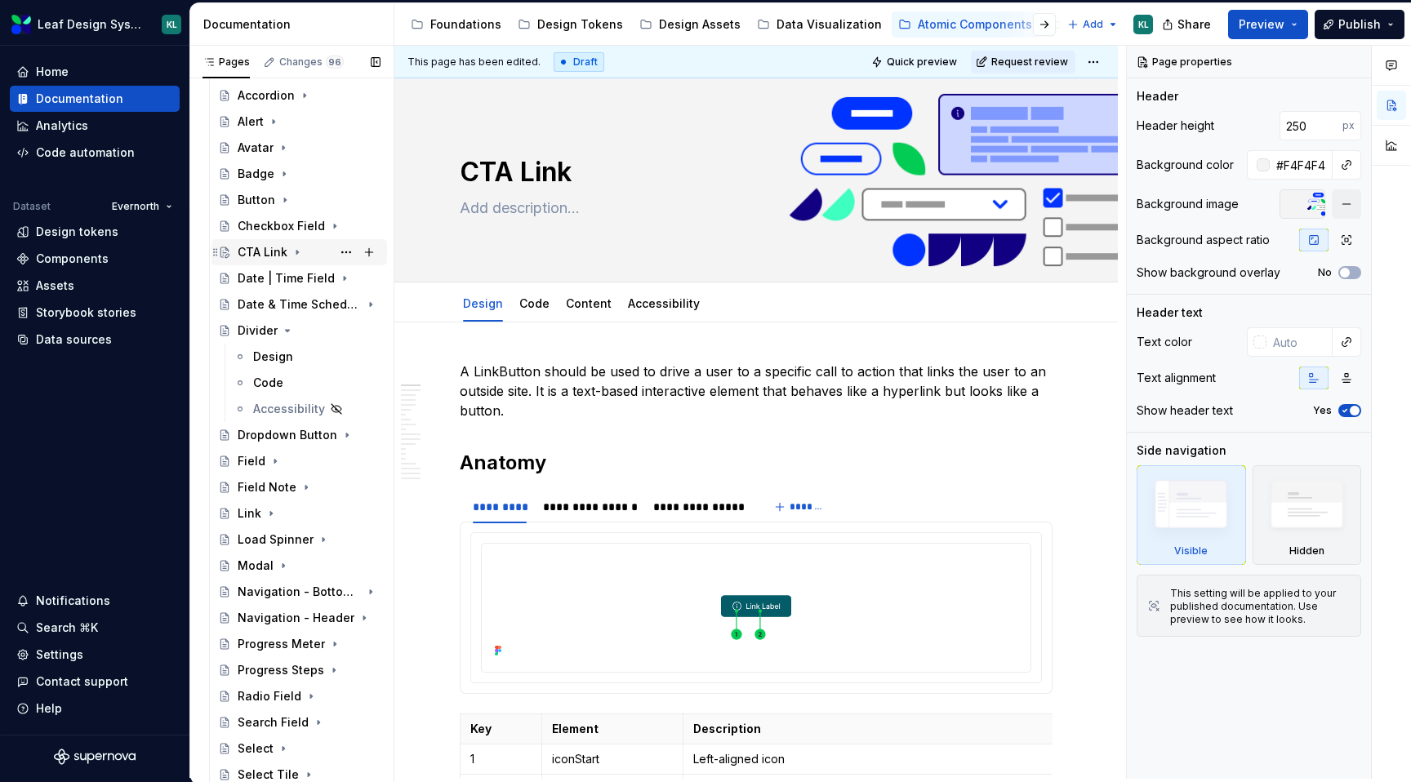
click at [295, 256] on icon "Page tree" at bounding box center [297, 252] width 13 height 13
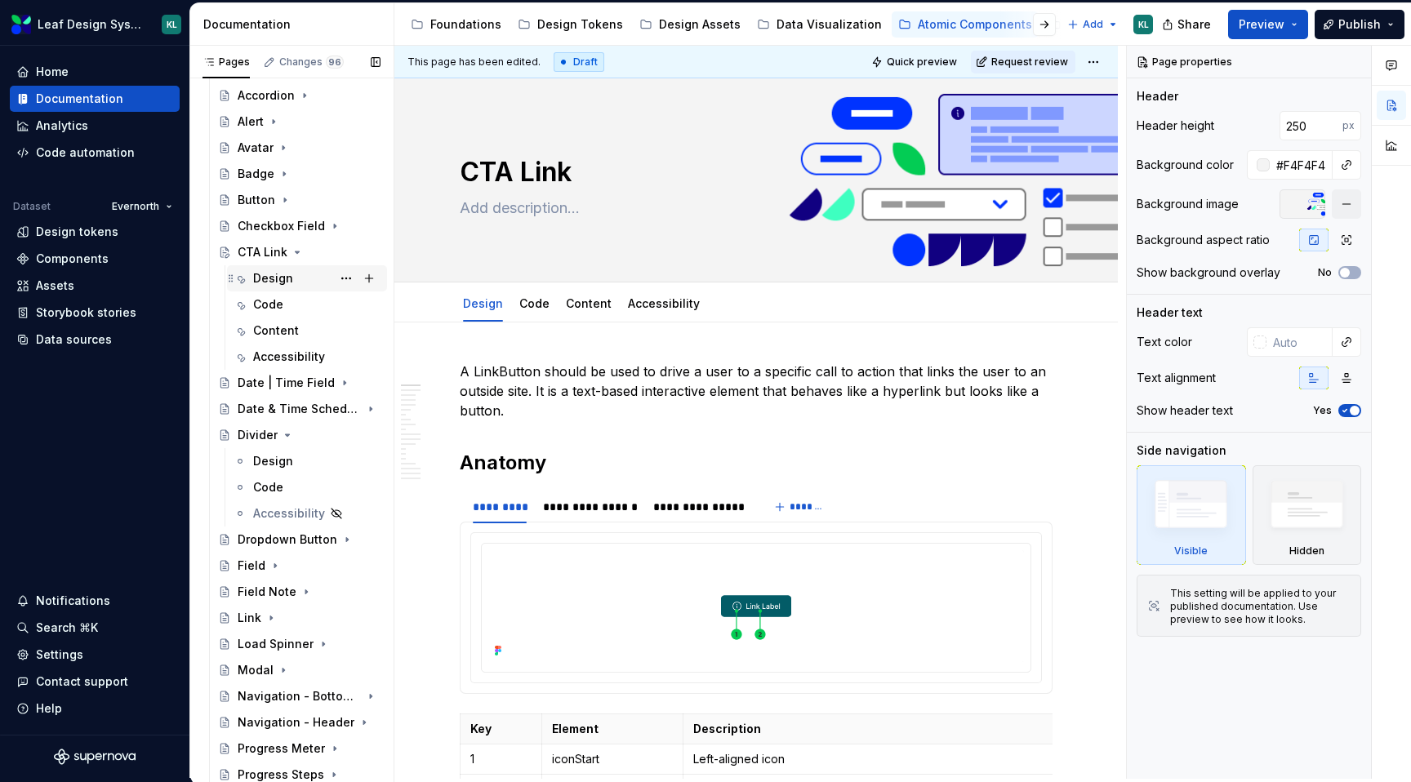
click at [291, 279] on div "Design" at bounding box center [316, 278] width 127 height 23
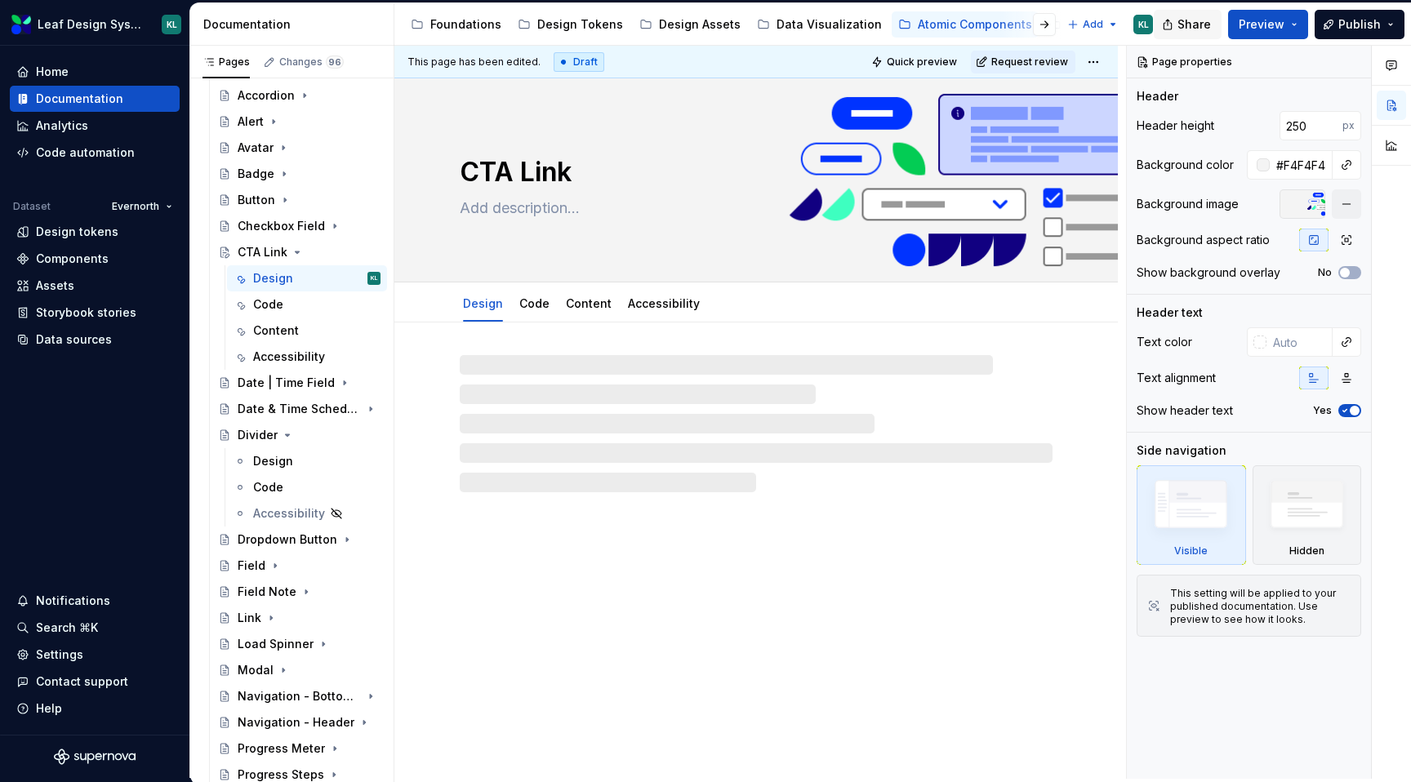
click at [1211, 28] on span "Share" at bounding box center [1193, 24] width 33 height 16
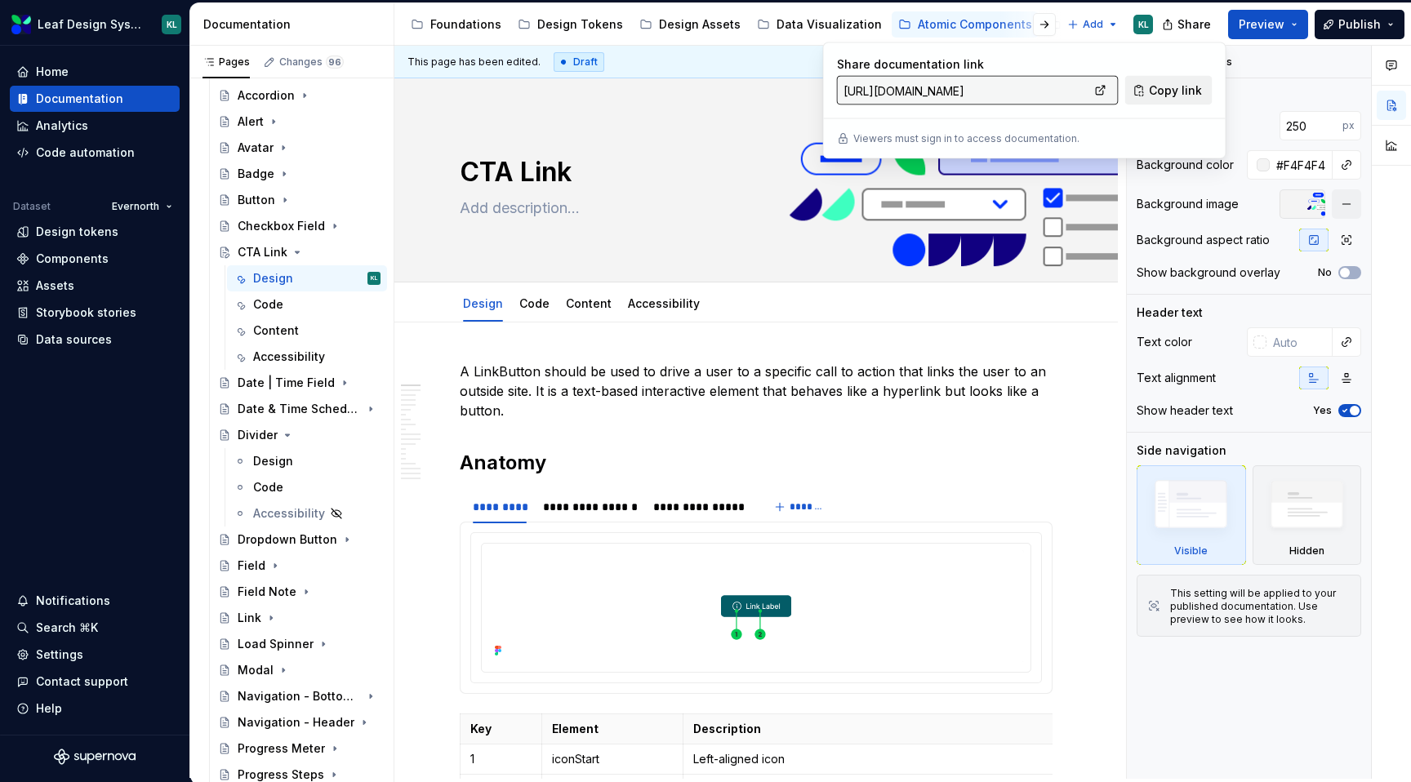
click at [1163, 88] on span "Copy link" at bounding box center [1175, 90] width 53 height 16
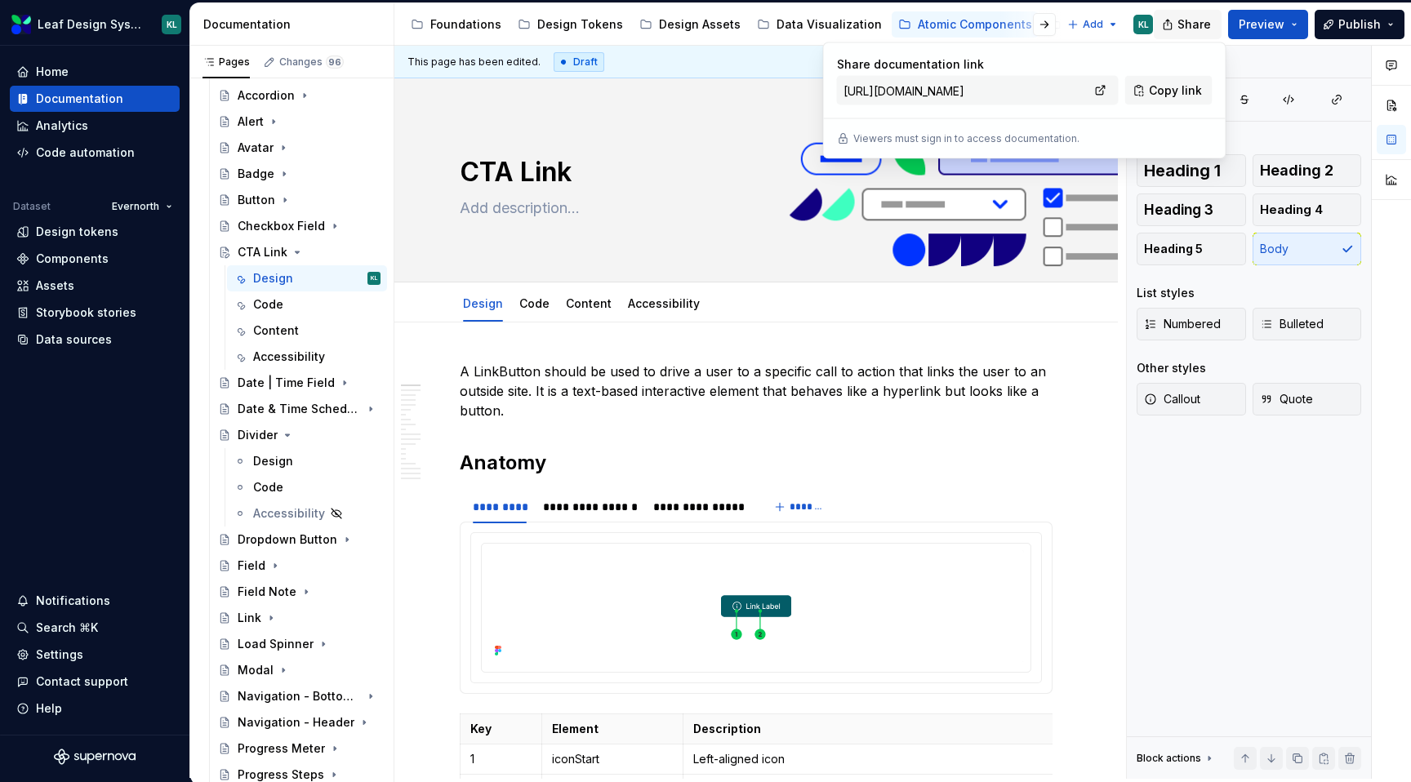
type textarea "*"
